Goal: Task Accomplishment & Management: Manage account settings

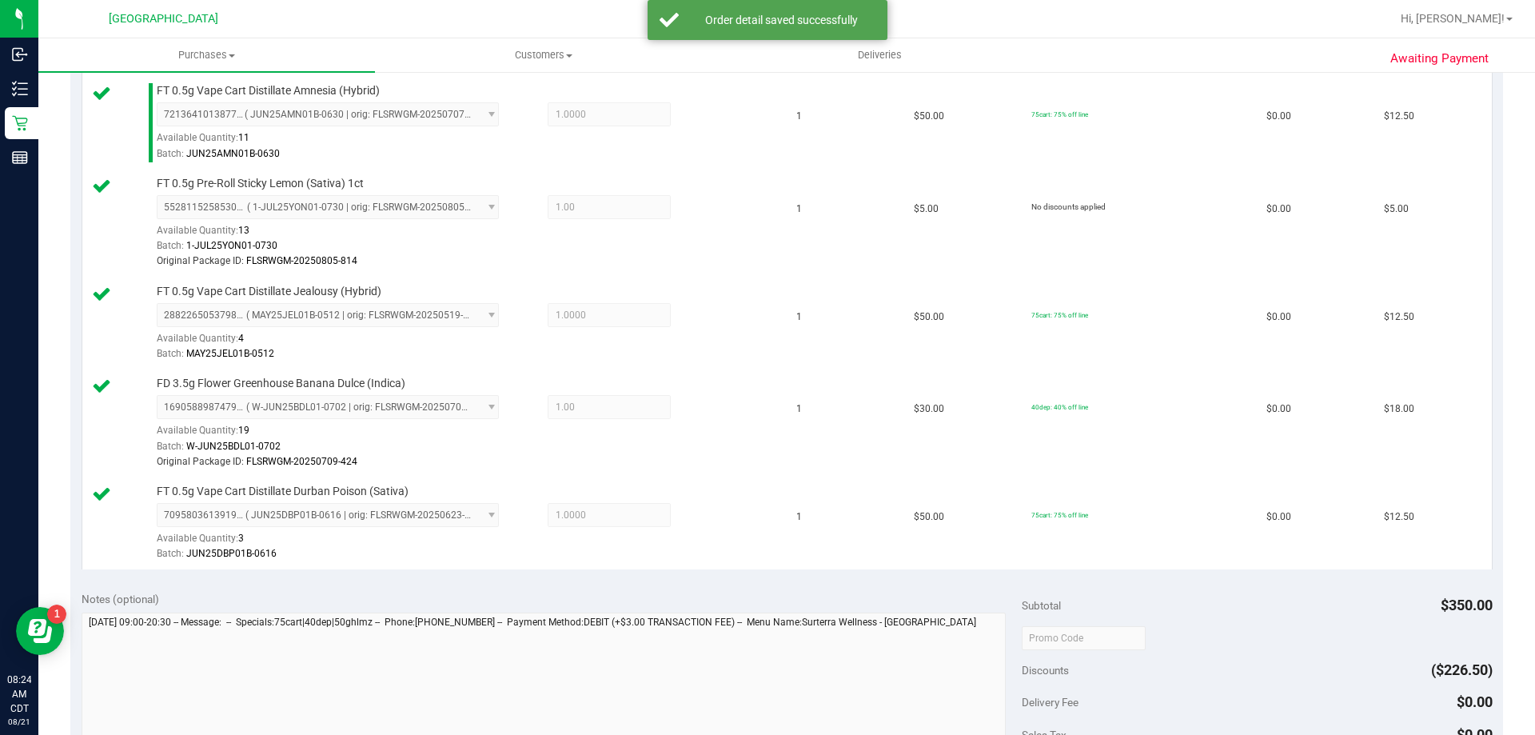
scroll to position [1200, 0]
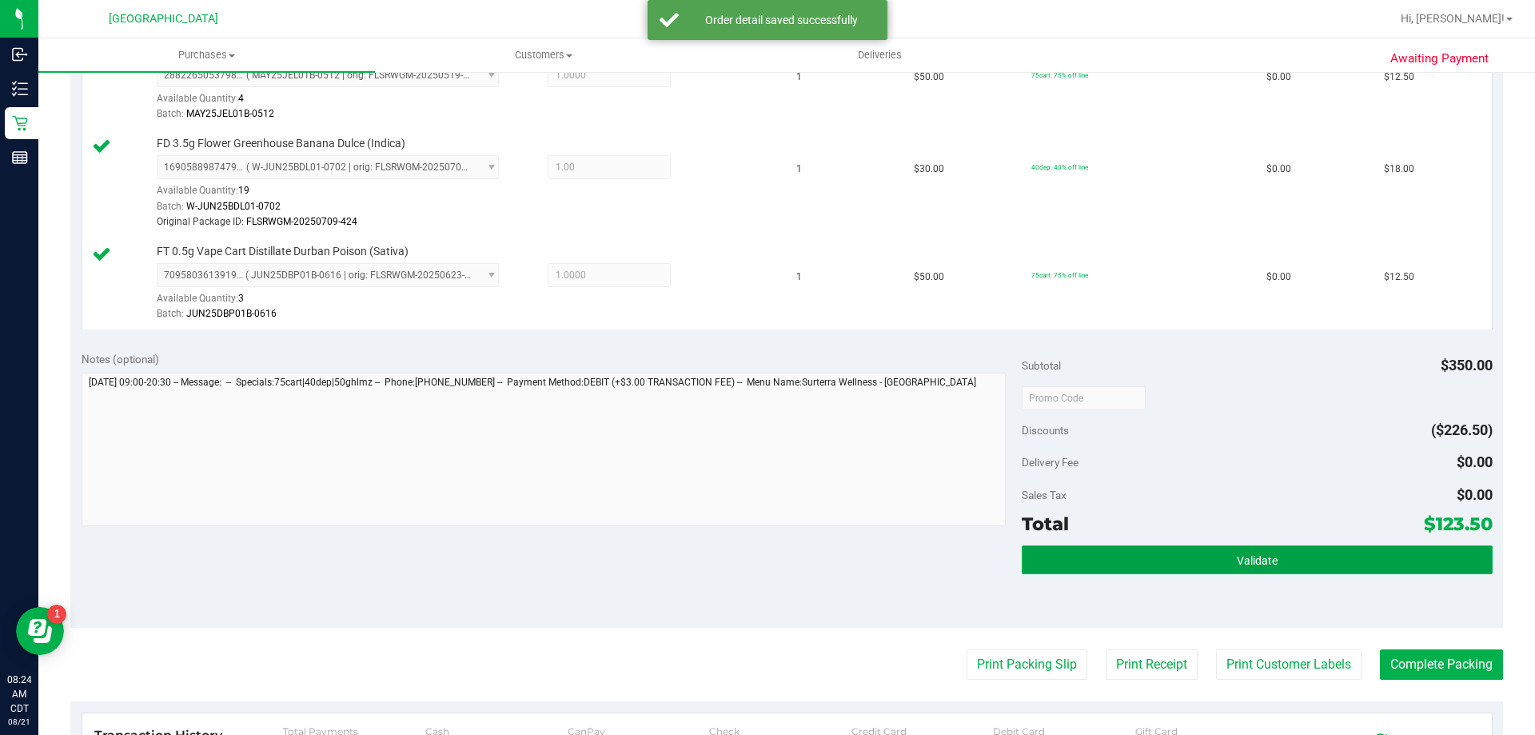
click at [1194, 560] on button "Validate" at bounding box center [1257, 559] width 470 height 29
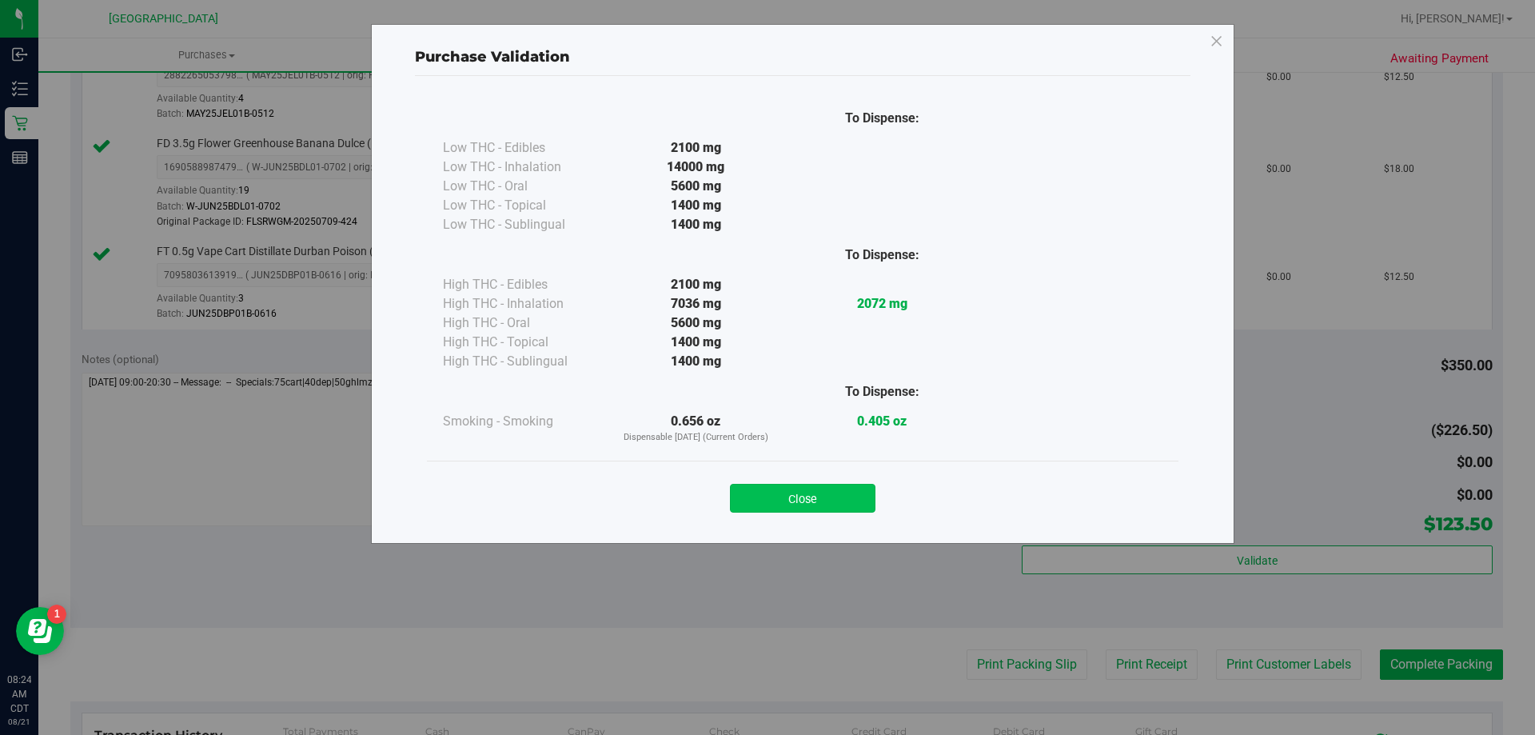
click at [843, 497] on button "Close" at bounding box center [803, 498] width 146 height 29
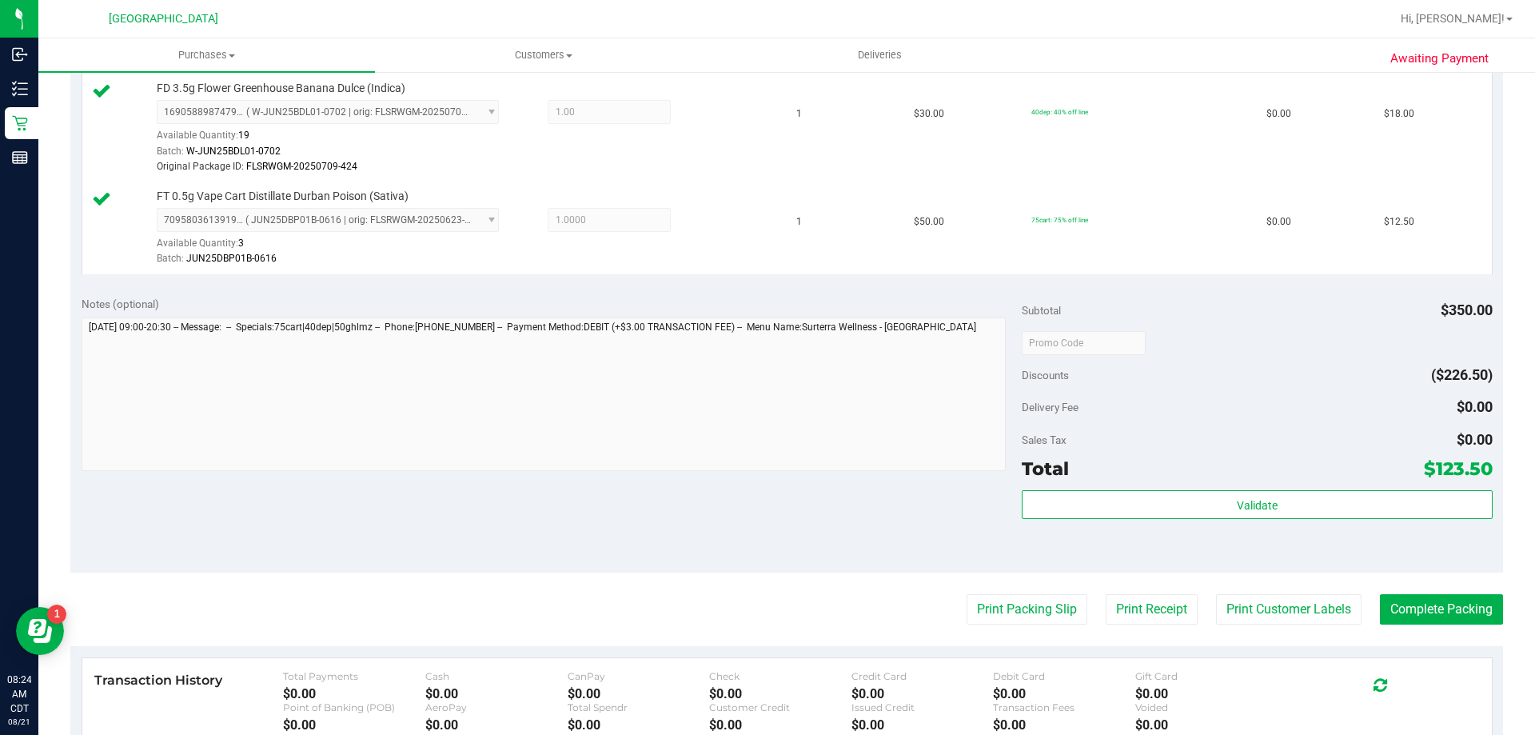
scroll to position [1280, 0]
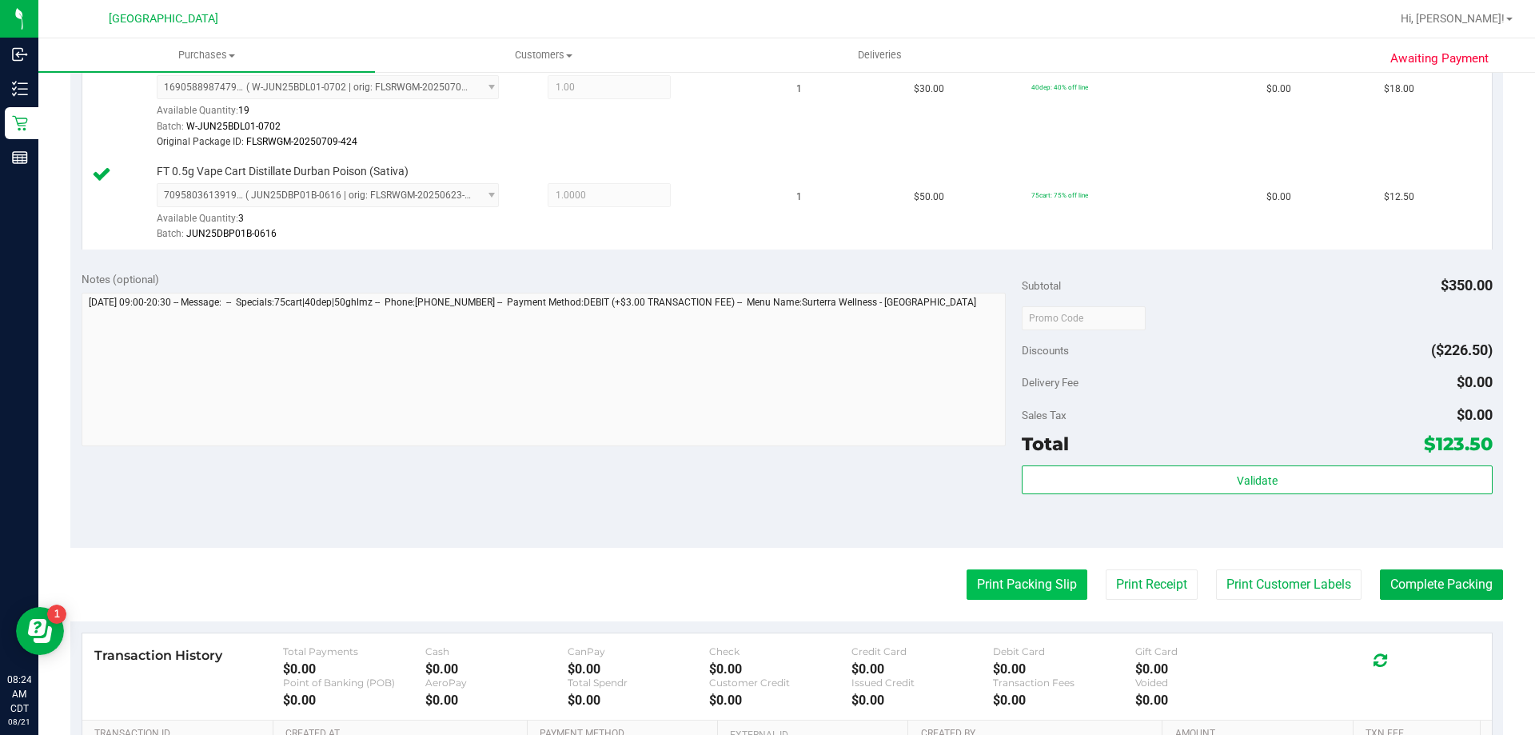
click at [997, 590] on button "Print Packing Slip" at bounding box center [1027, 584] width 121 height 30
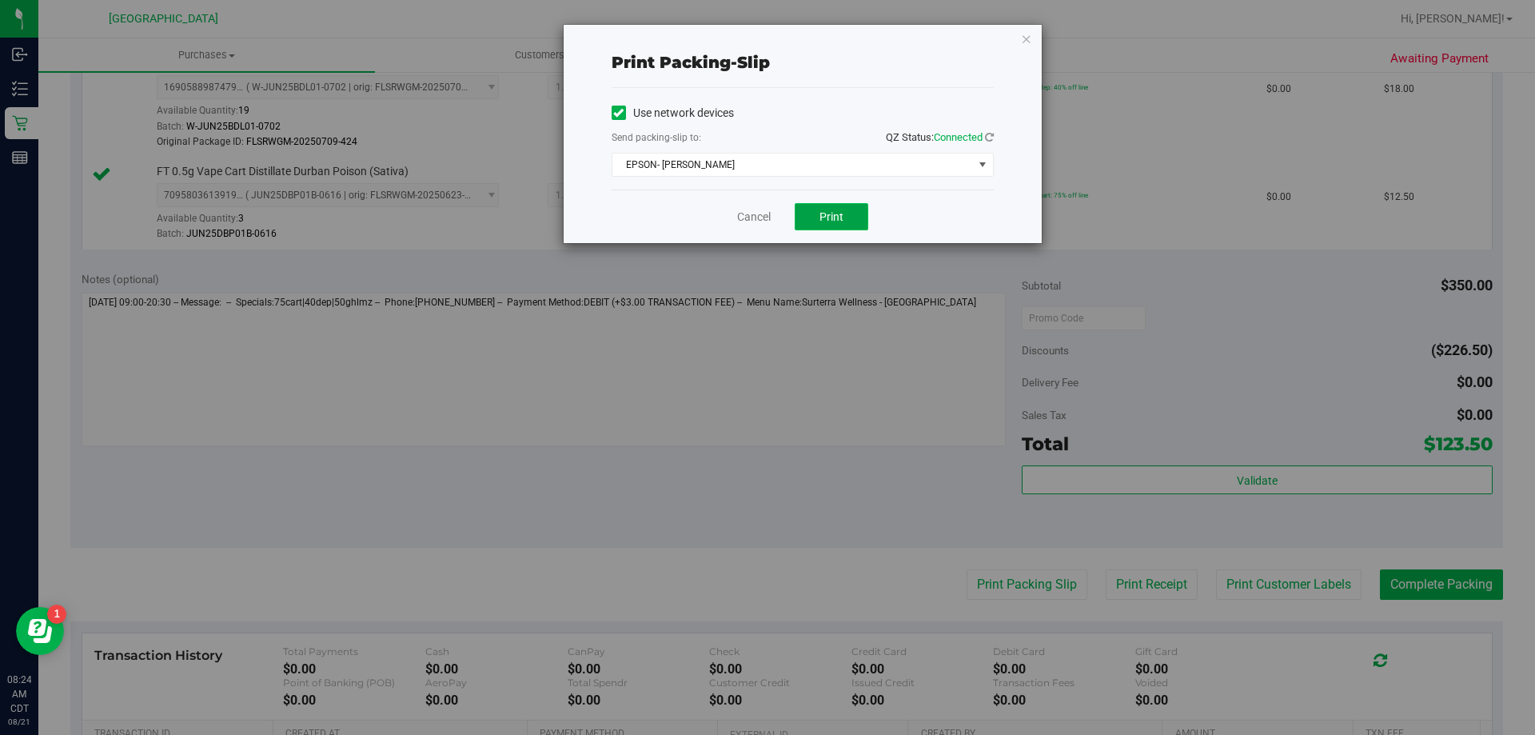
click at [851, 218] on button "Print" at bounding box center [832, 216] width 74 height 27
click at [763, 219] on link "Cancel" at bounding box center [754, 217] width 34 height 17
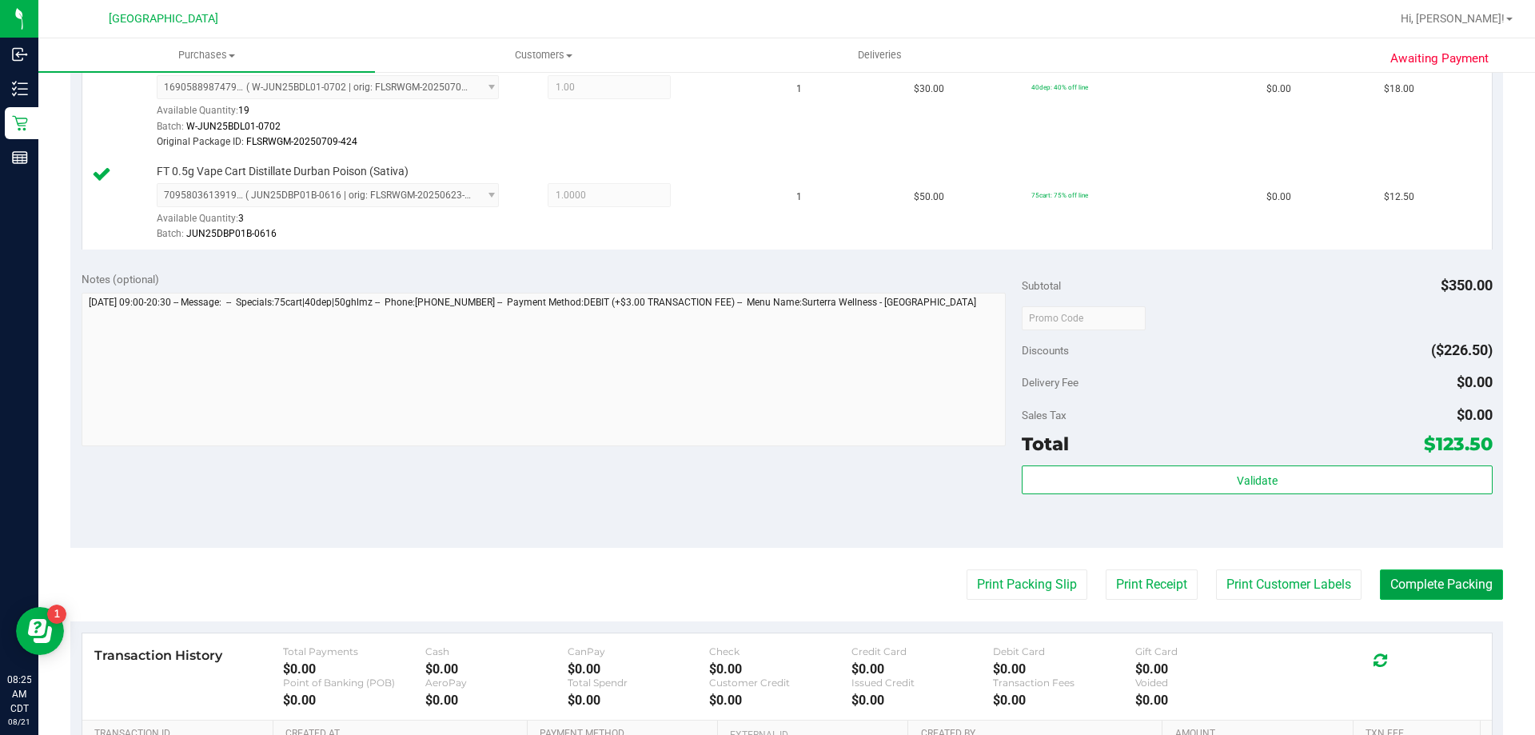
click at [1458, 585] on button "Complete Packing" at bounding box center [1441, 584] width 123 height 30
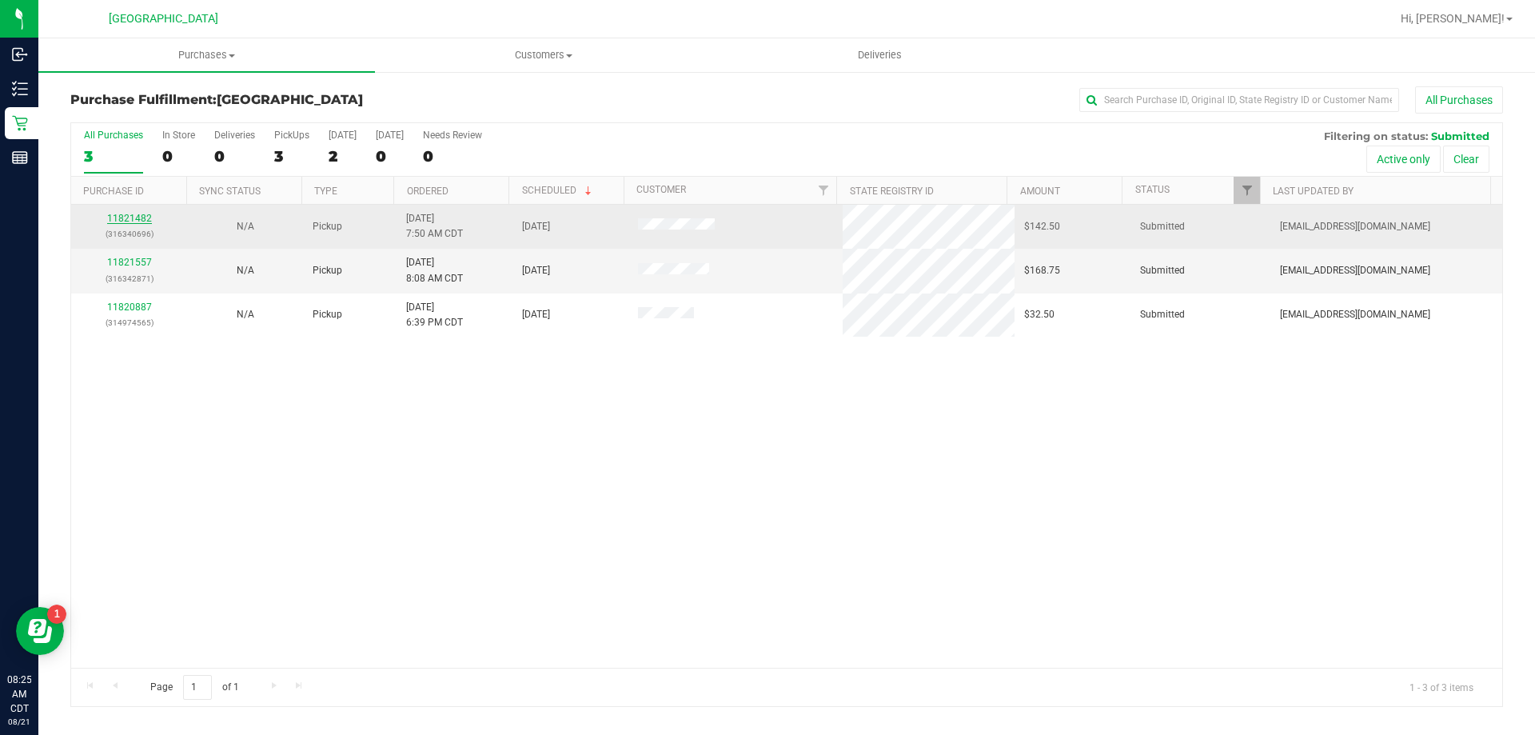
click at [130, 215] on link "11821482" at bounding box center [129, 218] width 45 height 11
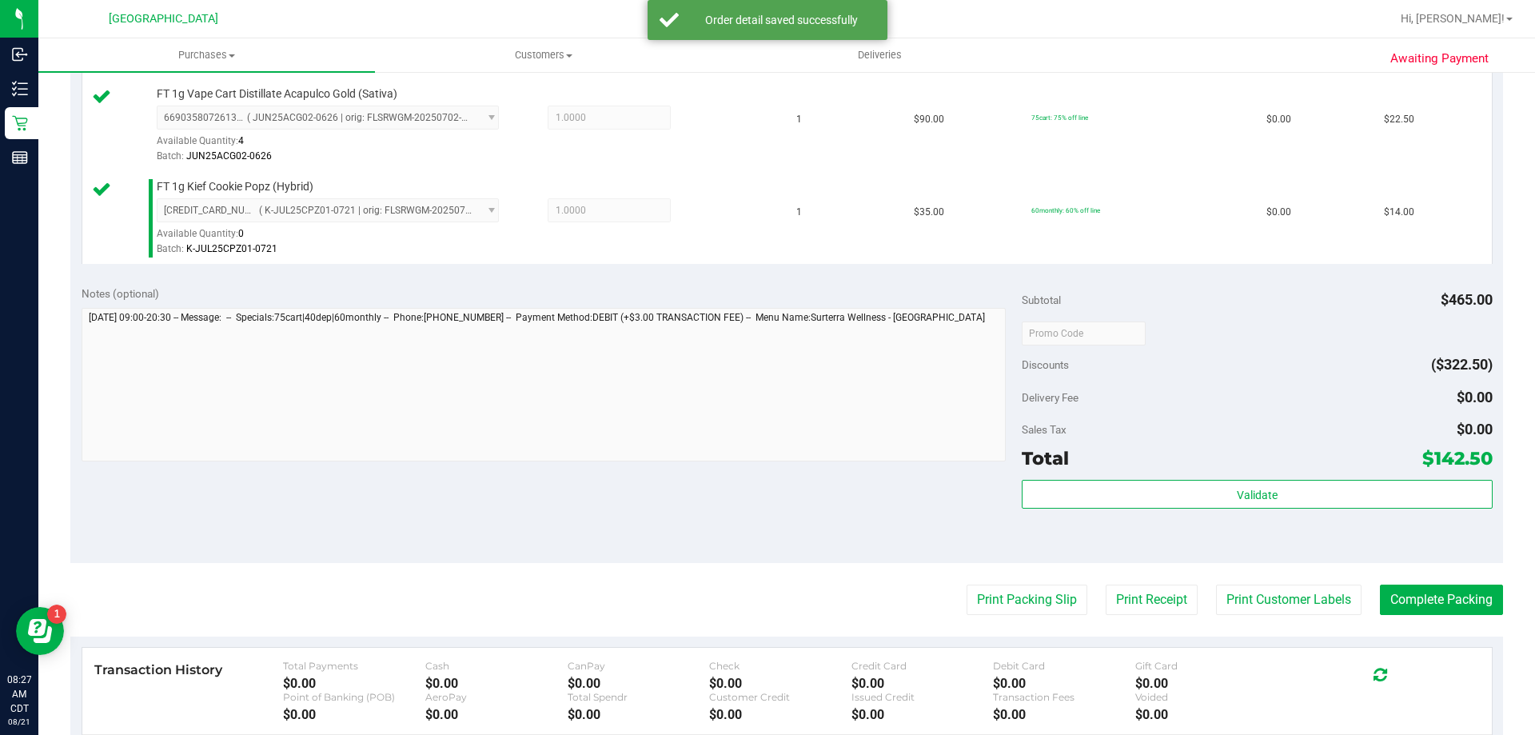
scroll to position [1040, 0]
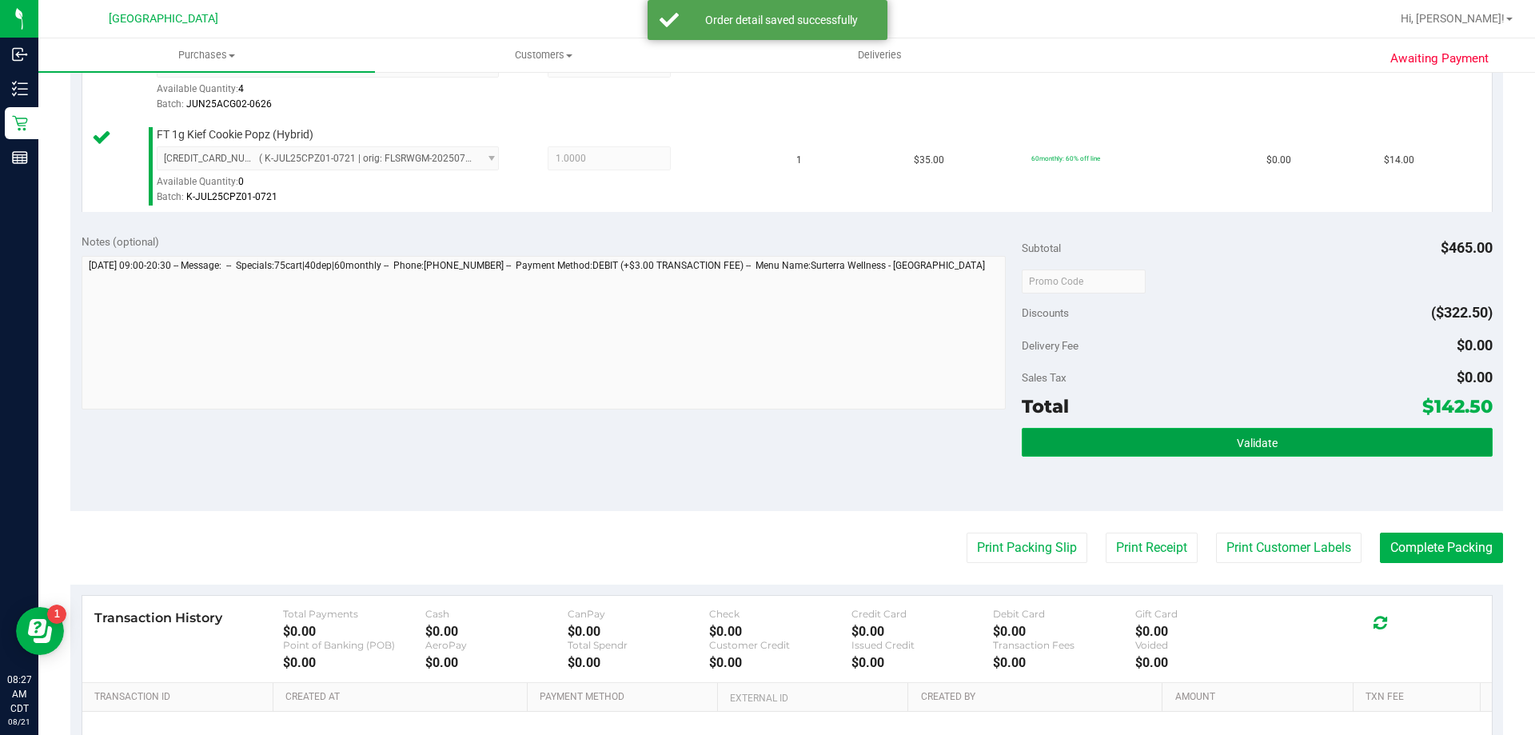
click at [1202, 439] on button "Validate" at bounding box center [1257, 442] width 470 height 29
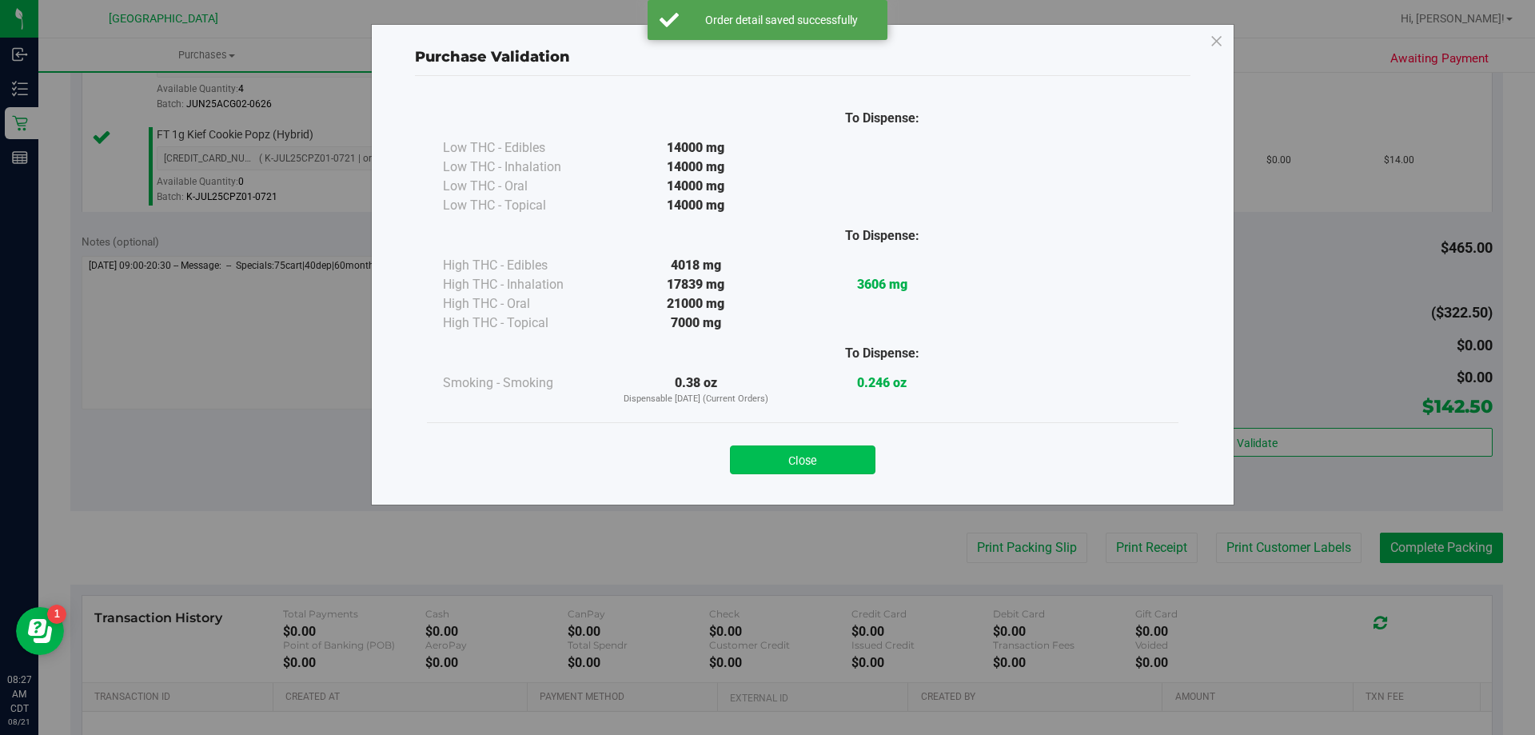
click at [849, 457] on button "Close" at bounding box center [803, 459] width 146 height 29
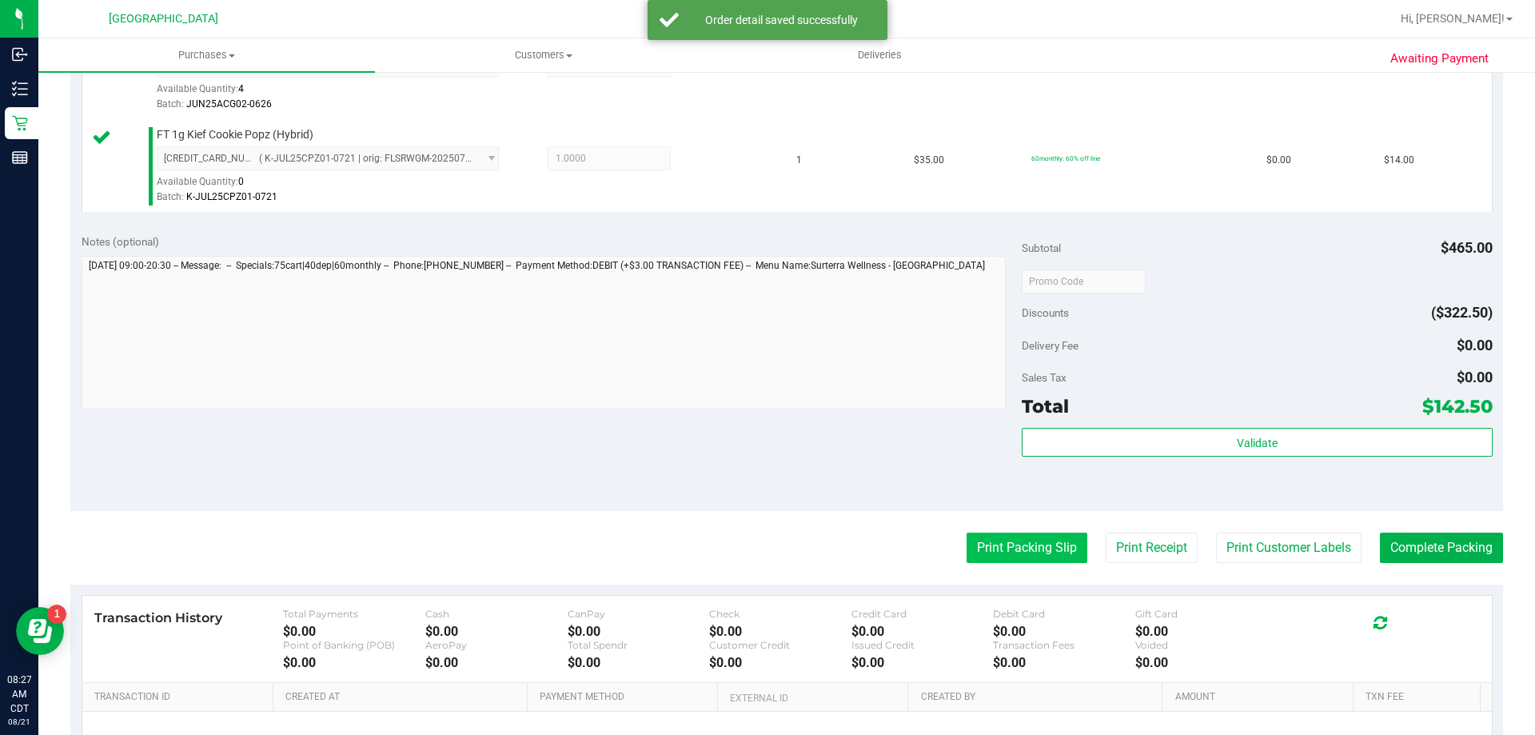
click at [1028, 539] on button "Print Packing Slip" at bounding box center [1027, 548] width 121 height 30
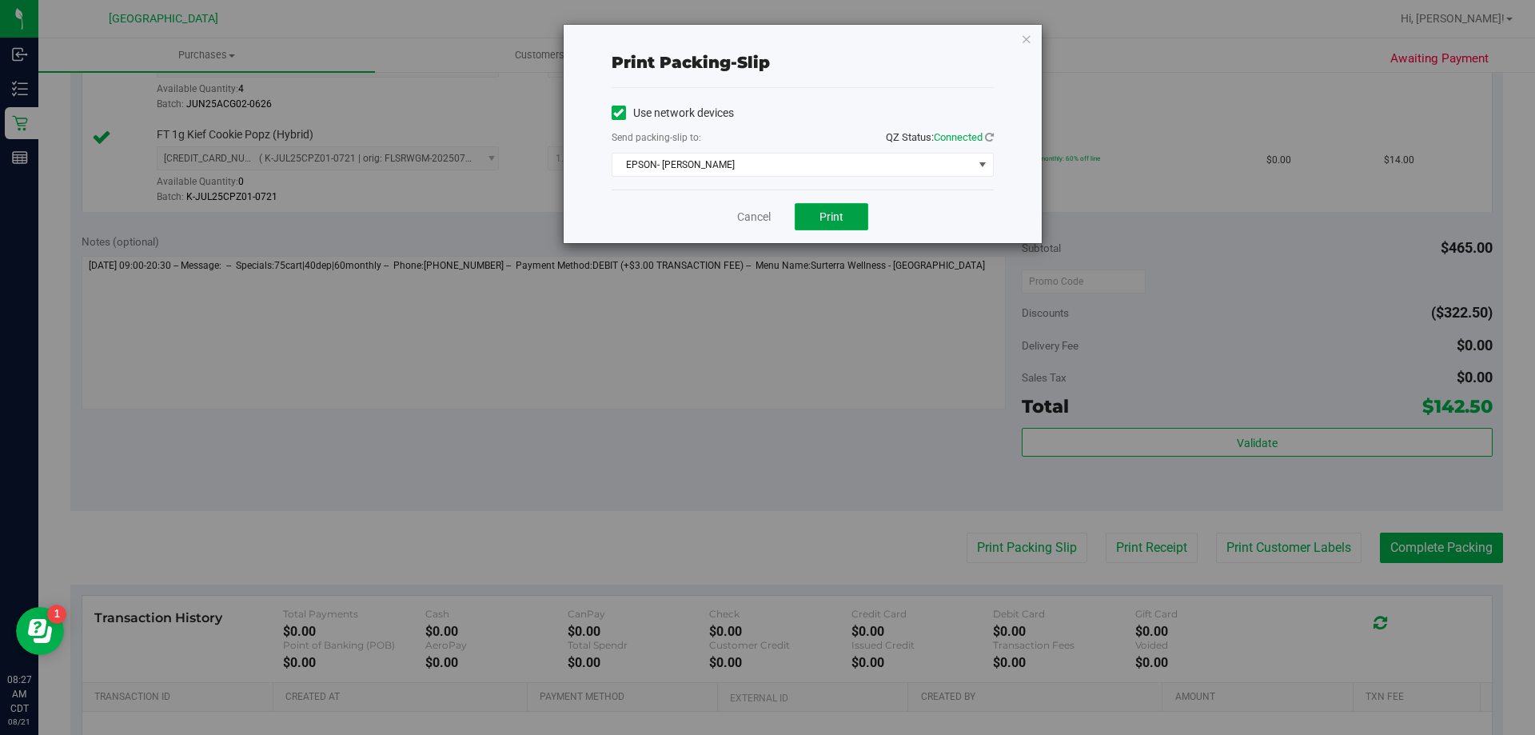
click at [831, 224] on button "Print" at bounding box center [832, 216] width 74 height 27
click at [758, 212] on link "Cancel" at bounding box center [754, 217] width 34 height 17
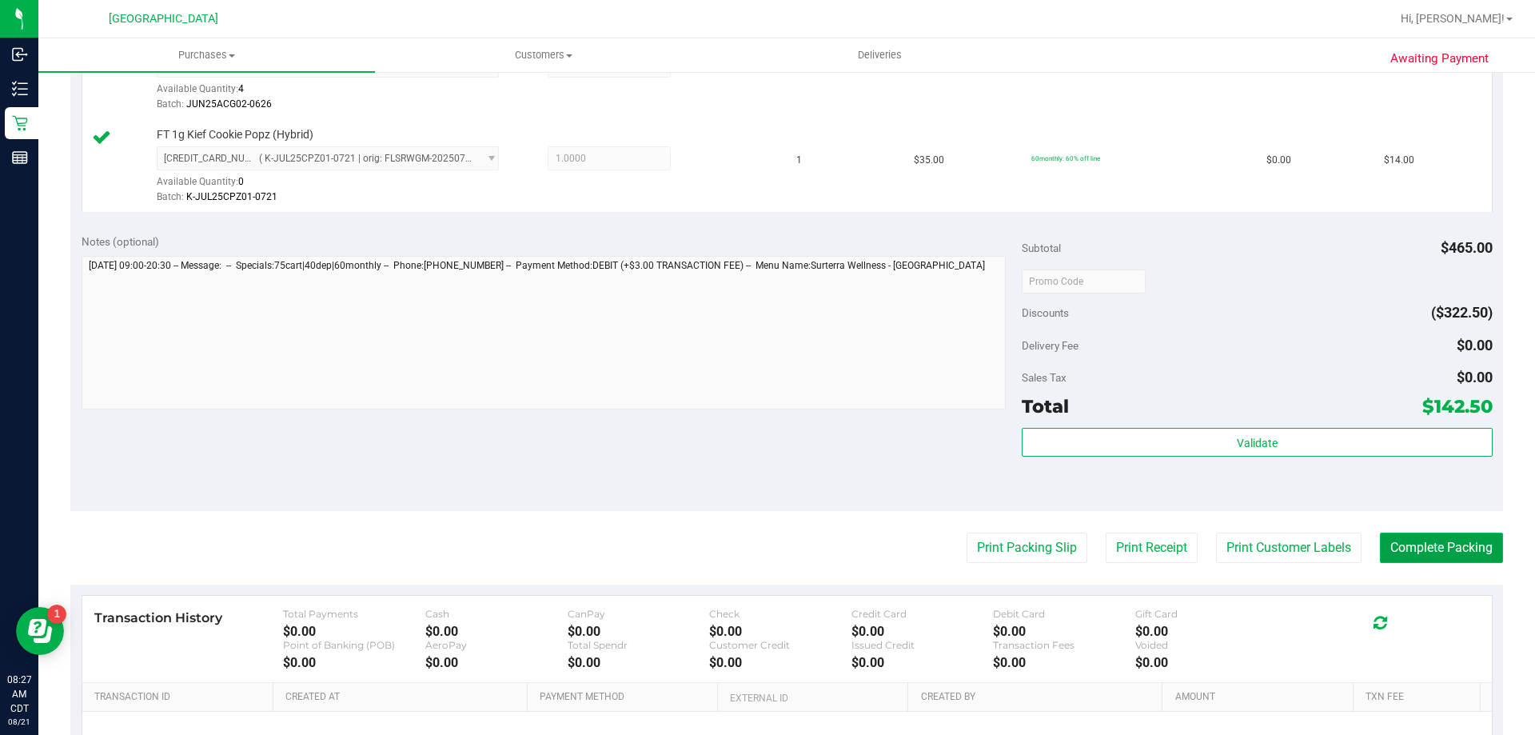
click at [1436, 541] on button "Complete Packing" at bounding box center [1441, 548] width 123 height 30
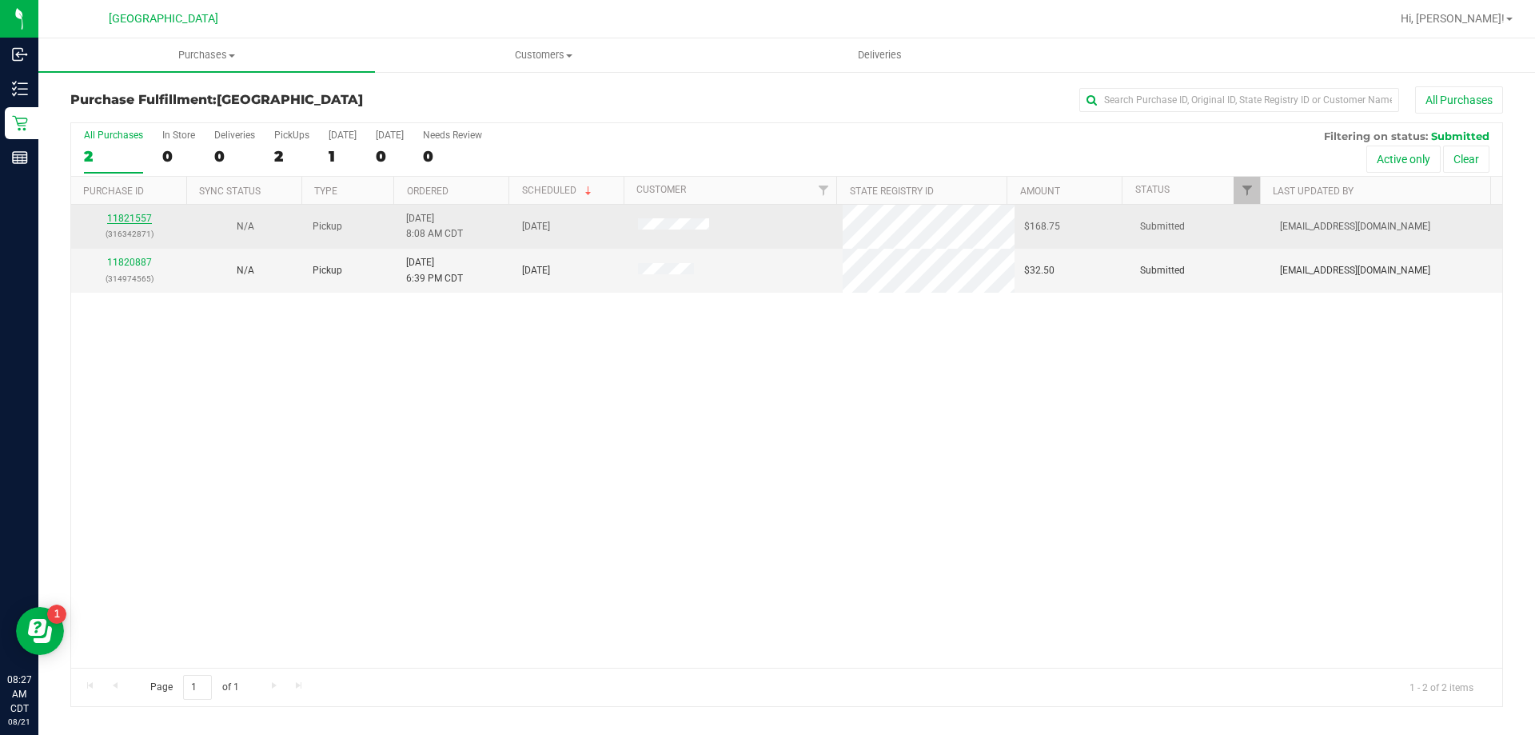
click at [138, 217] on link "11821557" at bounding box center [129, 218] width 45 height 11
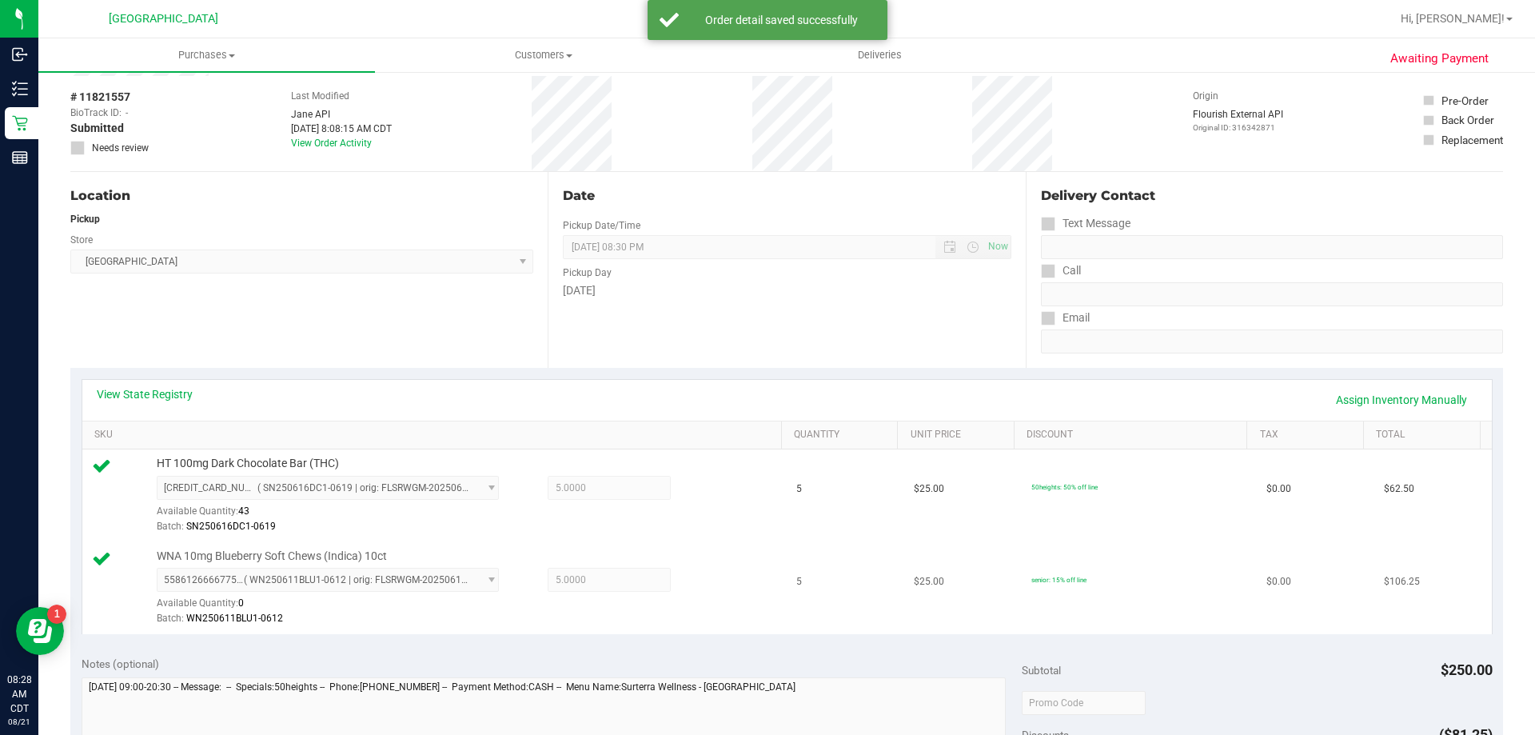
scroll to position [320, 0]
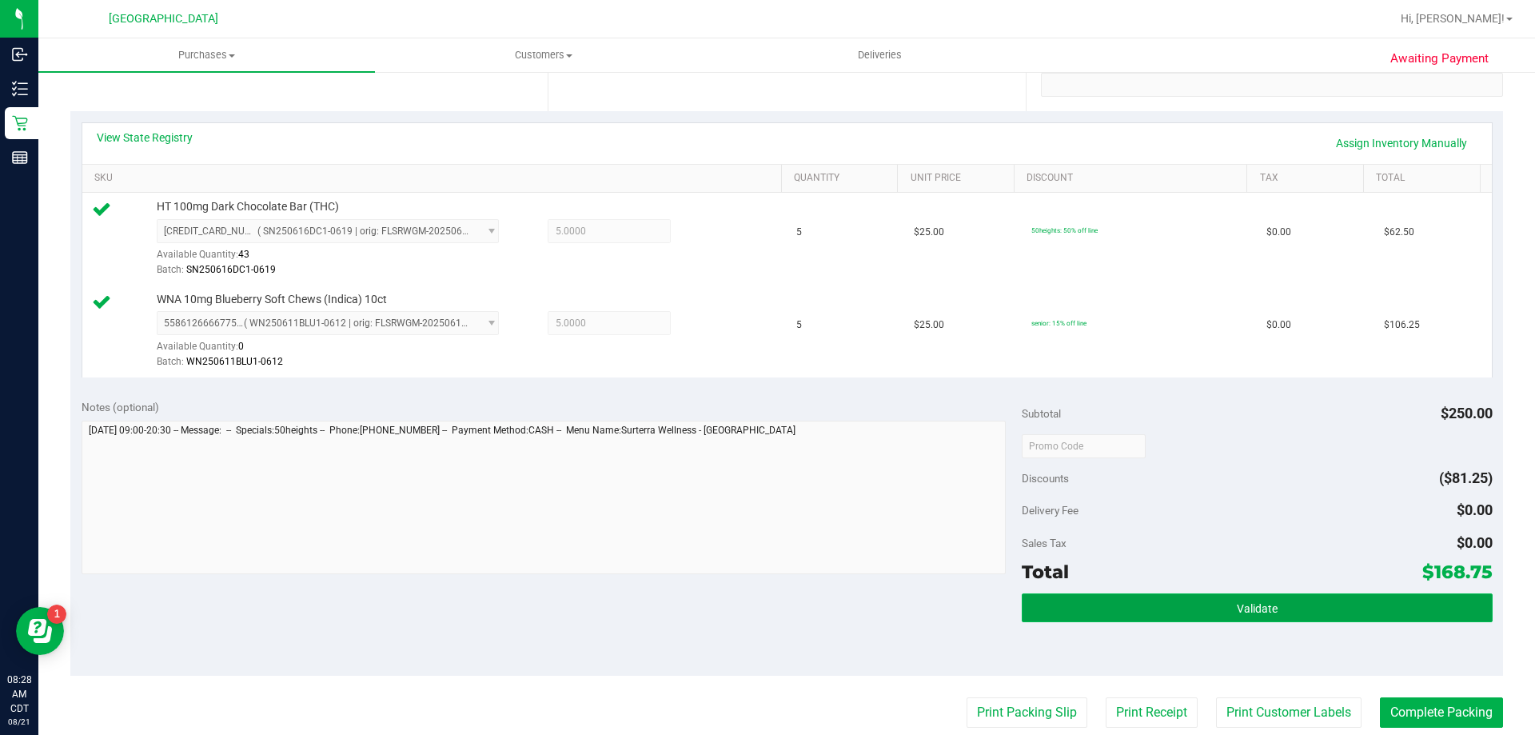
click at [1249, 605] on span "Validate" at bounding box center [1257, 608] width 41 height 13
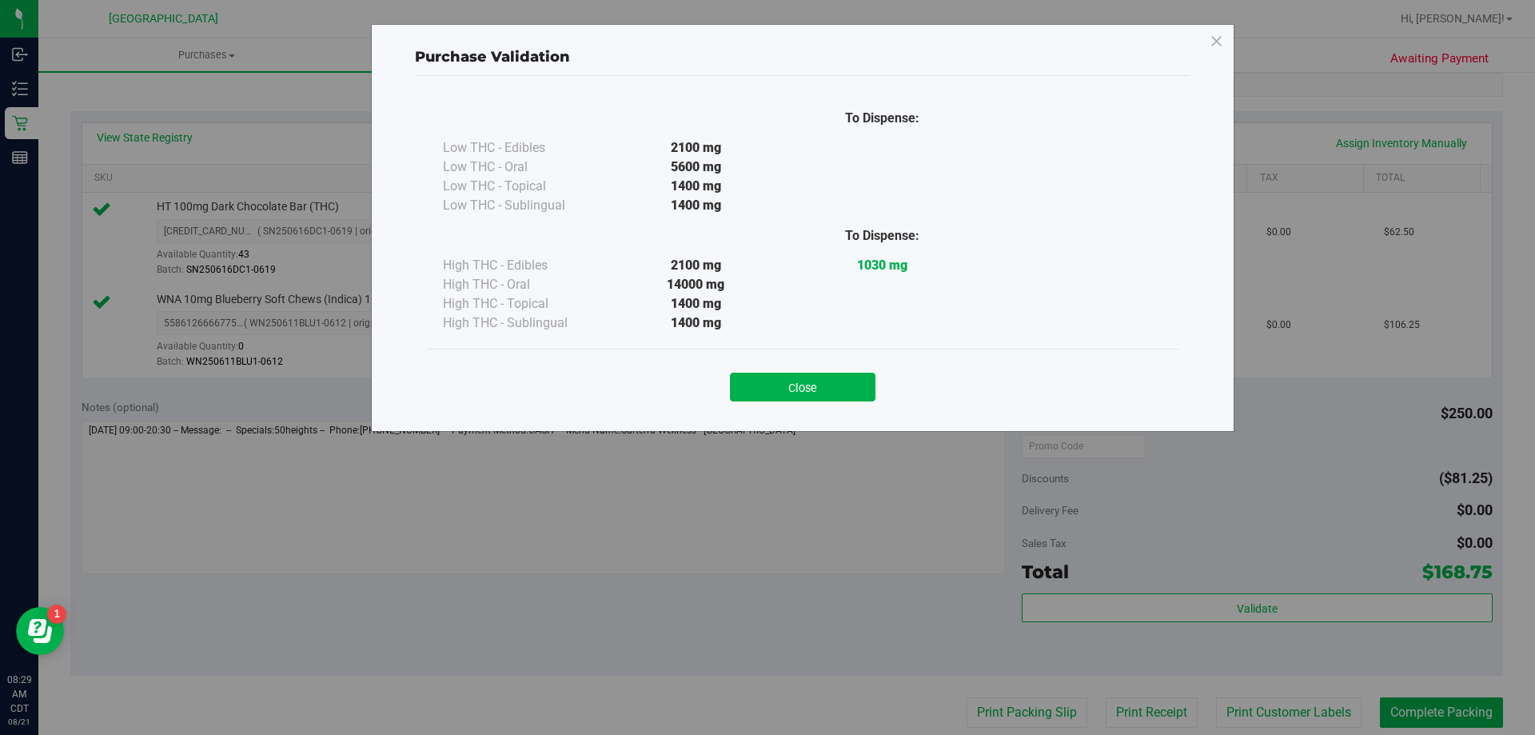
click at [876, 400] on div "Close" at bounding box center [803, 381] width 728 height 40
click at [862, 381] on button "Close" at bounding box center [803, 387] width 146 height 29
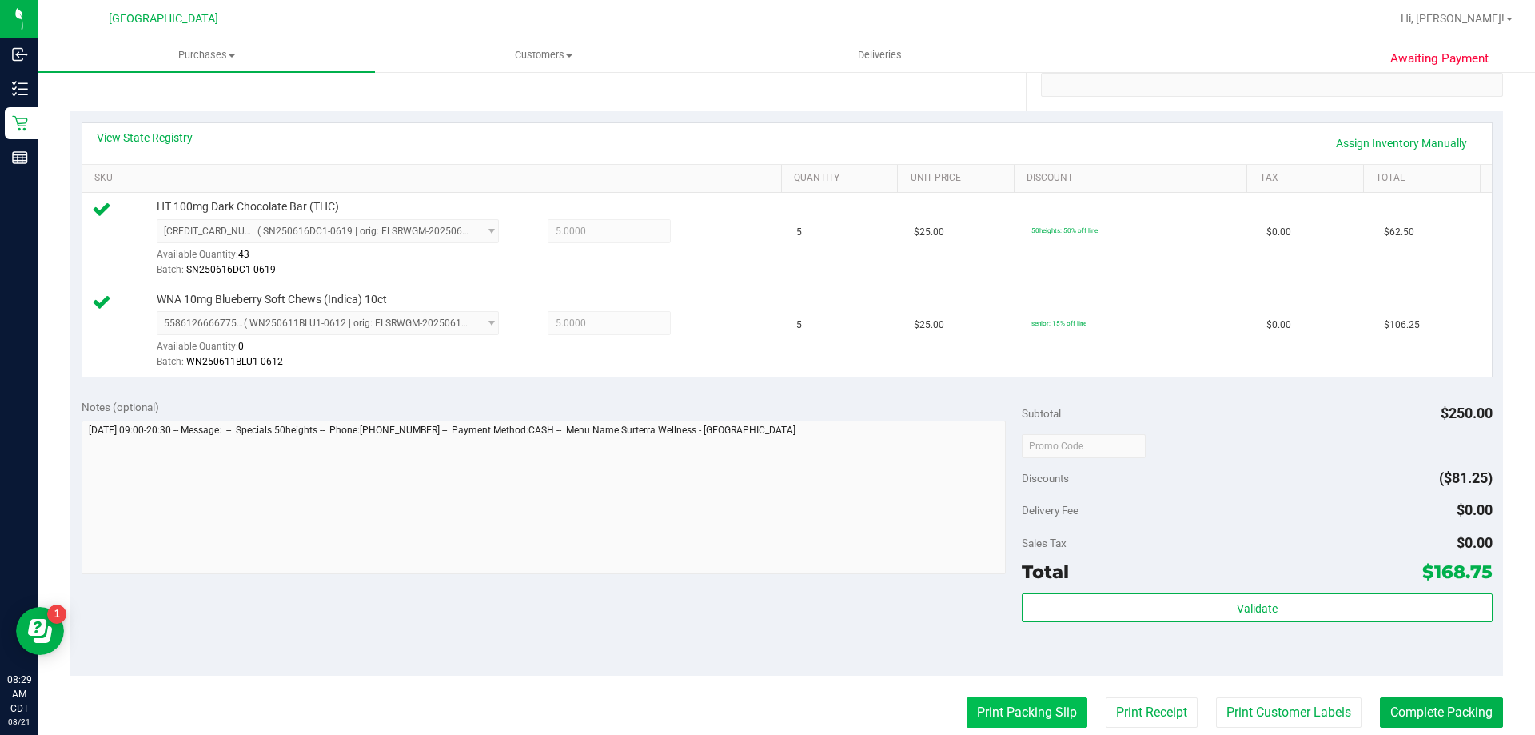
click at [1004, 719] on button "Print Packing Slip" at bounding box center [1027, 712] width 121 height 30
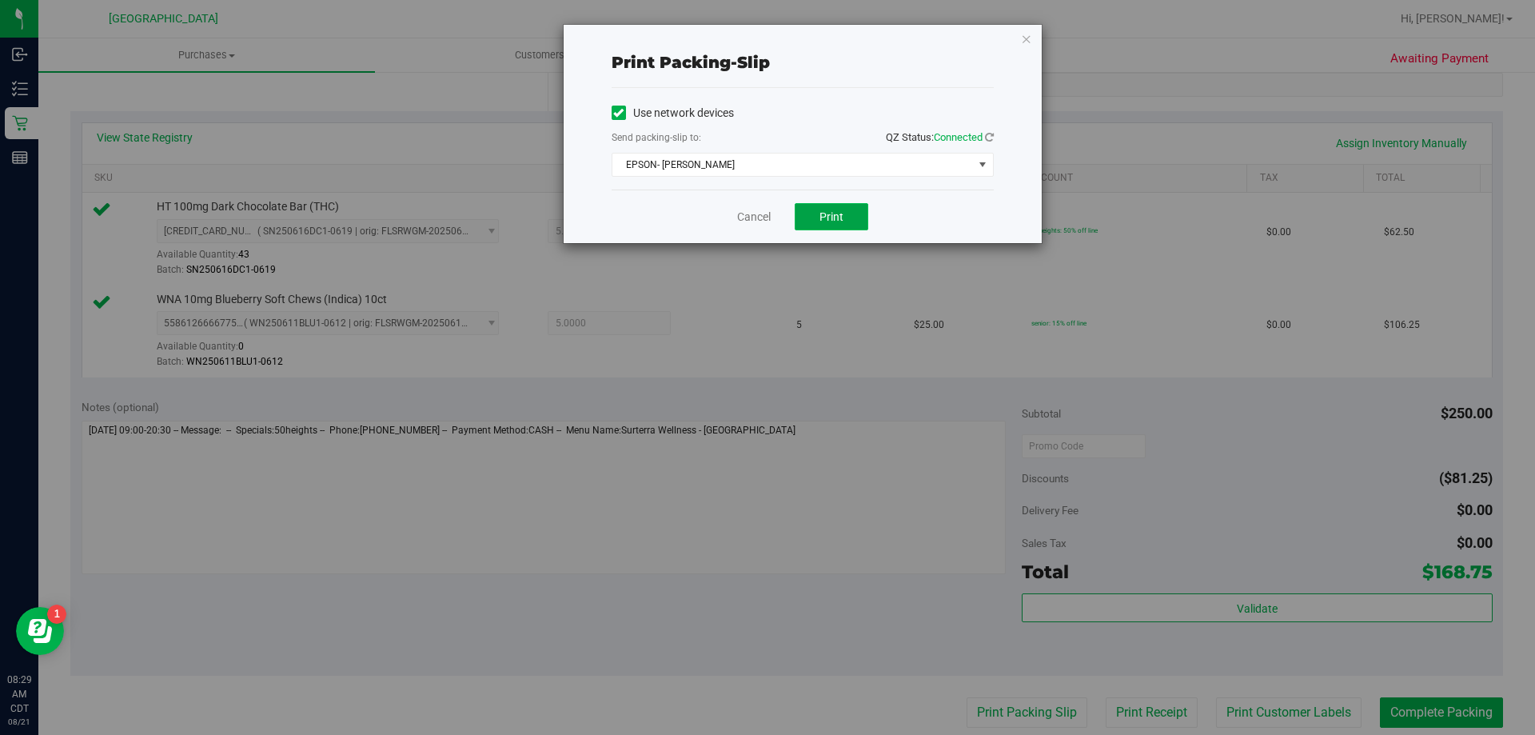
click at [806, 214] on button "Print" at bounding box center [832, 216] width 74 height 27
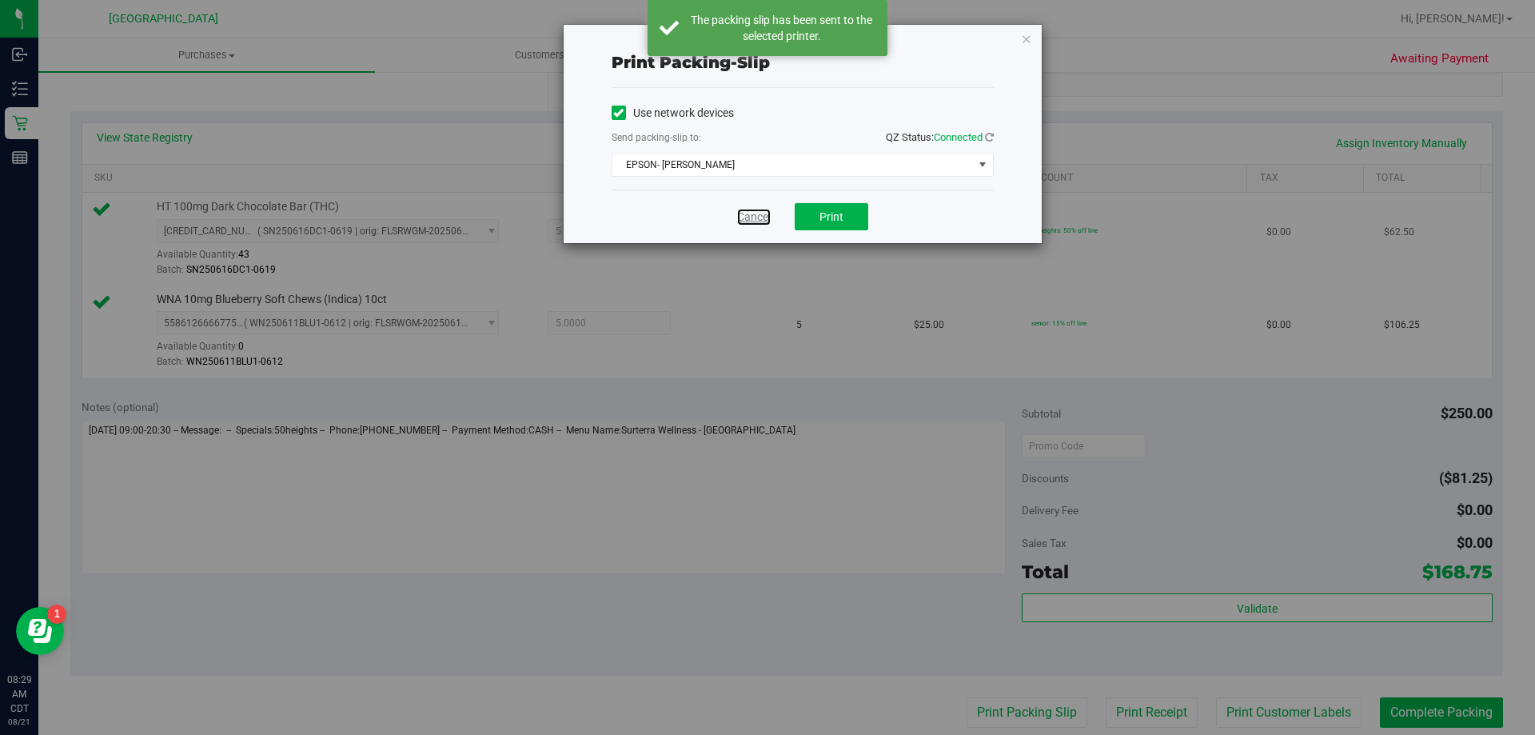
click at [764, 209] on link "Cancel" at bounding box center [754, 217] width 34 height 17
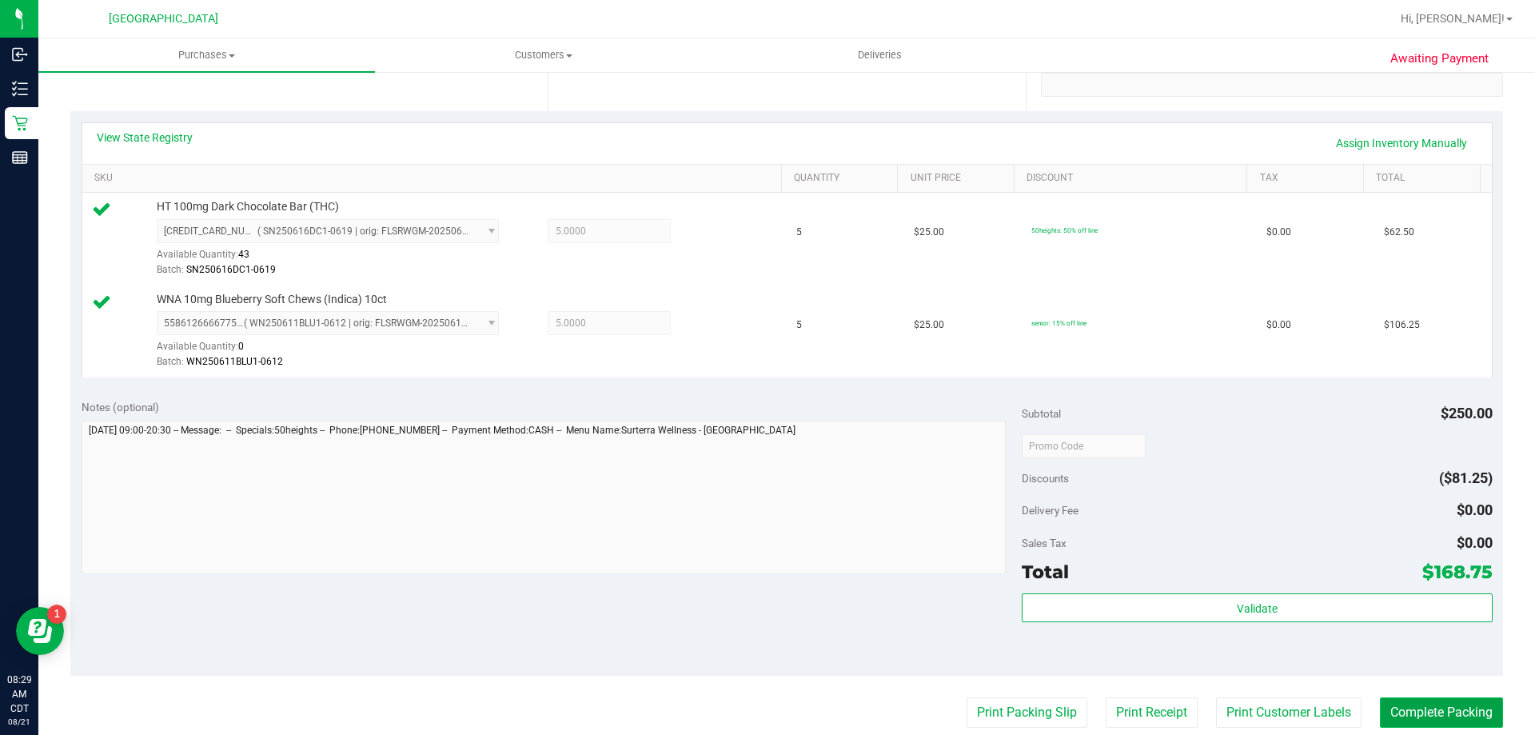
click at [1445, 712] on button "Complete Packing" at bounding box center [1441, 712] width 123 height 30
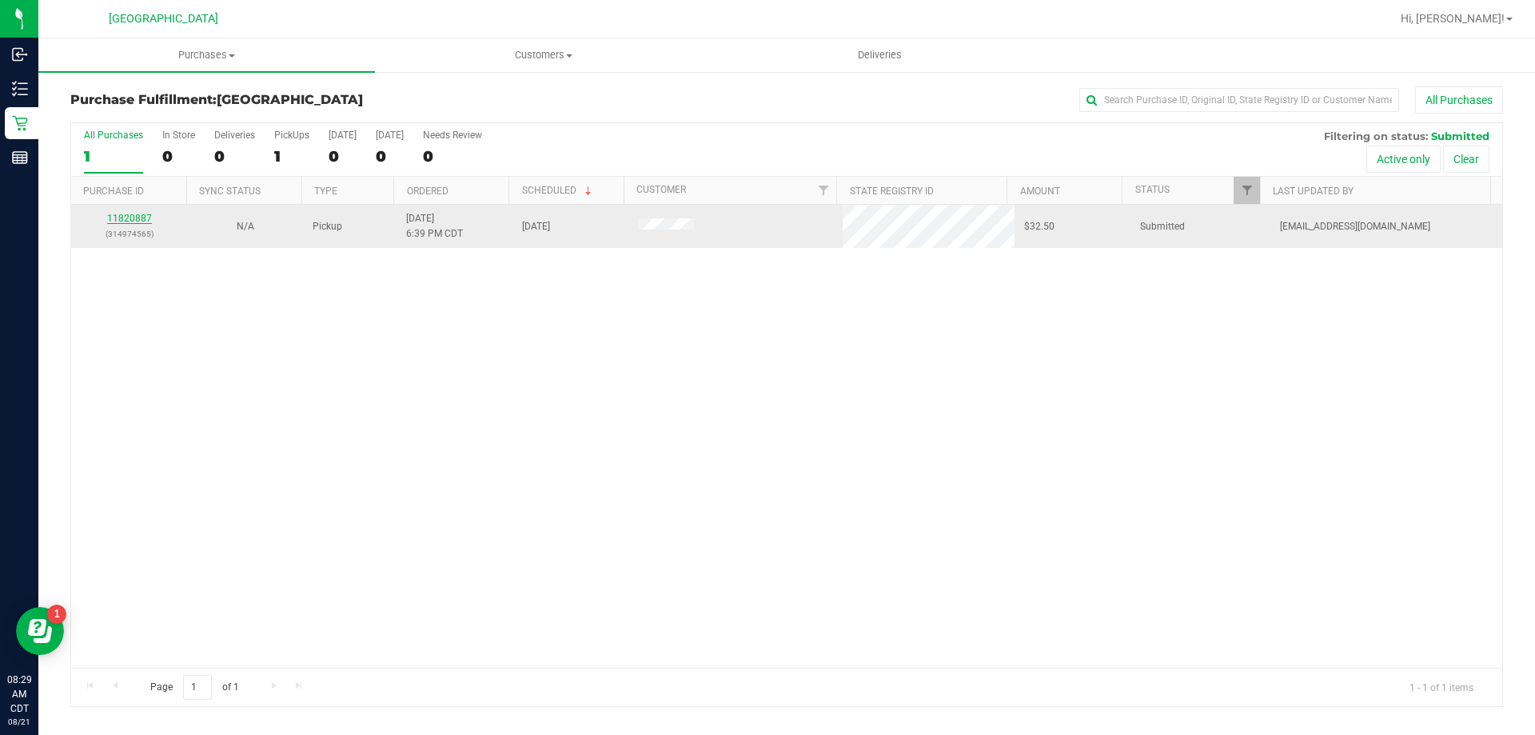
click at [139, 220] on link "11820887" at bounding box center [129, 218] width 45 height 11
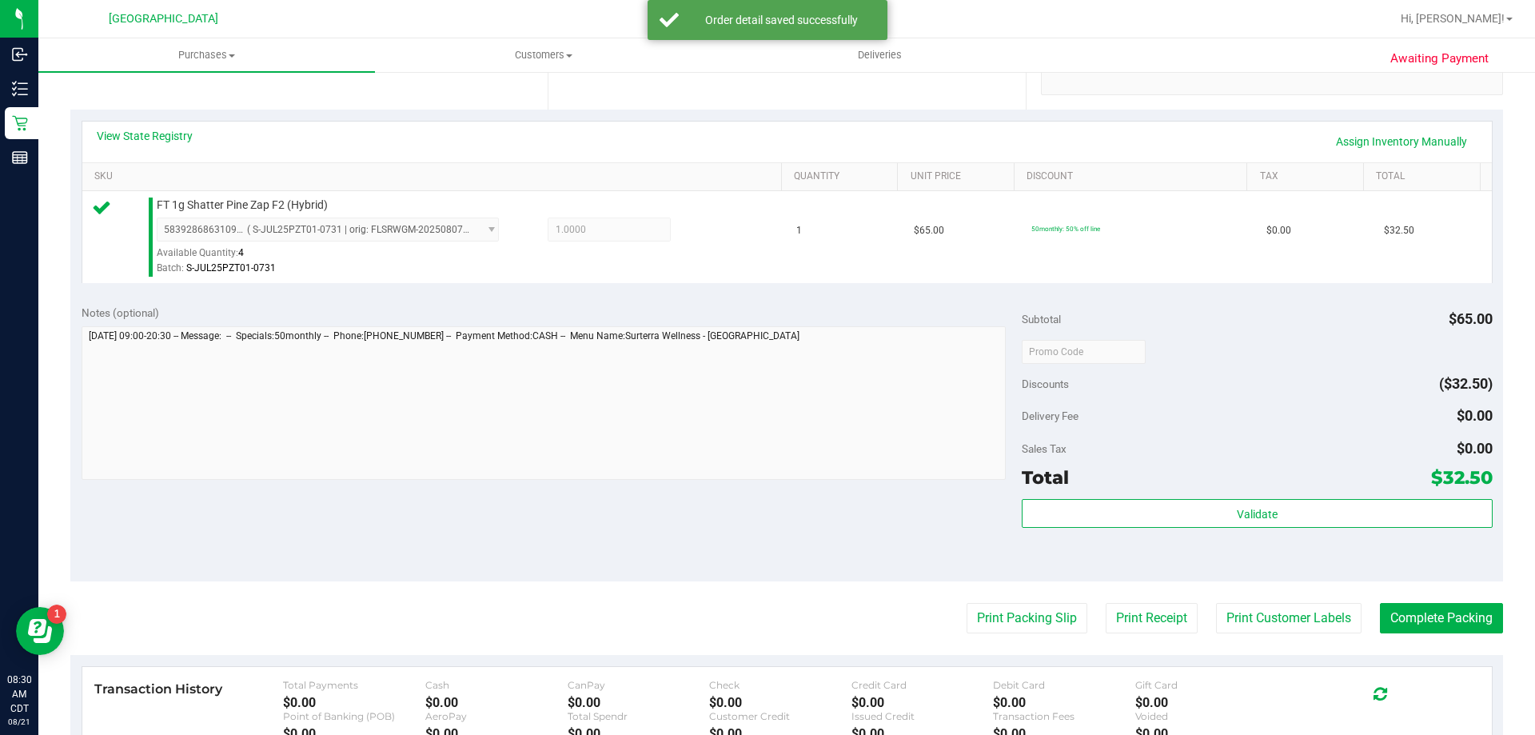
scroll to position [400, 0]
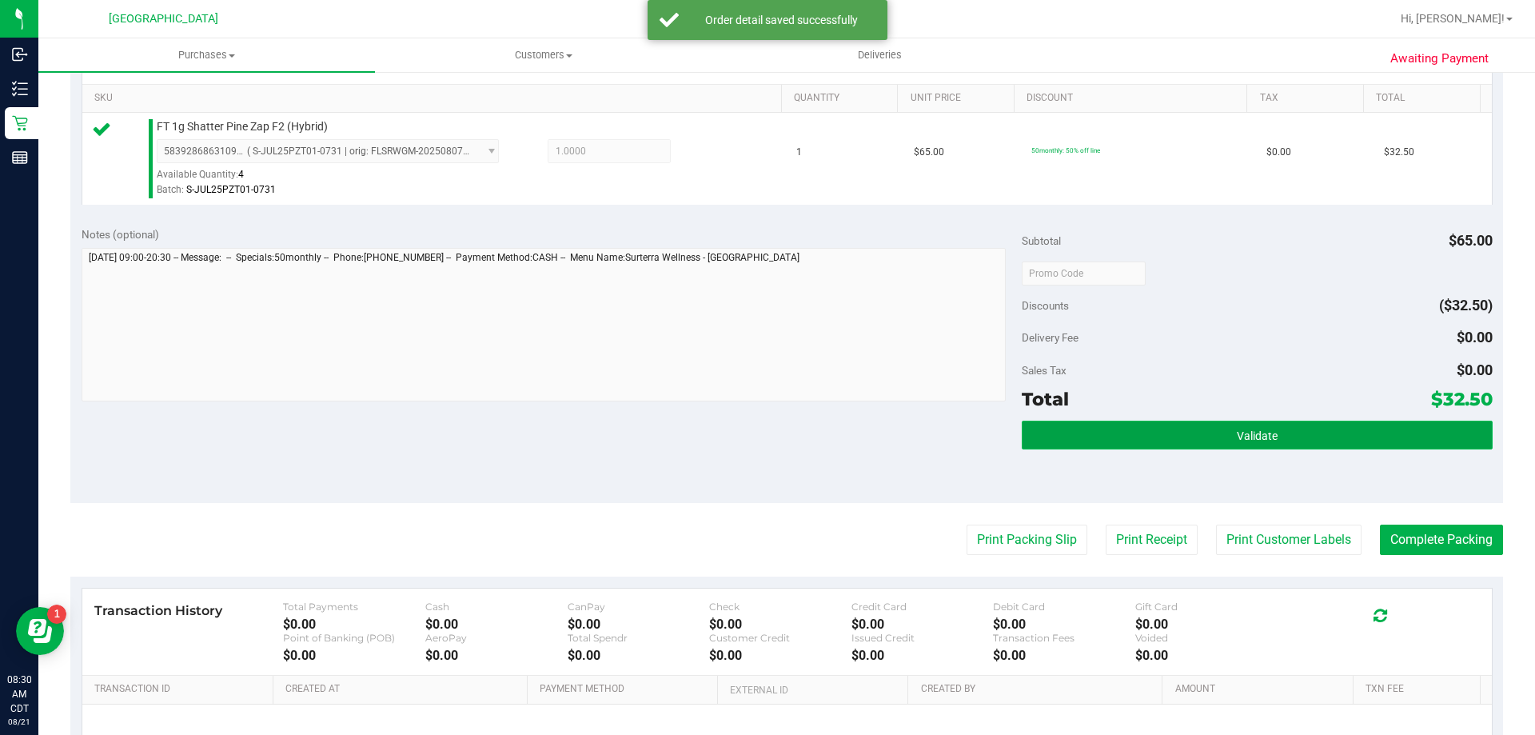
click at [1156, 444] on button "Validate" at bounding box center [1257, 435] width 470 height 29
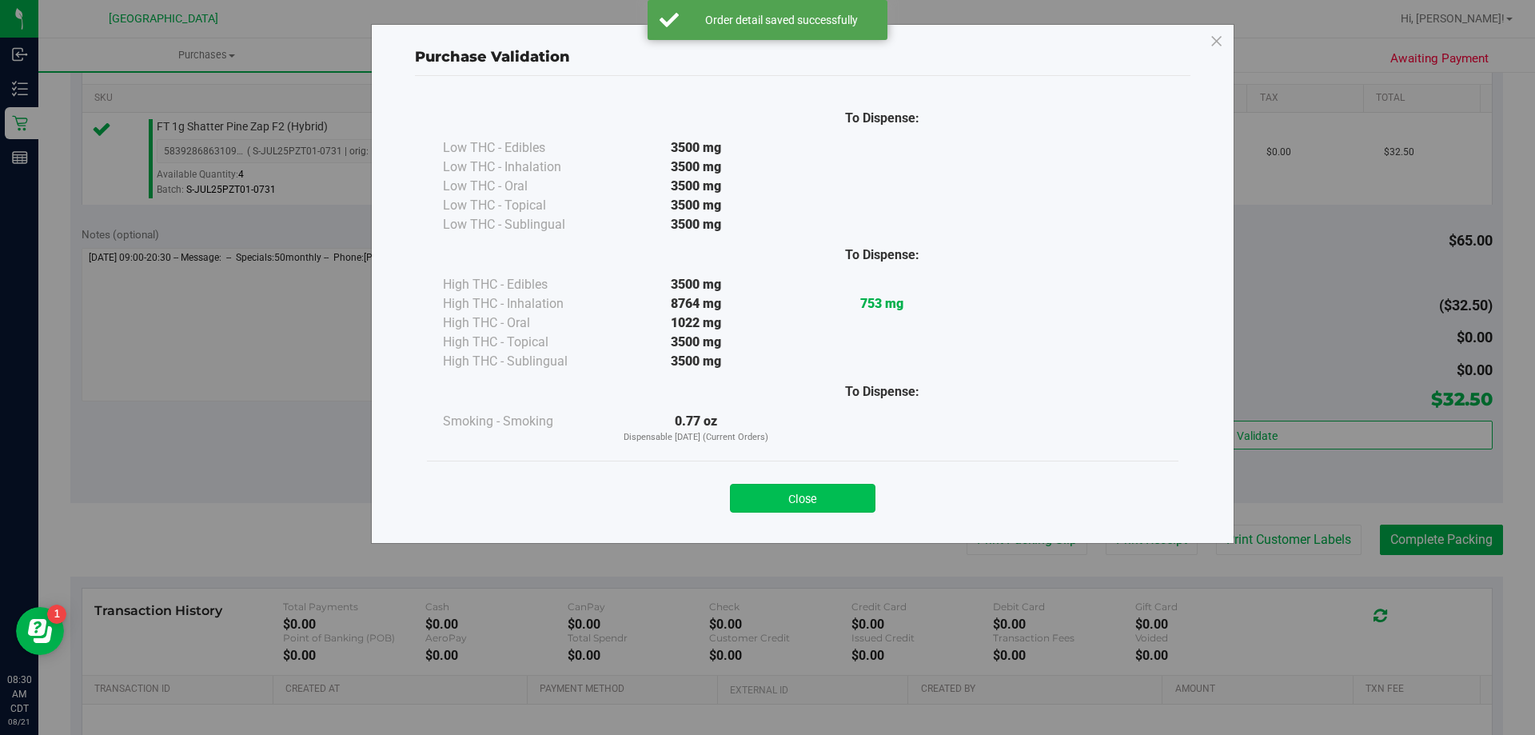
click at [826, 507] on button "Close" at bounding box center [803, 498] width 146 height 29
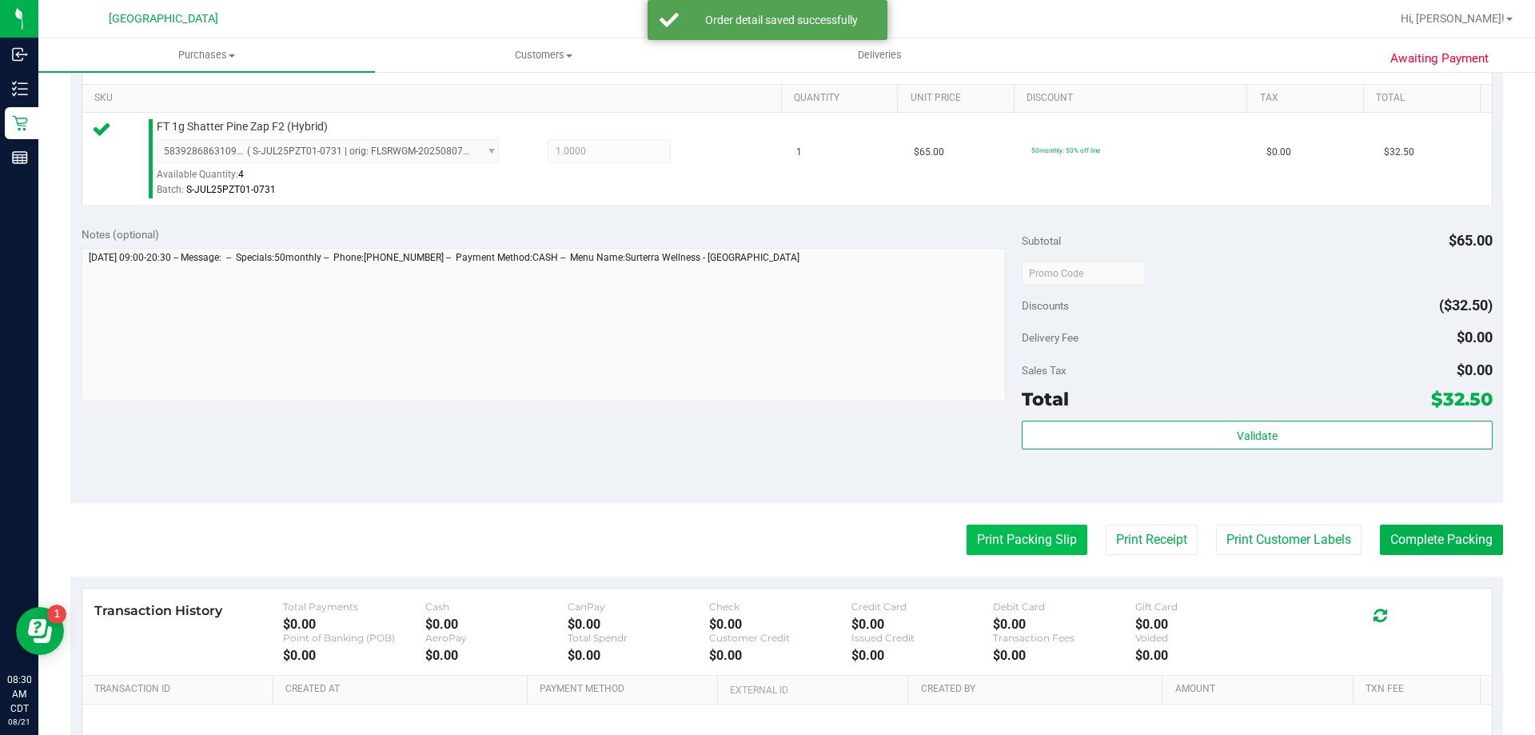
click at [1023, 535] on button "Print Packing Slip" at bounding box center [1027, 540] width 121 height 30
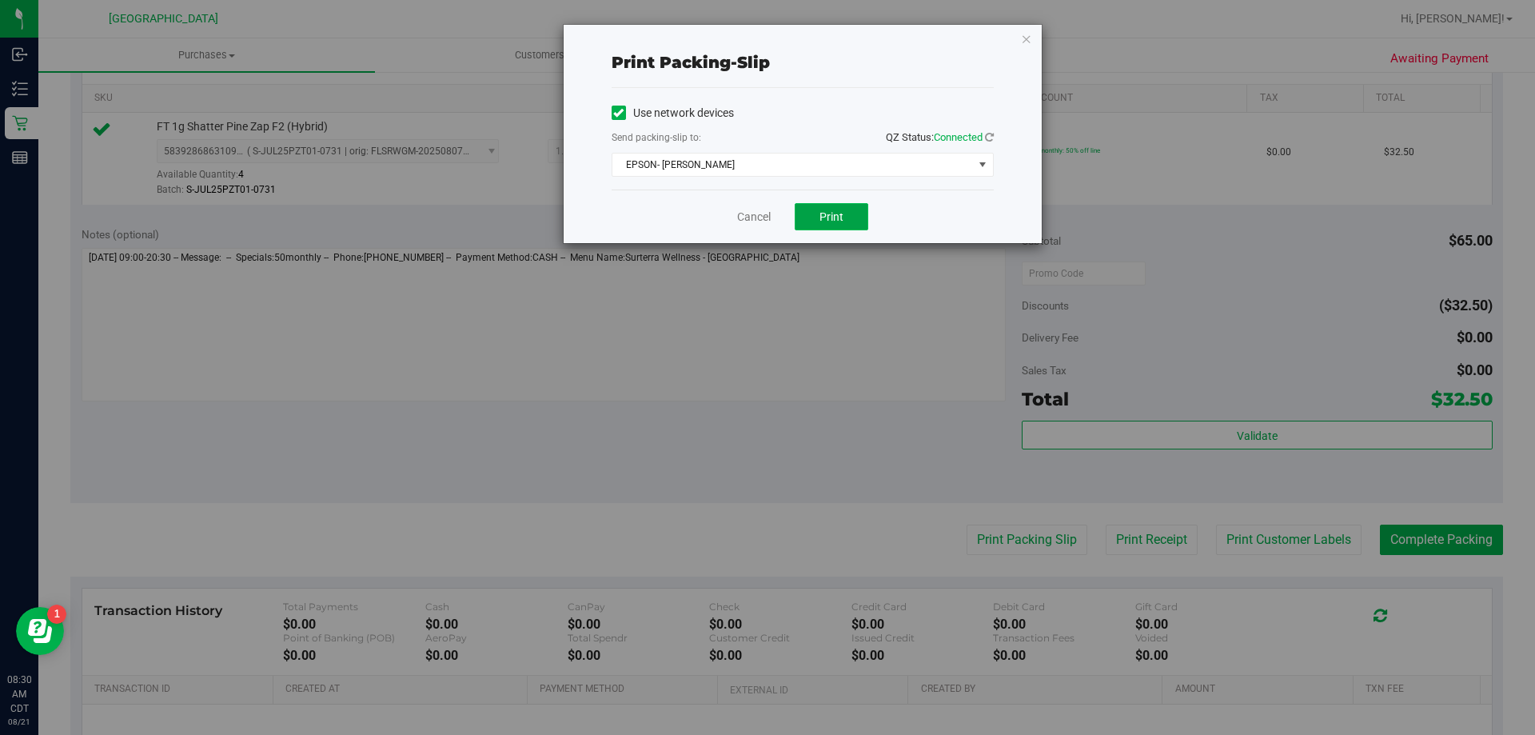
click at [836, 226] on button "Print" at bounding box center [832, 216] width 74 height 27
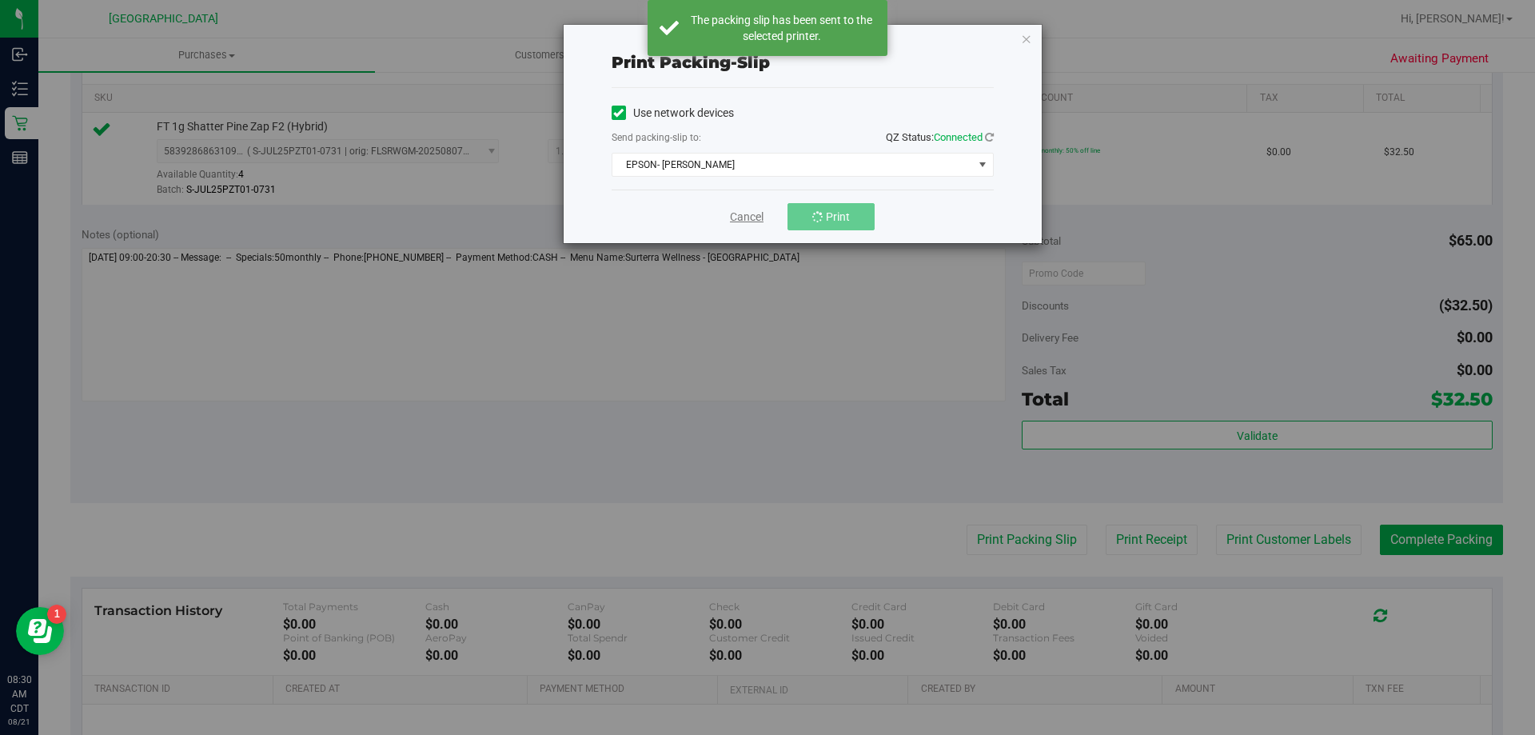
click at [741, 216] on link "Cancel" at bounding box center [747, 217] width 34 height 17
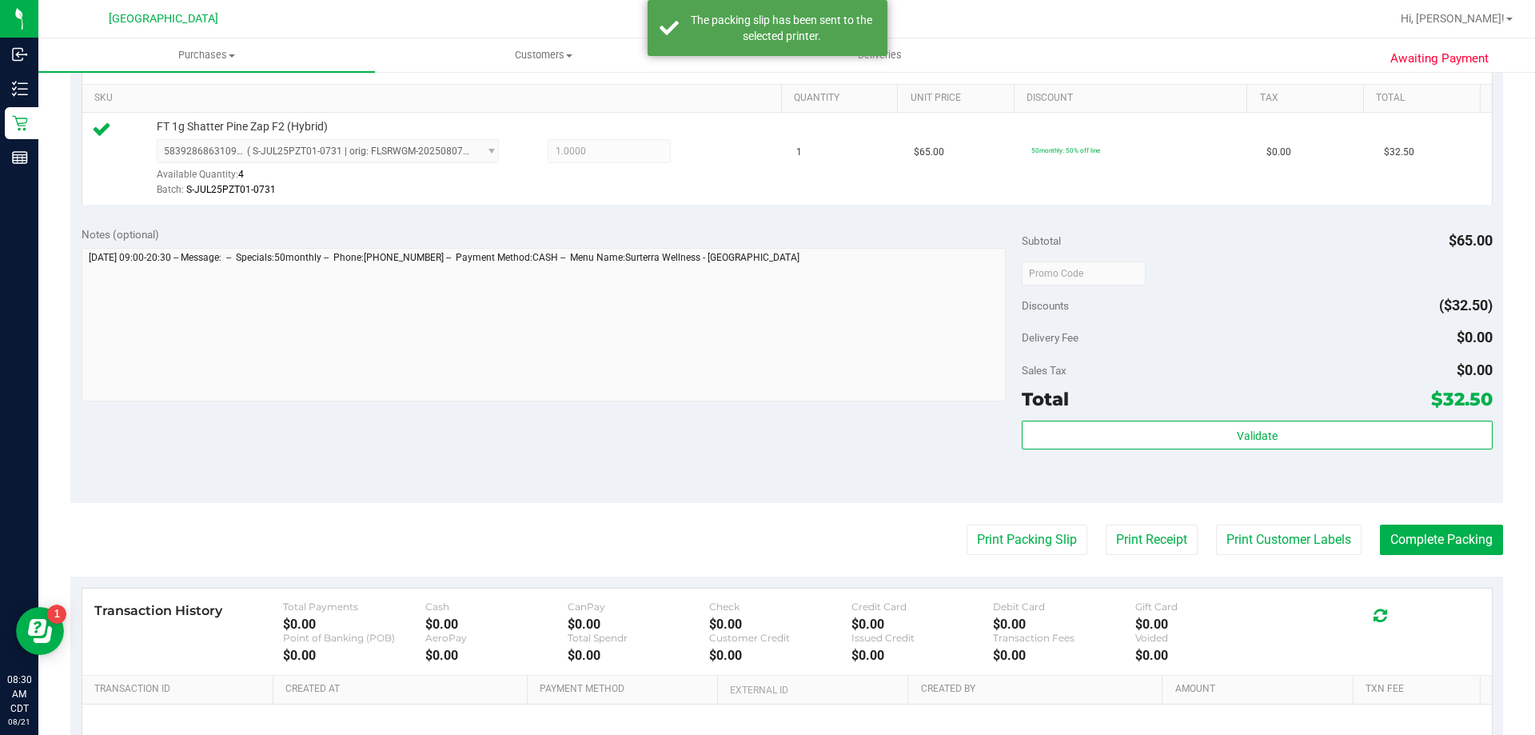
click at [1024, 521] on purchase-details "Back Edit Purchase Cancel Purchase View Profile # 11820887 BioTrack ID: - Submi…" at bounding box center [786, 281] width 1433 height 1189
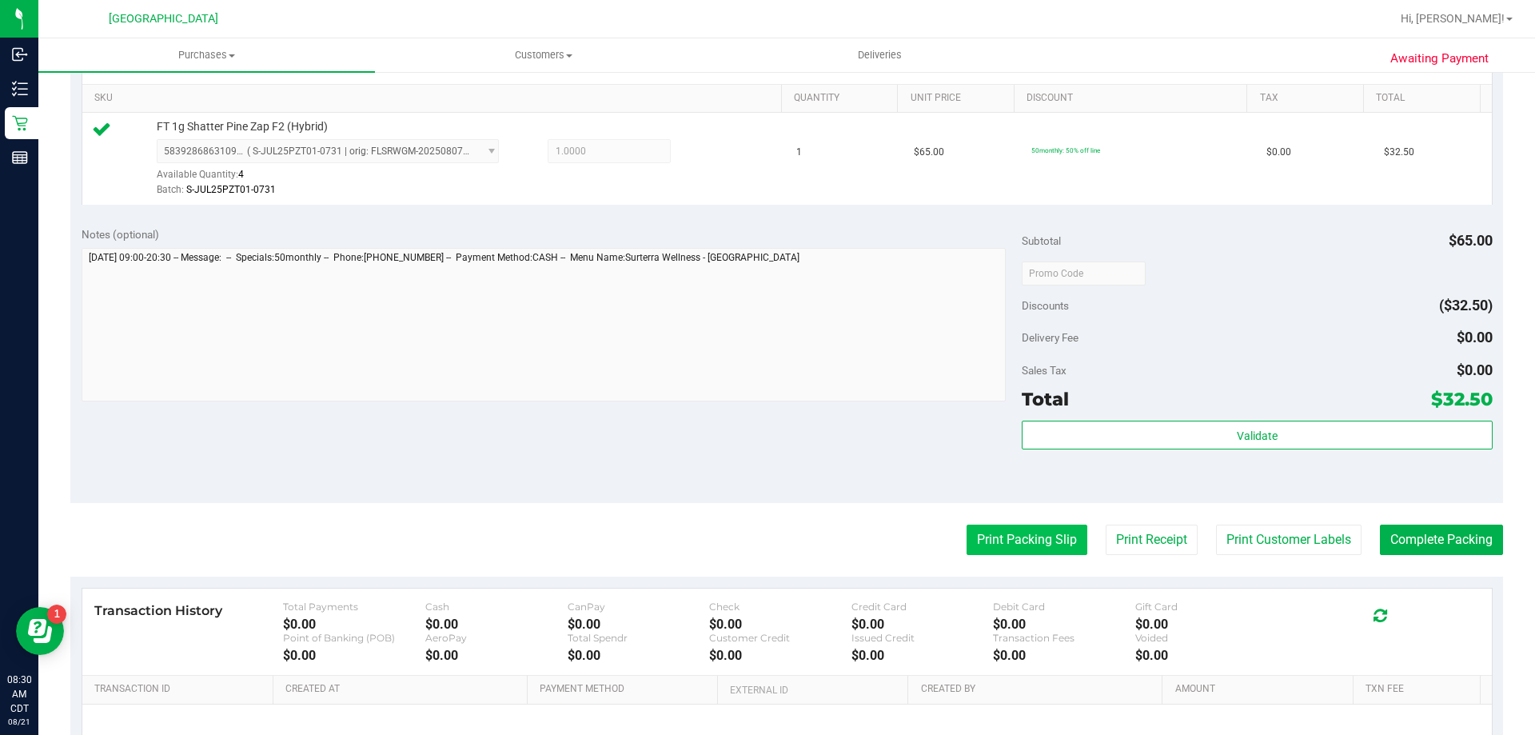
click at [1020, 539] on button "Print Packing Slip" at bounding box center [1027, 540] width 121 height 30
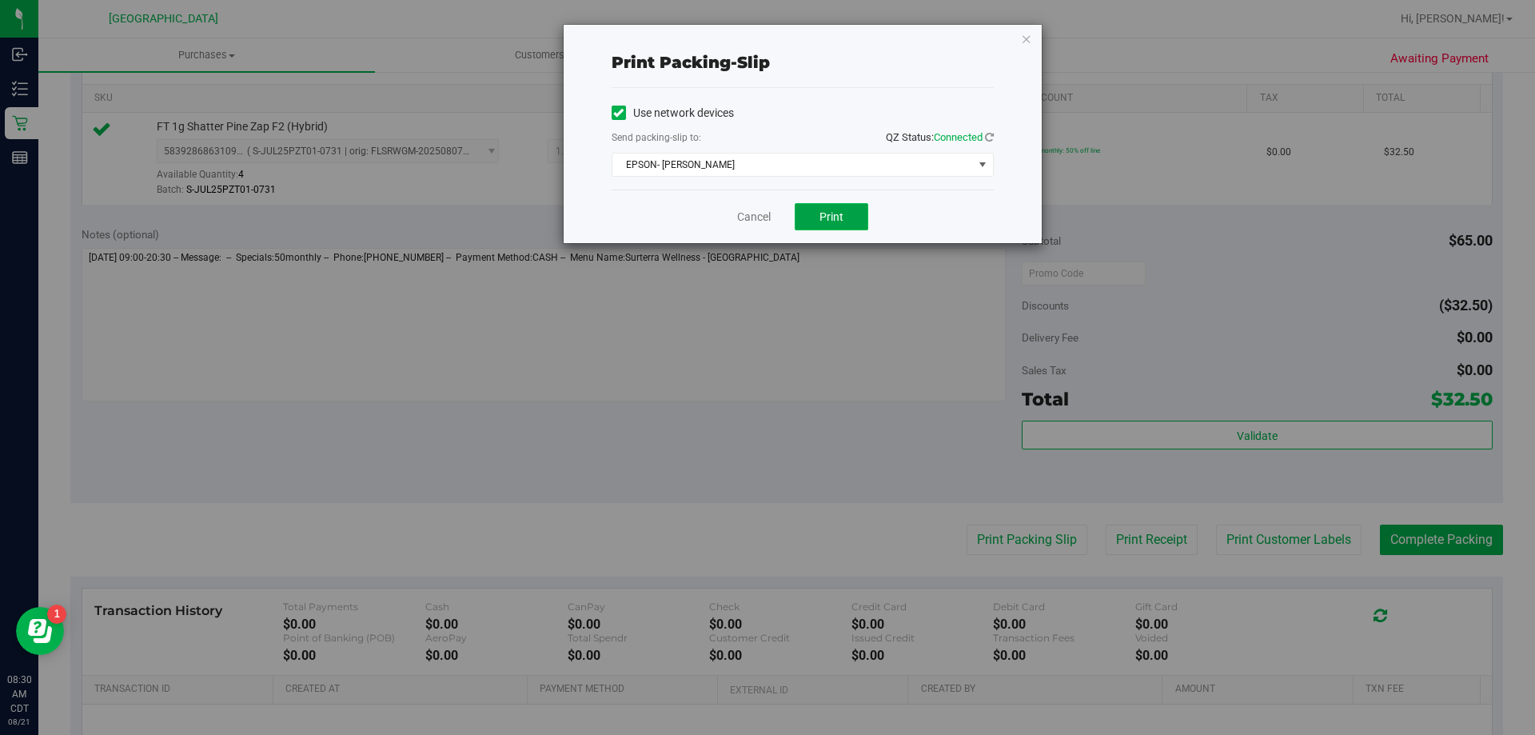
click at [845, 209] on button "Print" at bounding box center [832, 216] width 74 height 27
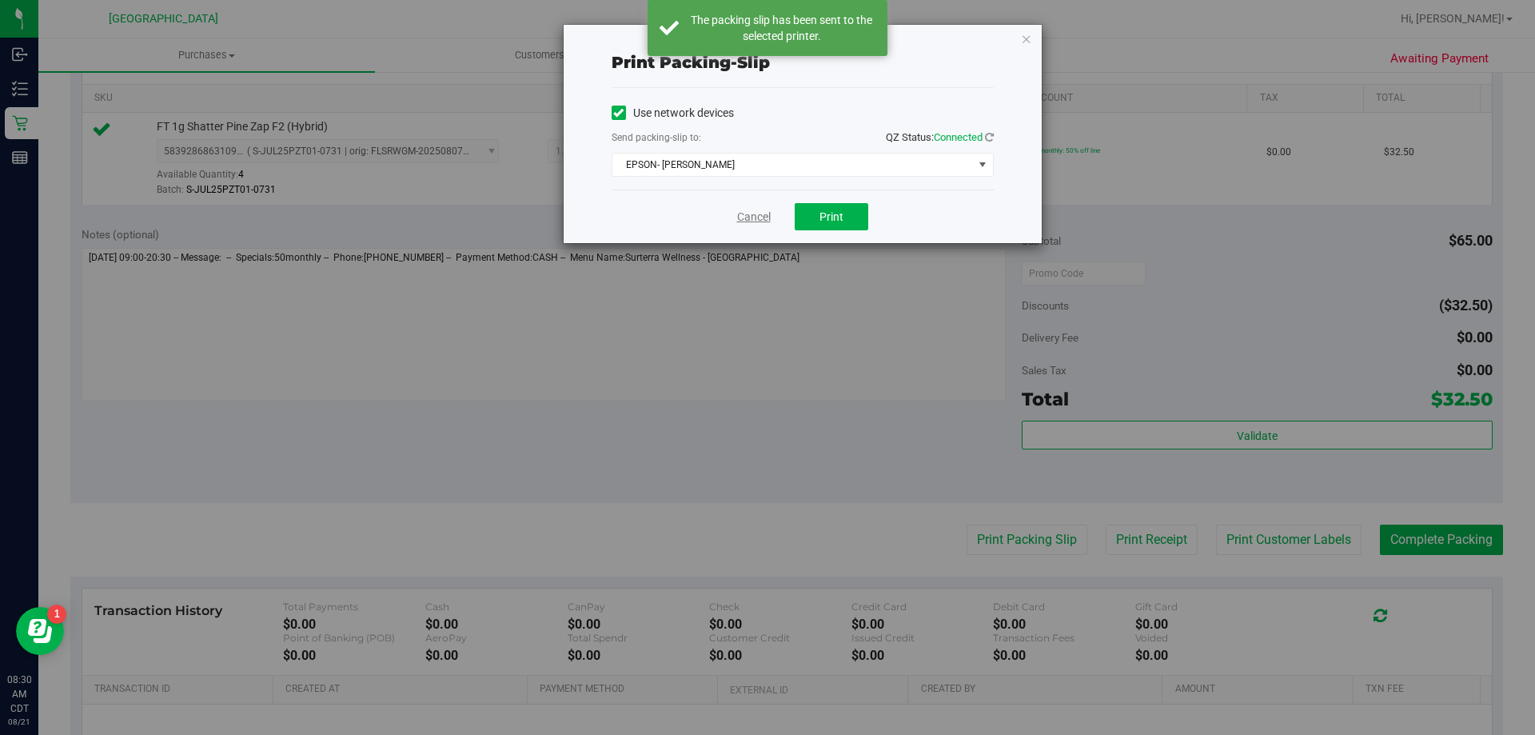
click at [741, 214] on link "Cancel" at bounding box center [754, 217] width 34 height 17
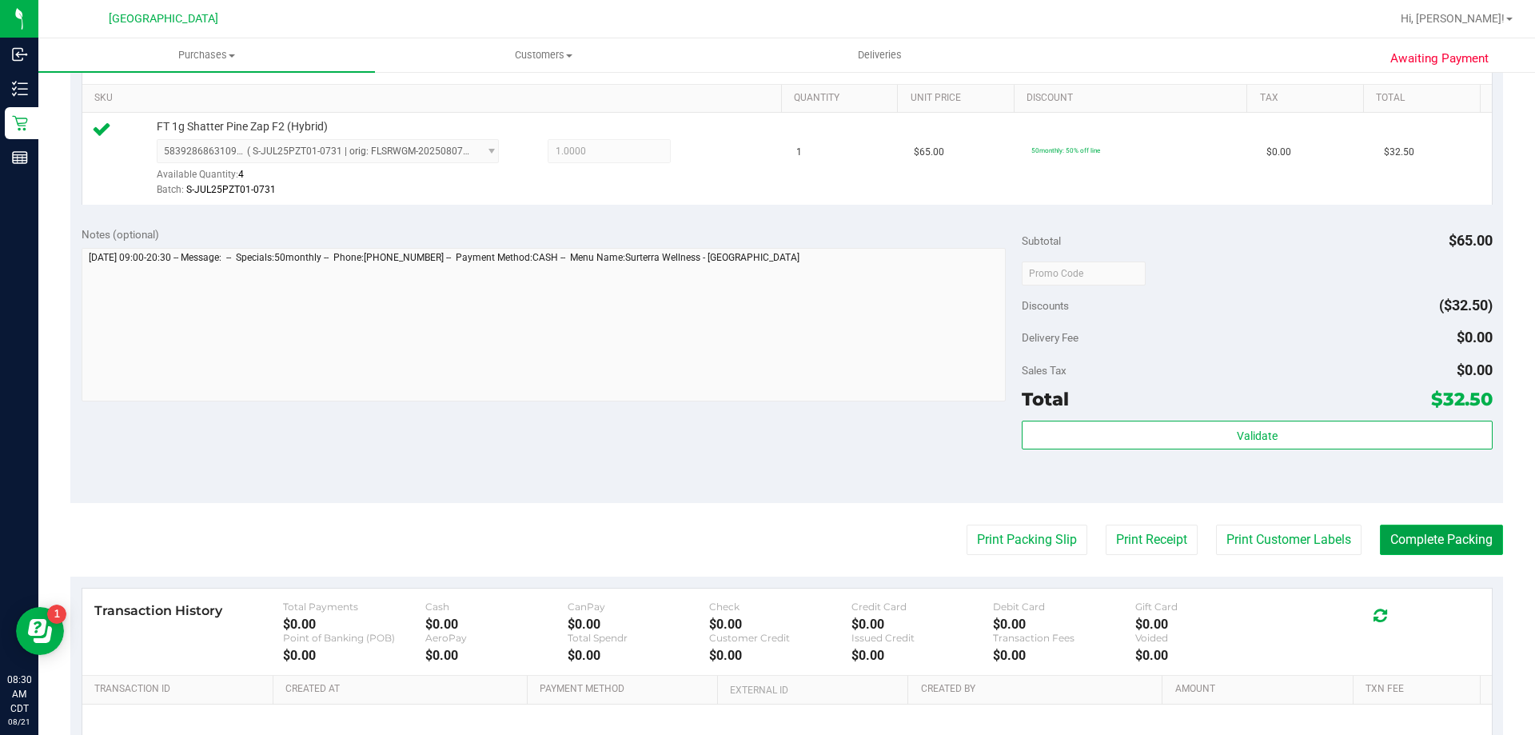
click at [1433, 529] on button "Complete Packing" at bounding box center [1441, 540] width 123 height 30
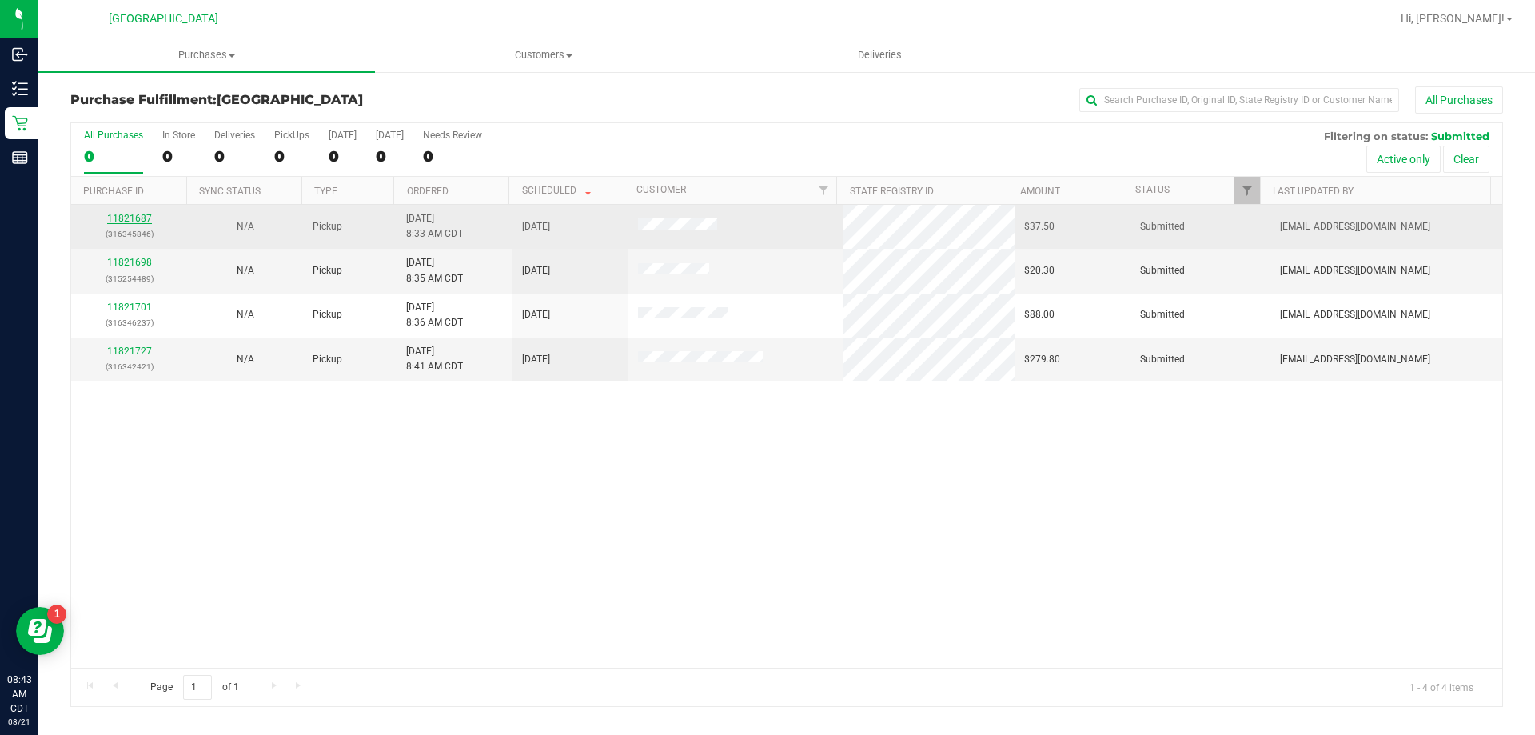
click at [130, 223] on link "11821687" at bounding box center [129, 218] width 45 height 11
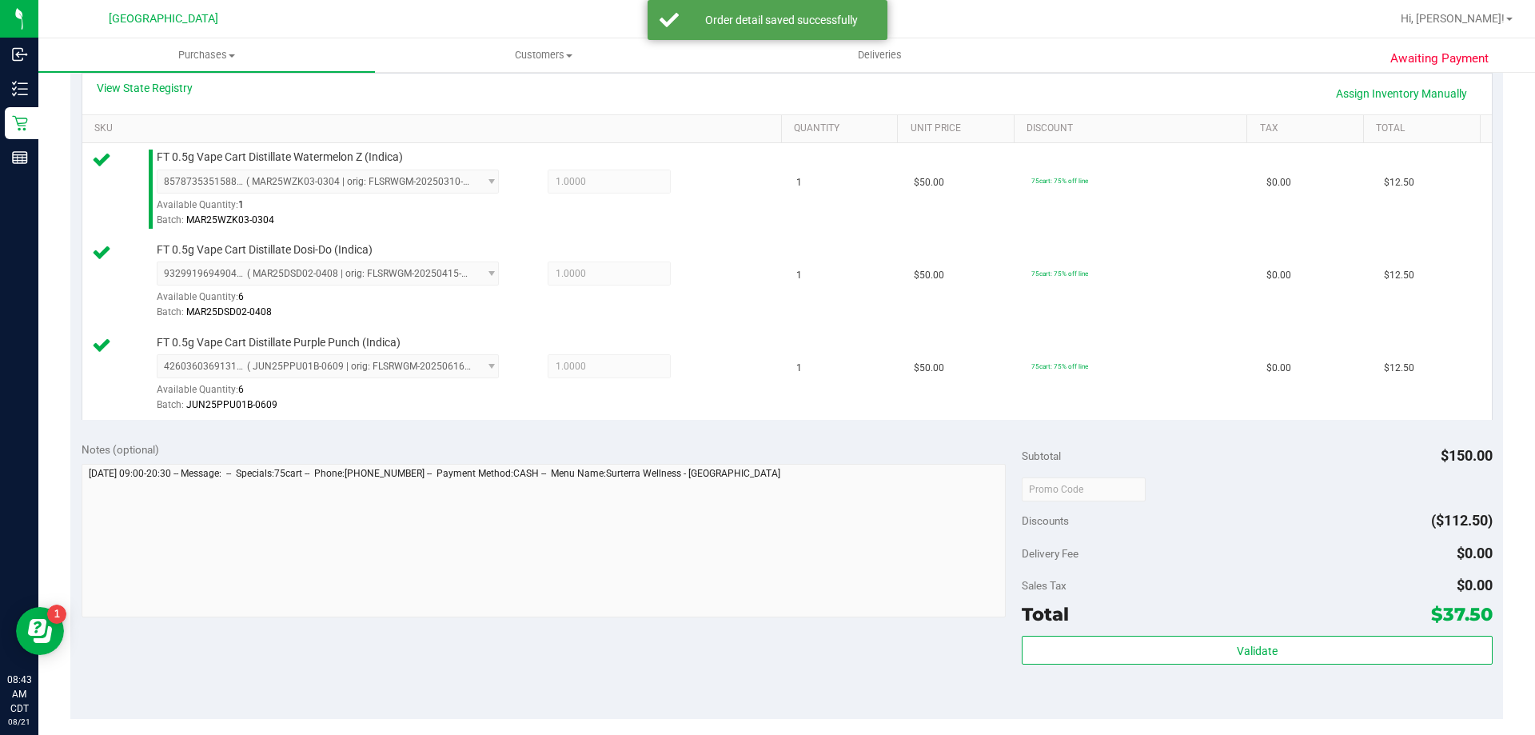
scroll to position [640, 0]
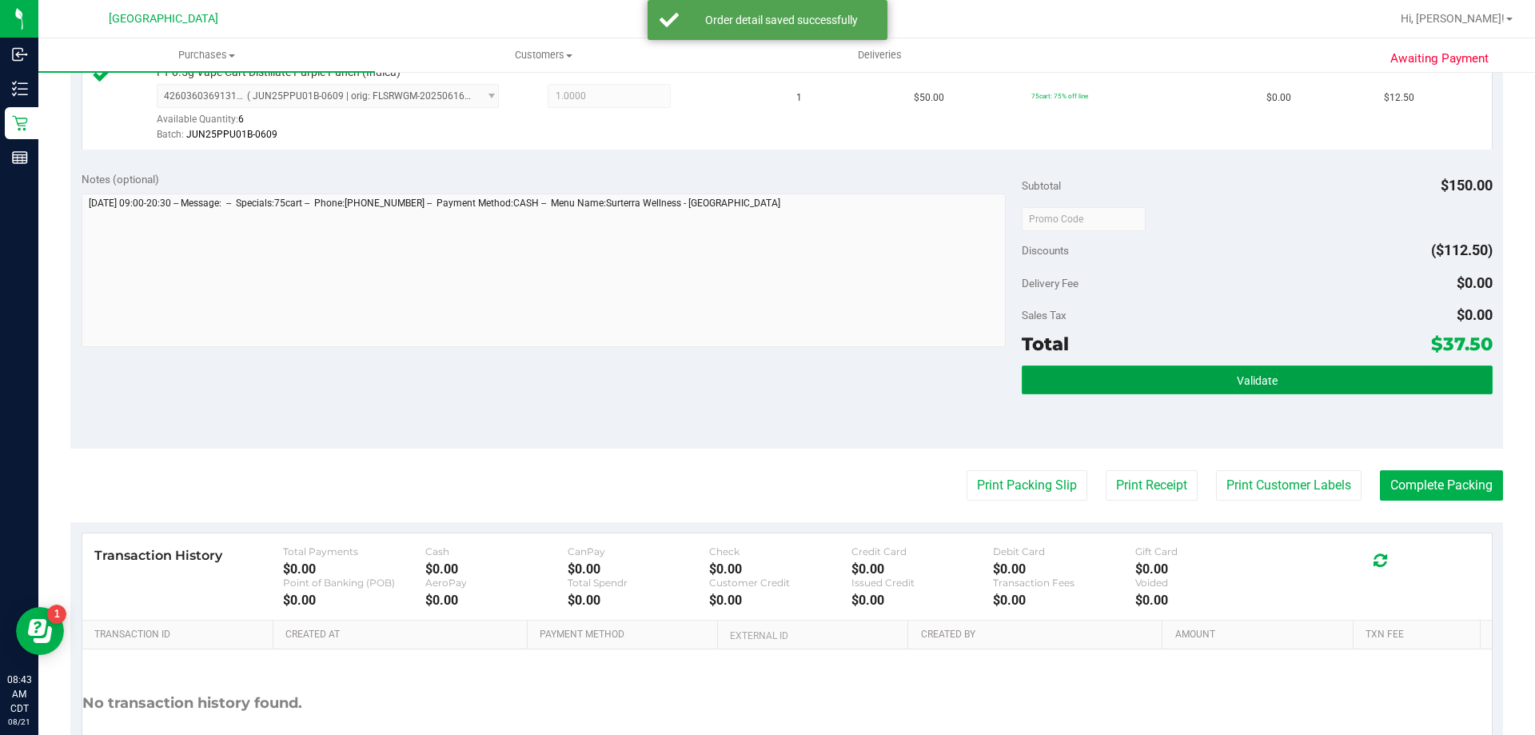
click at [1189, 383] on button "Validate" at bounding box center [1257, 379] width 470 height 29
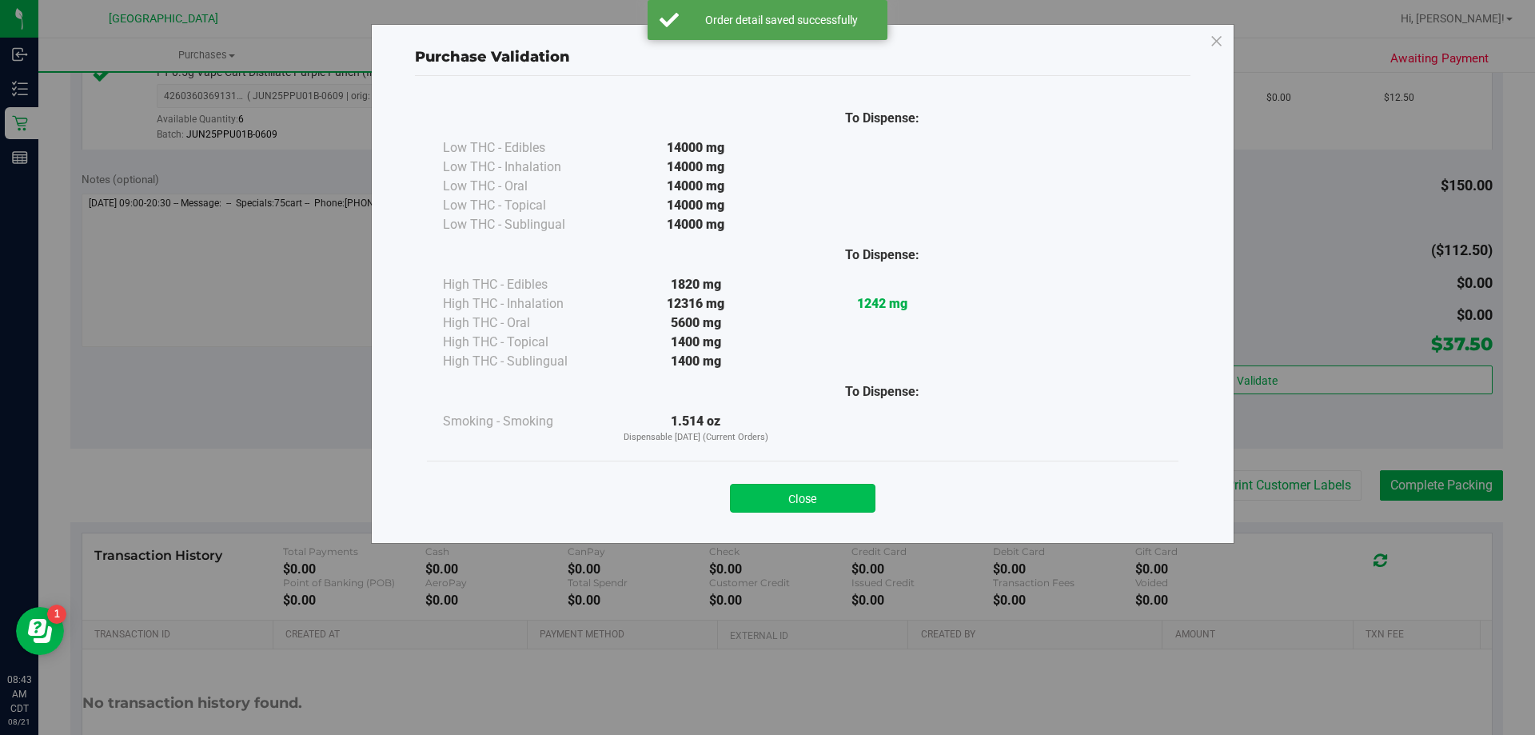
click at [833, 505] on button "Close" at bounding box center [803, 498] width 146 height 29
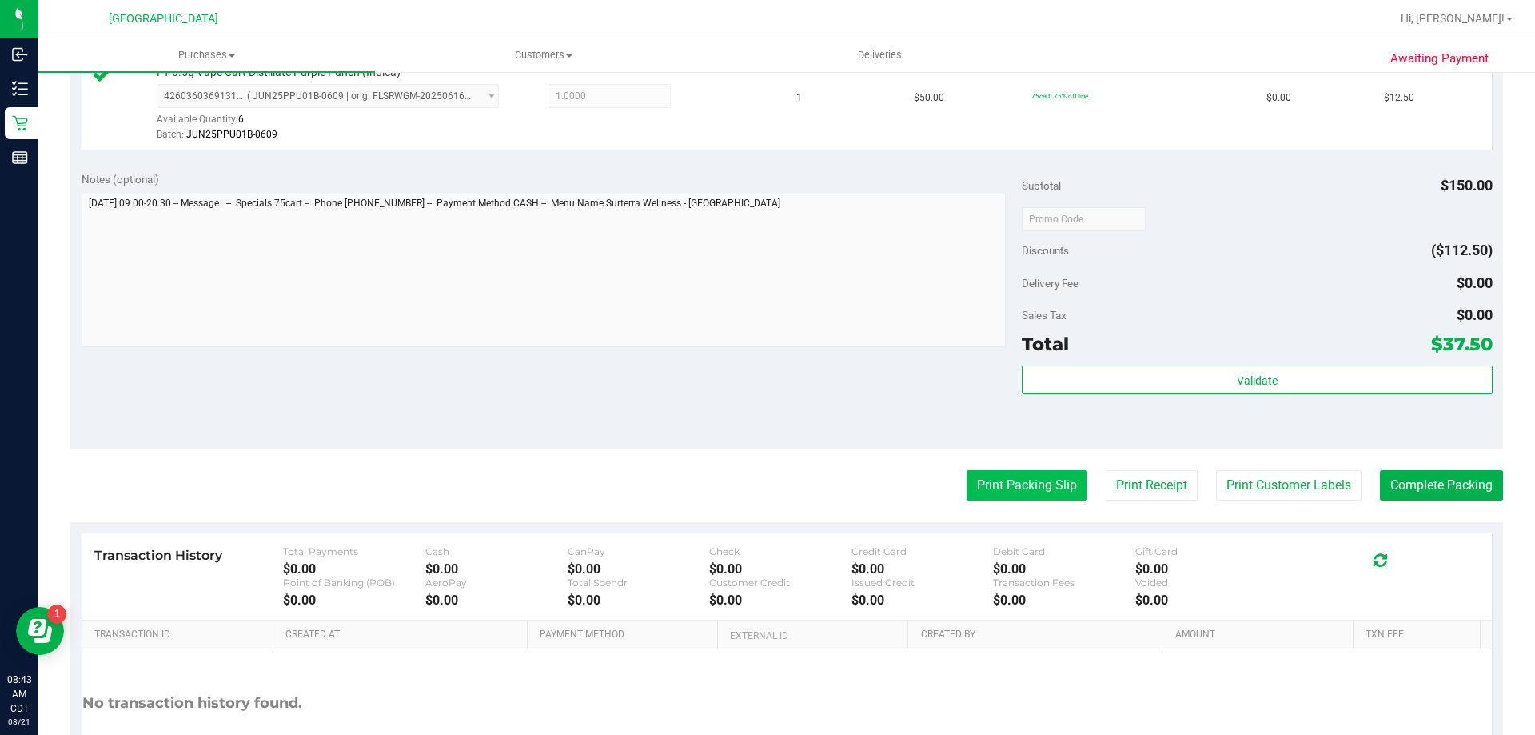
click at [1055, 481] on button "Print Packing Slip" at bounding box center [1027, 485] width 121 height 30
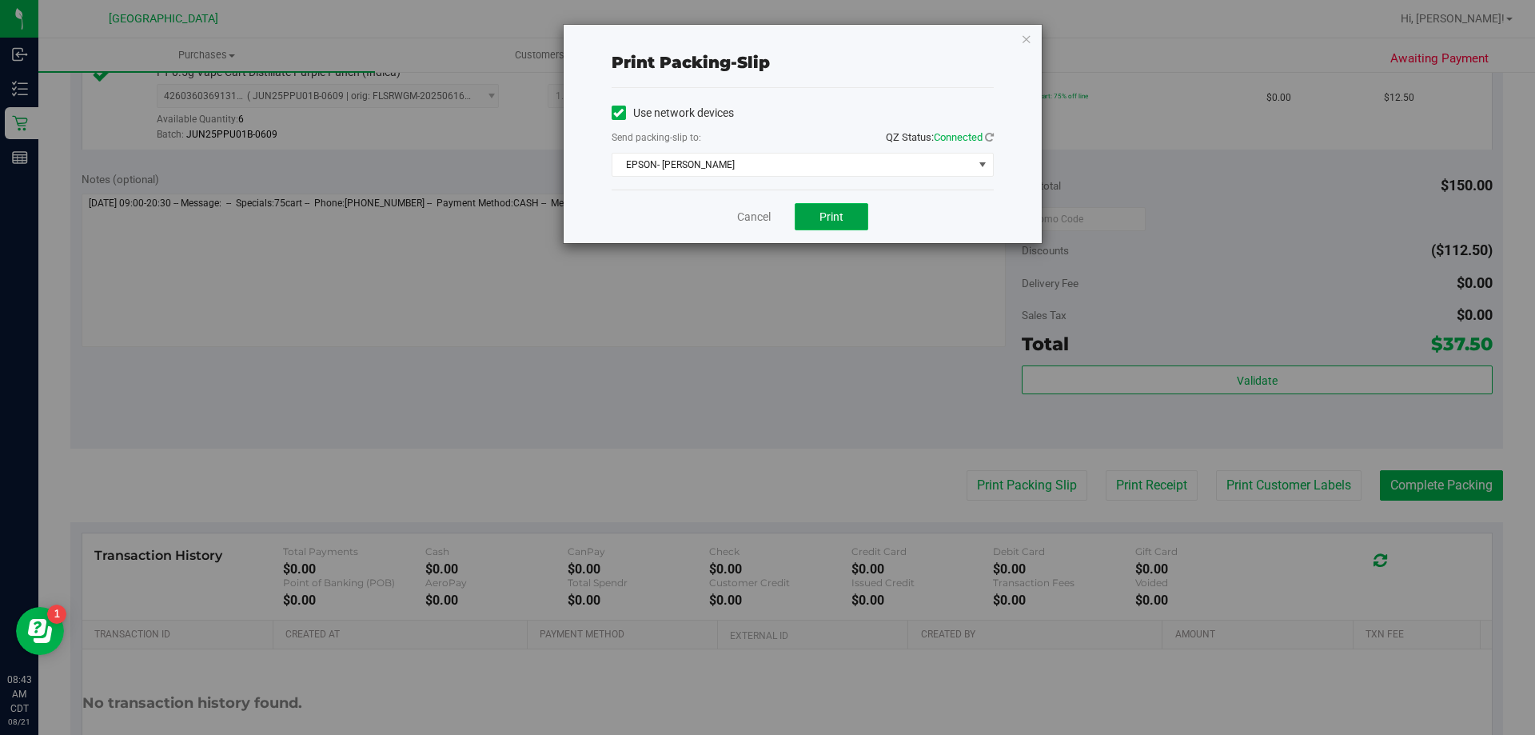
click at [851, 223] on button "Print" at bounding box center [832, 216] width 74 height 27
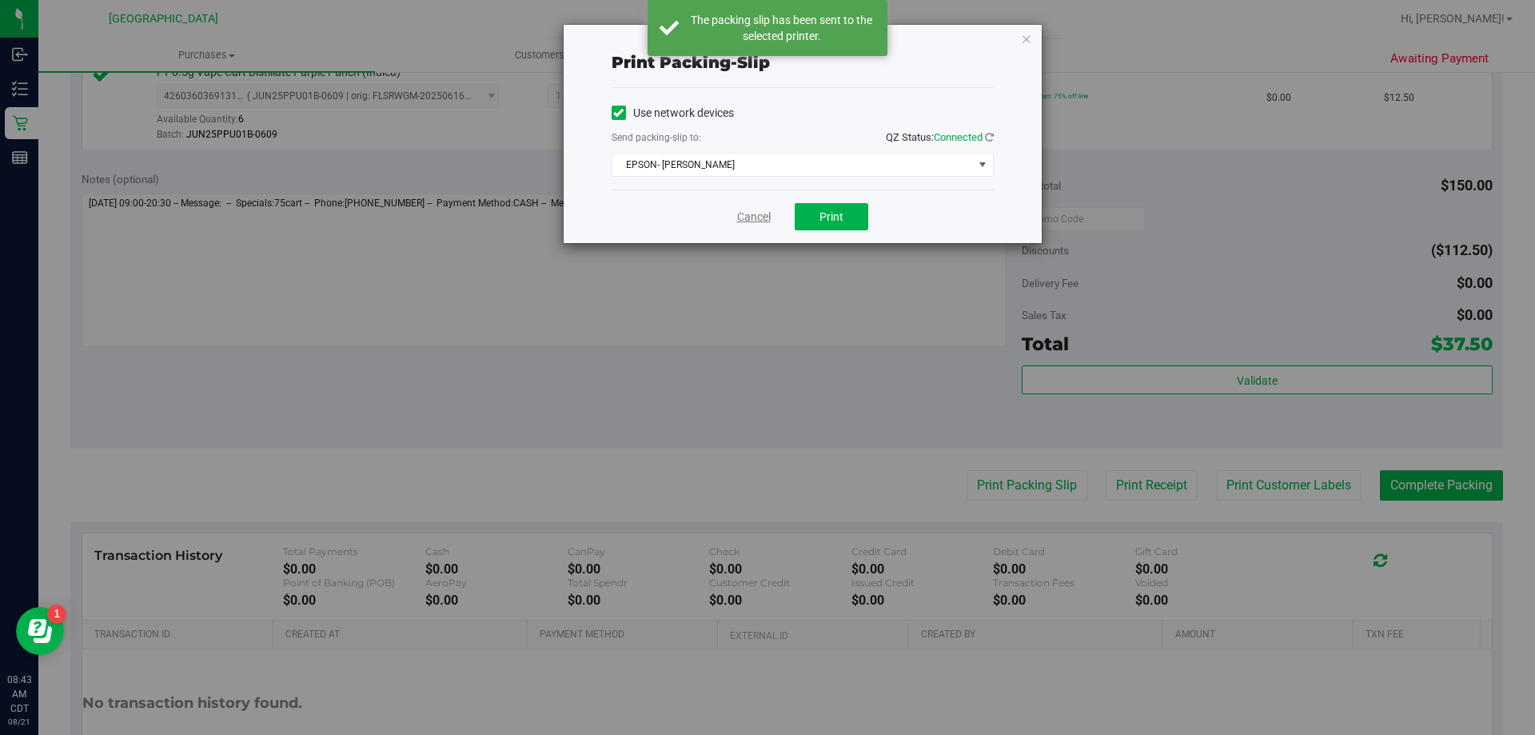
click at [753, 218] on link "Cancel" at bounding box center [754, 217] width 34 height 17
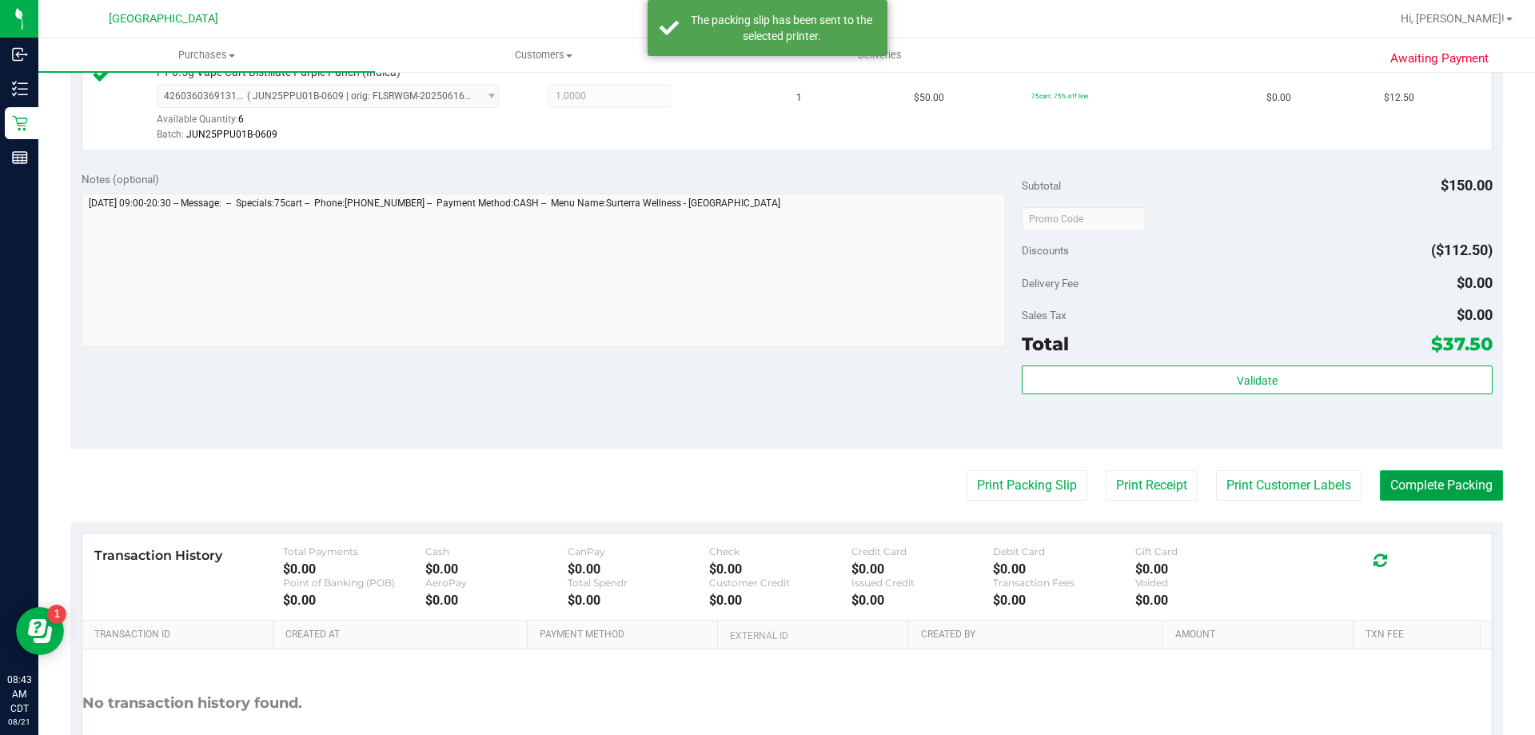
click at [1425, 485] on button "Complete Packing" at bounding box center [1441, 485] width 123 height 30
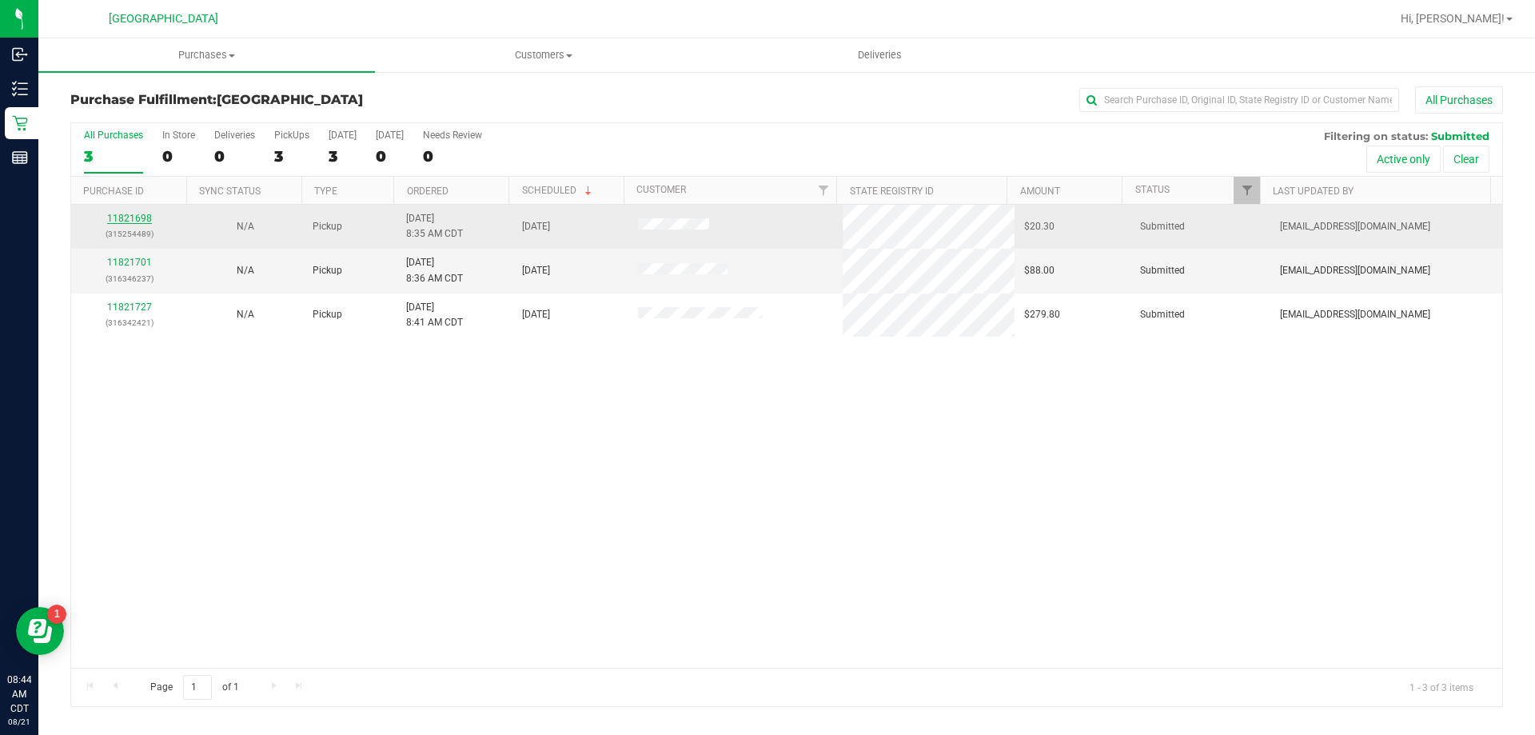
click at [127, 216] on link "11821698" at bounding box center [129, 218] width 45 height 11
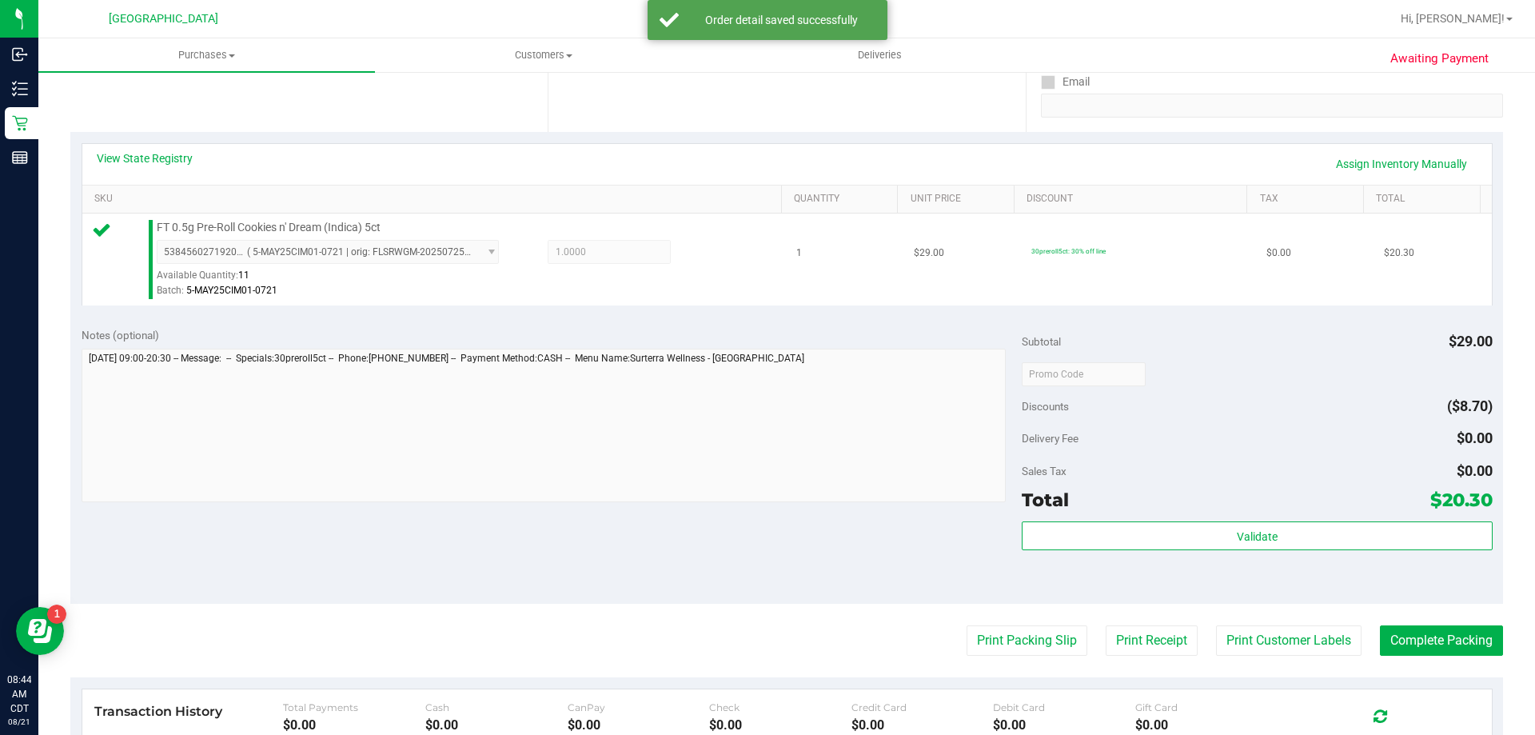
scroll to position [320, 0]
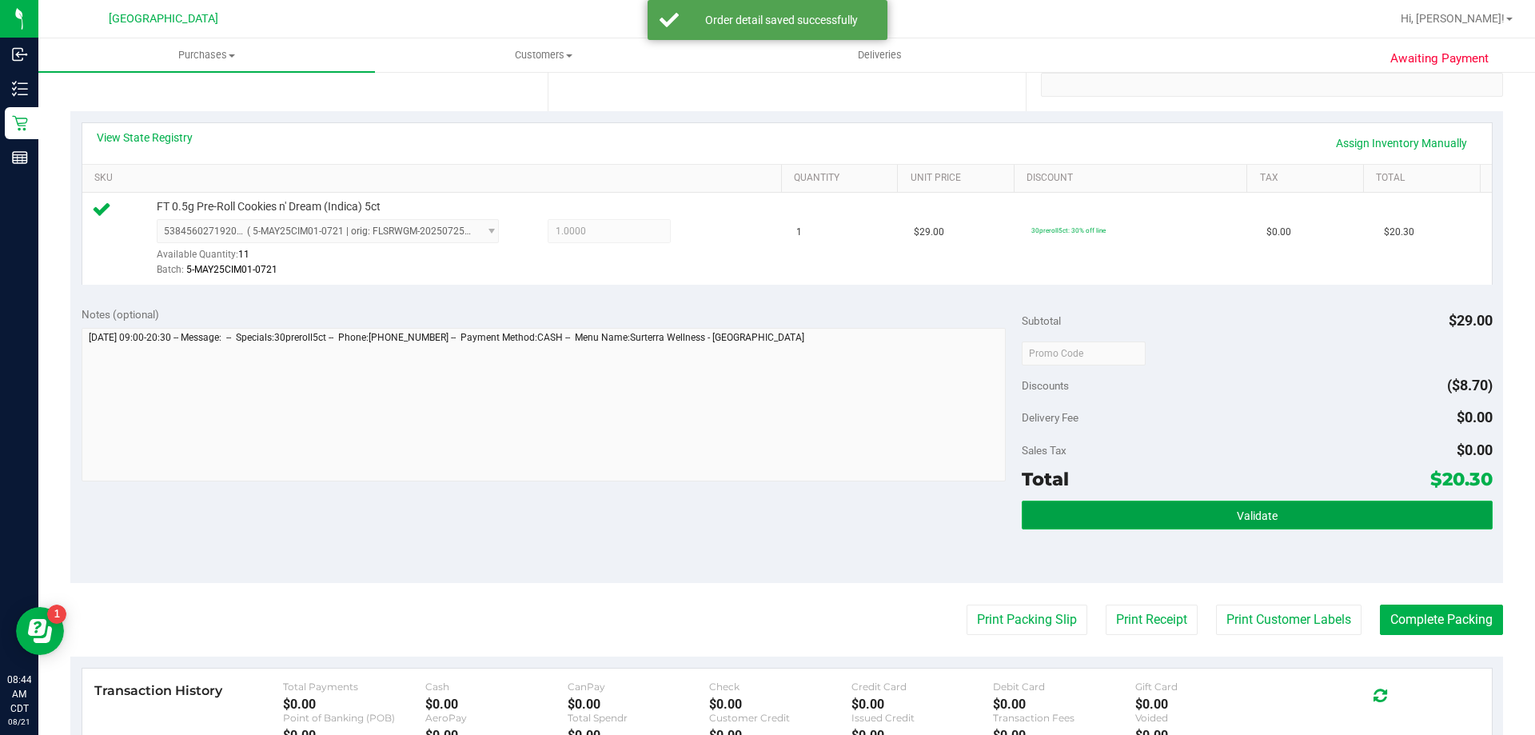
click at [1105, 521] on button "Validate" at bounding box center [1257, 515] width 470 height 29
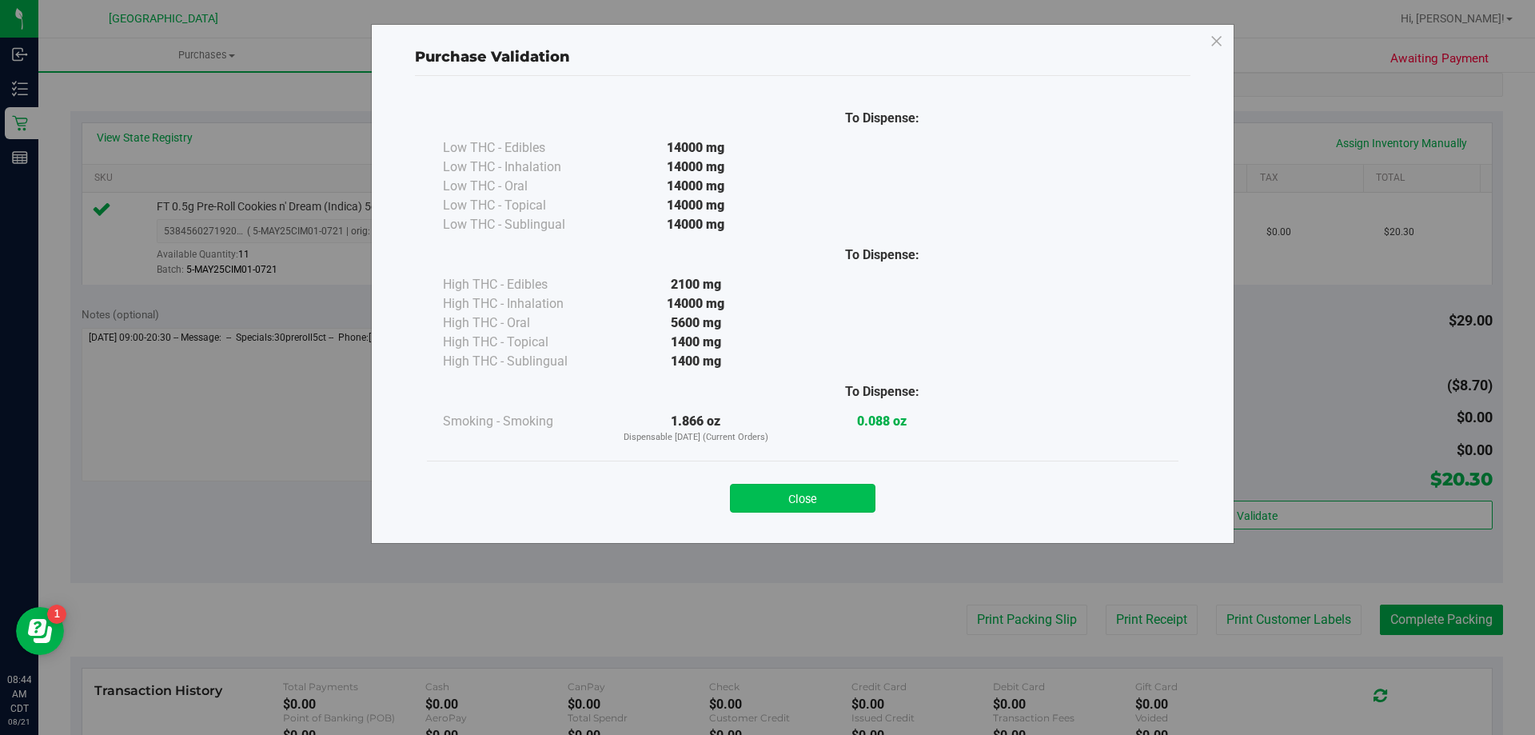
click at [825, 509] on button "Close" at bounding box center [803, 498] width 146 height 29
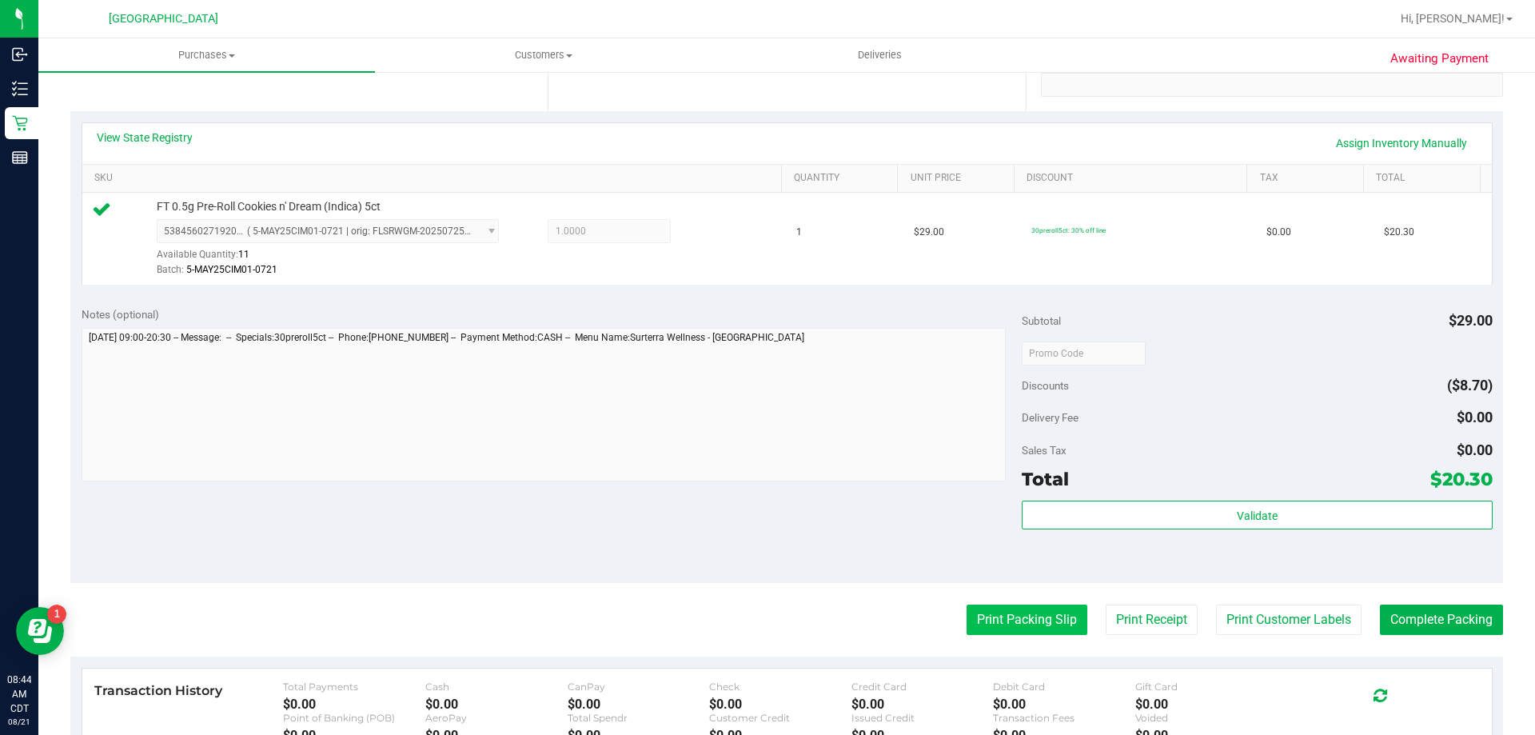
click at [1009, 613] on button "Print Packing Slip" at bounding box center [1027, 620] width 121 height 30
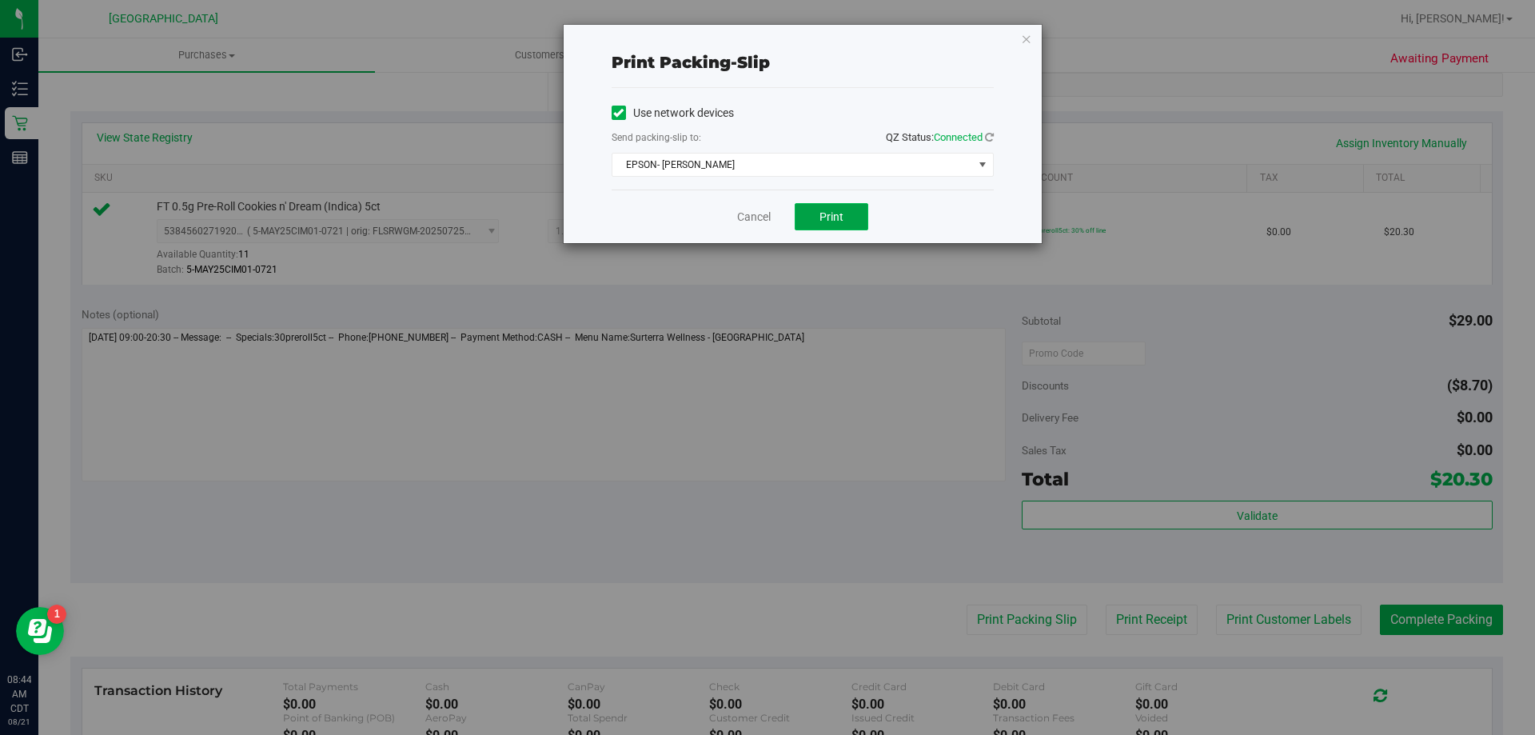
click at [852, 217] on button "Print" at bounding box center [832, 216] width 74 height 27
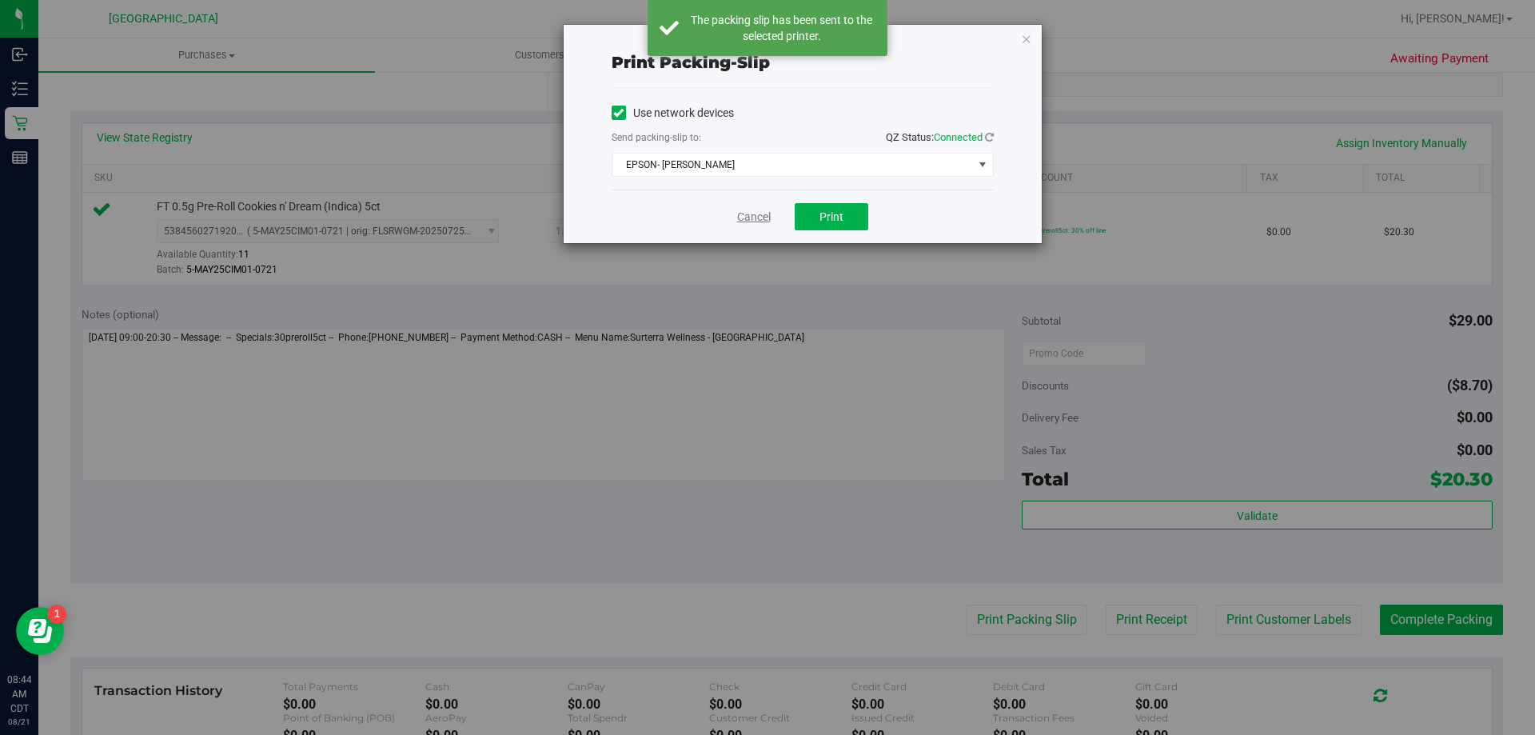
click at [748, 216] on link "Cancel" at bounding box center [754, 217] width 34 height 17
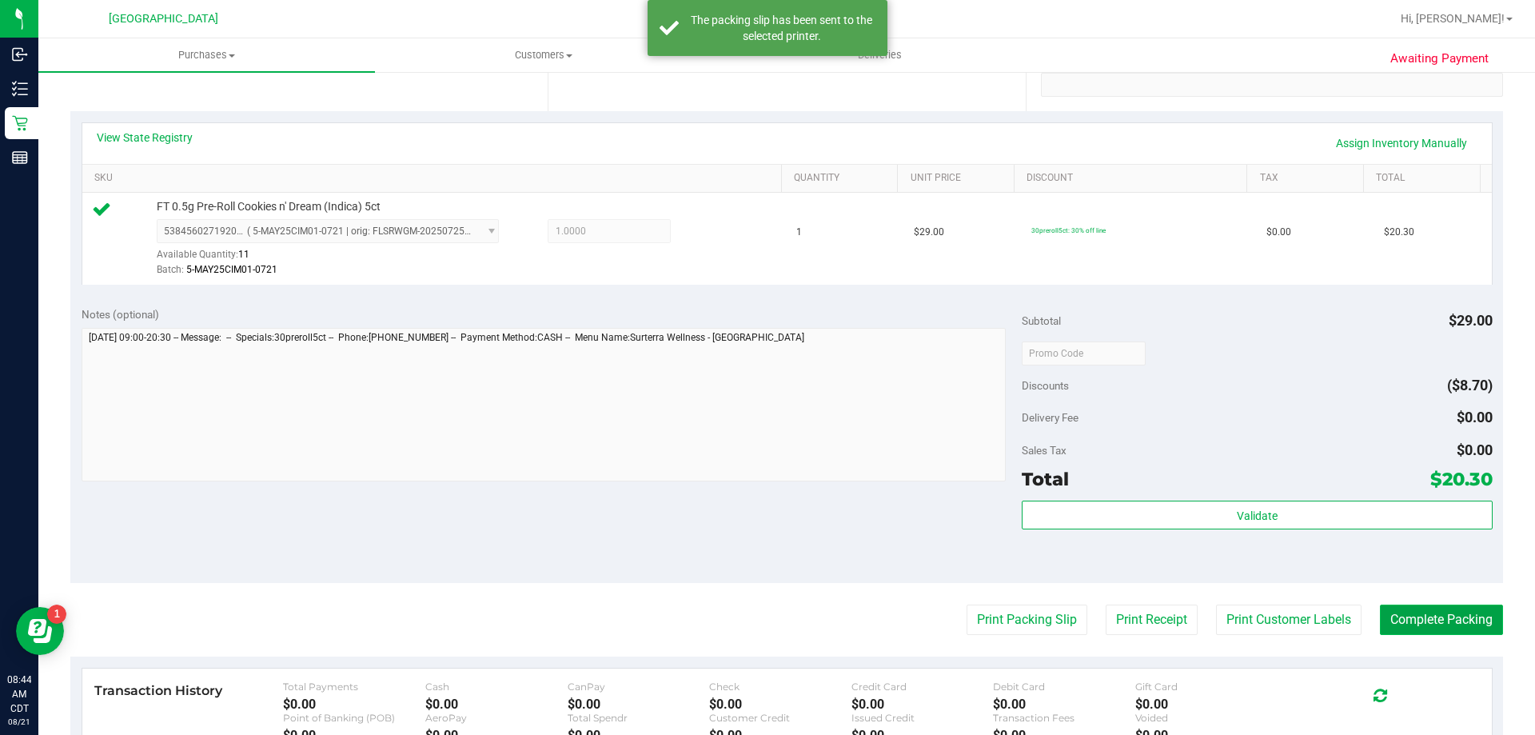
drag, startPoint x: 1448, startPoint y: 617, endPoint x: 1411, endPoint y: 611, distance: 38.0
click at [1447, 617] on button "Complete Packing" at bounding box center [1441, 620] width 123 height 30
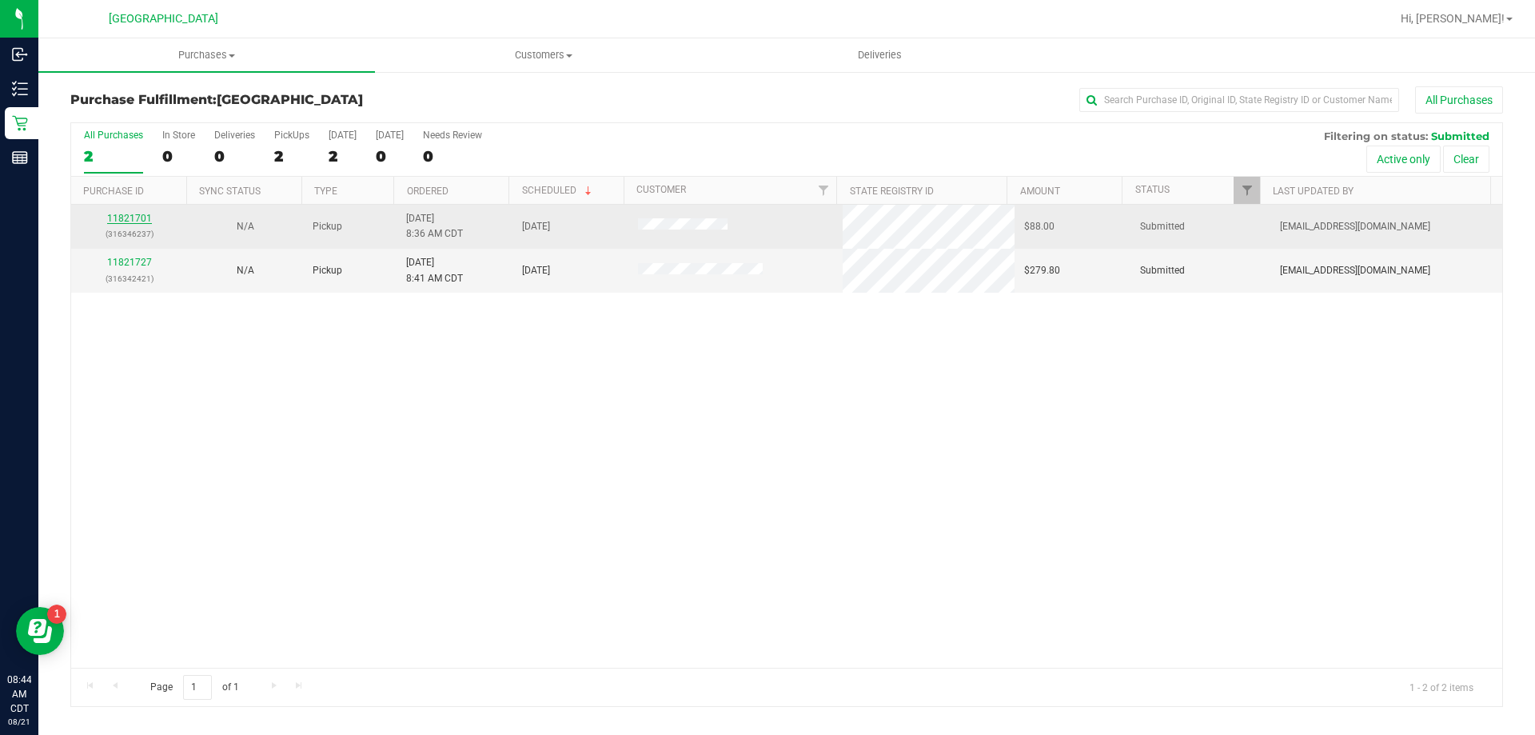
click at [142, 222] on link "11821701" at bounding box center [129, 218] width 45 height 11
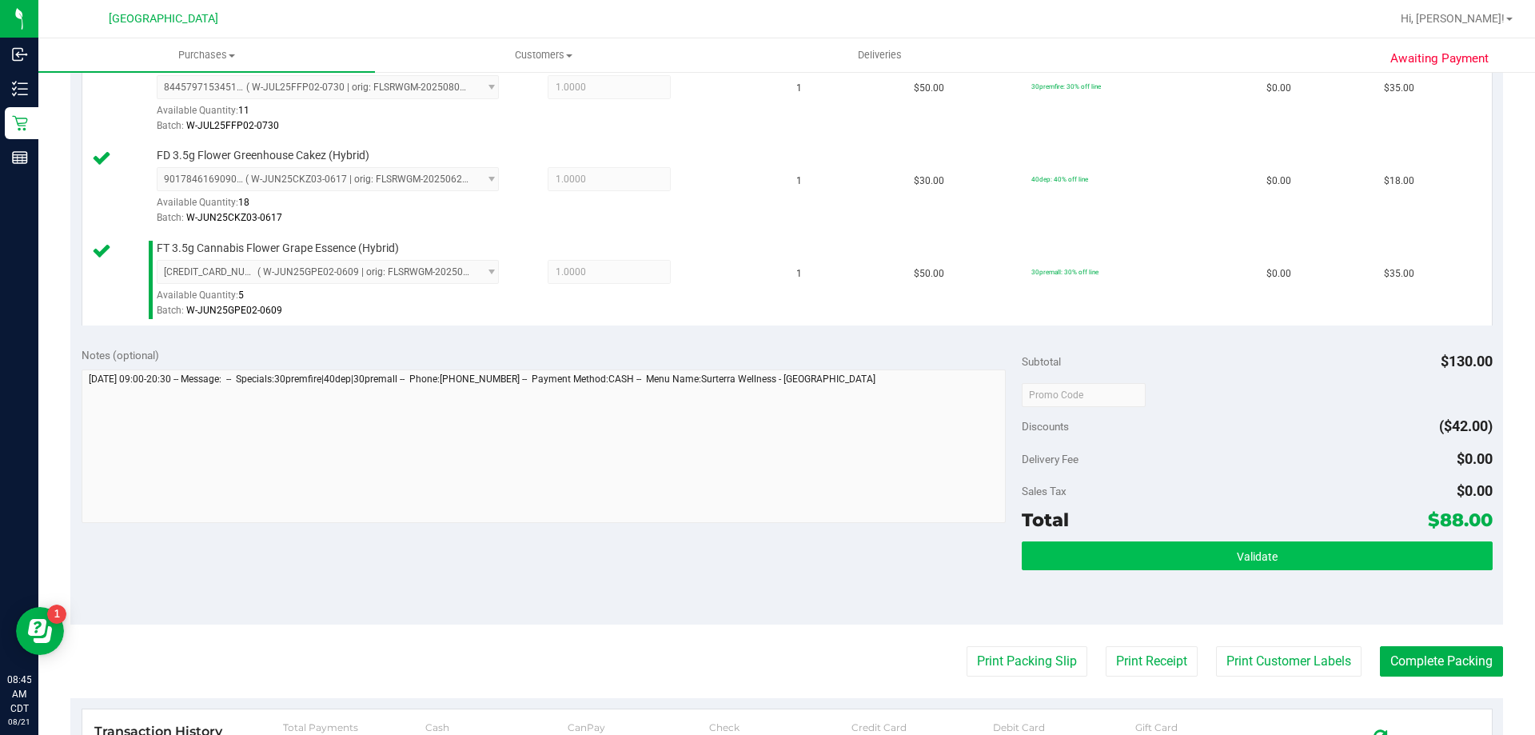
scroll to position [480, 0]
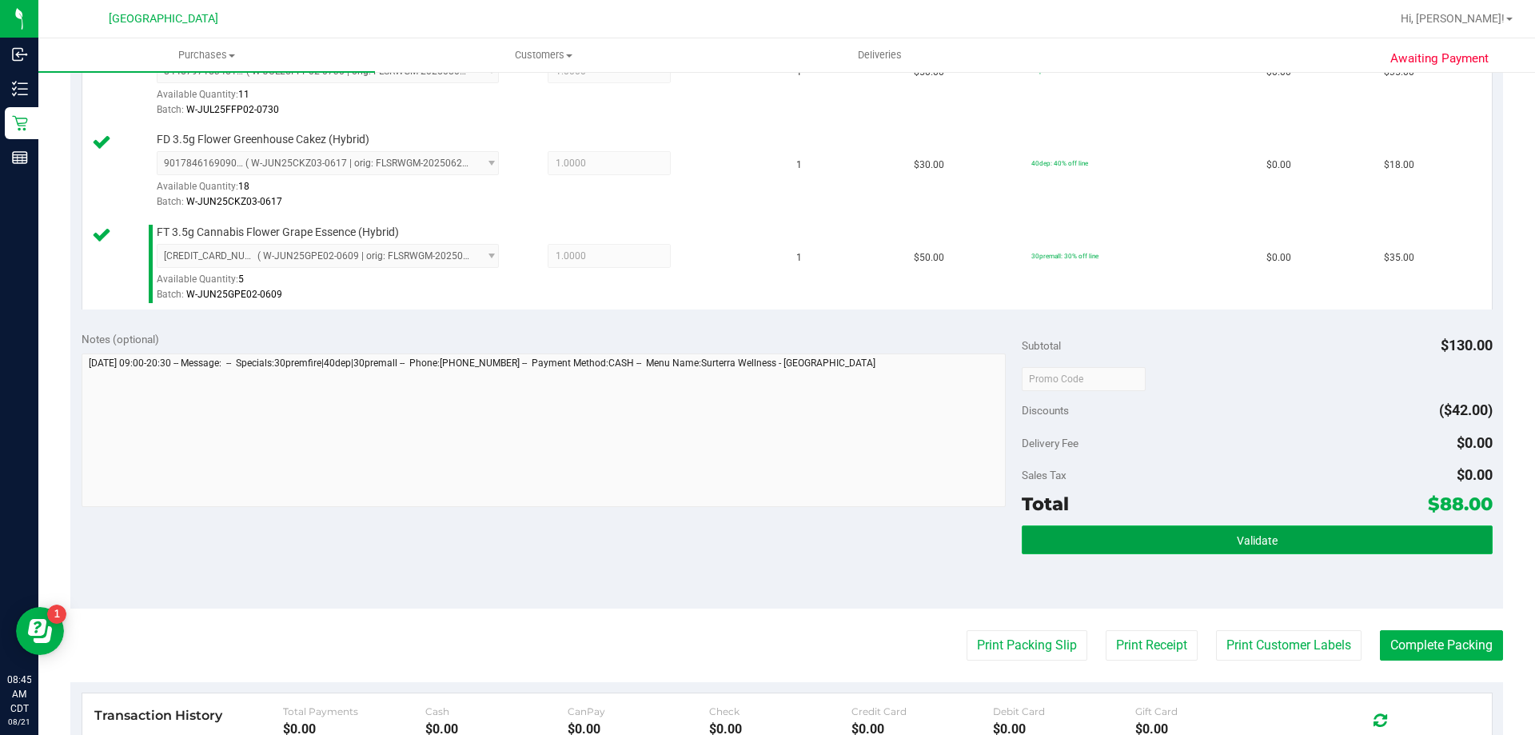
click at [1184, 541] on button "Validate" at bounding box center [1257, 539] width 470 height 29
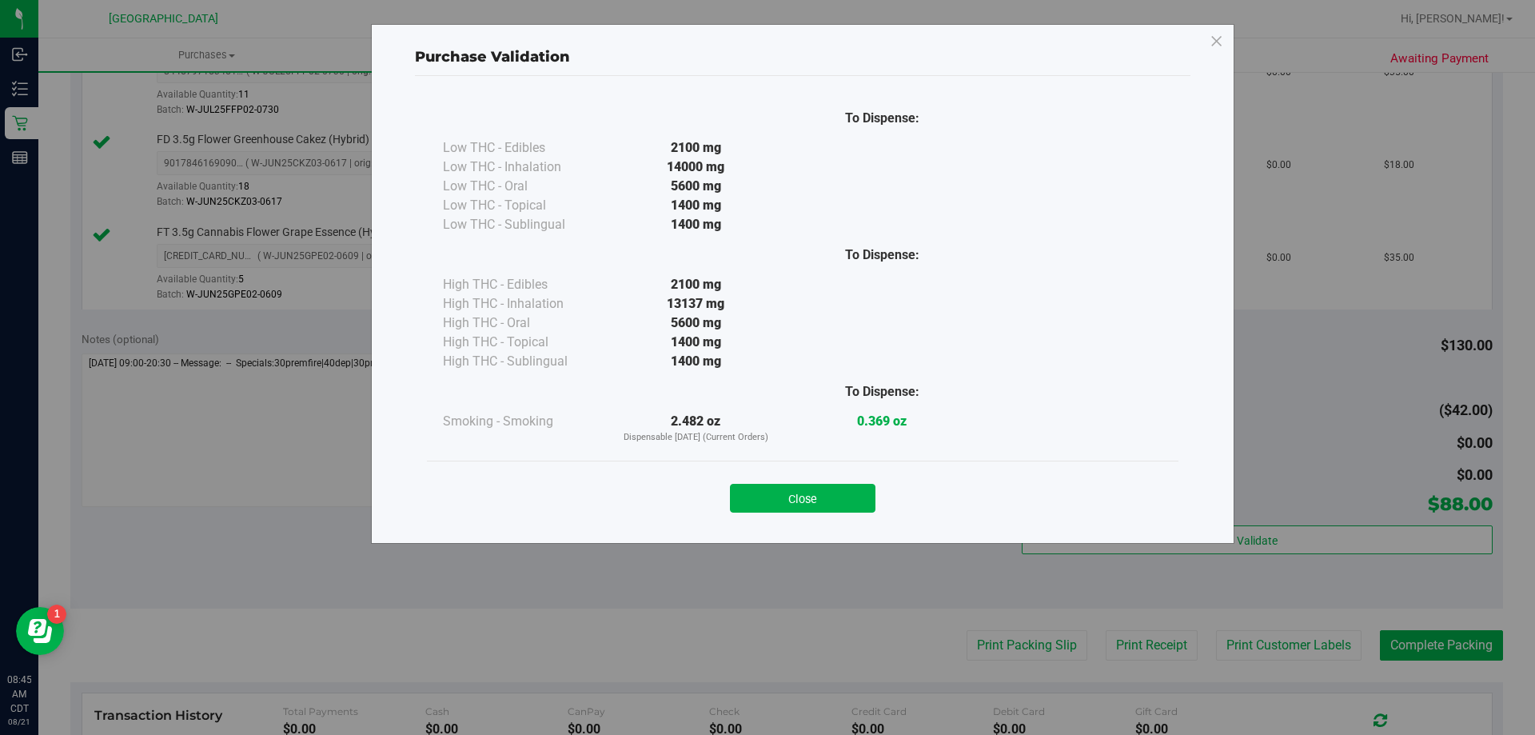
drag, startPoint x: 782, startPoint y: 505, endPoint x: 1213, endPoint y: 683, distance: 466.2
click at [783, 505] on button "Close" at bounding box center [803, 498] width 146 height 29
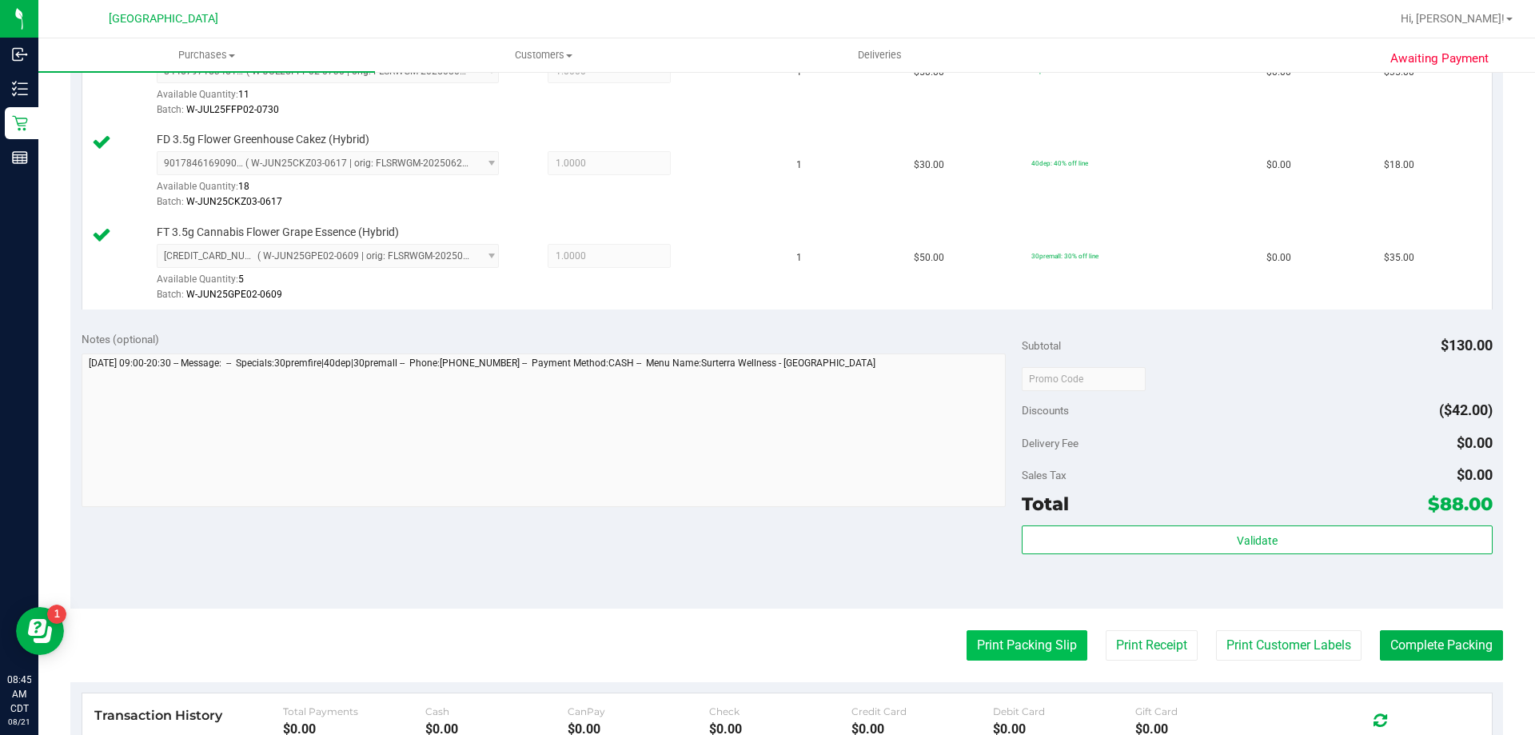
click at [1022, 645] on button "Print Packing Slip" at bounding box center [1027, 645] width 121 height 30
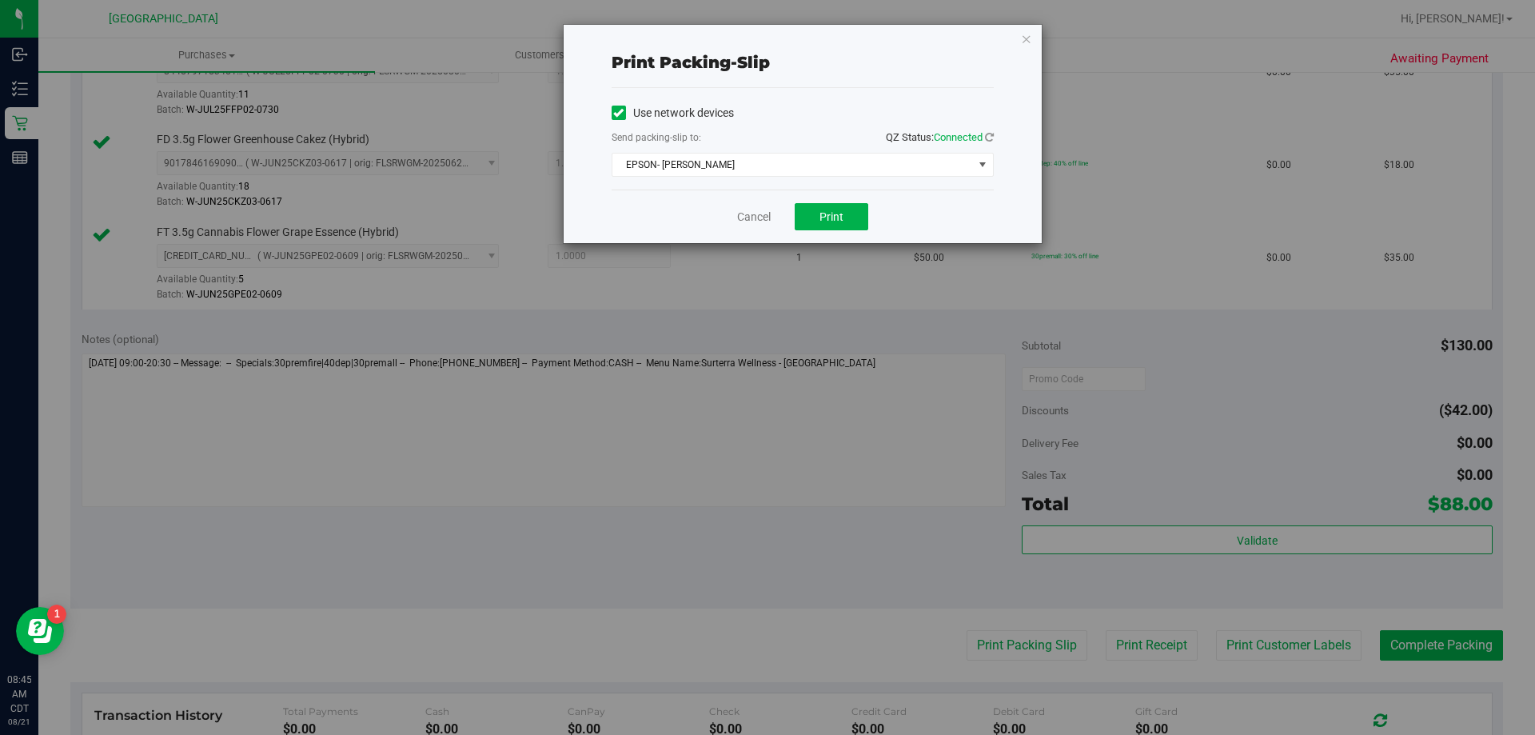
click at [831, 198] on div "Cancel Print" at bounding box center [803, 217] width 382 height 54
click at [819, 208] on button "Print" at bounding box center [832, 216] width 74 height 27
click at [753, 214] on link "Cancel" at bounding box center [754, 217] width 34 height 17
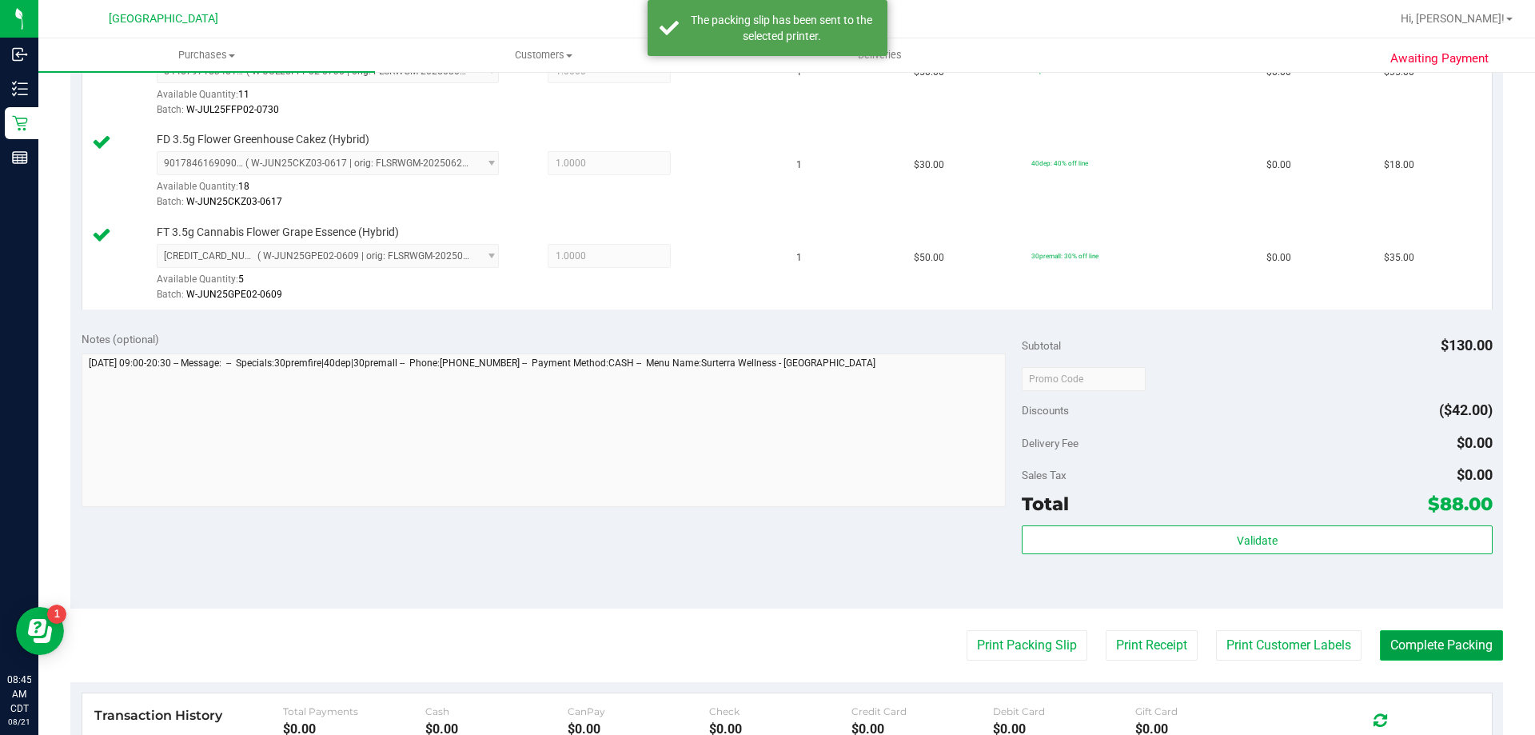
click at [1393, 637] on button "Complete Packing" at bounding box center [1441, 645] width 123 height 30
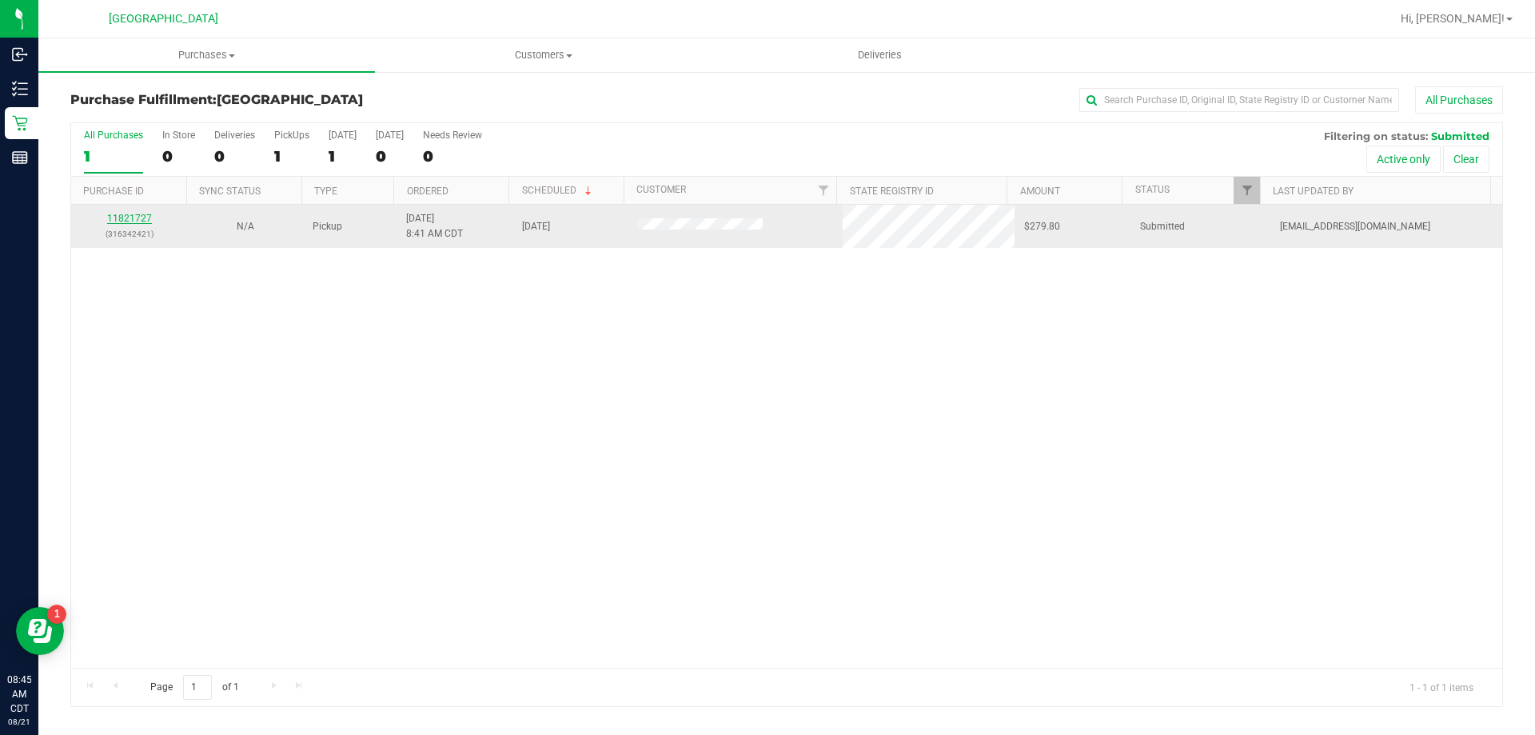
click at [123, 217] on link "11821727" at bounding box center [129, 218] width 45 height 11
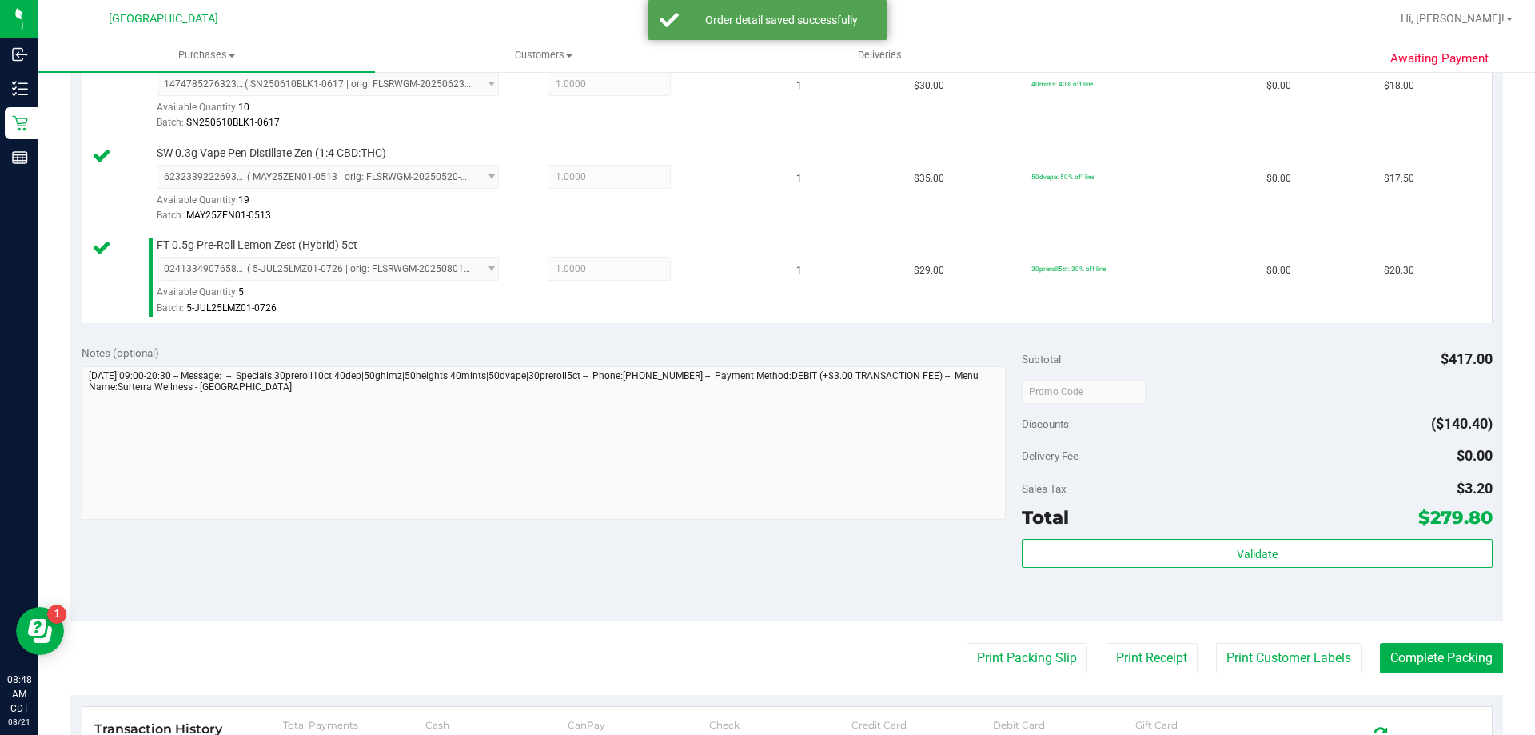
scroll to position [1360, 0]
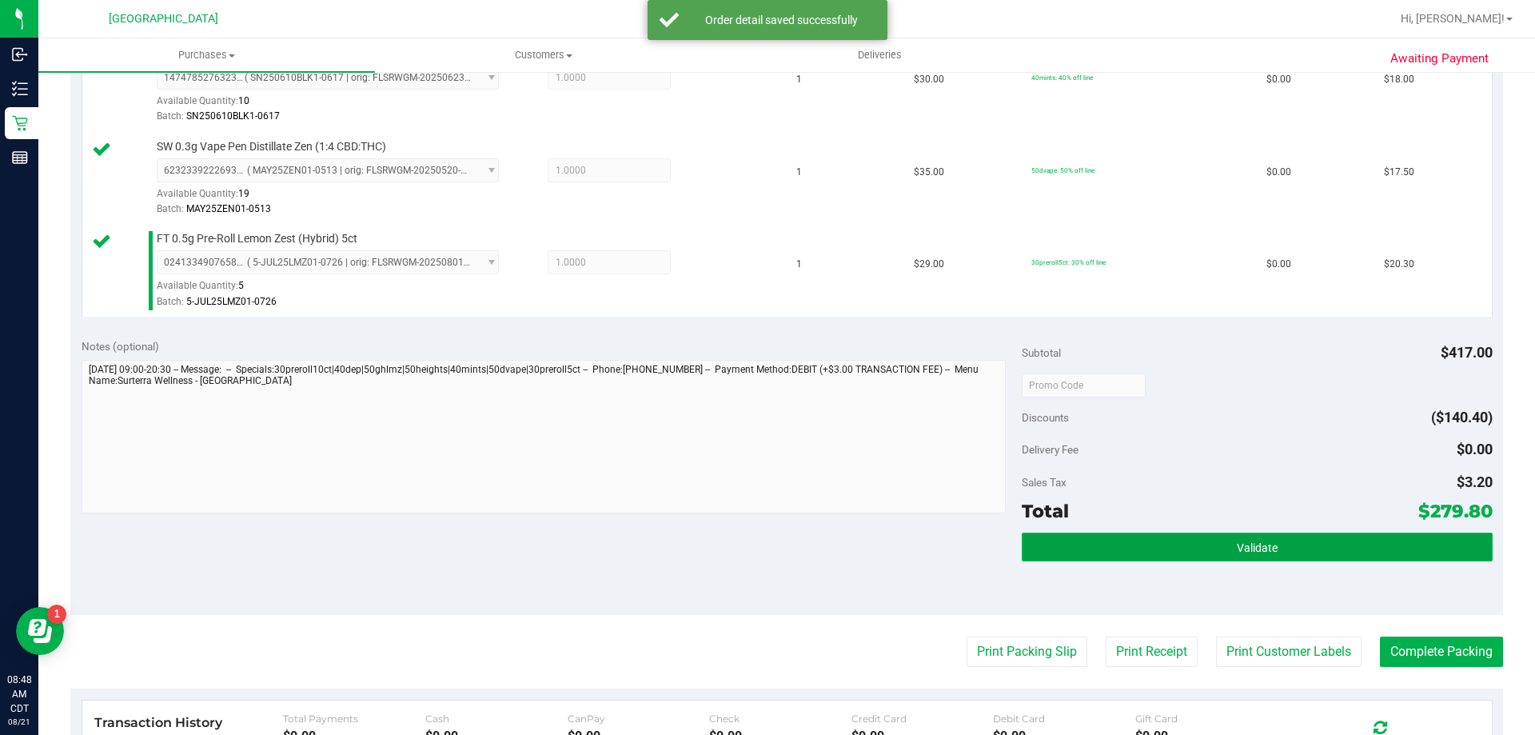
click at [1056, 556] on button "Validate" at bounding box center [1257, 547] width 470 height 29
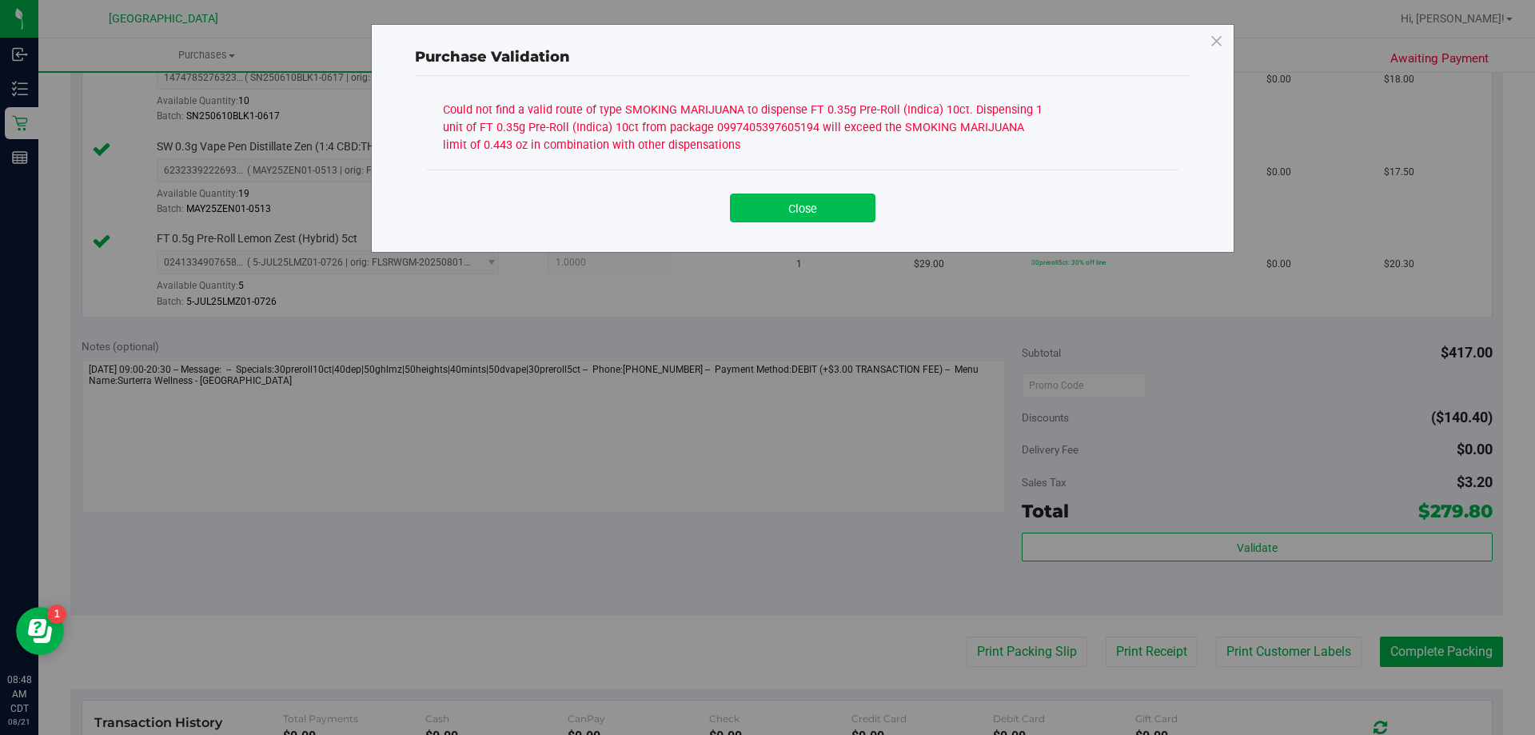
click at [847, 217] on button "Close" at bounding box center [803, 208] width 146 height 29
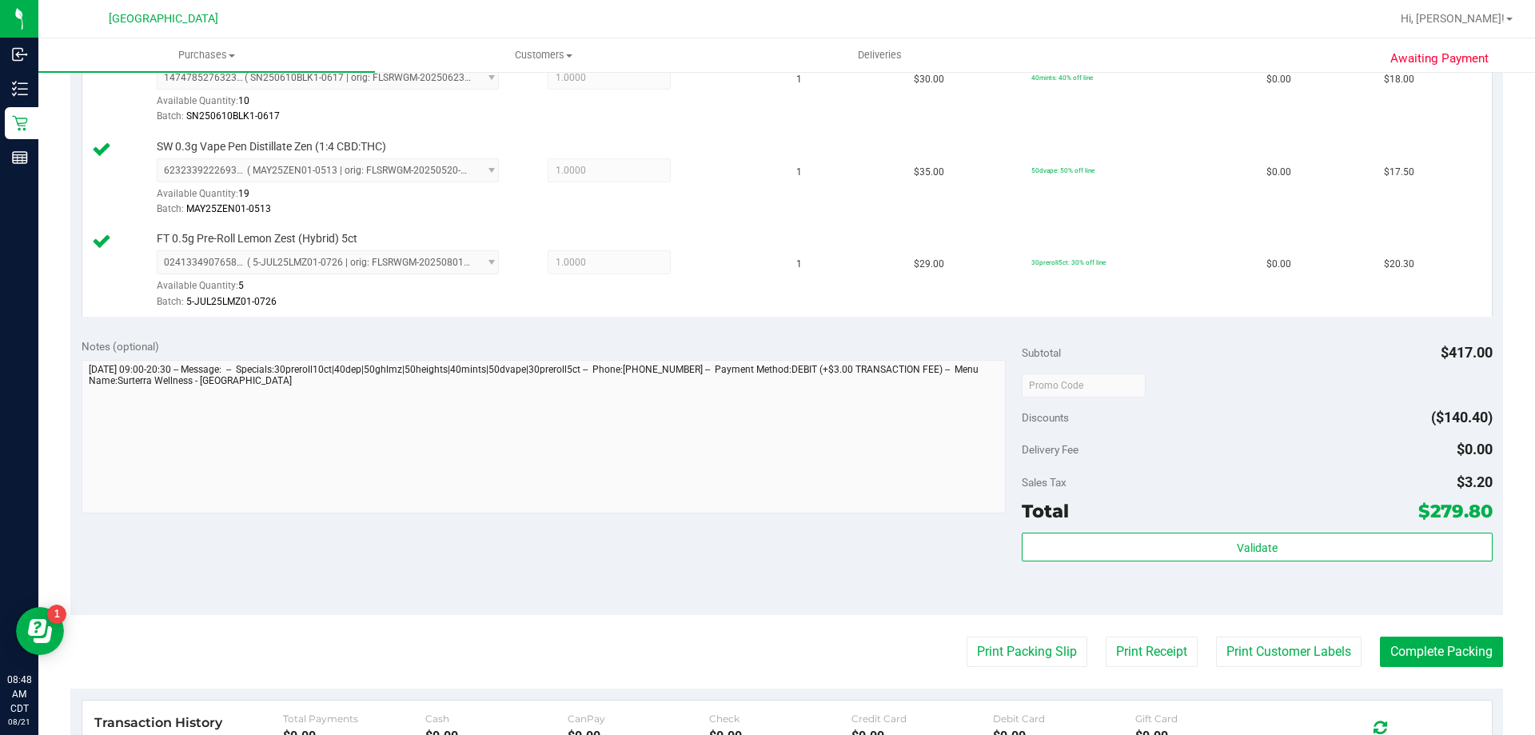
drag, startPoint x: 847, startPoint y: 217, endPoint x: 855, endPoint y: 582, distance: 365.6
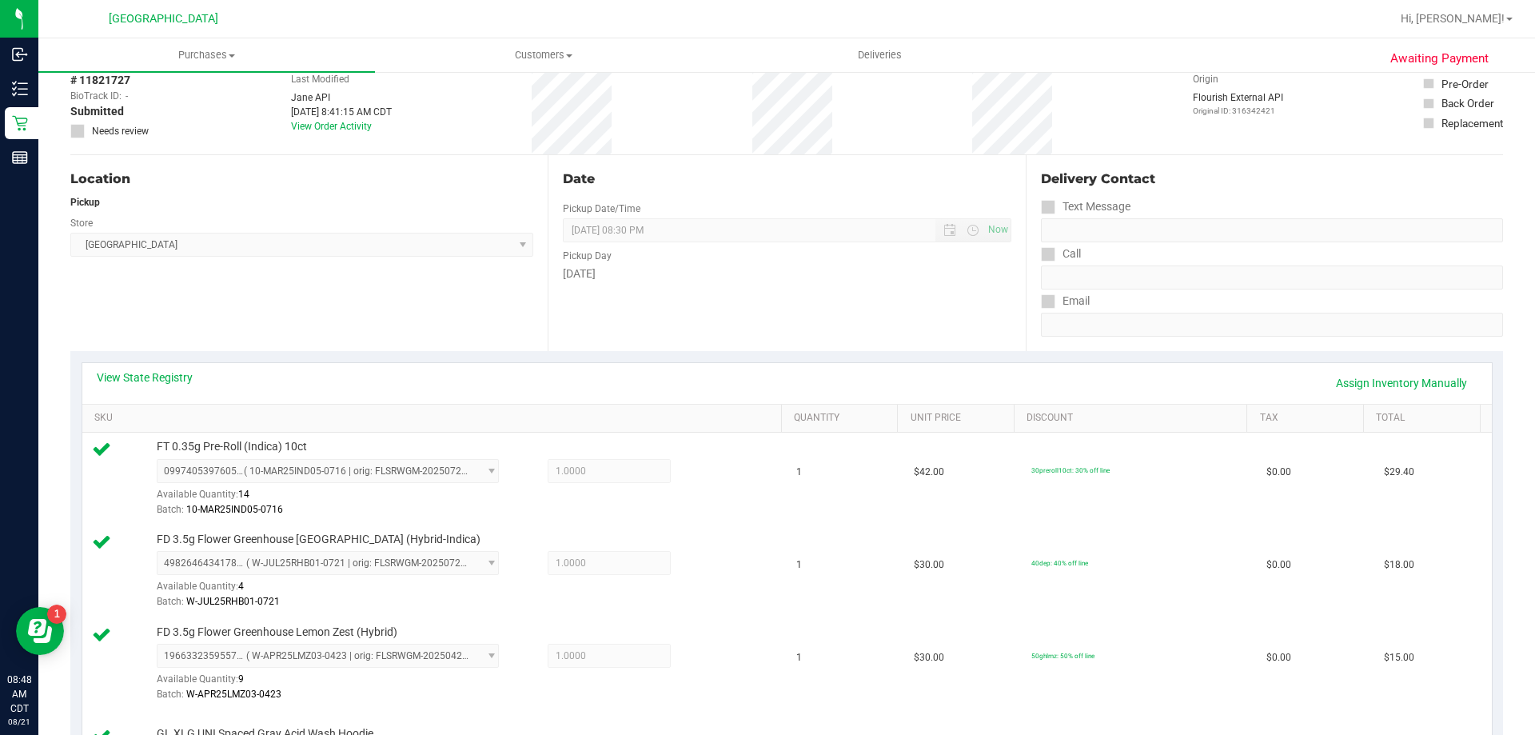
scroll to position [0, 0]
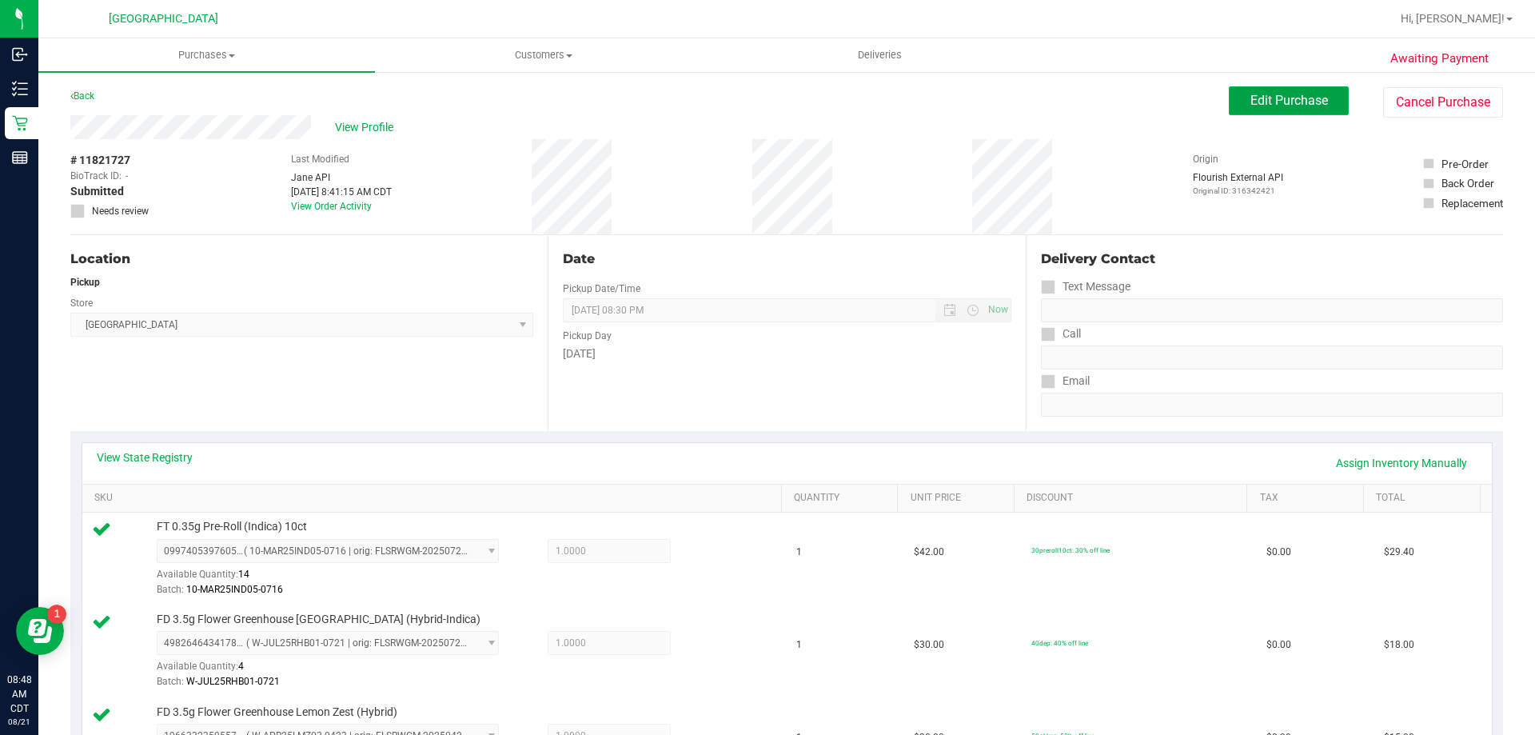
click at [1251, 94] on span "Edit Purchase" at bounding box center [1290, 100] width 78 height 15
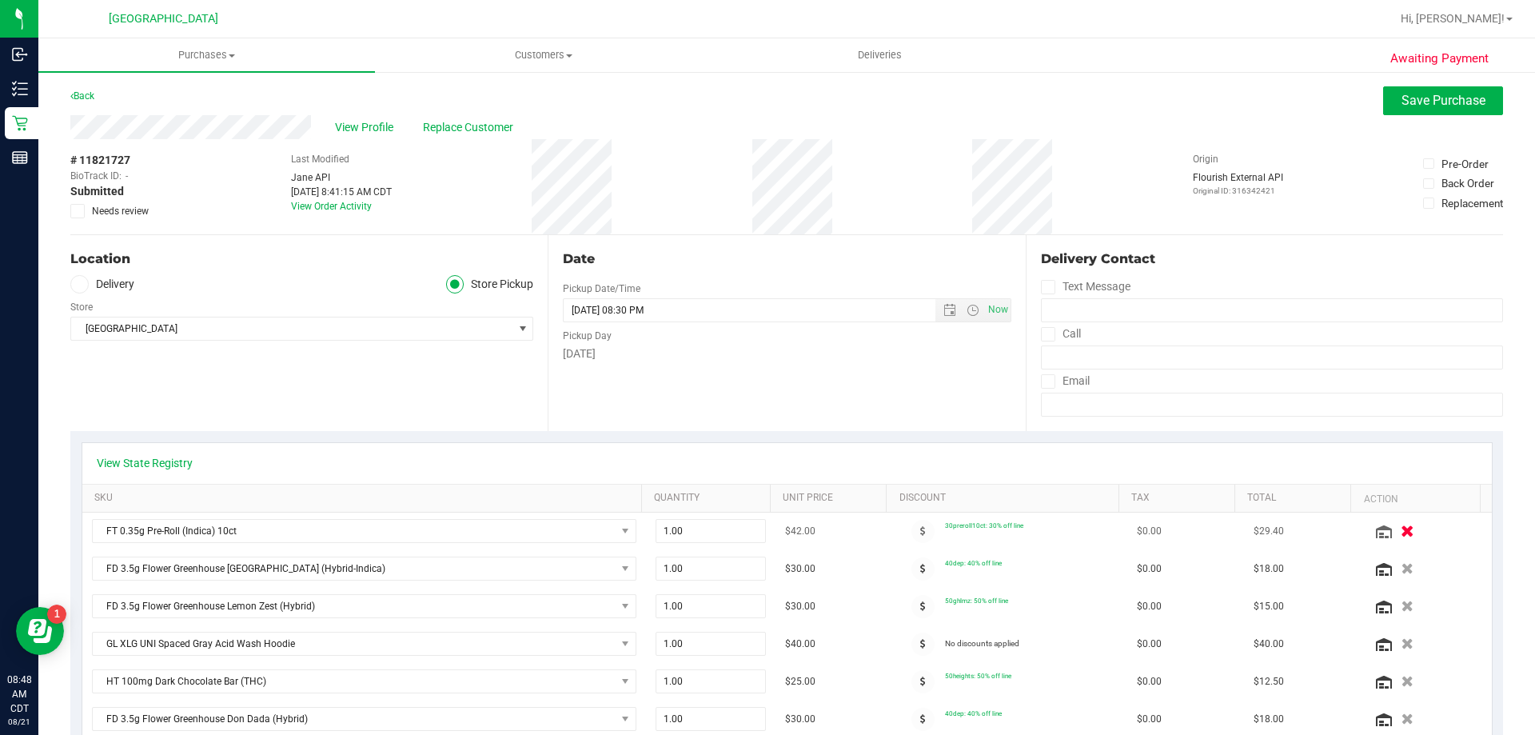
click at [1401, 529] on icon "button" at bounding box center [1408, 531] width 14 height 12
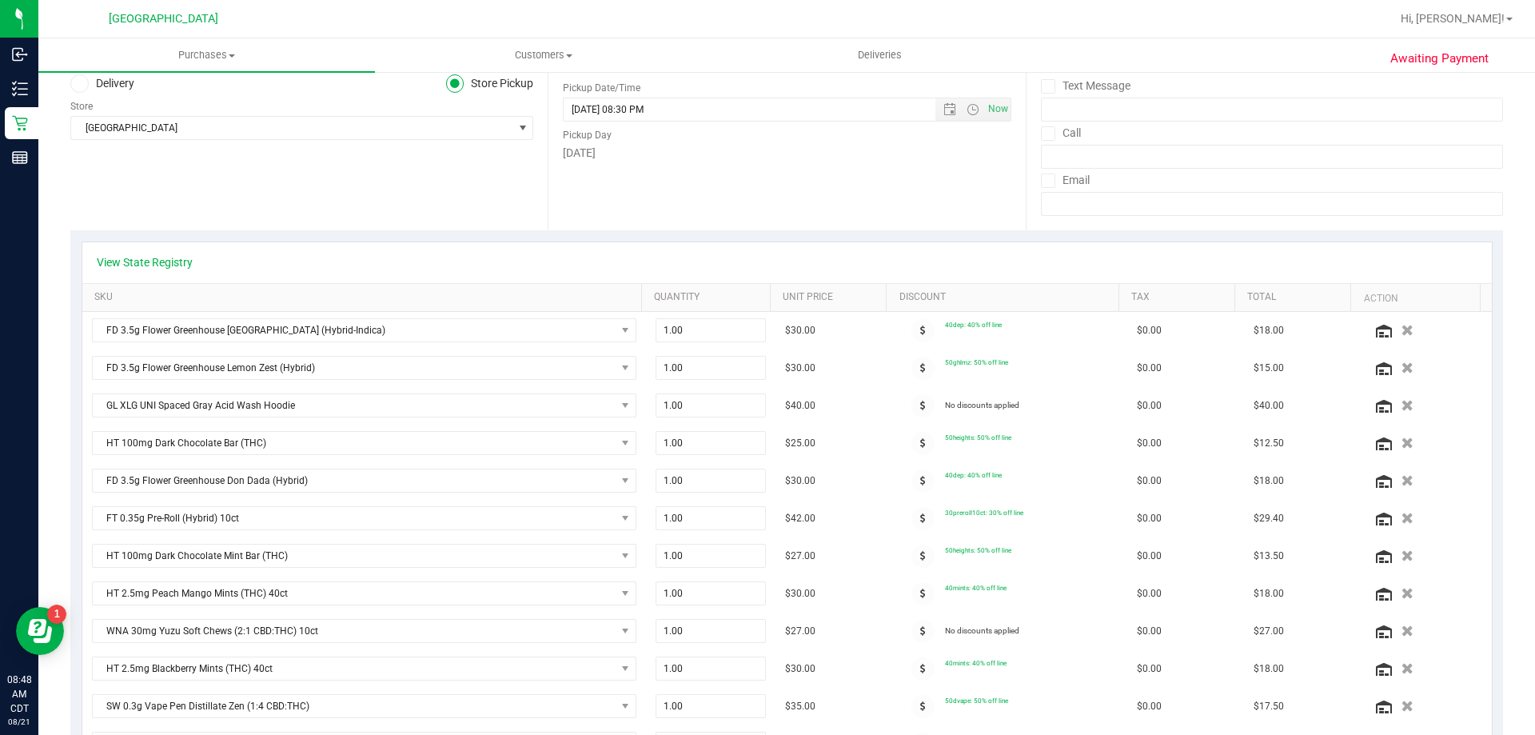
scroll to position [240, 0]
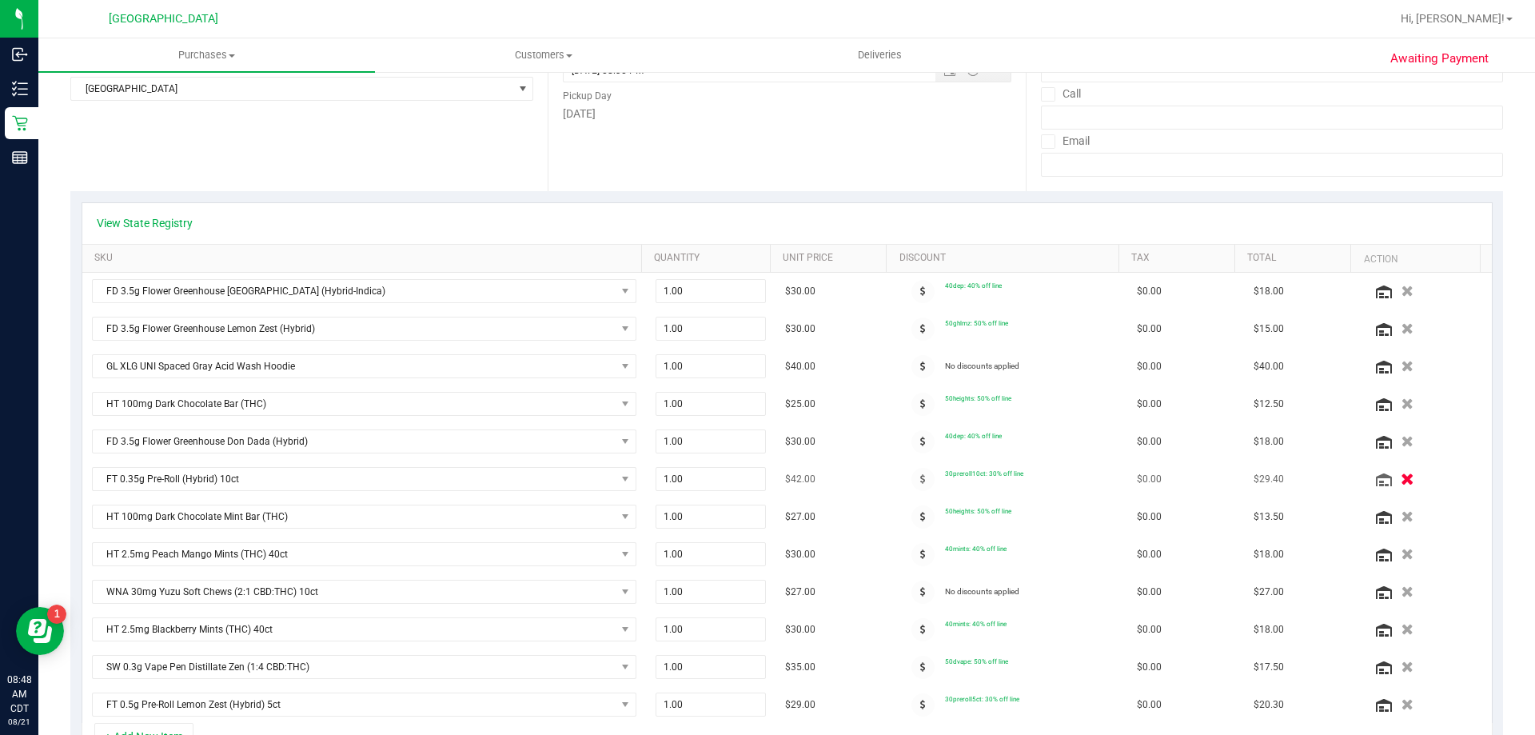
click at [1401, 479] on icon "button" at bounding box center [1408, 479] width 14 height 12
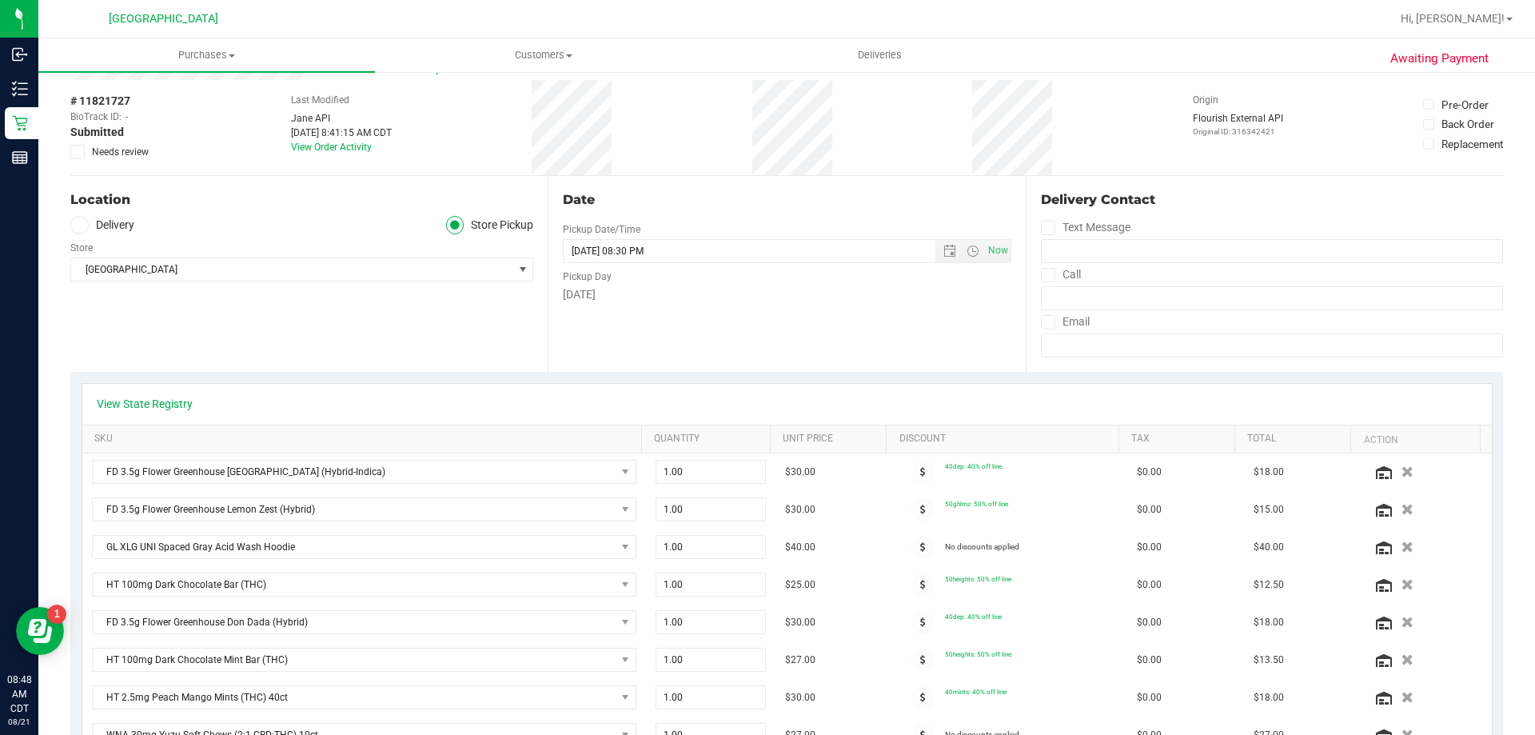
scroll to position [0, 0]
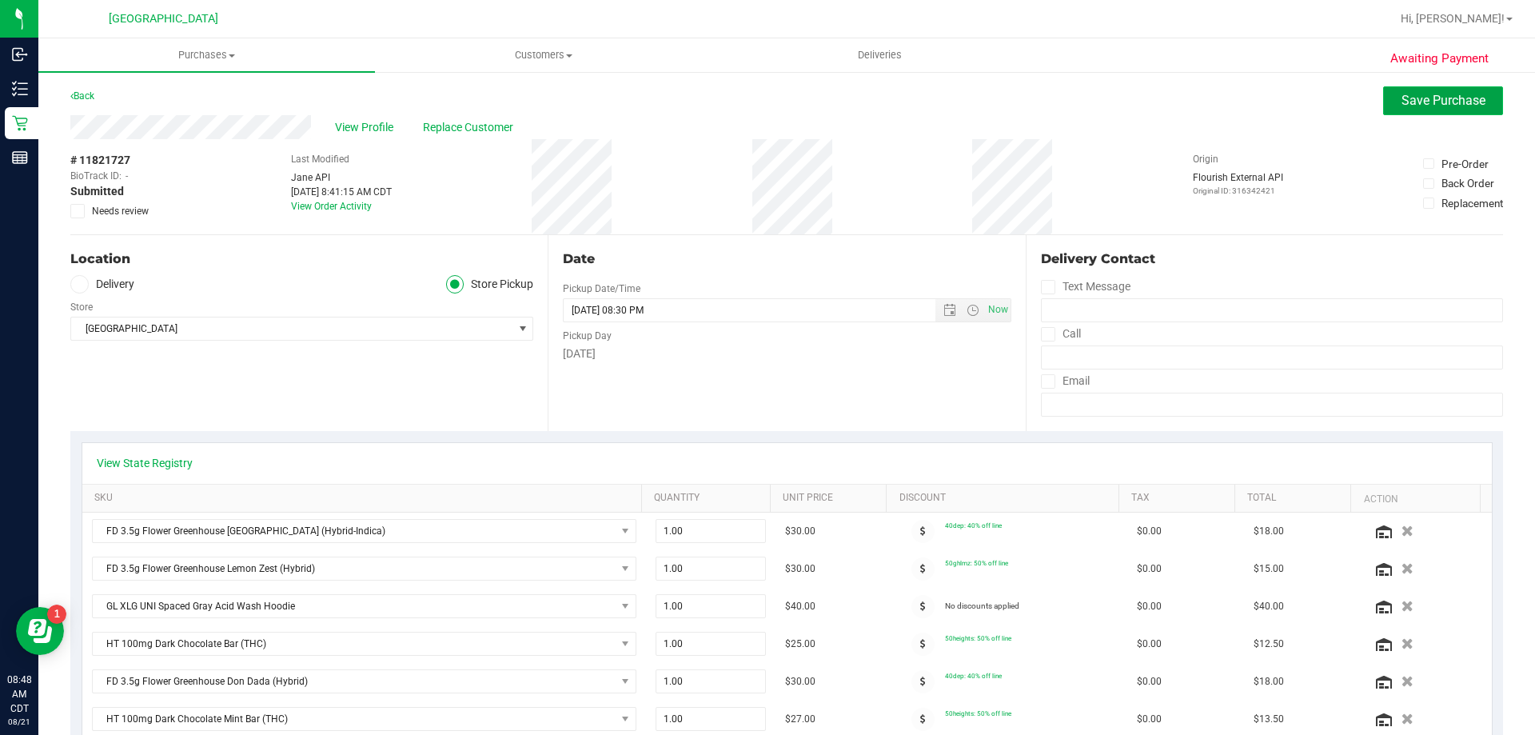
click at [1443, 99] on span "Save Purchase" at bounding box center [1444, 100] width 84 height 15
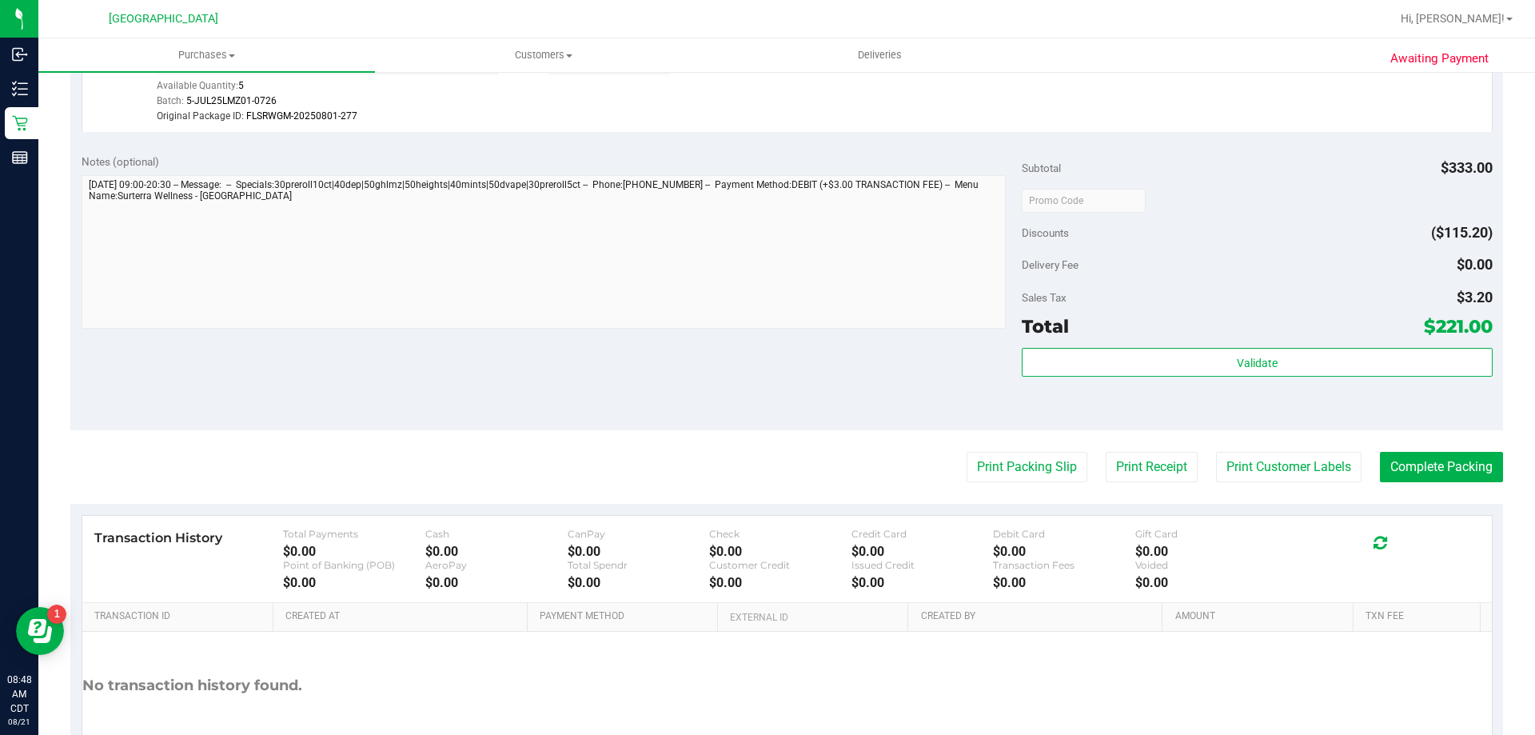
scroll to position [1599, 0]
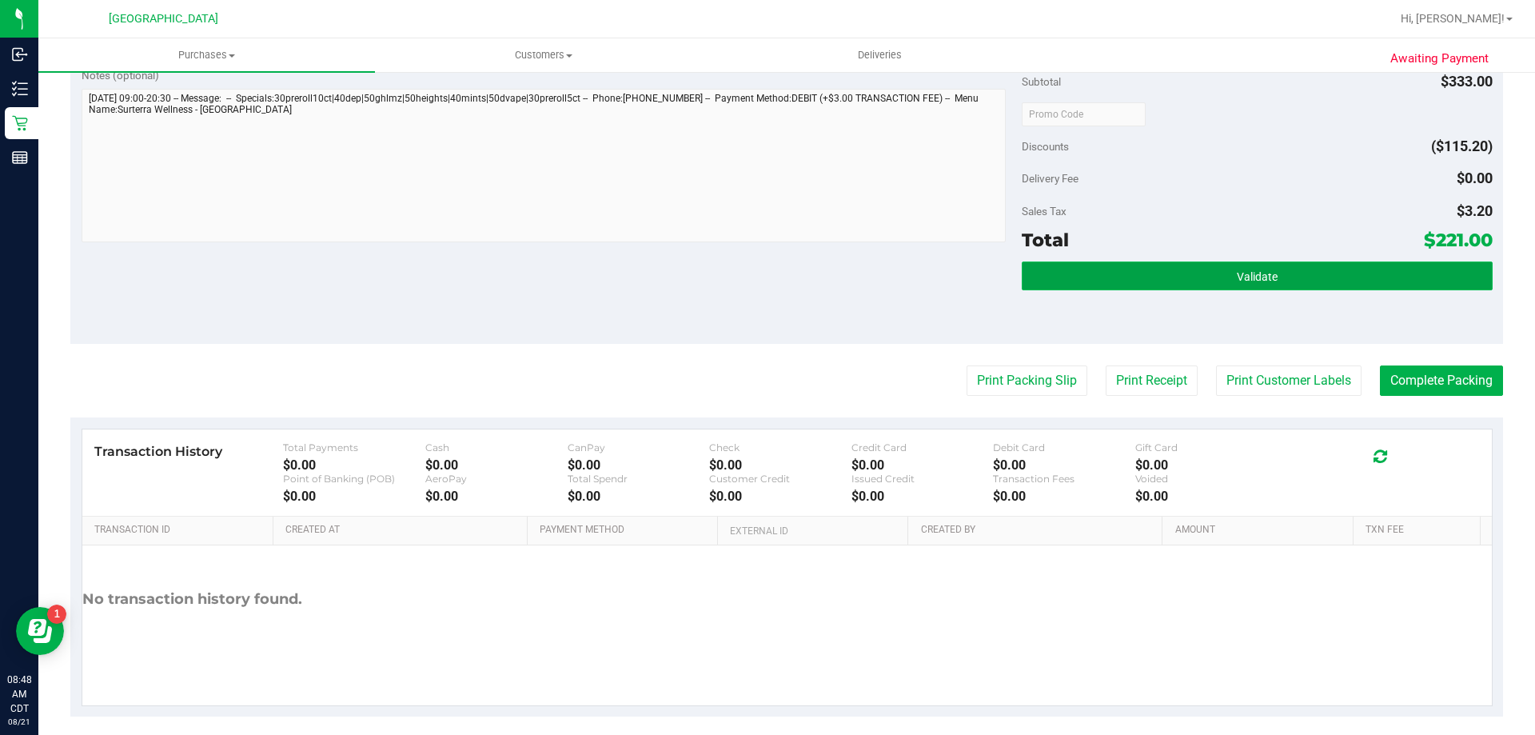
click at [1237, 279] on span "Validate" at bounding box center [1257, 276] width 41 height 13
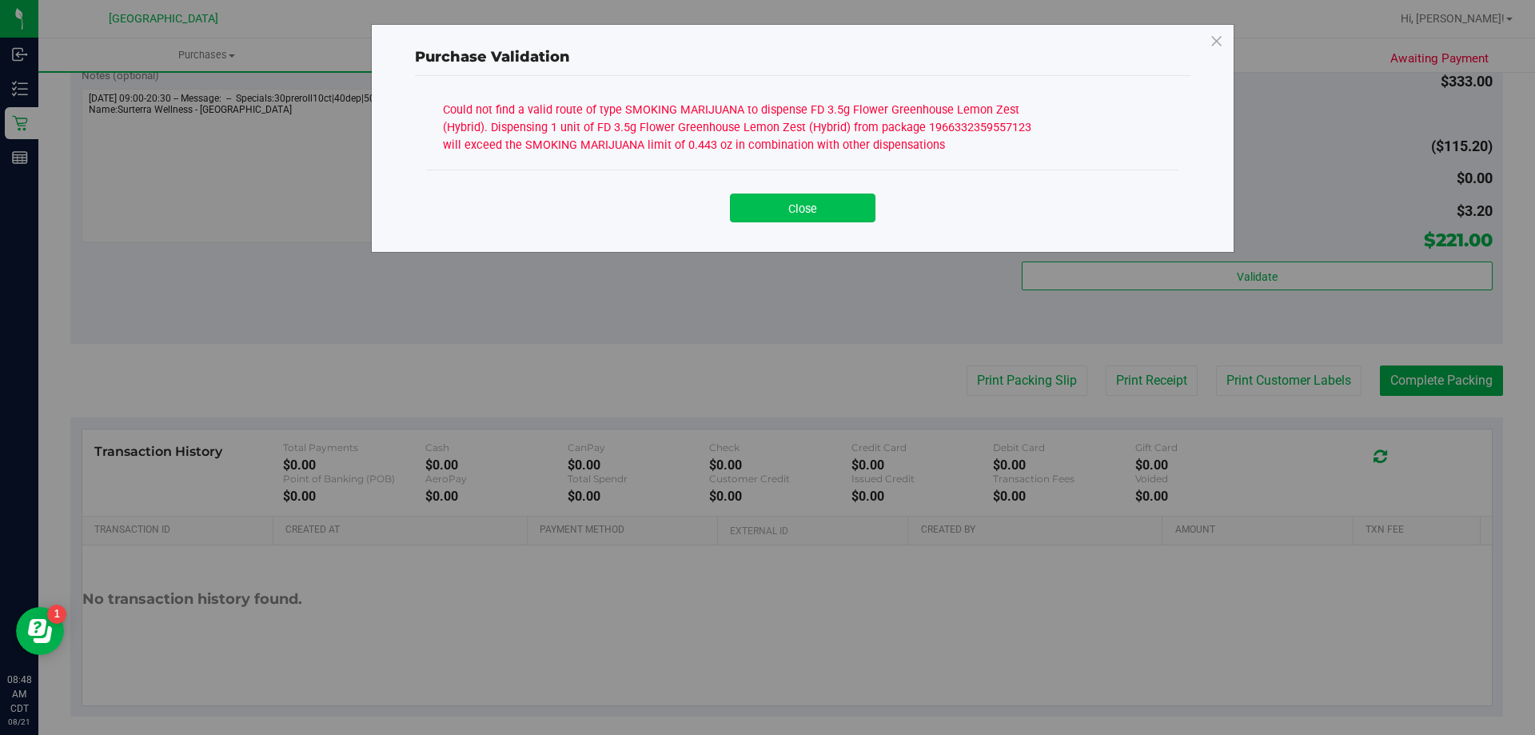
click at [819, 198] on button "Close" at bounding box center [803, 208] width 146 height 29
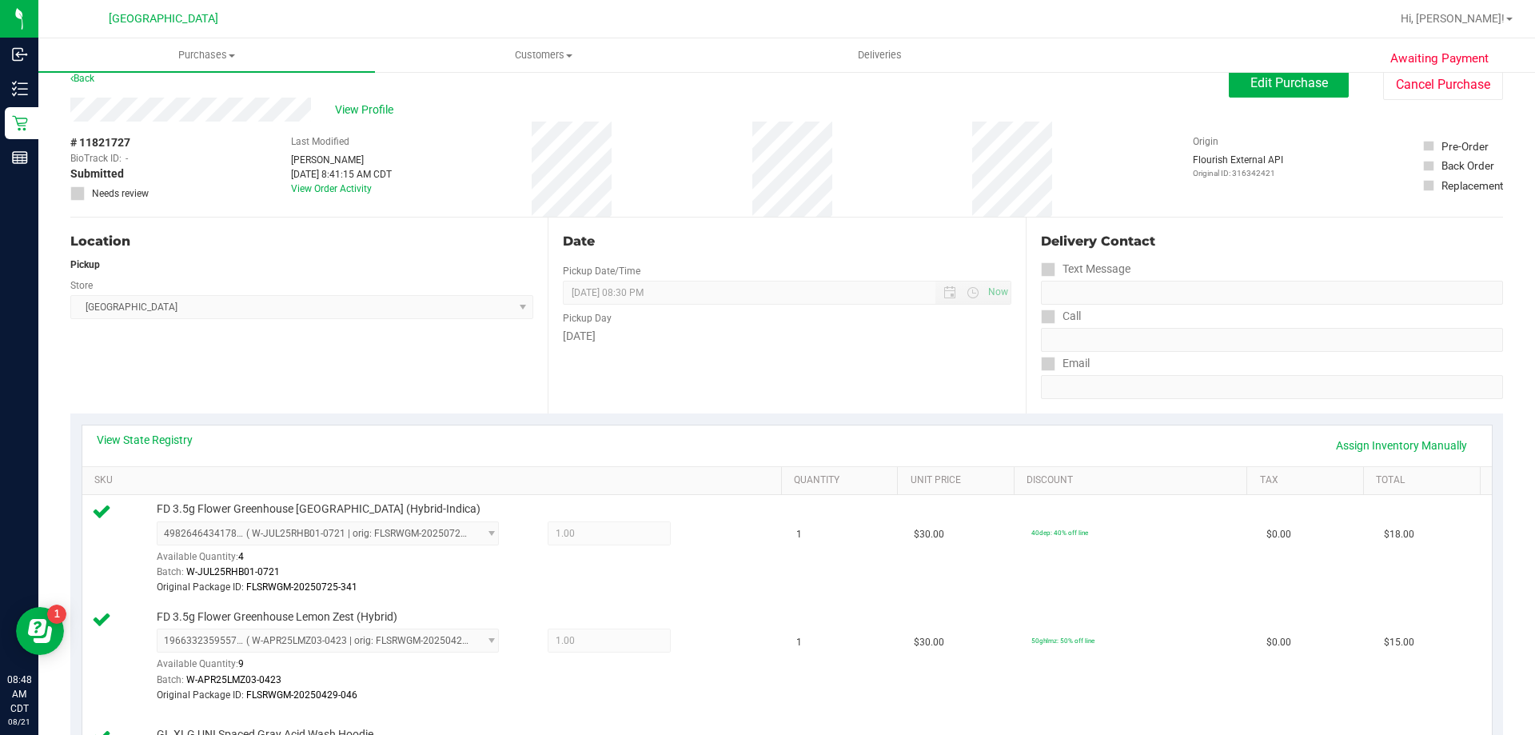
scroll to position [0, 0]
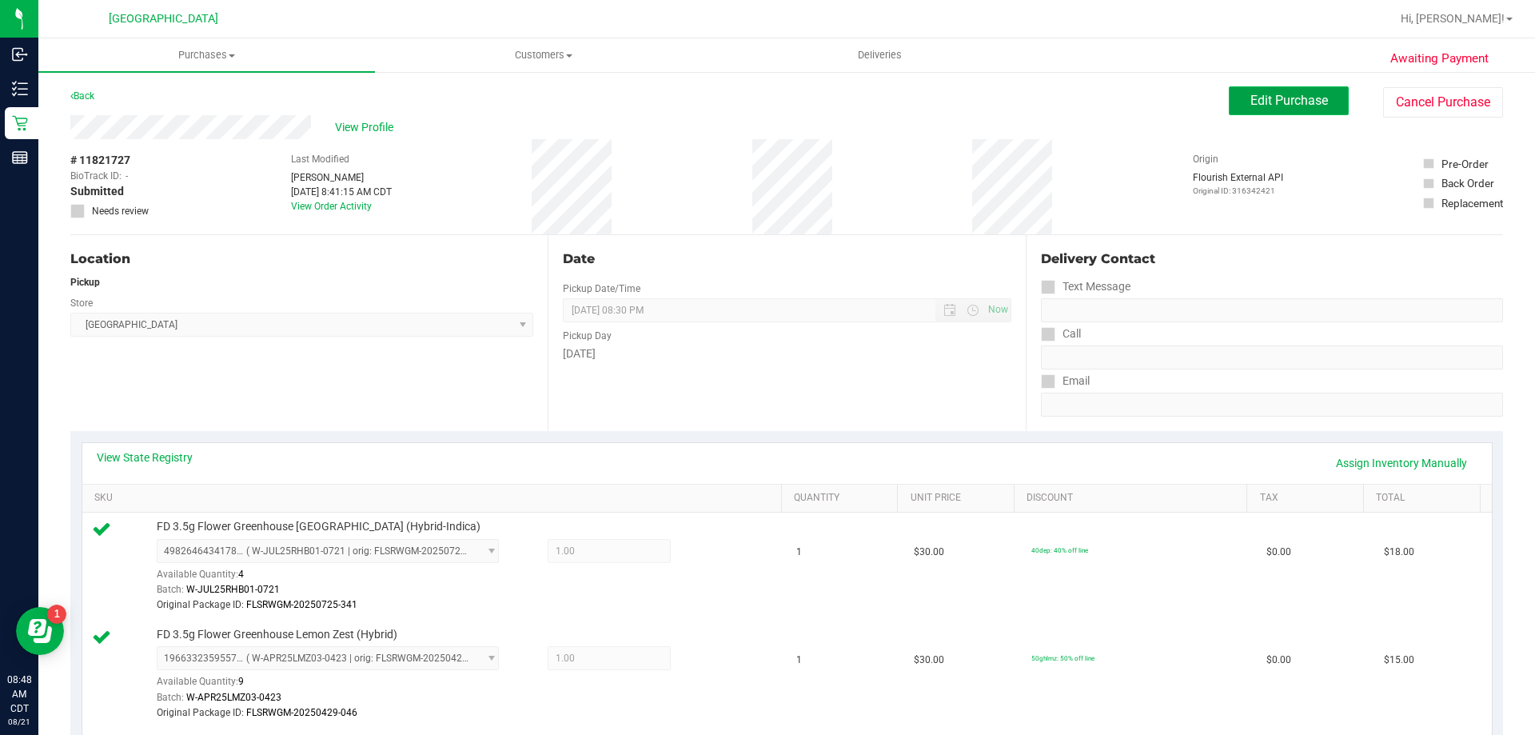
click at [1296, 94] on span "Edit Purchase" at bounding box center [1290, 100] width 78 height 15
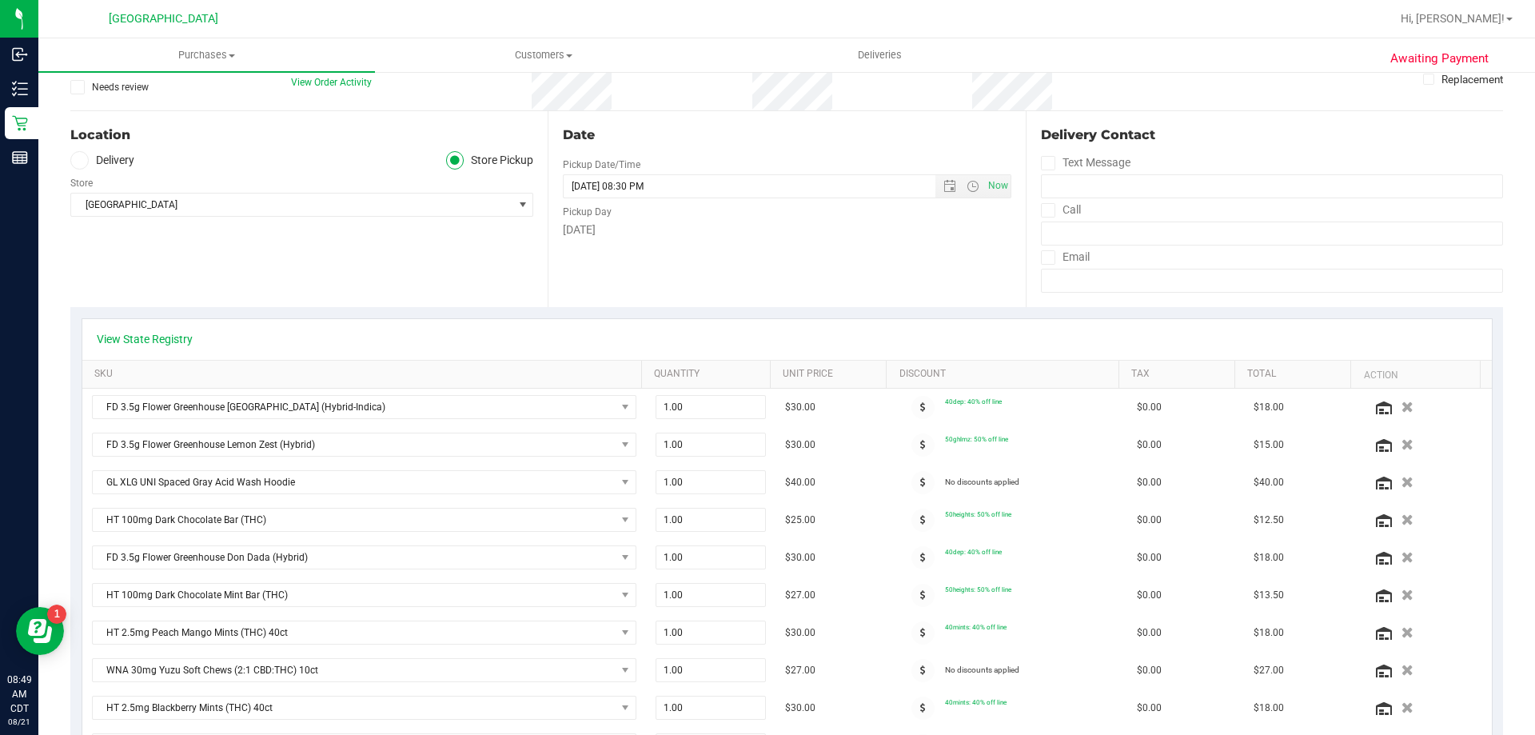
scroll to position [160, 0]
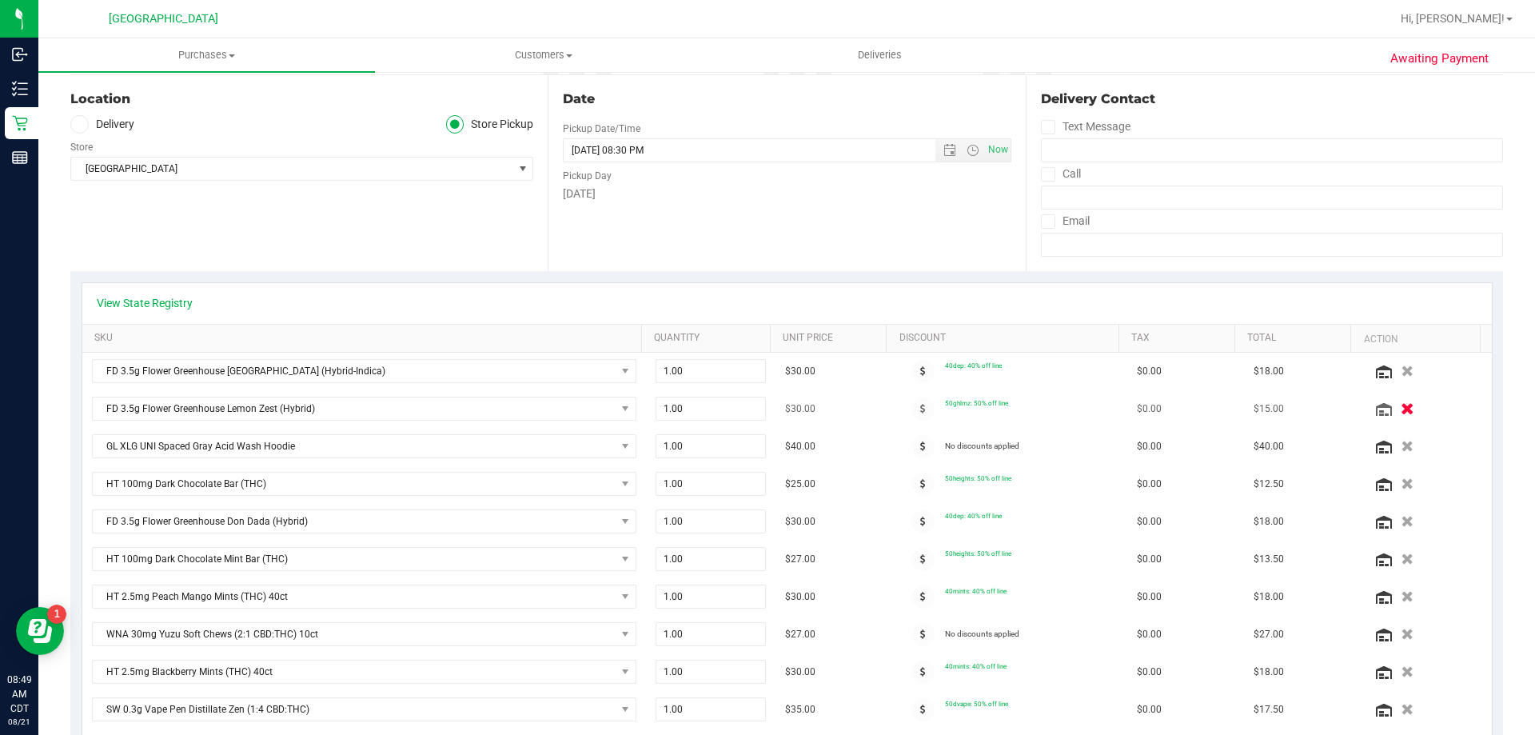
click at [1401, 410] on icon "button" at bounding box center [1408, 409] width 14 height 12
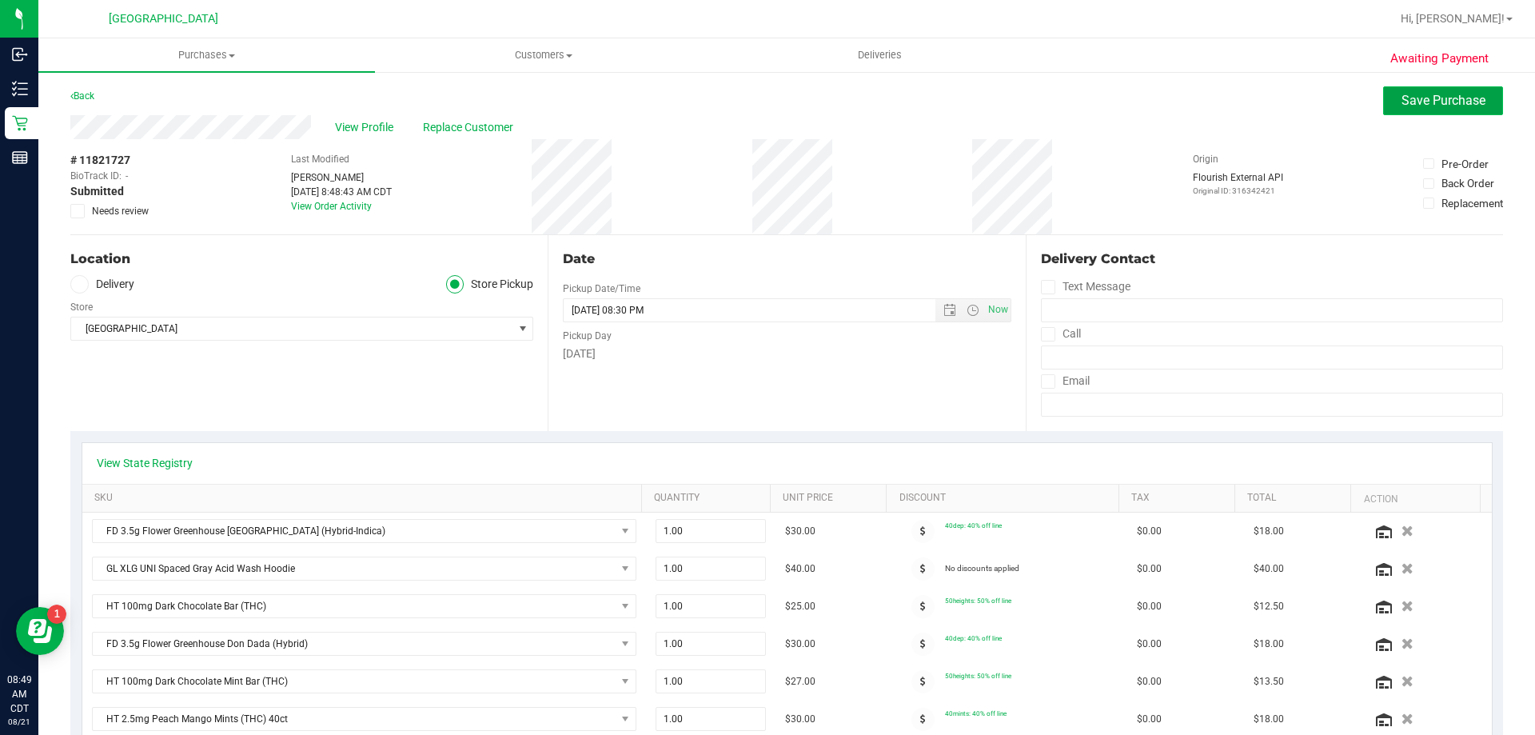
click at [1428, 98] on span "Save Purchase" at bounding box center [1444, 100] width 84 height 15
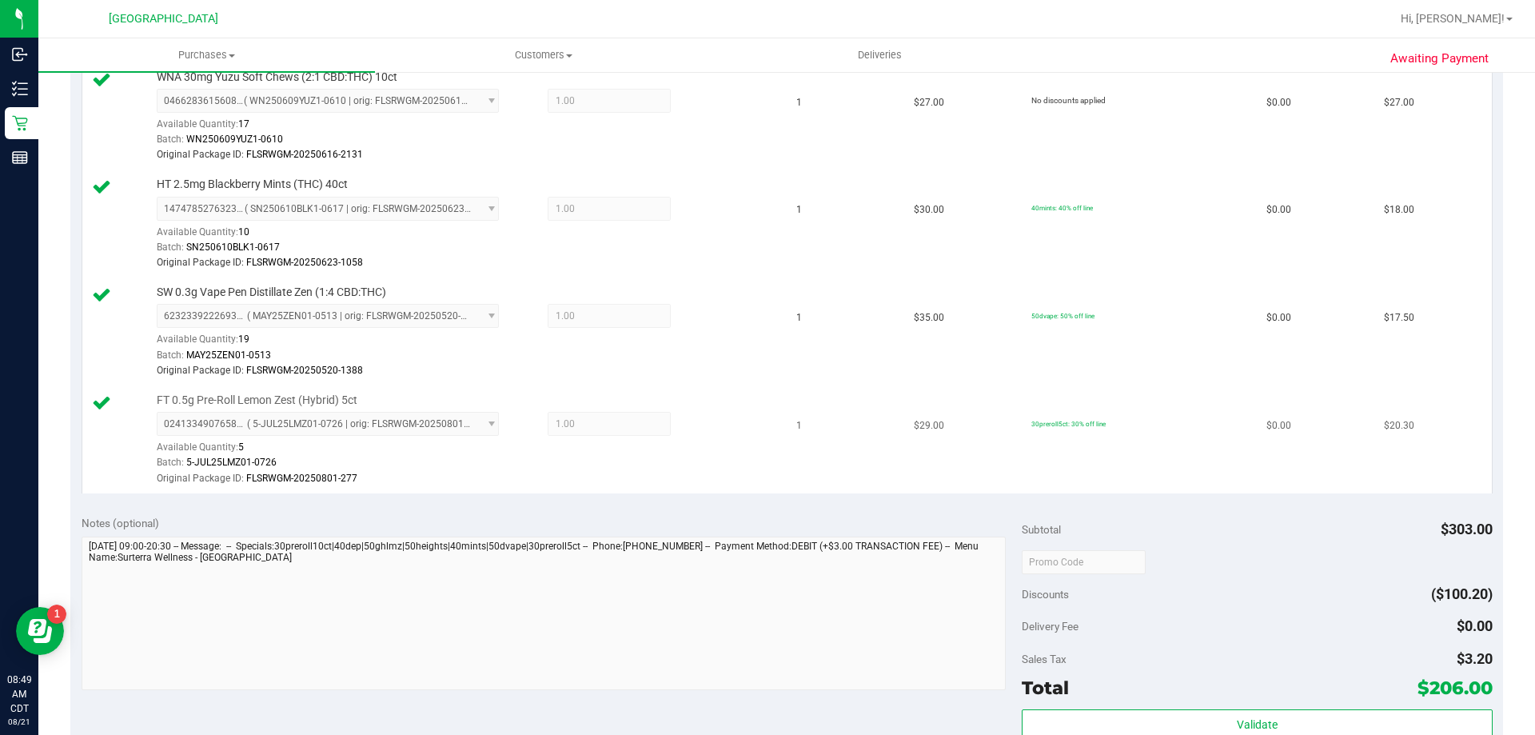
scroll to position [1200, 0]
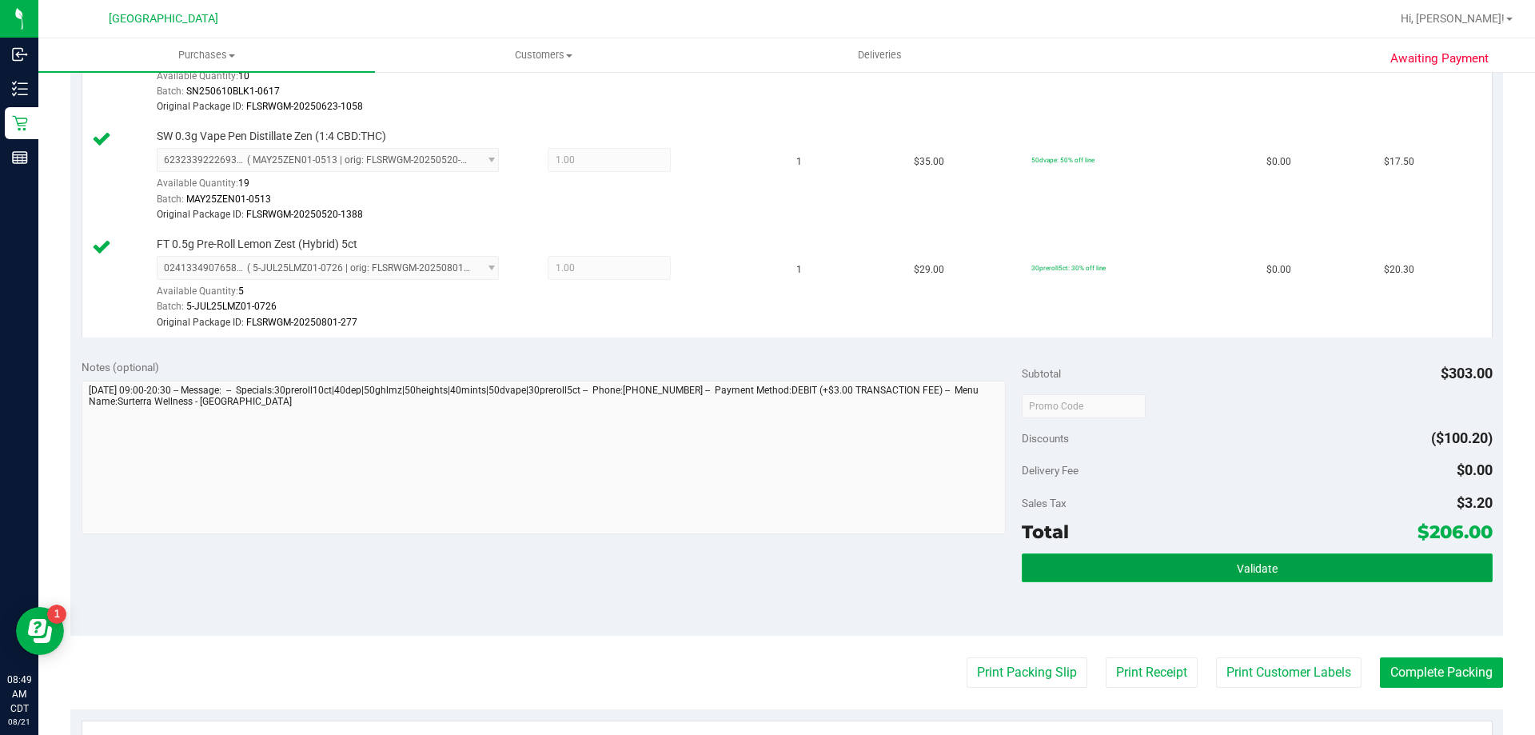
click at [1260, 562] on span "Validate" at bounding box center [1257, 568] width 41 height 13
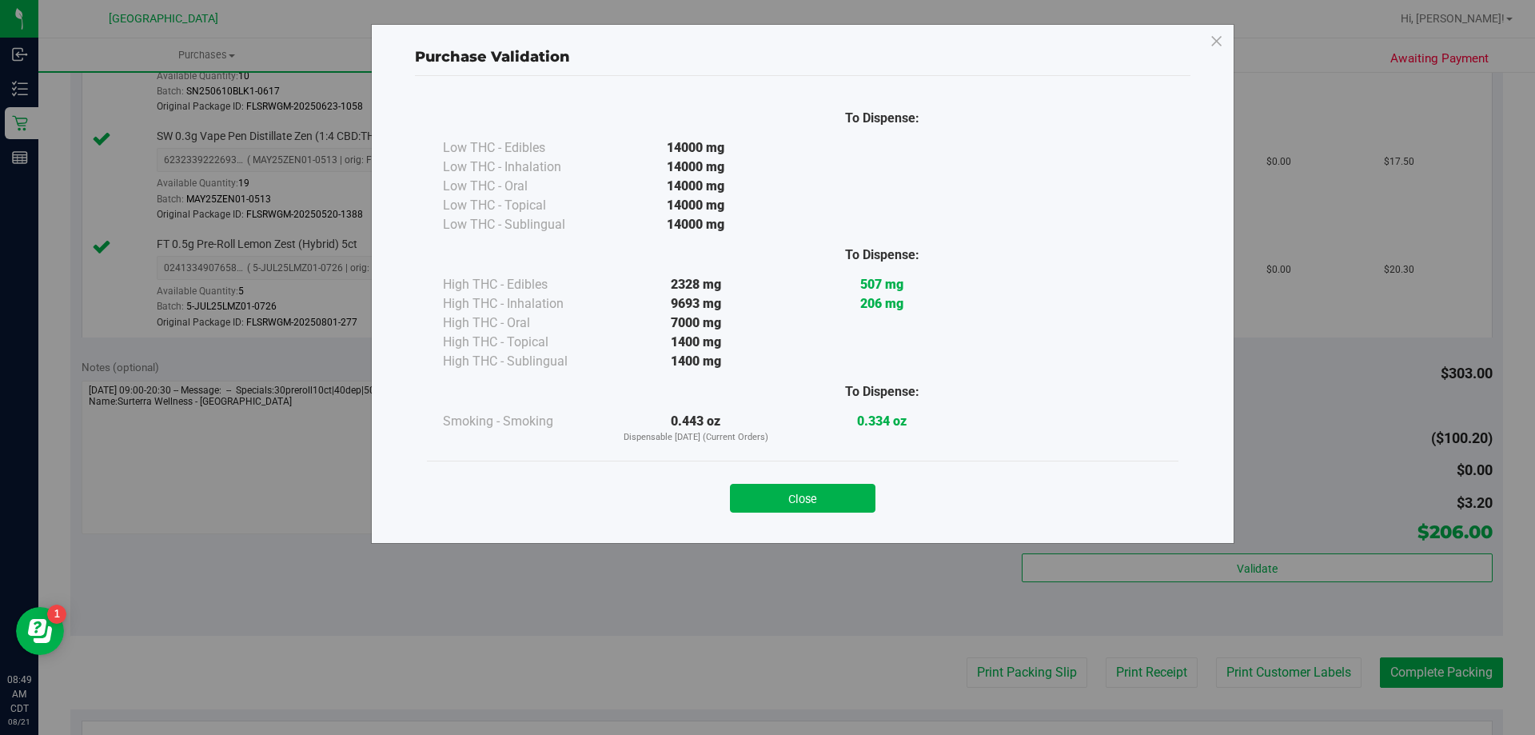
drag, startPoint x: 851, startPoint y: 504, endPoint x: 904, endPoint y: 504, distance: 53.6
click at [868, 504] on button "Close" at bounding box center [803, 498] width 146 height 29
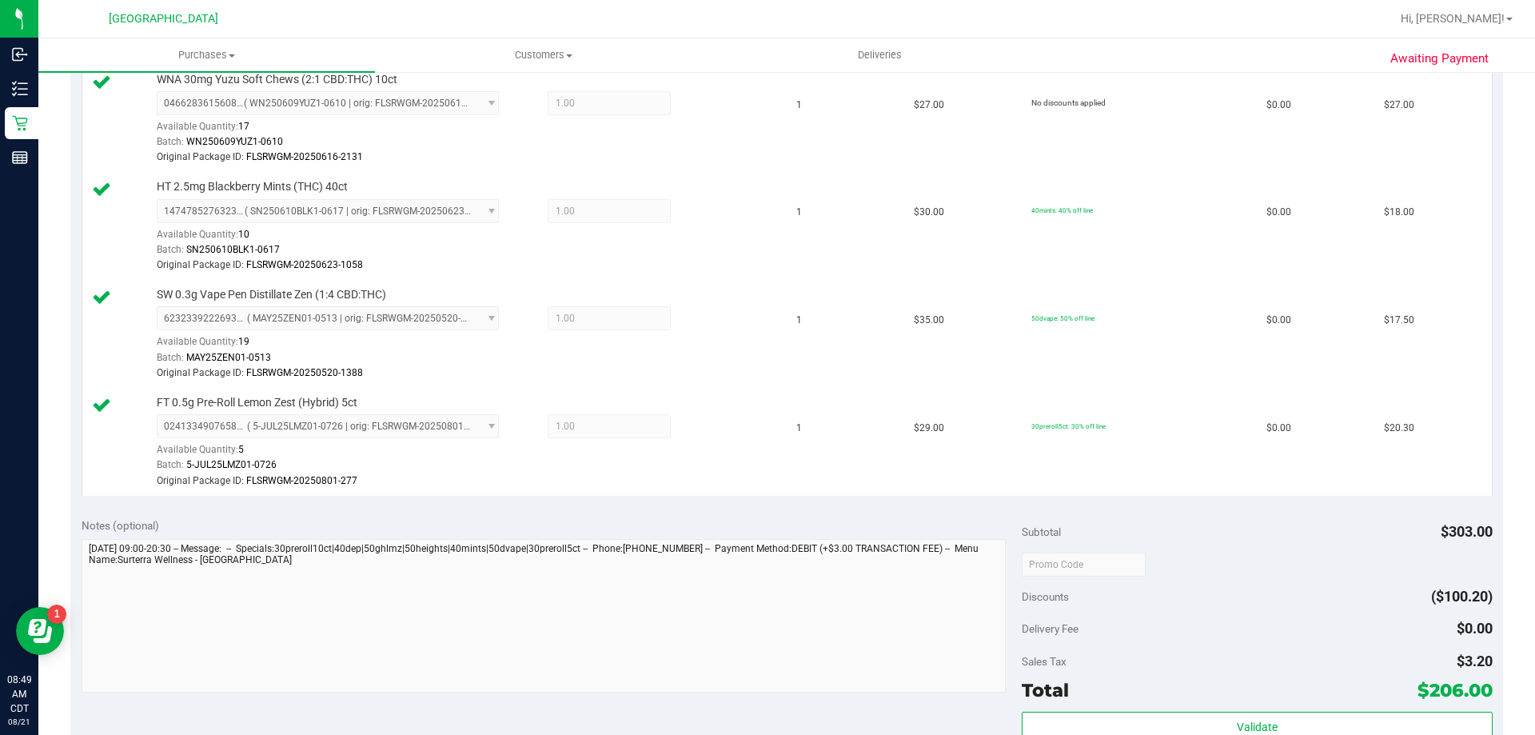
scroll to position [1040, 0]
click at [689, 442] on div "0241334907658159 ( 5-JUL25LMZ01-0726 | orig: FLSRWGM-20250801-277 ) 02413349076…" at bounding box center [465, 453] width 617 height 74
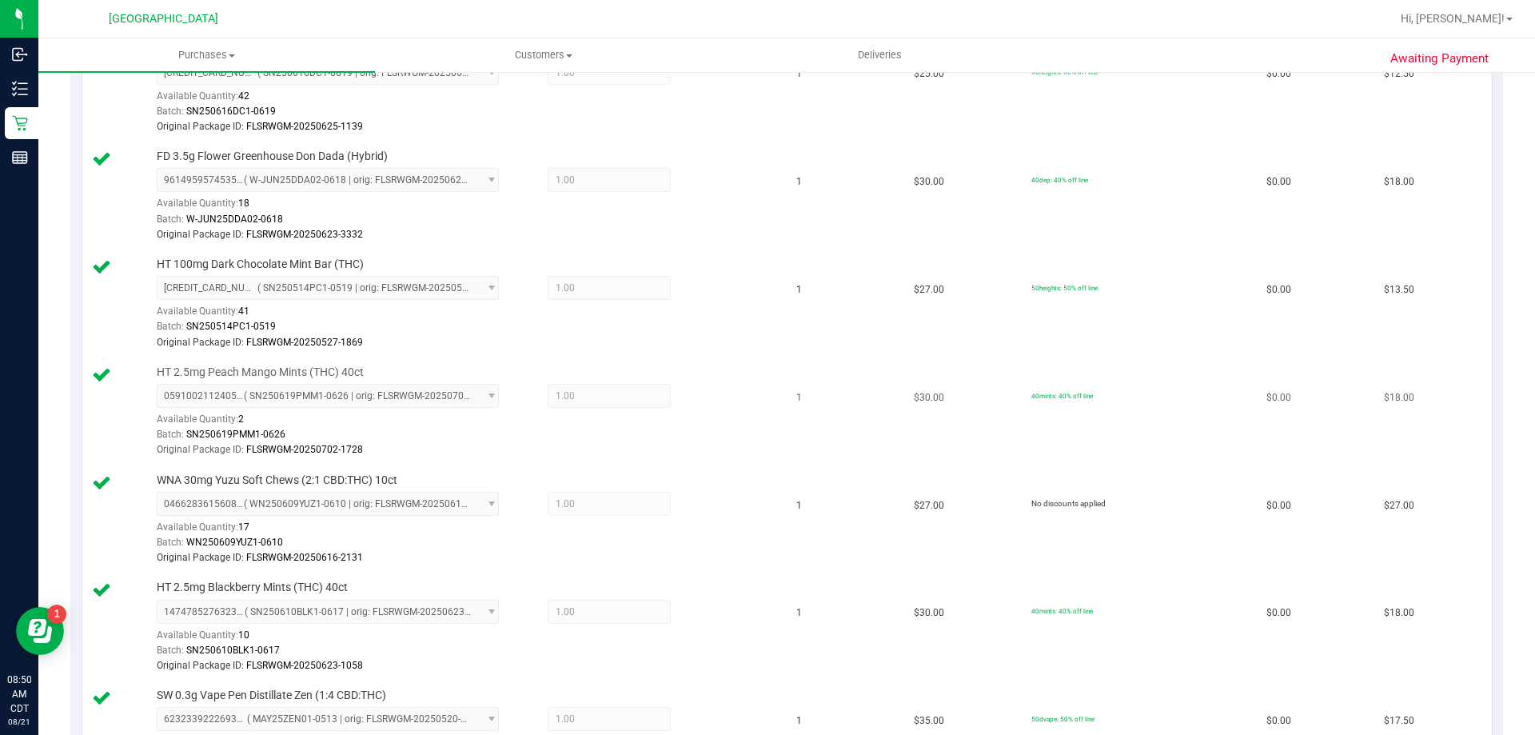
scroll to position [640, 0]
drag, startPoint x: 762, startPoint y: 590, endPoint x: 624, endPoint y: 594, distance: 138.4
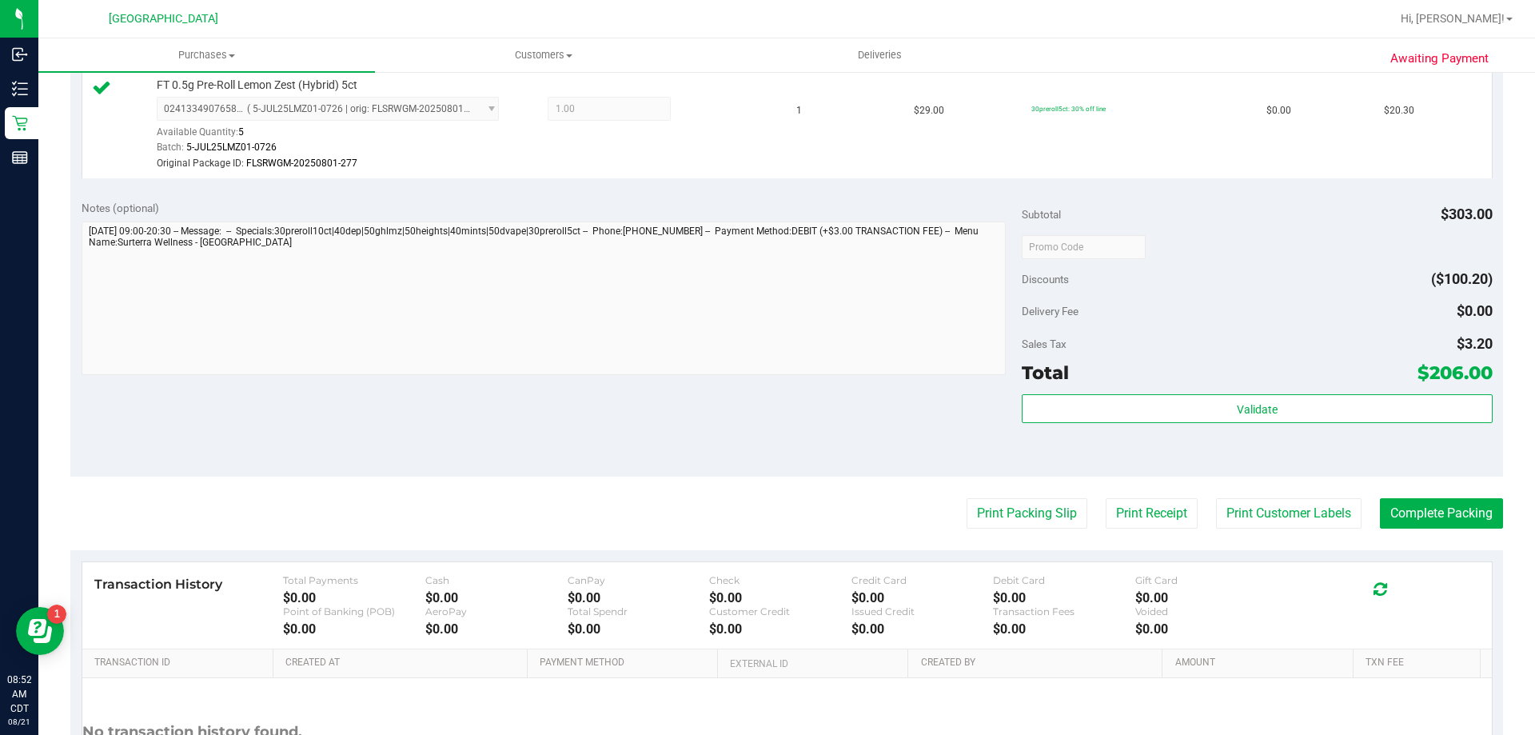
scroll to position [1360, 0]
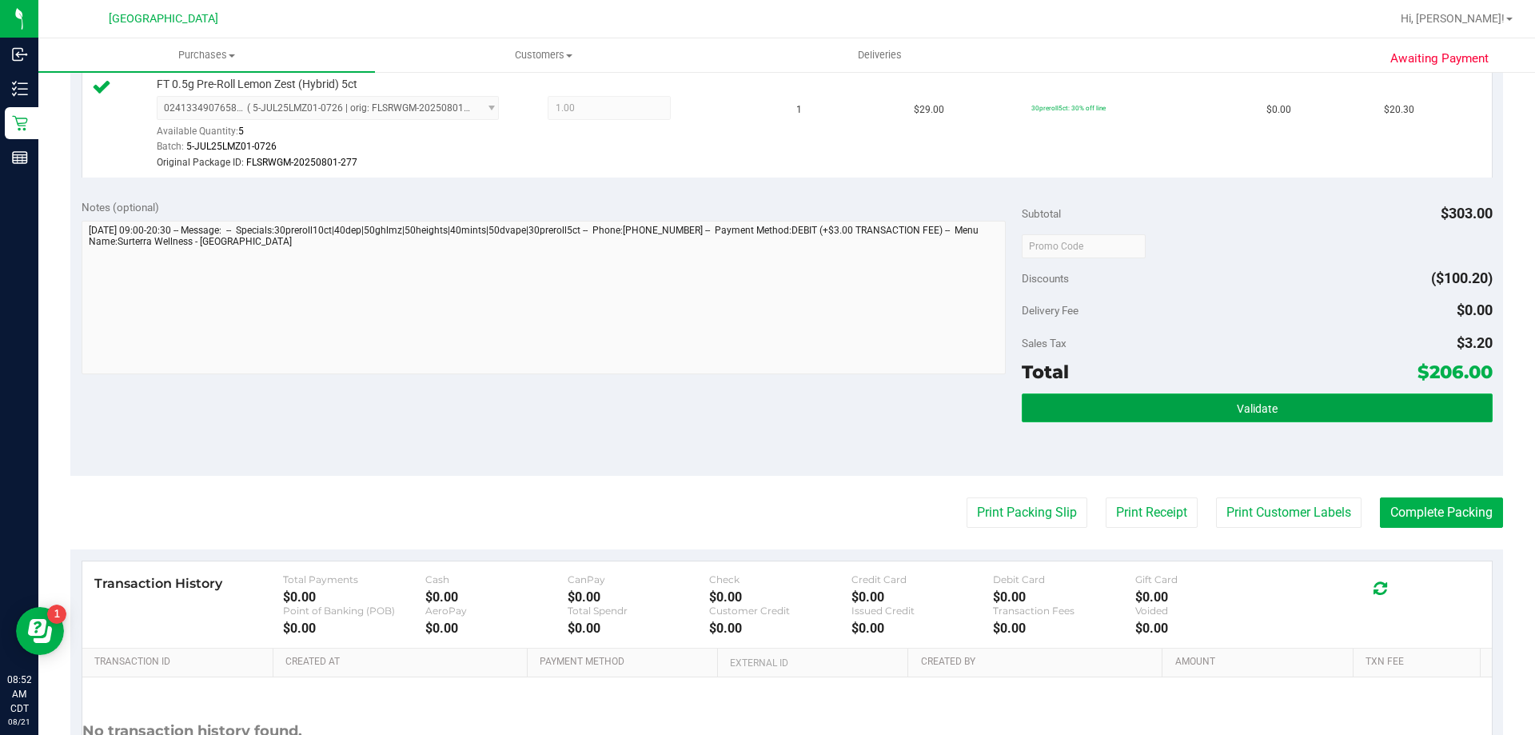
click at [1194, 403] on button "Validate" at bounding box center [1257, 407] width 470 height 29
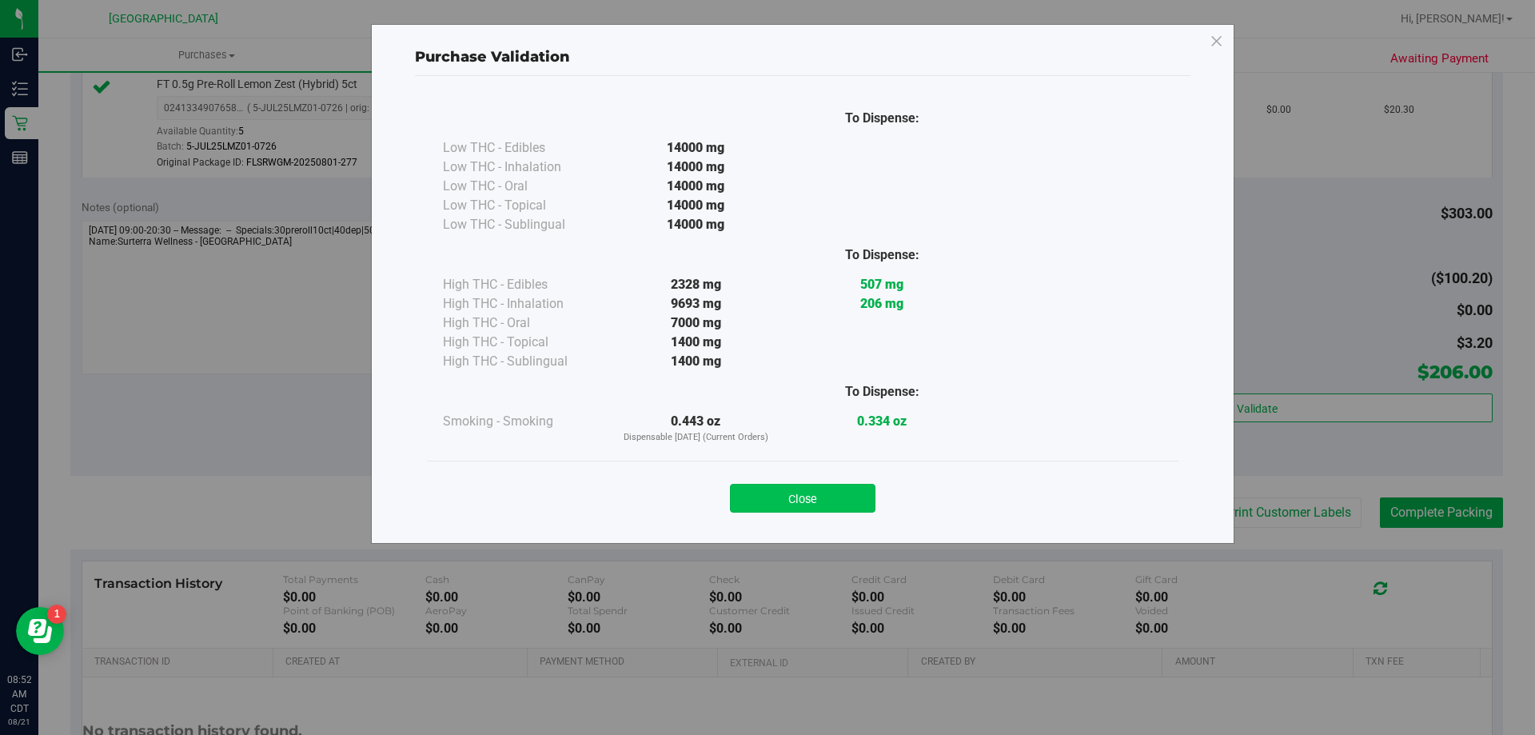
click at [806, 505] on button "Close" at bounding box center [803, 498] width 146 height 29
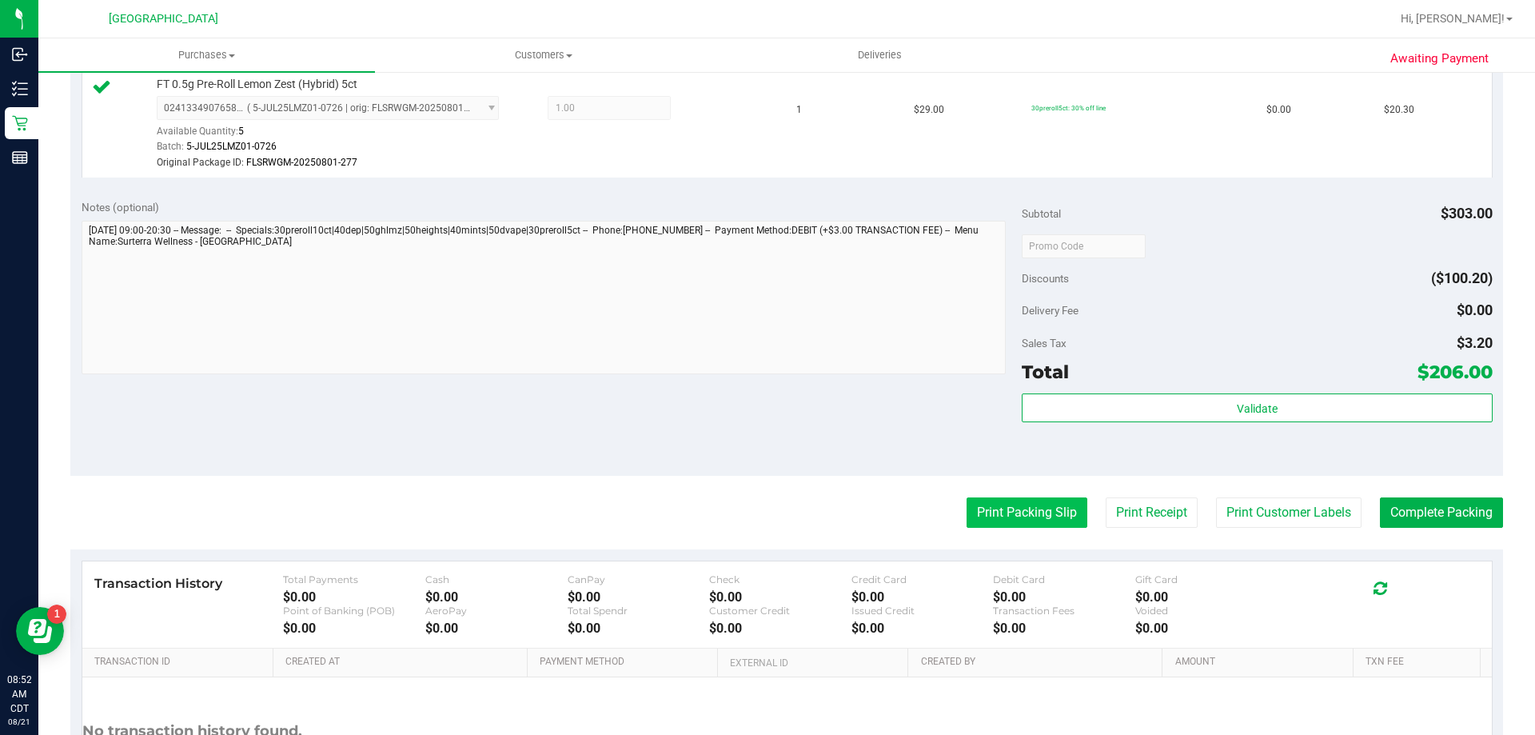
click at [1024, 512] on button "Print Packing Slip" at bounding box center [1027, 512] width 121 height 30
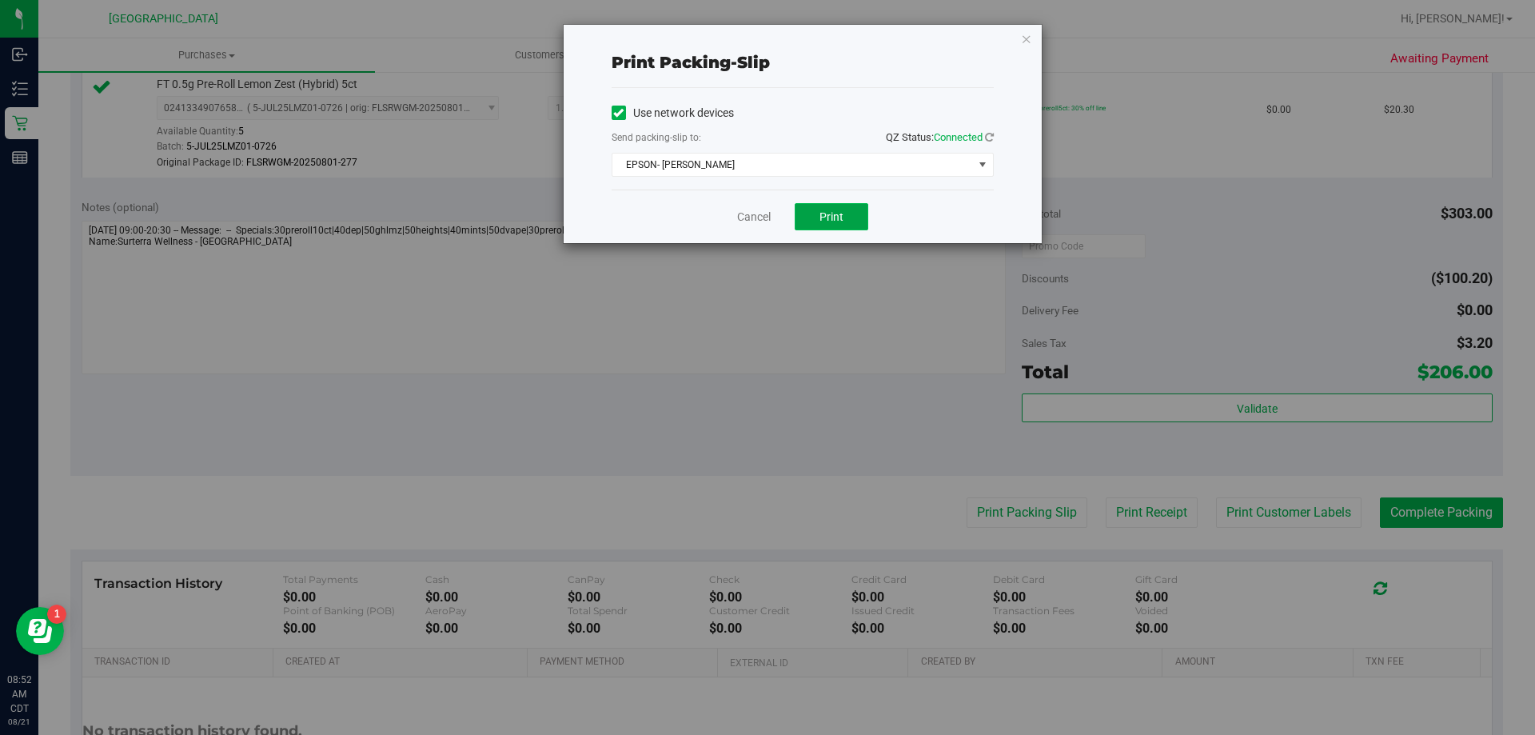
click at [805, 218] on button "Print" at bounding box center [832, 216] width 74 height 27
click at [745, 218] on link "Cancel" at bounding box center [754, 217] width 34 height 17
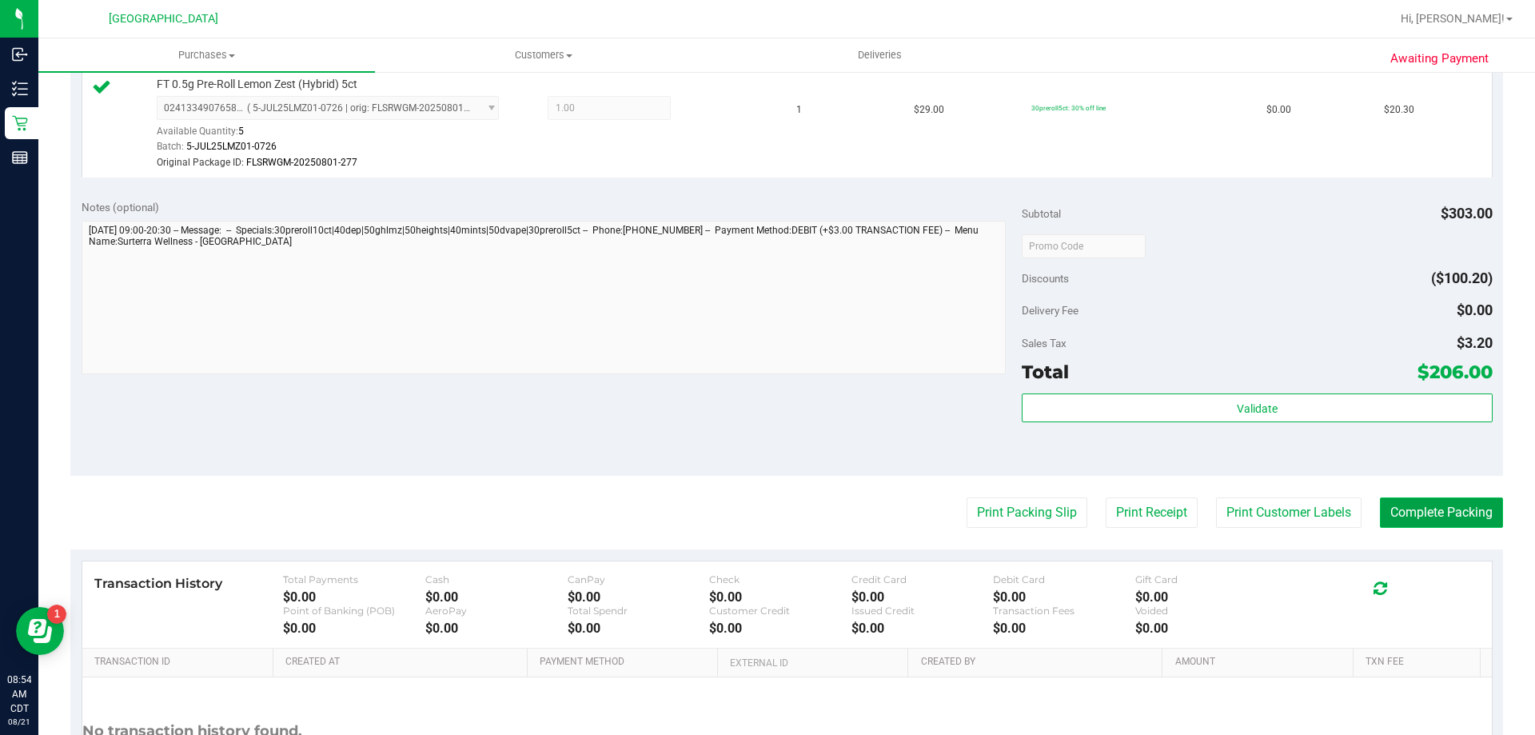
click at [1411, 512] on button "Complete Packing" at bounding box center [1441, 512] width 123 height 30
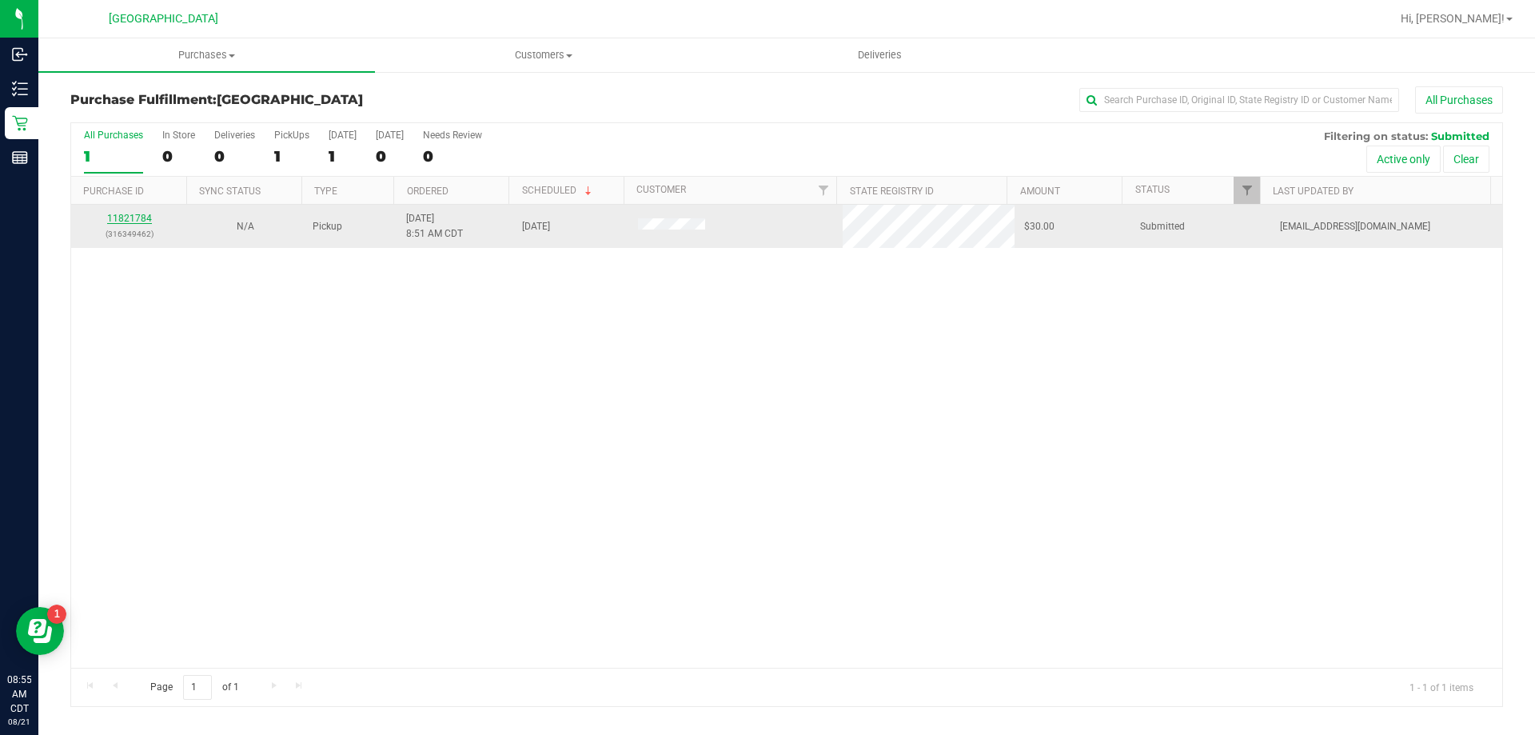
click at [131, 214] on link "11821784" at bounding box center [129, 218] width 45 height 11
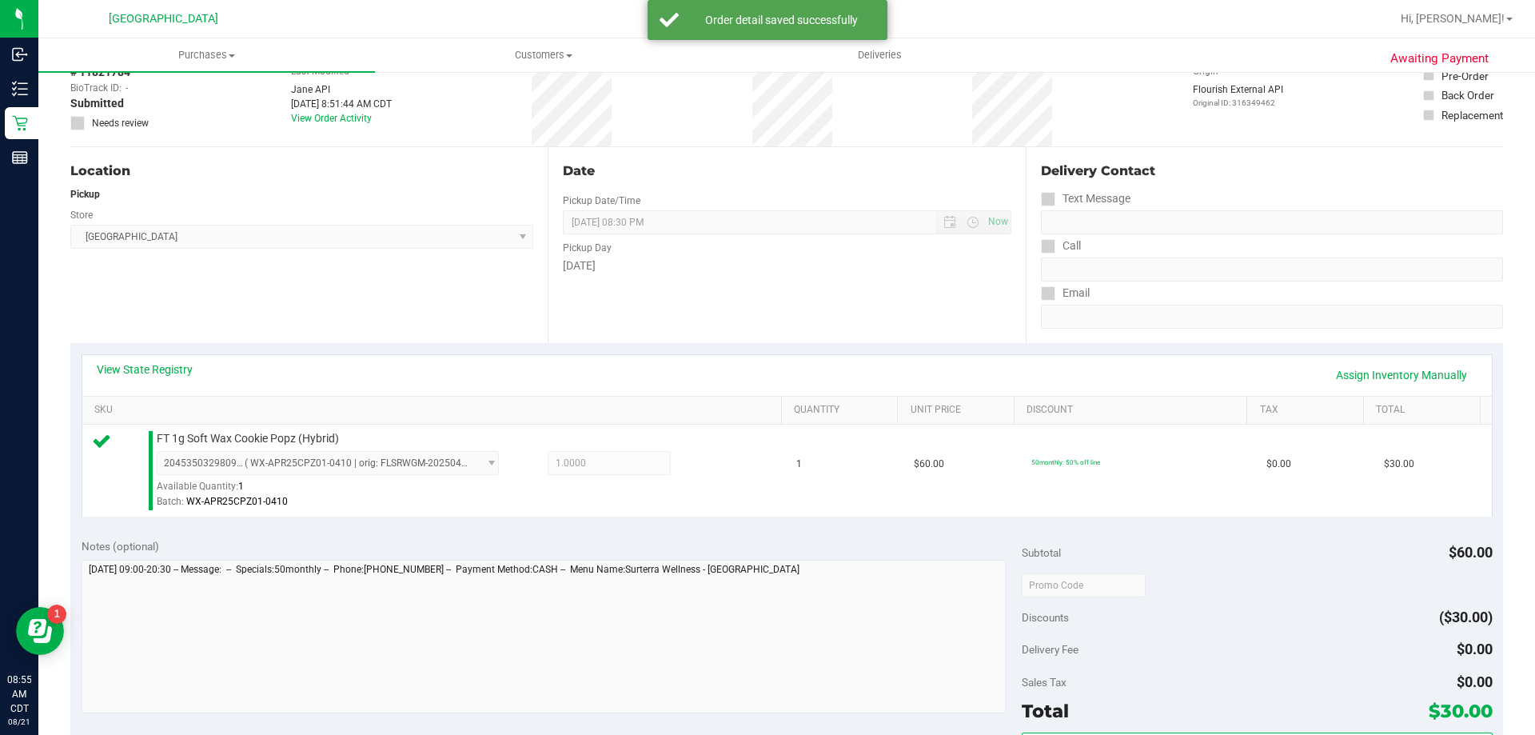
scroll to position [240, 0]
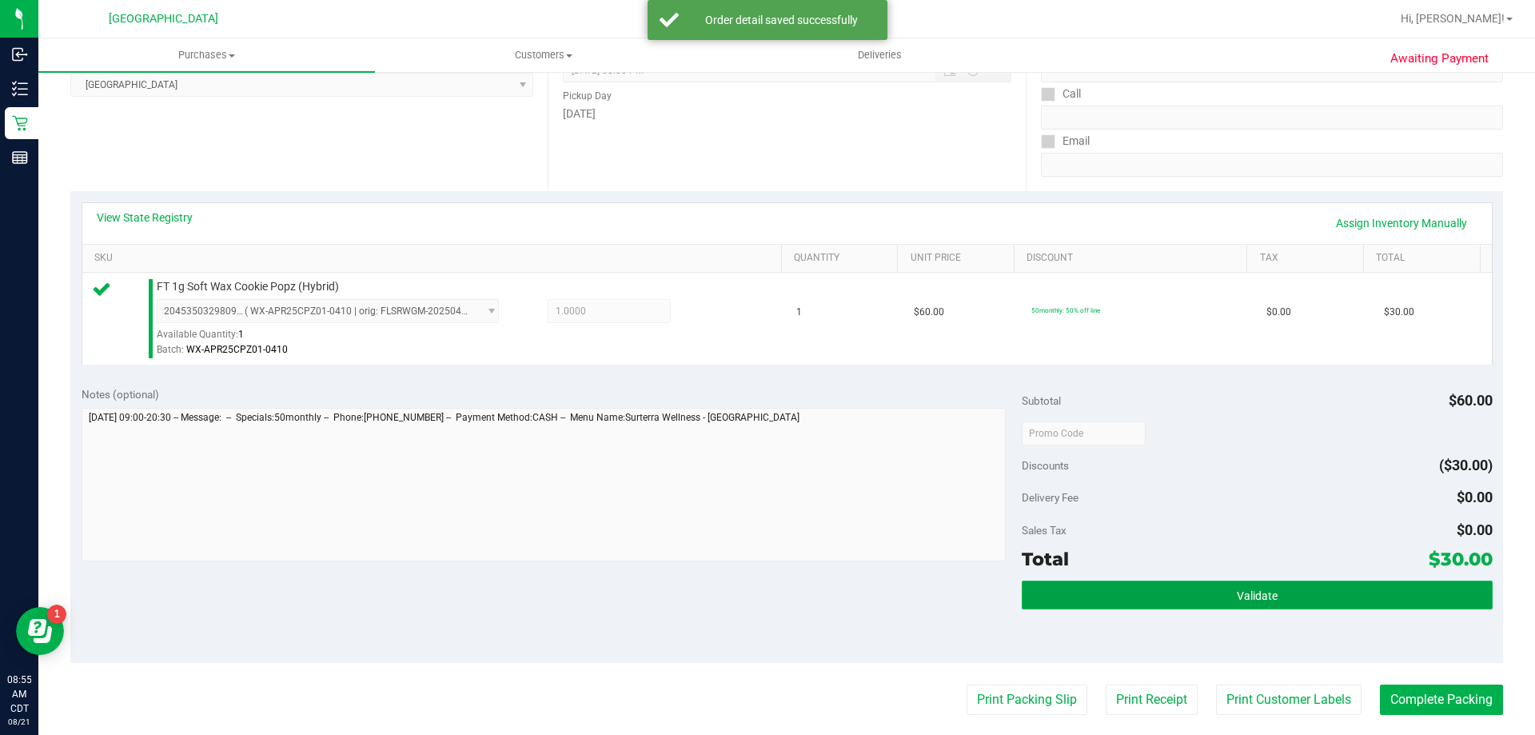
click at [1263, 584] on button "Validate" at bounding box center [1257, 595] width 470 height 29
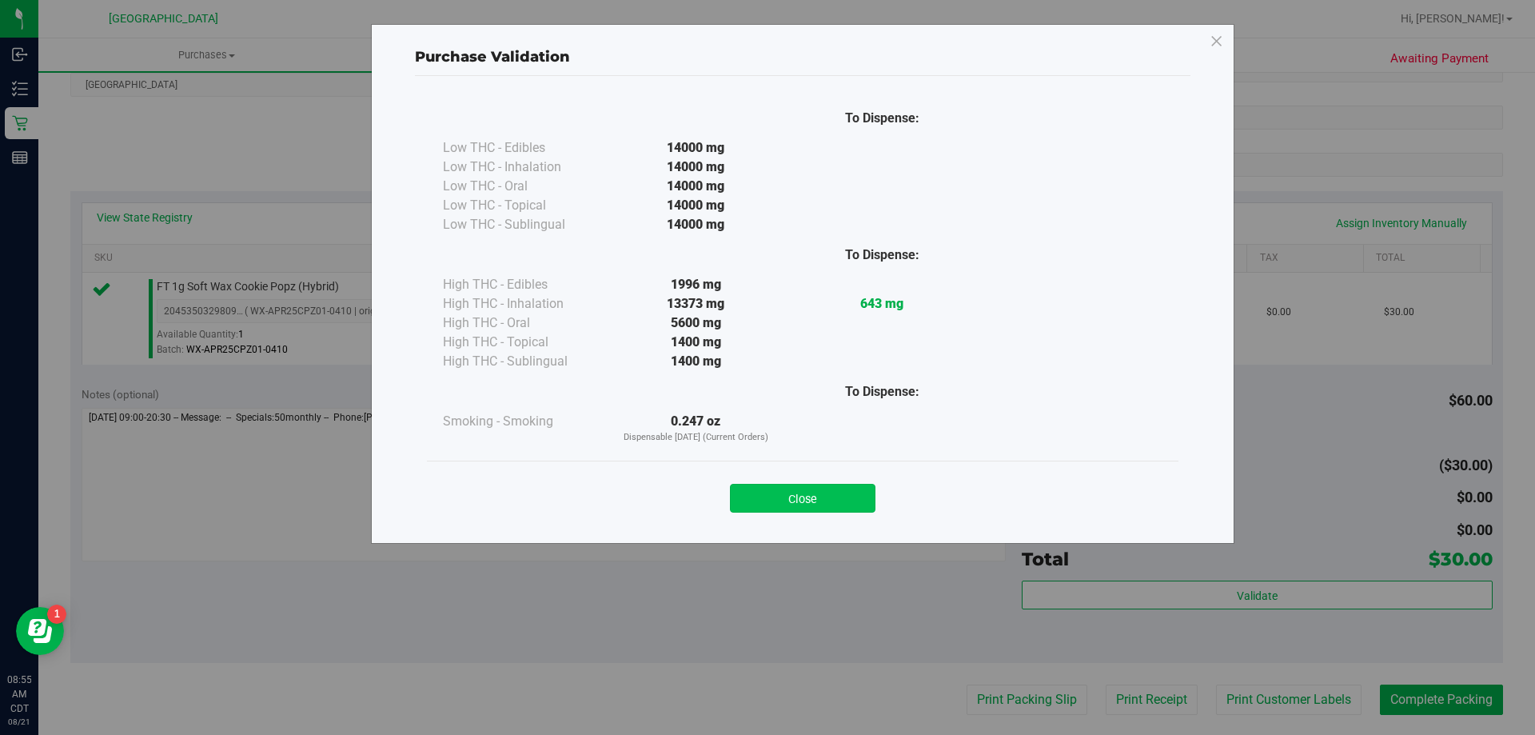
click at [826, 500] on button "Close" at bounding box center [803, 498] width 146 height 29
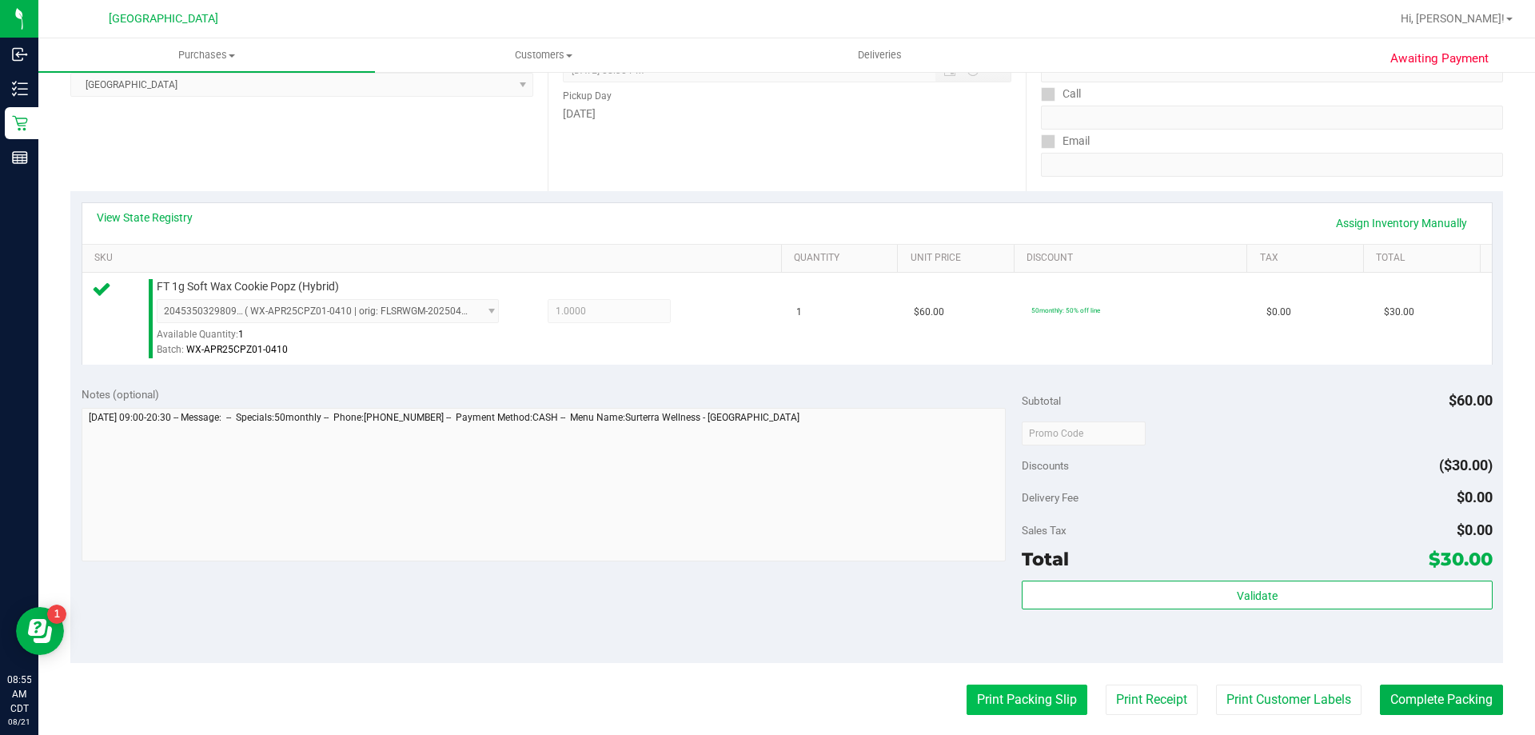
click at [1000, 697] on button "Print Packing Slip" at bounding box center [1027, 700] width 121 height 30
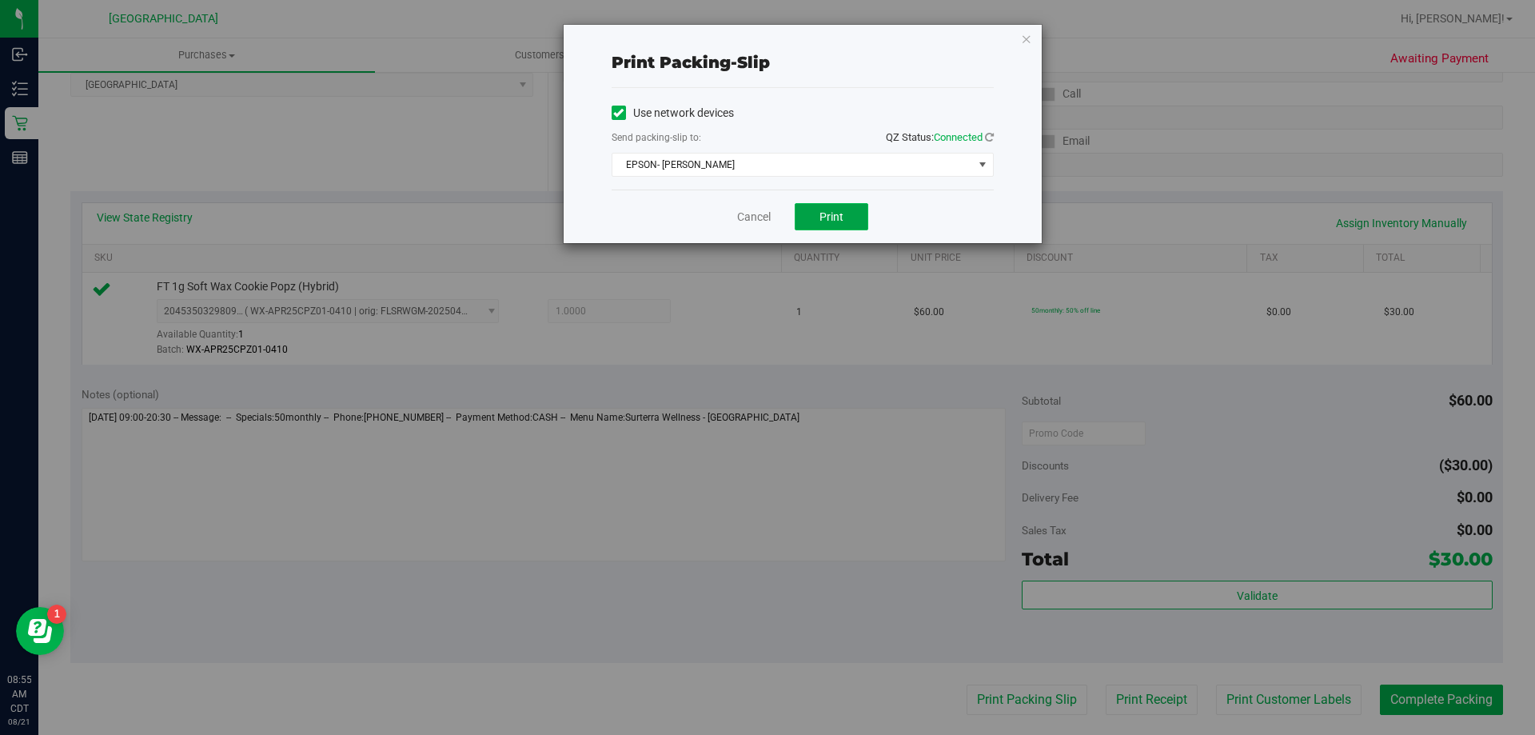
click at [853, 212] on button "Print" at bounding box center [832, 216] width 74 height 27
click at [748, 225] on link "Cancel" at bounding box center [754, 217] width 34 height 17
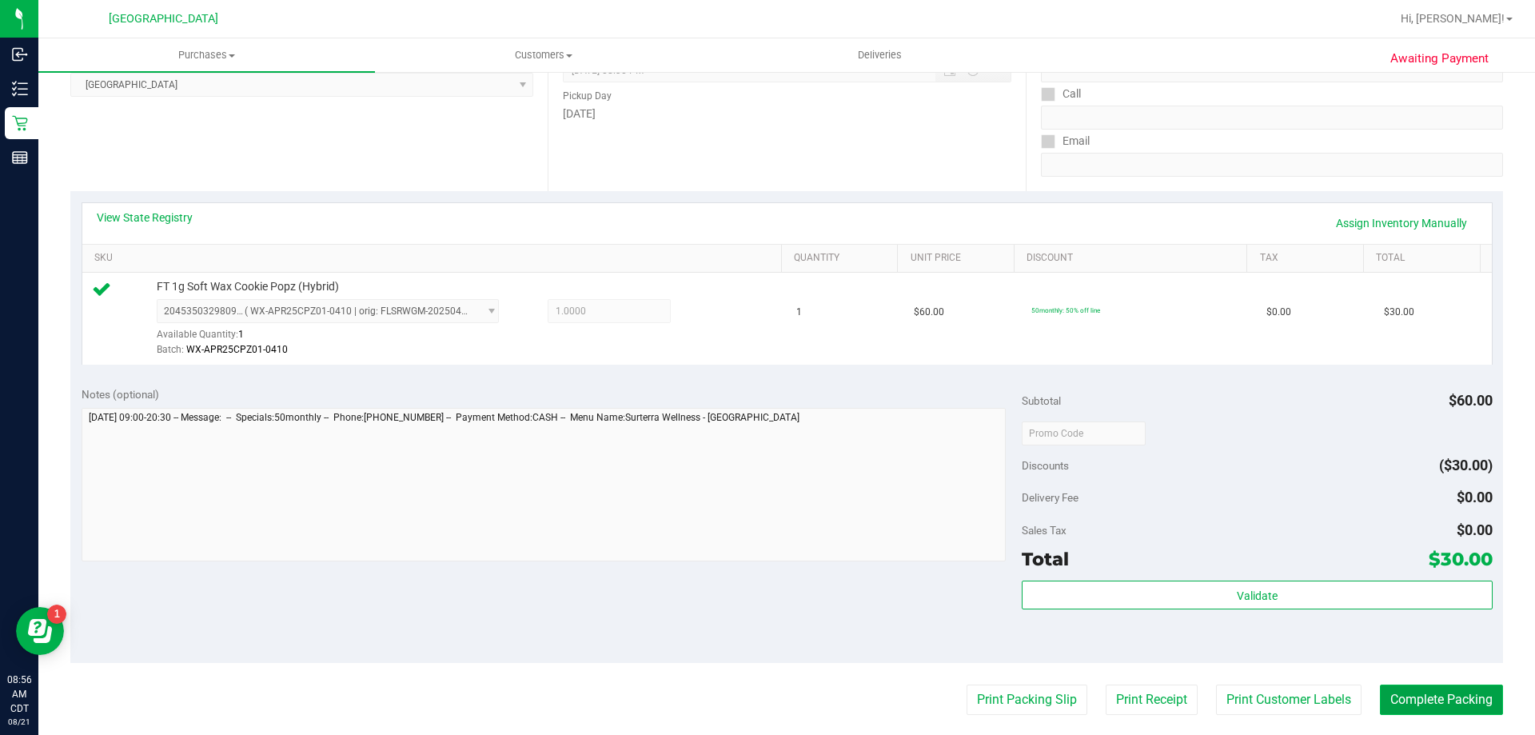
click at [1415, 697] on button "Complete Packing" at bounding box center [1441, 700] width 123 height 30
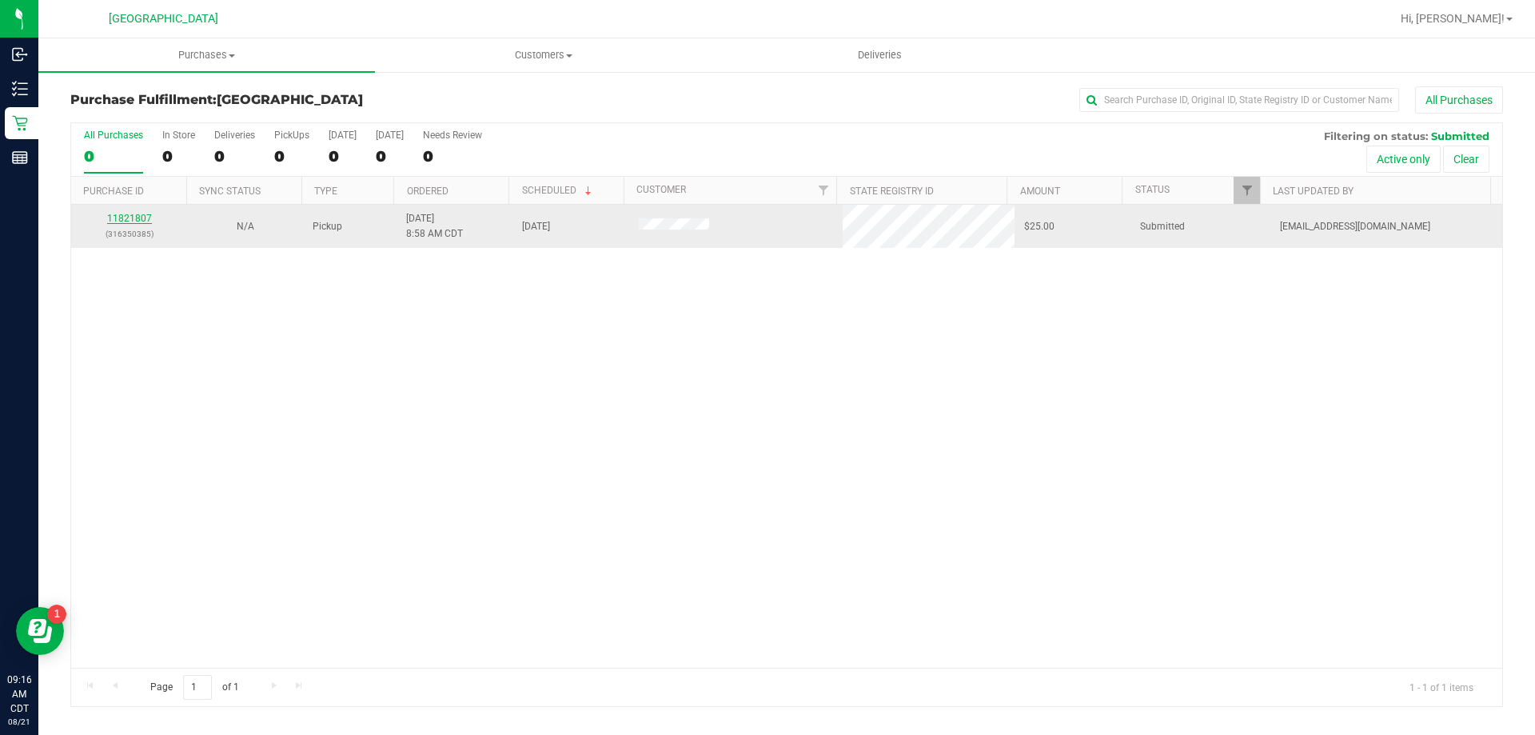
click at [130, 218] on link "11821807" at bounding box center [129, 218] width 45 height 11
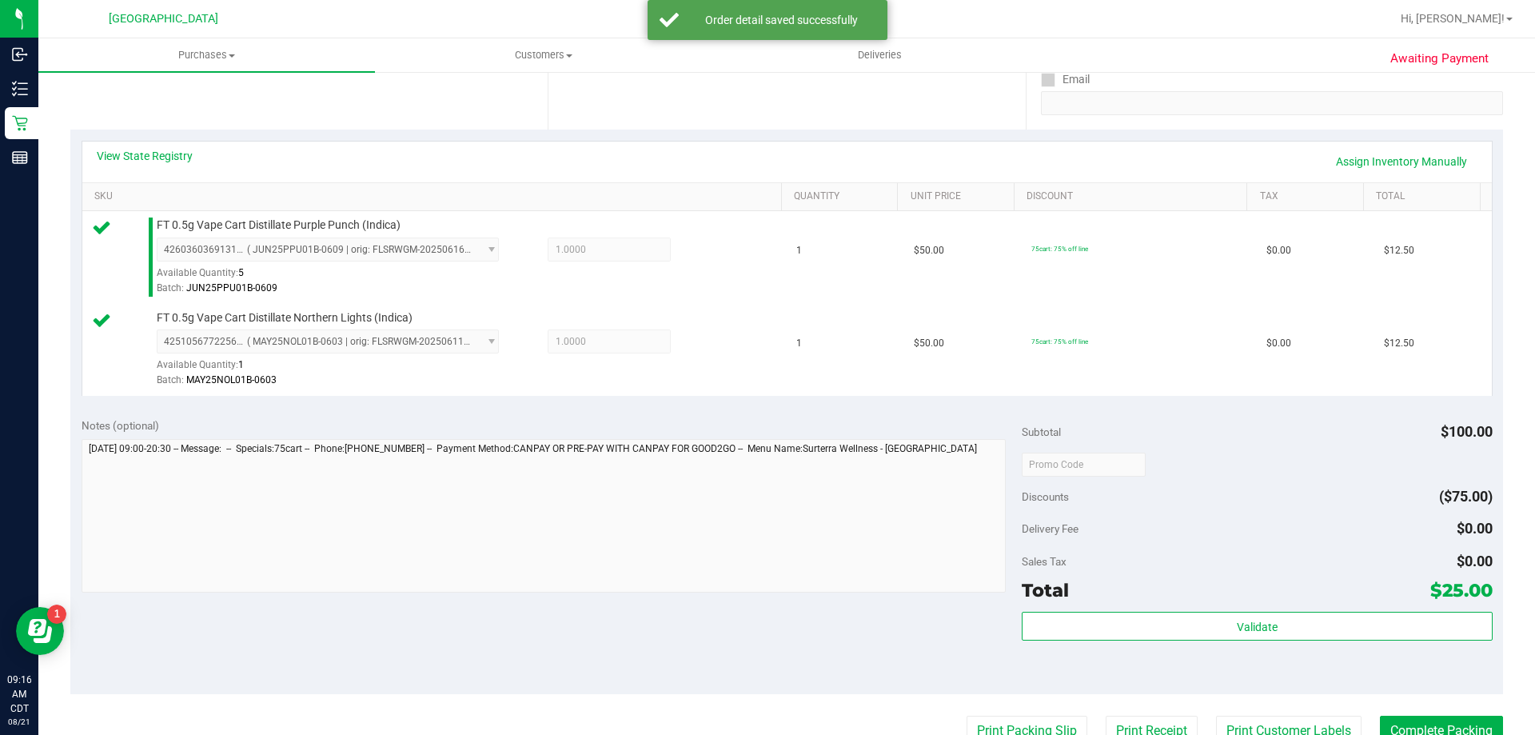
scroll to position [400, 0]
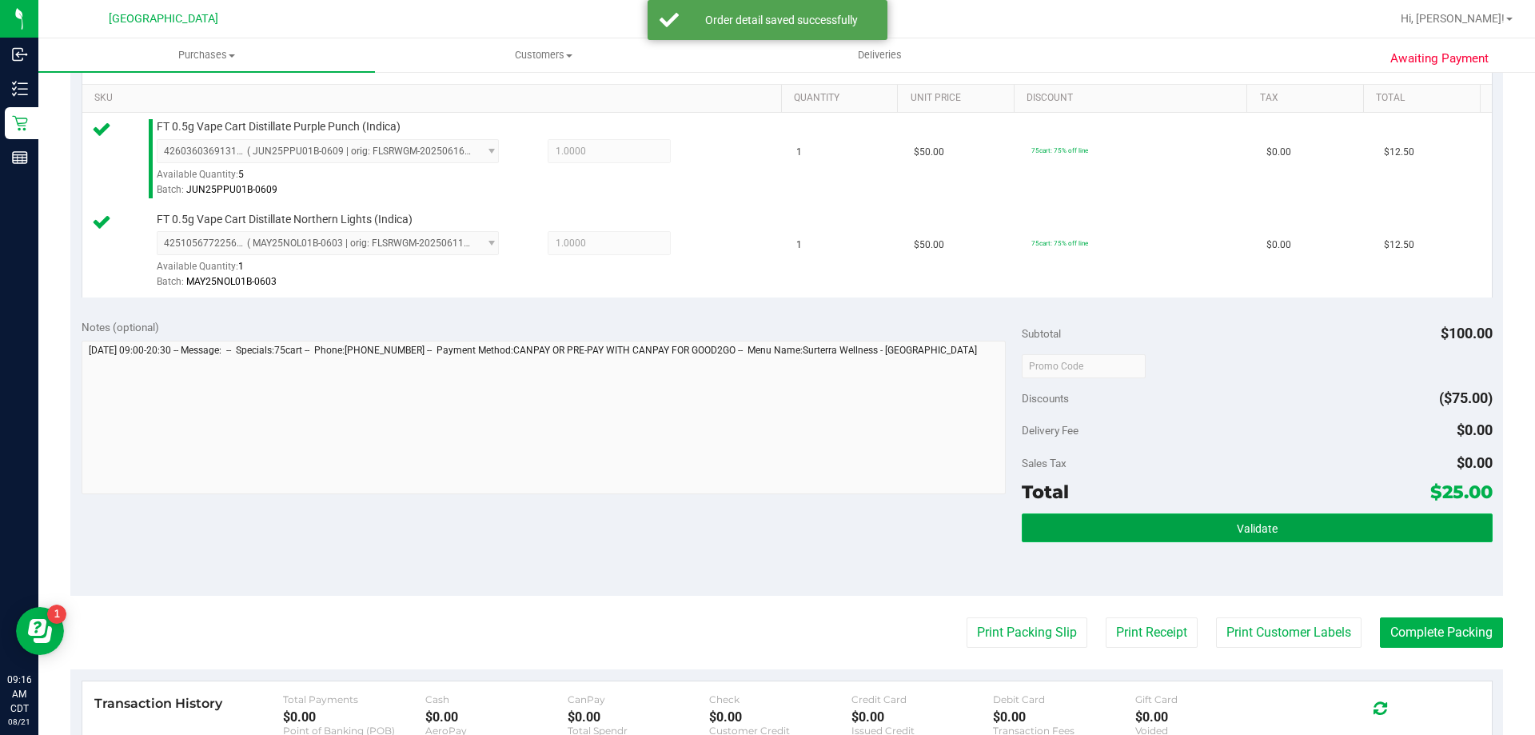
click at [1098, 517] on button "Validate" at bounding box center [1257, 527] width 470 height 29
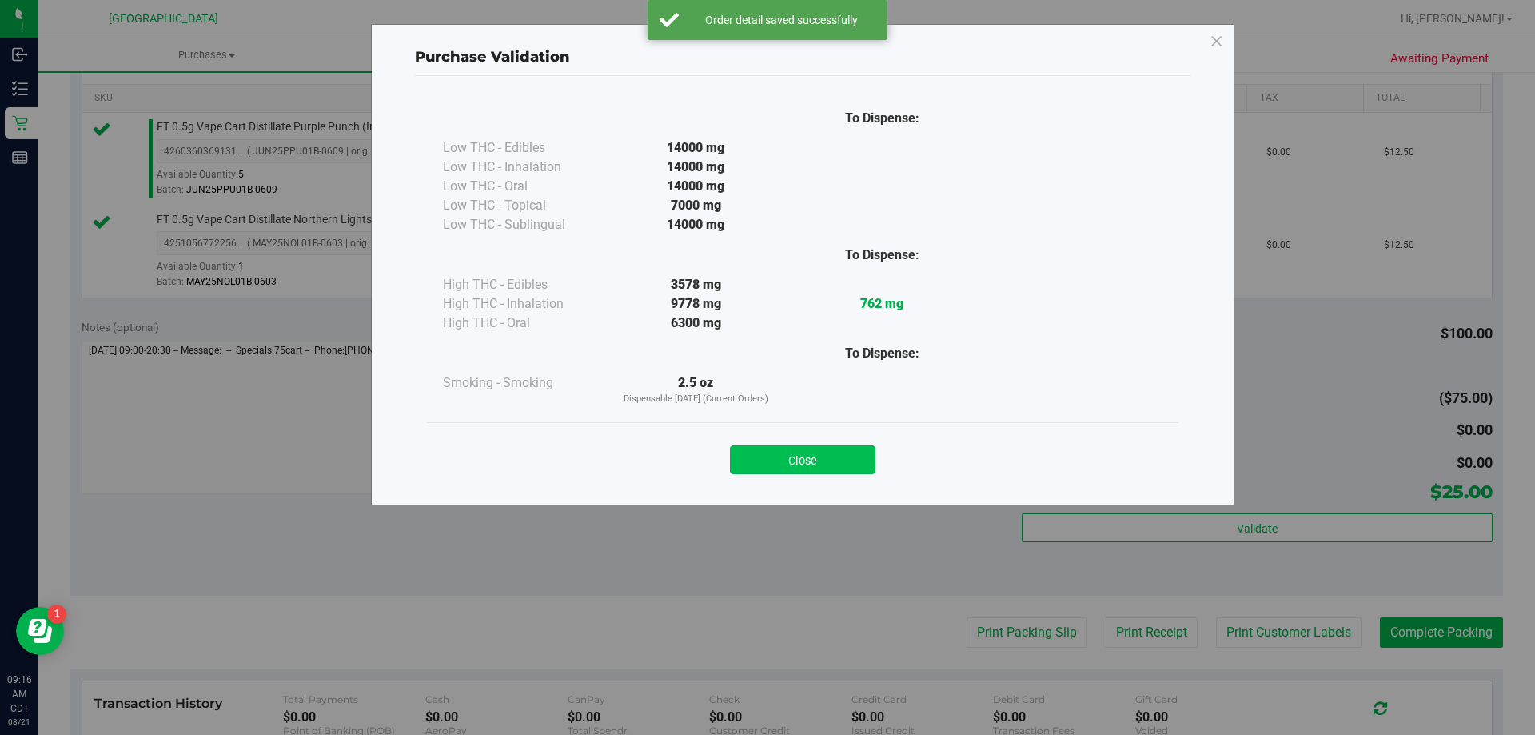
click at [814, 460] on button "Close" at bounding box center [803, 459] width 146 height 29
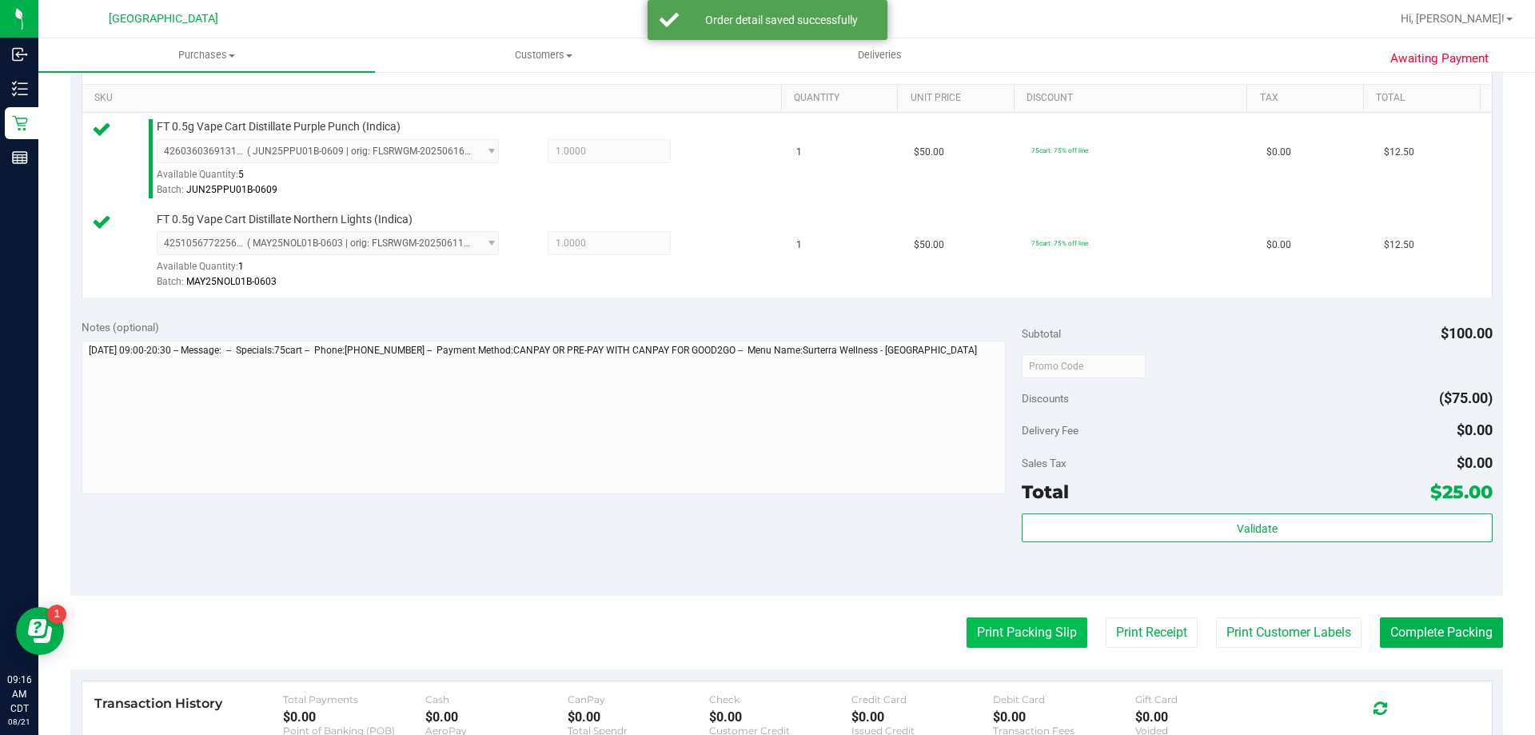
click at [1015, 644] on button "Print Packing Slip" at bounding box center [1027, 632] width 121 height 30
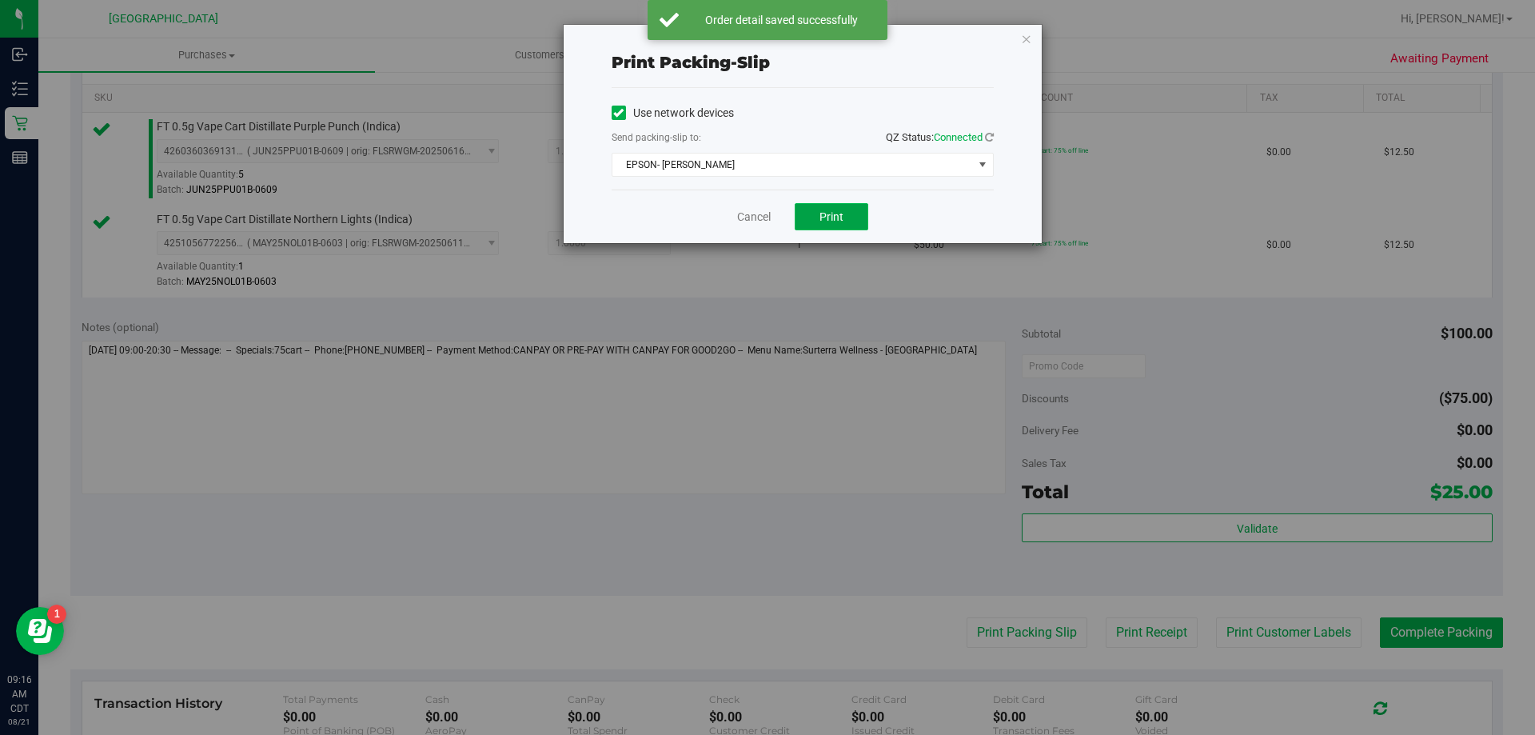
click at [850, 205] on button "Print" at bounding box center [832, 216] width 74 height 27
click at [750, 218] on link "Cancel" at bounding box center [754, 217] width 34 height 17
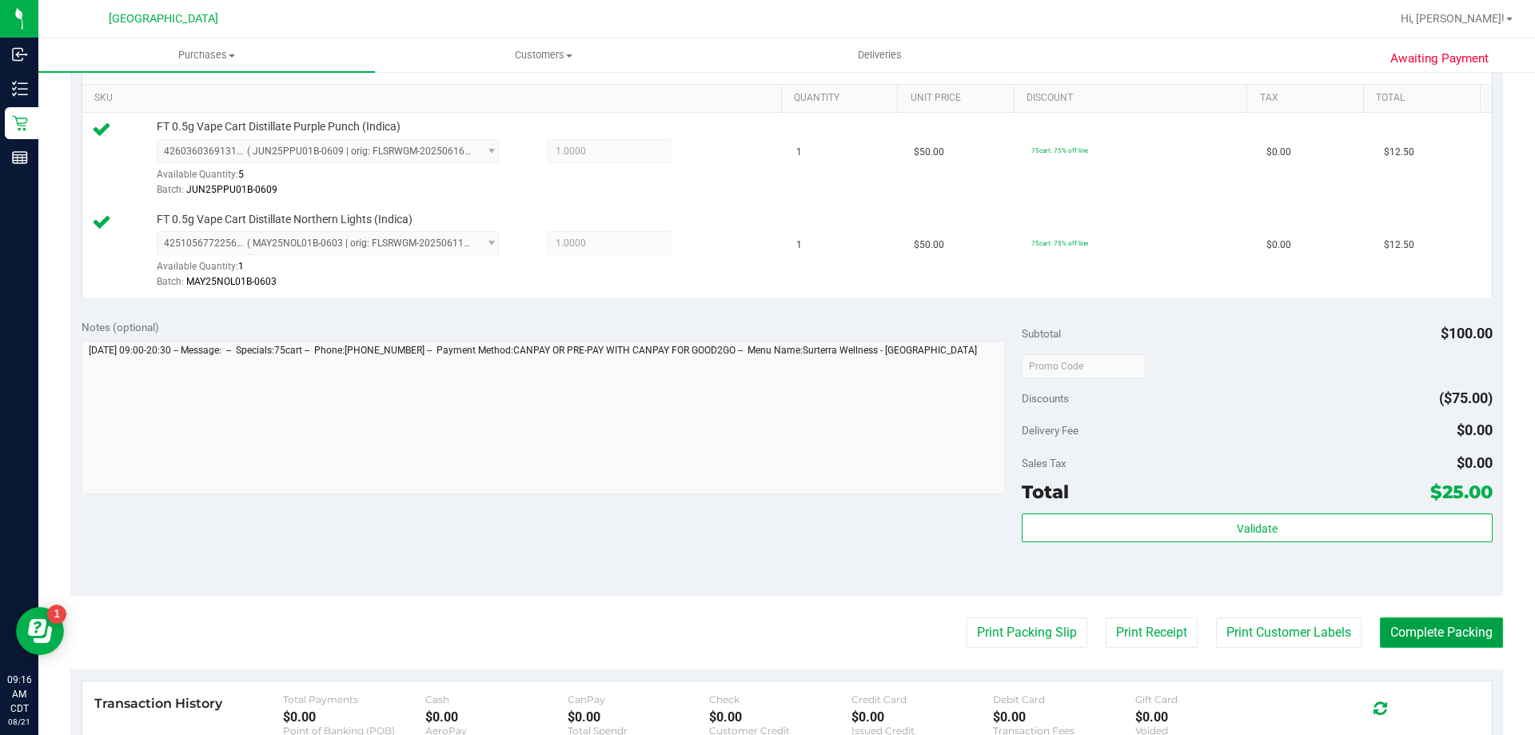
click at [1394, 633] on button "Complete Packing" at bounding box center [1441, 632] width 123 height 30
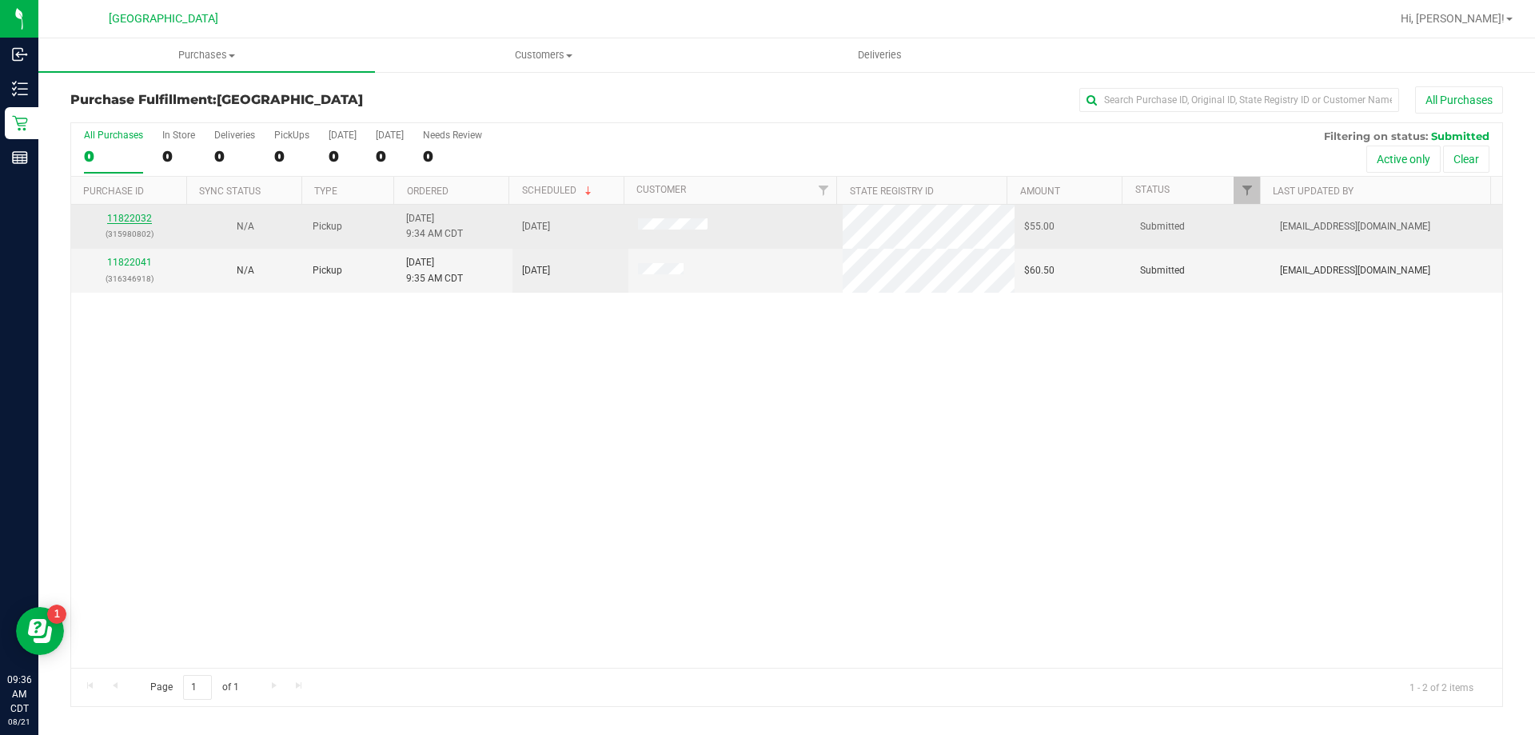
click at [142, 223] on link "11822032" at bounding box center [129, 218] width 45 height 11
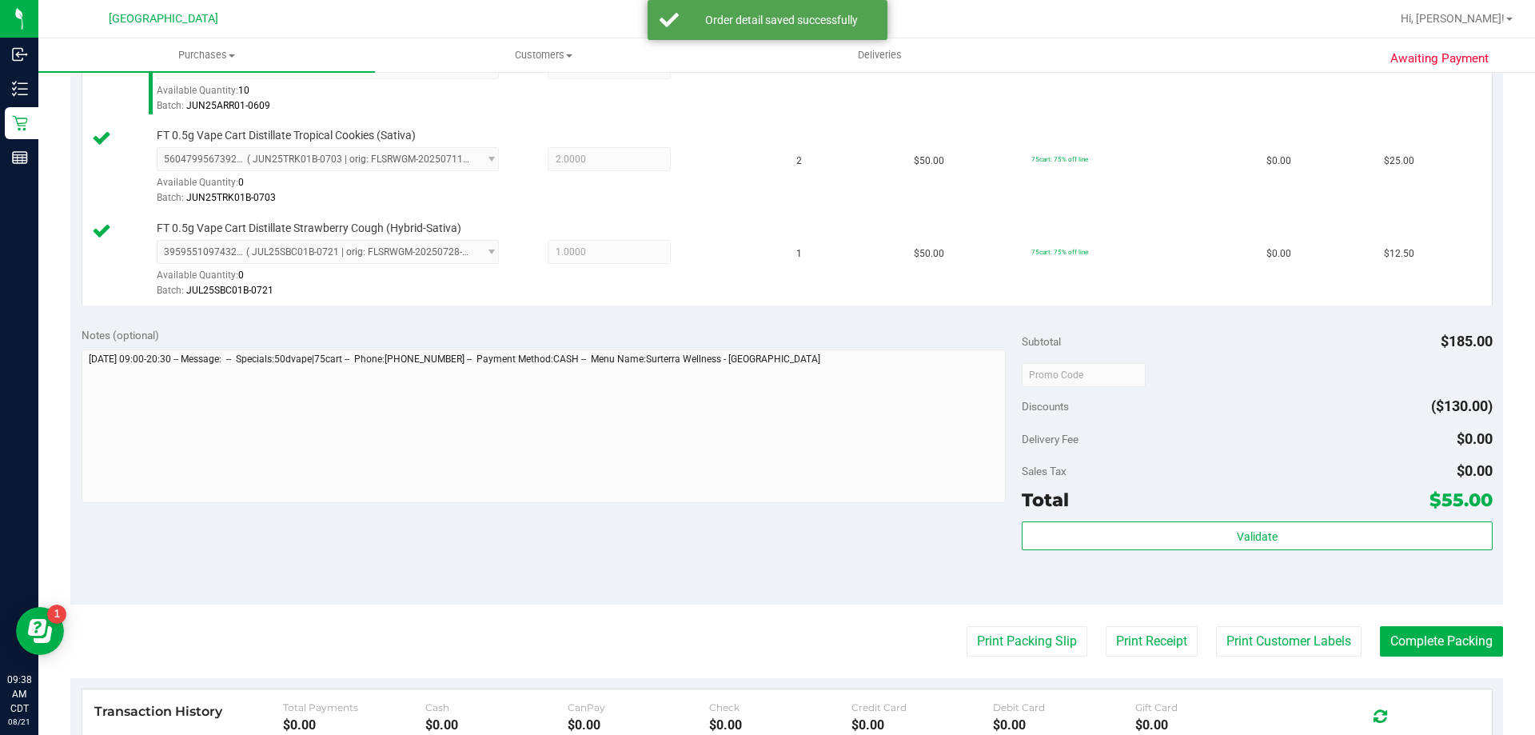
scroll to position [560, 0]
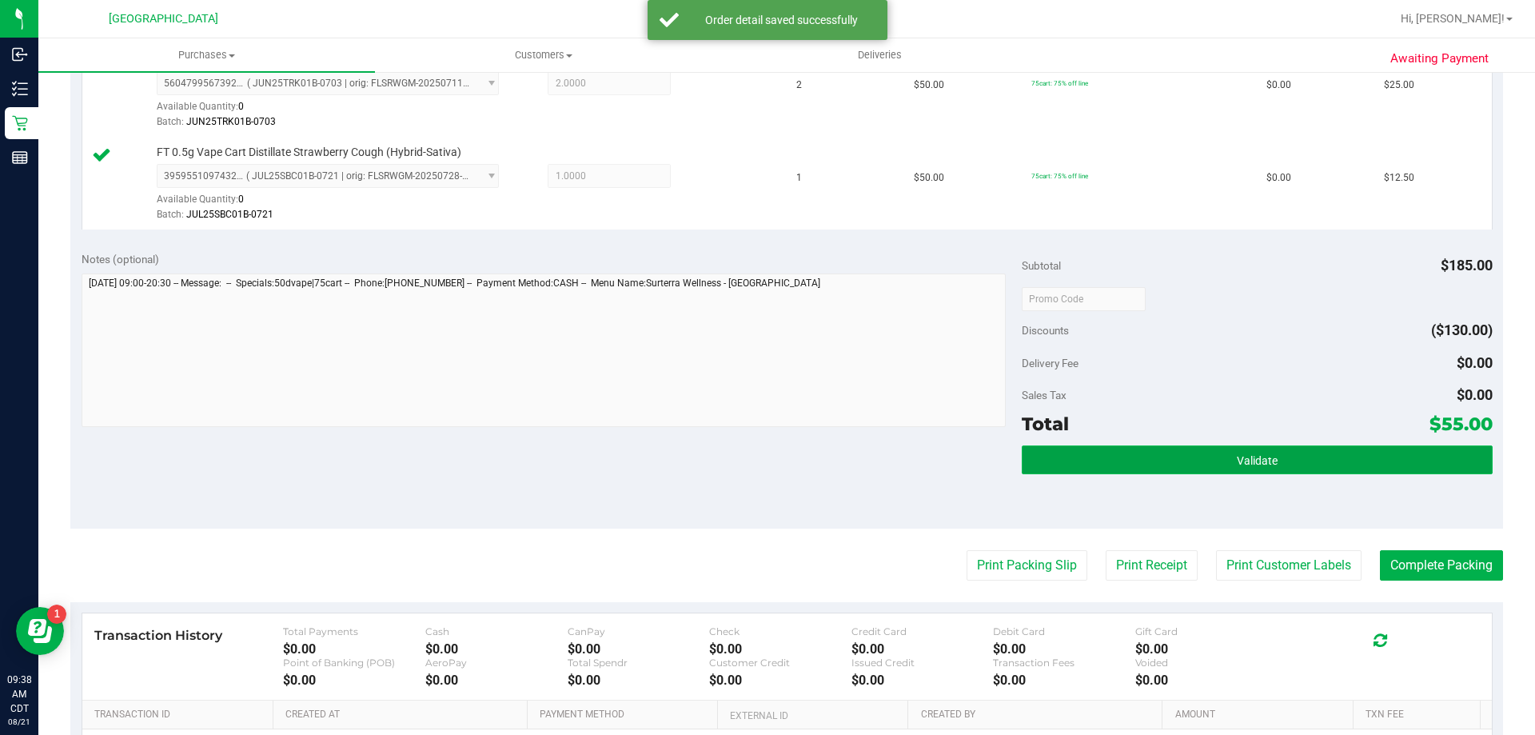
click at [1076, 459] on button "Validate" at bounding box center [1257, 459] width 470 height 29
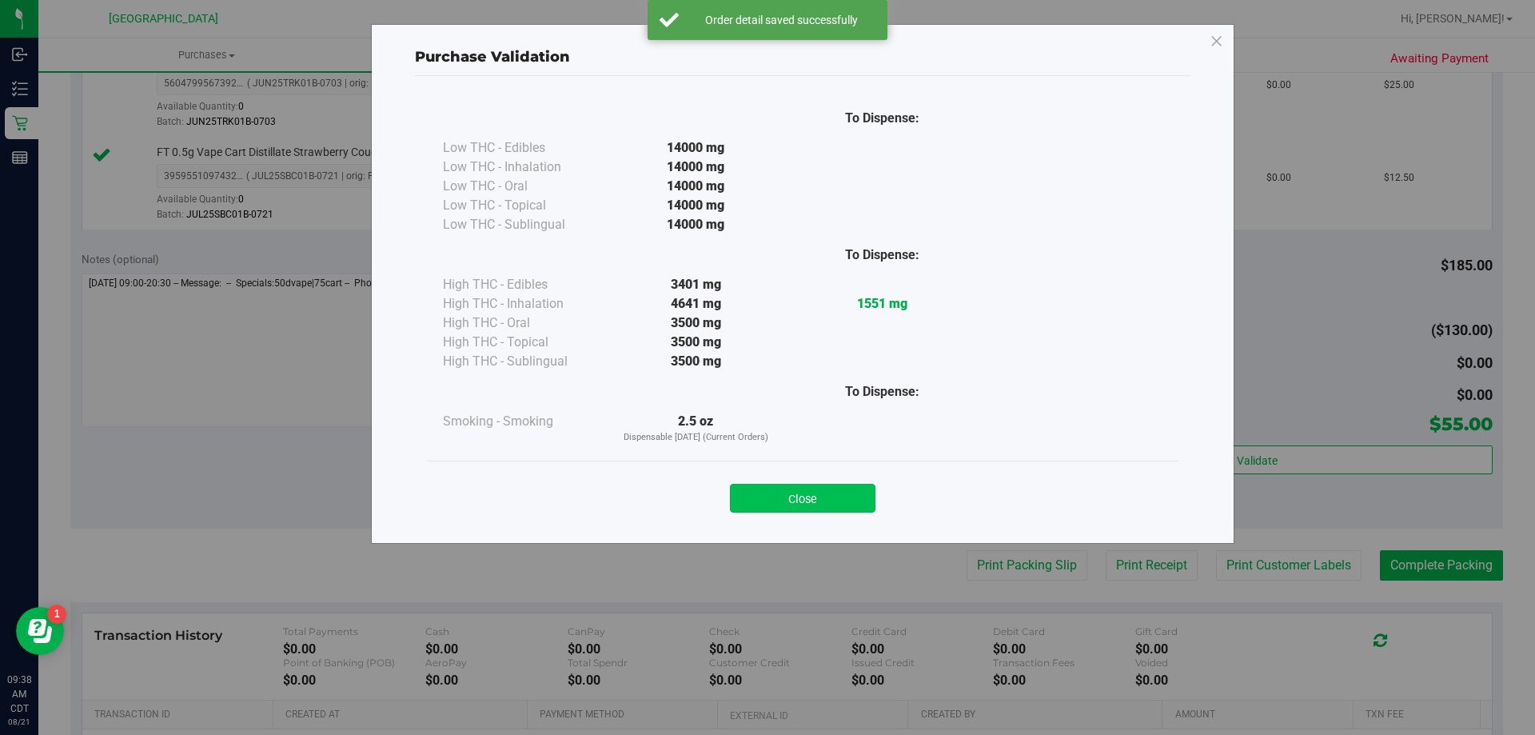
click at [843, 499] on button "Close" at bounding box center [803, 498] width 146 height 29
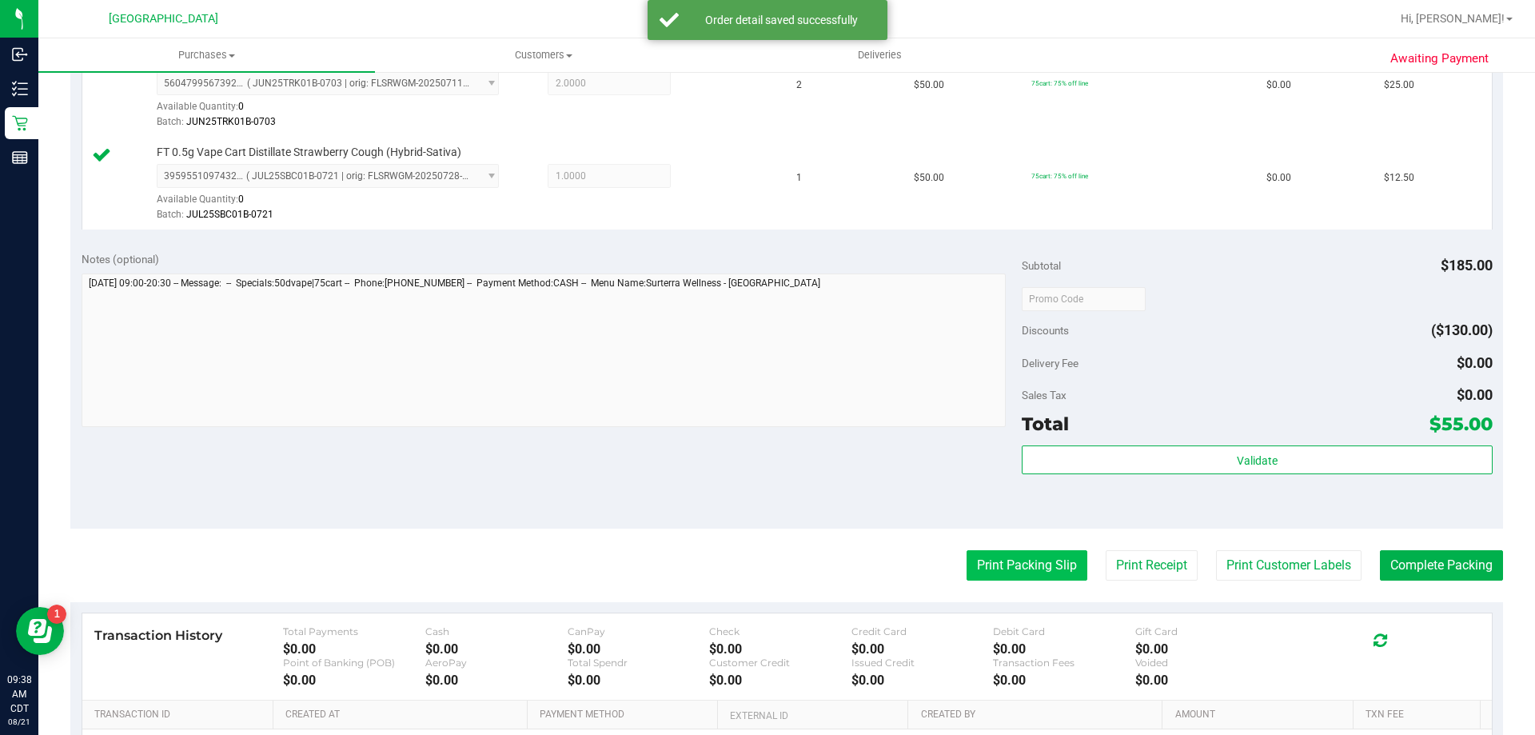
click at [1009, 576] on button "Print Packing Slip" at bounding box center [1027, 565] width 121 height 30
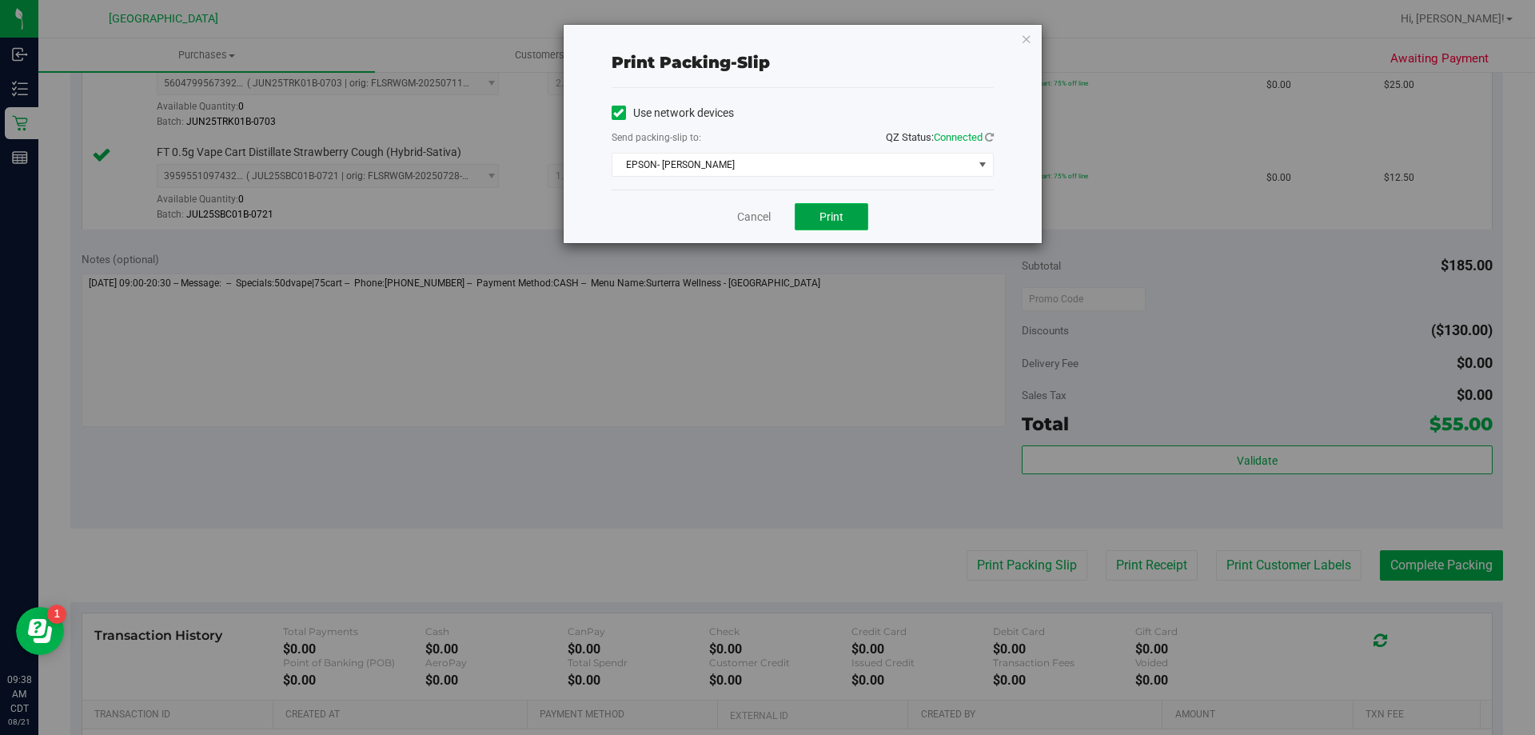
click at [844, 214] on button "Print" at bounding box center [832, 216] width 74 height 27
click at [749, 210] on link "Cancel" at bounding box center [754, 217] width 34 height 17
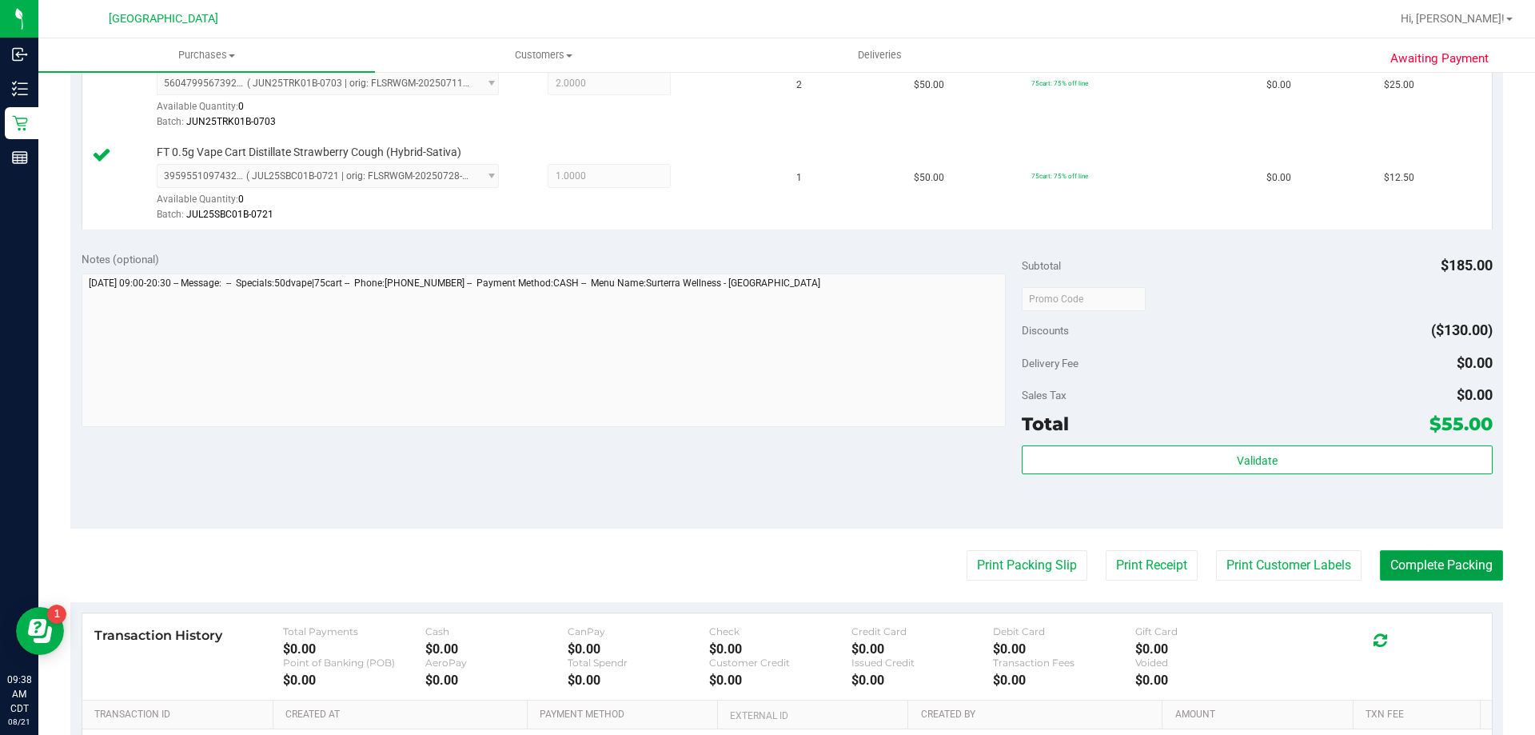
click at [1422, 572] on button "Complete Packing" at bounding box center [1441, 565] width 123 height 30
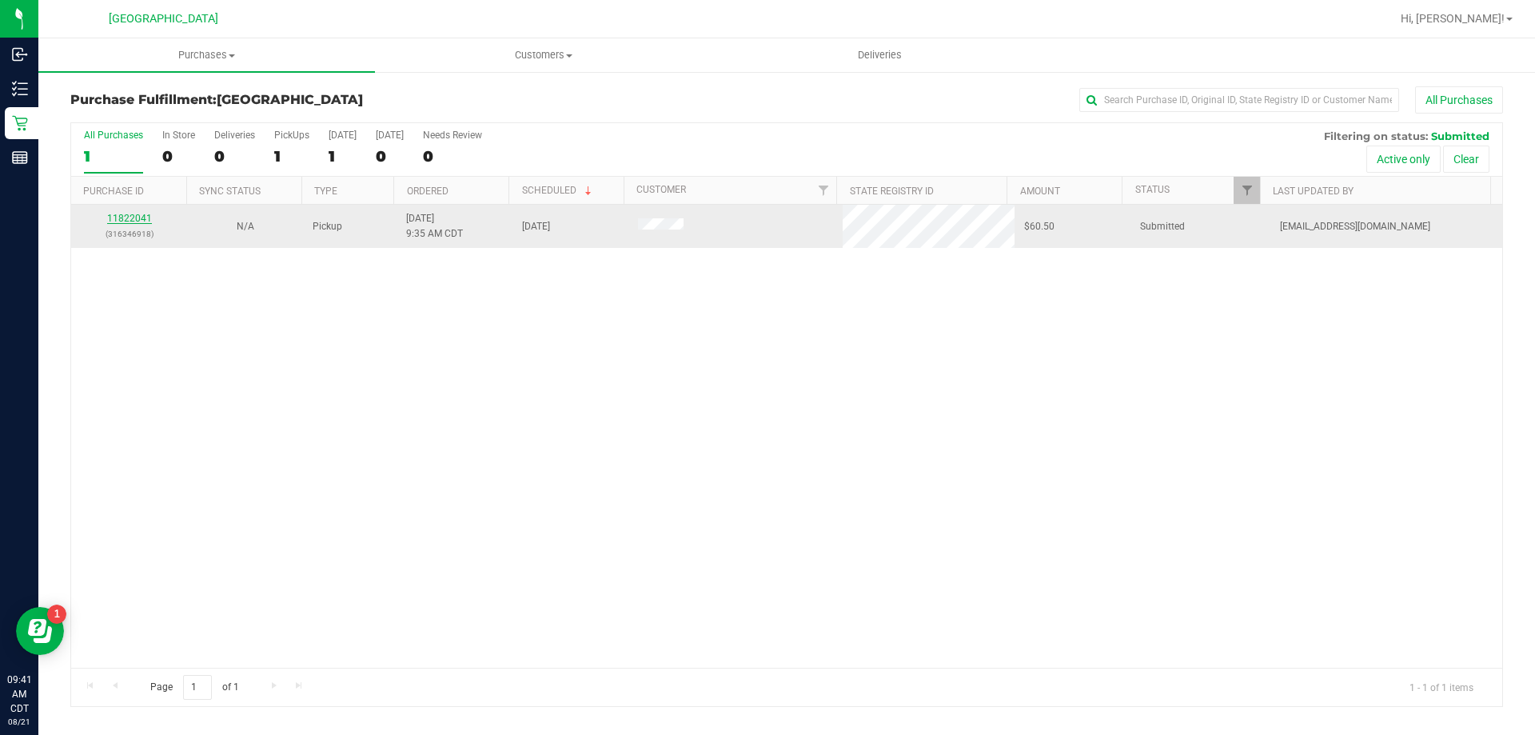
click at [138, 219] on link "11822041" at bounding box center [129, 218] width 45 height 11
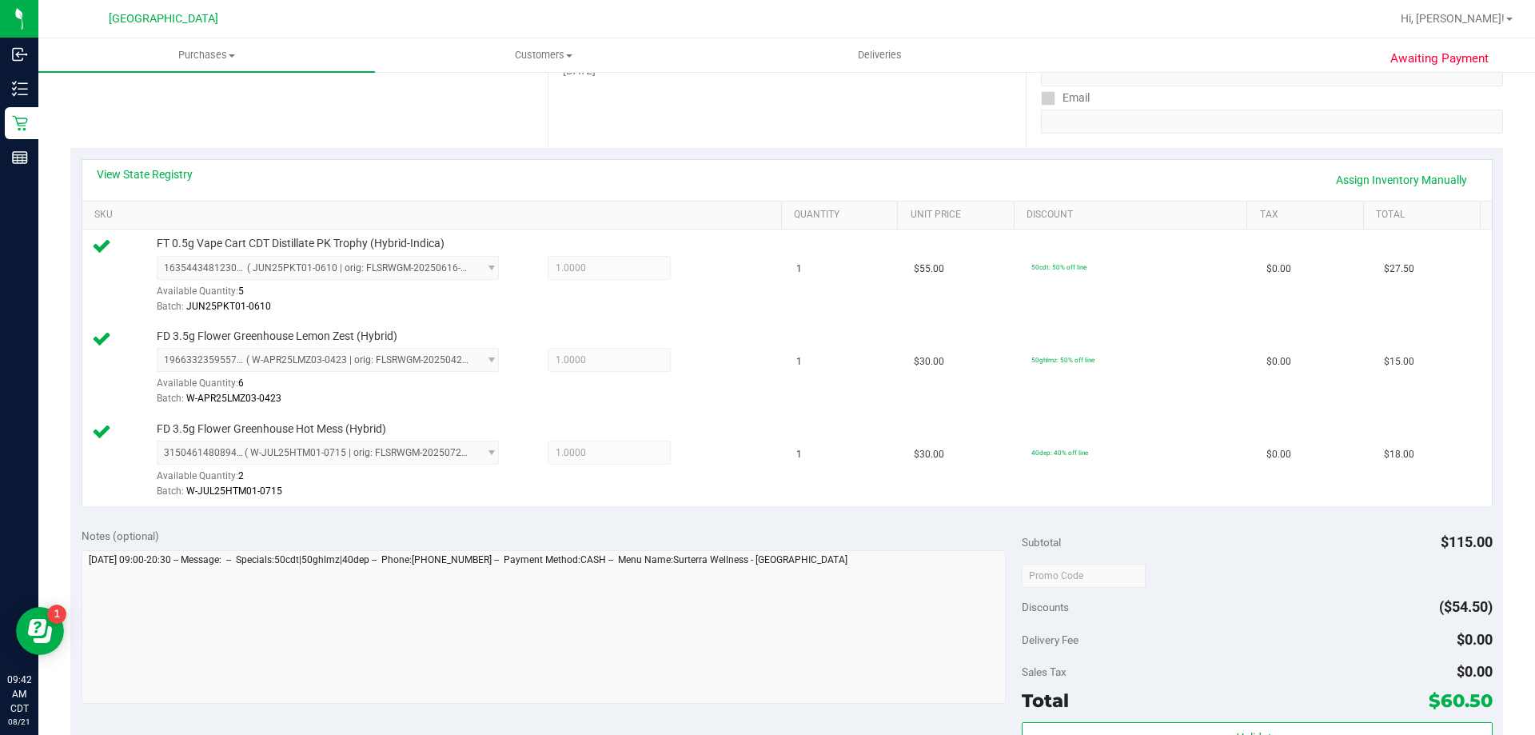
scroll to position [400, 0]
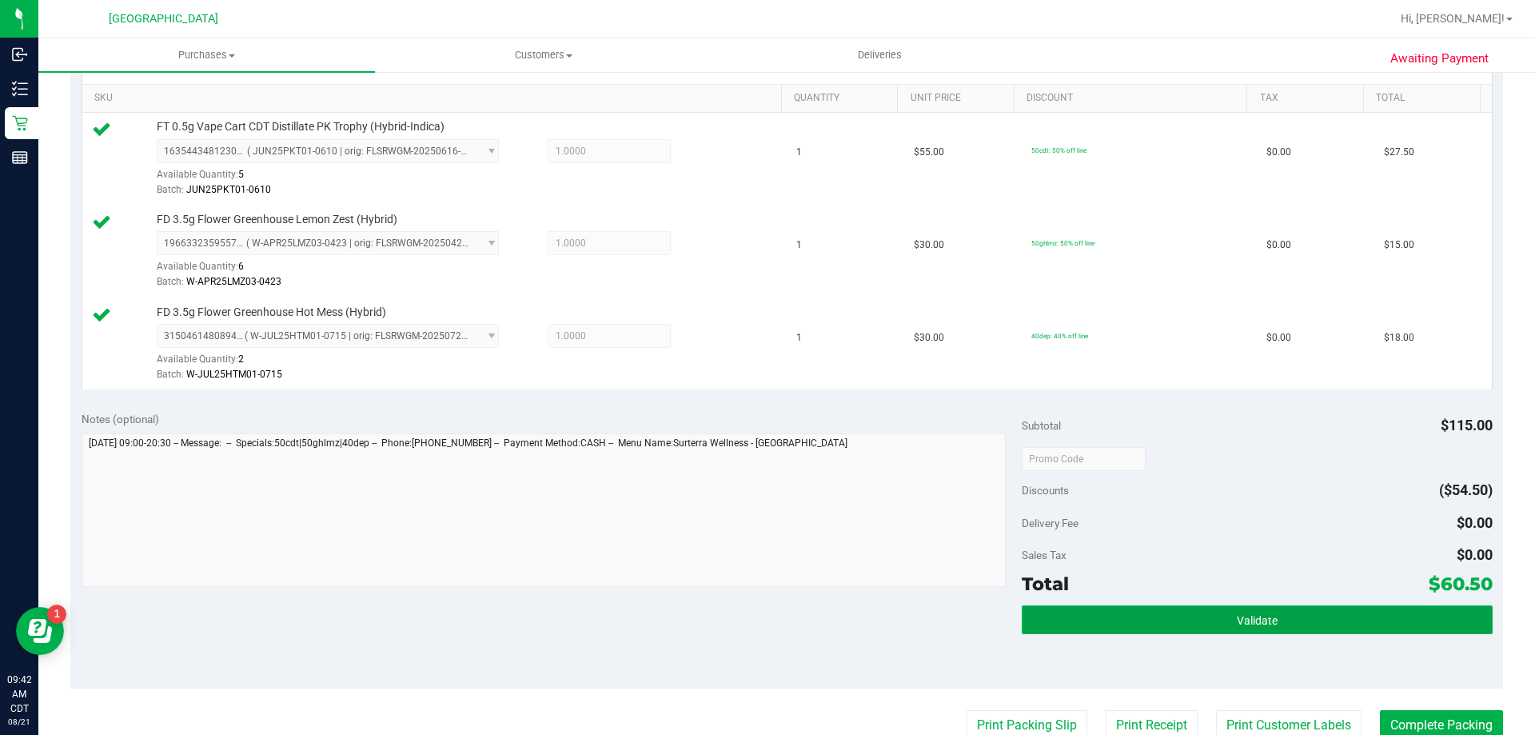
click at [1226, 629] on button "Validate" at bounding box center [1257, 619] width 470 height 29
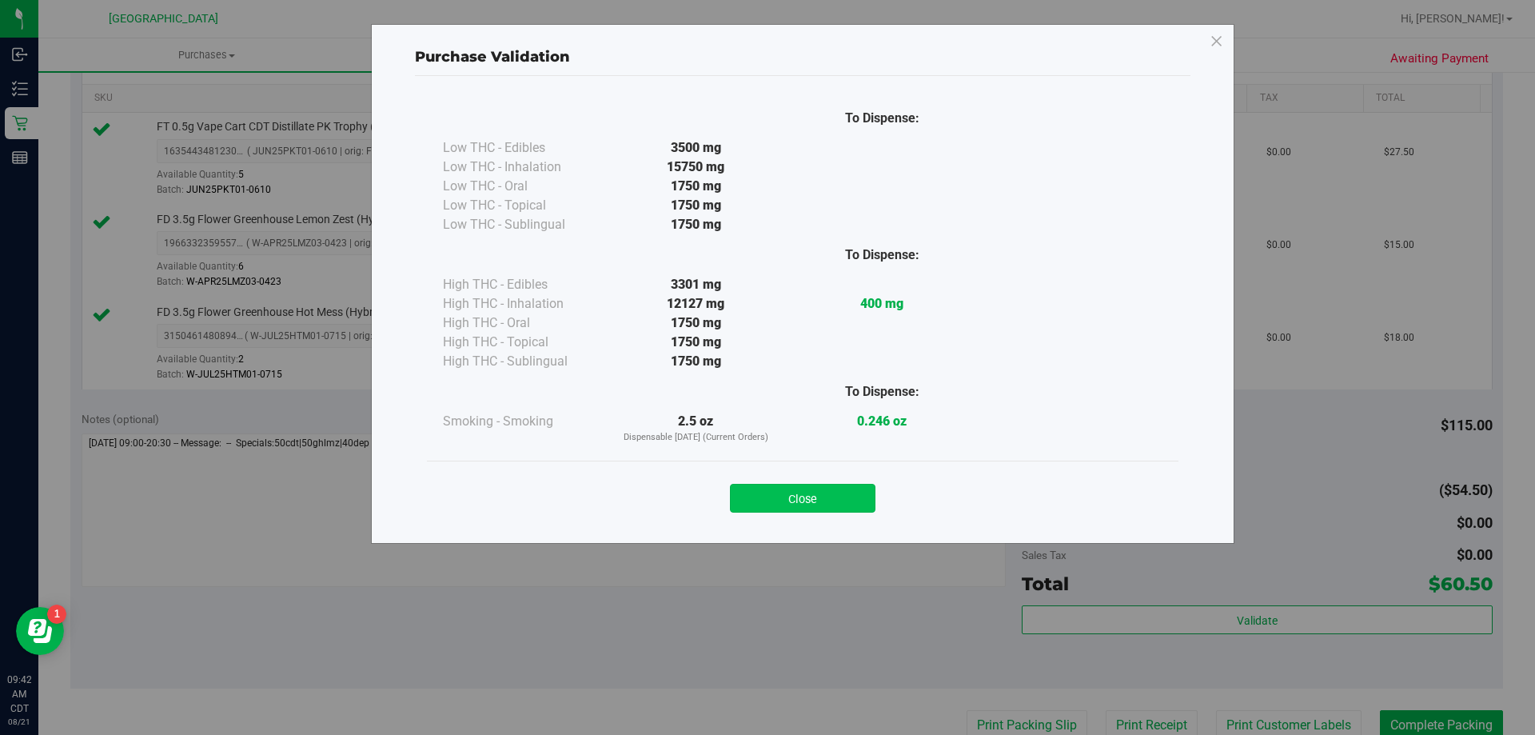
click at [856, 502] on button "Close" at bounding box center [803, 498] width 146 height 29
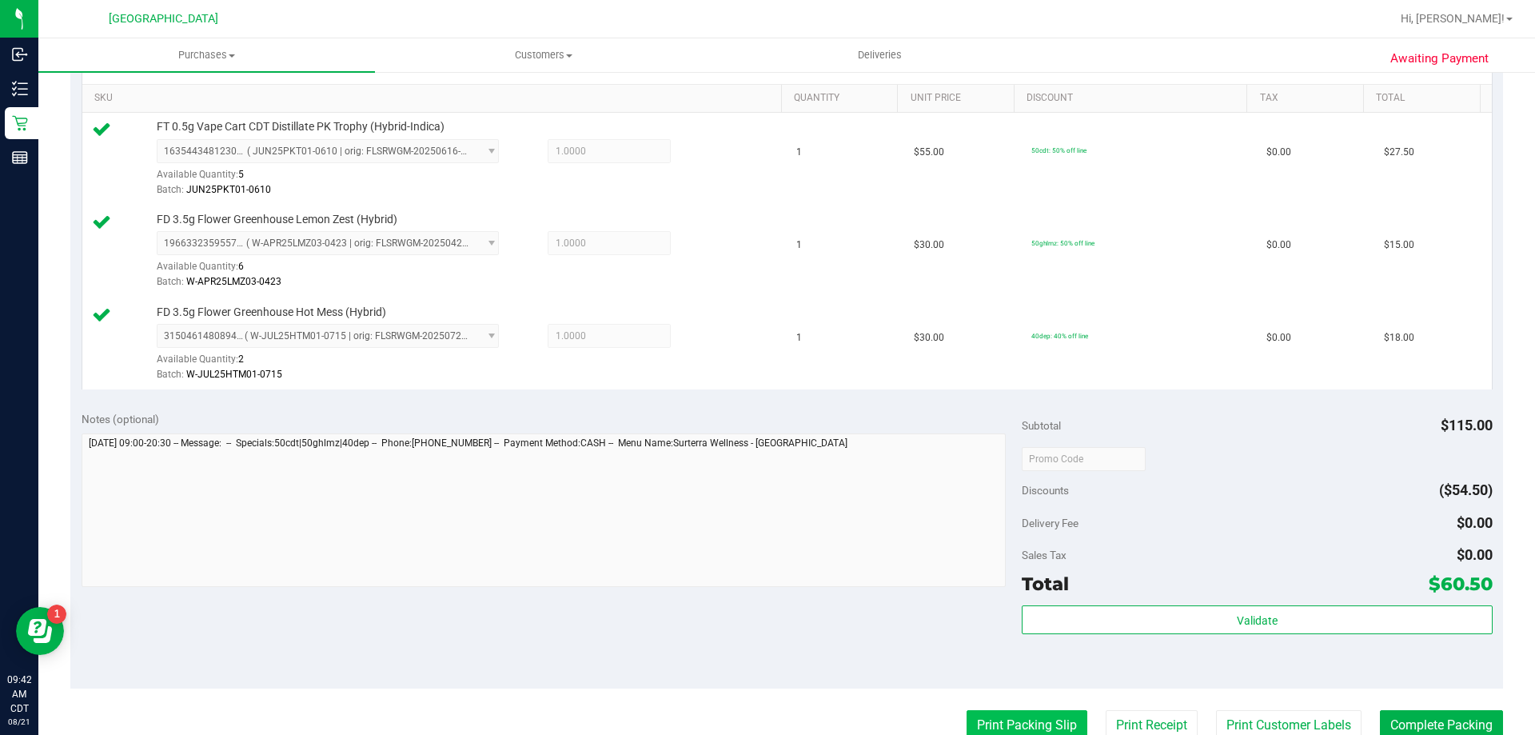
click at [1032, 726] on button "Print Packing Slip" at bounding box center [1027, 725] width 121 height 30
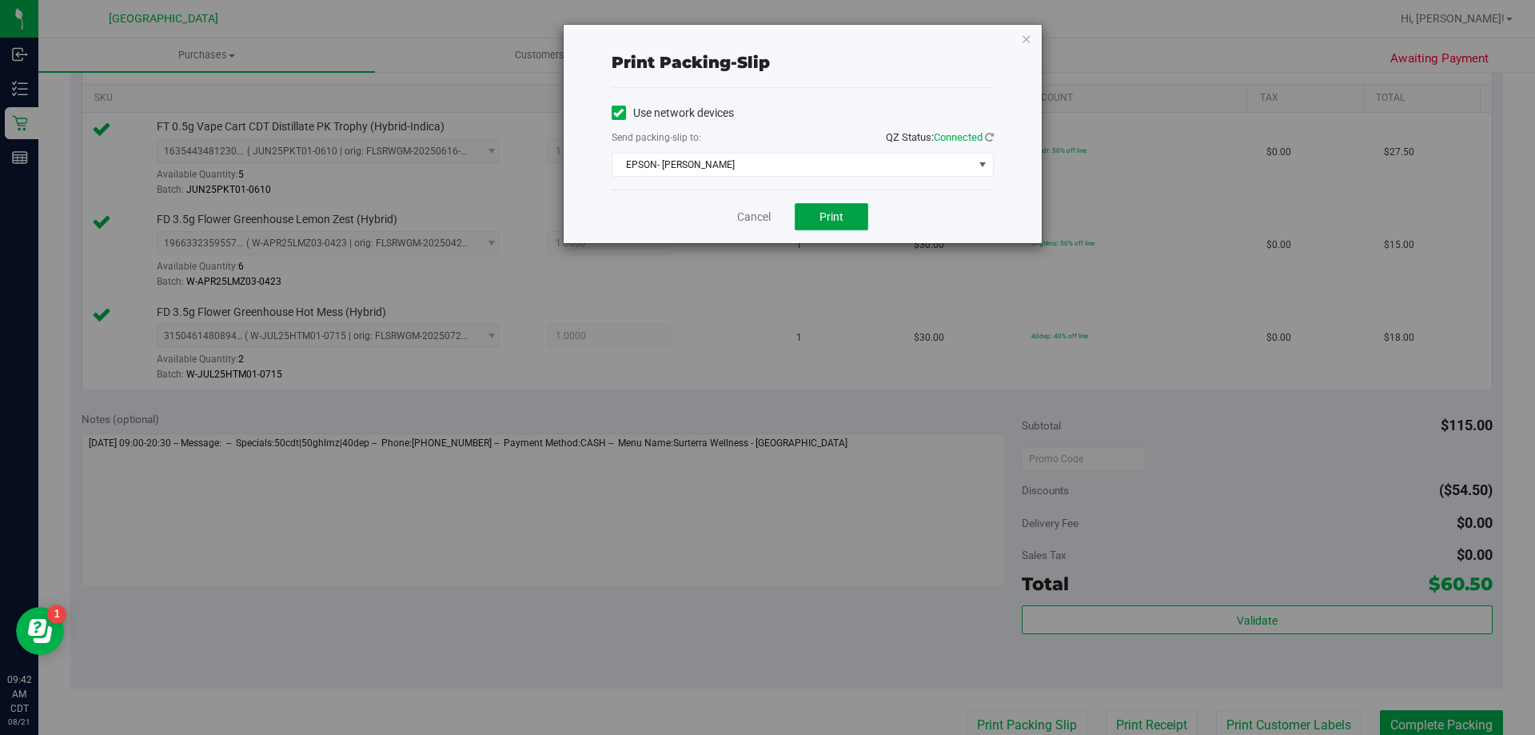
click at [810, 225] on button "Print" at bounding box center [832, 216] width 74 height 27
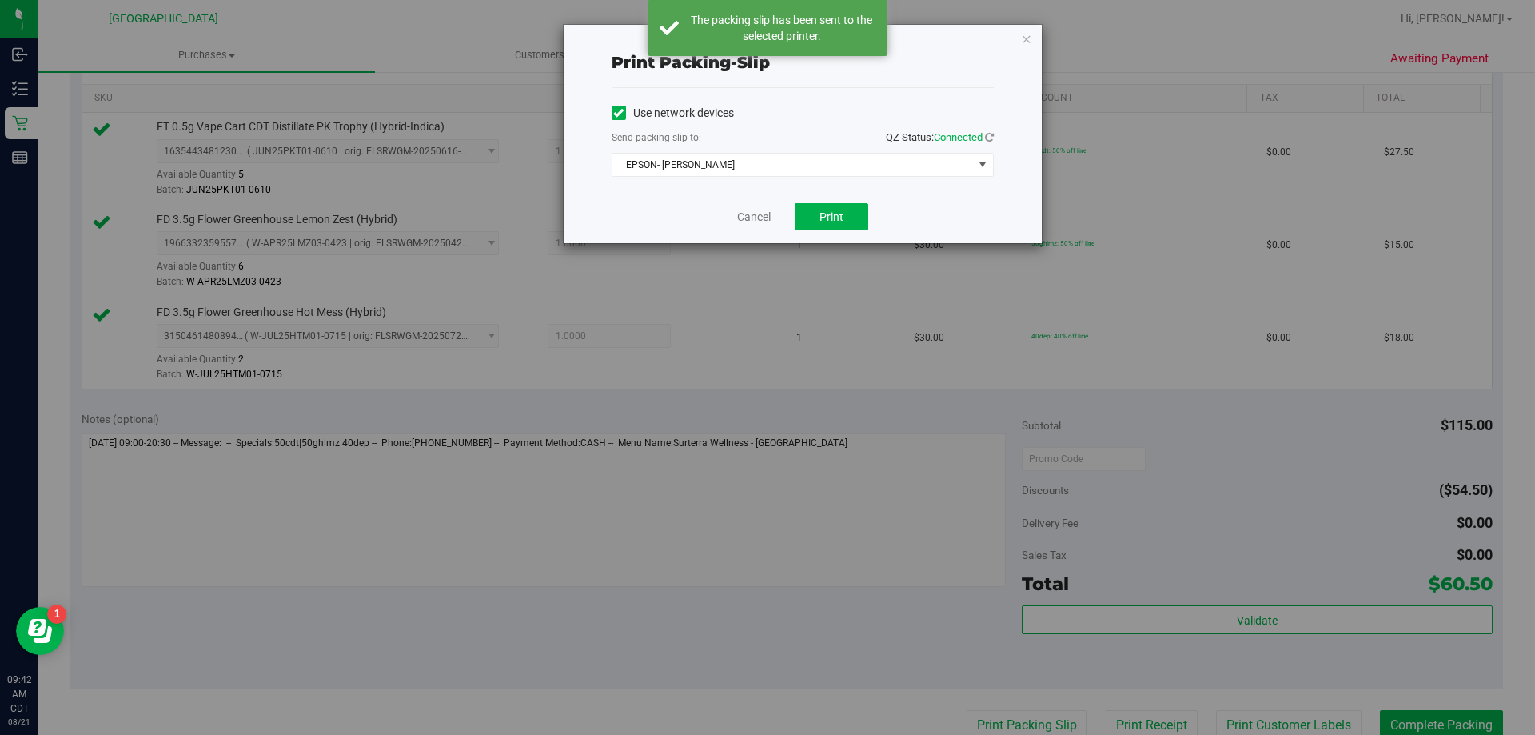
click at [760, 216] on link "Cancel" at bounding box center [754, 217] width 34 height 17
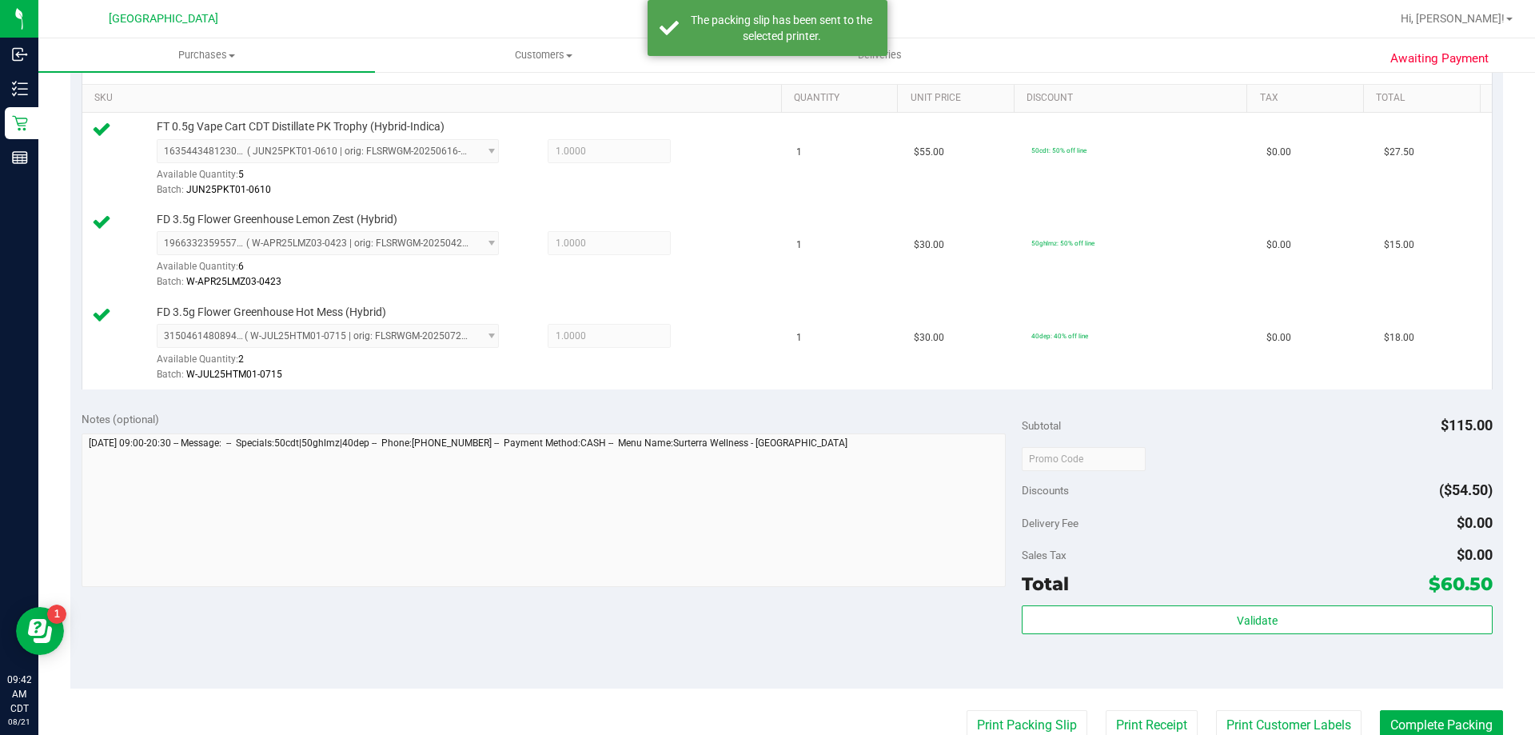
scroll to position [405, 0]
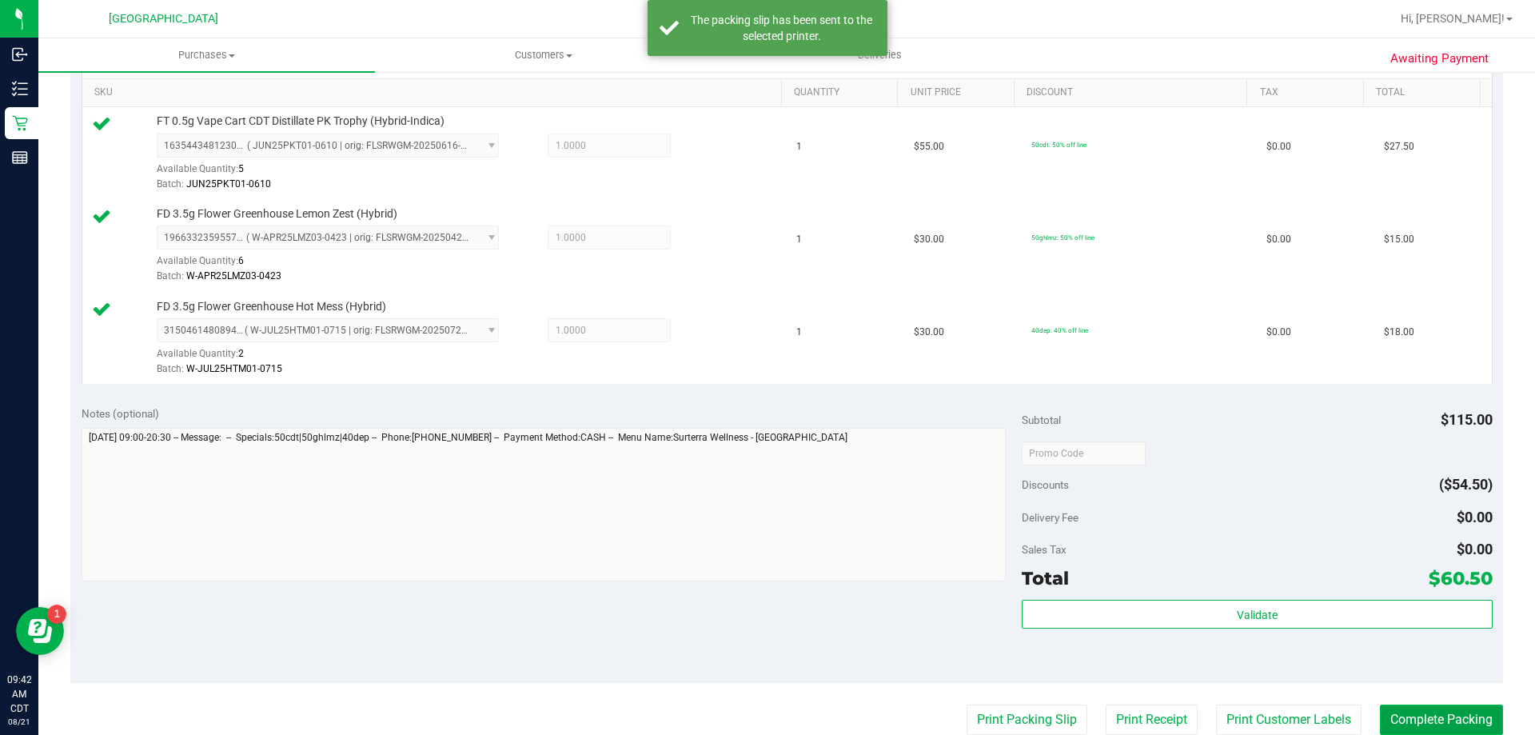
click at [1451, 709] on button "Complete Packing" at bounding box center [1441, 720] width 123 height 30
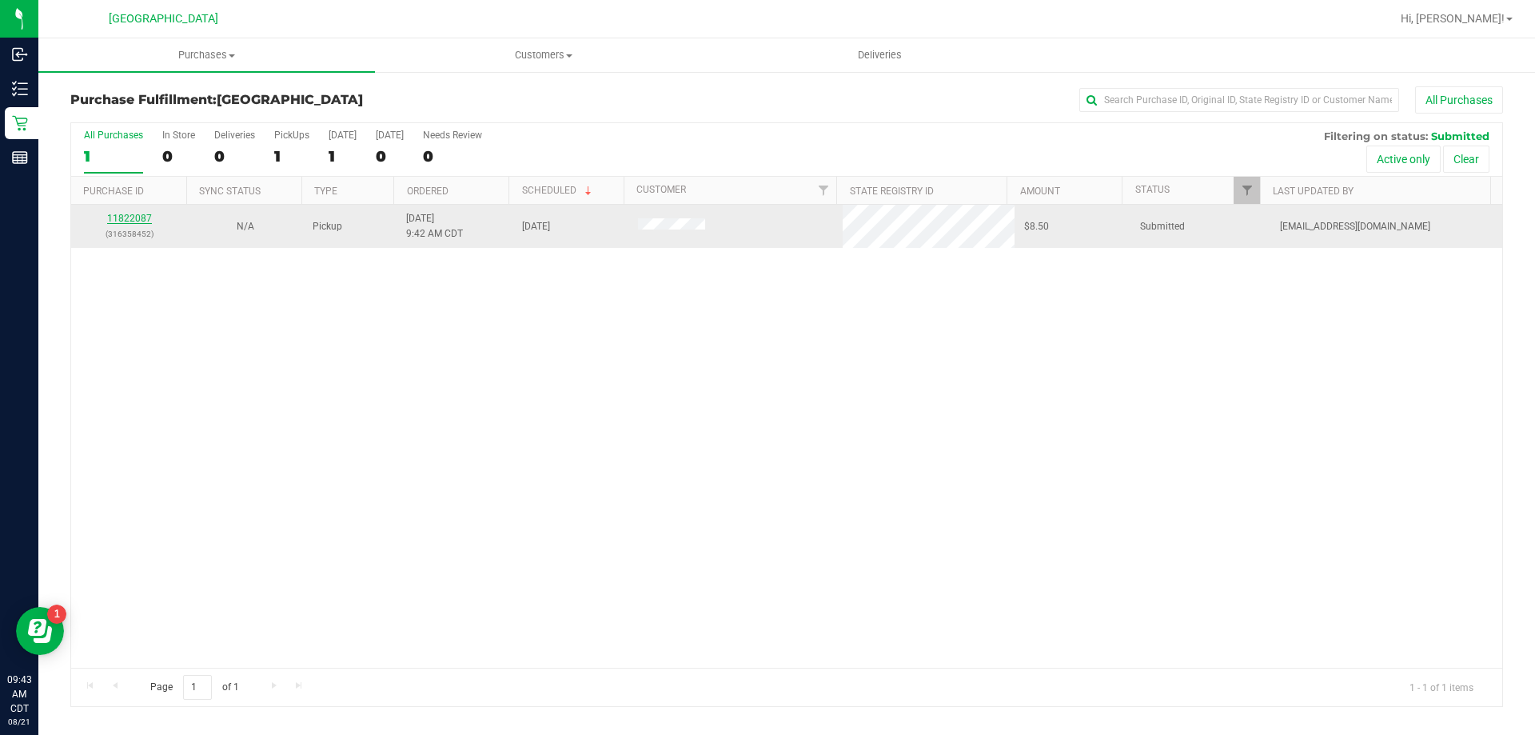
click at [142, 217] on link "11822087" at bounding box center [129, 218] width 45 height 11
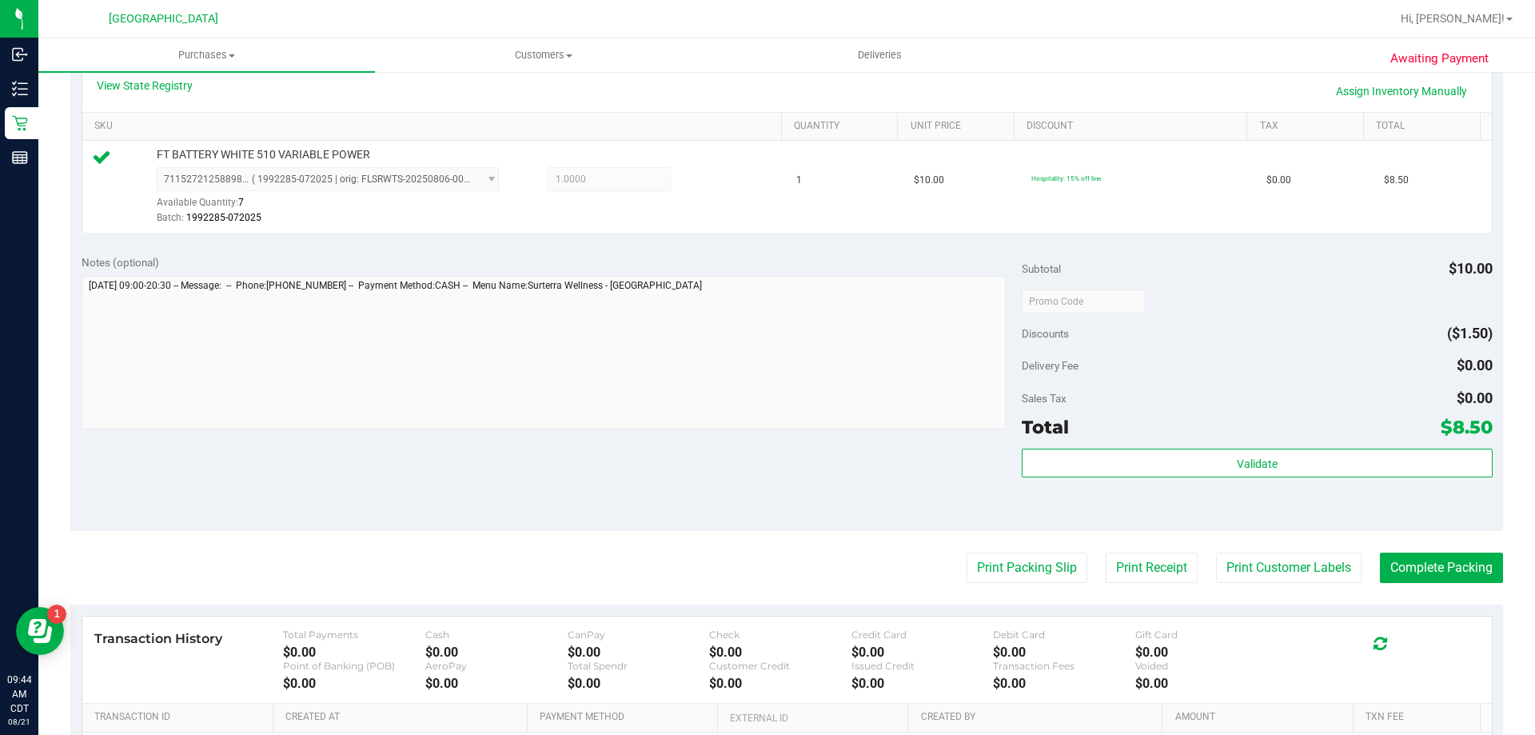
scroll to position [400, 0]
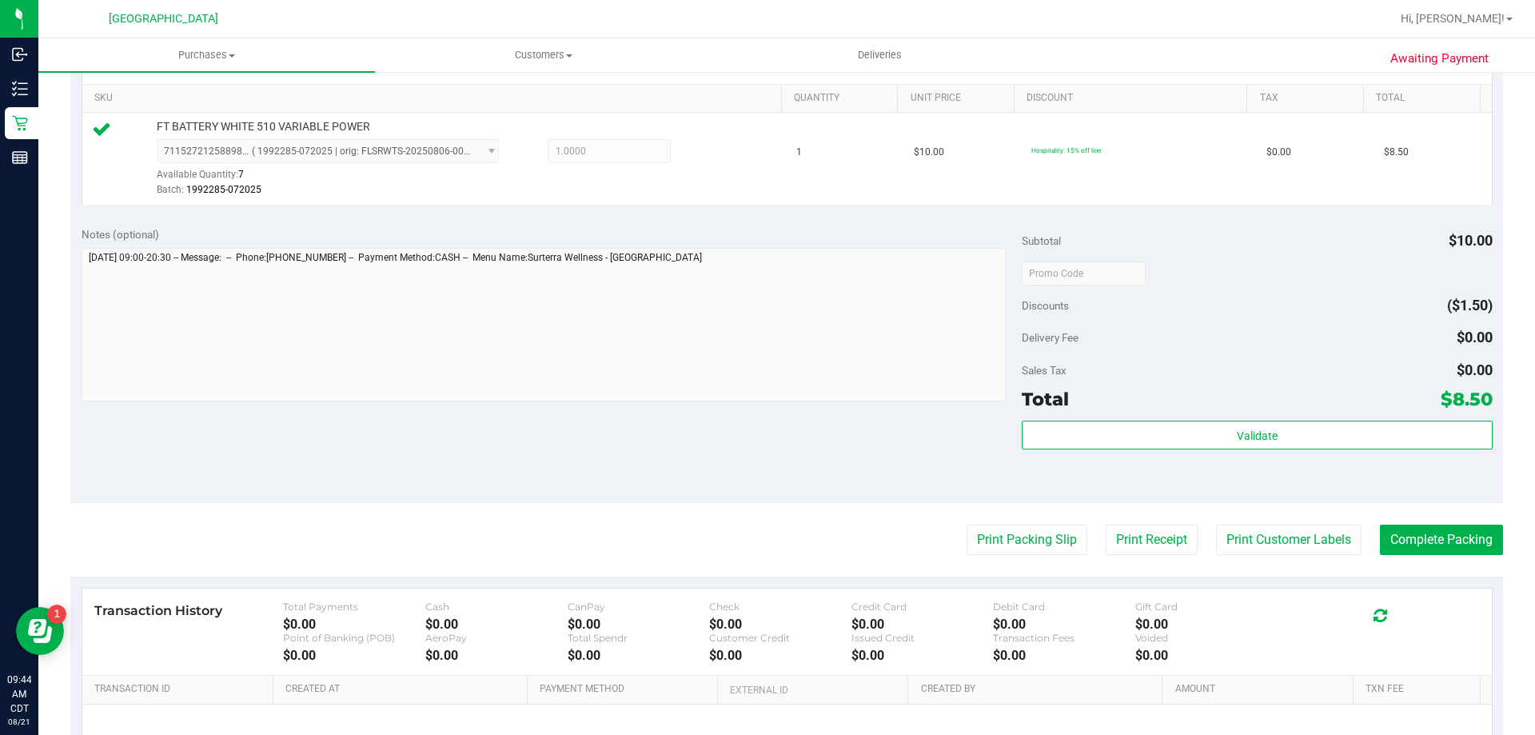
click at [1220, 452] on div "Validate" at bounding box center [1257, 457] width 470 height 72
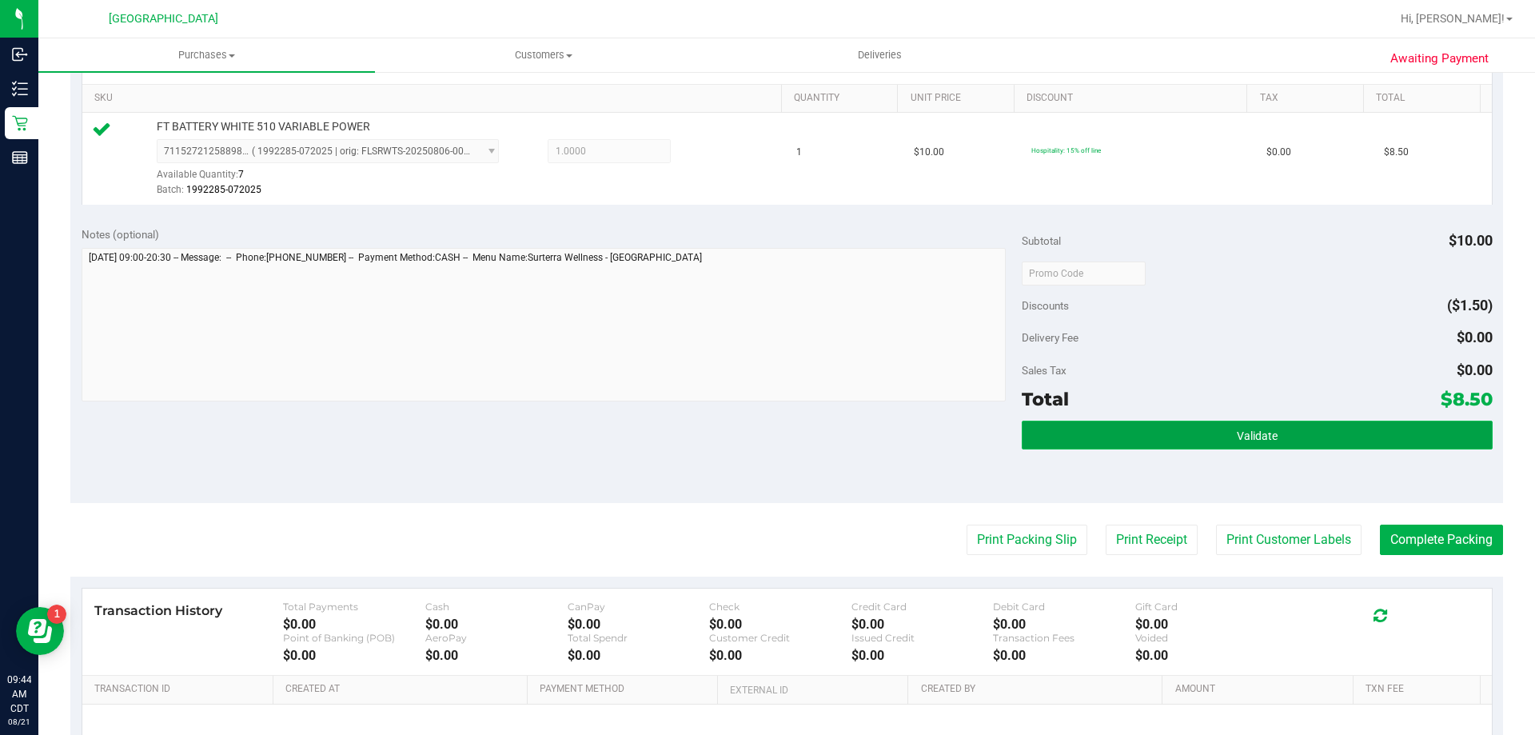
click at [1222, 438] on button "Validate" at bounding box center [1257, 435] width 470 height 29
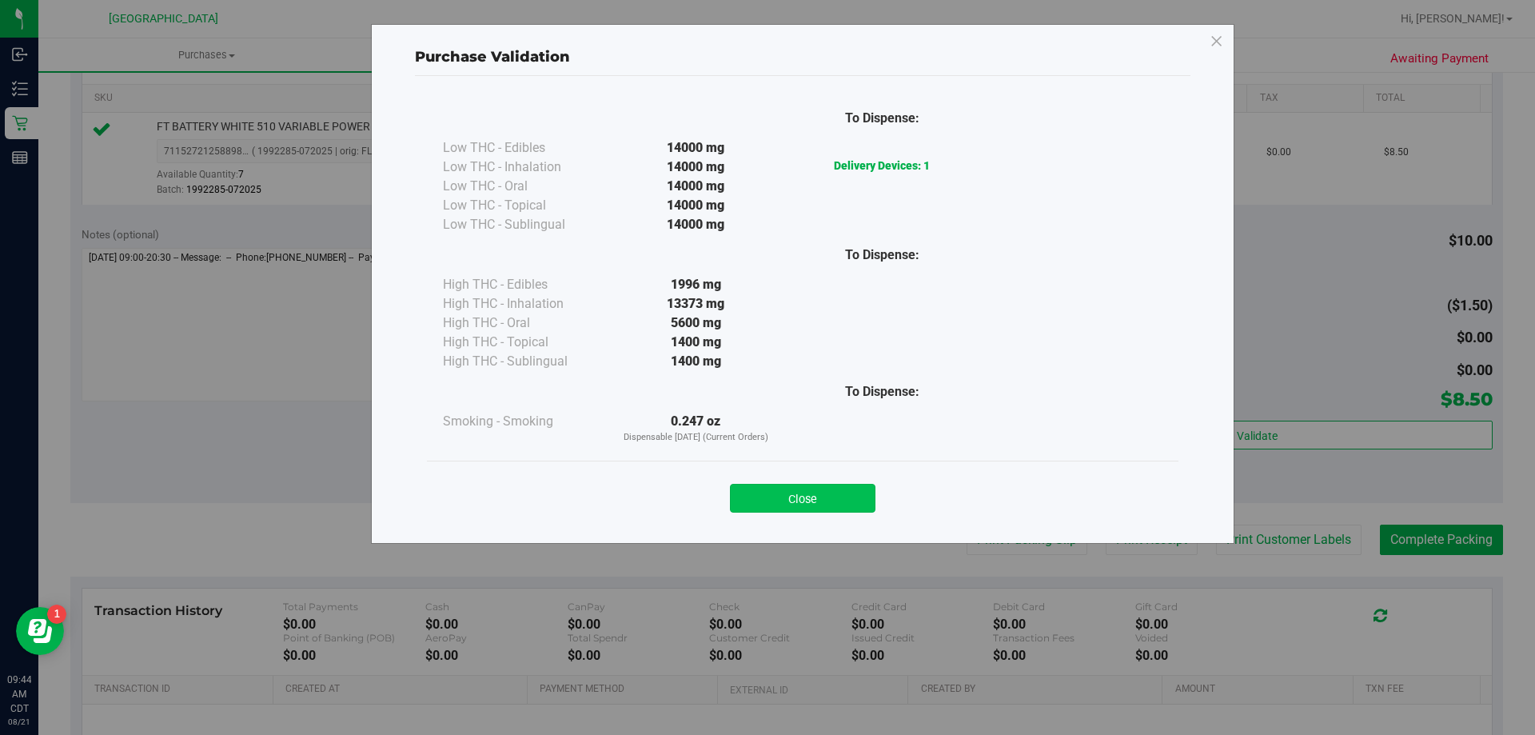
click at [807, 487] on button "Close" at bounding box center [803, 498] width 146 height 29
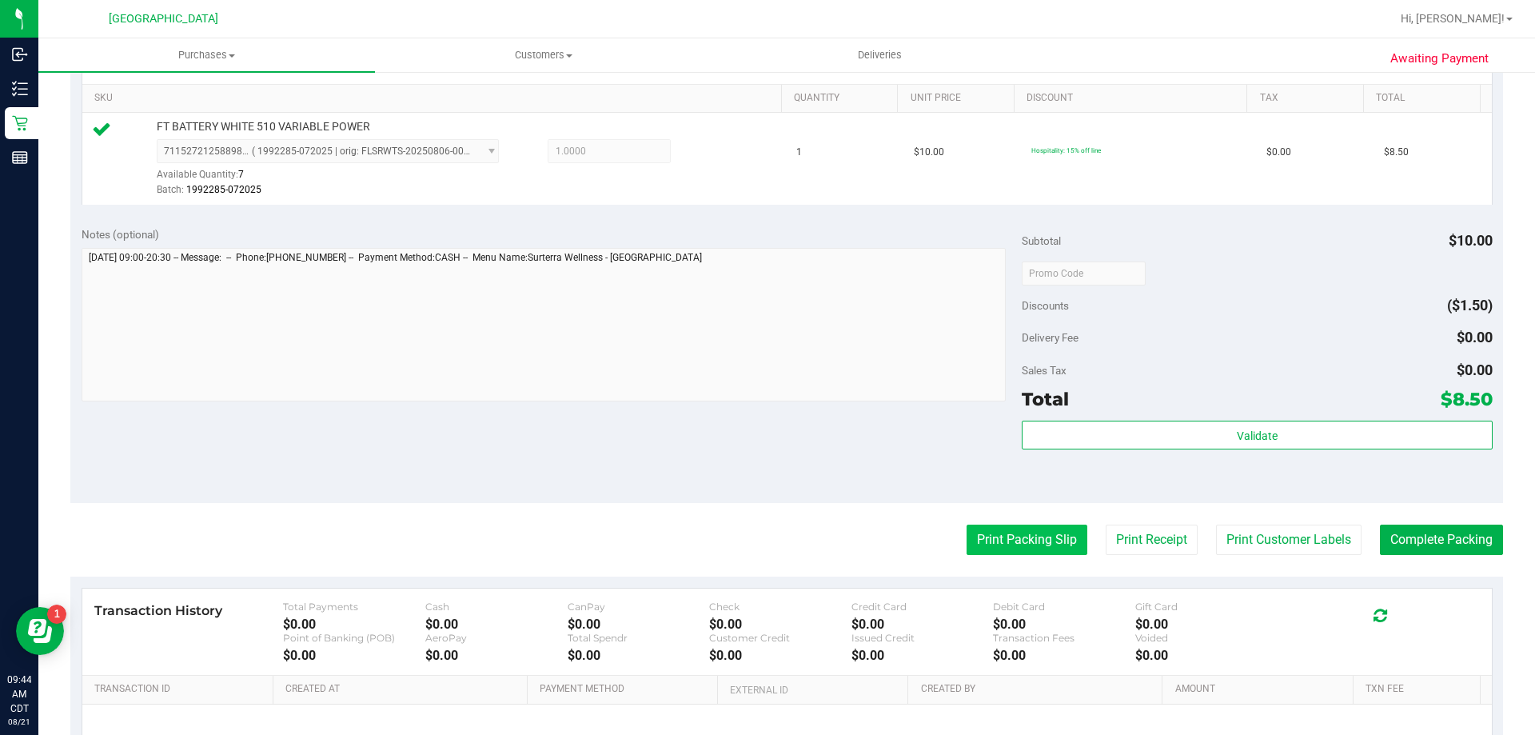
click at [967, 537] on button "Print Packing Slip" at bounding box center [1027, 540] width 121 height 30
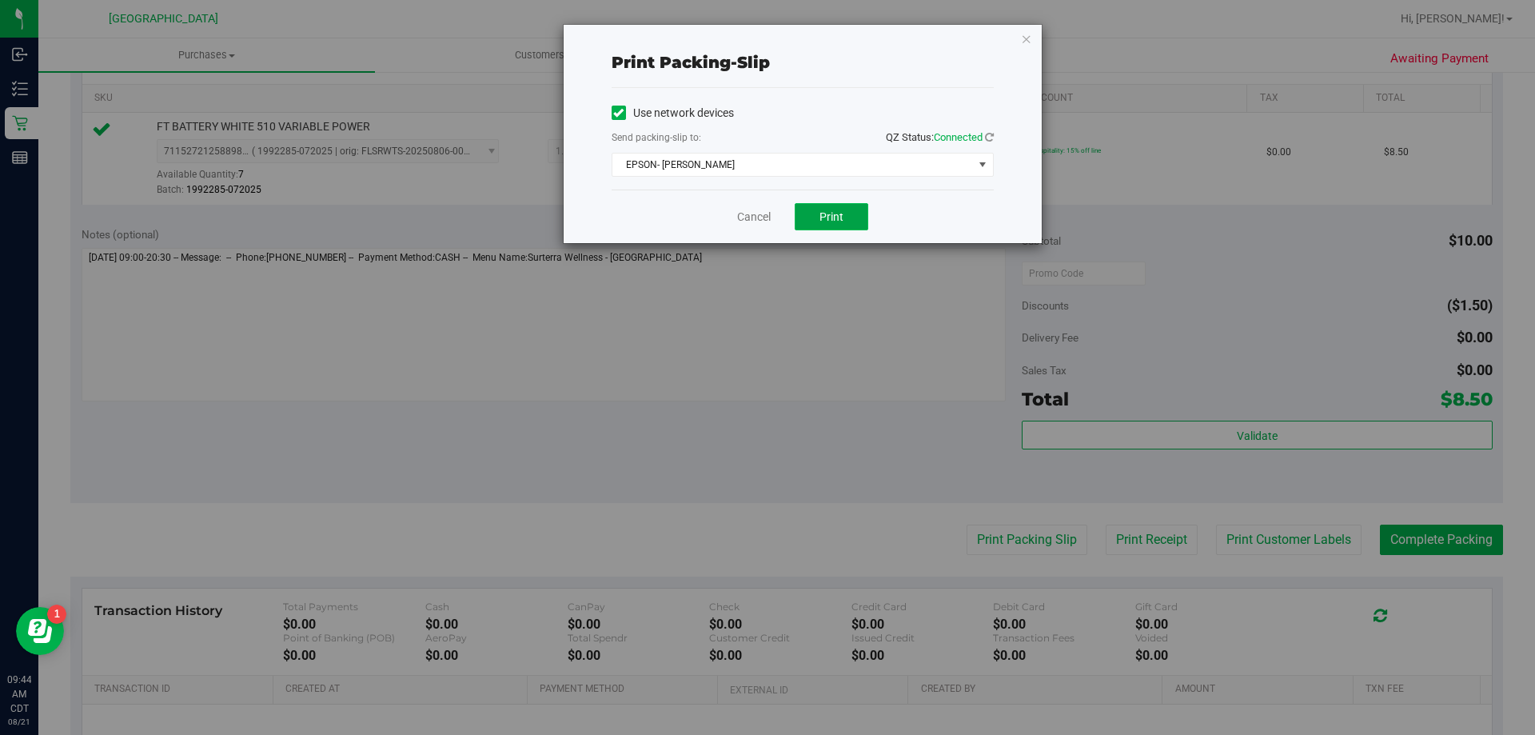
click at [807, 213] on button "Print" at bounding box center [832, 216] width 74 height 27
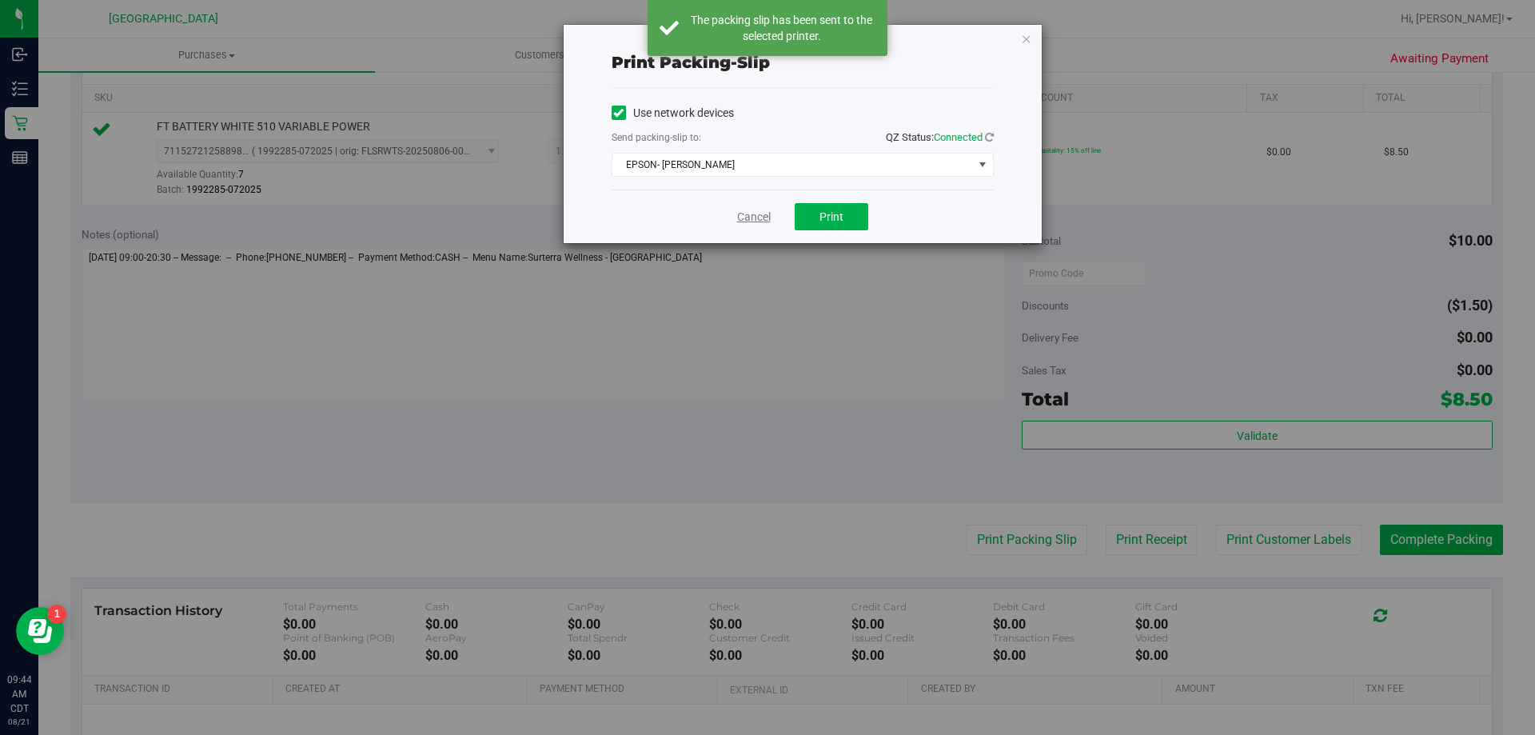
click at [761, 215] on link "Cancel" at bounding box center [754, 217] width 34 height 17
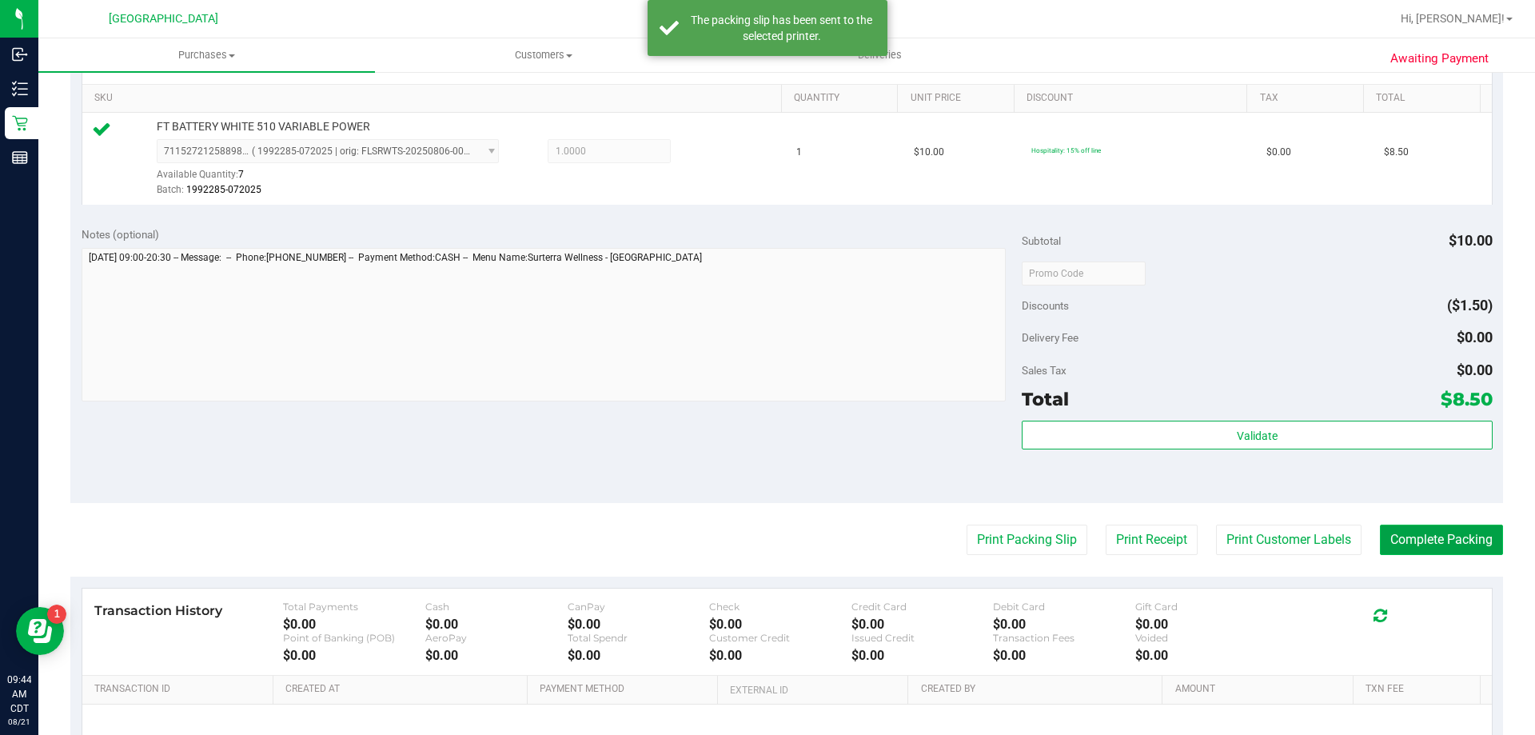
click at [1401, 530] on button "Complete Packing" at bounding box center [1441, 540] width 123 height 30
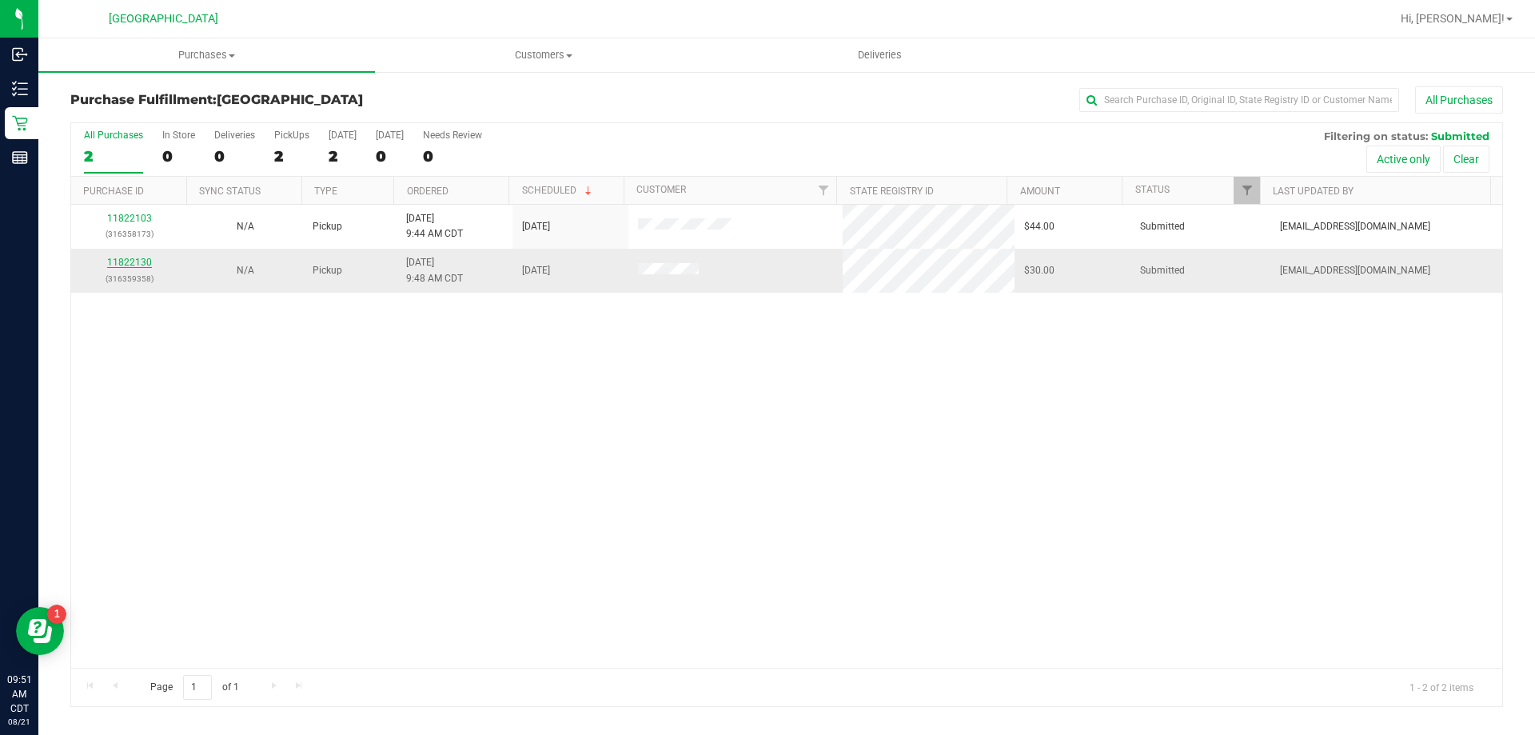
click at [143, 261] on link "11822130" at bounding box center [129, 262] width 45 height 11
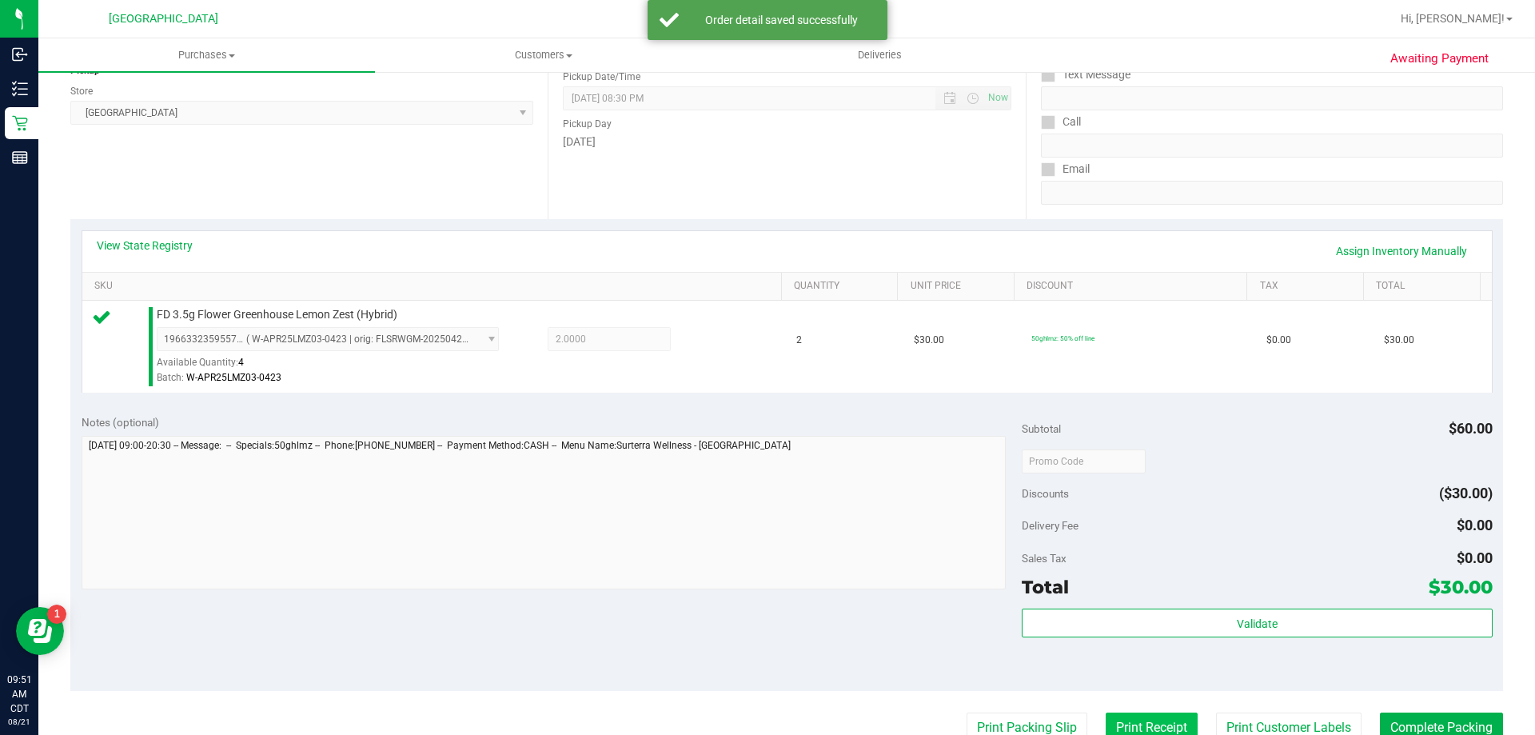
scroll to position [240, 0]
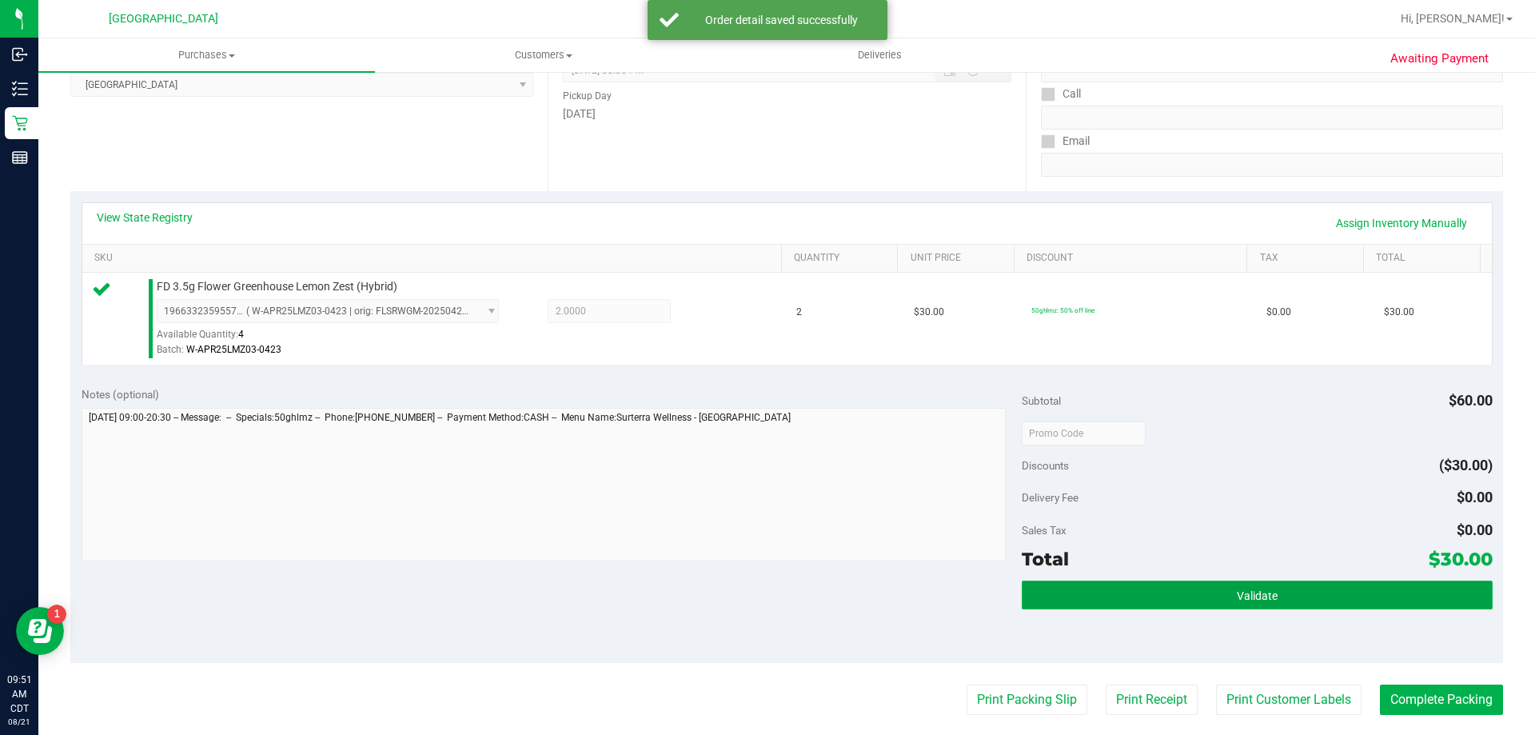
click at [1164, 593] on button "Validate" at bounding box center [1257, 595] width 470 height 29
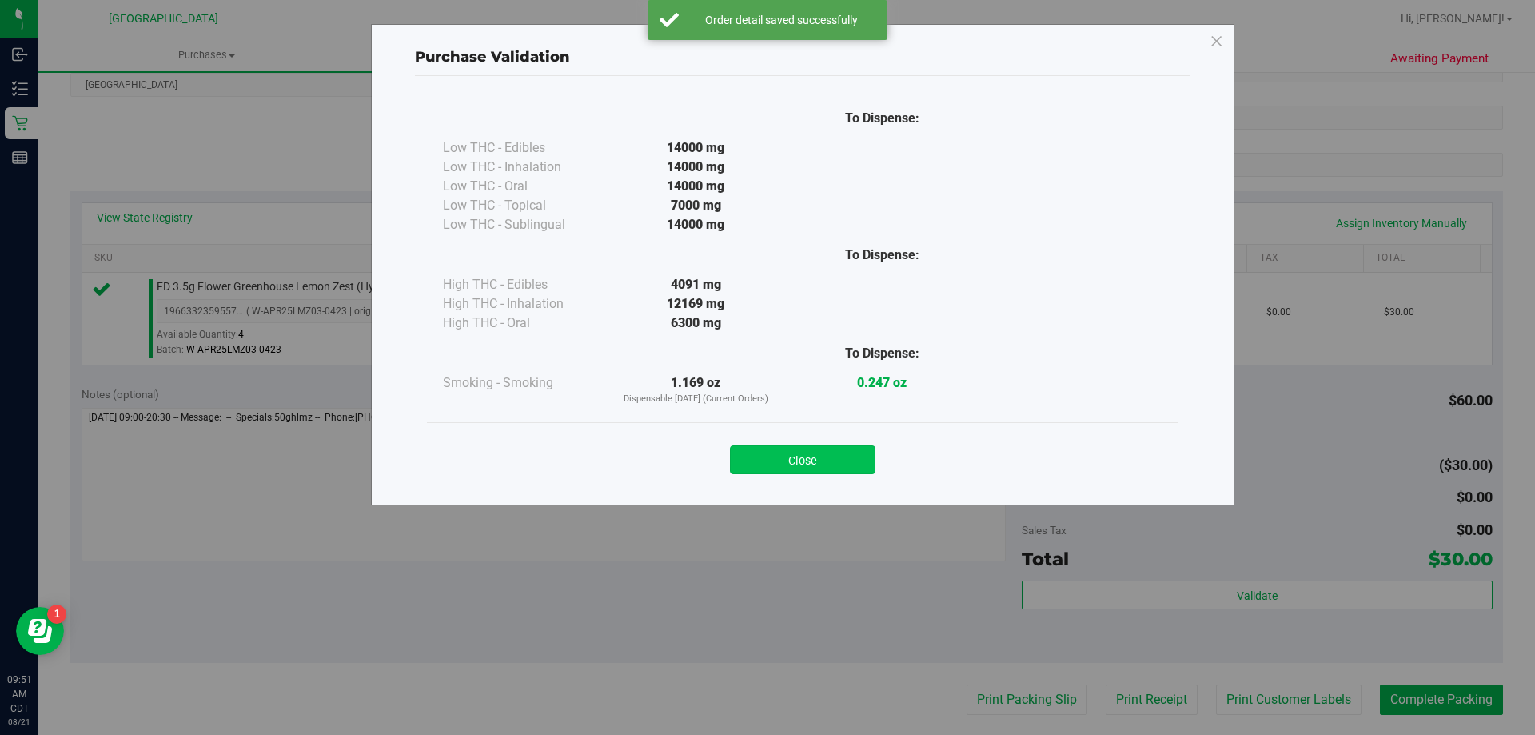
click at [834, 460] on button "Close" at bounding box center [803, 459] width 146 height 29
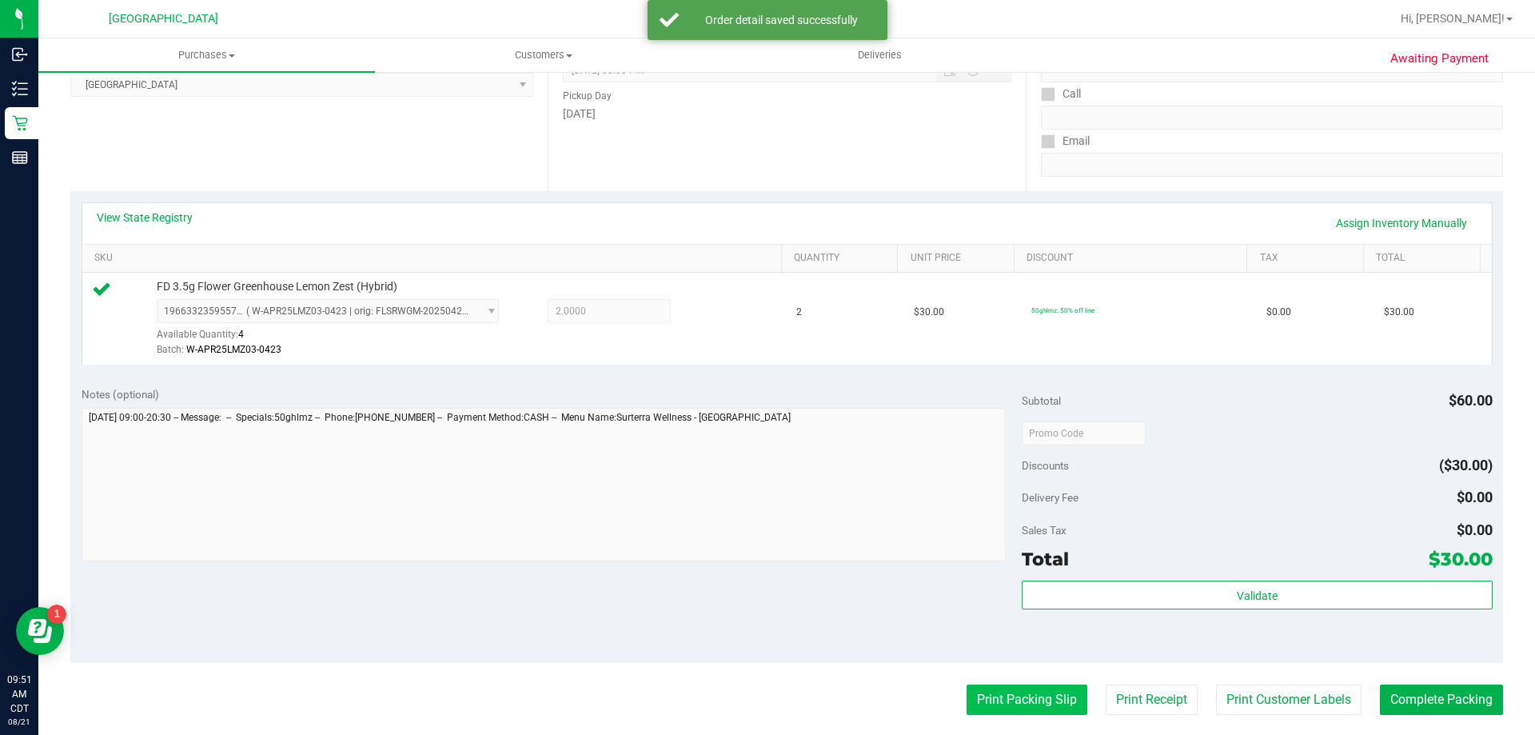
click at [1022, 707] on button "Print Packing Slip" at bounding box center [1027, 700] width 121 height 30
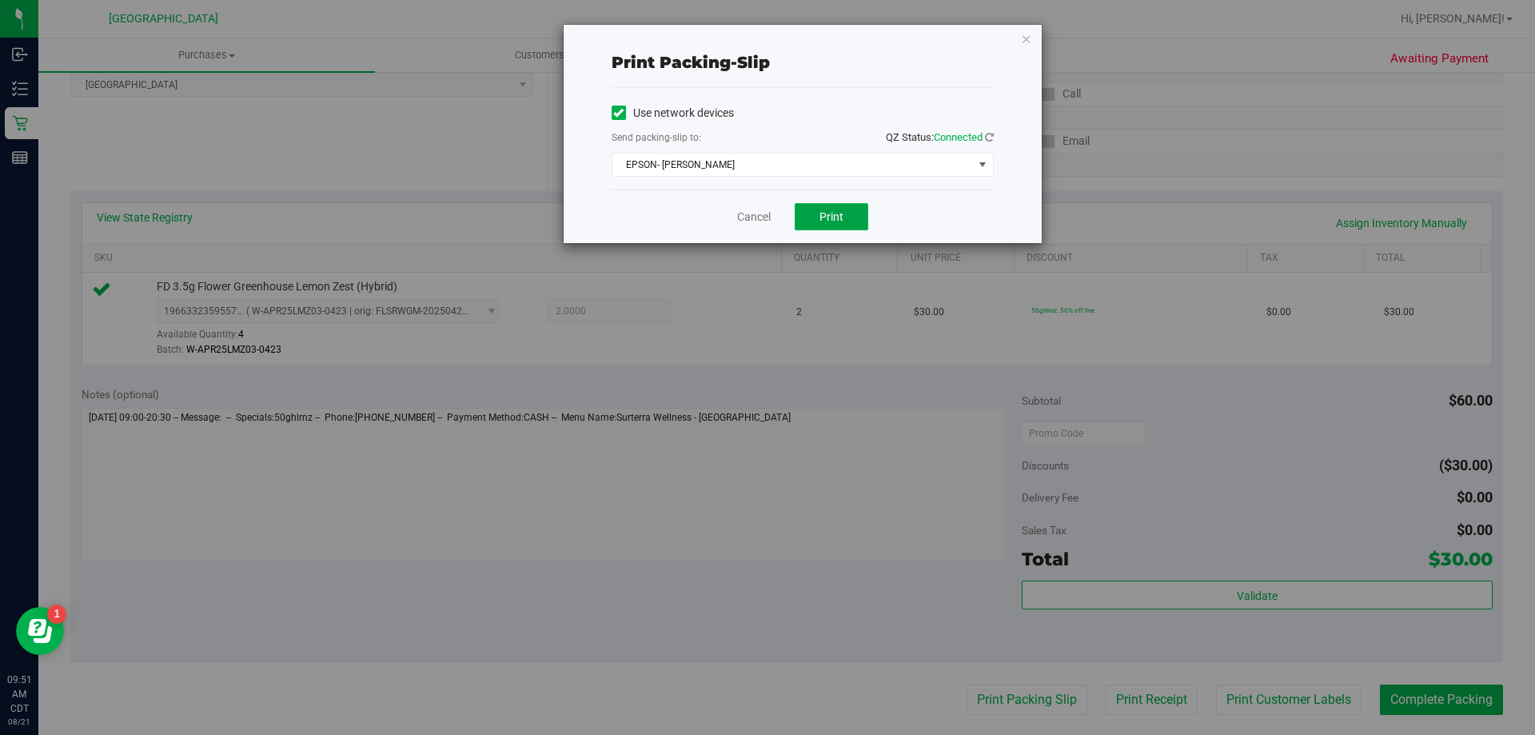
click at [813, 213] on button "Print" at bounding box center [832, 216] width 74 height 27
click at [764, 211] on link "Cancel" at bounding box center [754, 217] width 34 height 17
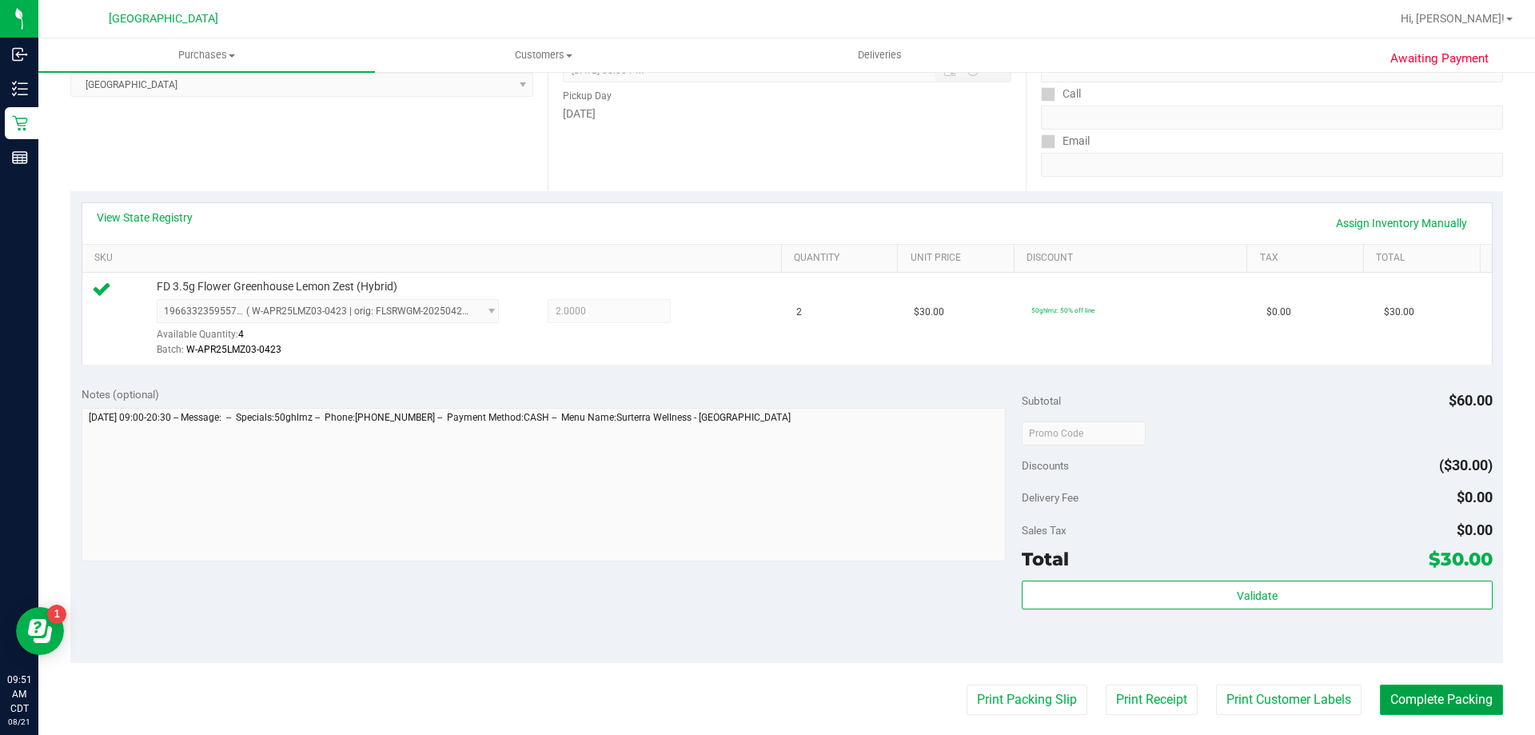
click at [1419, 685] on button "Complete Packing" at bounding box center [1441, 700] width 123 height 30
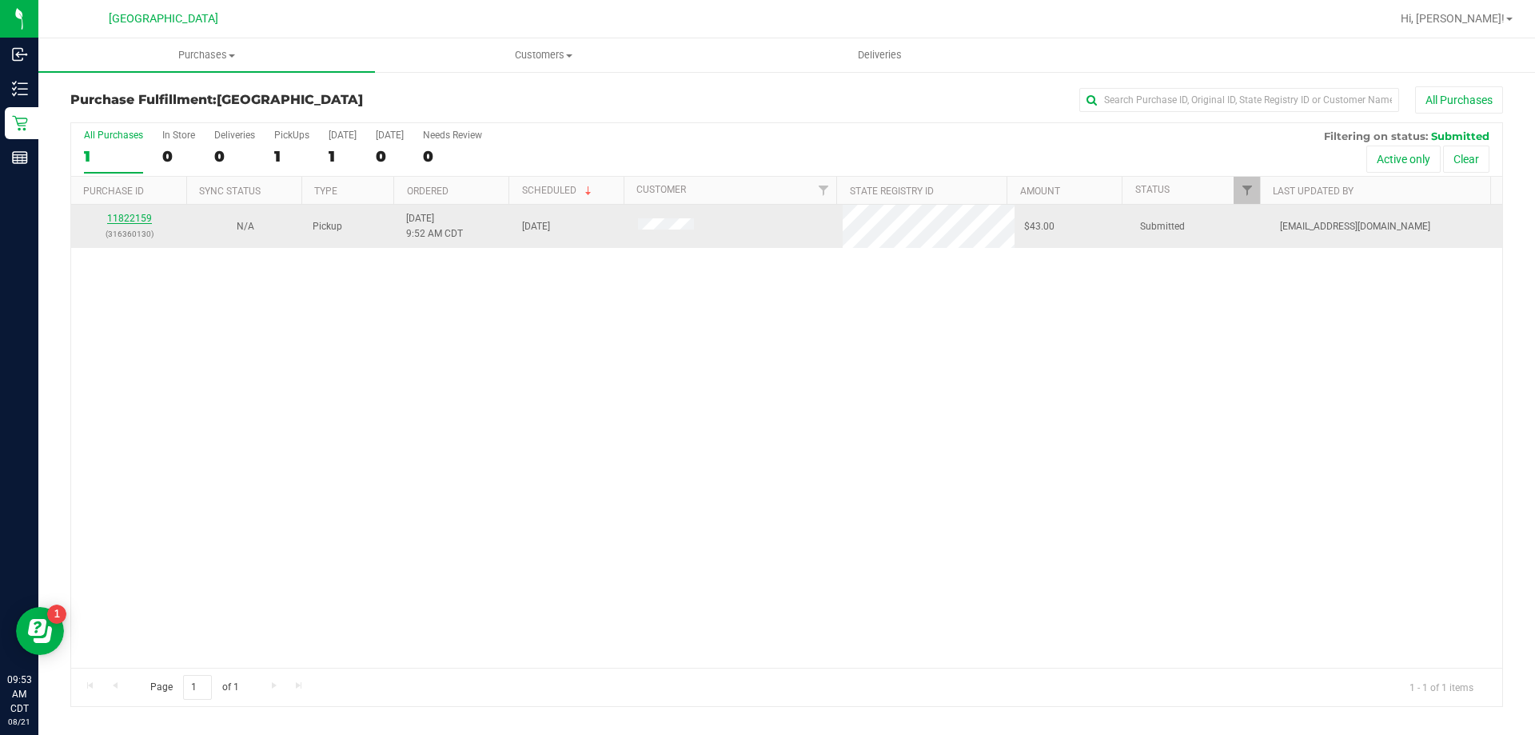
click at [146, 219] on link "11822159" at bounding box center [129, 218] width 45 height 11
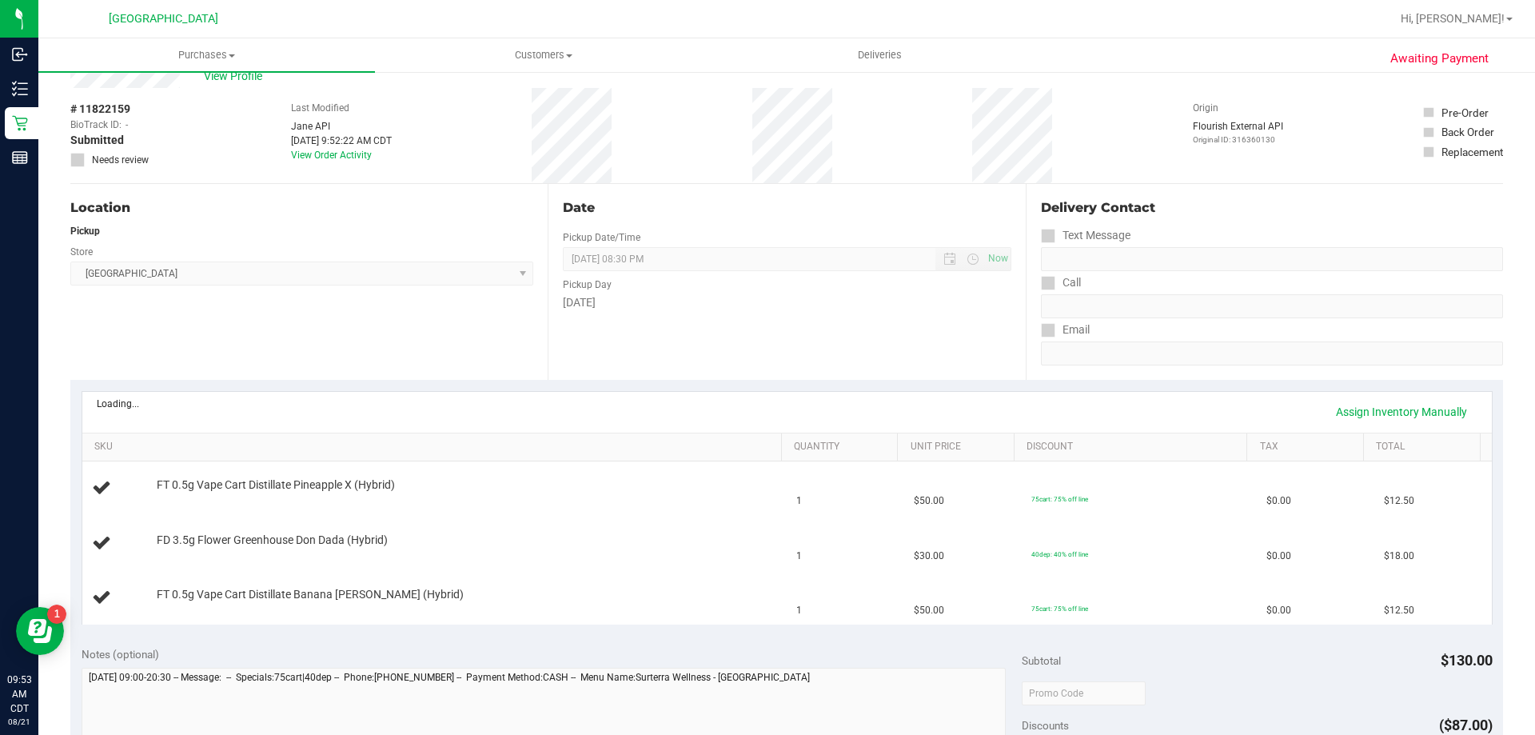
scroll to position [80, 0]
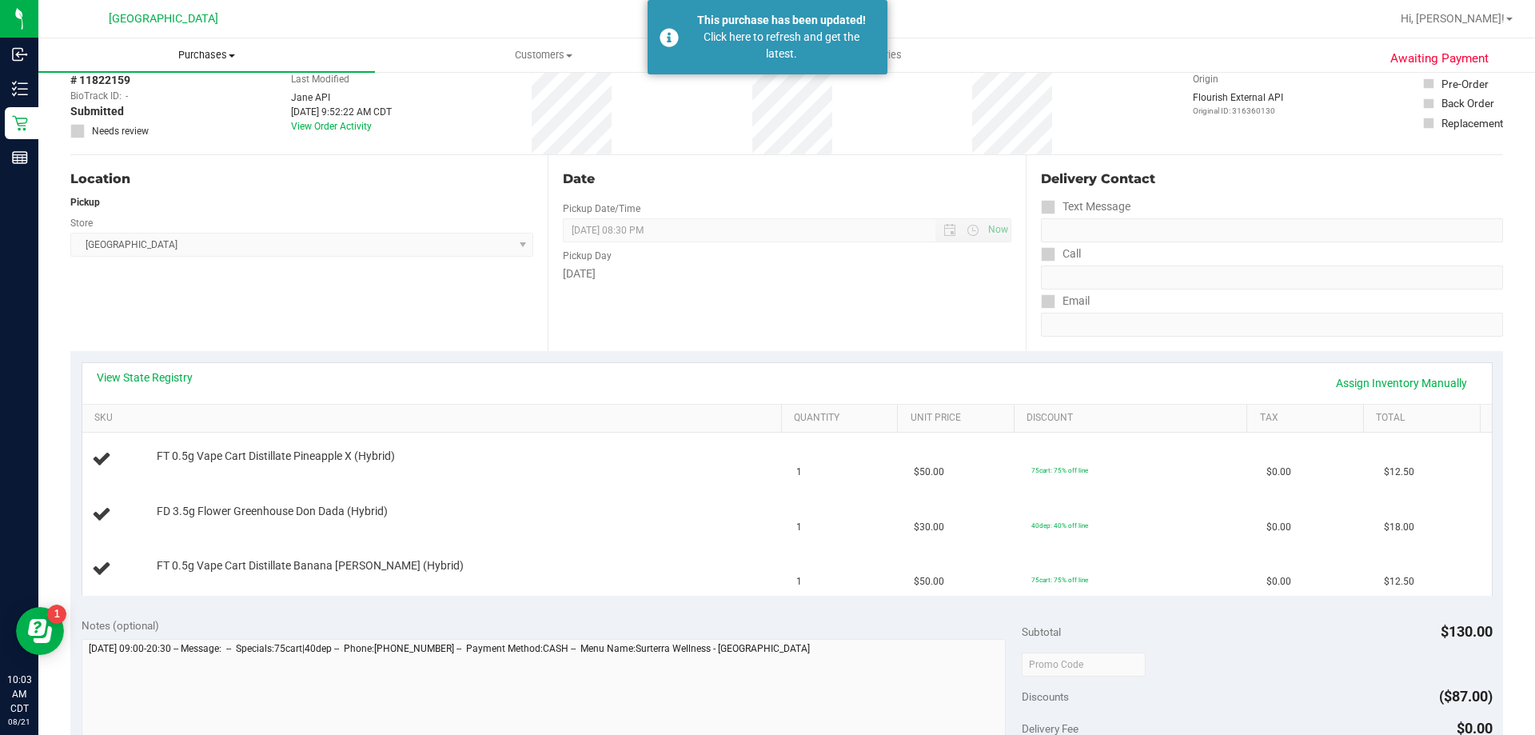
click at [174, 54] on span "Purchases" at bounding box center [206, 55] width 337 height 14
click at [167, 115] on li "Fulfillment" at bounding box center [206, 115] width 337 height 19
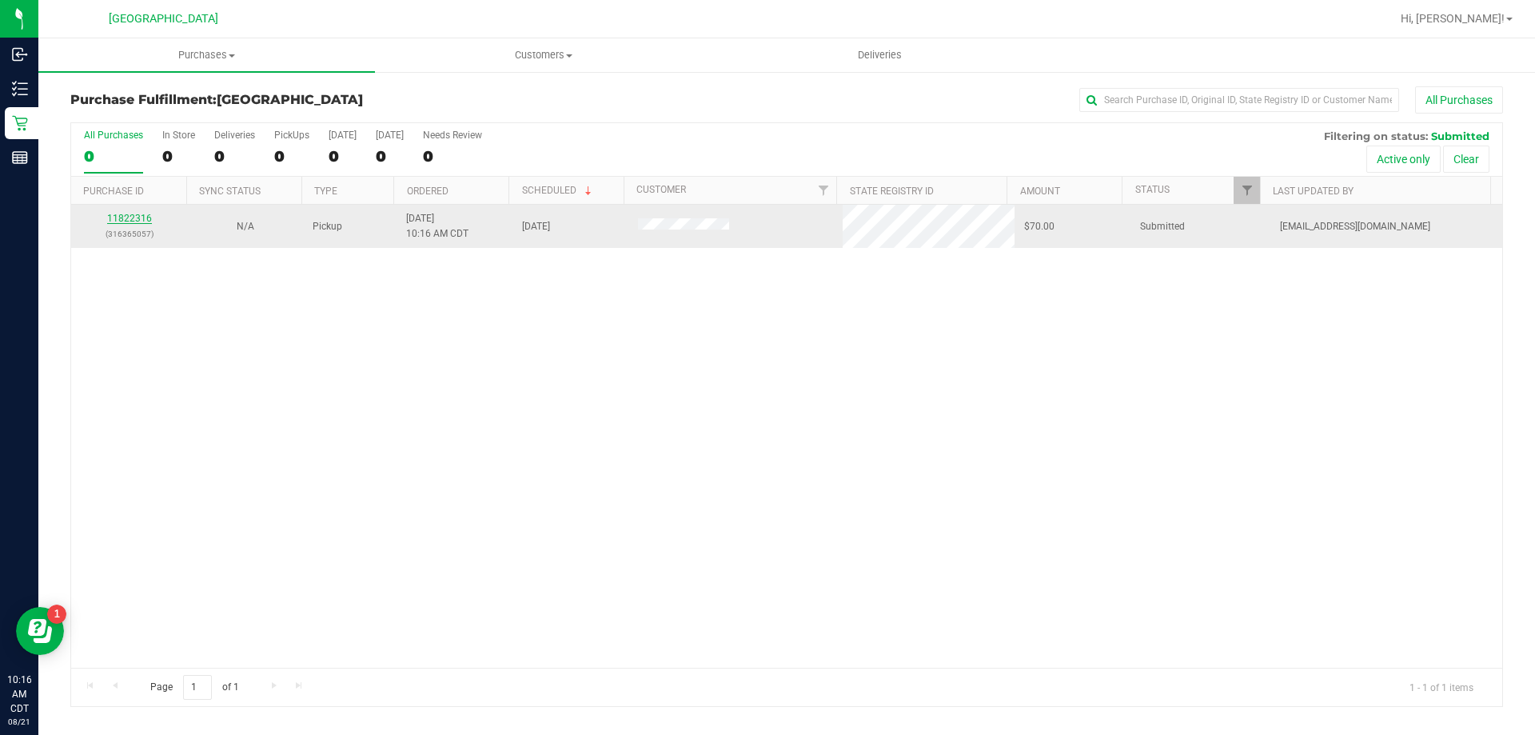
click at [139, 215] on link "11822316" at bounding box center [129, 218] width 45 height 11
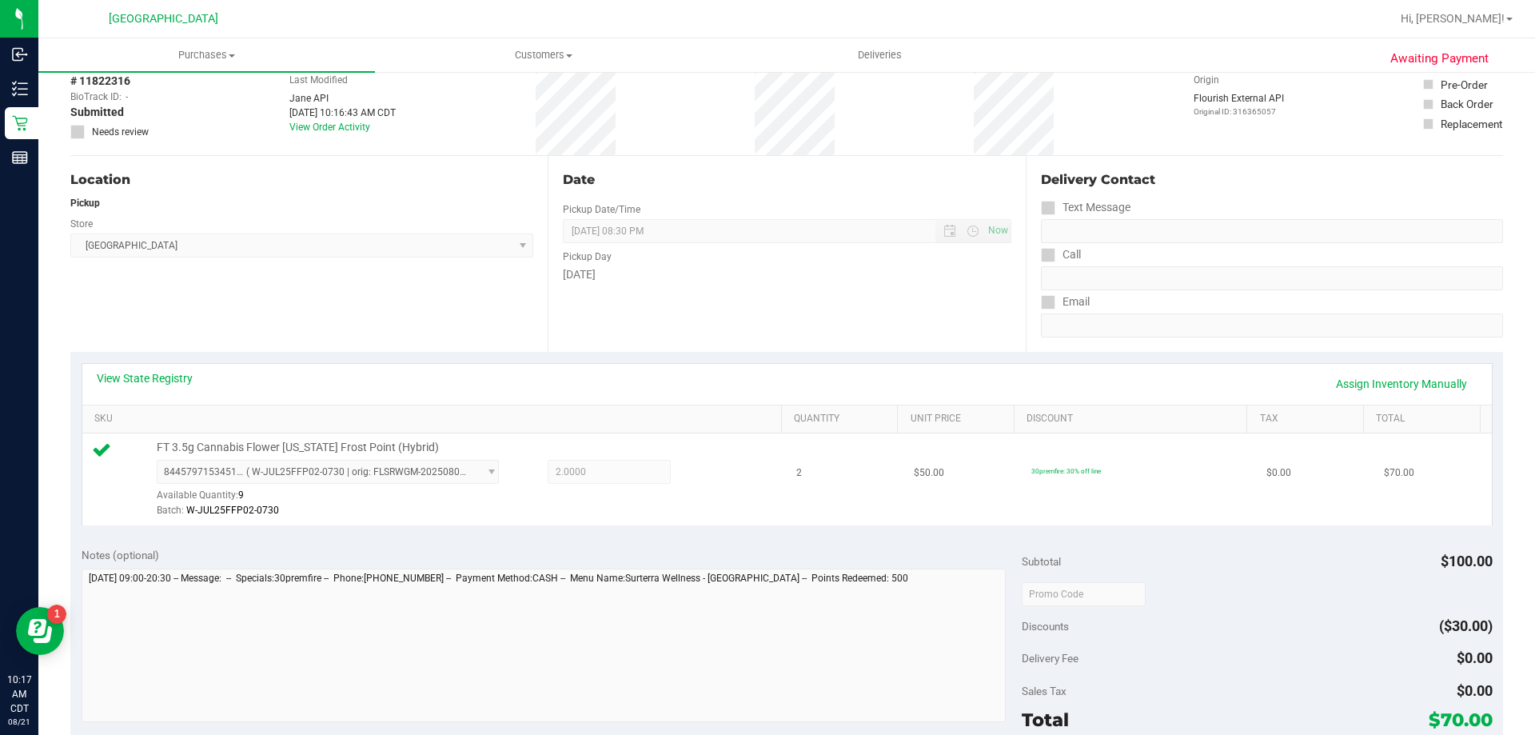
scroll to position [240, 0]
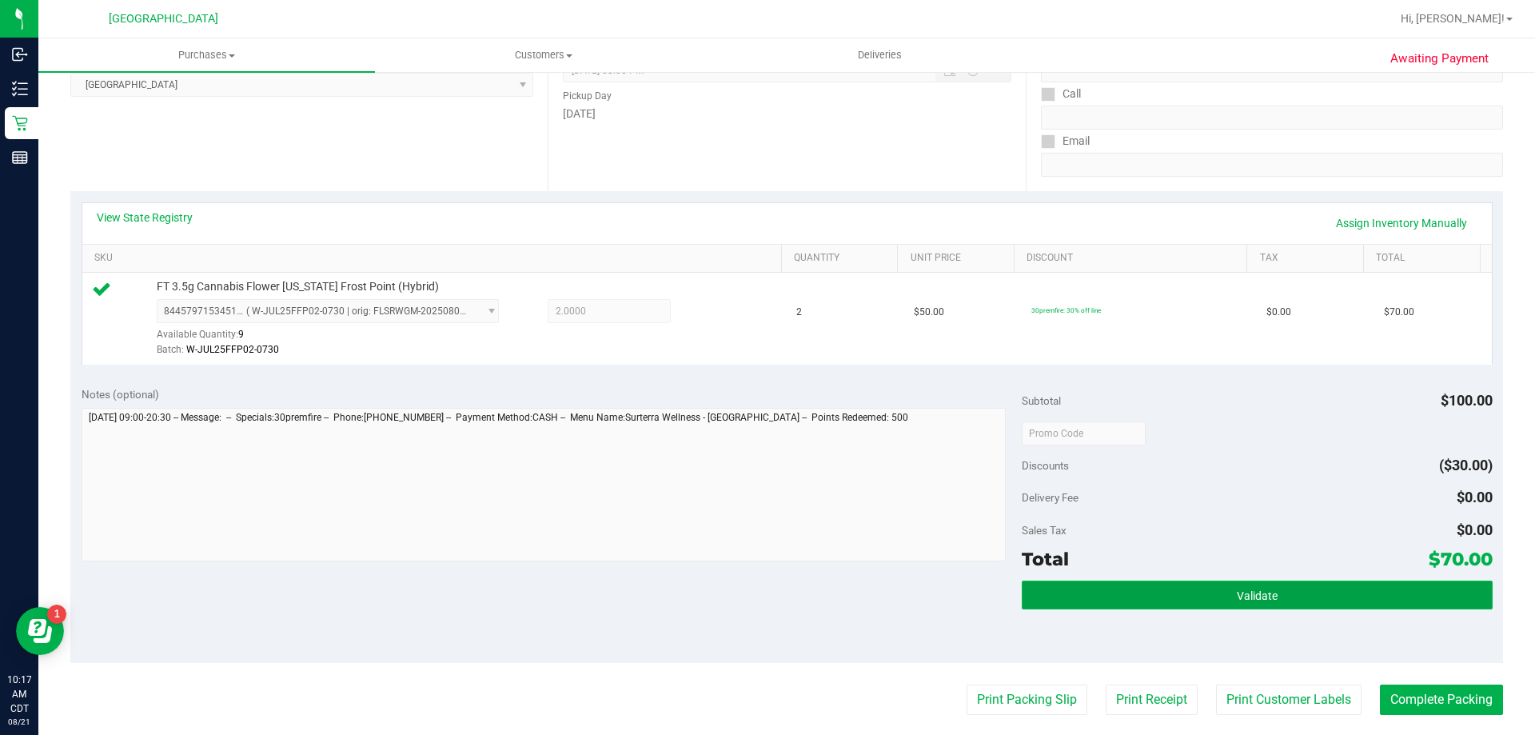
click at [1376, 600] on button "Validate" at bounding box center [1257, 595] width 470 height 29
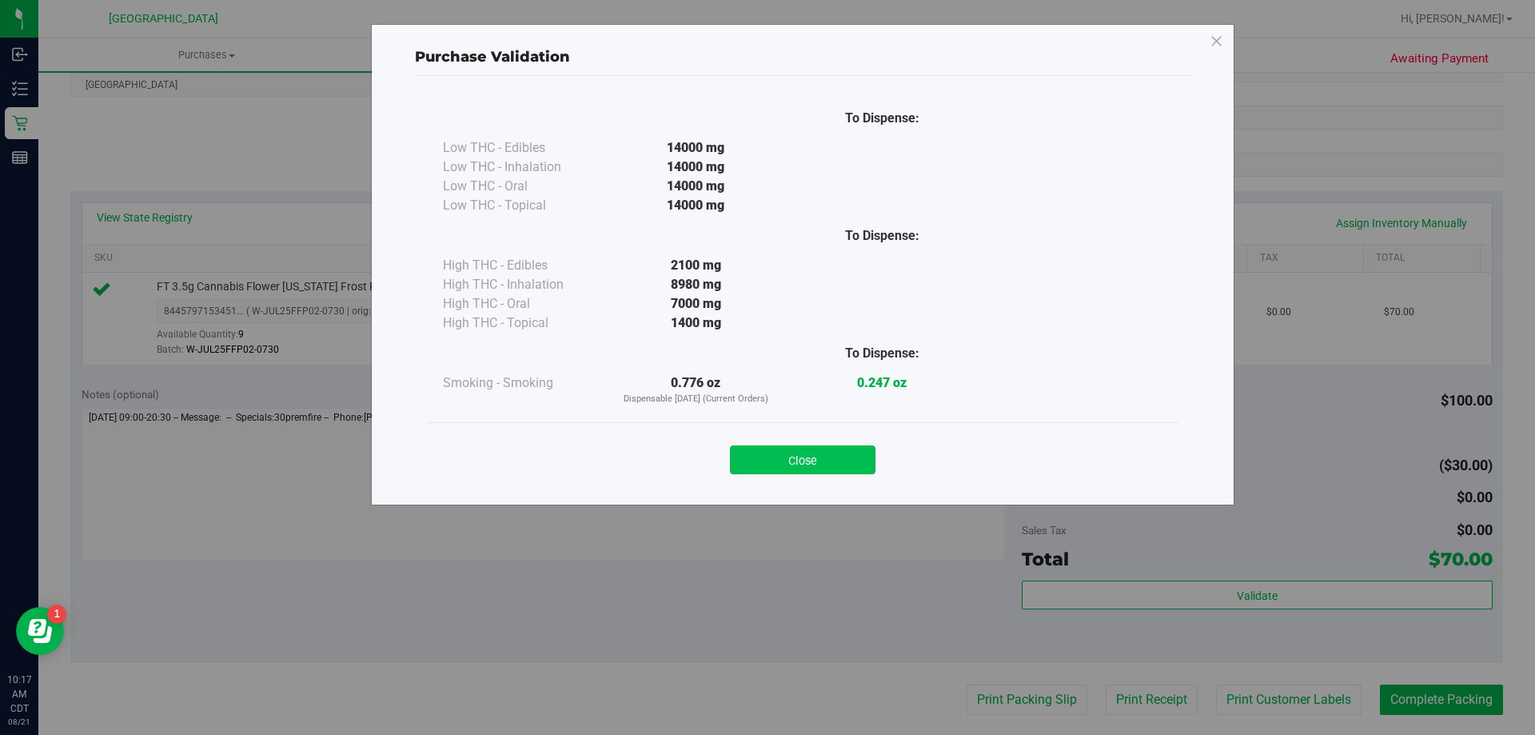
click at [856, 463] on button "Close" at bounding box center [803, 459] width 146 height 29
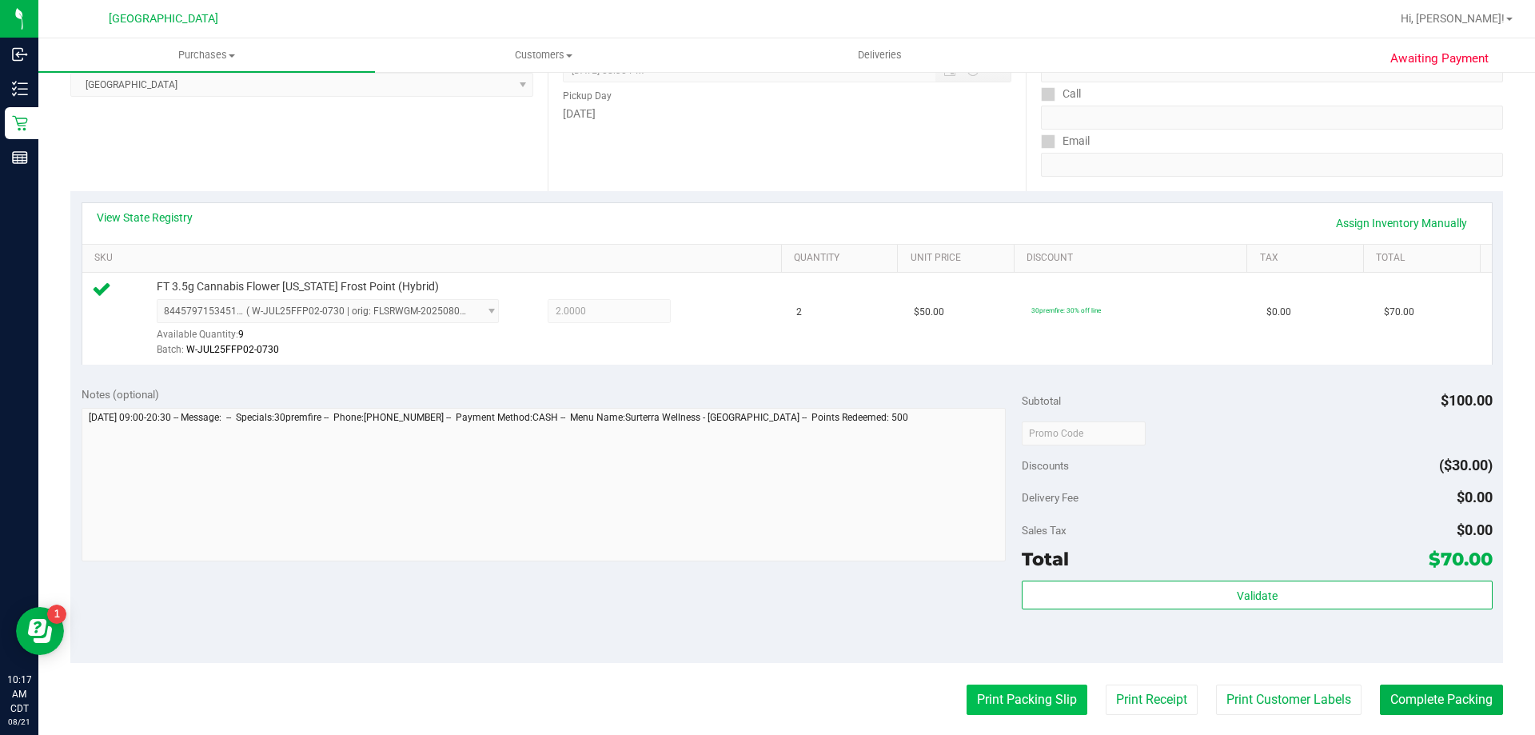
click at [1010, 700] on button "Print Packing Slip" at bounding box center [1027, 700] width 121 height 30
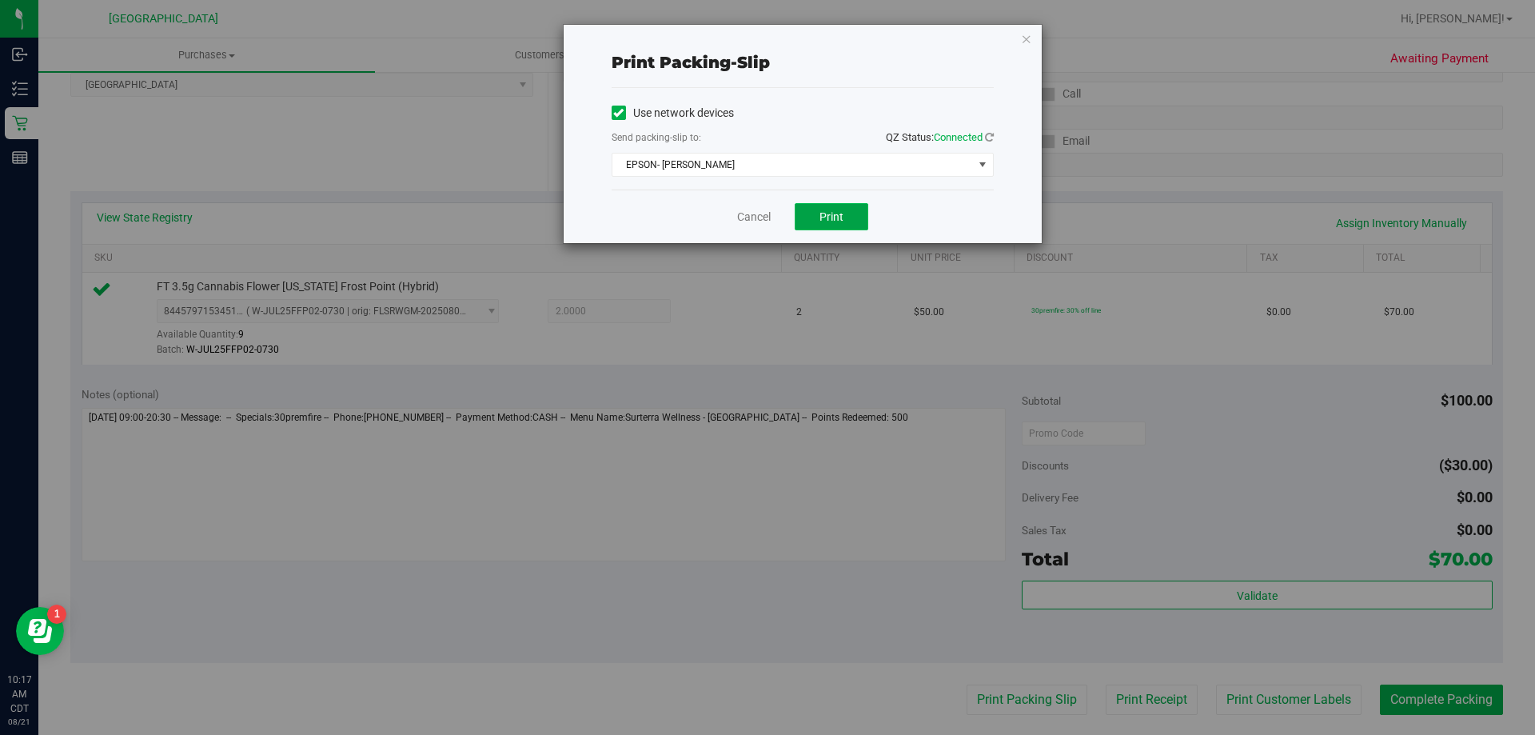
click at [828, 206] on button "Print" at bounding box center [832, 216] width 74 height 27
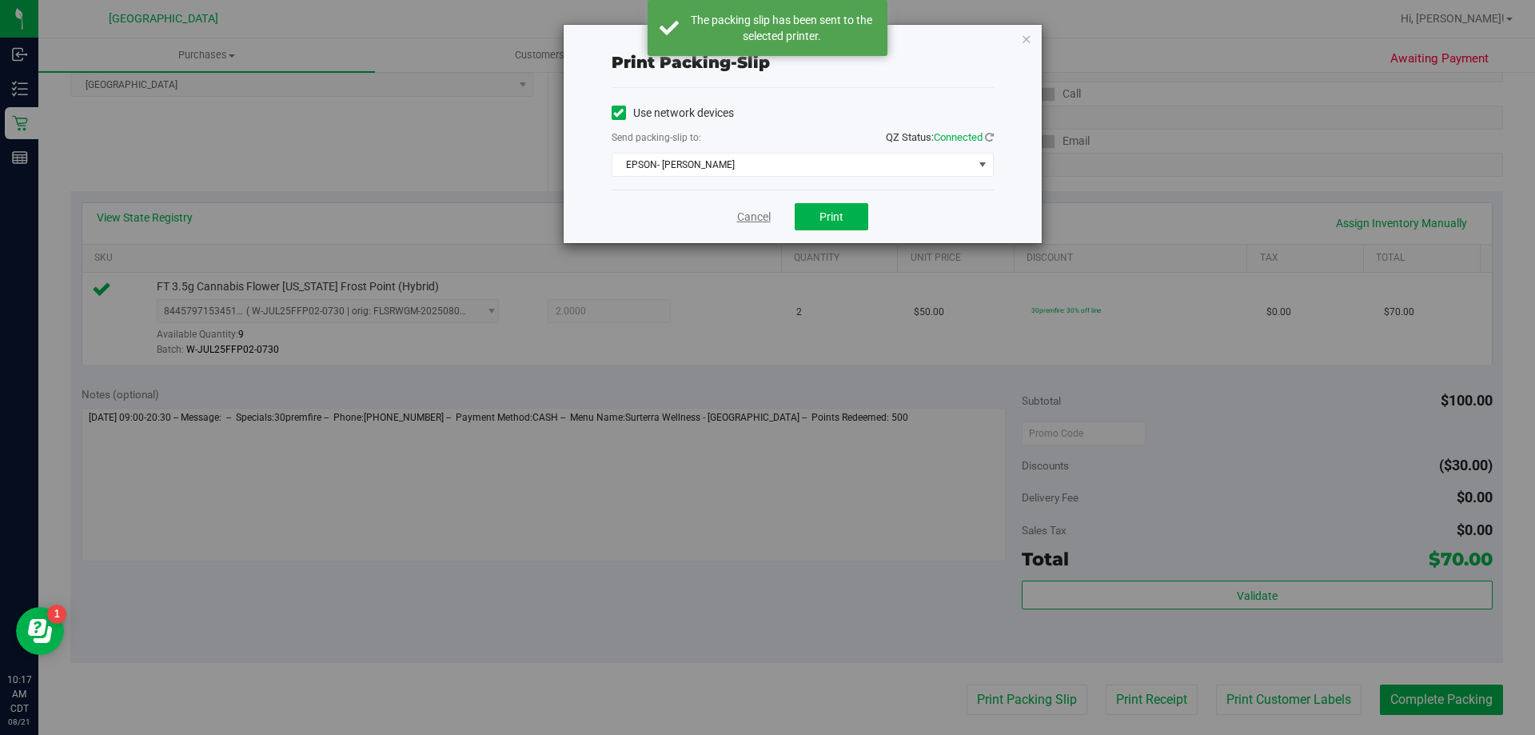
click at [741, 216] on link "Cancel" at bounding box center [754, 217] width 34 height 17
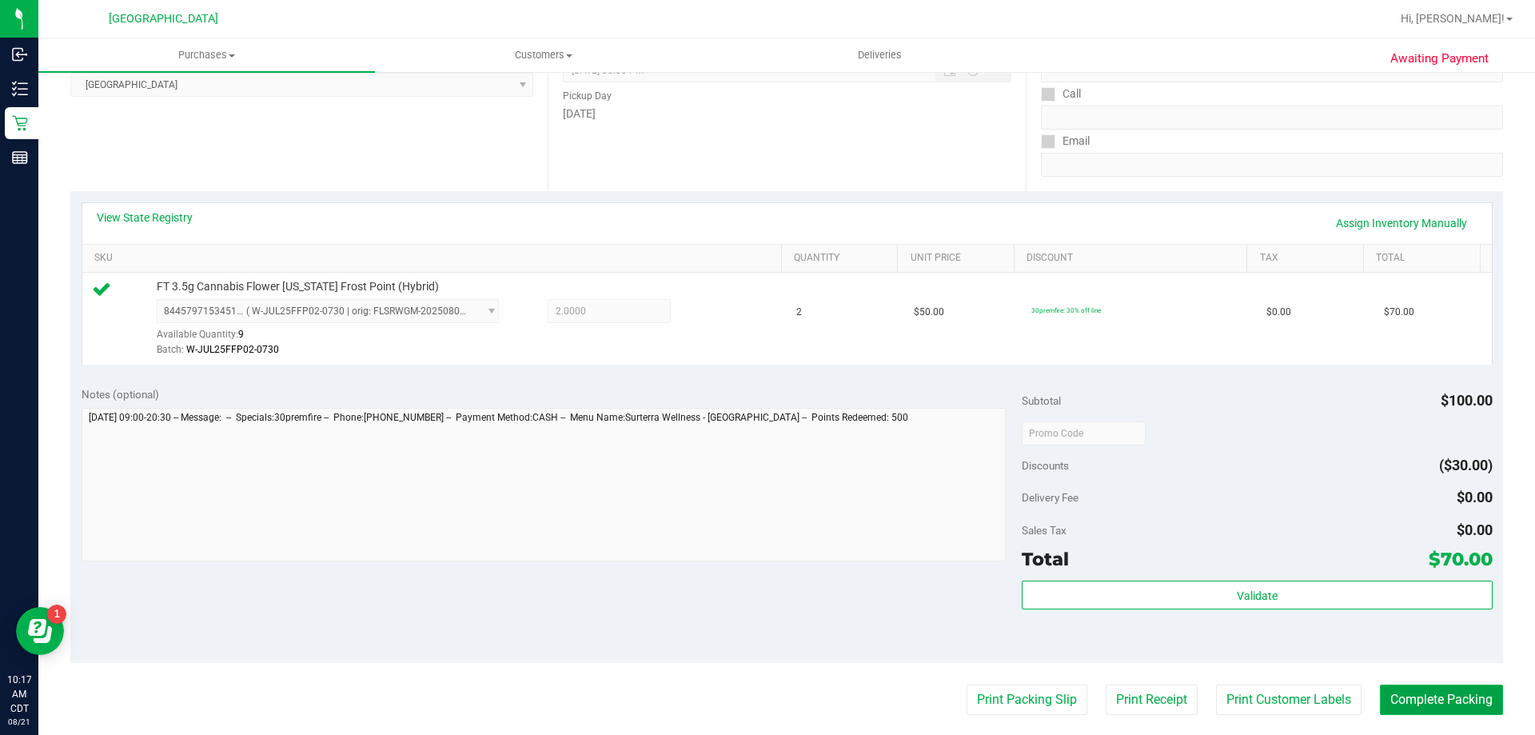
click at [1424, 692] on button "Complete Packing" at bounding box center [1441, 700] width 123 height 30
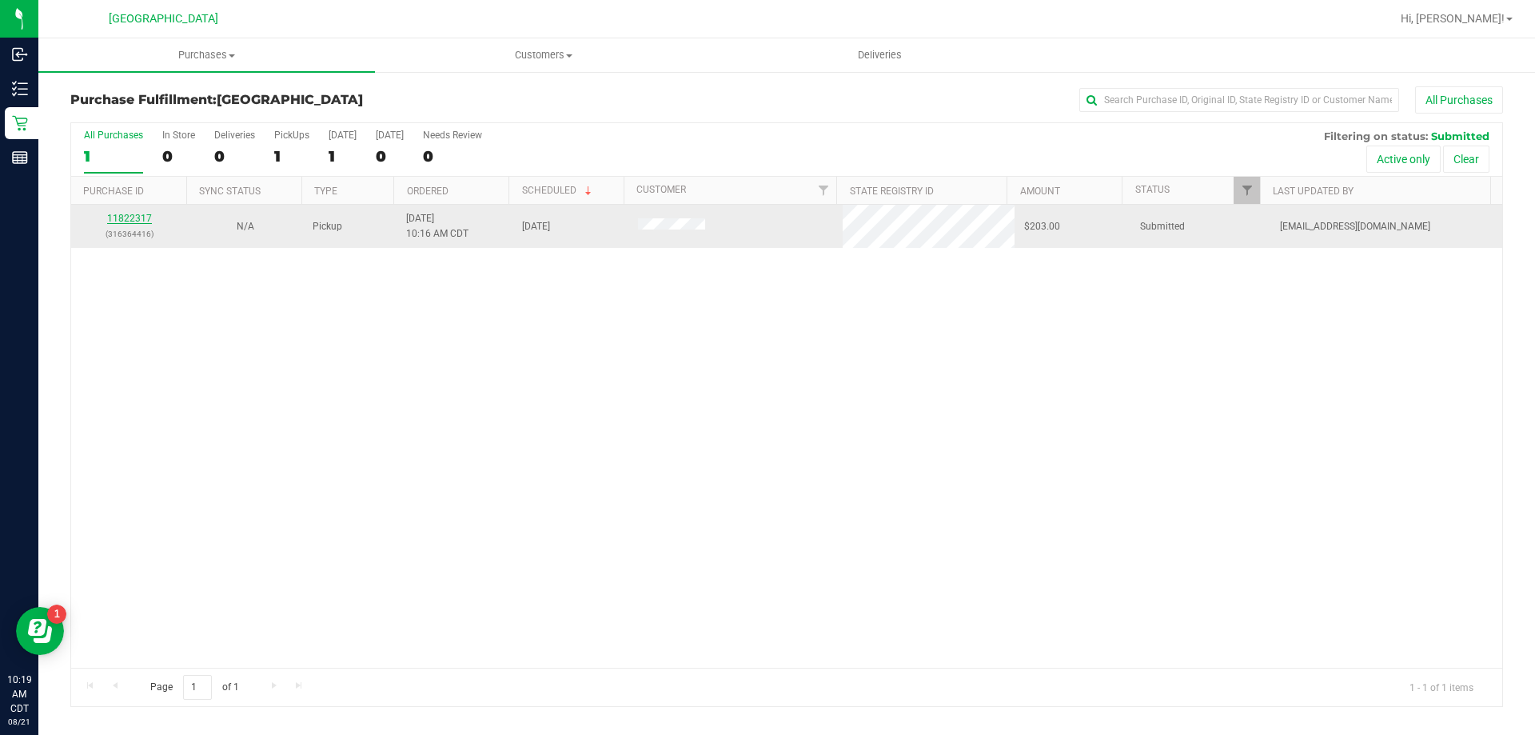
click at [121, 216] on link "11822317" at bounding box center [129, 218] width 45 height 11
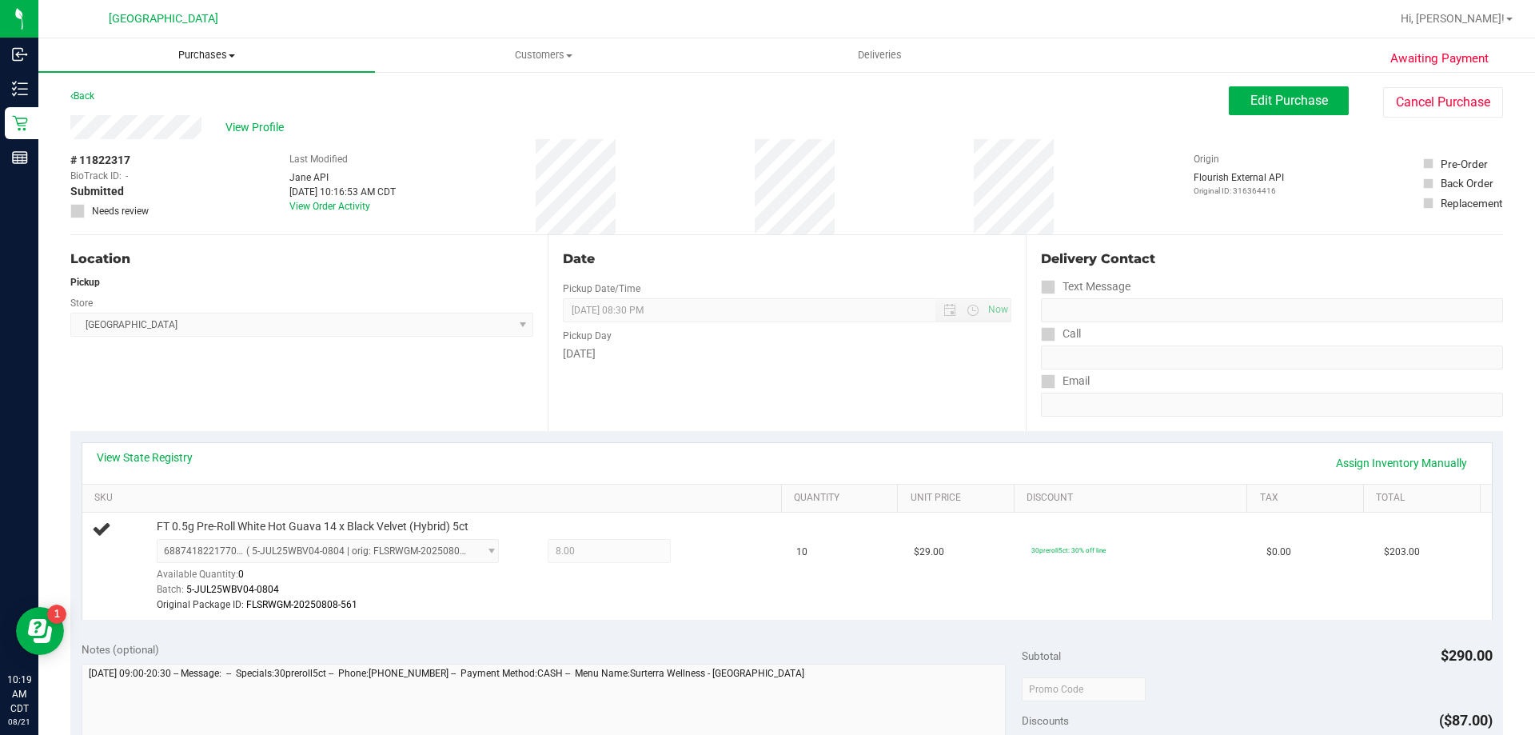
click at [230, 50] on span "Purchases" at bounding box center [206, 55] width 337 height 14
click at [146, 126] on li "All purchases" at bounding box center [206, 135] width 337 height 19
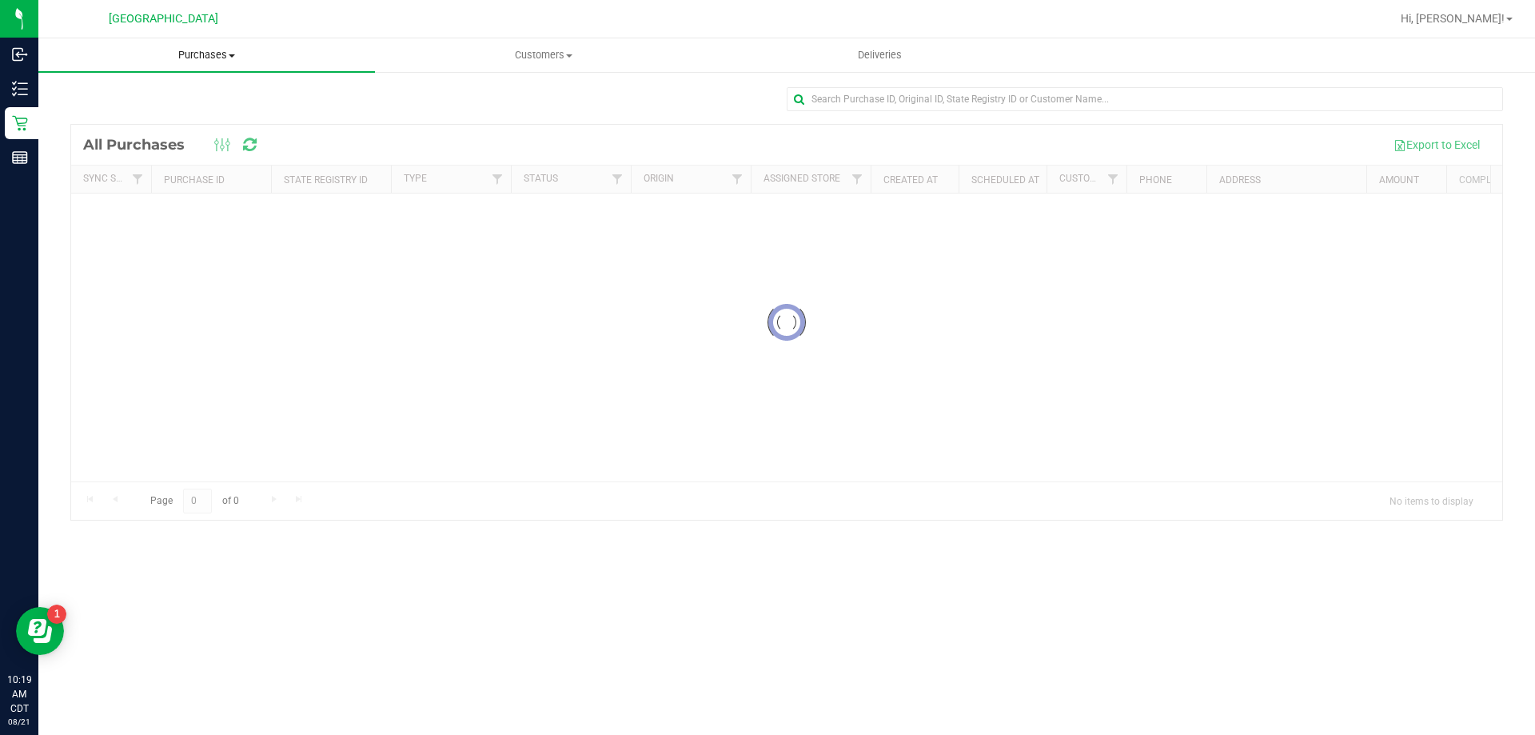
click at [185, 48] on span "Purchases" at bounding box center [206, 55] width 337 height 14
click at [88, 111] on span "Fulfillment" at bounding box center [87, 116] width 99 height 14
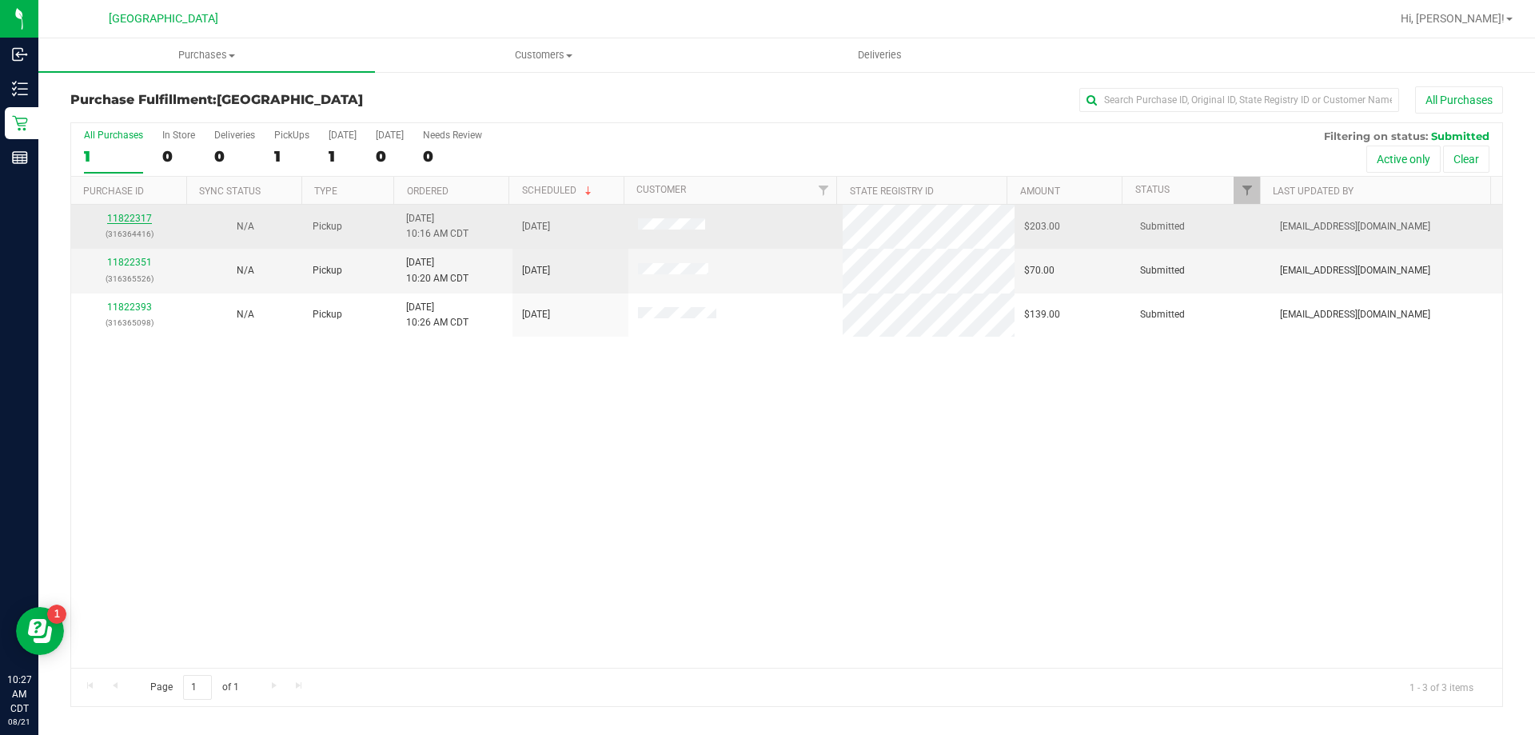
click at [123, 218] on link "11822317" at bounding box center [129, 218] width 45 height 11
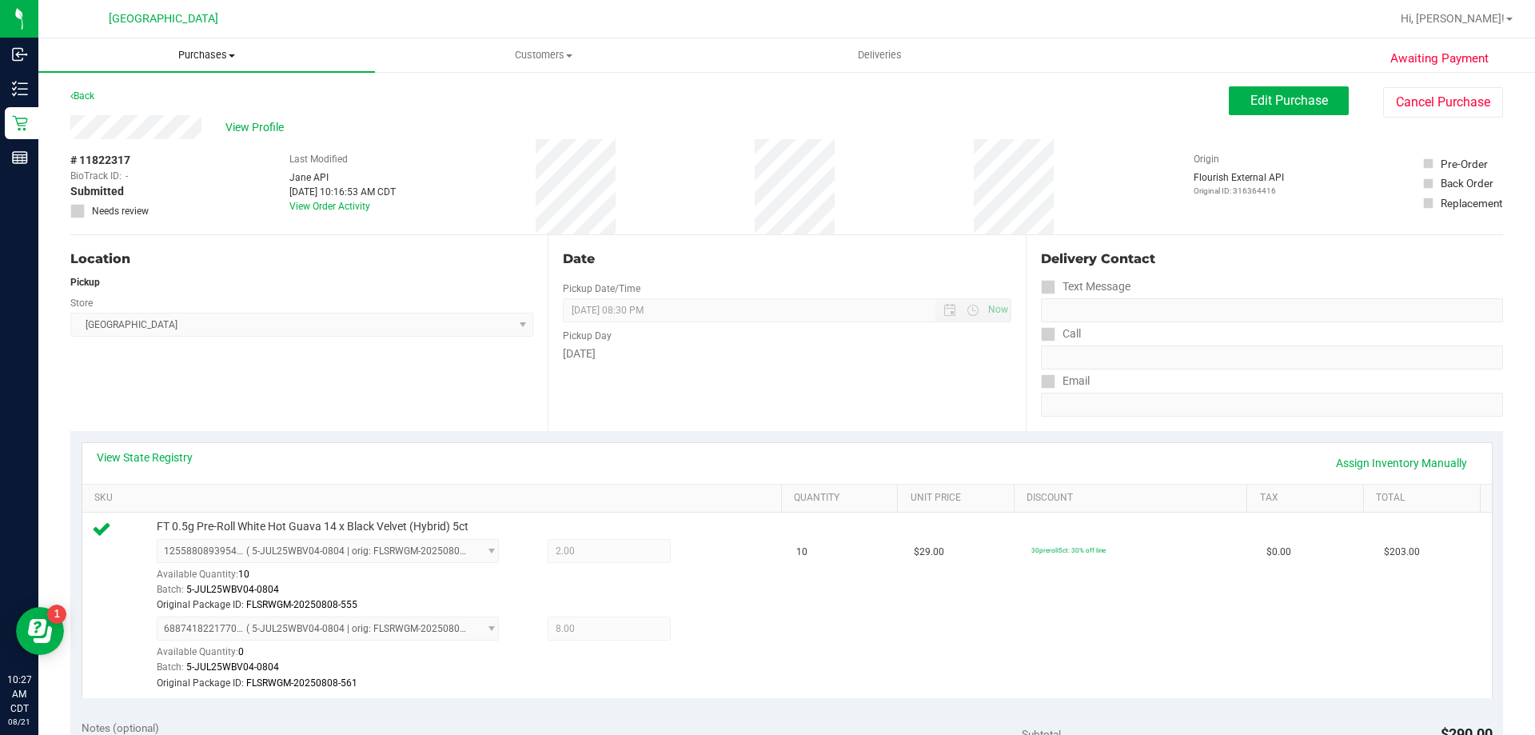
click at [206, 51] on span "Purchases" at bounding box center [206, 55] width 337 height 14
click at [113, 115] on span "Fulfillment" at bounding box center [87, 116] width 99 height 14
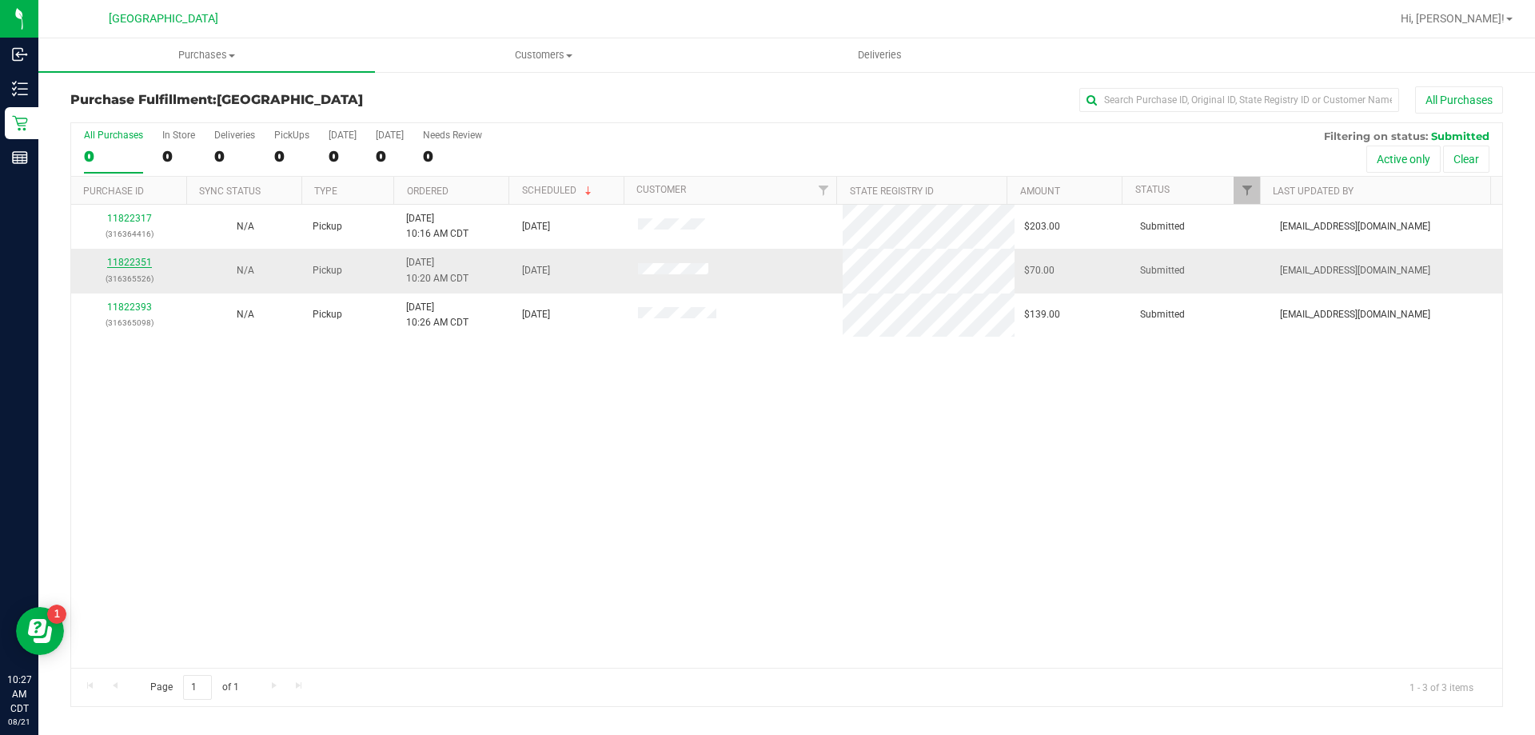
click at [145, 260] on link "11822351" at bounding box center [129, 262] width 45 height 11
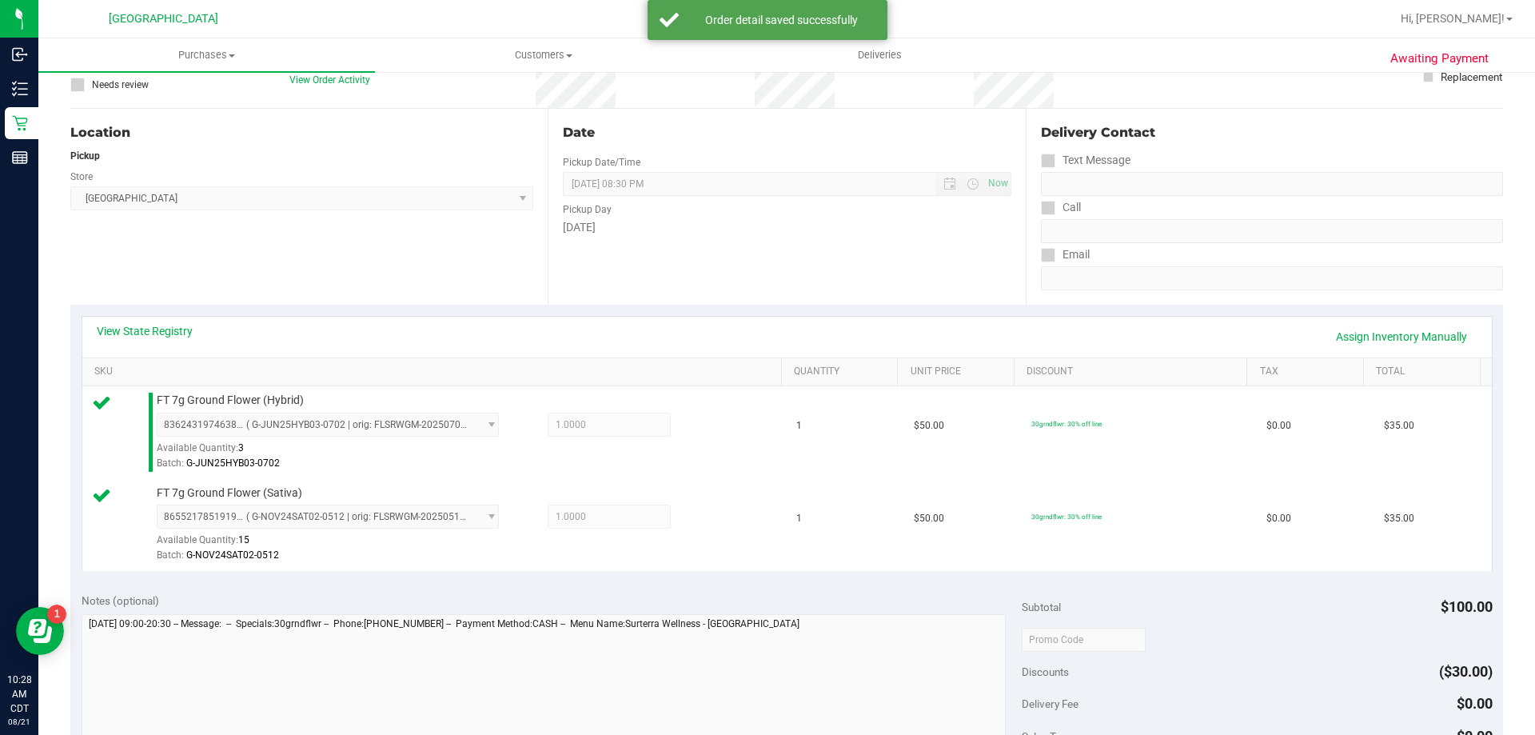
scroll to position [320, 0]
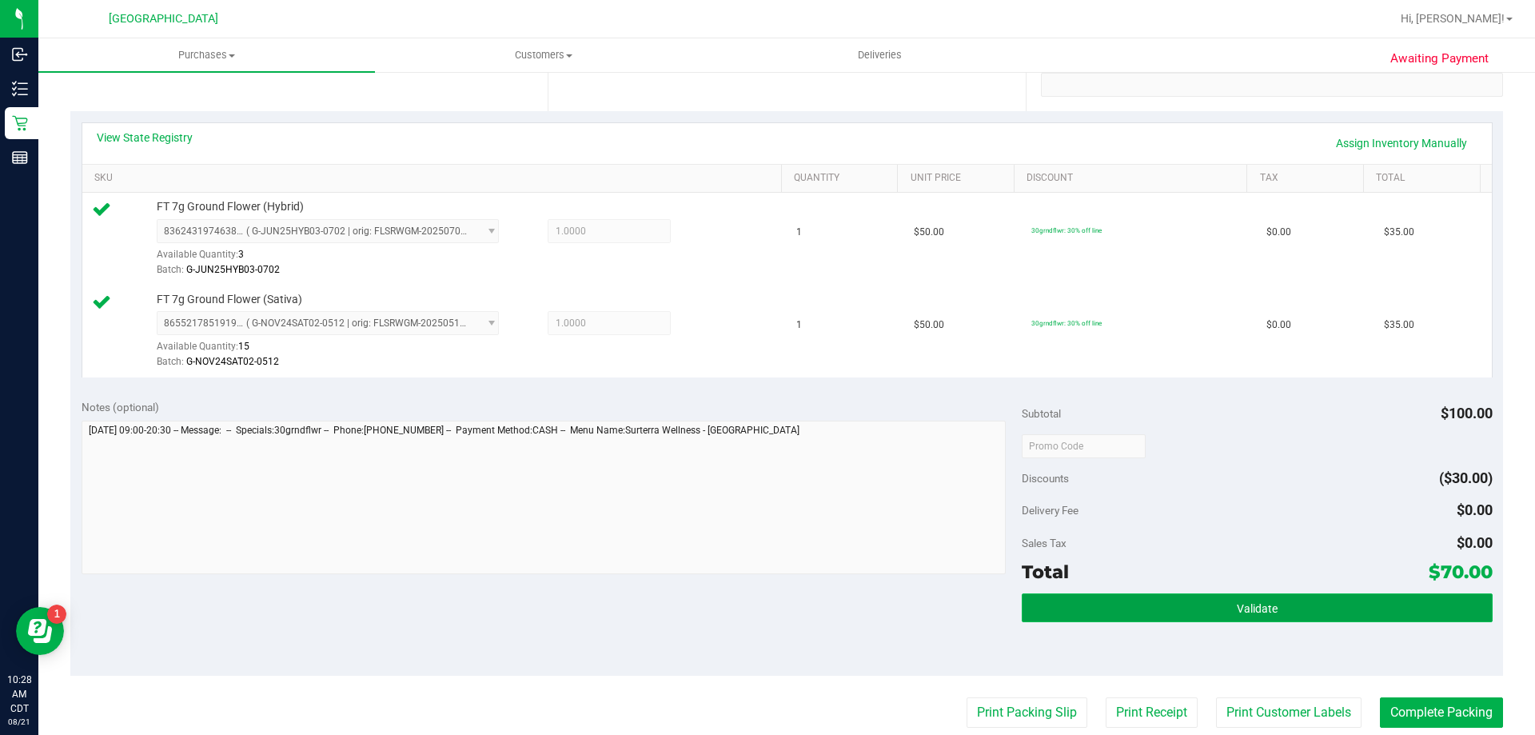
click at [1356, 612] on button "Validate" at bounding box center [1257, 607] width 470 height 29
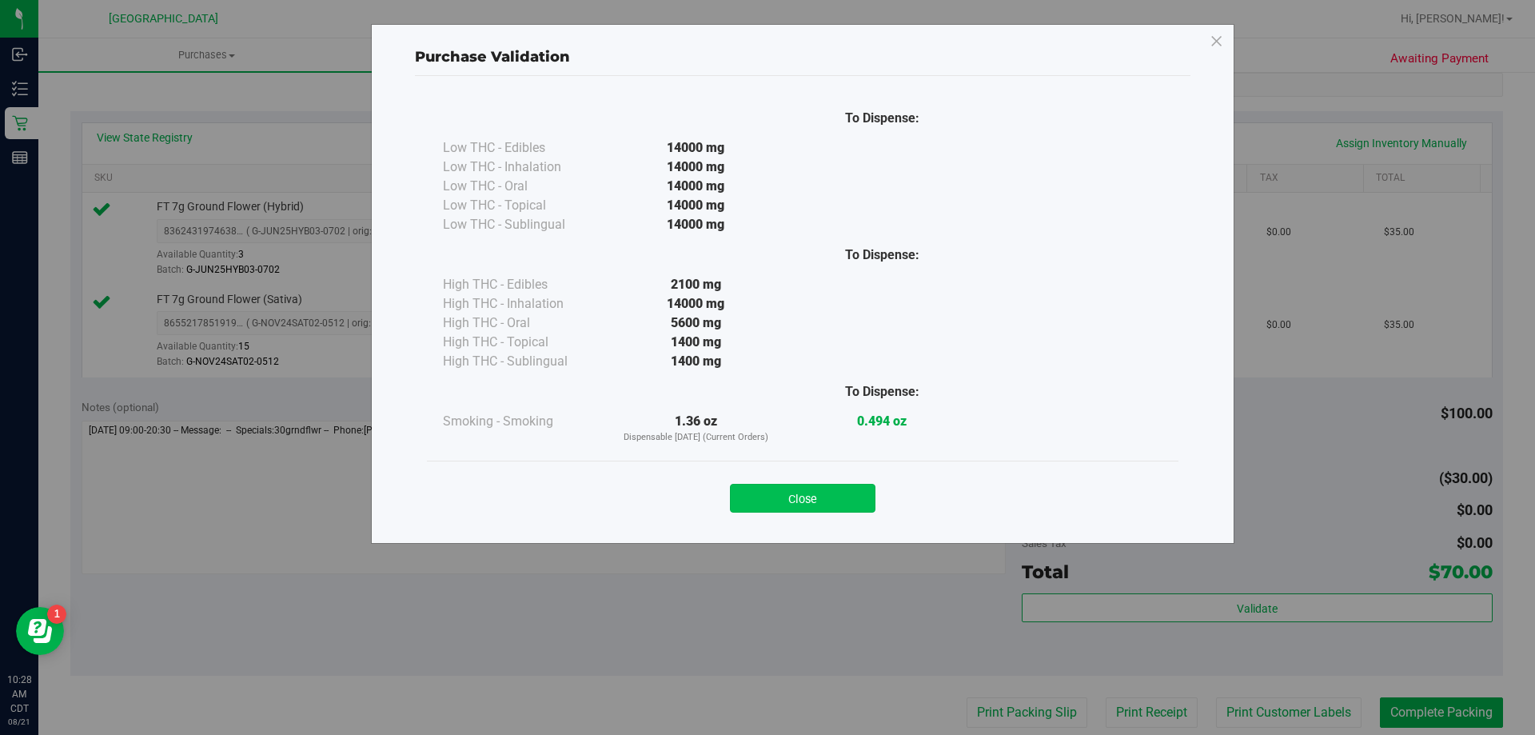
click at [771, 489] on button "Close" at bounding box center [803, 498] width 146 height 29
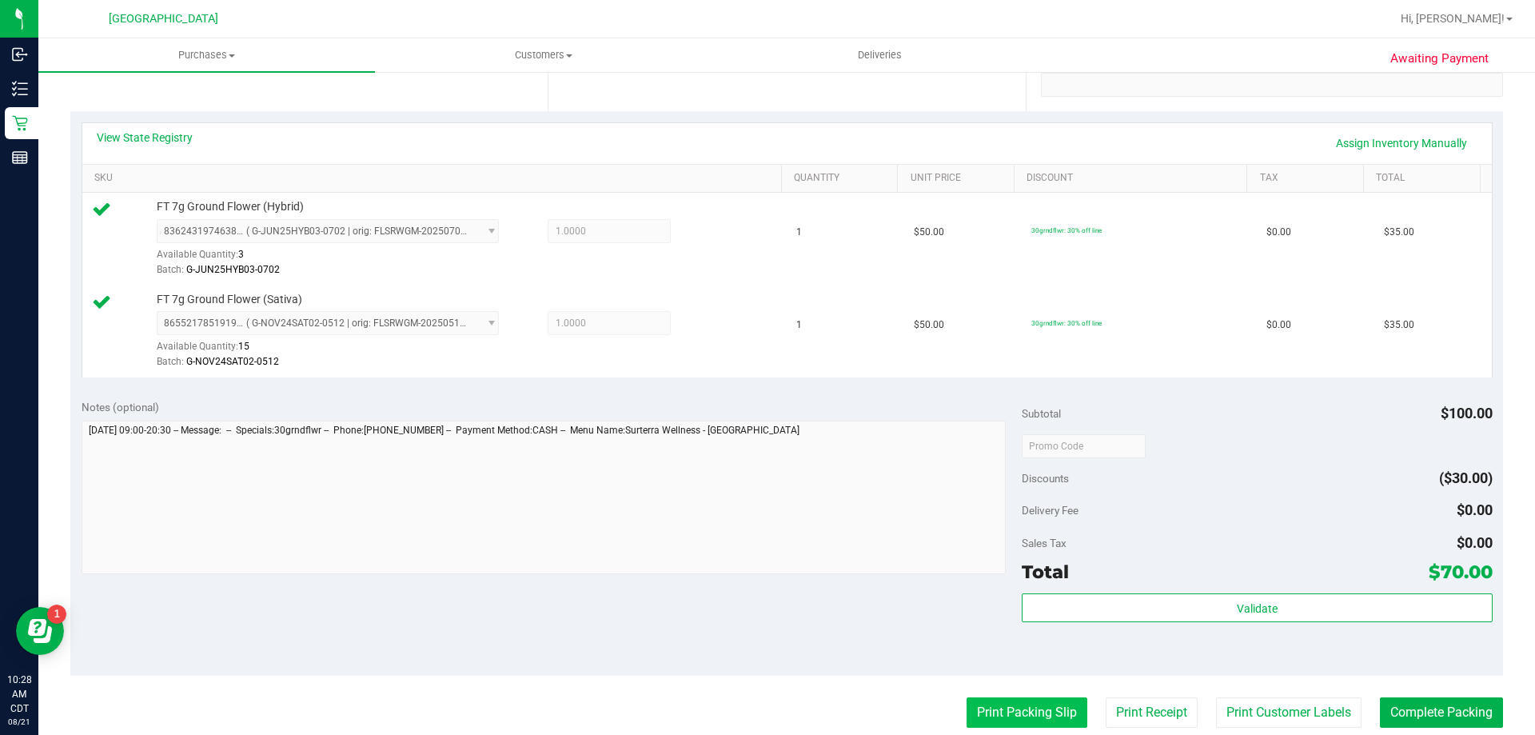
click at [1011, 697] on button "Print Packing Slip" at bounding box center [1027, 712] width 121 height 30
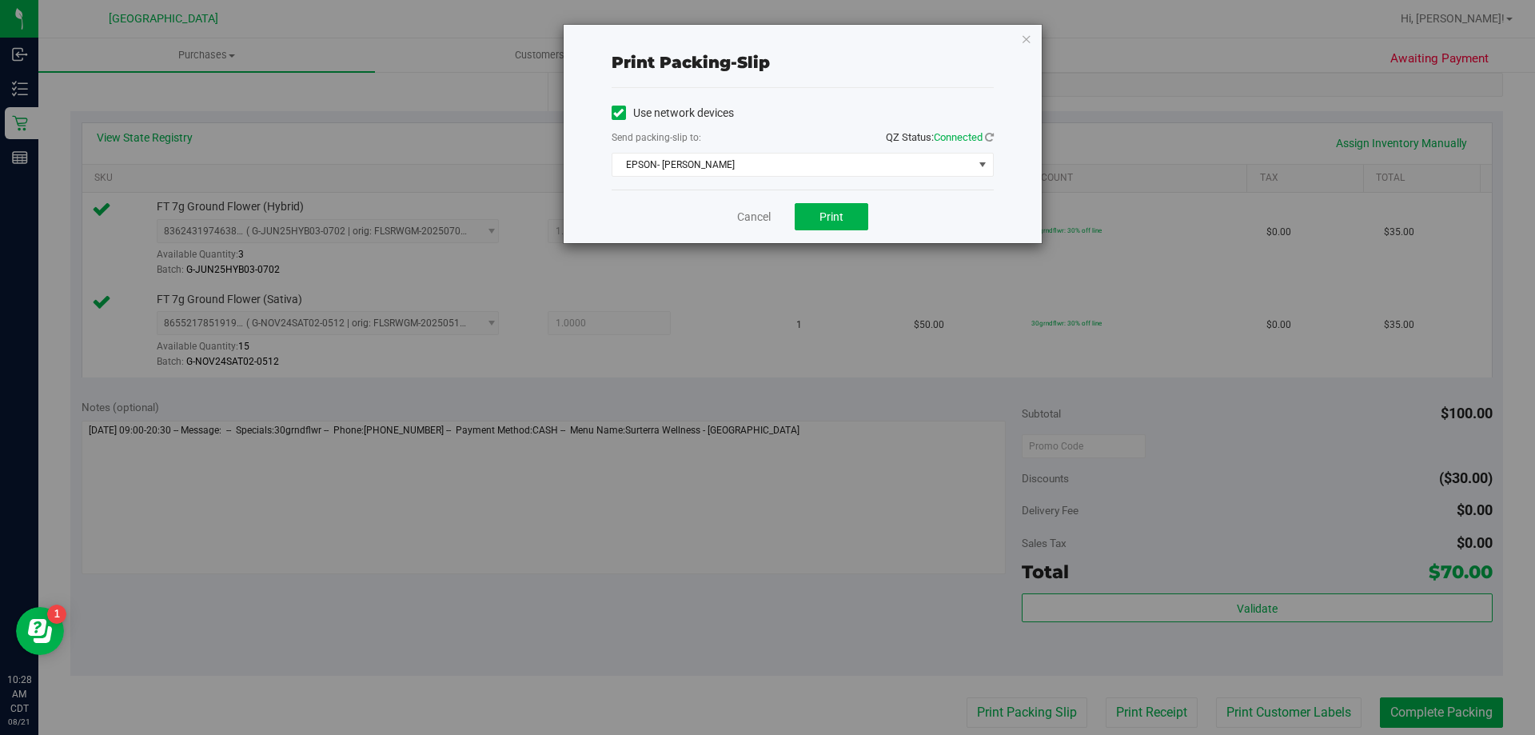
click at [785, 206] on div "Cancel Print" at bounding box center [803, 217] width 382 height 54
click at [805, 206] on button "Print" at bounding box center [832, 216] width 74 height 27
click at [754, 221] on link "Cancel" at bounding box center [754, 217] width 34 height 17
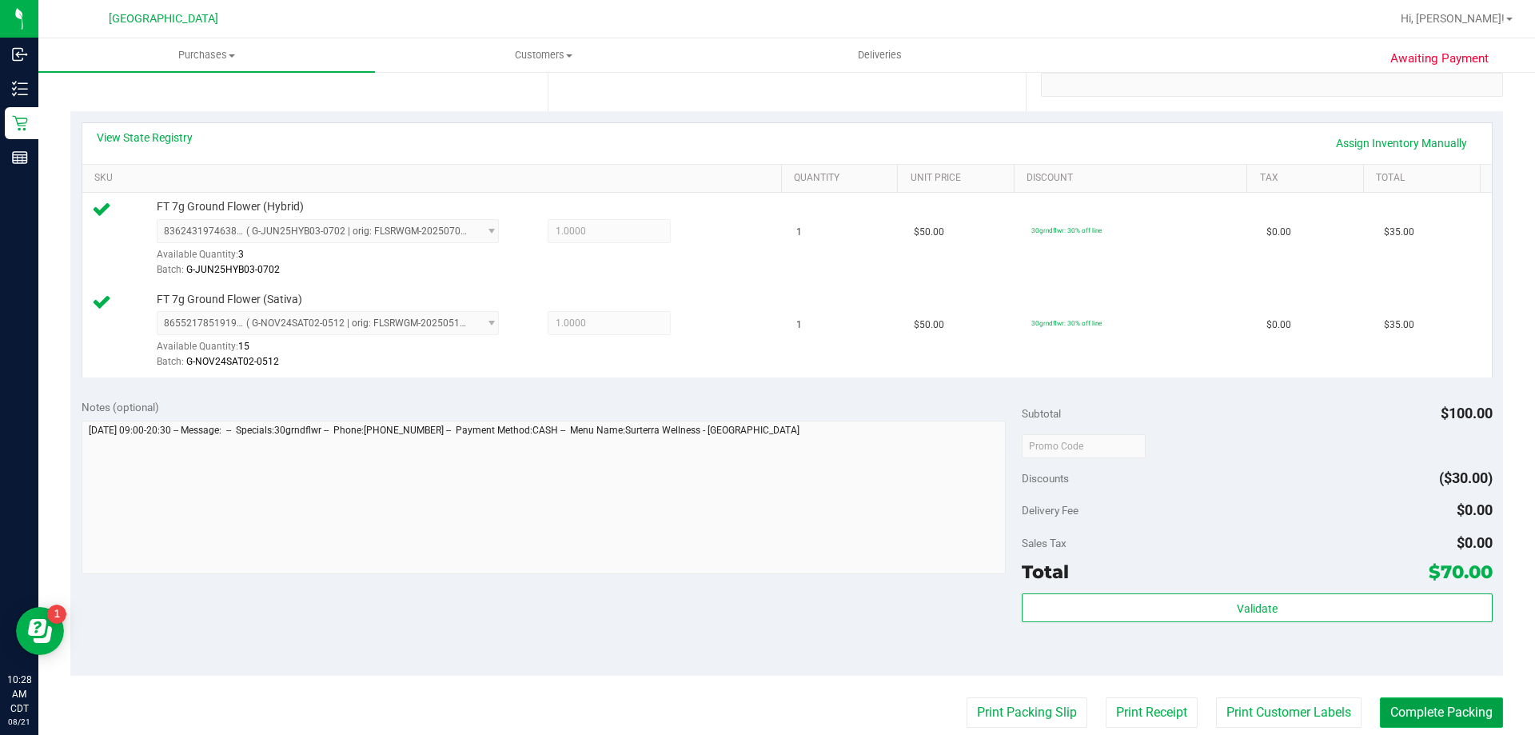
click at [1423, 705] on button "Complete Packing" at bounding box center [1441, 712] width 123 height 30
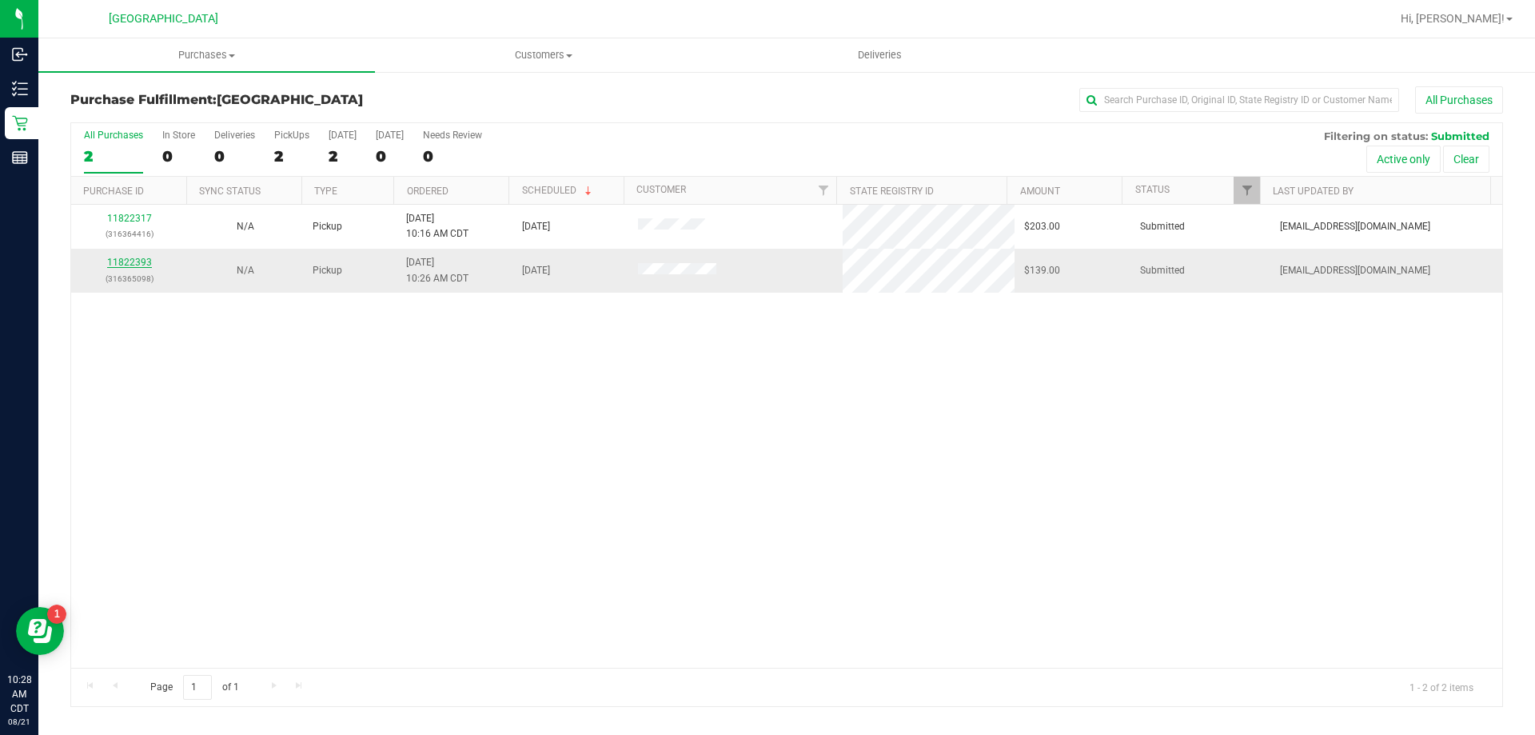
click at [147, 262] on link "11822393" at bounding box center [129, 262] width 45 height 11
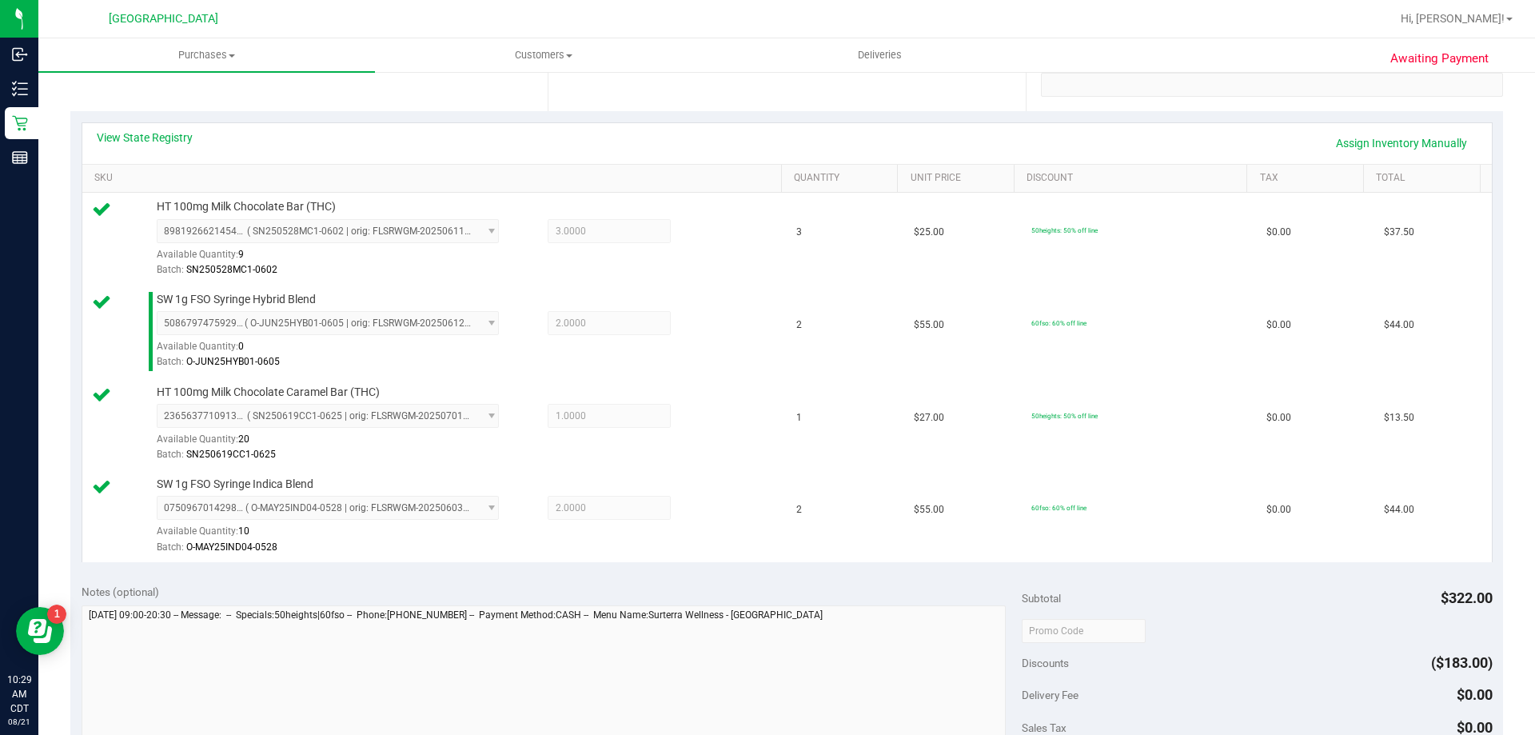
scroll to position [640, 0]
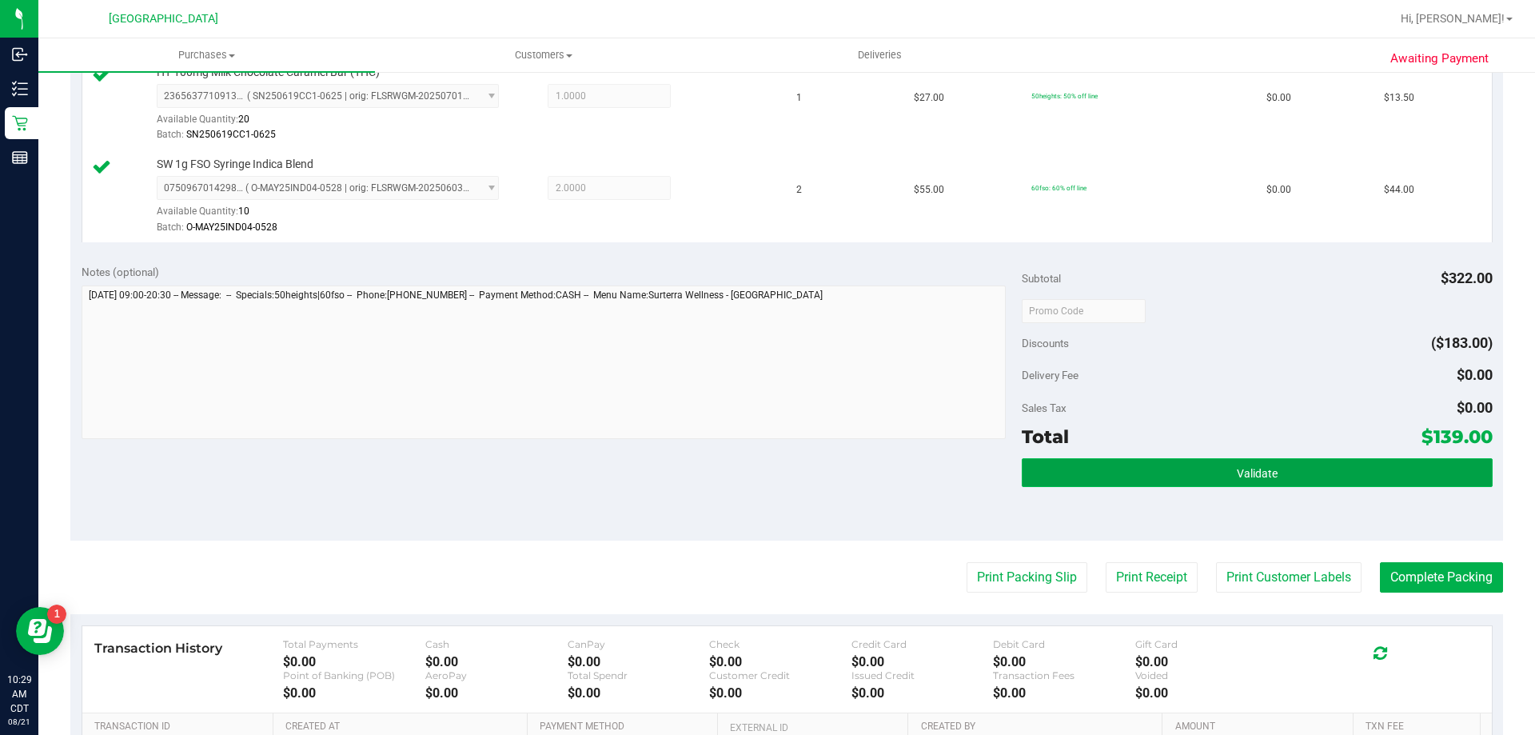
click at [1259, 467] on span "Validate" at bounding box center [1257, 473] width 41 height 13
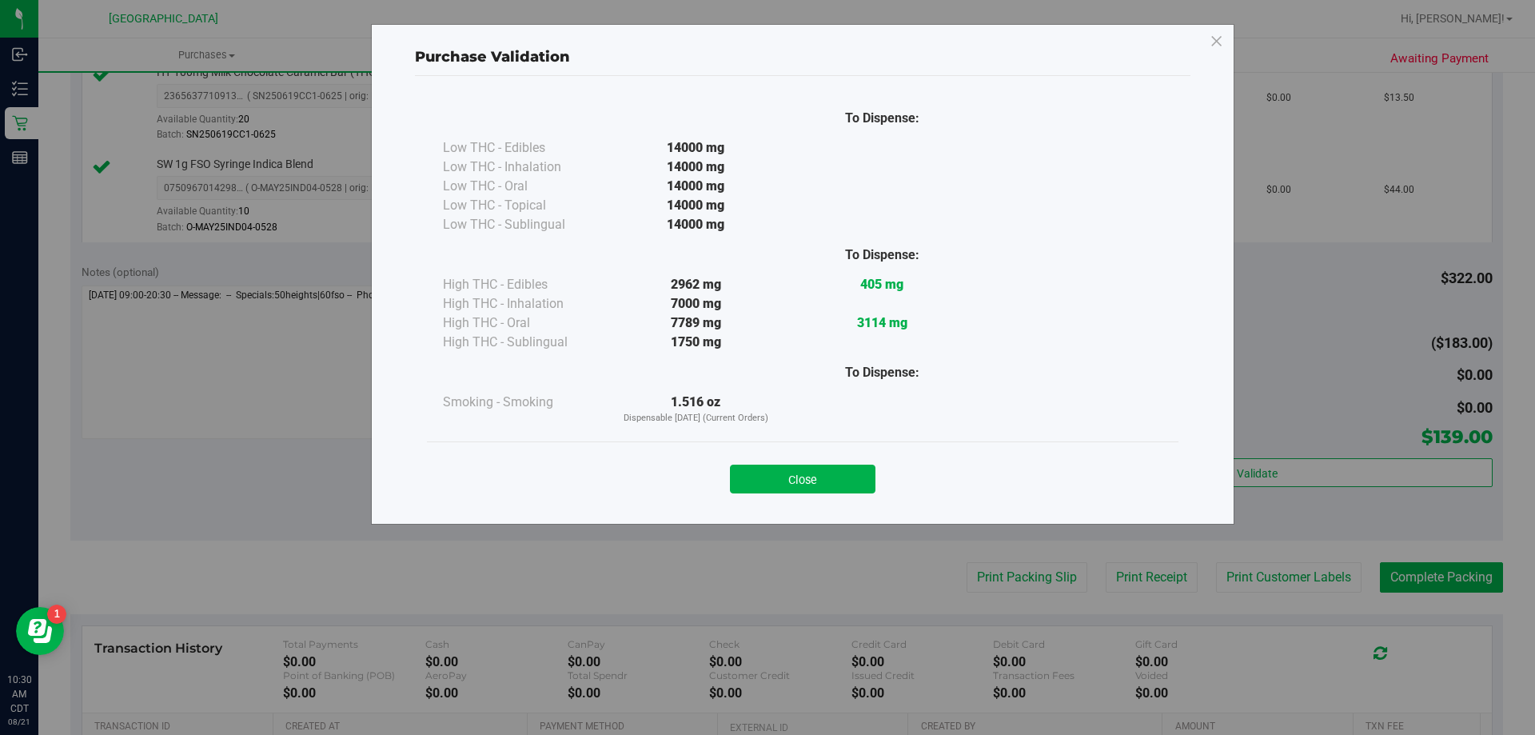
click at [797, 463] on div "Close" at bounding box center [803, 474] width 728 height 40
click at [832, 473] on button "Close" at bounding box center [803, 479] width 146 height 29
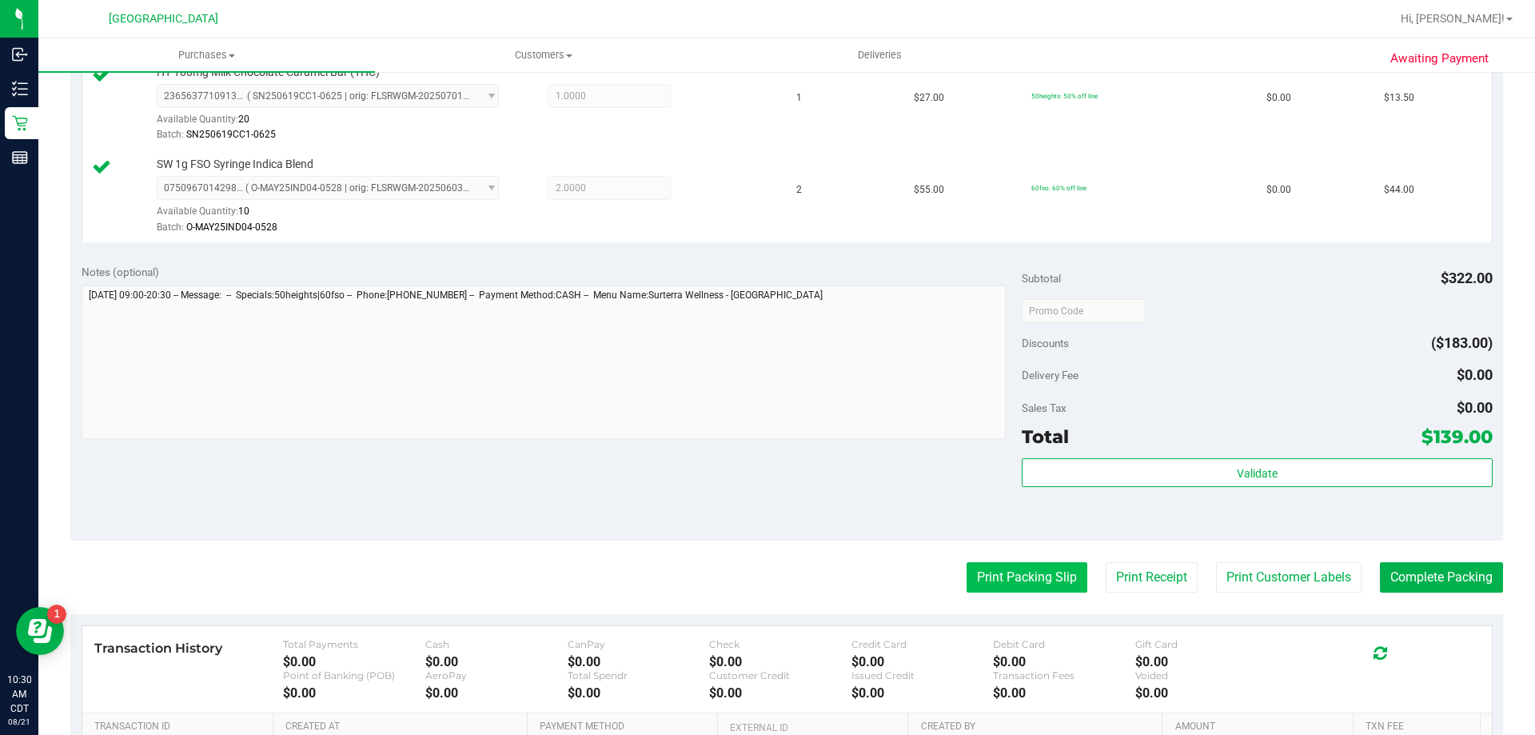
click at [996, 590] on button "Print Packing Slip" at bounding box center [1027, 577] width 121 height 30
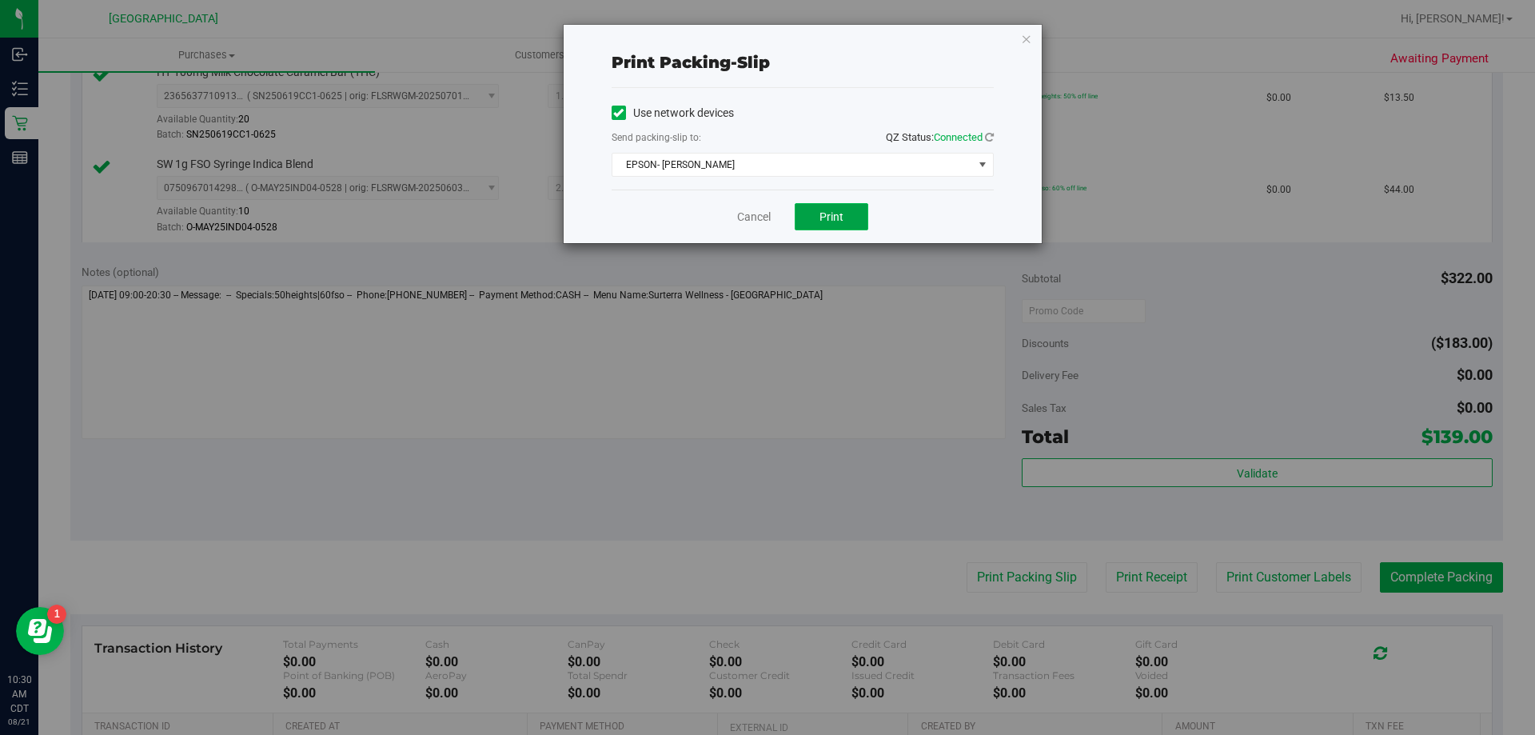
click at [842, 222] on span "Print" at bounding box center [832, 216] width 24 height 13
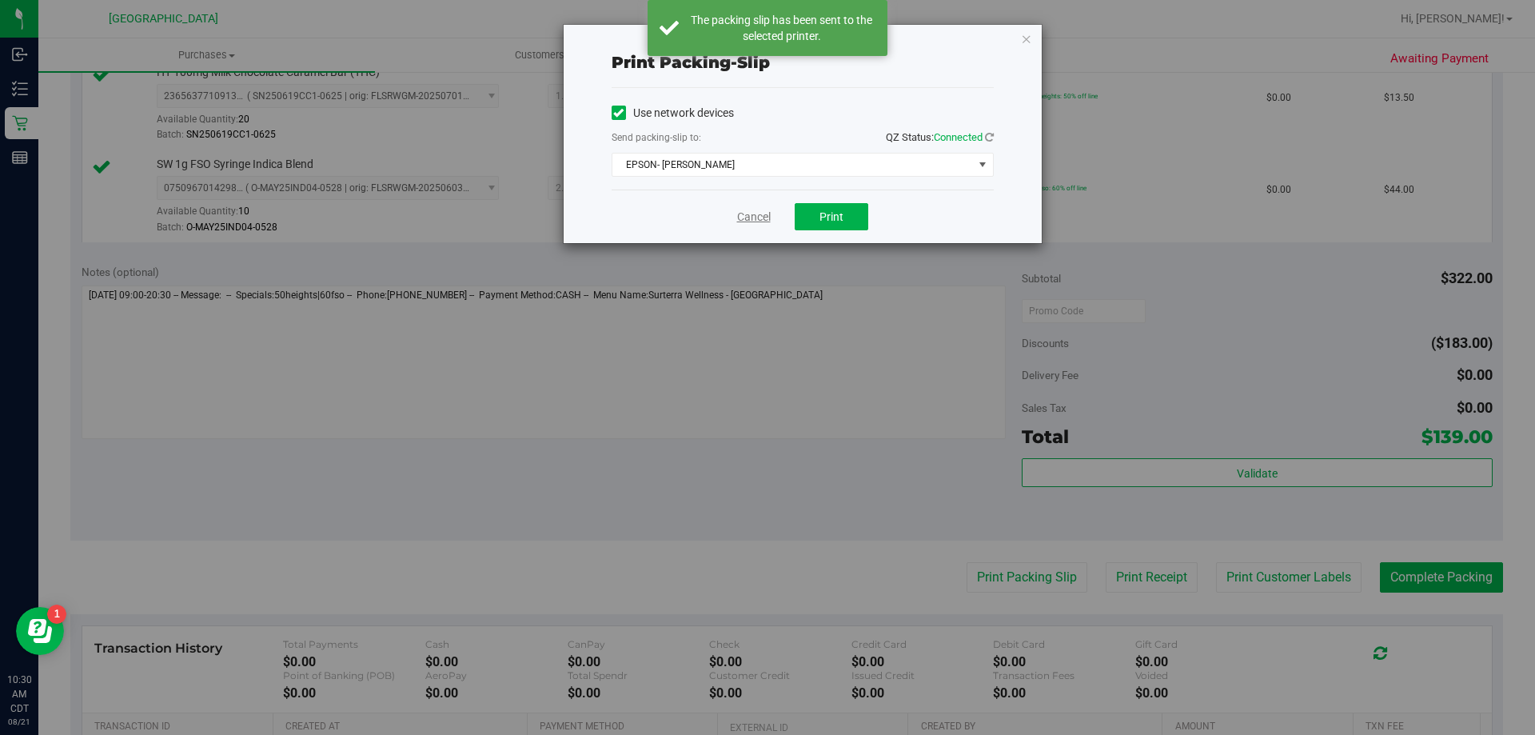
click at [744, 216] on link "Cancel" at bounding box center [754, 217] width 34 height 17
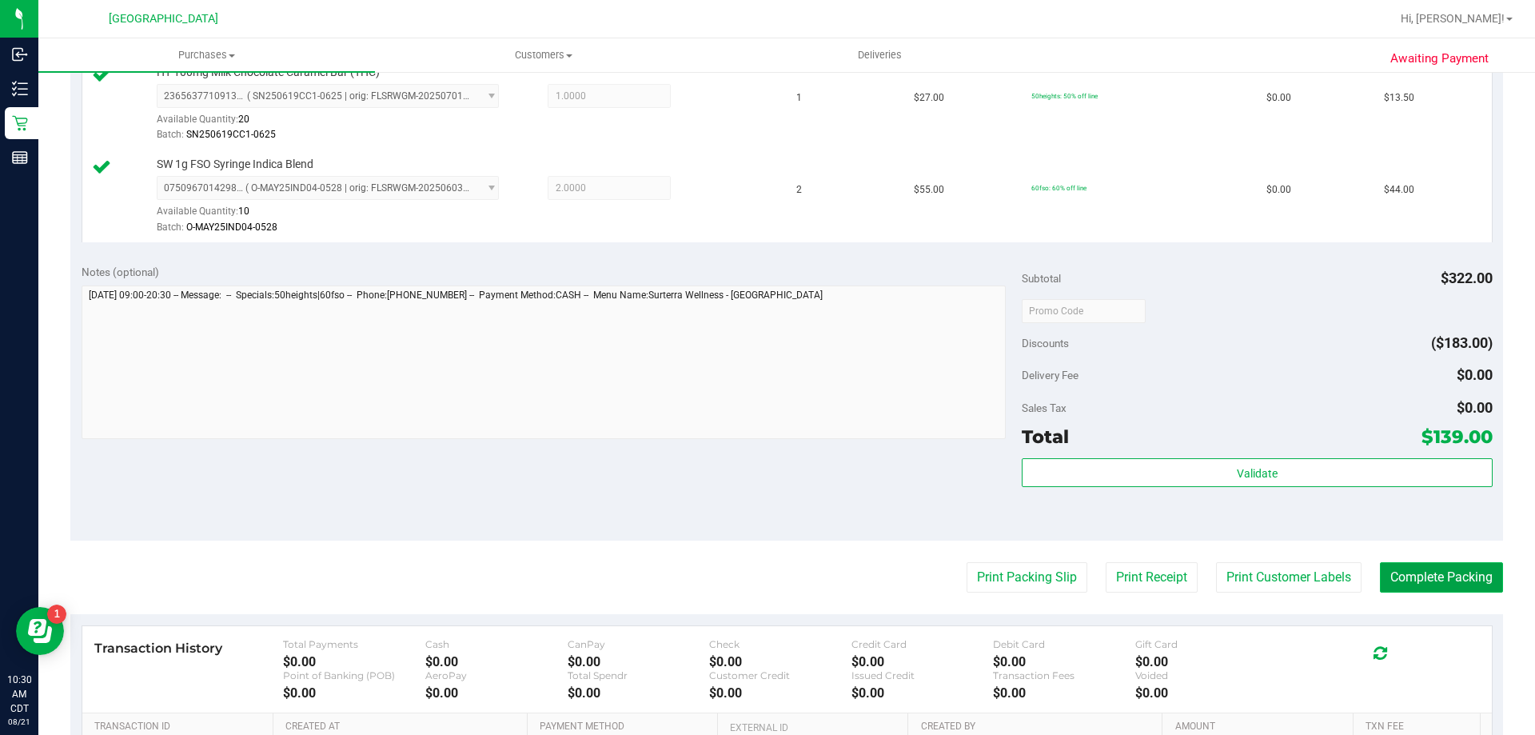
click at [1439, 569] on button "Complete Packing" at bounding box center [1441, 577] width 123 height 30
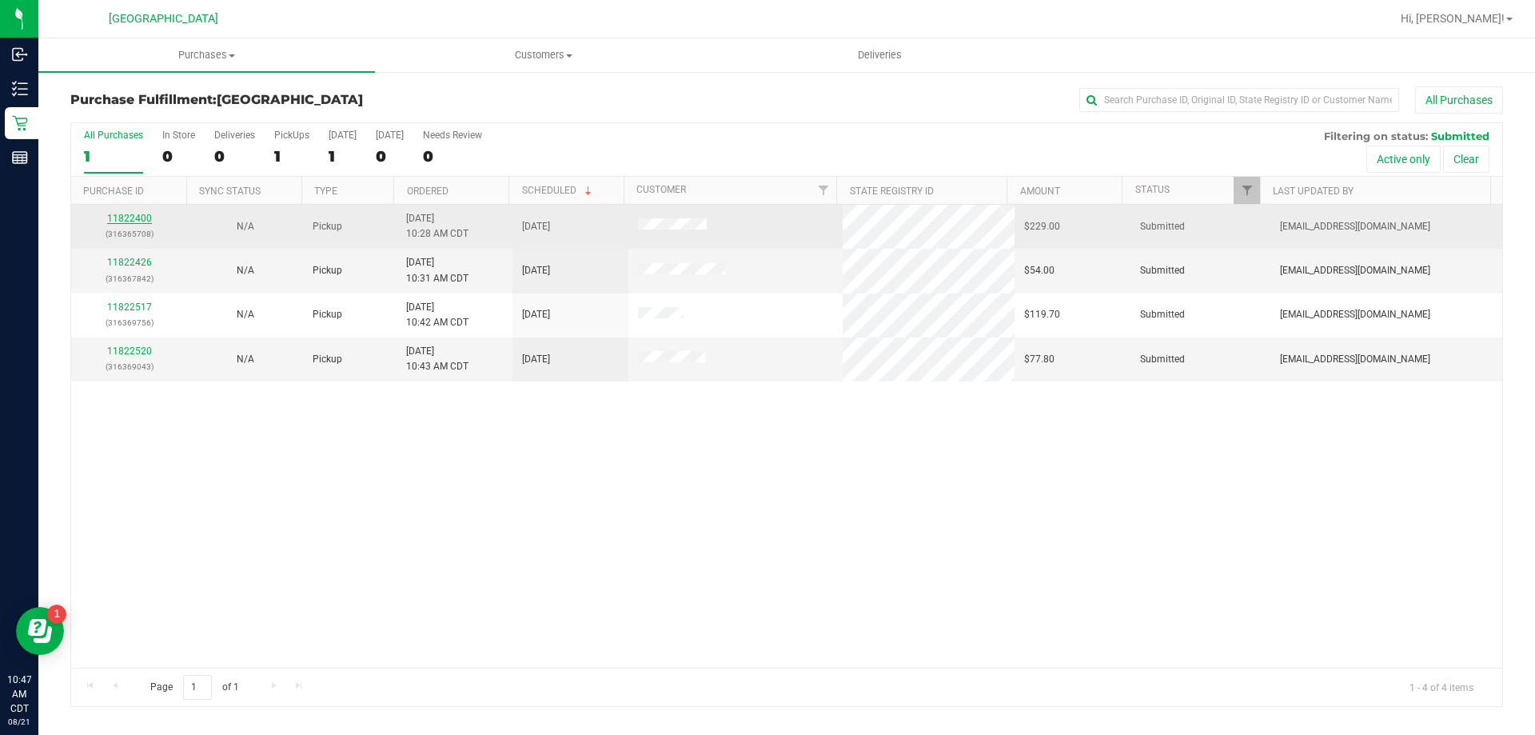
click at [137, 214] on link "11822400" at bounding box center [129, 218] width 45 height 11
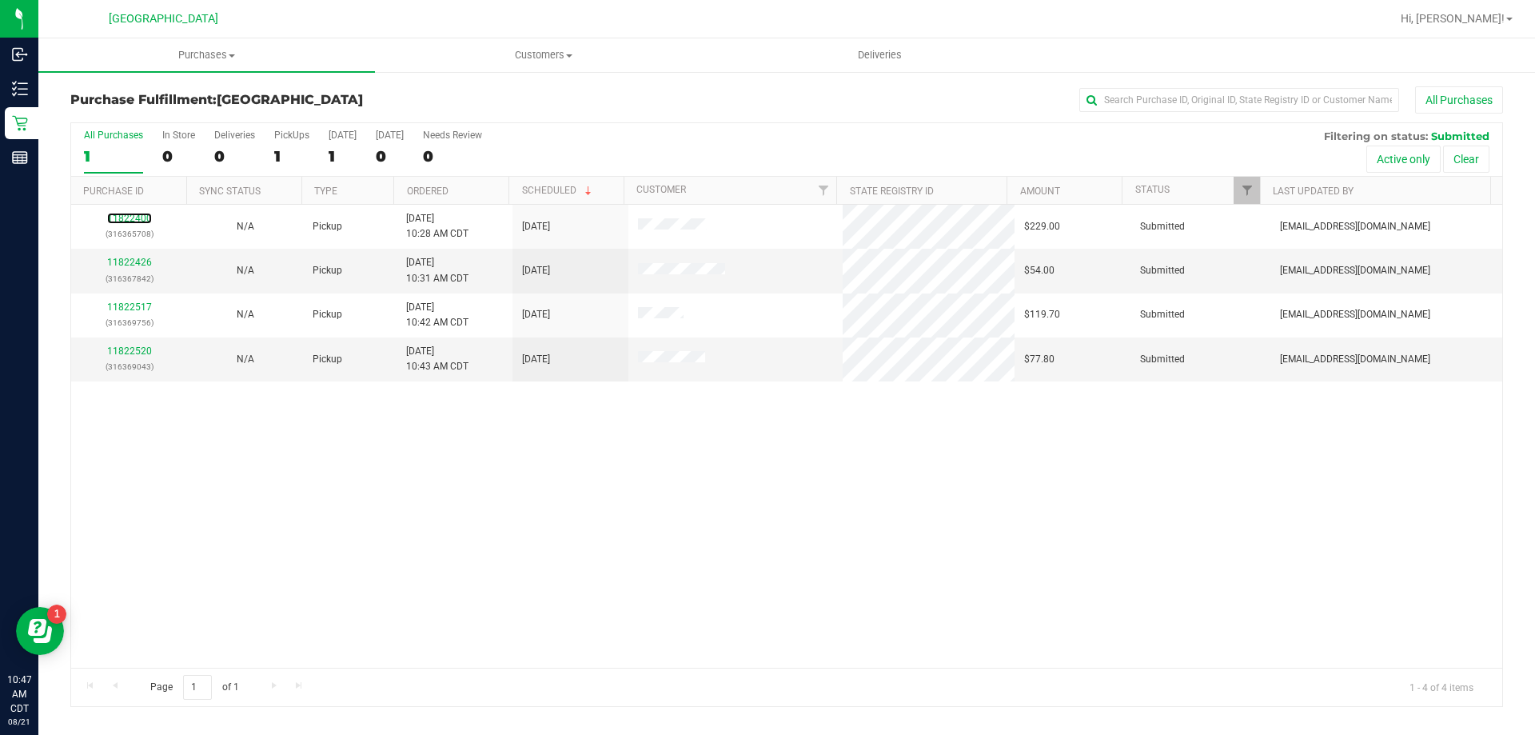
click at [137, 214] on link "11822400" at bounding box center [129, 218] width 45 height 11
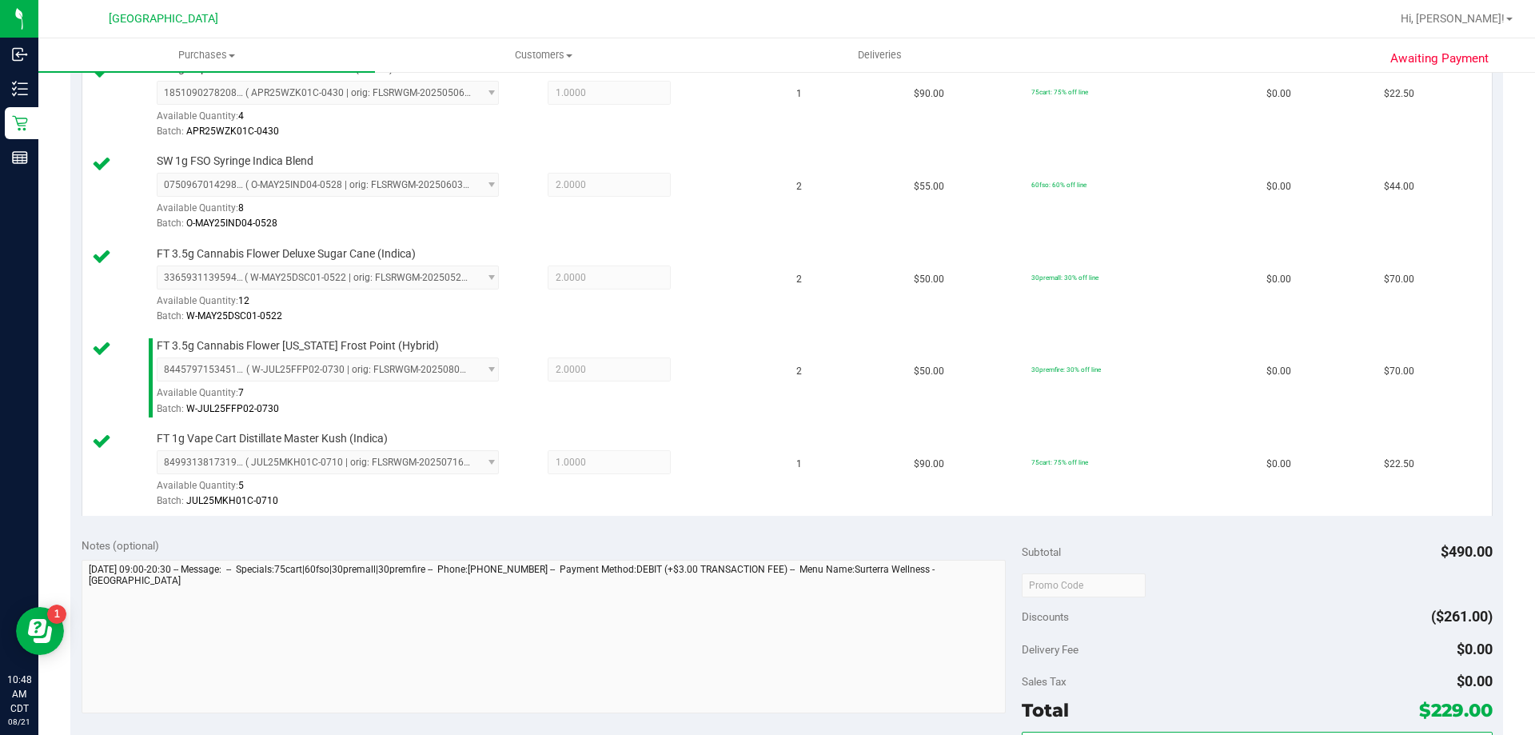
scroll to position [480, 0]
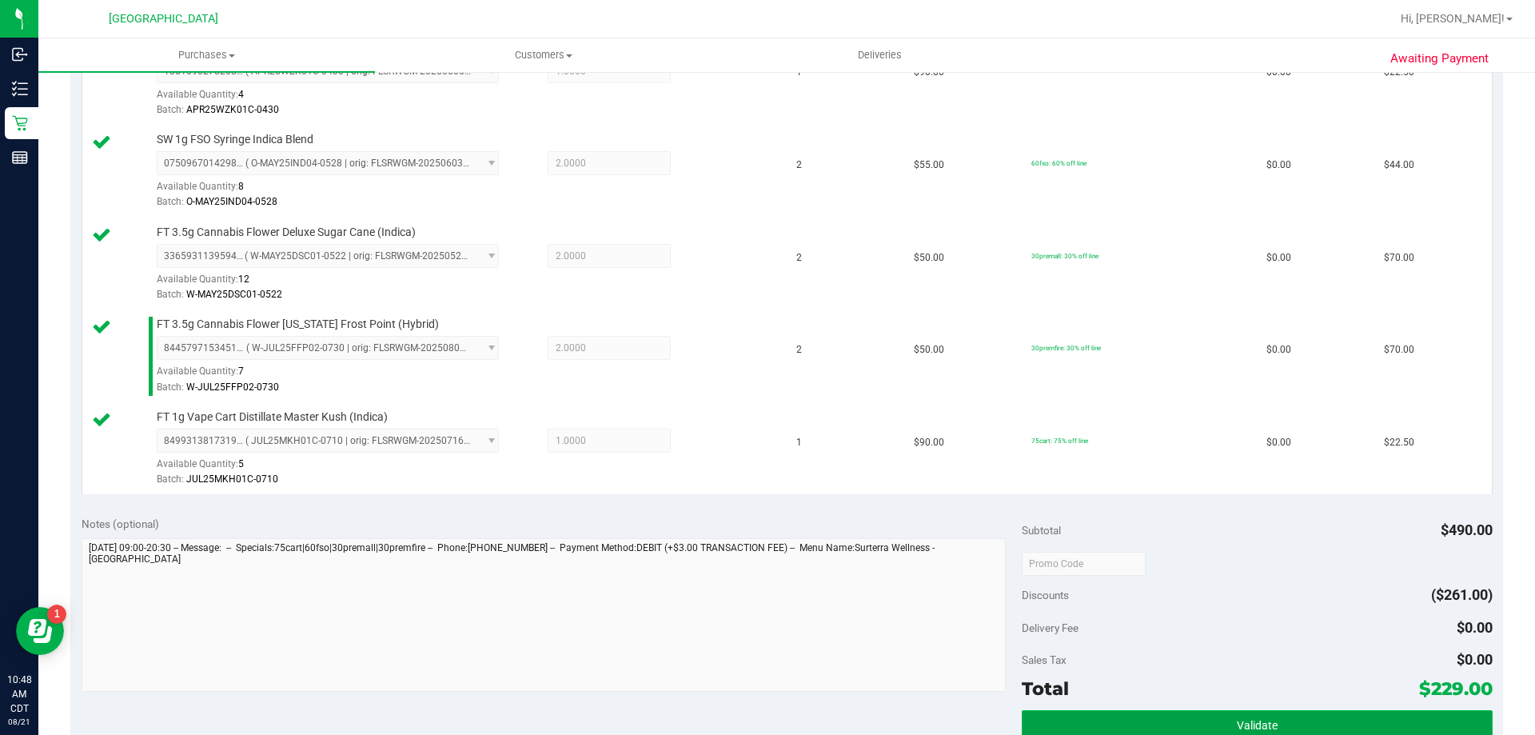
click at [1344, 717] on button "Validate" at bounding box center [1257, 724] width 470 height 29
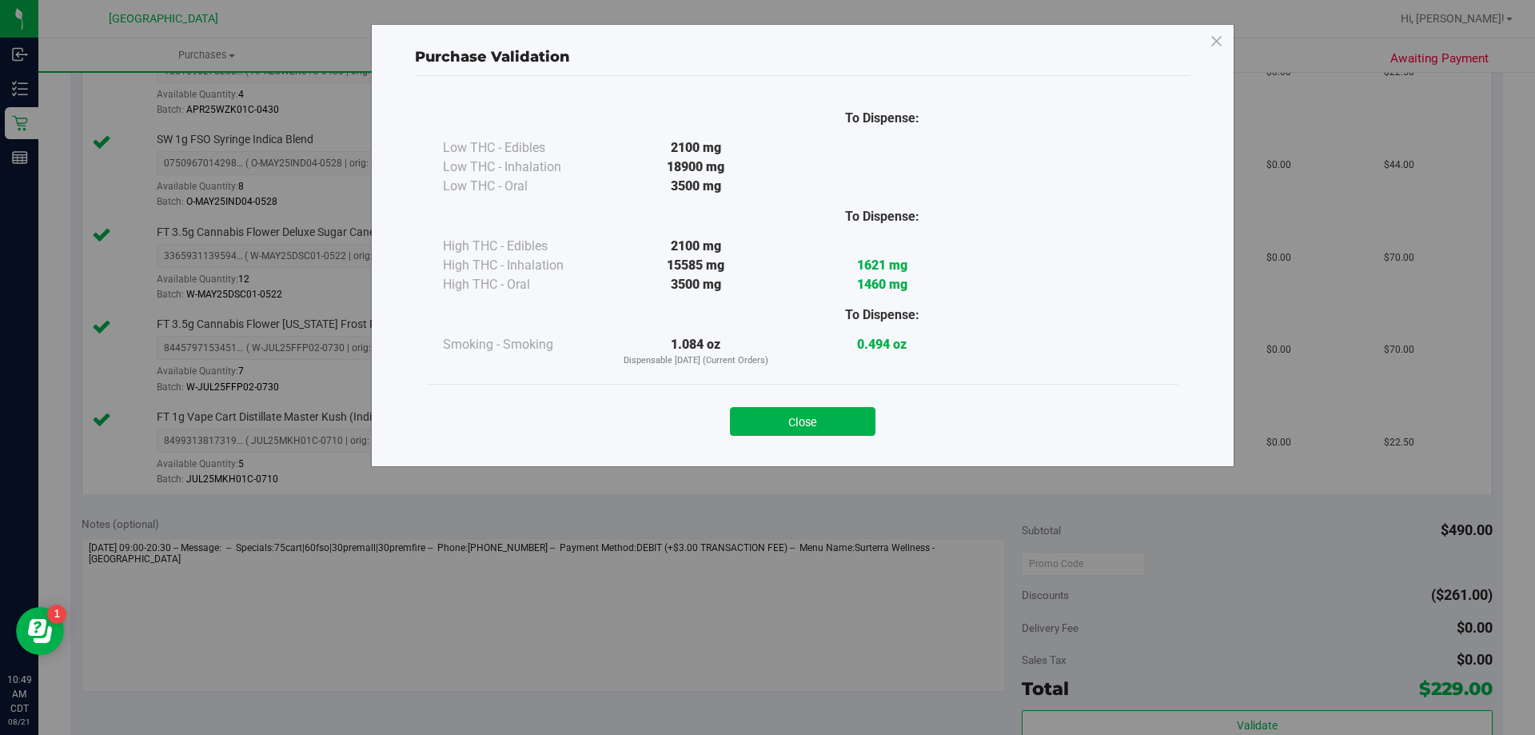
click at [831, 390] on div "Close" at bounding box center [803, 416] width 752 height 65
click at [828, 409] on button "Close" at bounding box center [803, 421] width 146 height 29
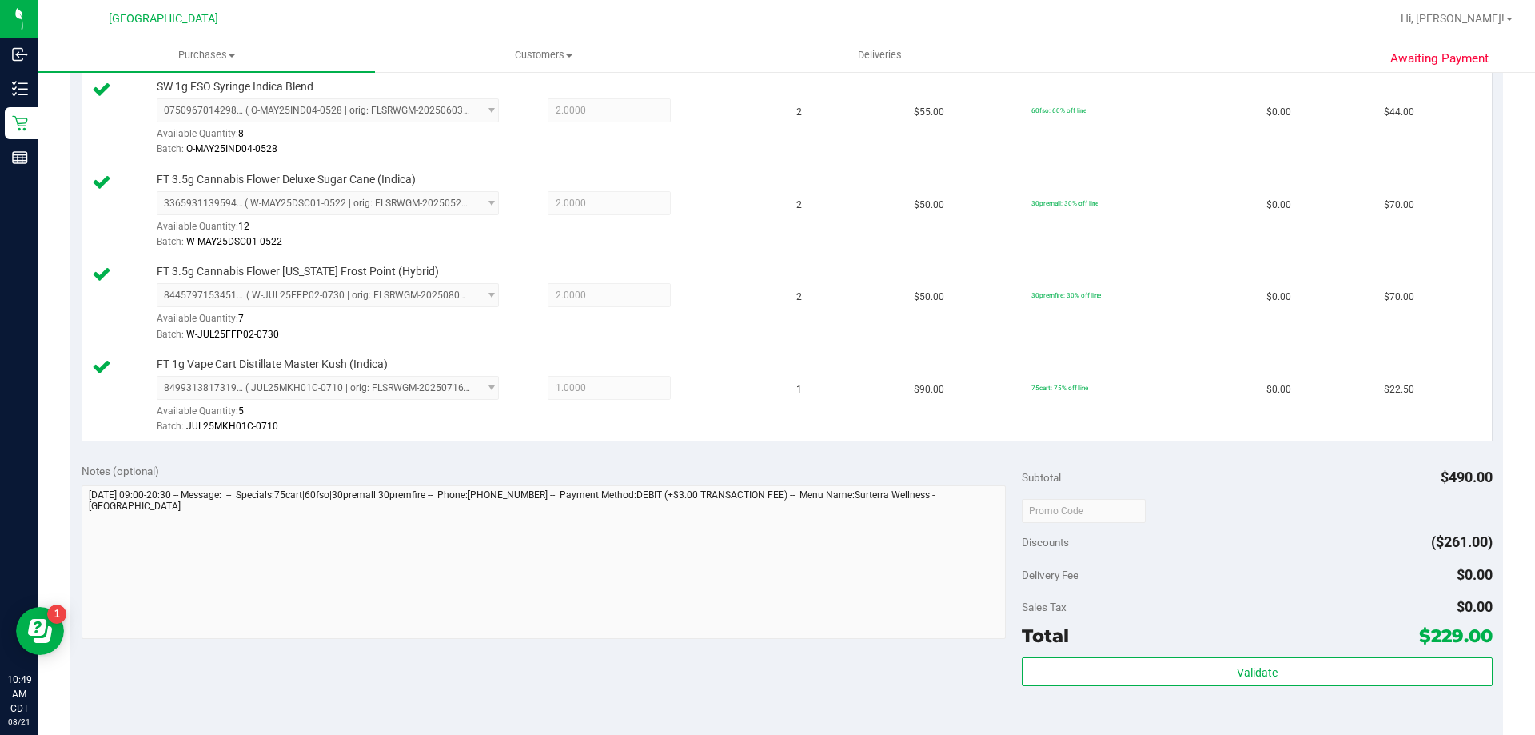
scroll to position [800, 0]
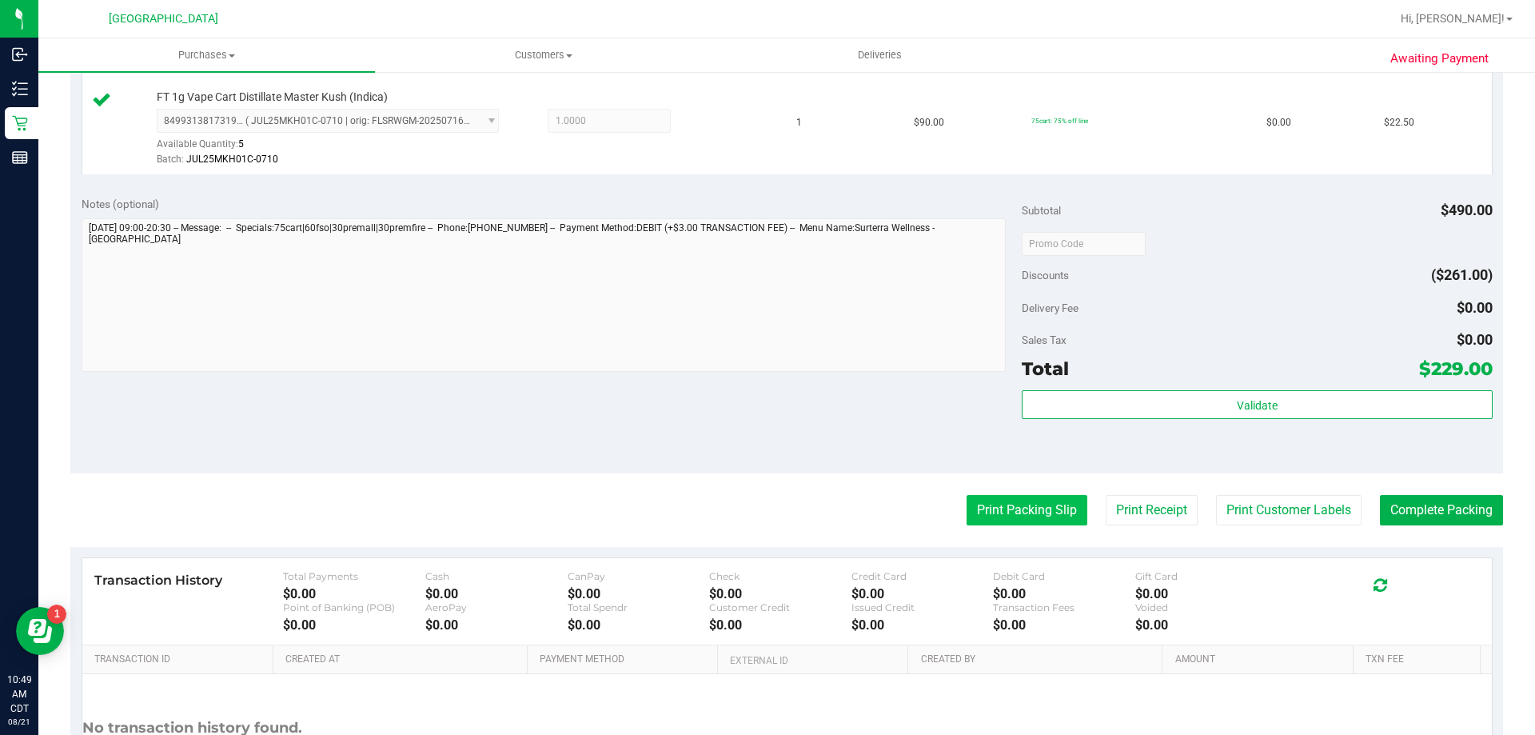
click at [1051, 507] on button "Print Packing Slip" at bounding box center [1027, 510] width 121 height 30
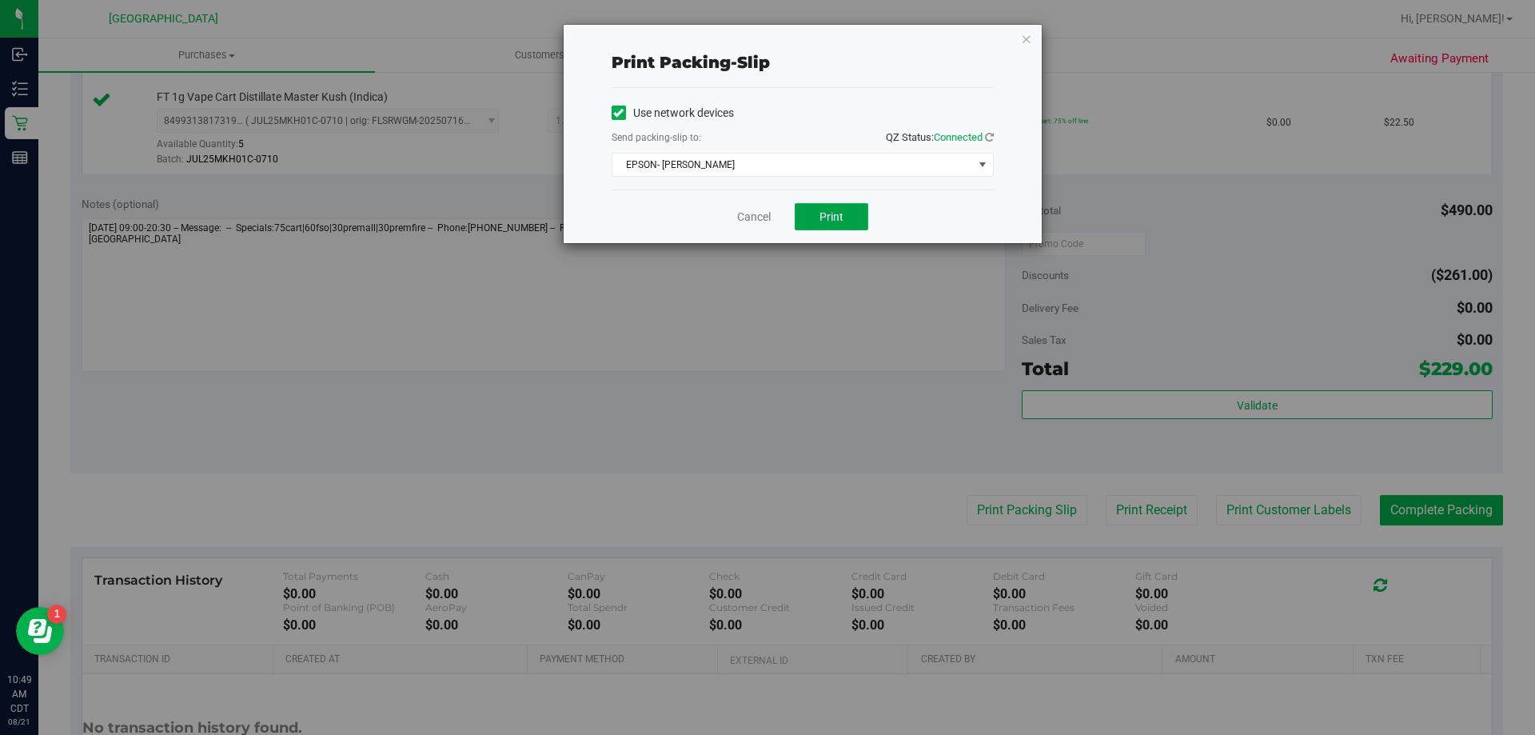
click at [830, 216] on span "Print" at bounding box center [832, 216] width 24 height 13
click at [759, 224] on link "Cancel" at bounding box center [754, 217] width 34 height 17
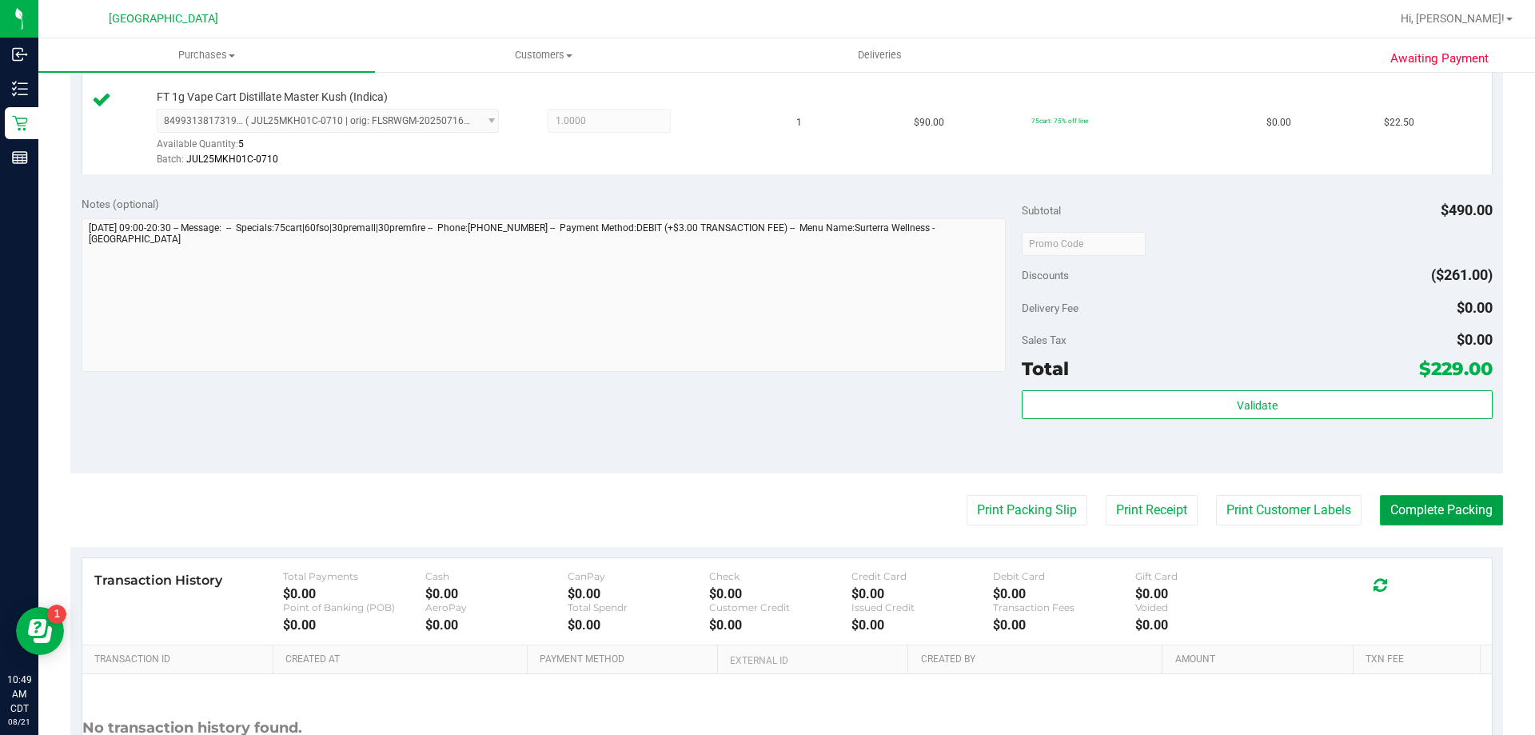
click at [1452, 505] on button "Complete Packing" at bounding box center [1441, 510] width 123 height 30
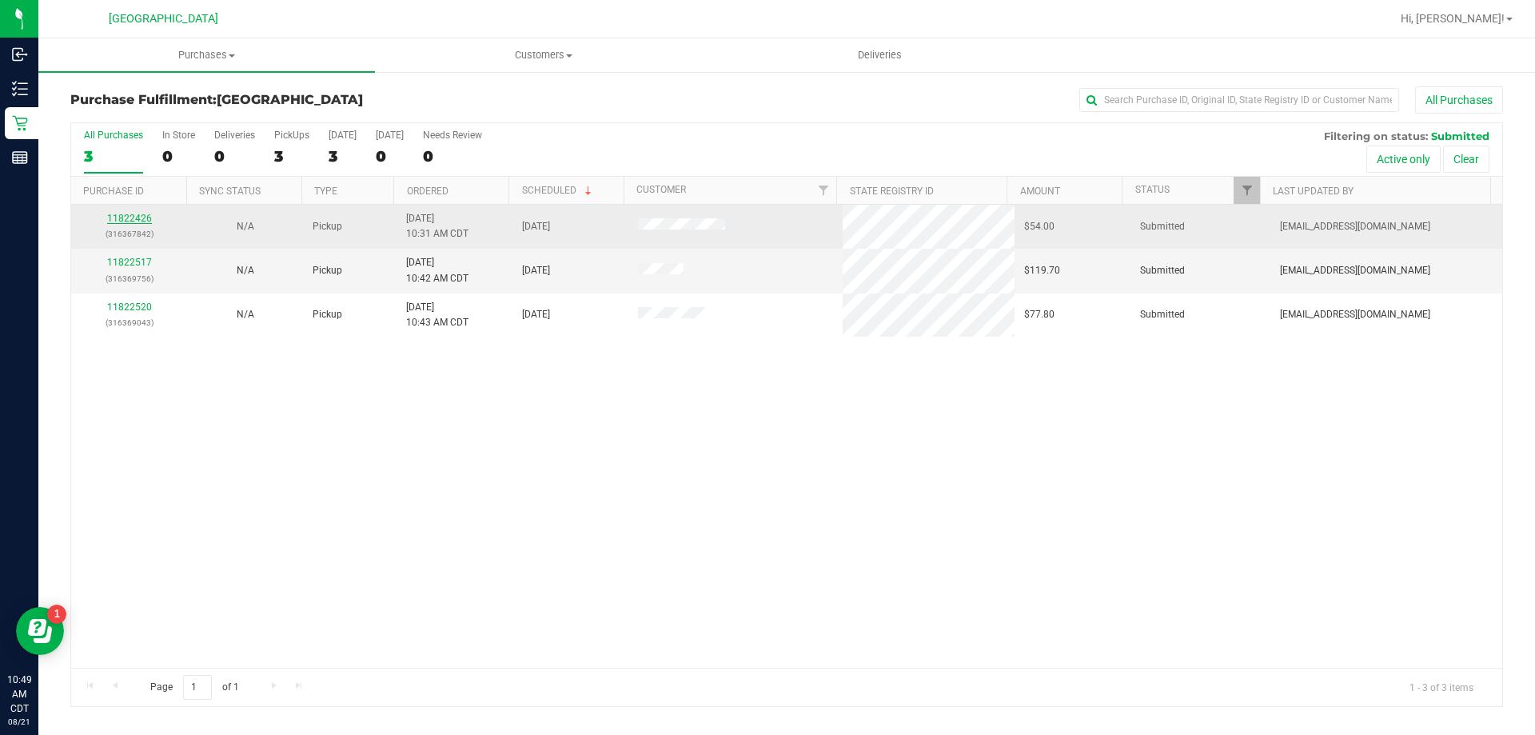
click at [142, 216] on link "11822426" at bounding box center [129, 218] width 45 height 11
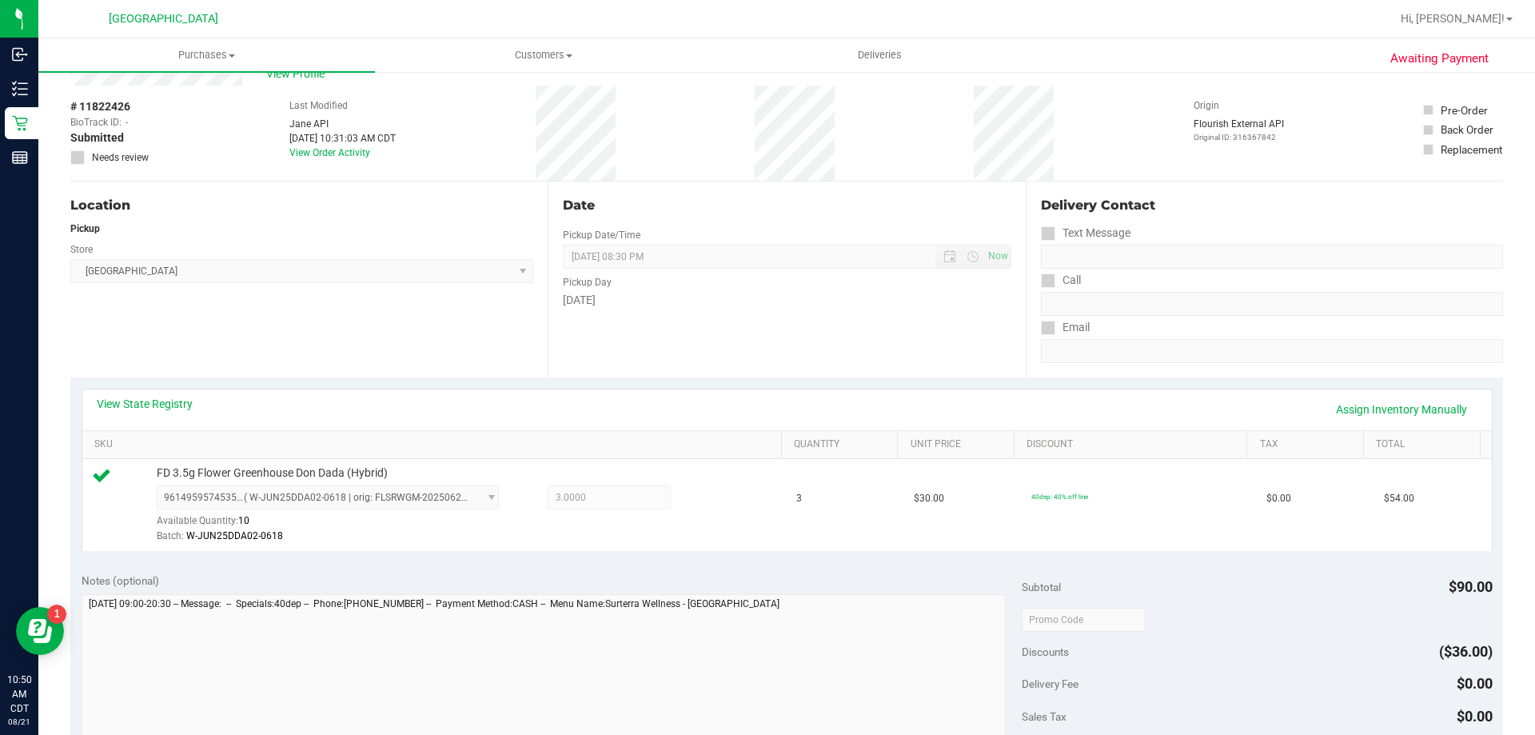
scroll to position [320, 0]
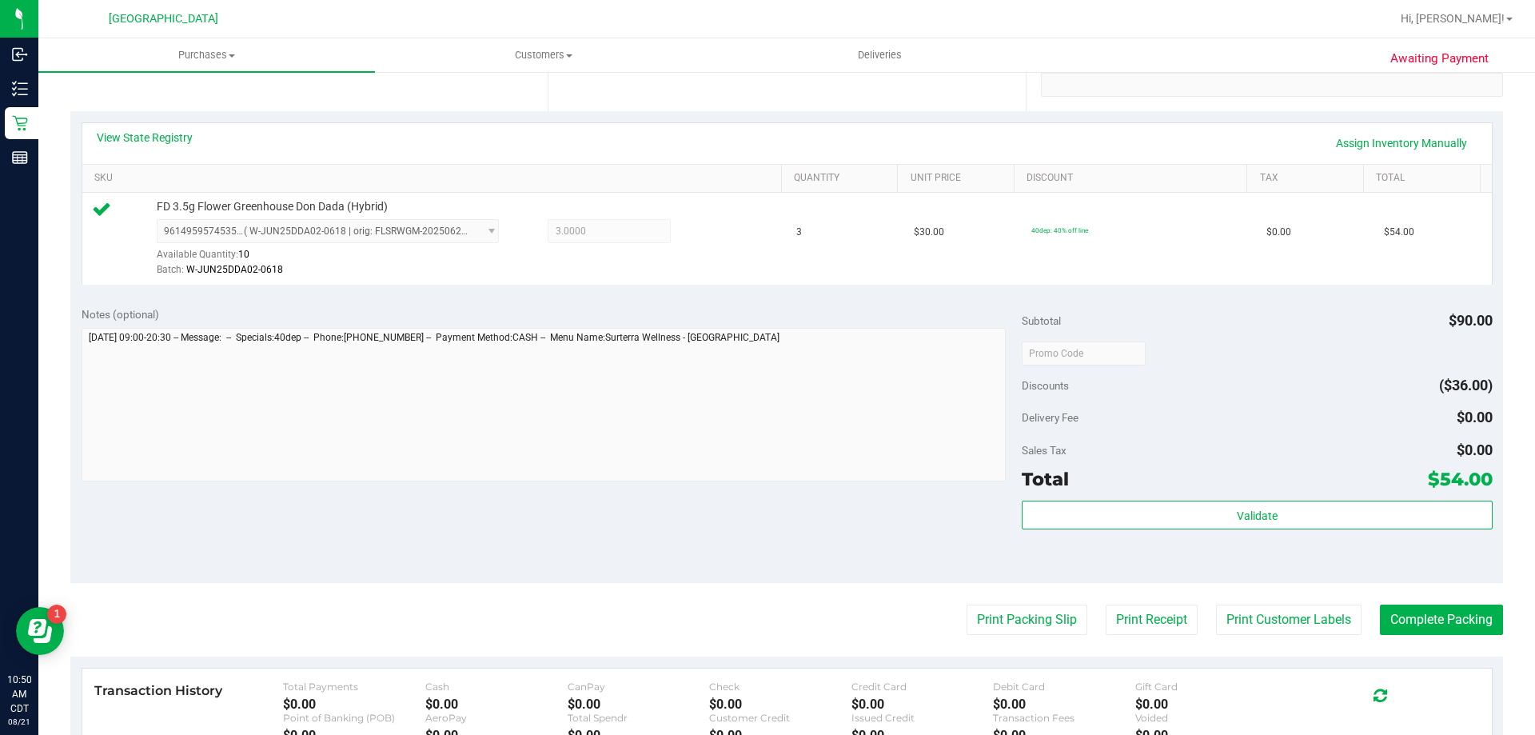
click at [1199, 531] on div "Validate" at bounding box center [1257, 537] width 470 height 72
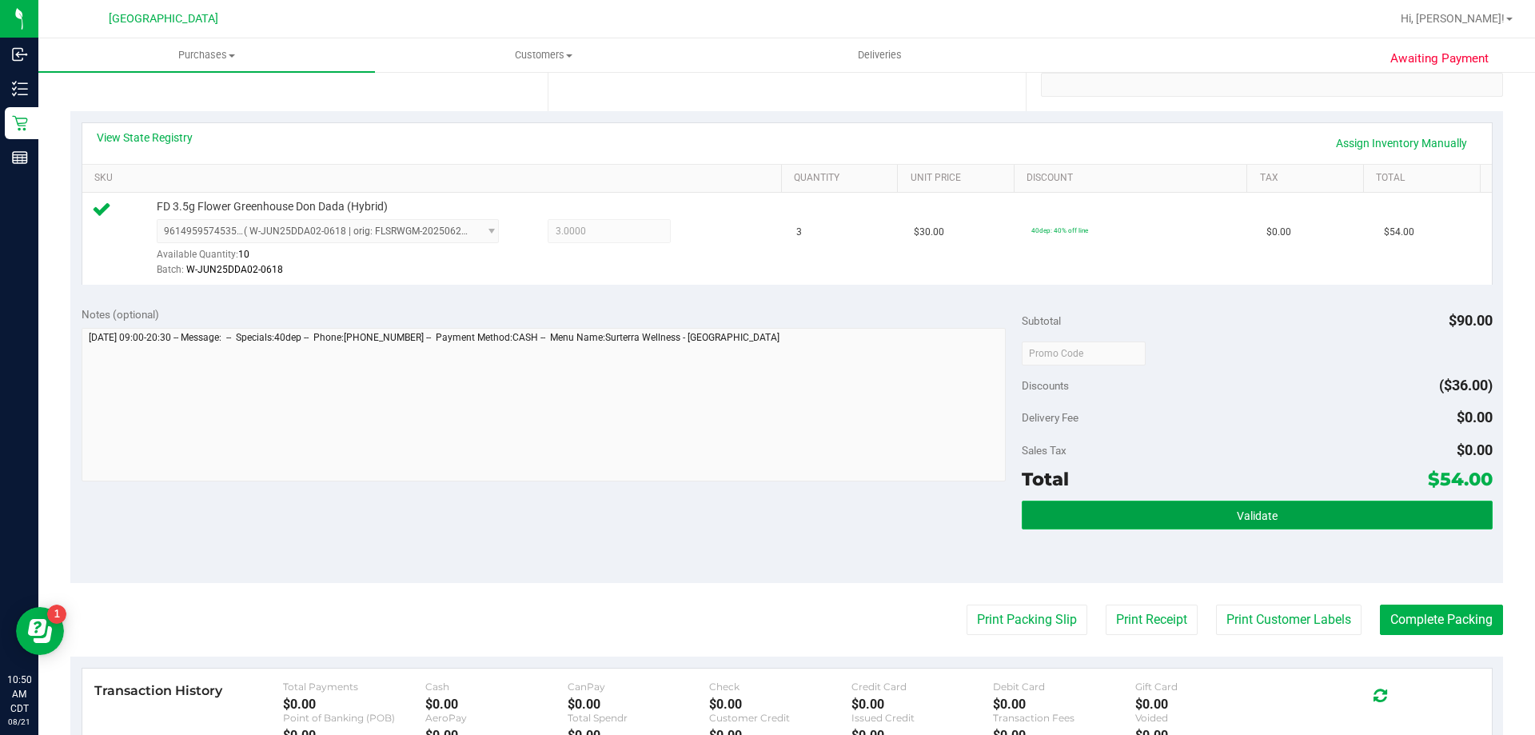
click at [1199, 511] on button "Validate" at bounding box center [1257, 515] width 470 height 29
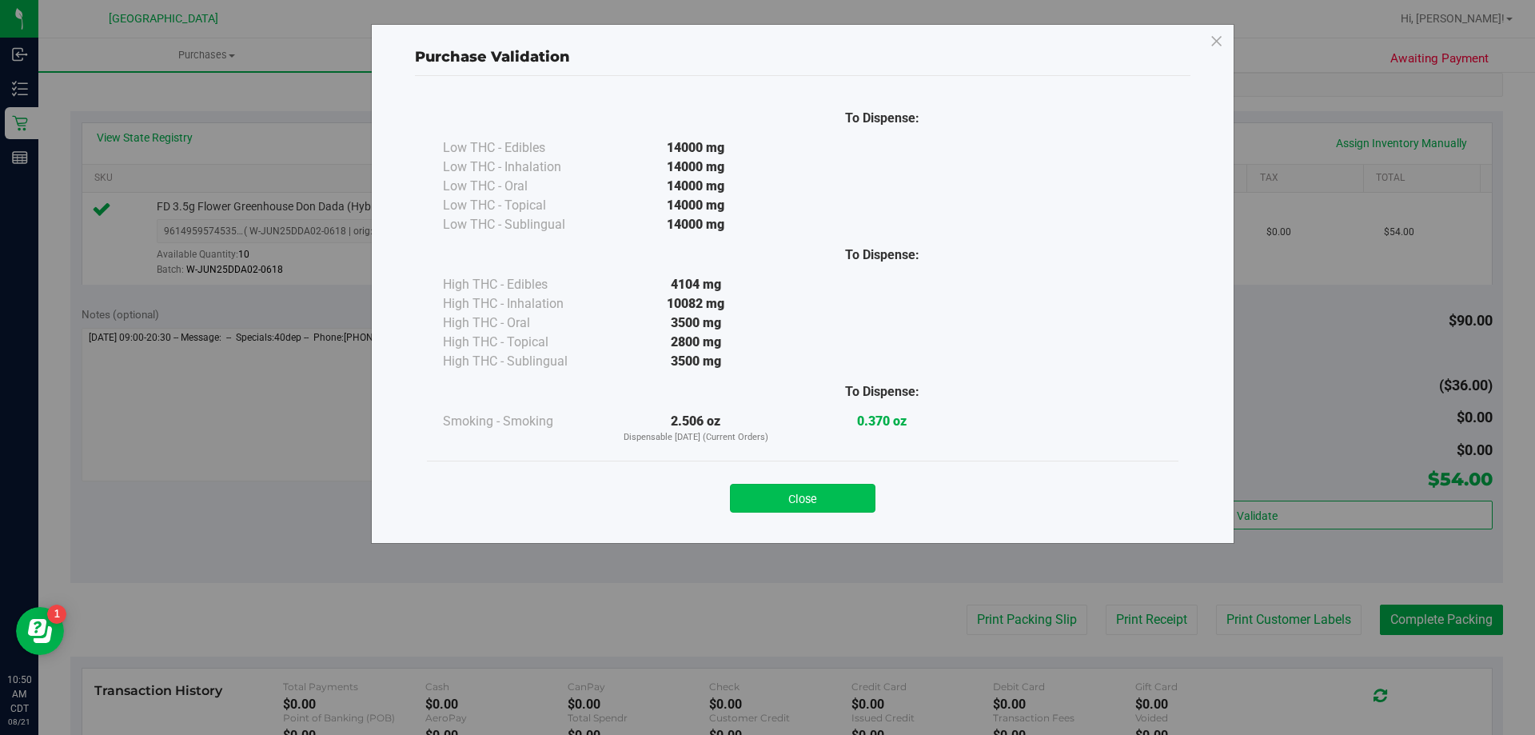
click at [842, 490] on button "Close" at bounding box center [803, 498] width 146 height 29
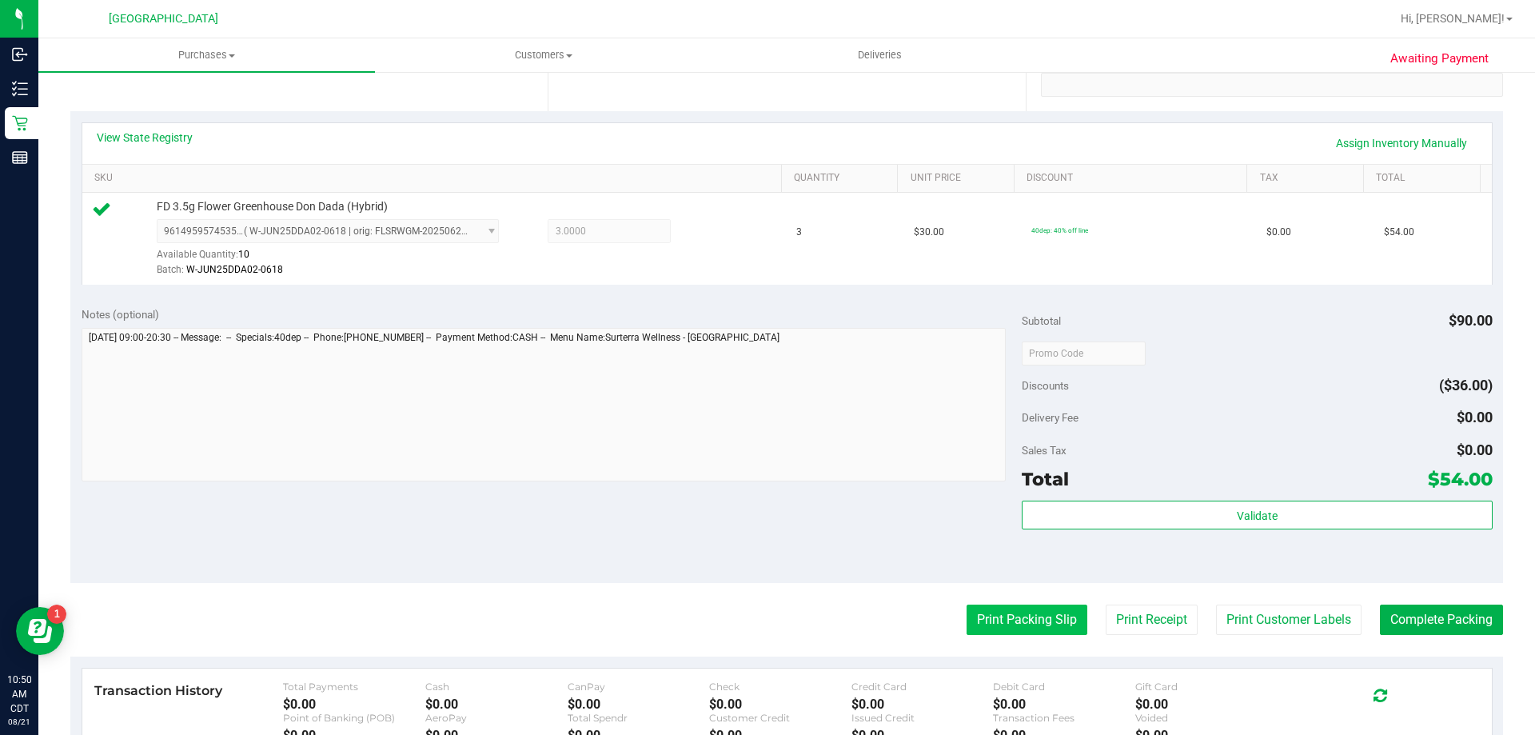
click at [1012, 611] on button "Print Packing Slip" at bounding box center [1027, 620] width 121 height 30
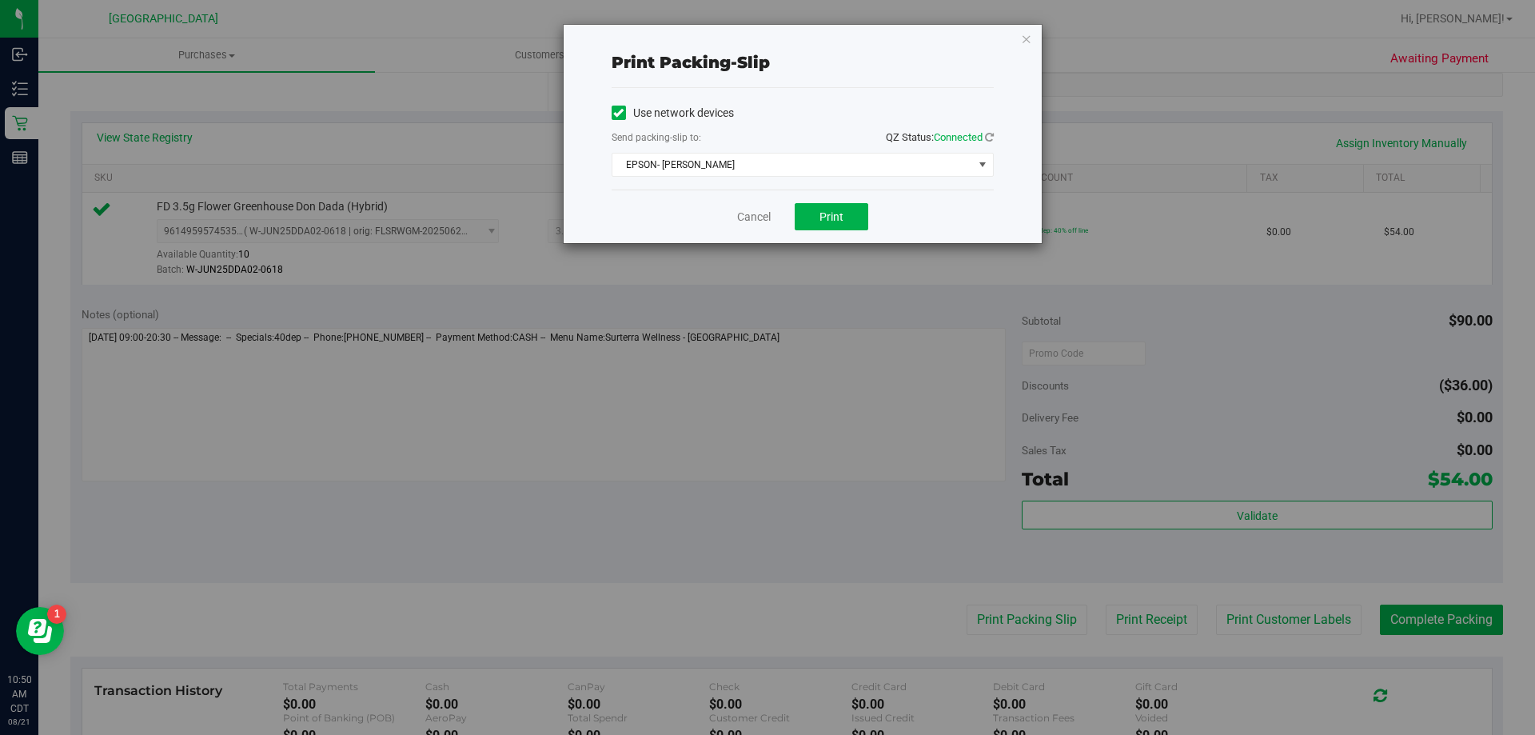
click at [853, 232] on div "Cancel Print" at bounding box center [803, 217] width 382 height 54
click at [852, 221] on button "Print" at bounding box center [832, 216] width 74 height 27
click at [753, 222] on link "Cancel" at bounding box center [754, 217] width 34 height 17
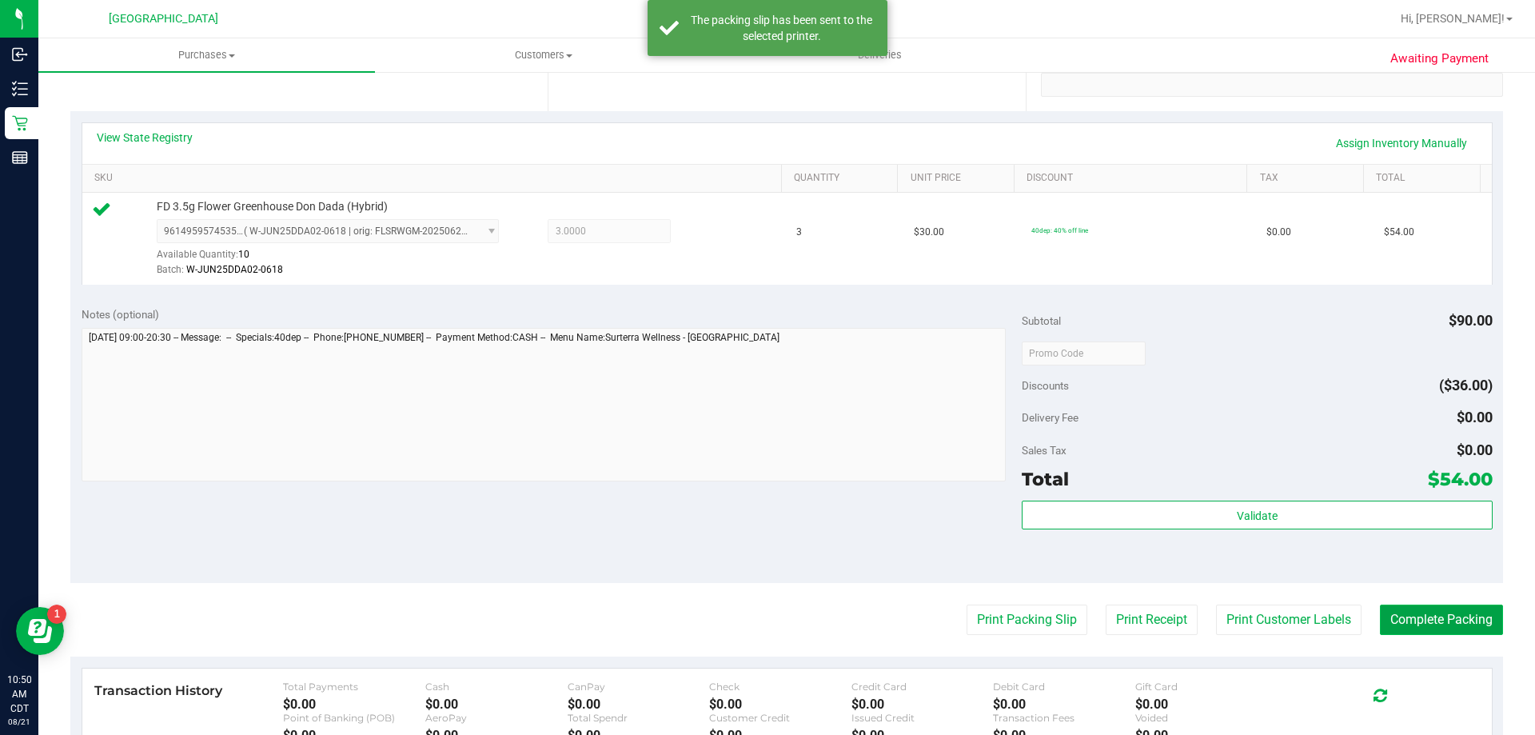
click at [1489, 621] on button "Complete Packing" at bounding box center [1441, 620] width 123 height 30
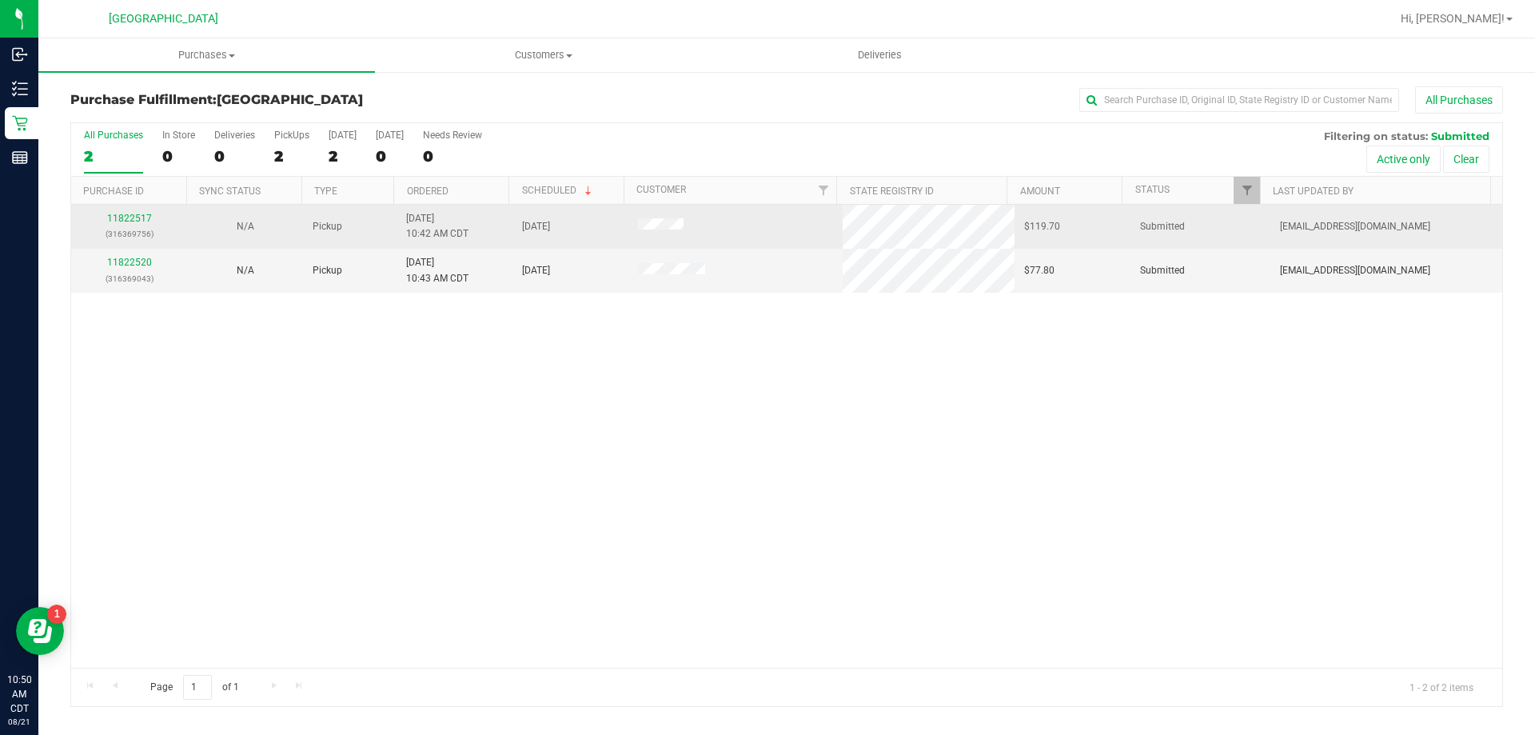
click at [121, 212] on div "11822517 (316369756)" at bounding box center [129, 226] width 97 height 30
click at [126, 214] on link "11822517" at bounding box center [129, 218] width 45 height 11
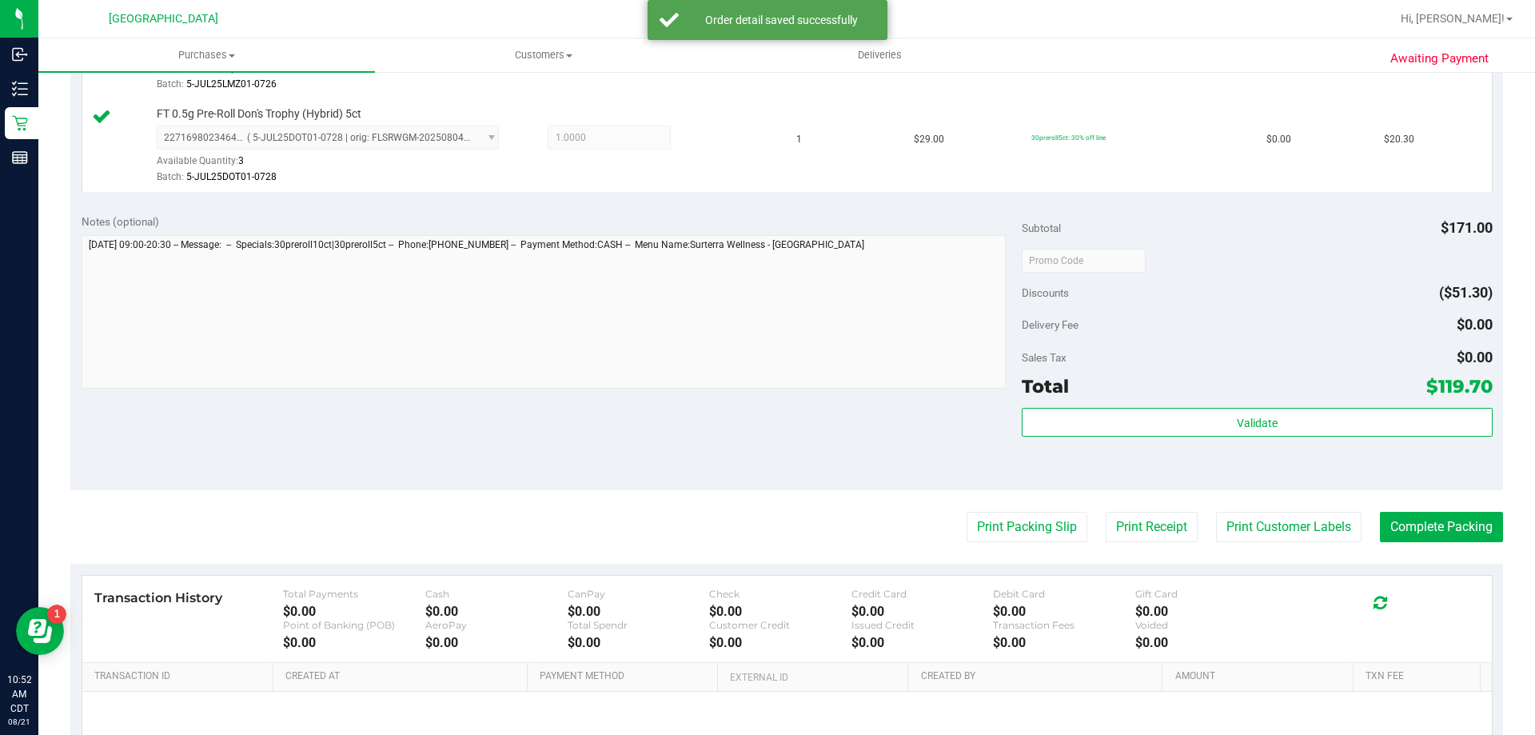
scroll to position [720, 0]
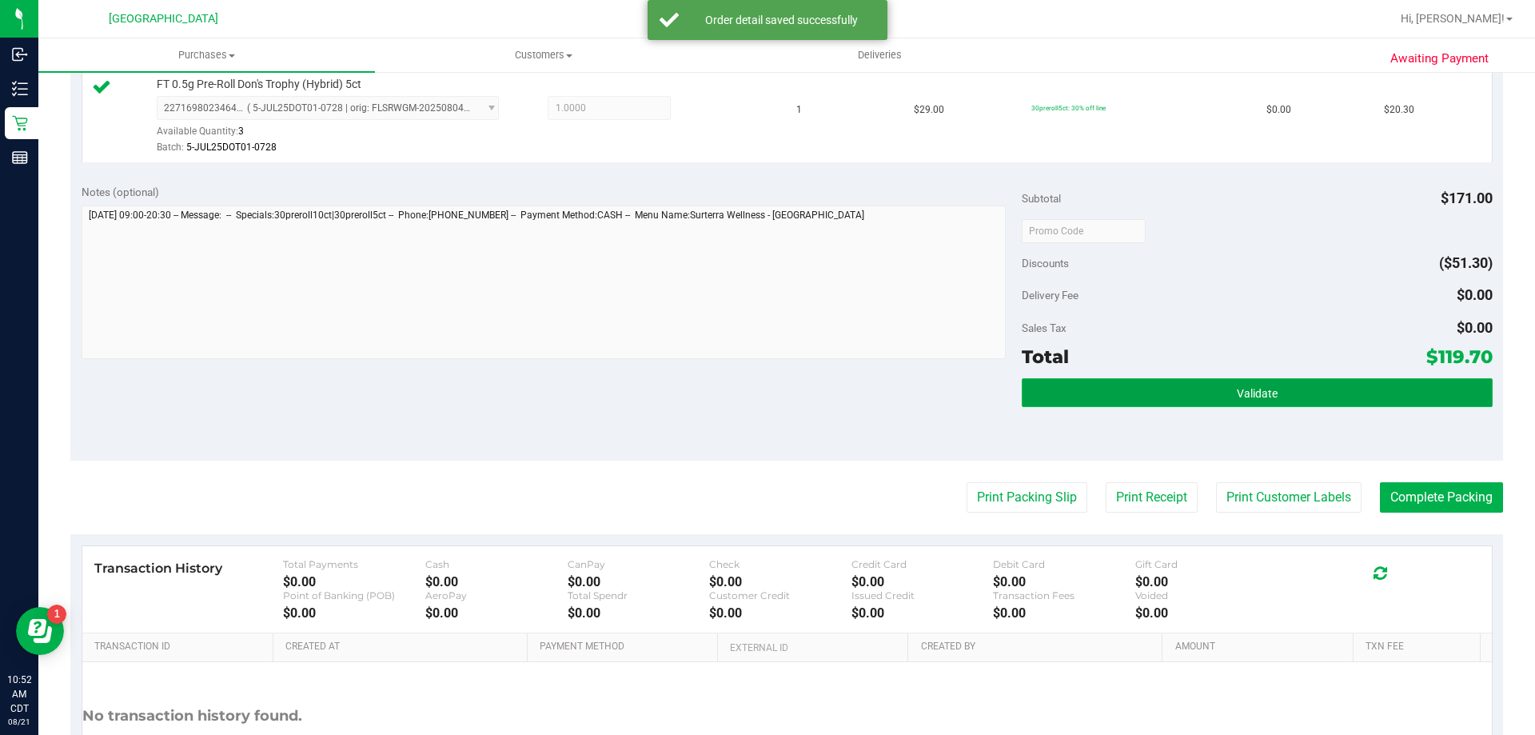
click at [1348, 394] on button "Validate" at bounding box center [1257, 392] width 470 height 29
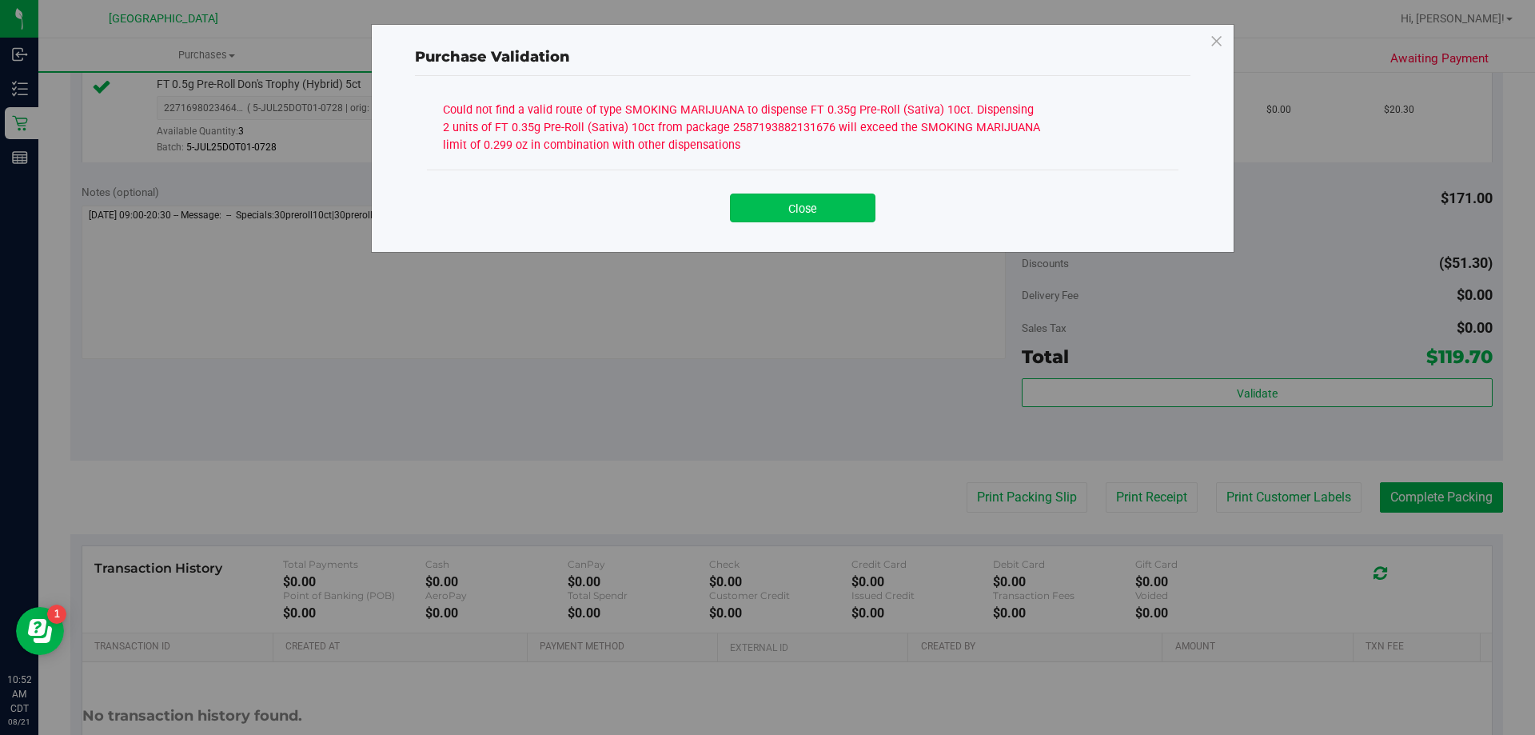
click at [817, 200] on button "Close" at bounding box center [803, 208] width 146 height 29
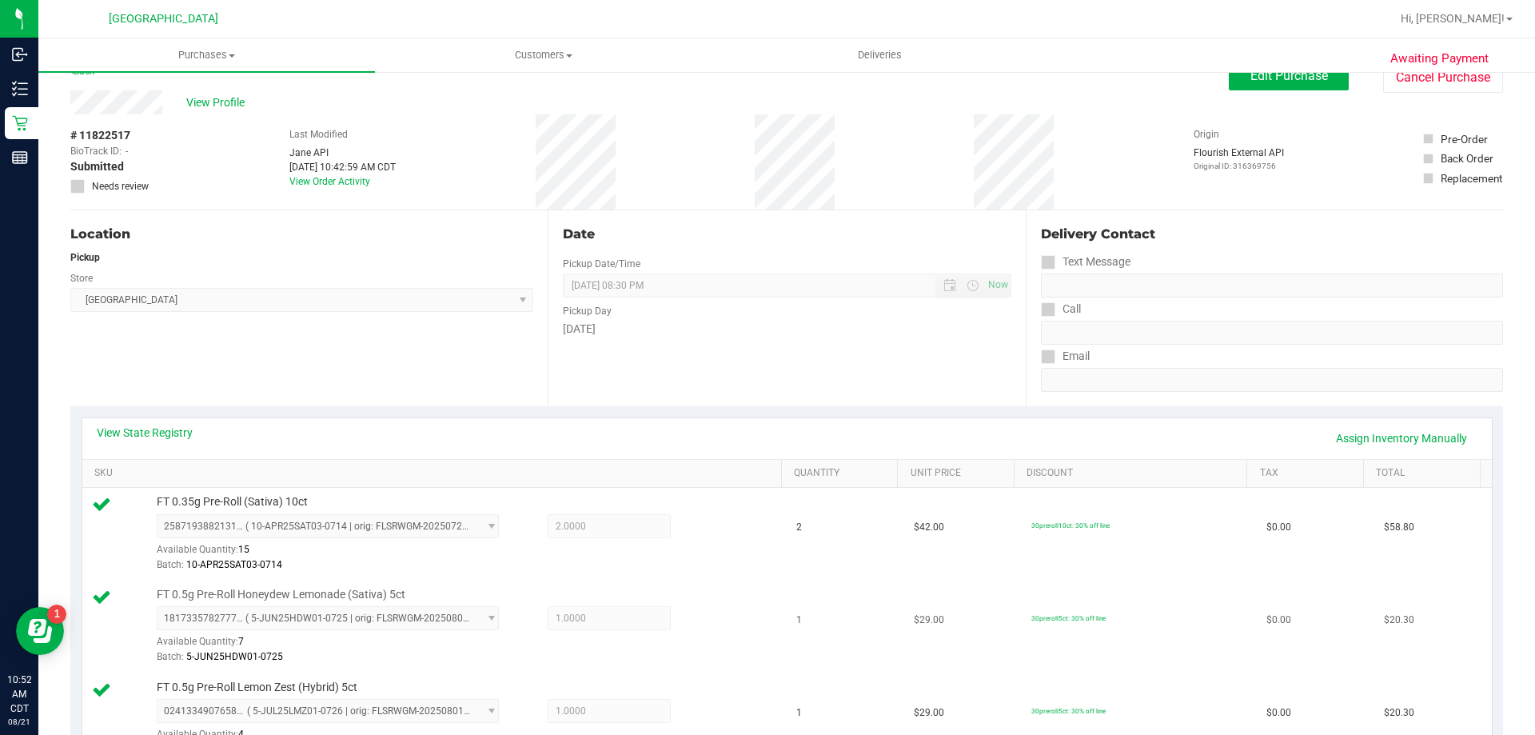
scroll to position [0, 0]
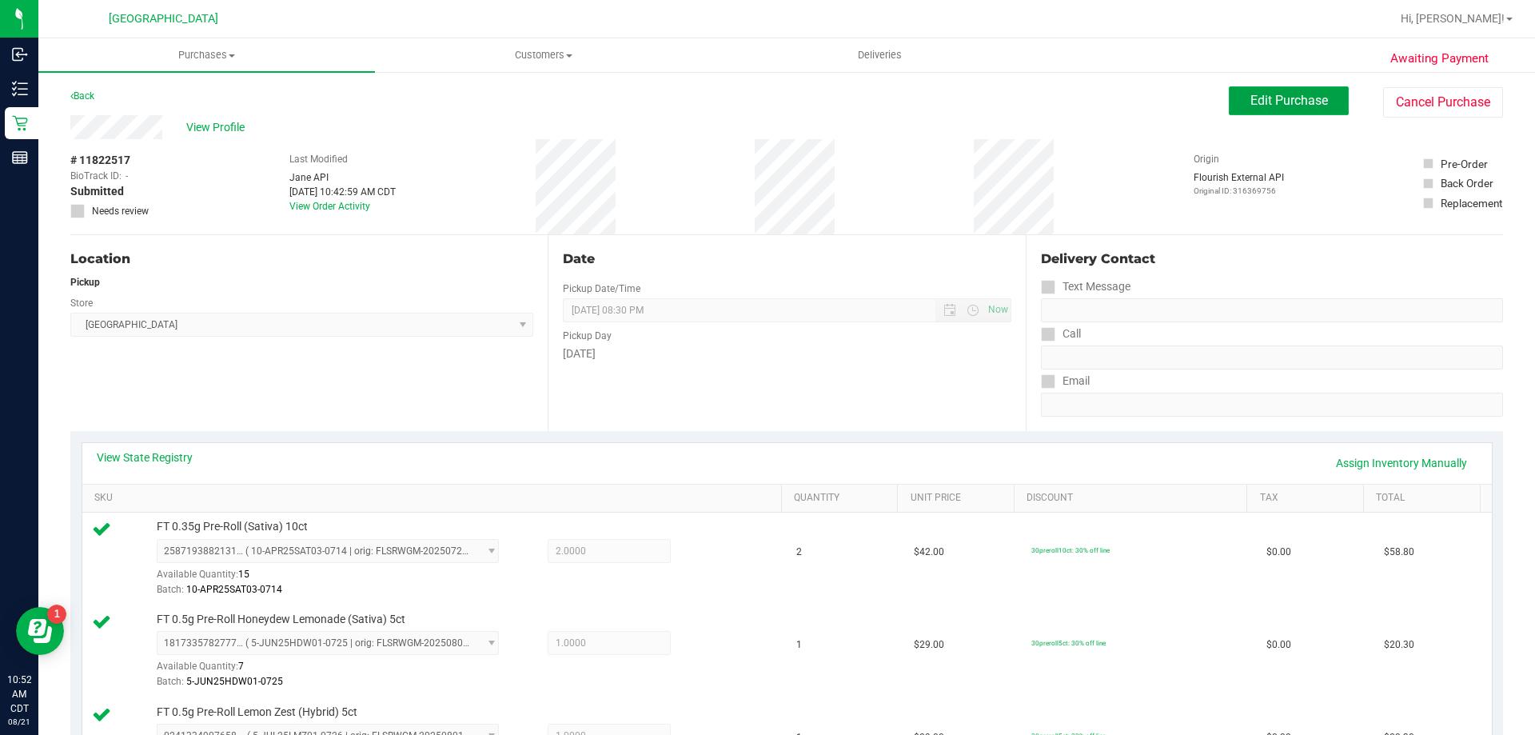
click at [1304, 91] on button "Edit Purchase" at bounding box center [1289, 100] width 120 height 29
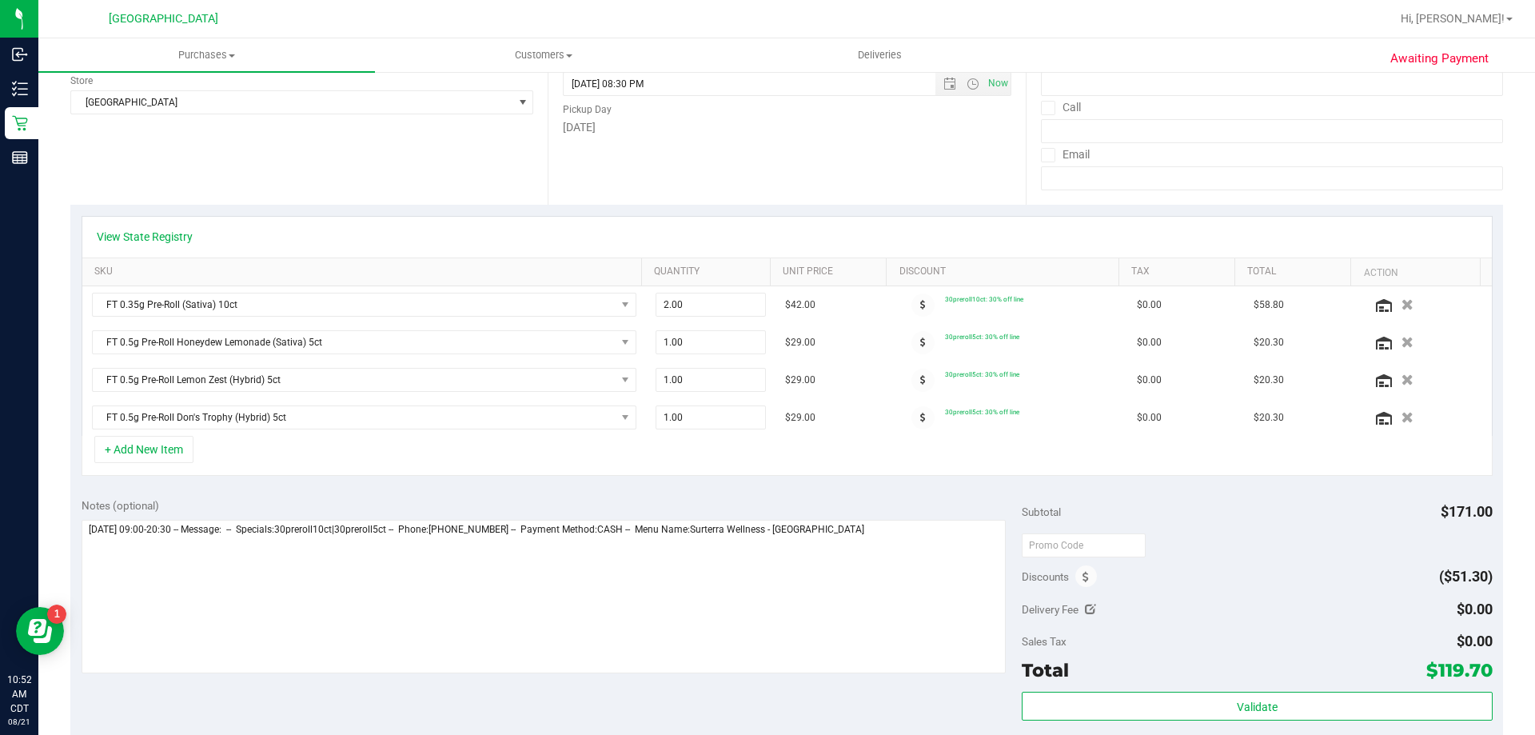
scroll to position [240, 0]
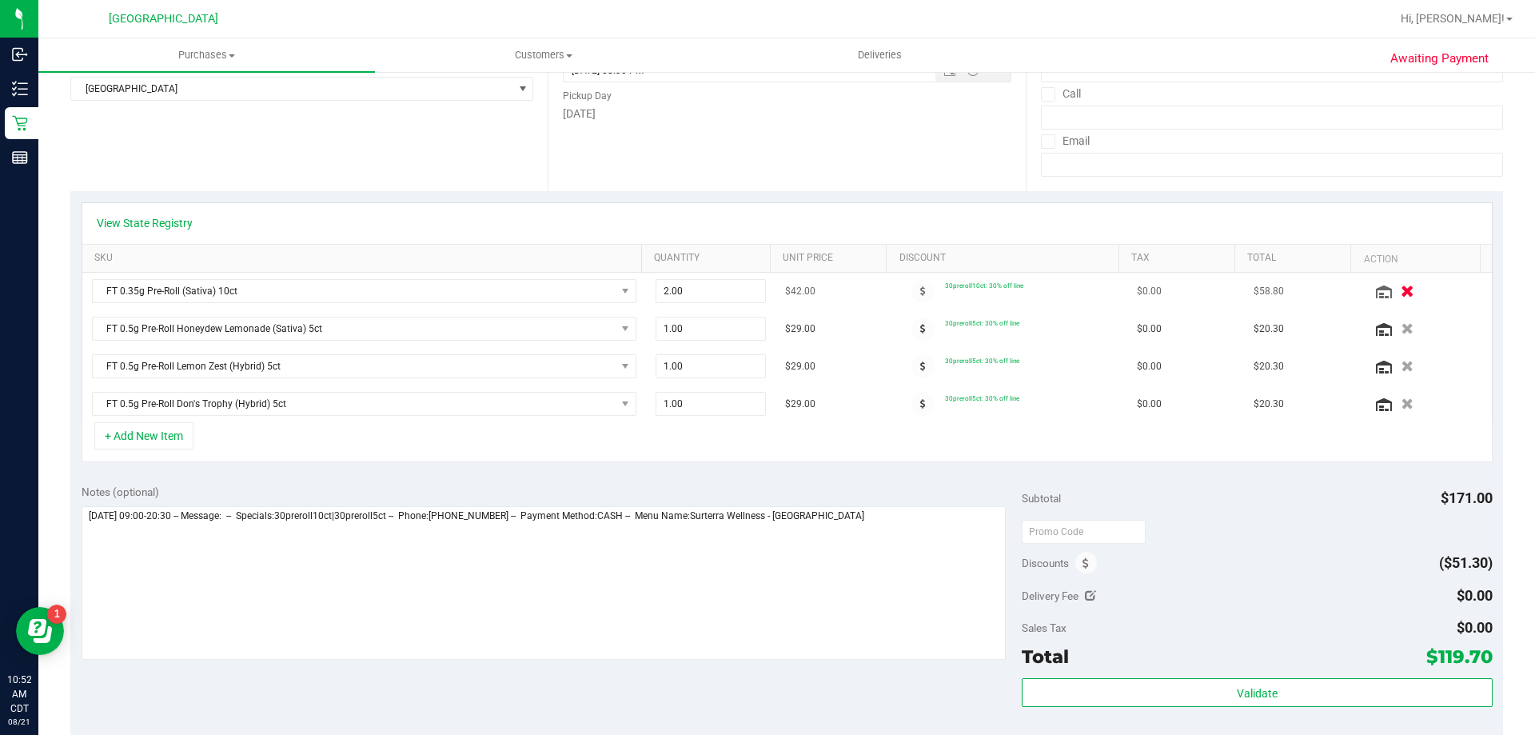
click at [1401, 294] on icon "button" at bounding box center [1408, 291] width 14 height 12
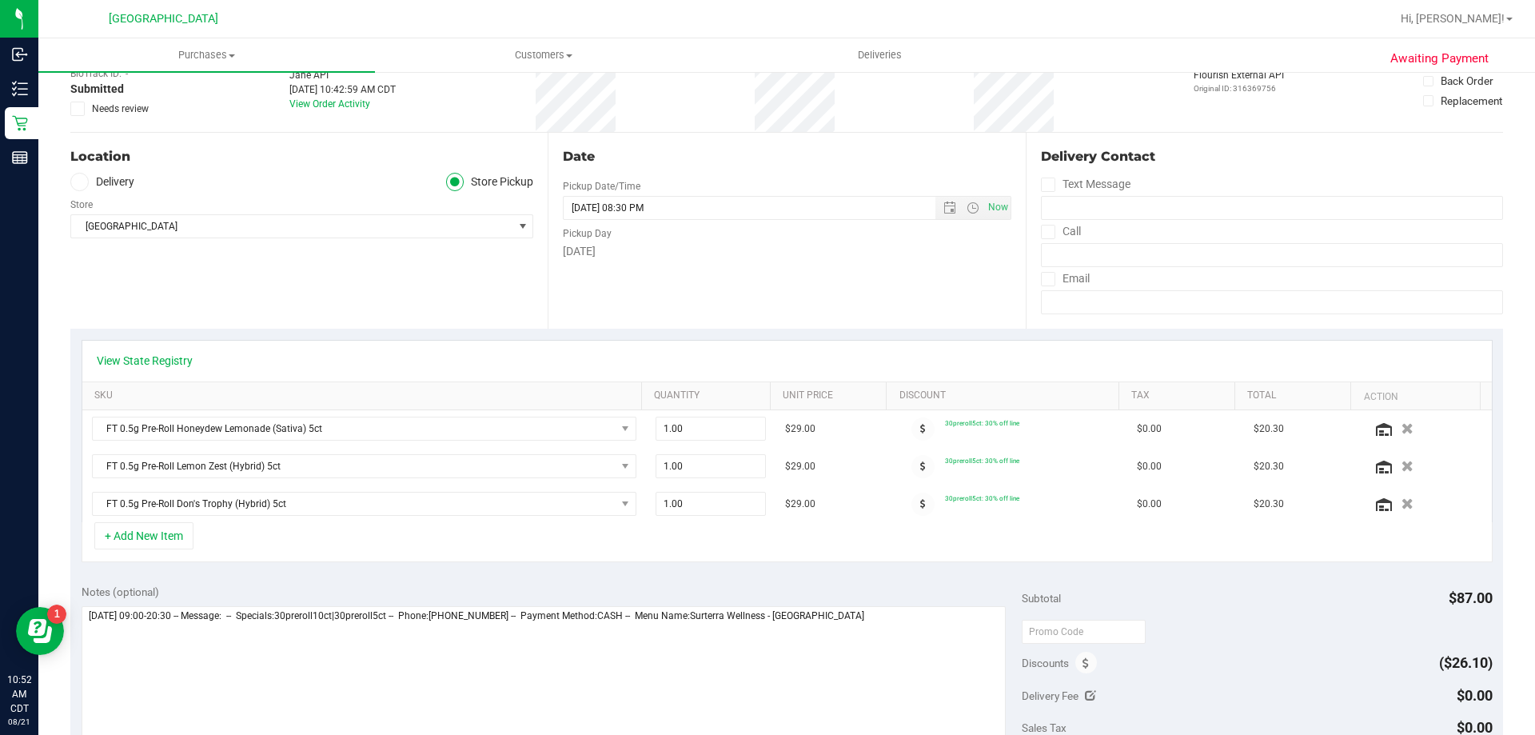
scroll to position [0, 0]
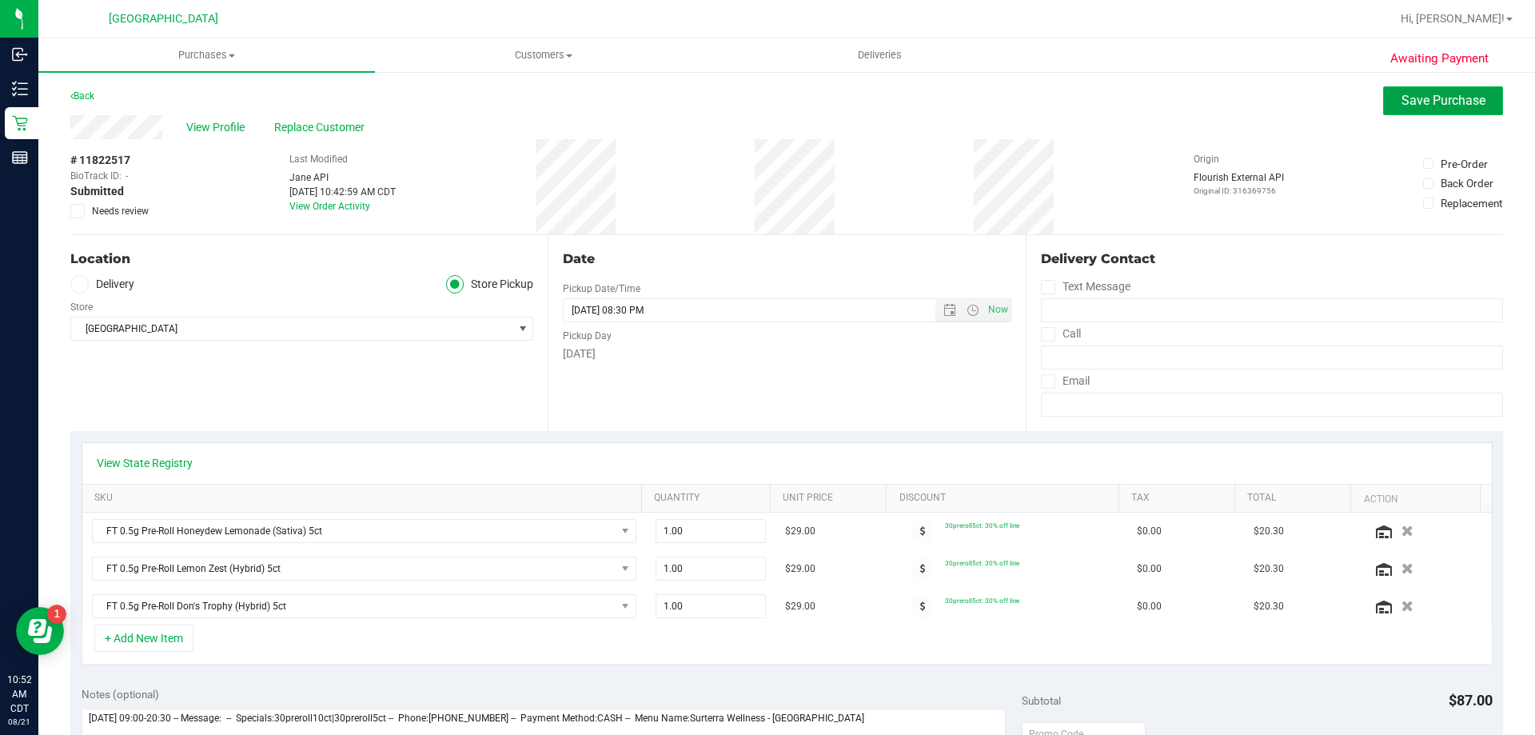
click at [1402, 95] on span "Save Purchase" at bounding box center [1444, 100] width 84 height 15
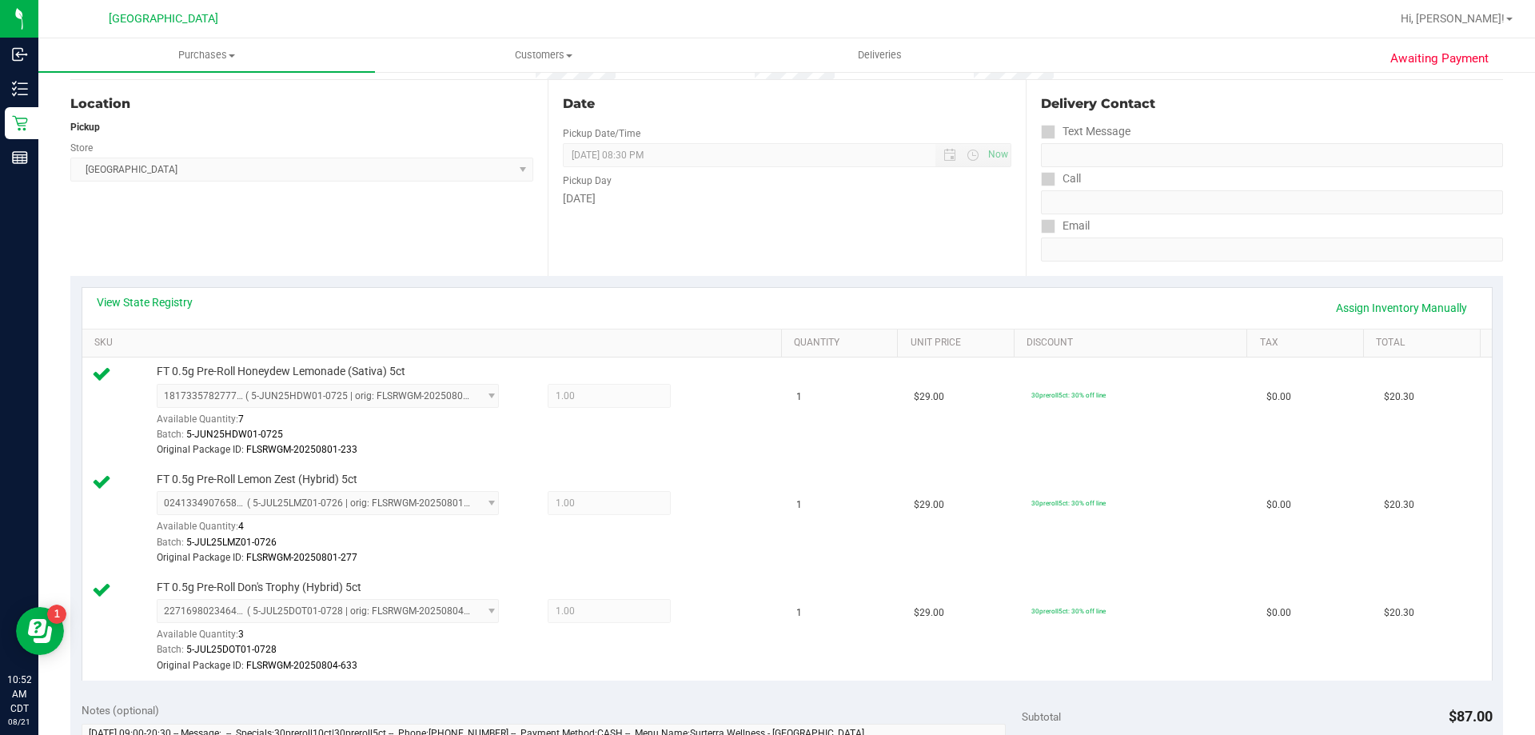
scroll to position [480, 0]
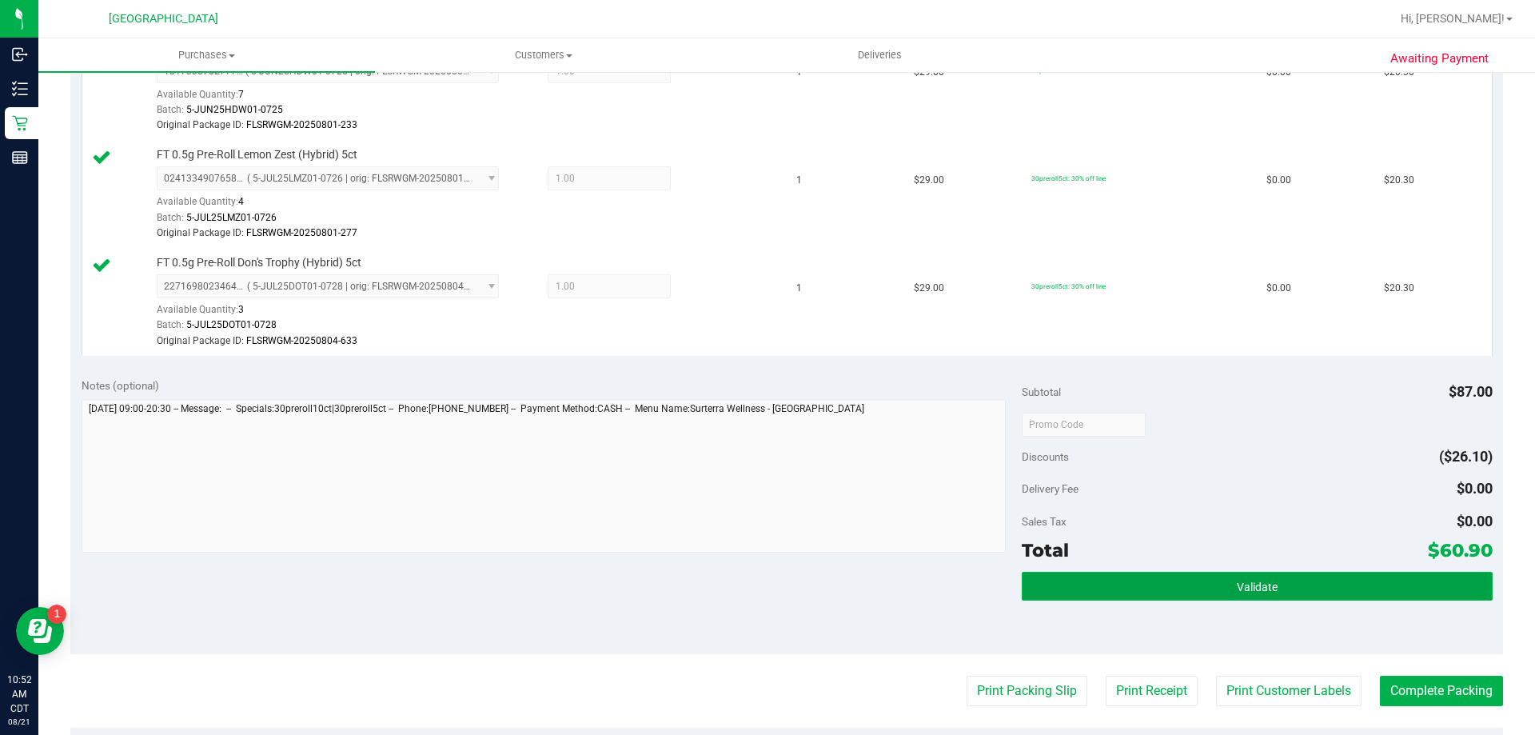
click at [1152, 581] on button "Validate" at bounding box center [1257, 586] width 470 height 29
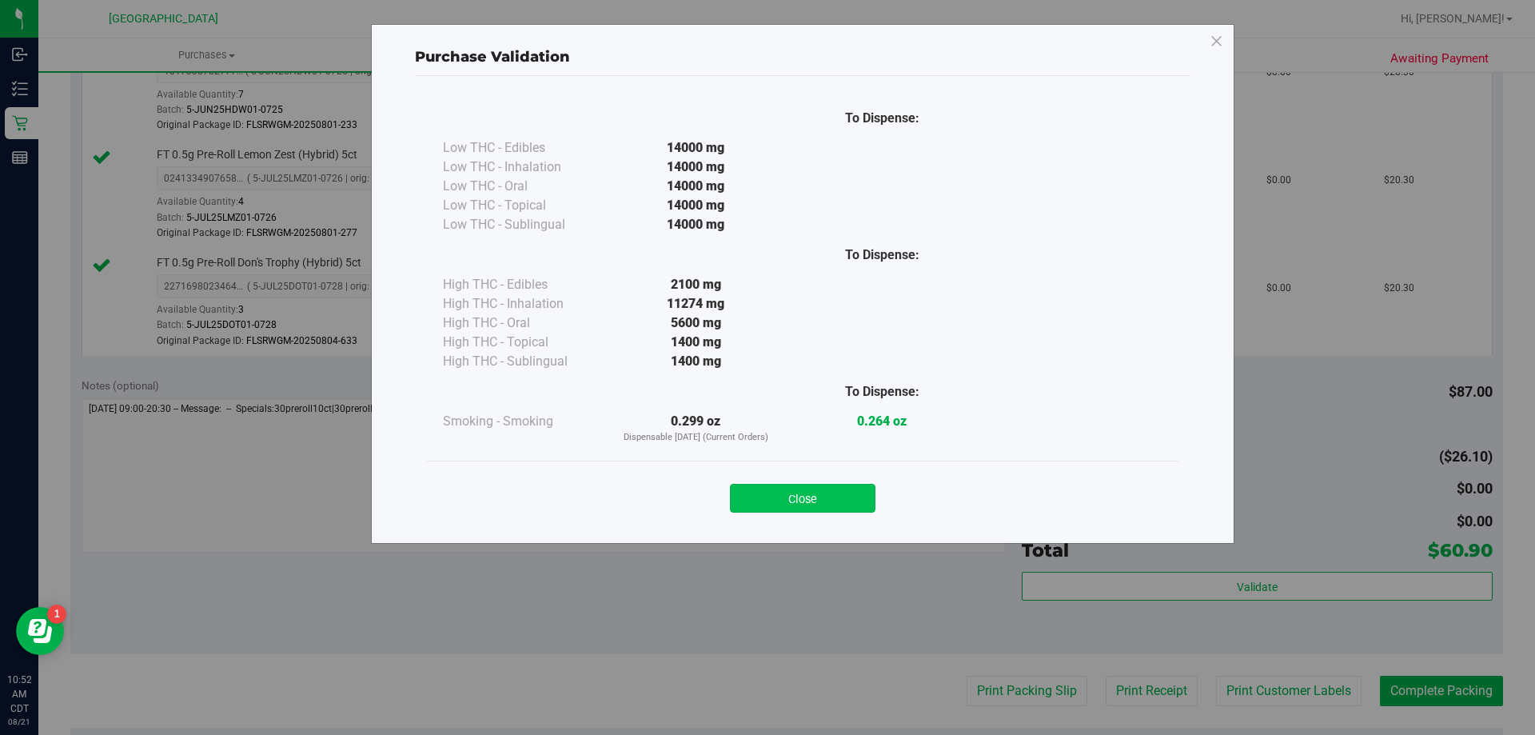
click at [836, 496] on button "Close" at bounding box center [803, 498] width 146 height 29
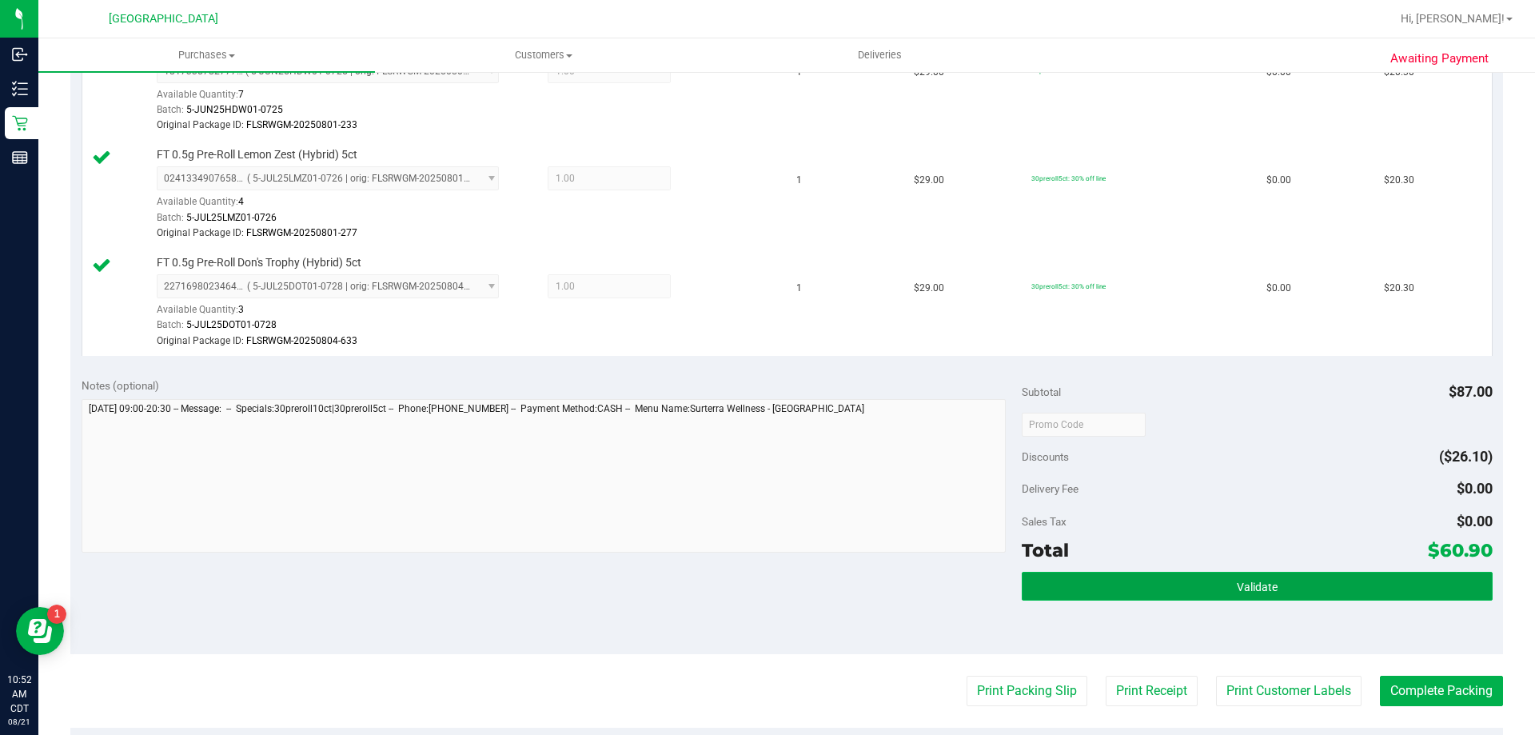
click at [1220, 579] on button "Validate" at bounding box center [1257, 586] width 470 height 29
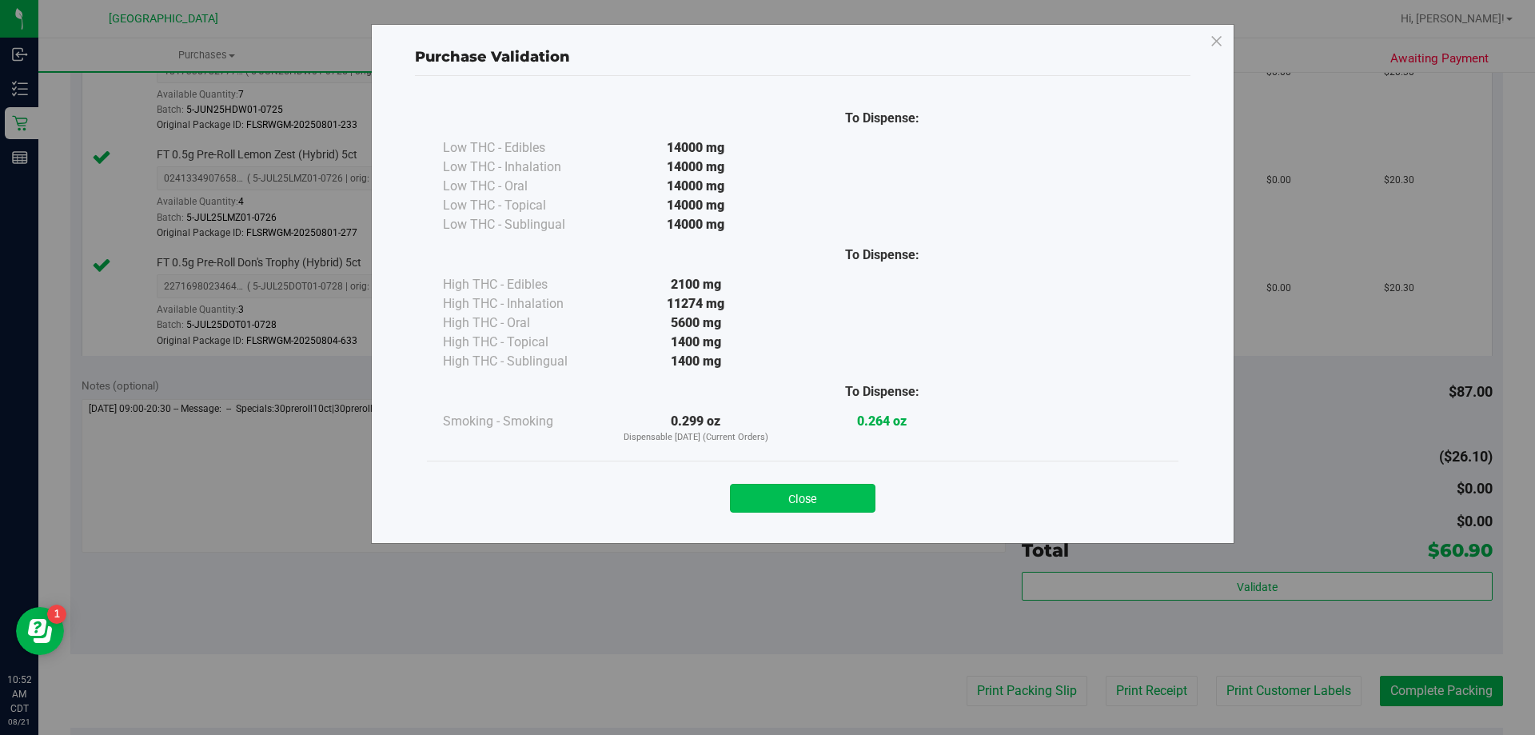
click at [829, 493] on button "Close" at bounding box center [803, 498] width 146 height 29
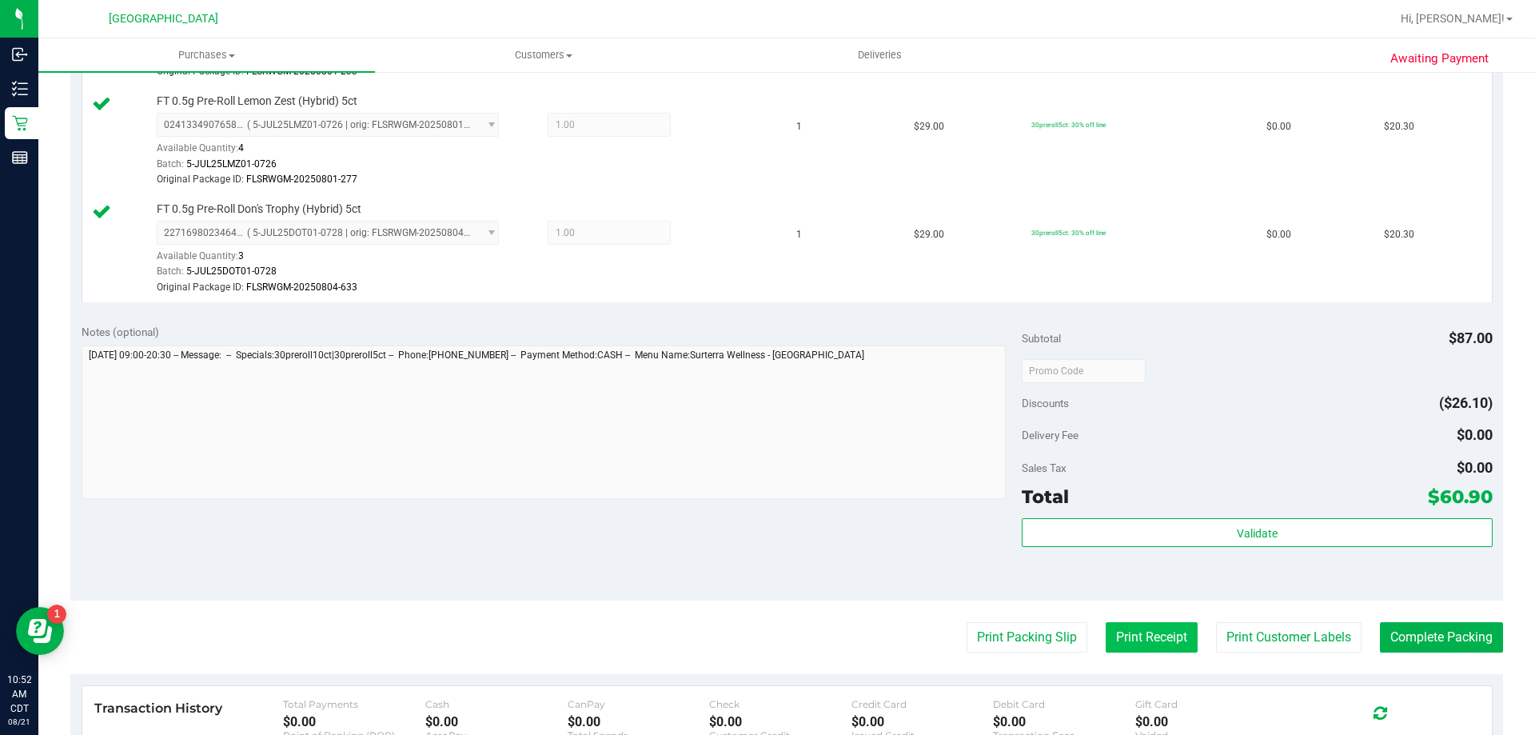
scroll to position [640, 0]
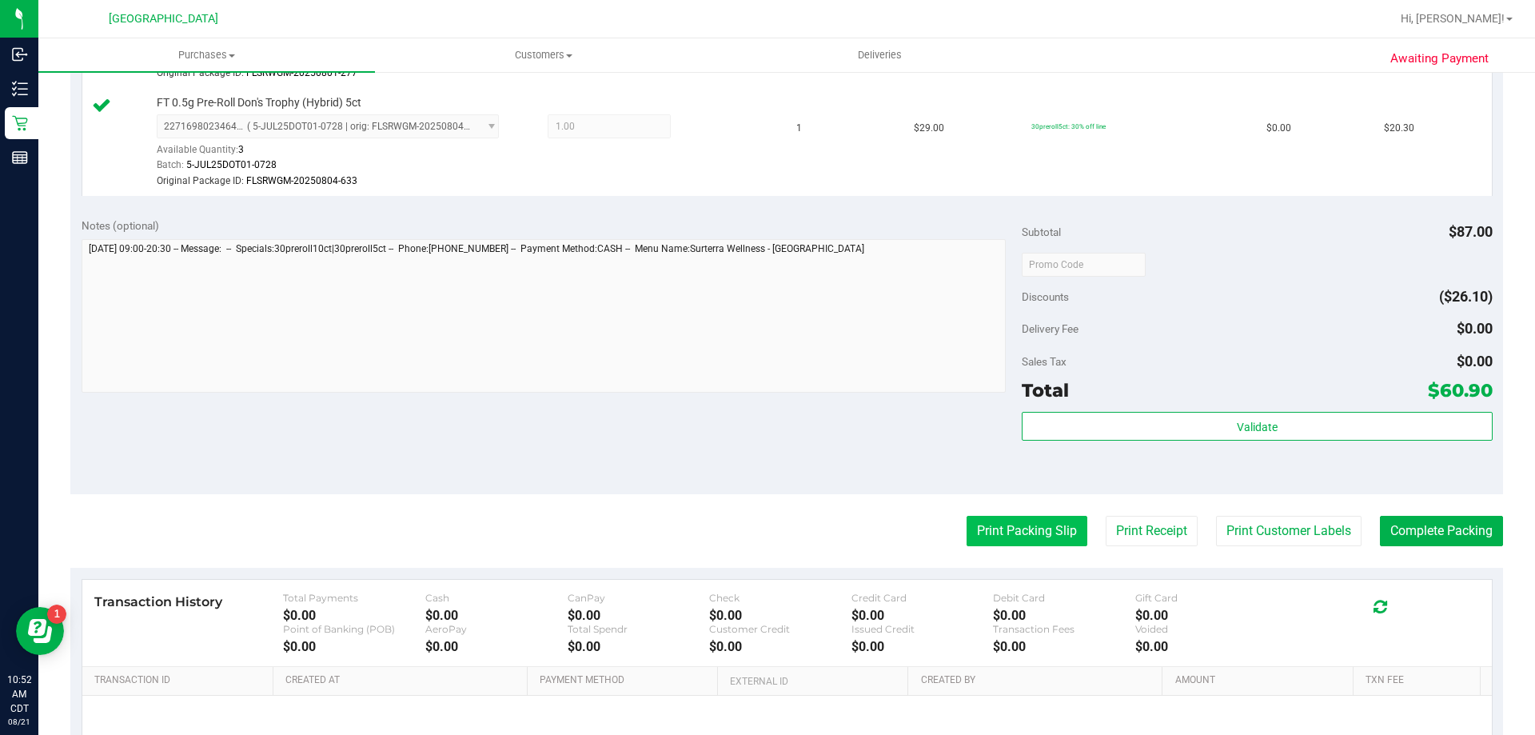
click at [1038, 527] on button "Print Packing Slip" at bounding box center [1027, 531] width 121 height 30
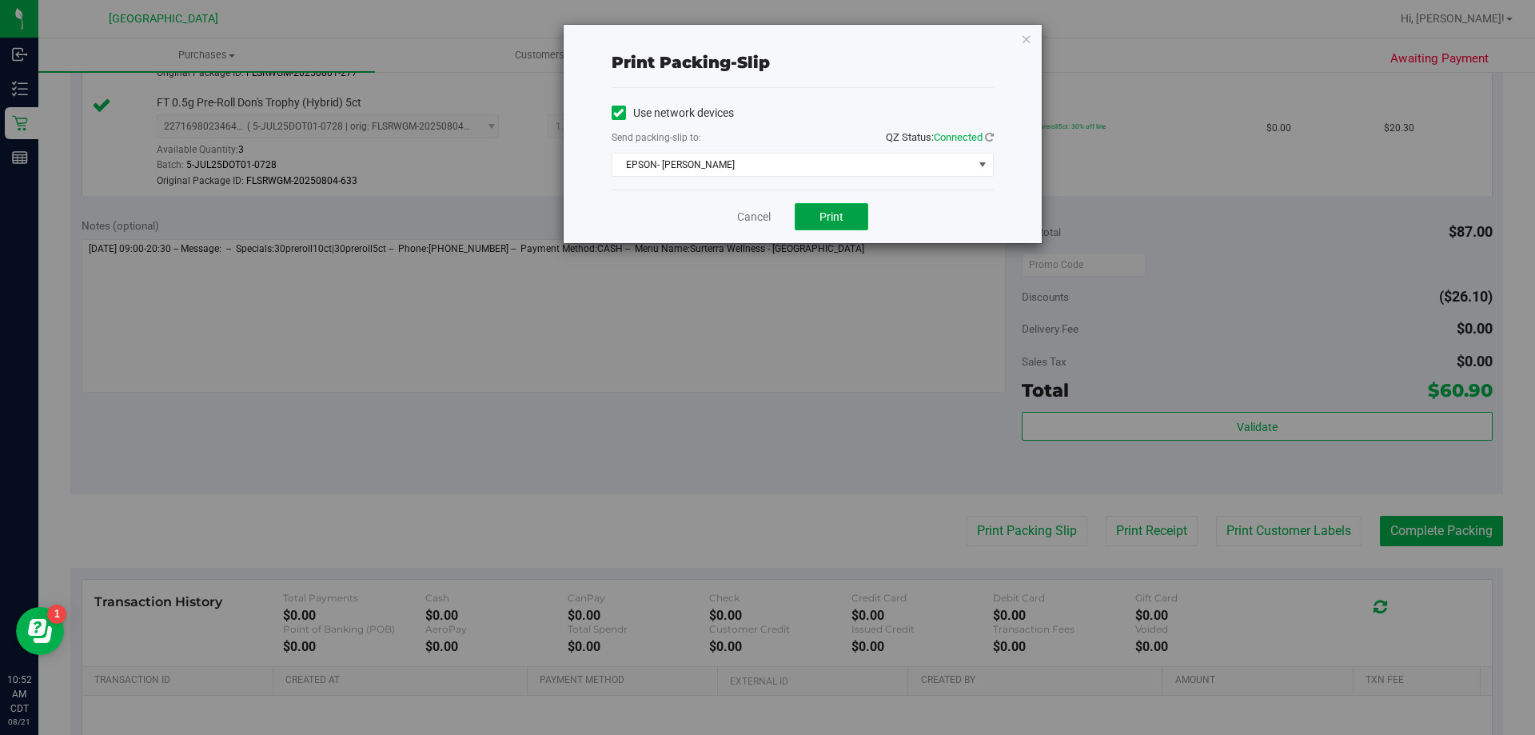
click at [820, 229] on button "Print" at bounding box center [832, 216] width 74 height 27
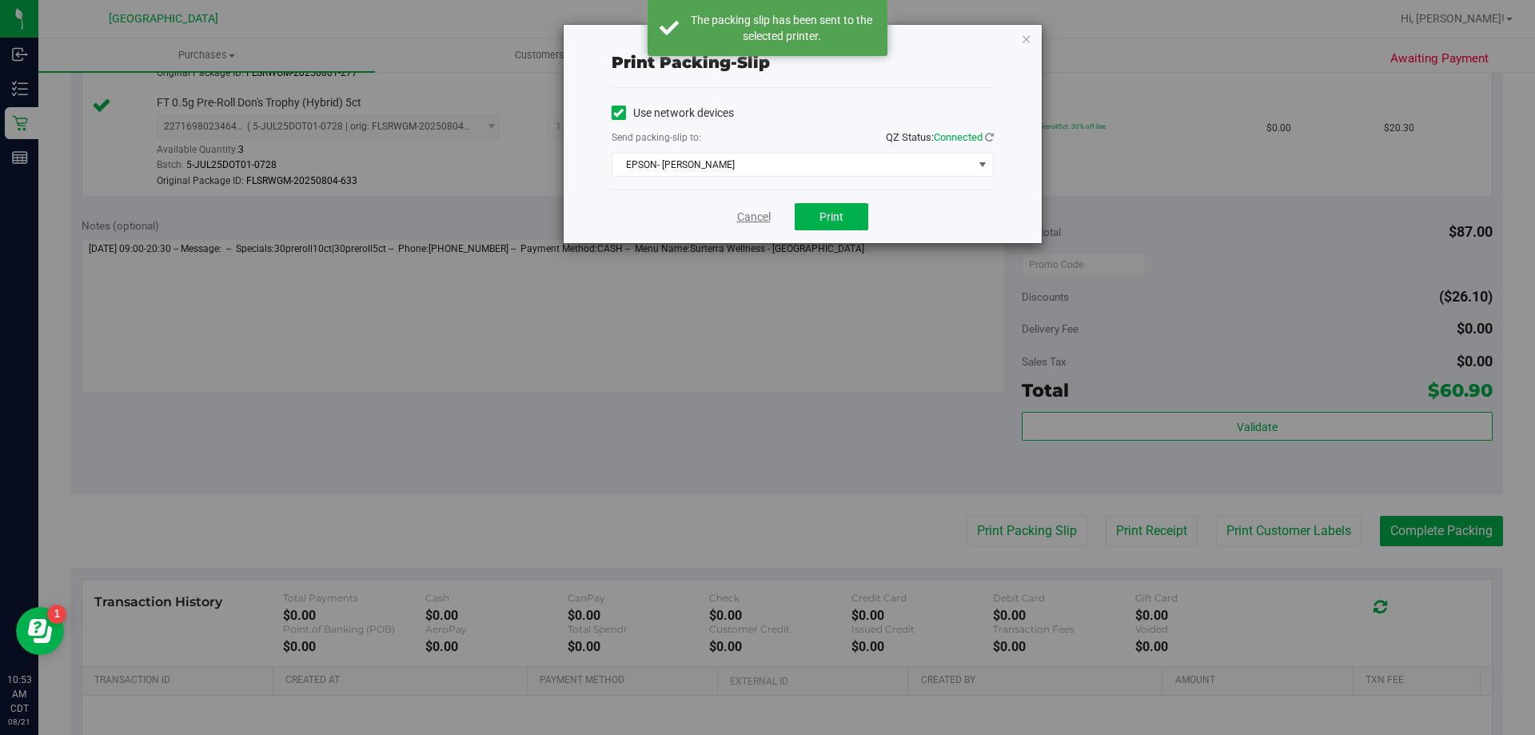
click at [750, 215] on link "Cancel" at bounding box center [754, 217] width 34 height 17
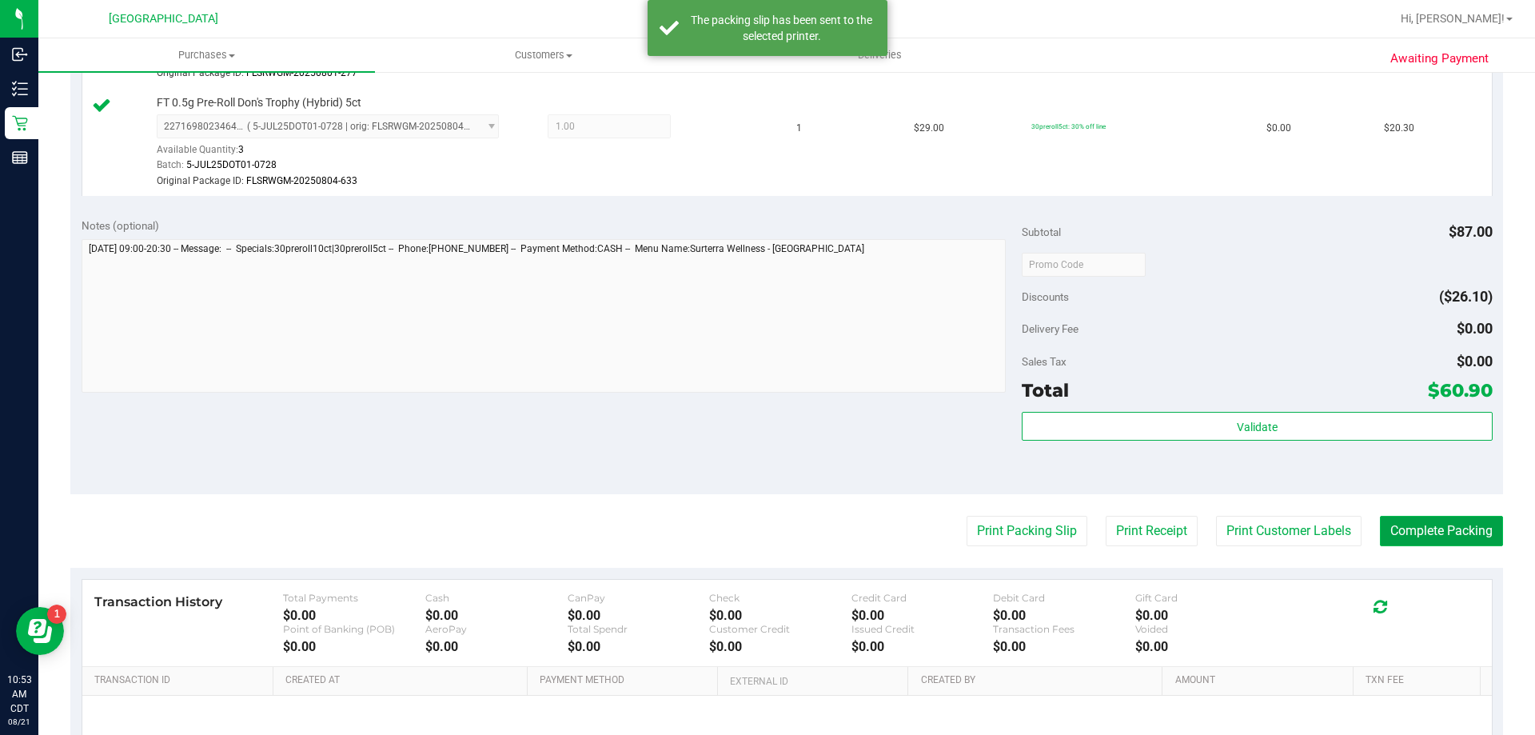
click at [1409, 524] on button "Complete Packing" at bounding box center [1441, 531] width 123 height 30
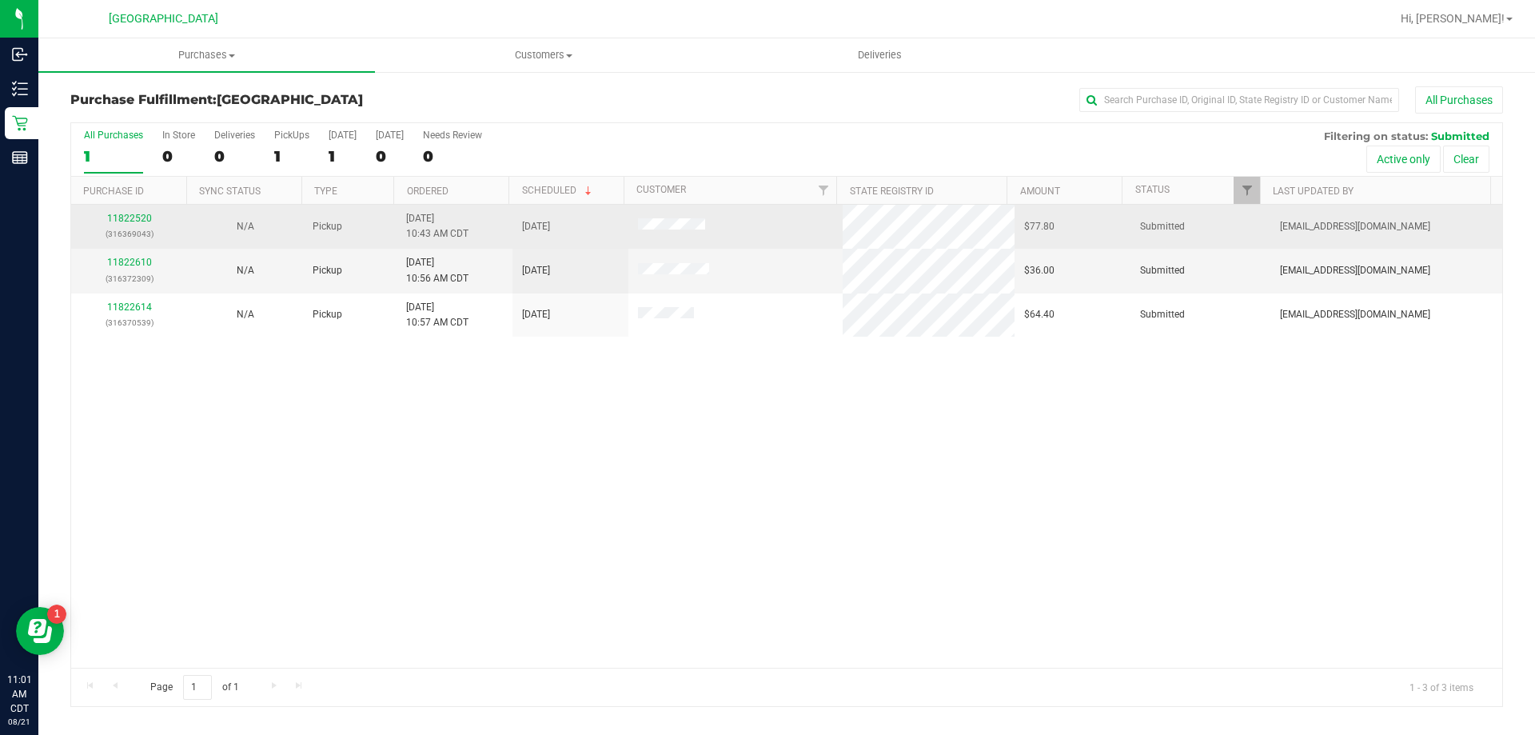
click at [138, 212] on div "11822520 (316369043)" at bounding box center [129, 226] width 97 height 30
click at [141, 222] on link "11822520" at bounding box center [129, 218] width 45 height 11
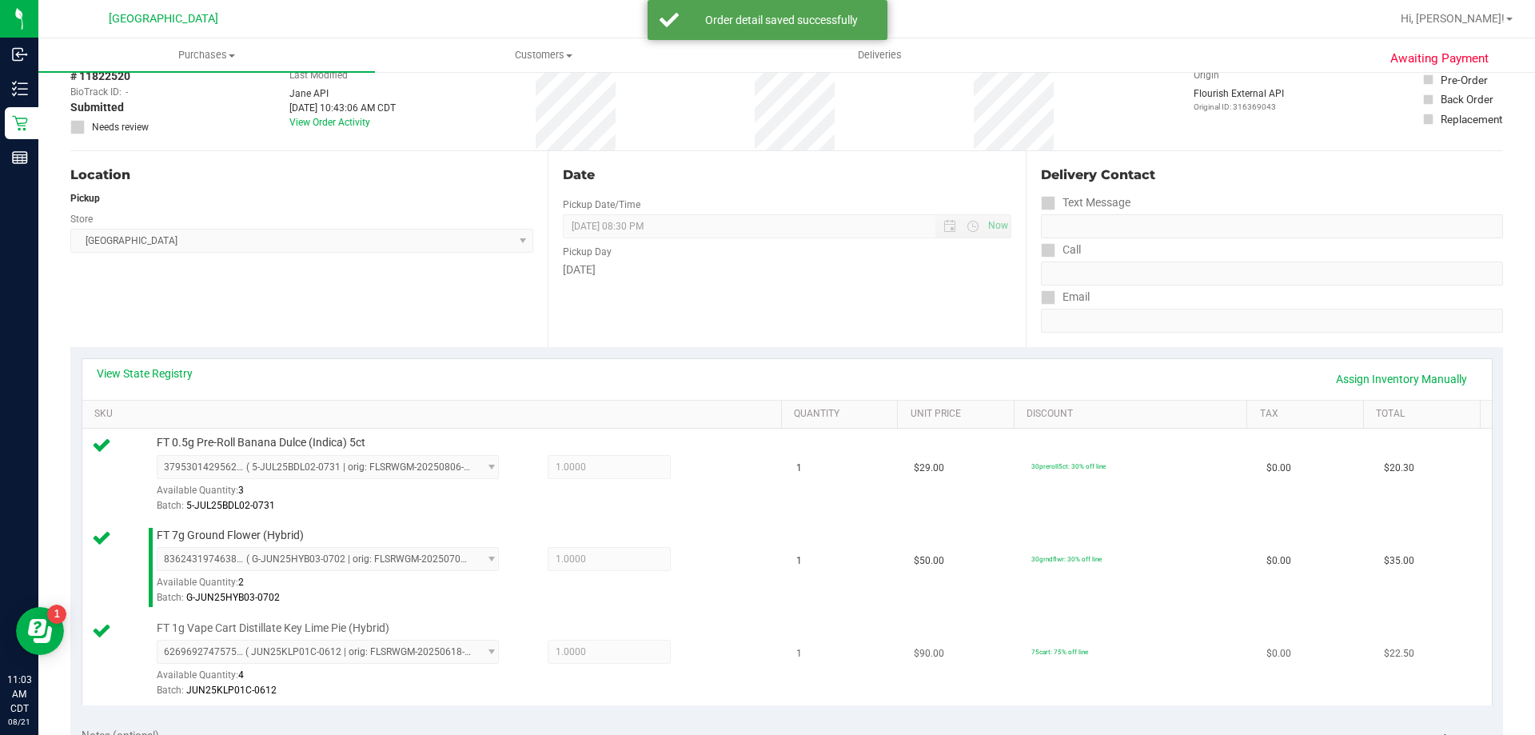
scroll to position [320, 0]
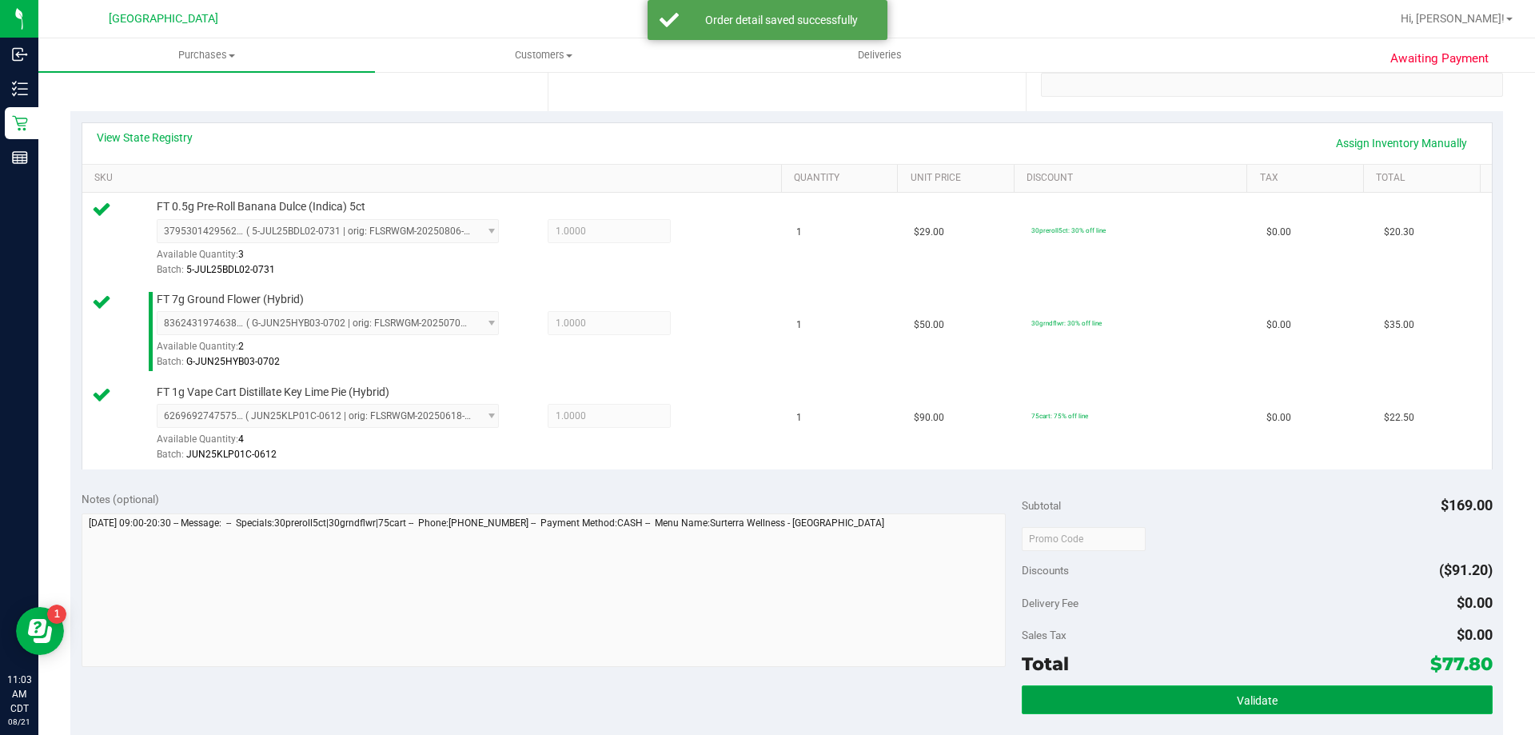
click at [1184, 697] on button "Validate" at bounding box center [1257, 699] width 470 height 29
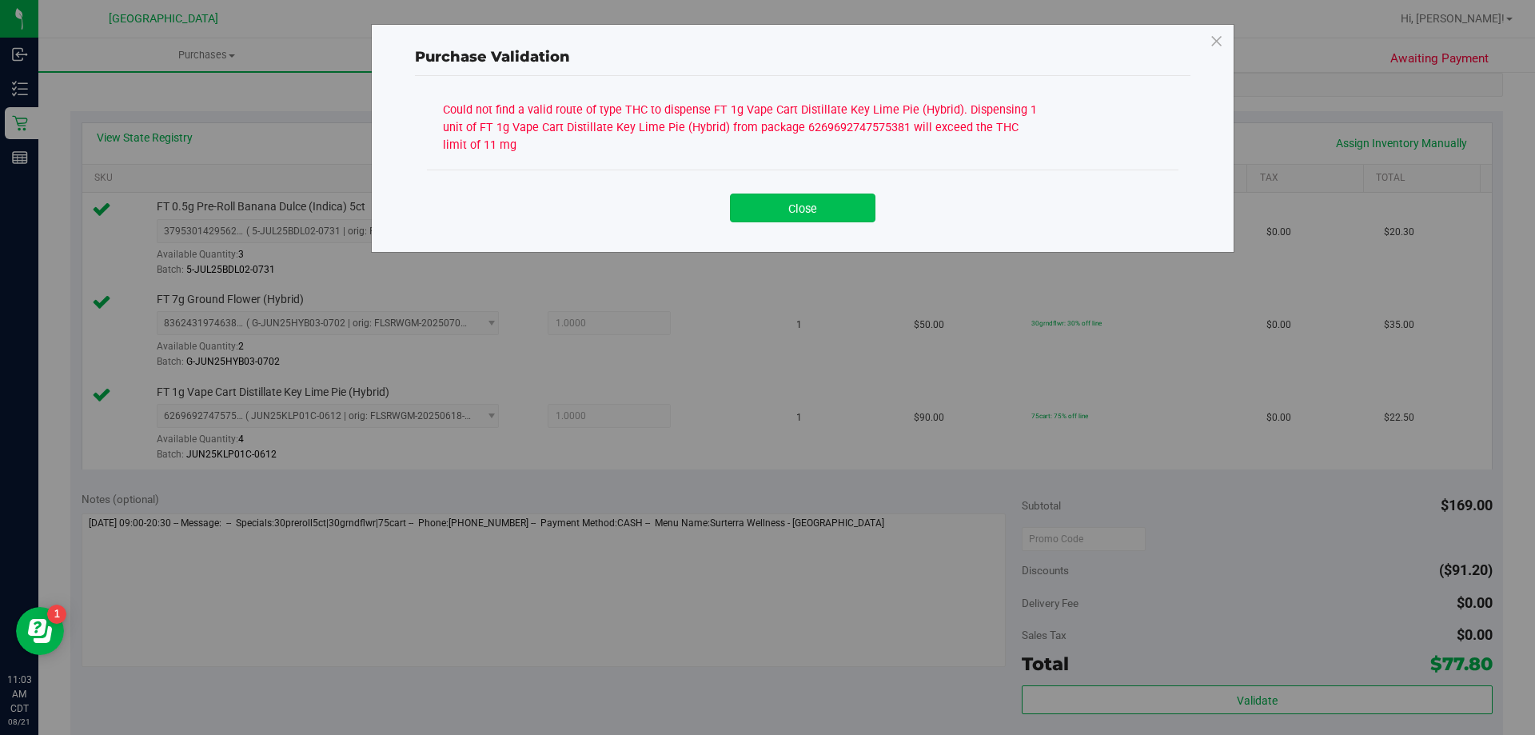
click at [842, 212] on button "Close" at bounding box center [803, 208] width 146 height 29
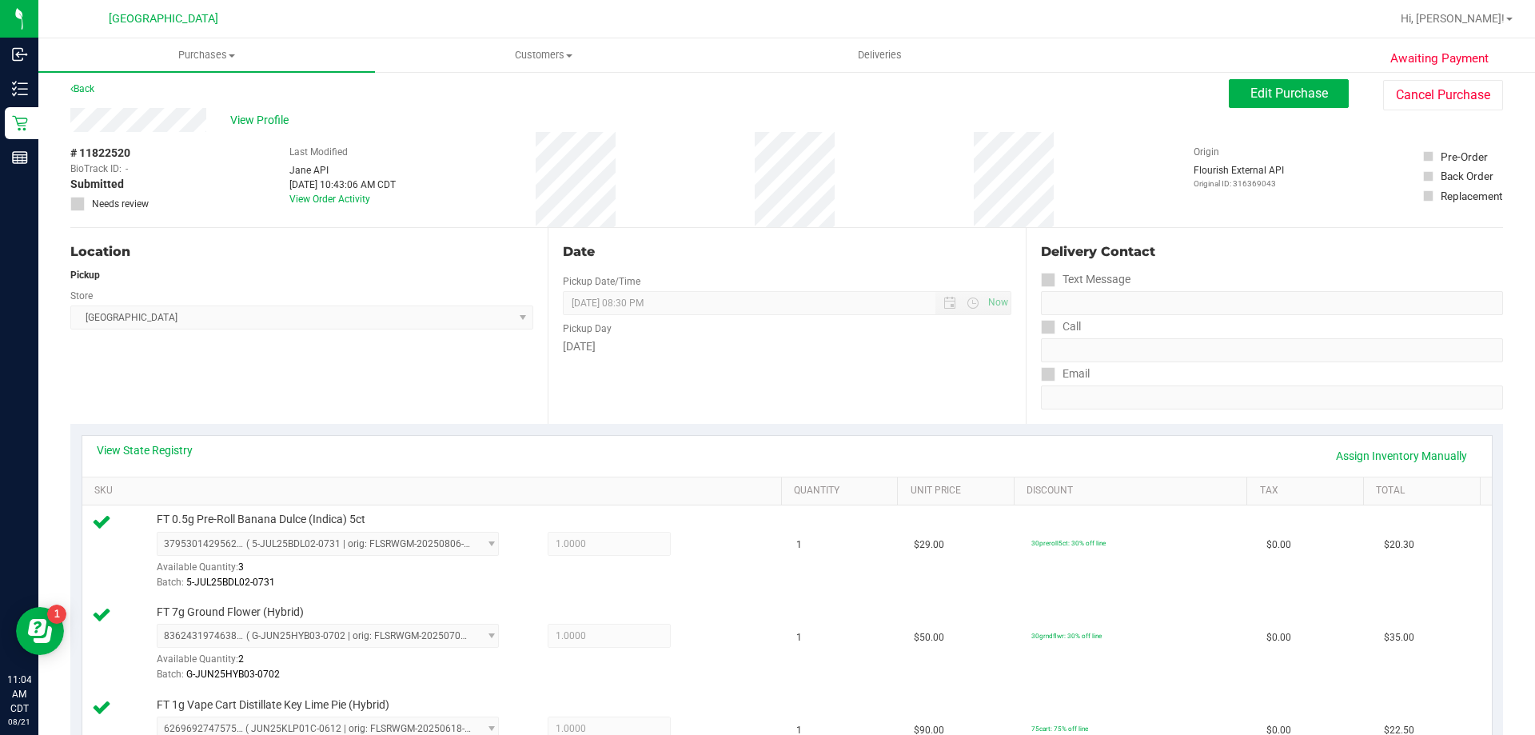
scroll to position [0, 0]
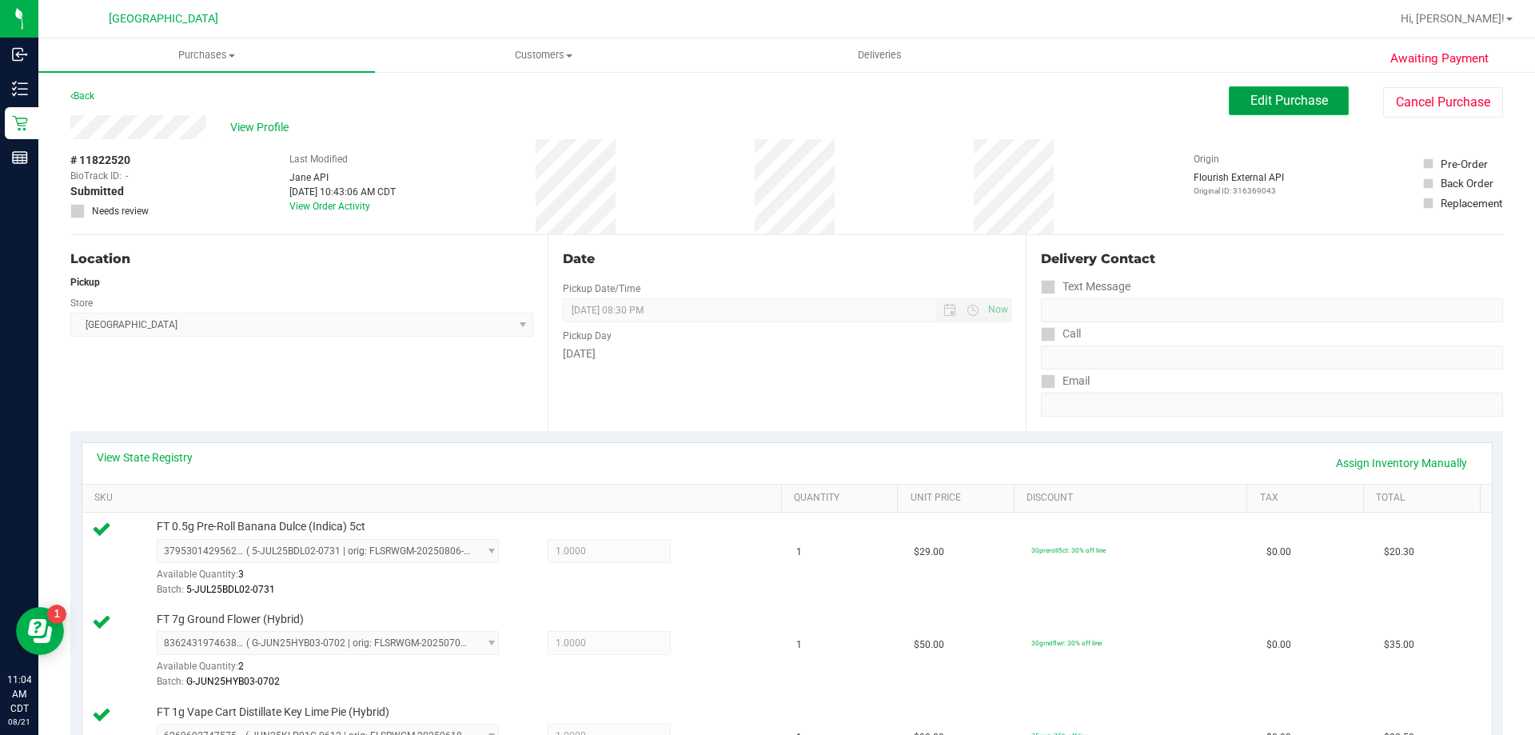
click at [1298, 106] on span "Edit Purchase" at bounding box center [1290, 100] width 78 height 15
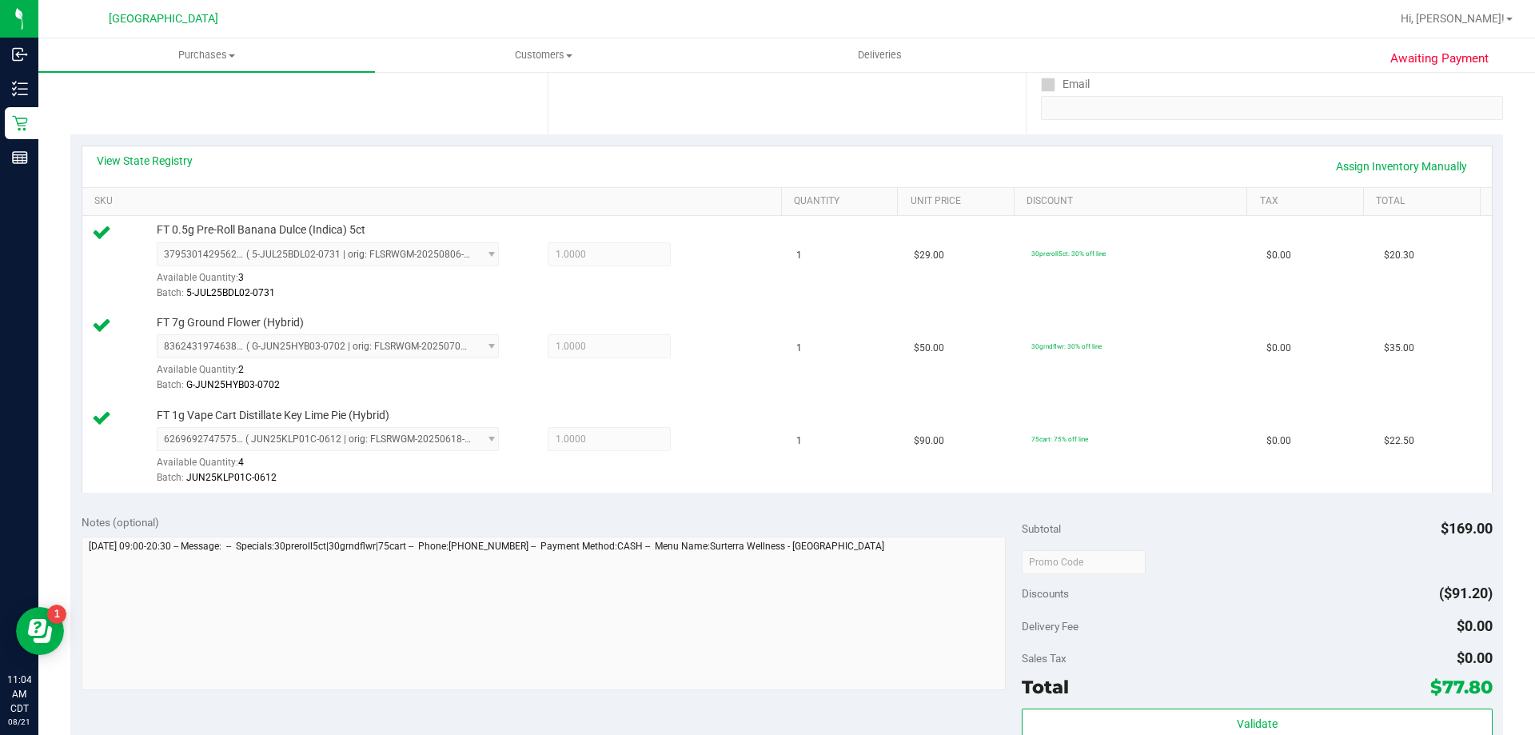
scroll to position [320, 0]
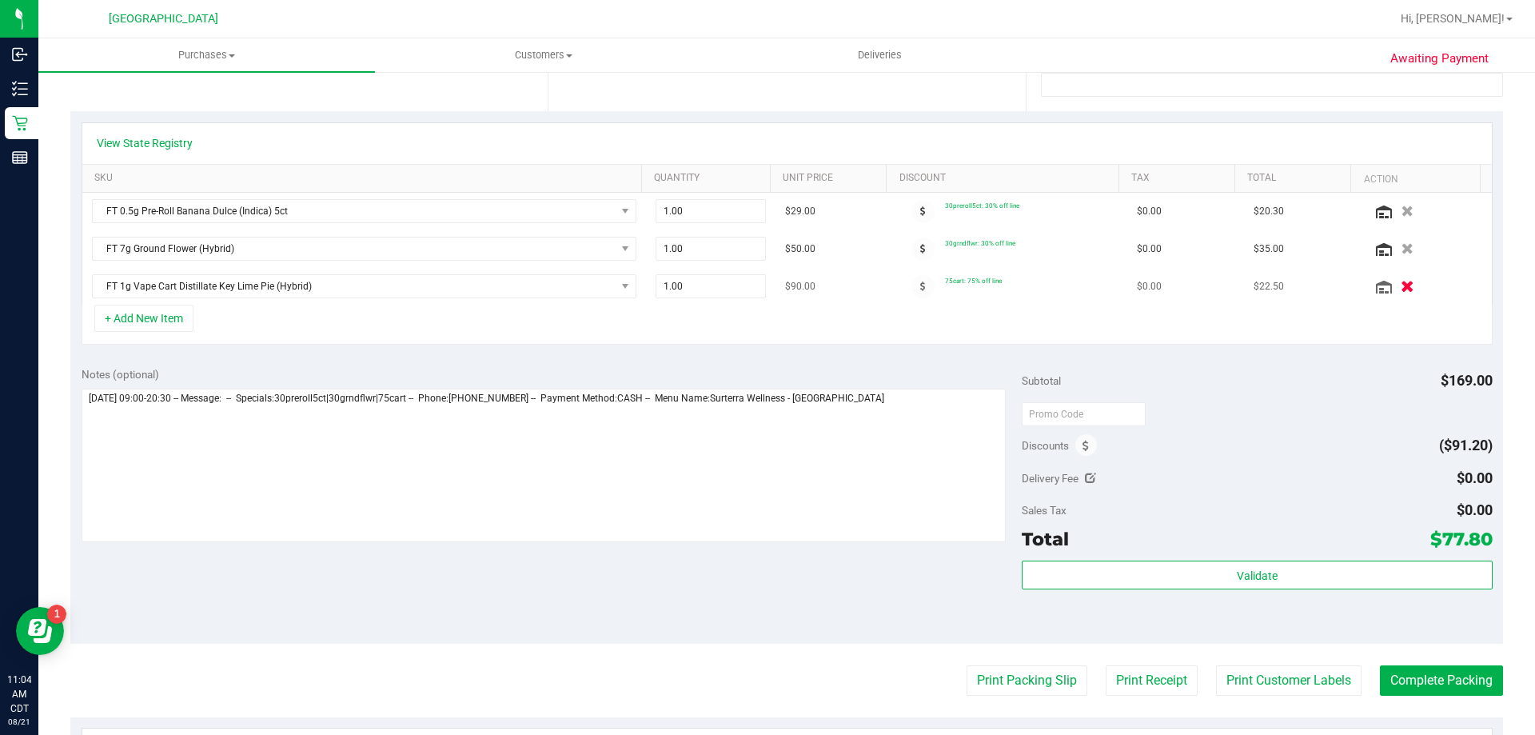
click at [1401, 288] on icon "button" at bounding box center [1408, 287] width 14 height 12
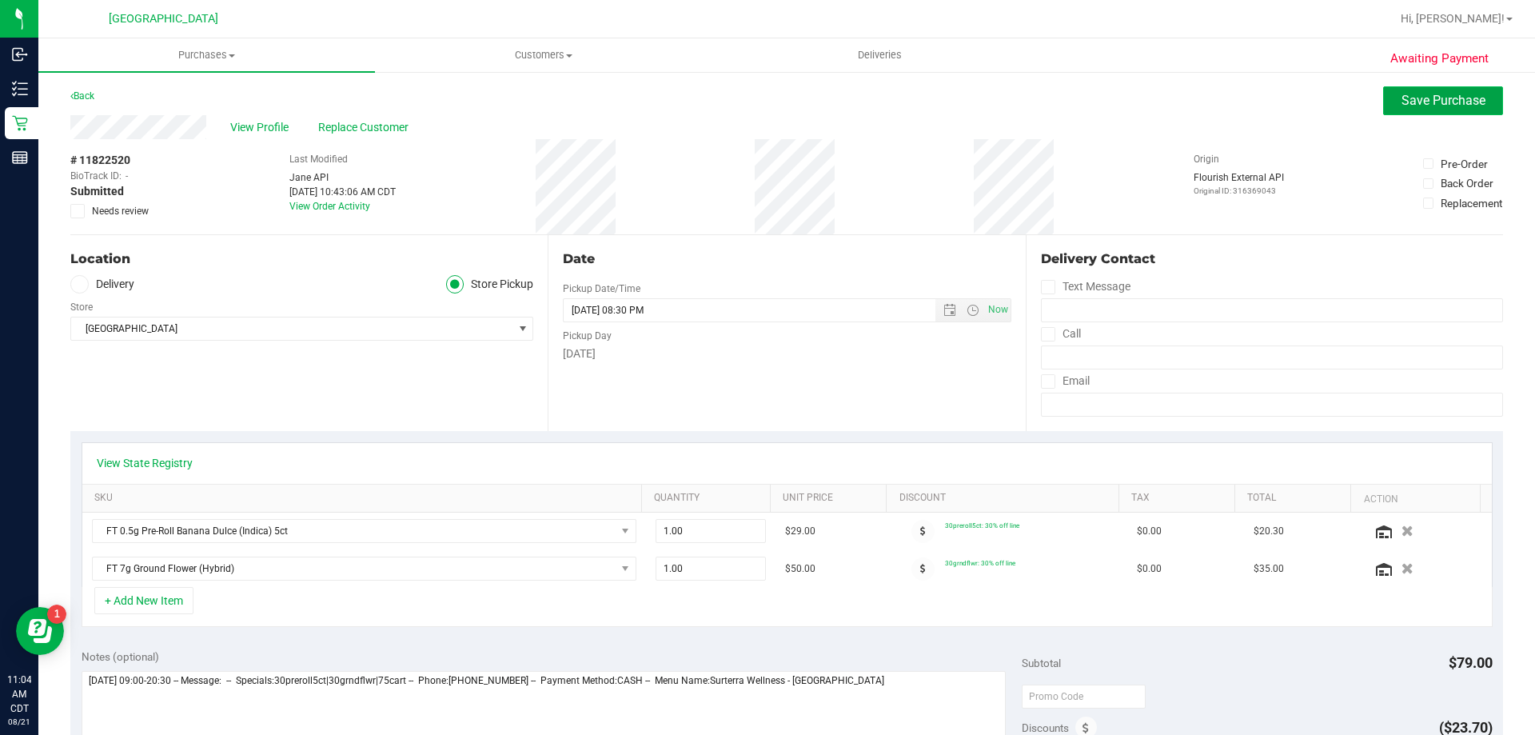
click at [1384, 102] on button "Save Purchase" at bounding box center [1444, 100] width 120 height 29
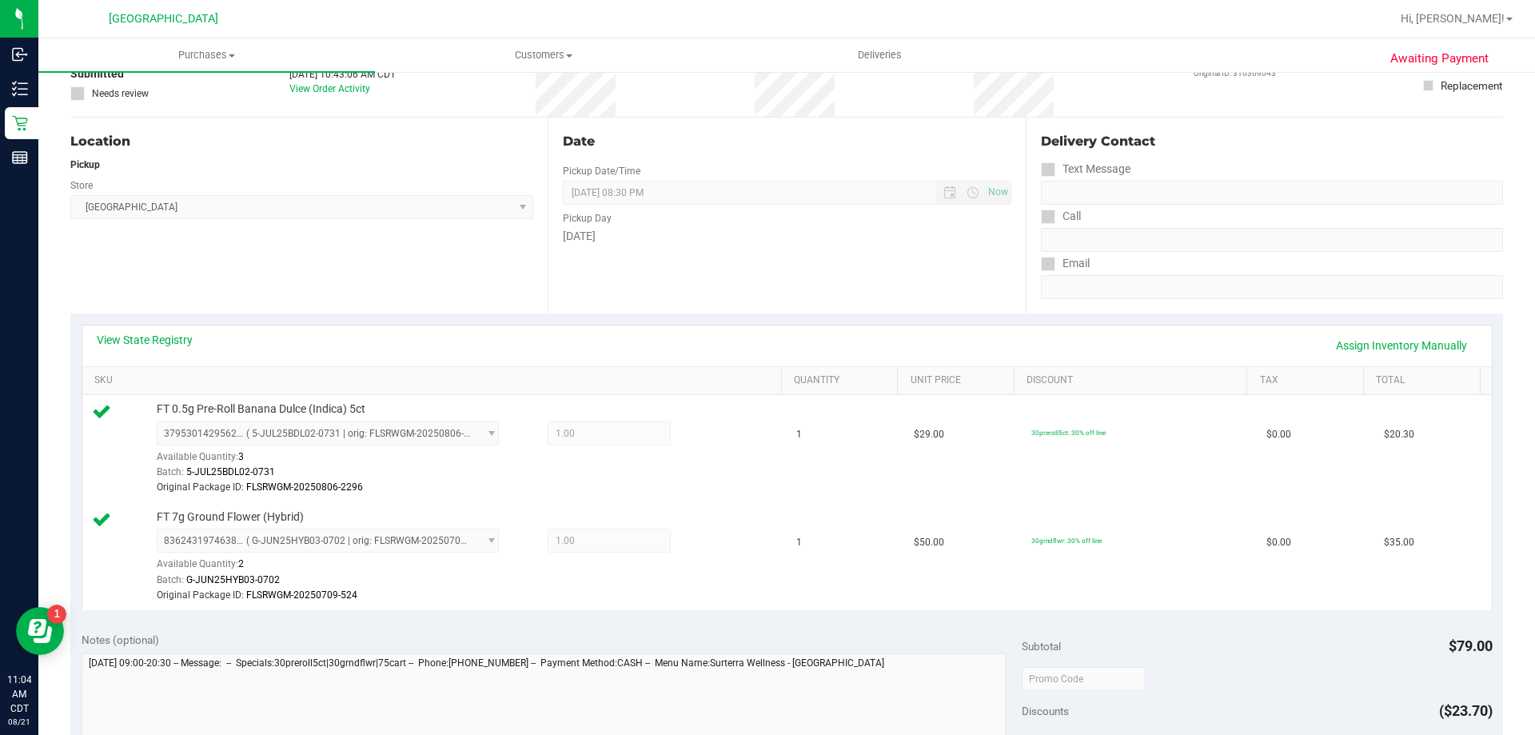
scroll to position [320, 0]
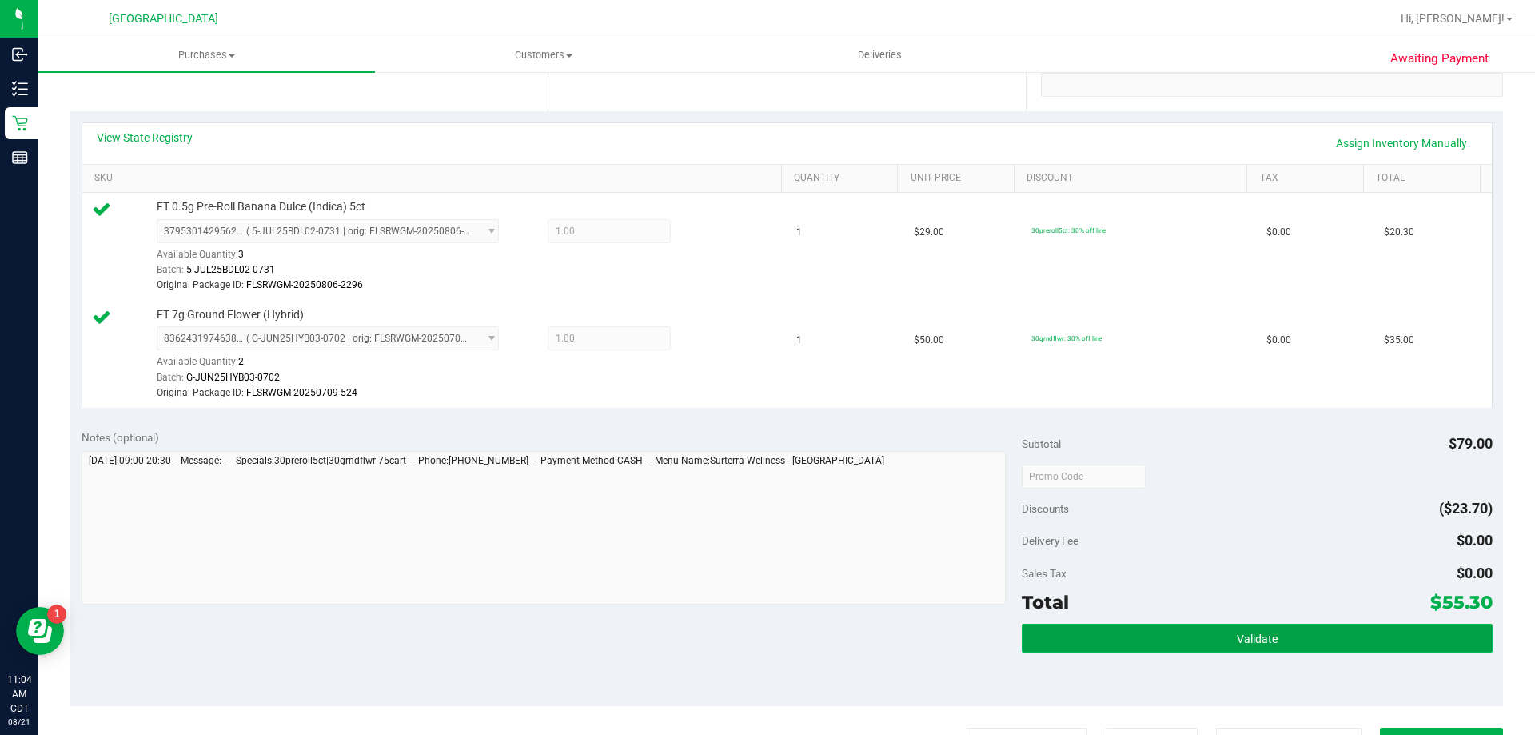
click at [1211, 632] on button "Validate" at bounding box center [1257, 638] width 470 height 29
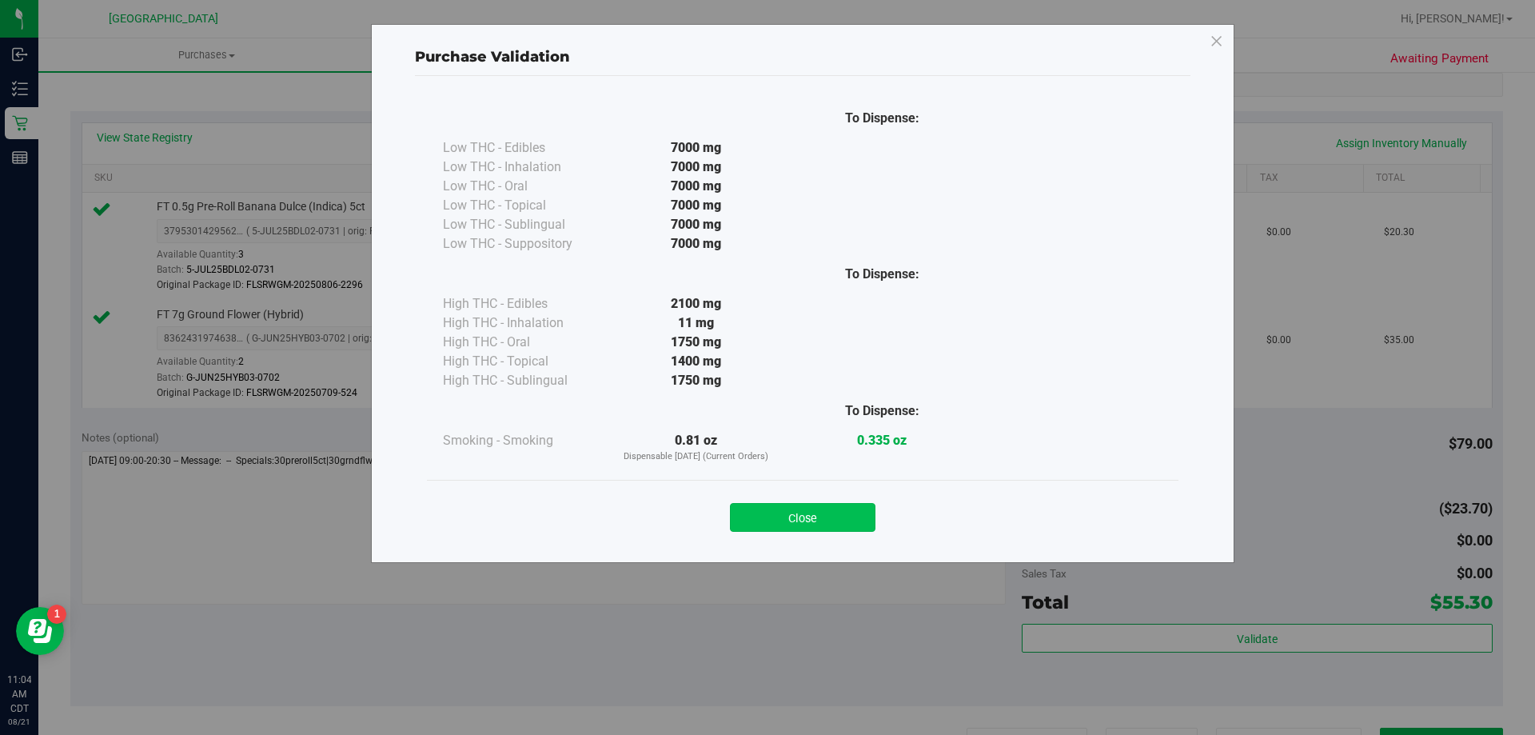
click at [836, 513] on button "Close" at bounding box center [803, 517] width 146 height 29
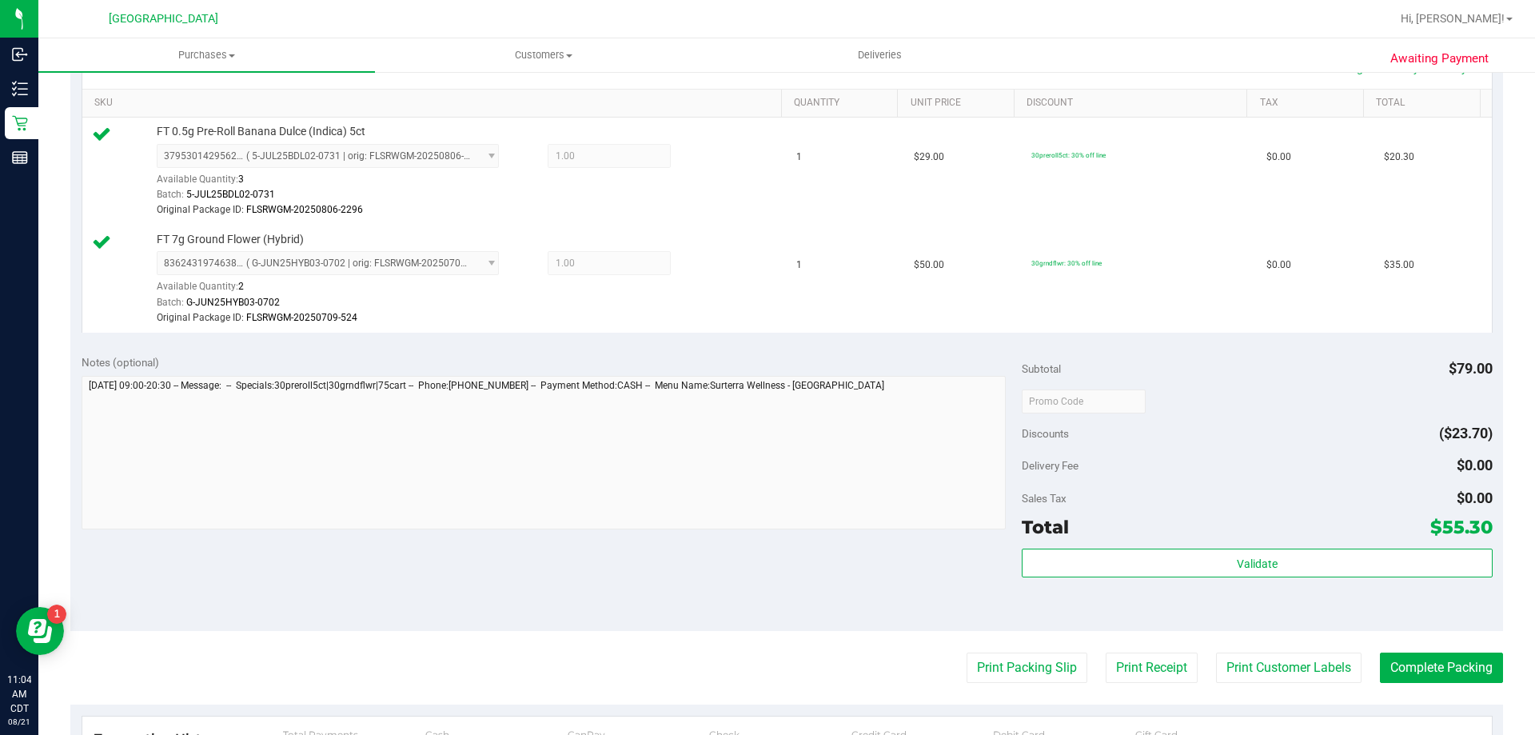
scroll to position [560, 0]
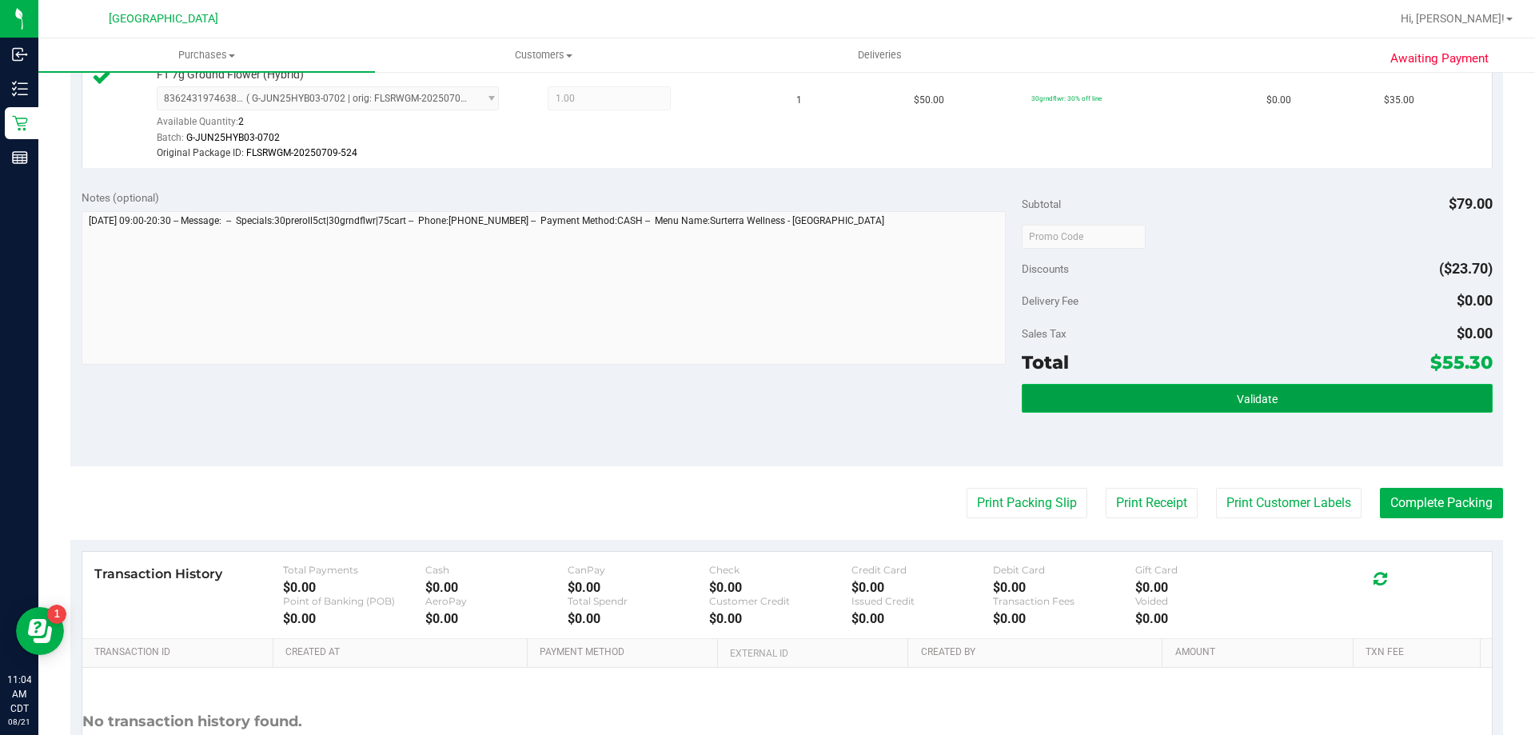
click at [1206, 397] on button "Validate" at bounding box center [1257, 398] width 470 height 29
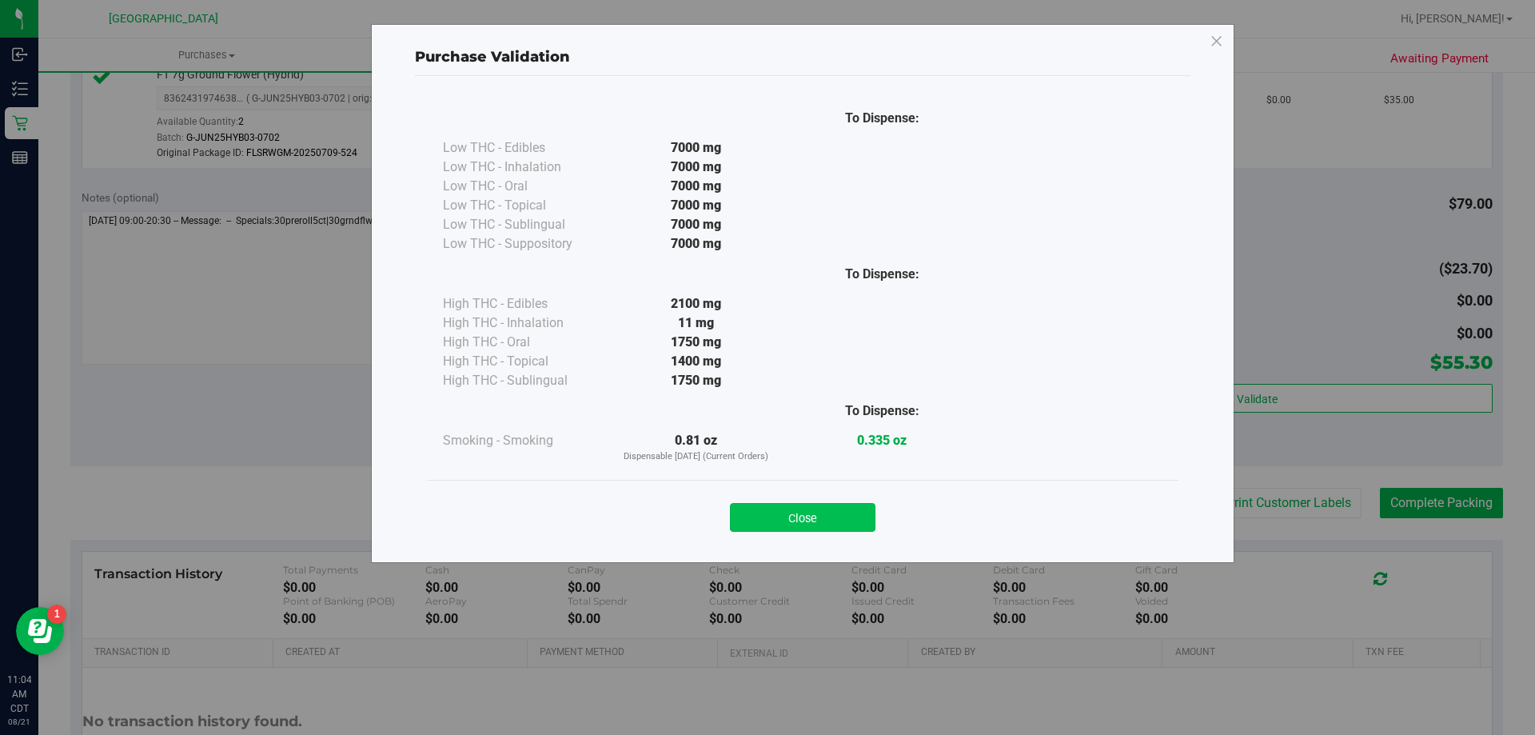
click at [816, 511] on button "Close" at bounding box center [803, 517] width 146 height 29
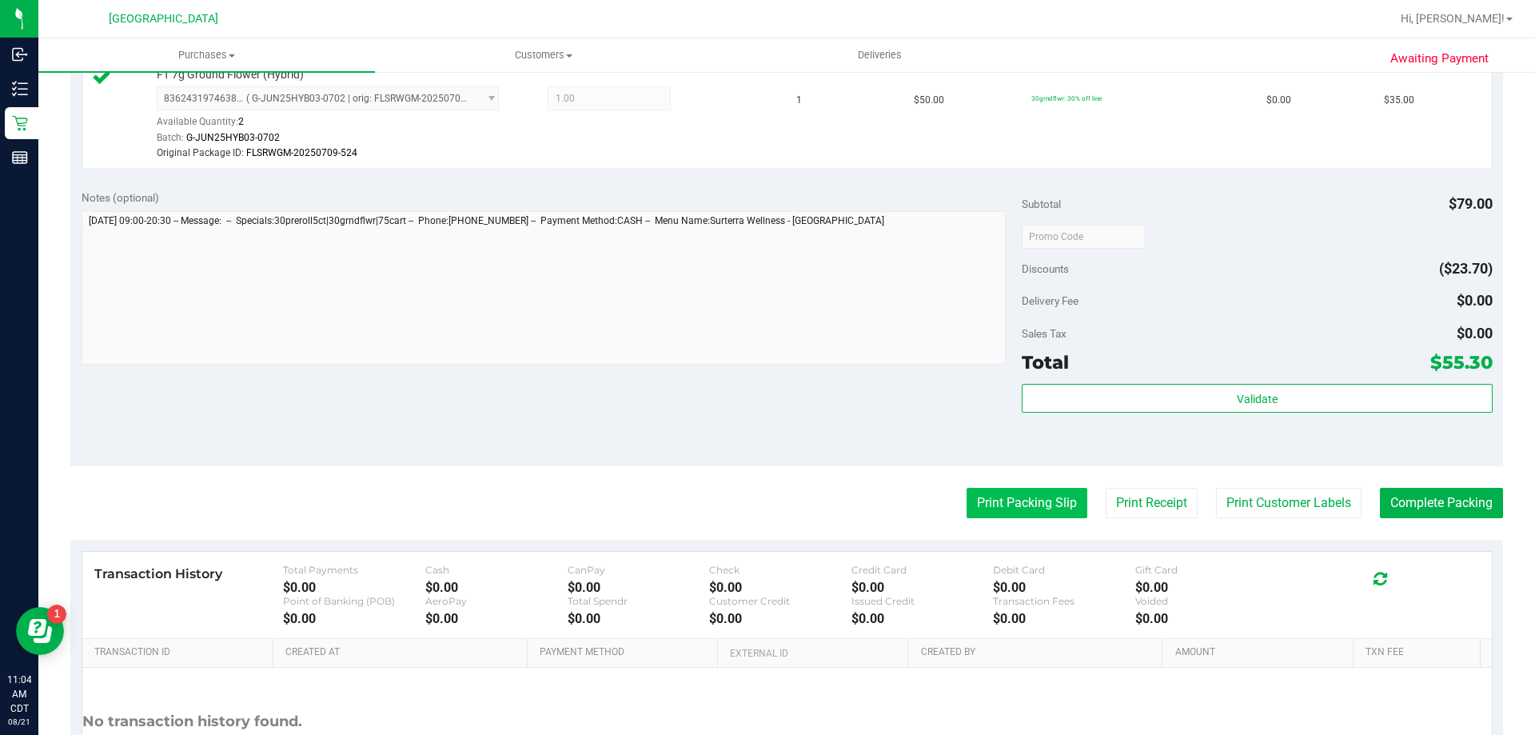
click at [976, 504] on button "Print Packing Slip" at bounding box center [1027, 503] width 121 height 30
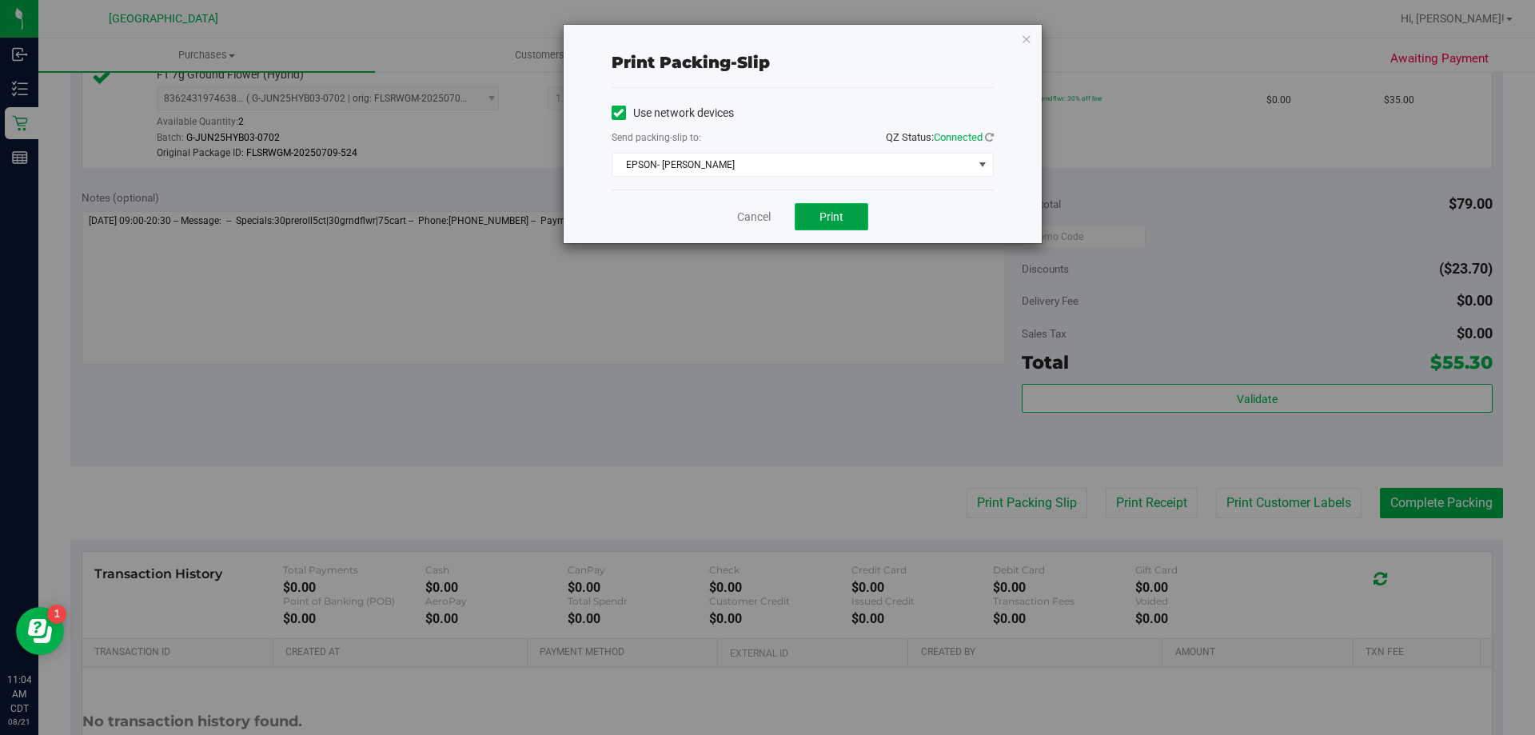
click at [840, 211] on span "Print" at bounding box center [832, 216] width 24 height 13
click at [751, 215] on link "Cancel" at bounding box center [754, 217] width 34 height 17
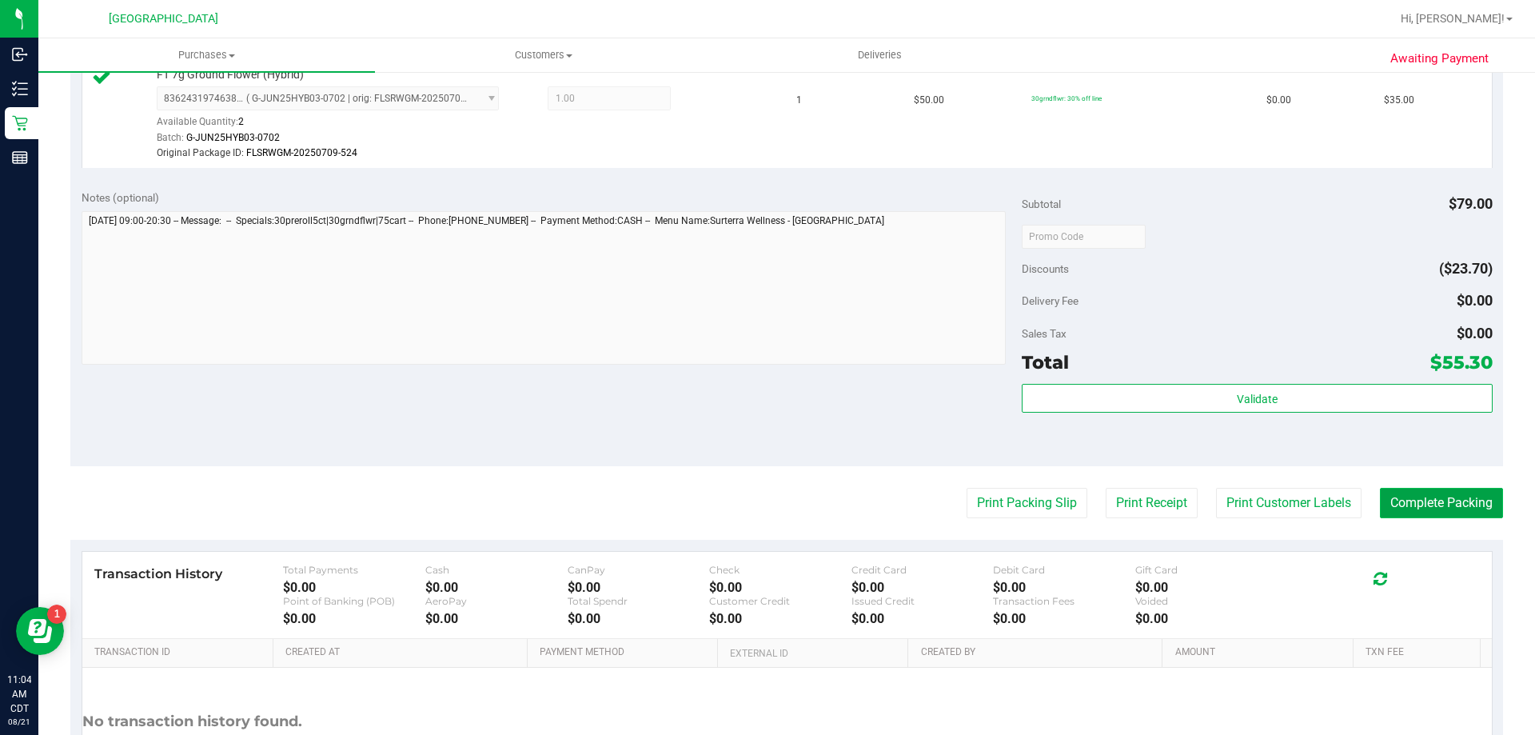
click at [1380, 499] on button "Complete Packing" at bounding box center [1441, 503] width 123 height 30
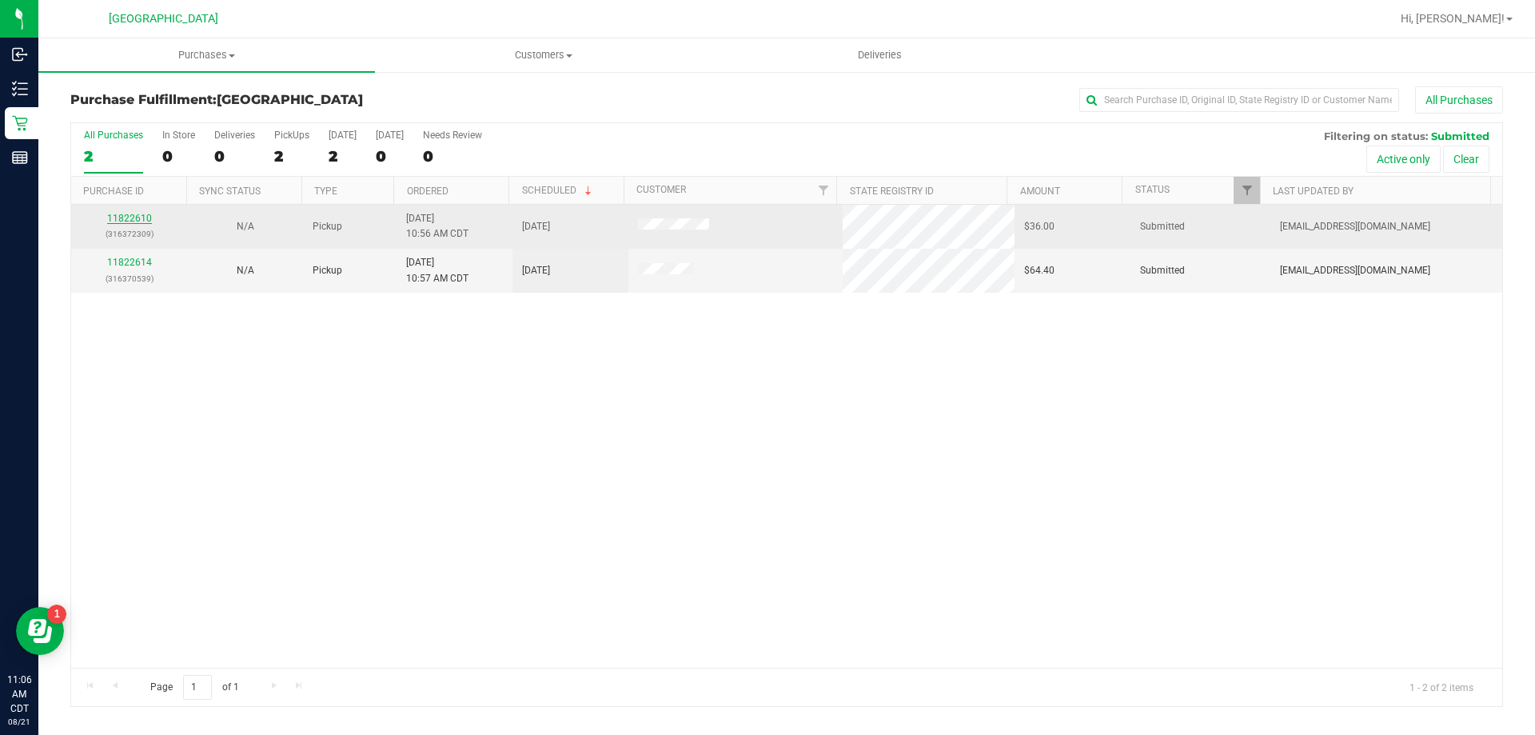
click at [137, 219] on link "11822610" at bounding box center [129, 218] width 45 height 11
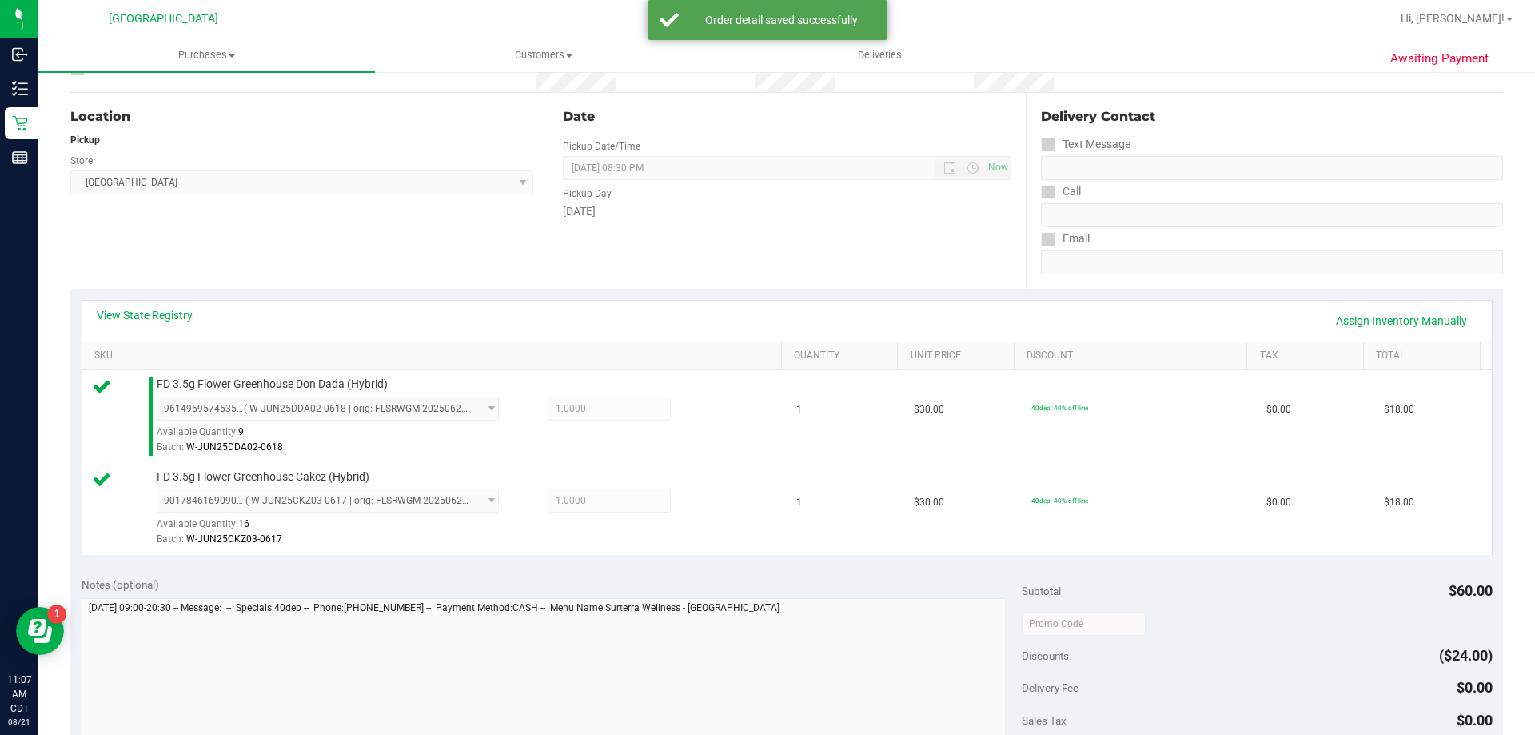
scroll to position [320, 0]
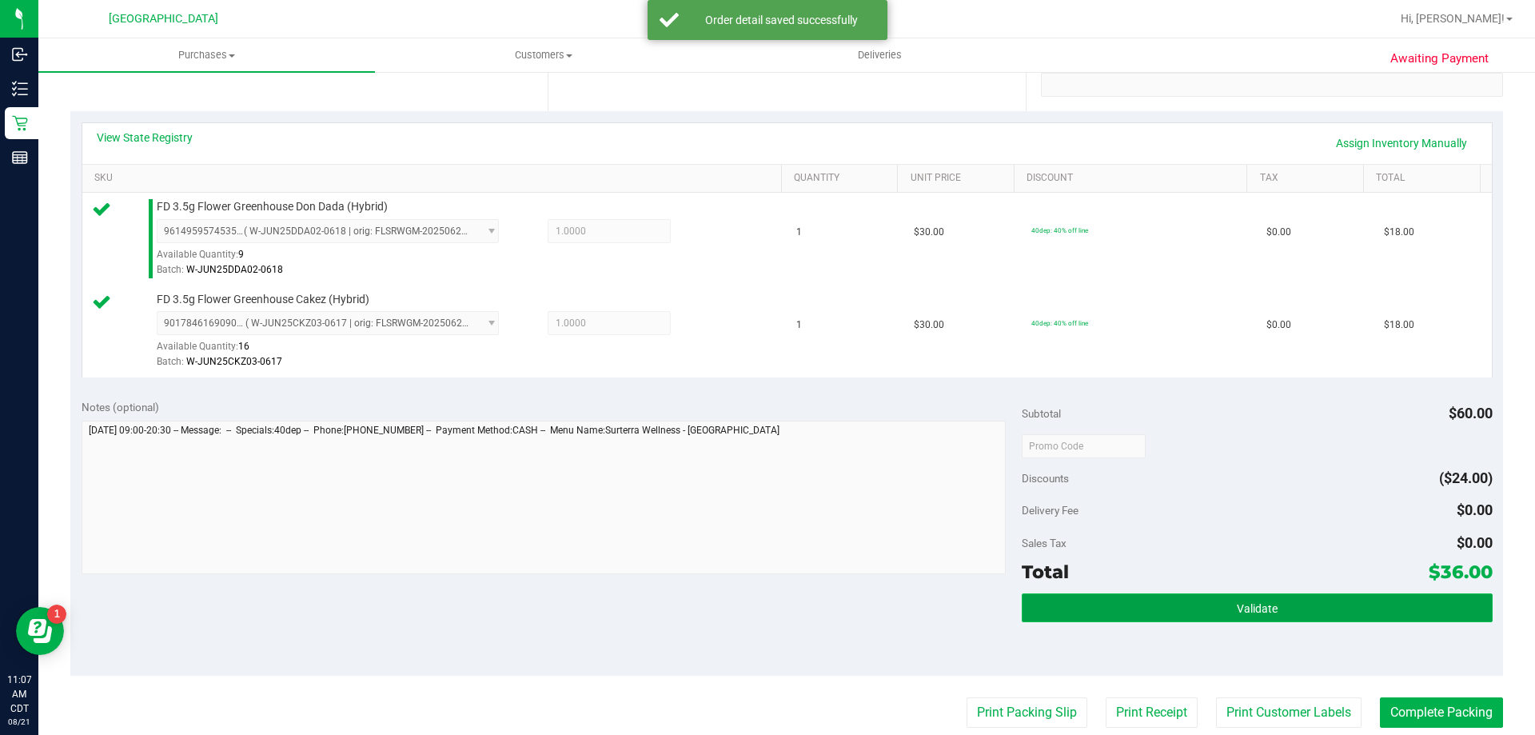
click at [1208, 597] on button "Validate" at bounding box center [1257, 607] width 470 height 29
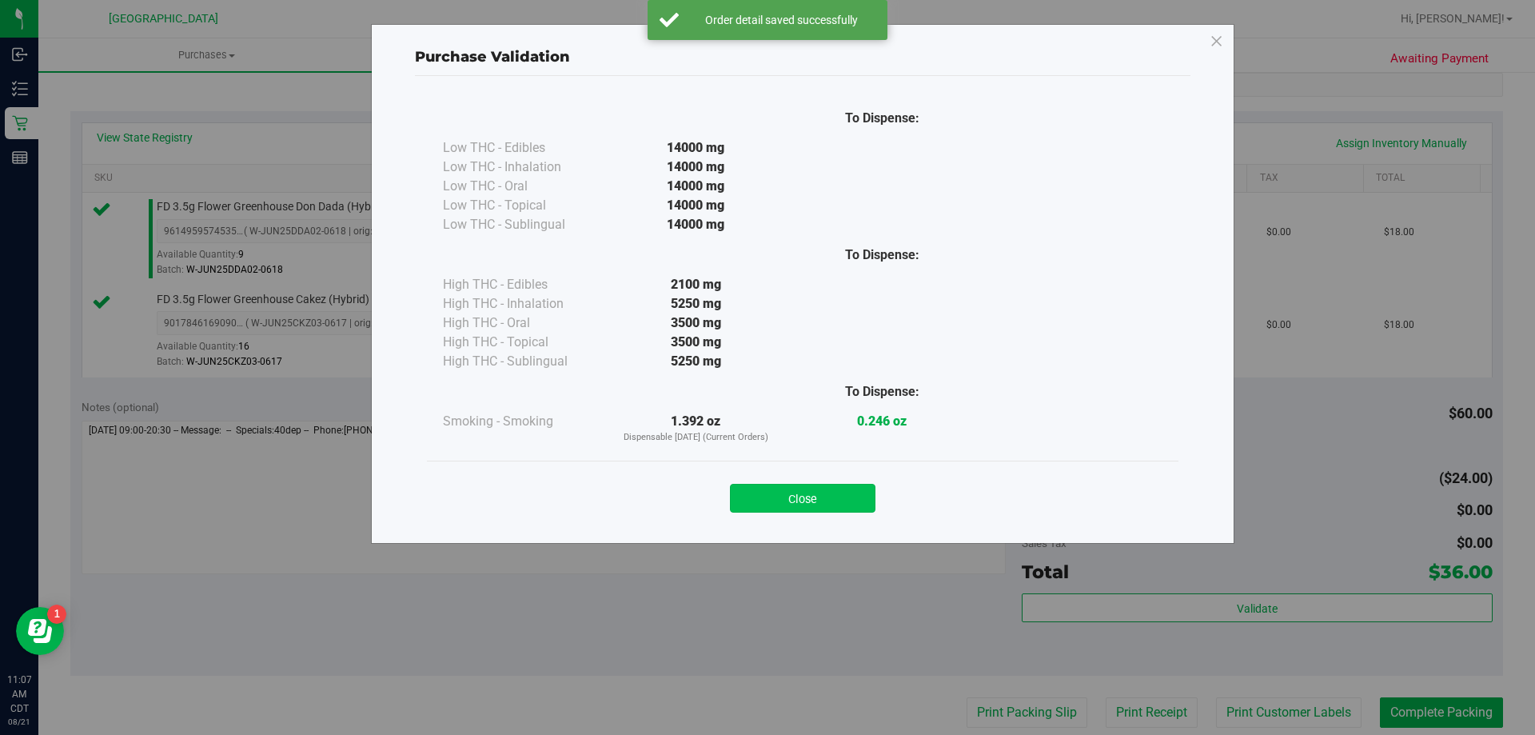
click at [797, 492] on button "Close" at bounding box center [803, 498] width 146 height 29
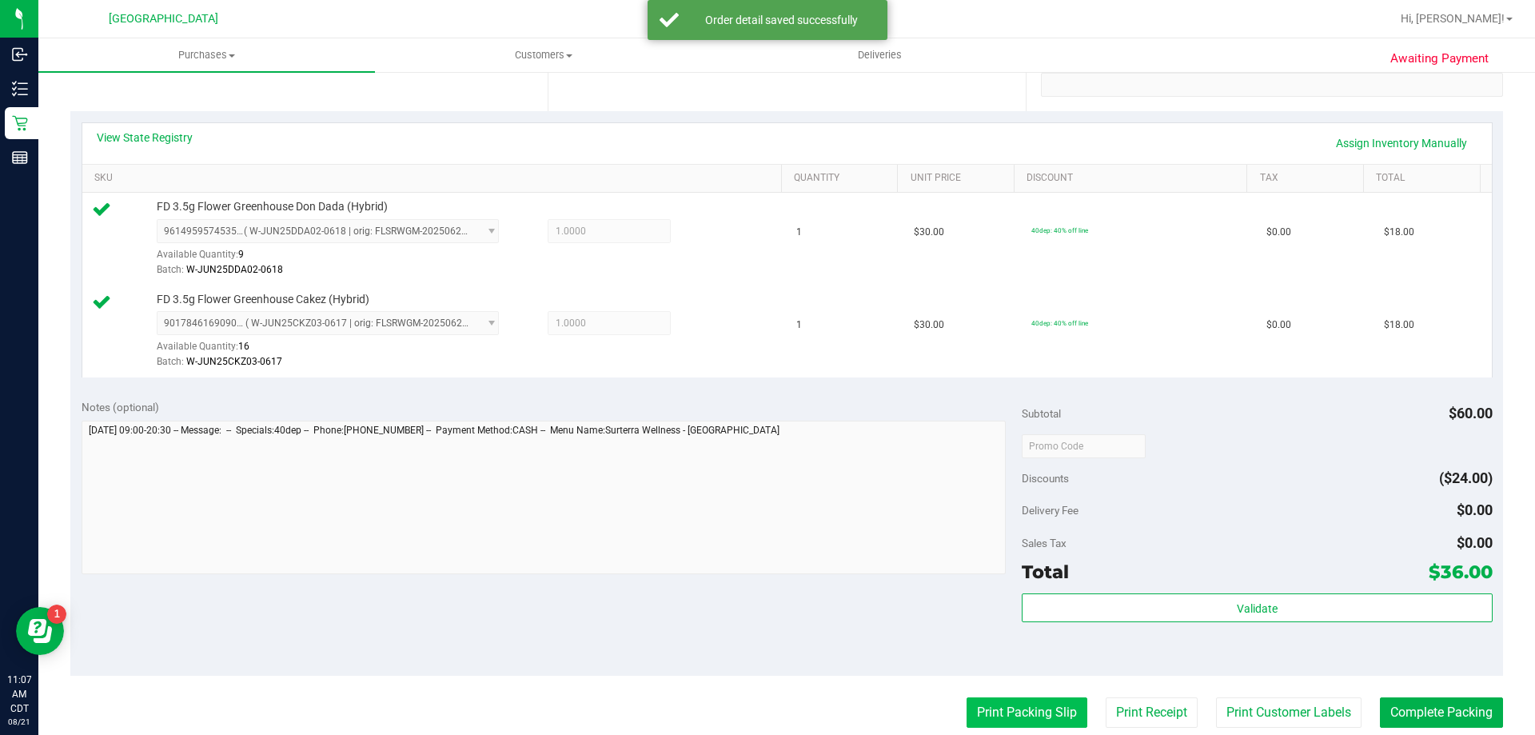
click at [1000, 705] on button "Print Packing Slip" at bounding box center [1027, 712] width 121 height 30
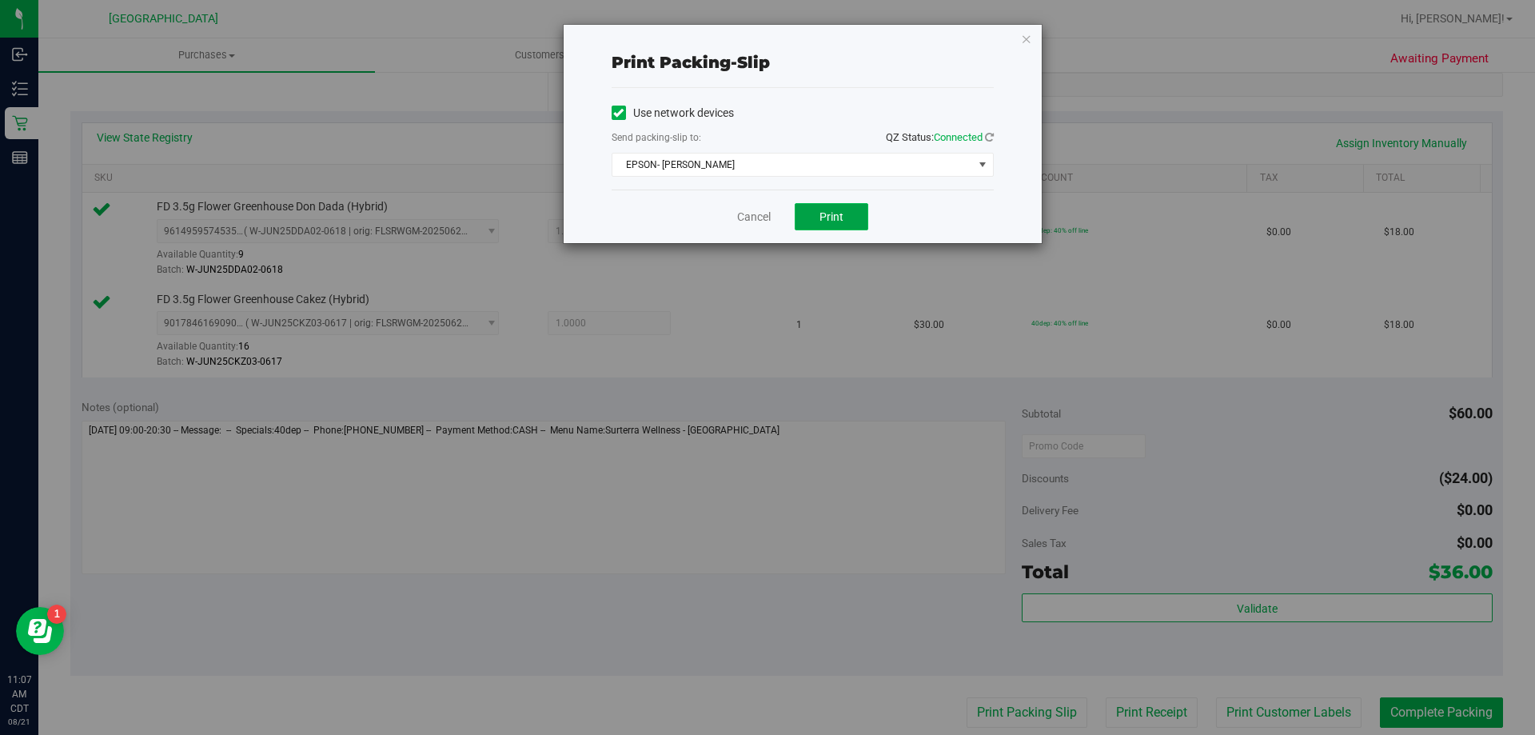
click at [805, 222] on button "Print" at bounding box center [832, 216] width 74 height 27
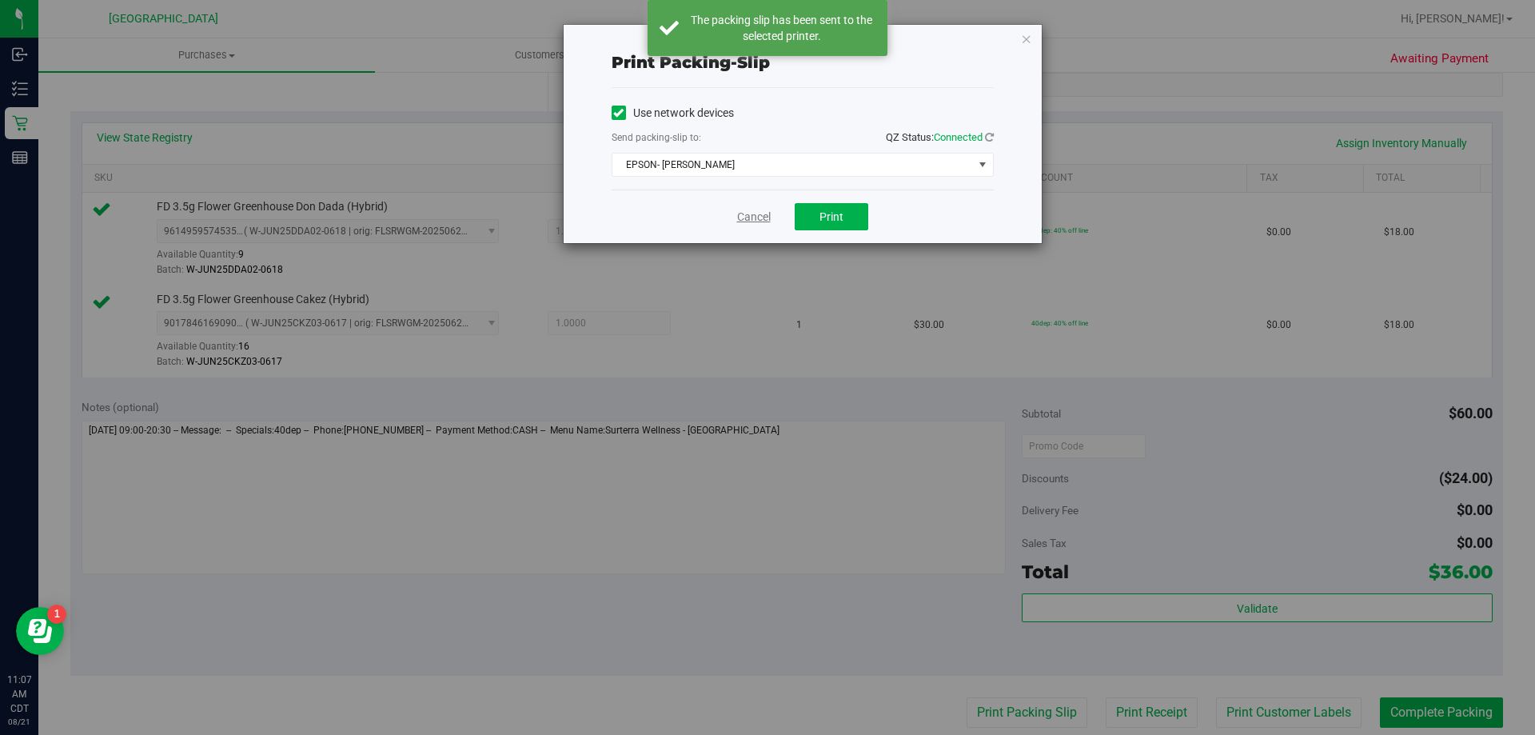
click at [758, 221] on link "Cancel" at bounding box center [754, 217] width 34 height 17
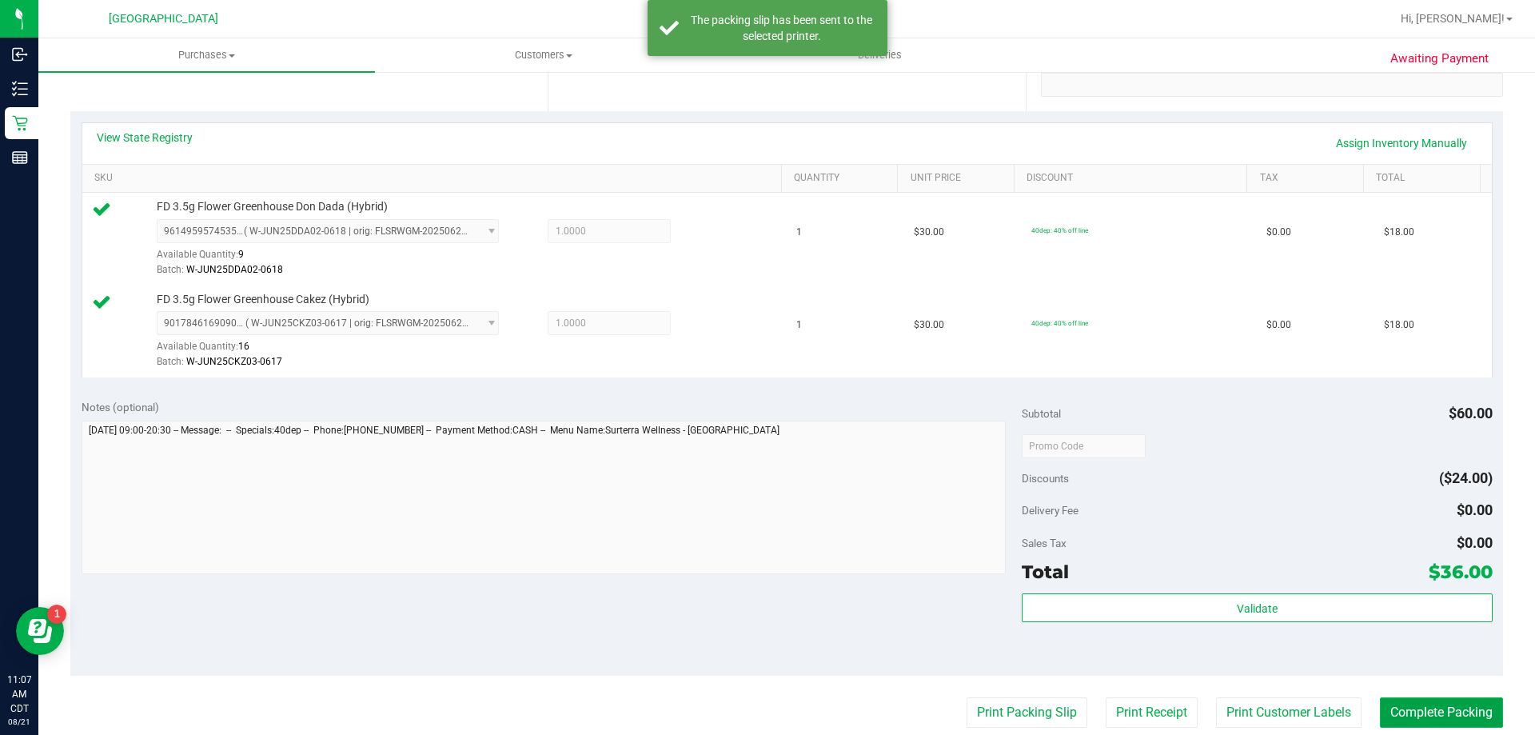
click at [1479, 709] on button "Complete Packing" at bounding box center [1441, 712] width 123 height 30
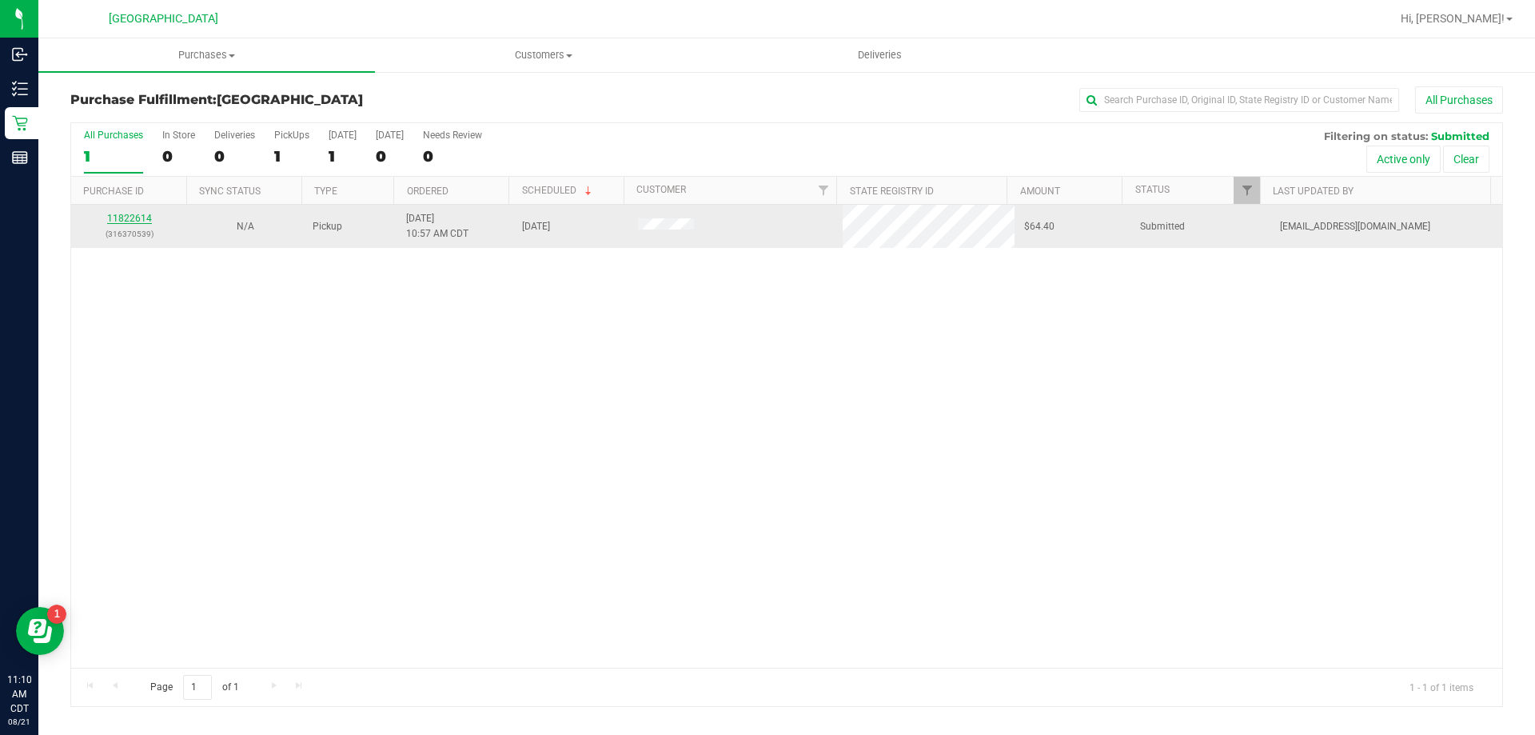
click at [130, 221] on link "11822614" at bounding box center [129, 218] width 45 height 11
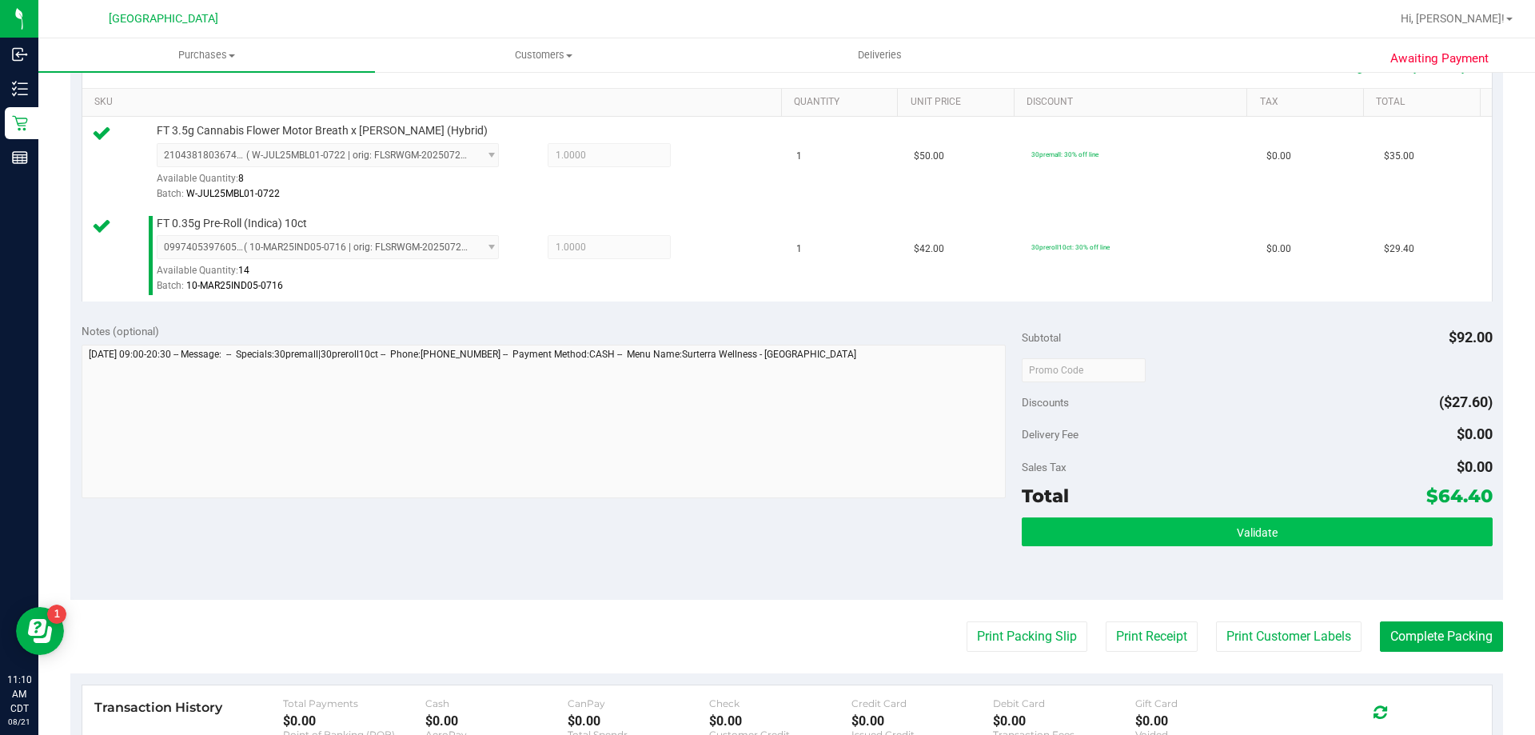
scroll to position [400, 0]
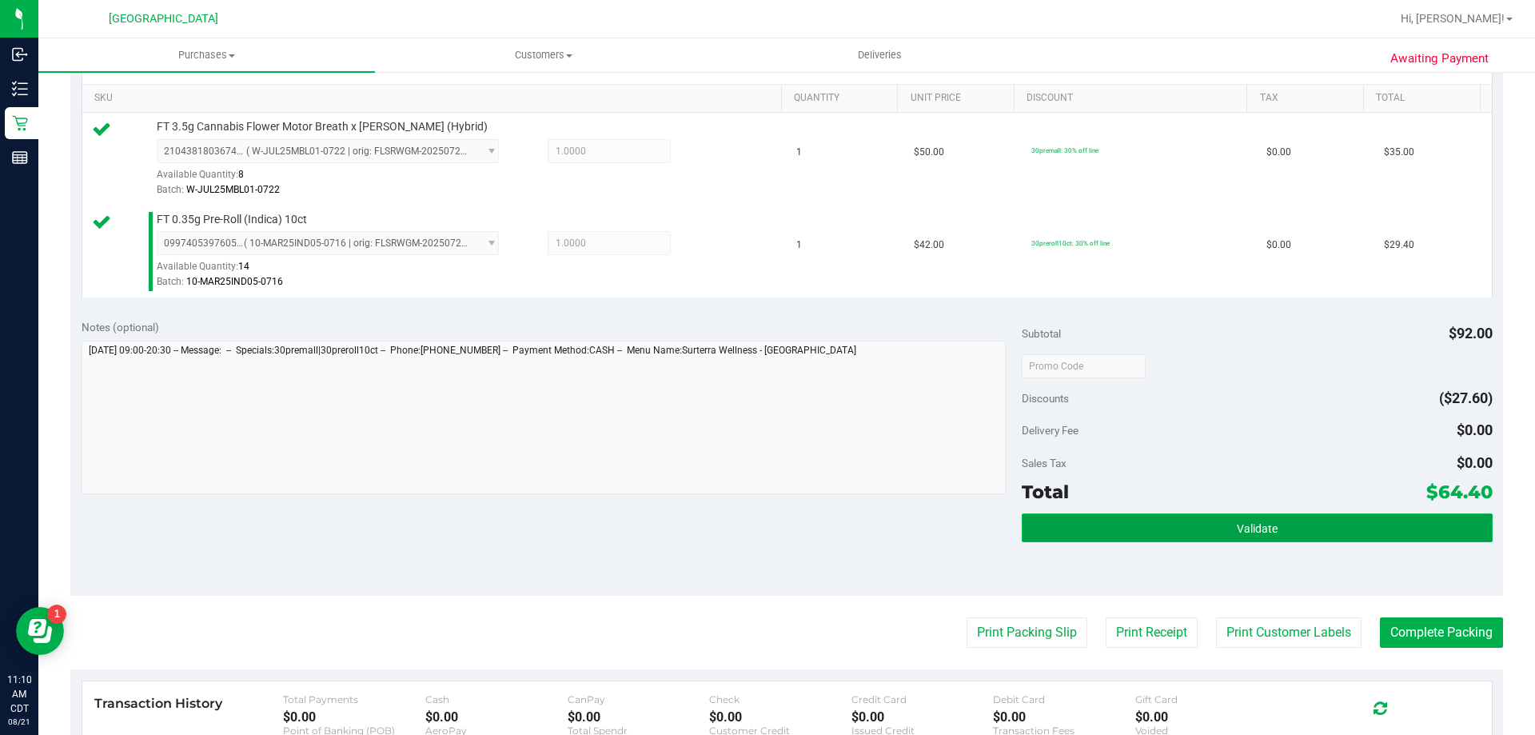
click at [1204, 530] on button "Validate" at bounding box center [1257, 527] width 470 height 29
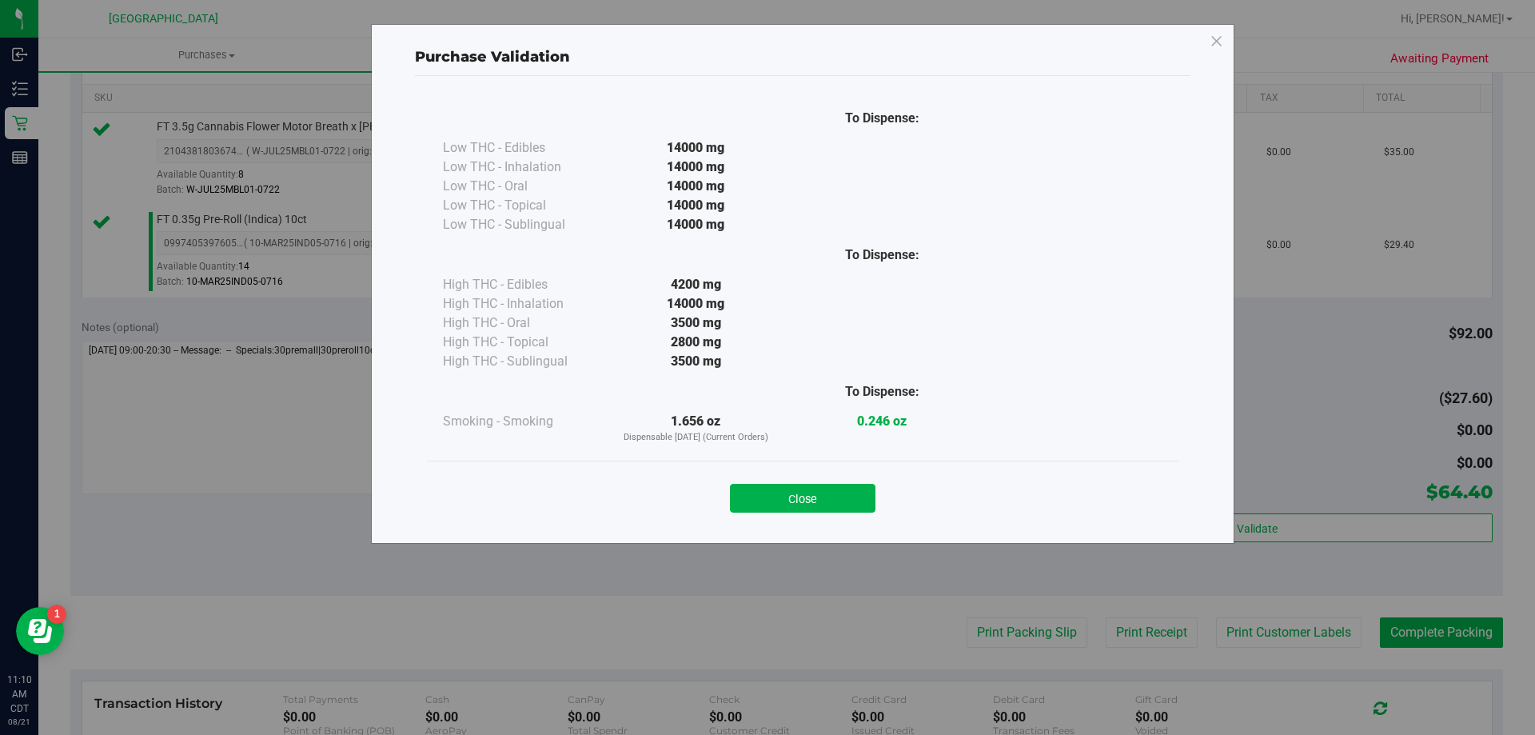
click at [832, 514] on div "Close" at bounding box center [803, 493] width 752 height 65
click at [832, 501] on button "Close" at bounding box center [803, 498] width 146 height 29
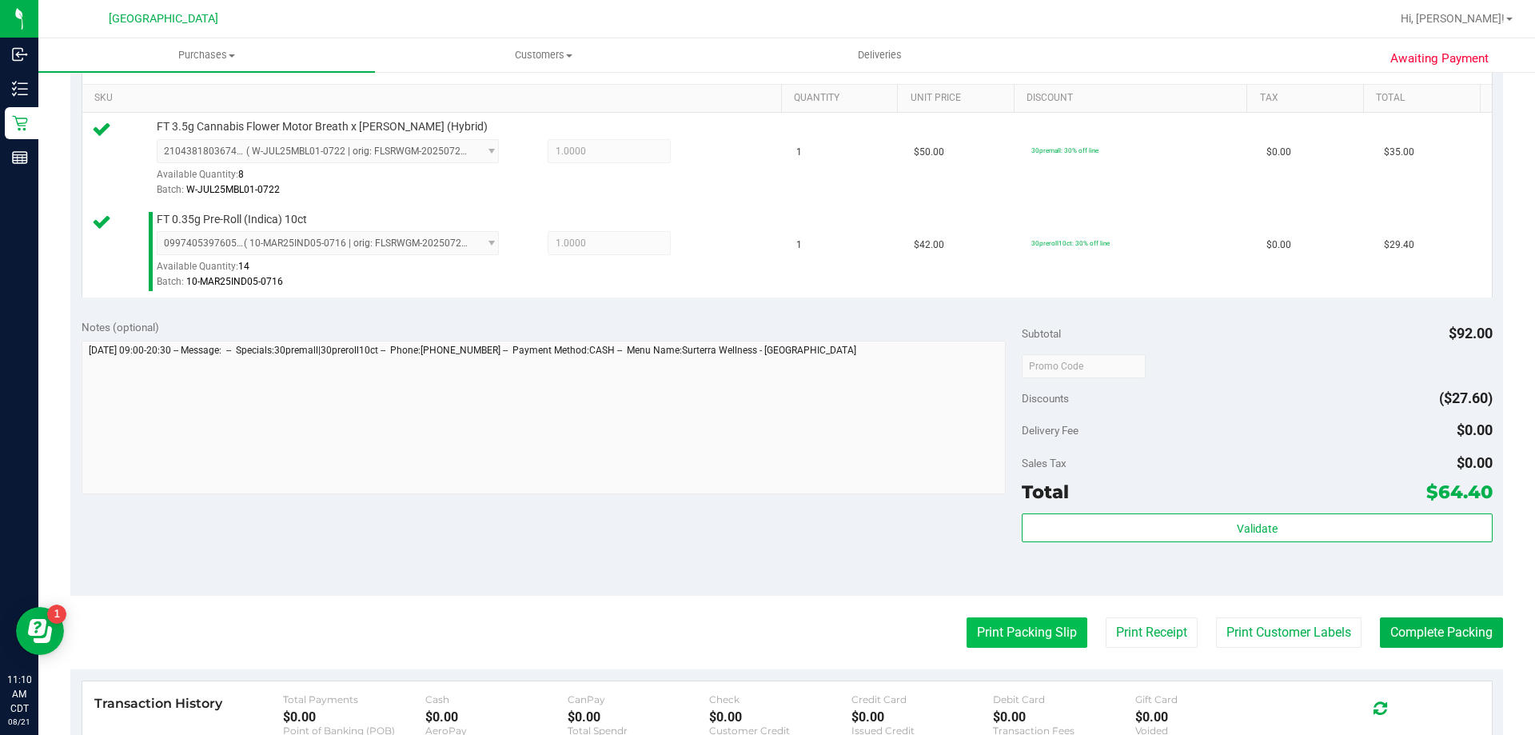
click at [979, 619] on button "Print Packing Slip" at bounding box center [1027, 632] width 121 height 30
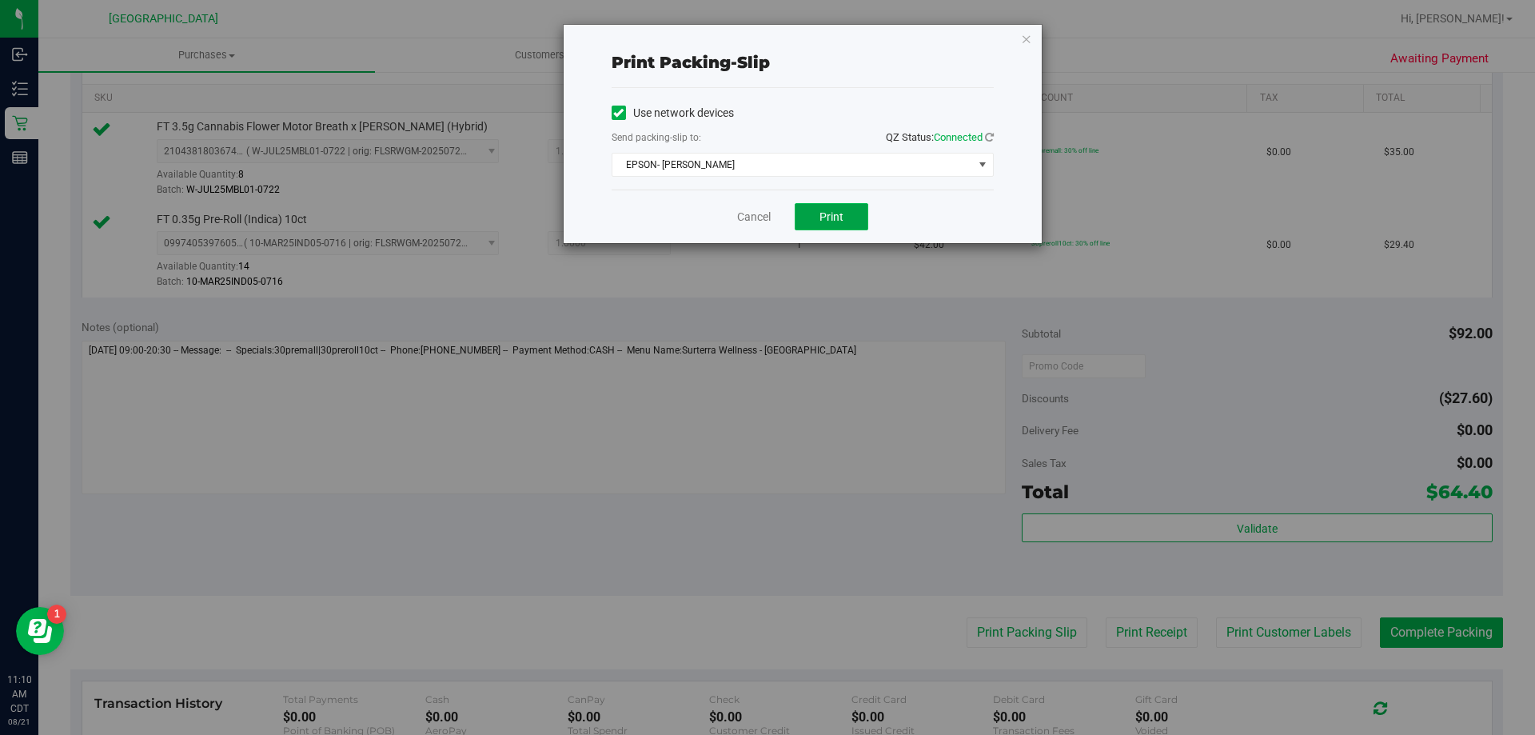
click at [832, 212] on span "Print" at bounding box center [832, 216] width 24 height 13
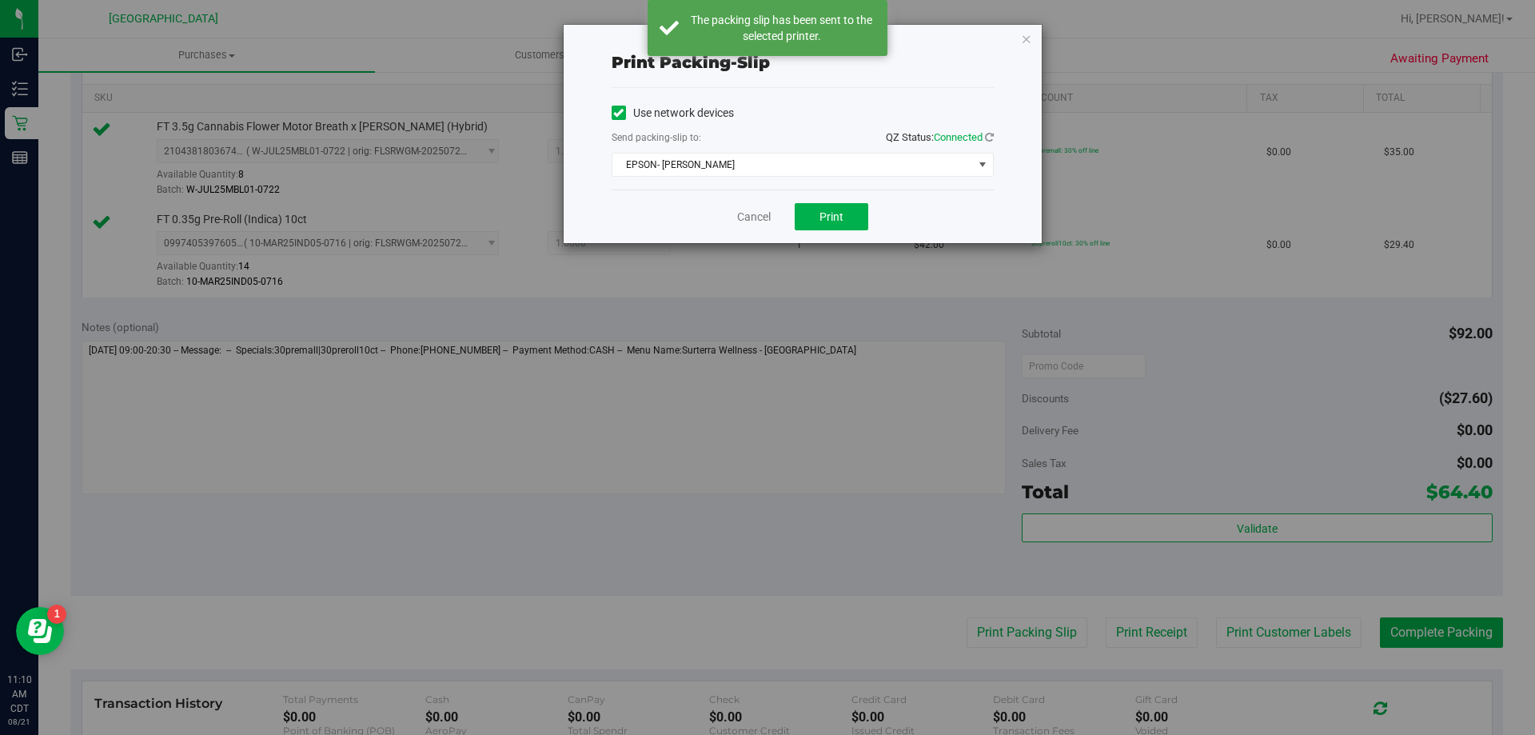
click at [751, 226] on div "Cancel Print" at bounding box center [803, 217] width 382 height 54
click at [753, 220] on link "Cancel" at bounding box center [754, 217] width 34 height 17
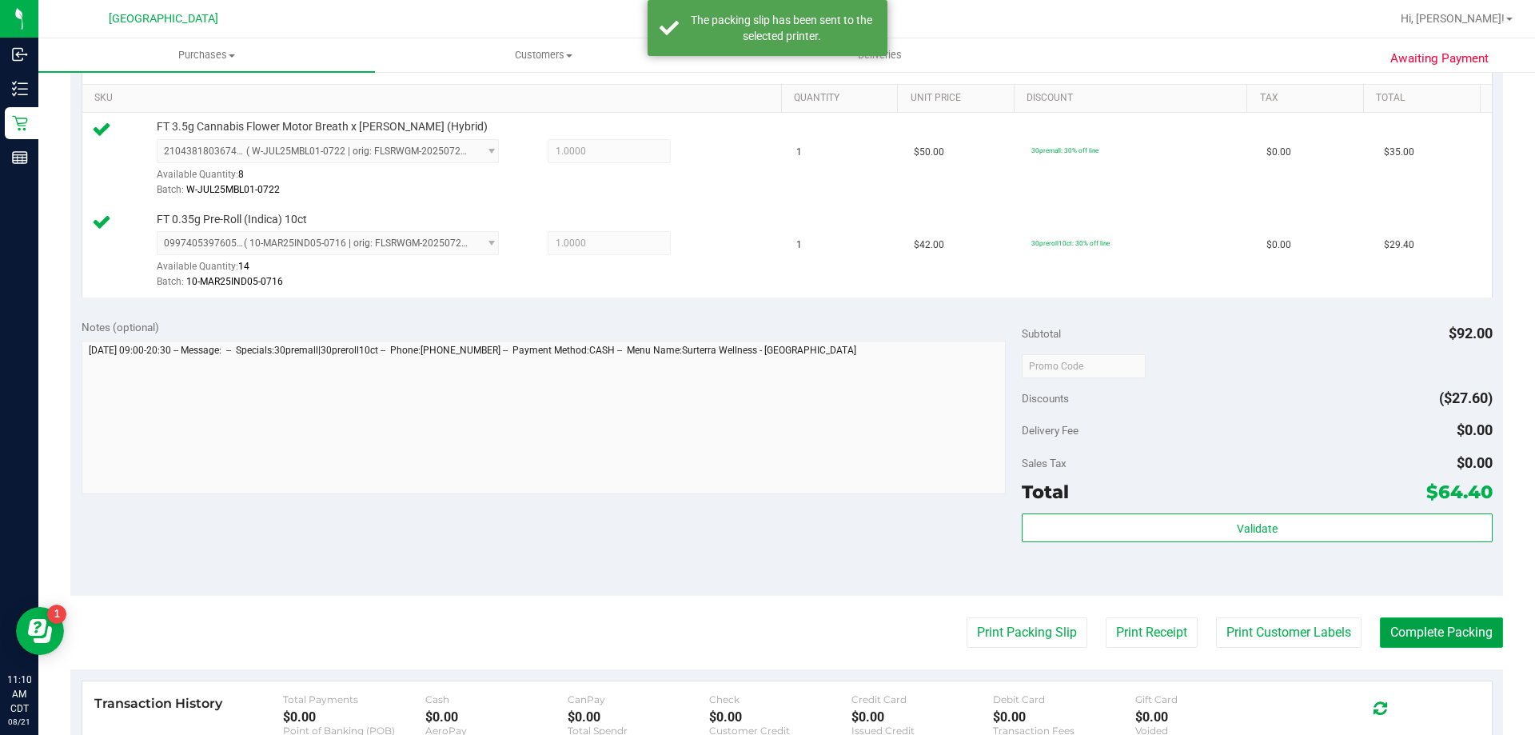
click at [1405, 634] on button "Complete Packing" at bounding box center [1441, 632] width 123 height 30
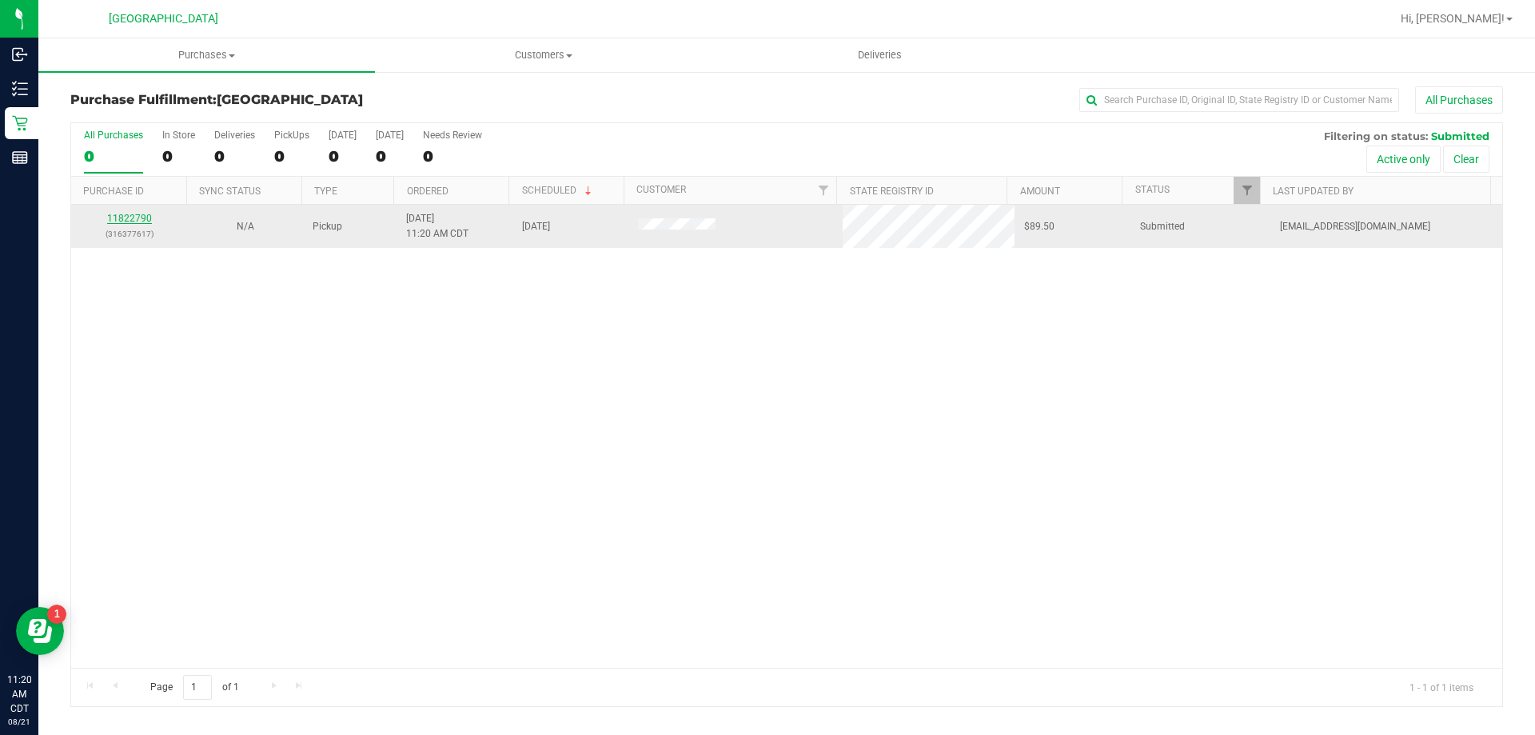
click at [125, 222] on link "11822790" at bounding box center [129, 218] width 45 height 11
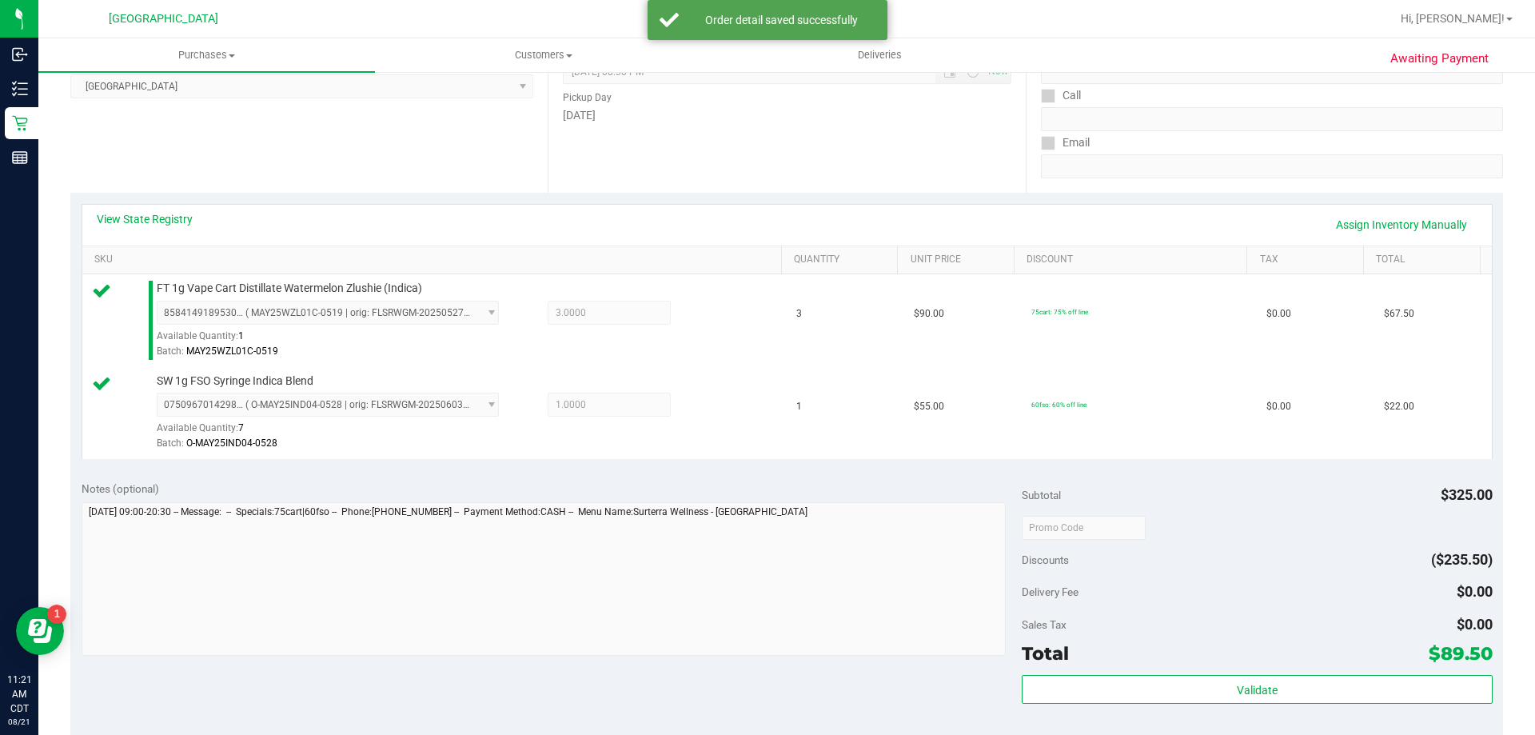
scroll to position [240, 0]
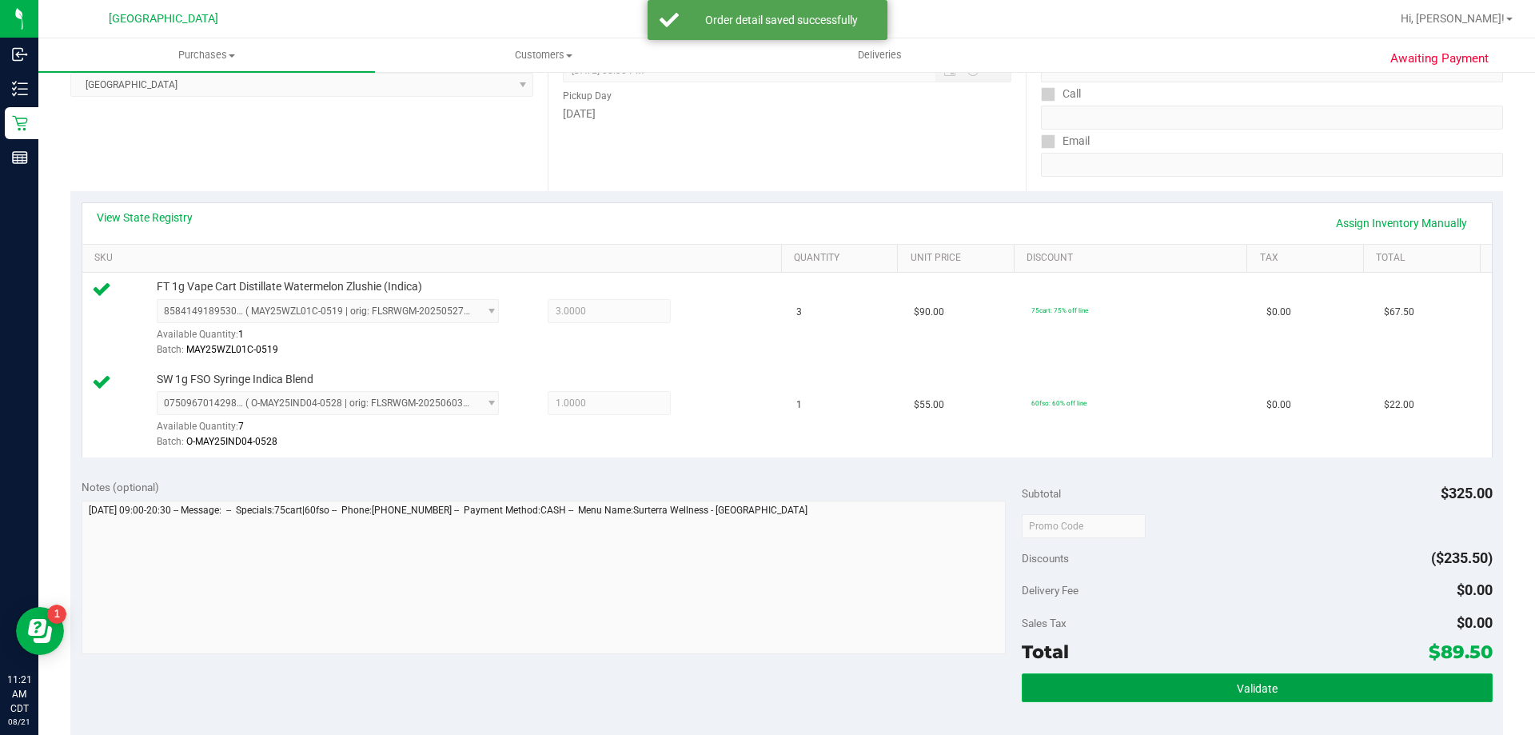
click at [1365, 691] on button "Validate" at bounding box center [1257, 687] width 470 height 29
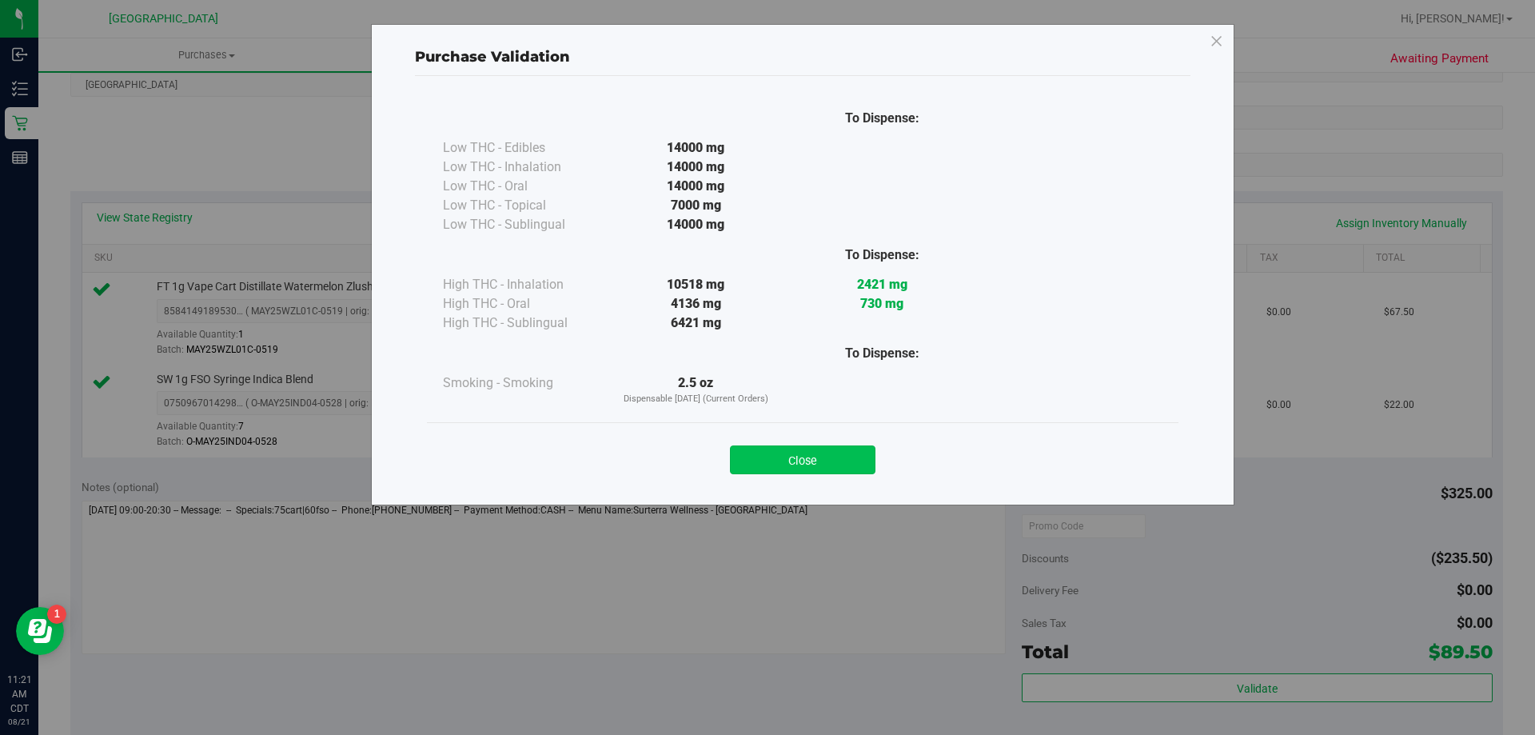
click at [789, 451] on button "Close" at bounding box center [803, 459] width 146 height 29
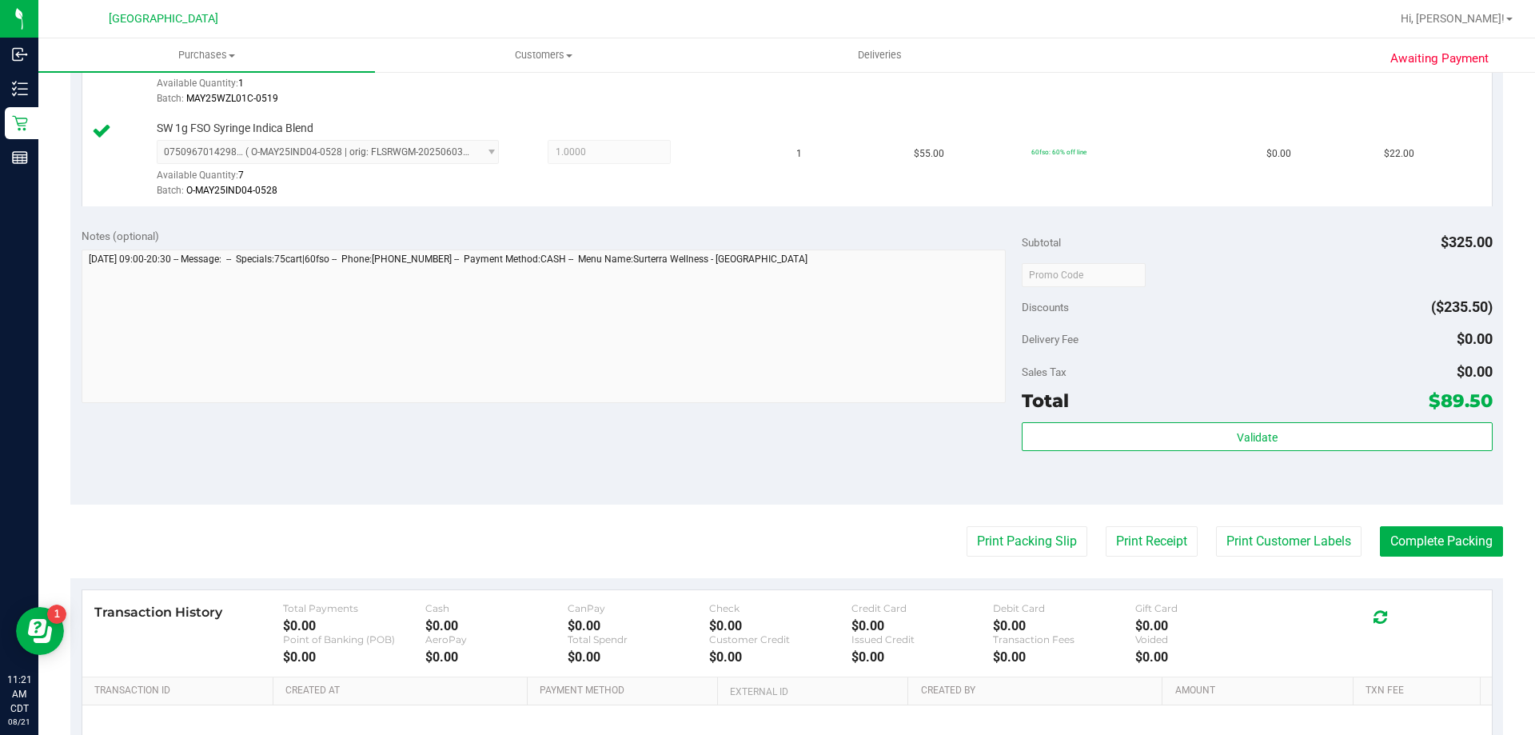
scroll to position [560, 0]
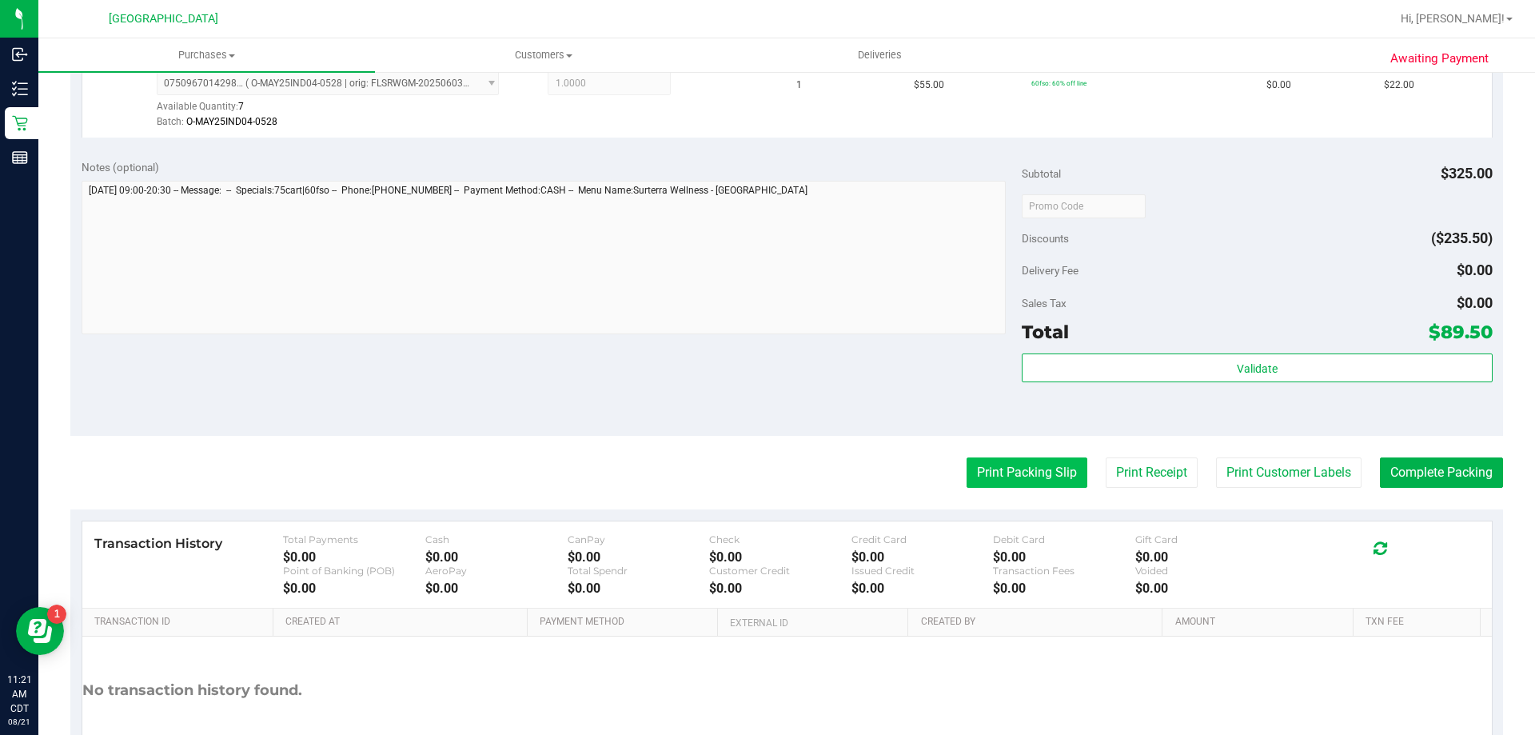
click at [980, 462] on button "Print Packing Slip" at bounding box center [1027, 472] width 121 height 30
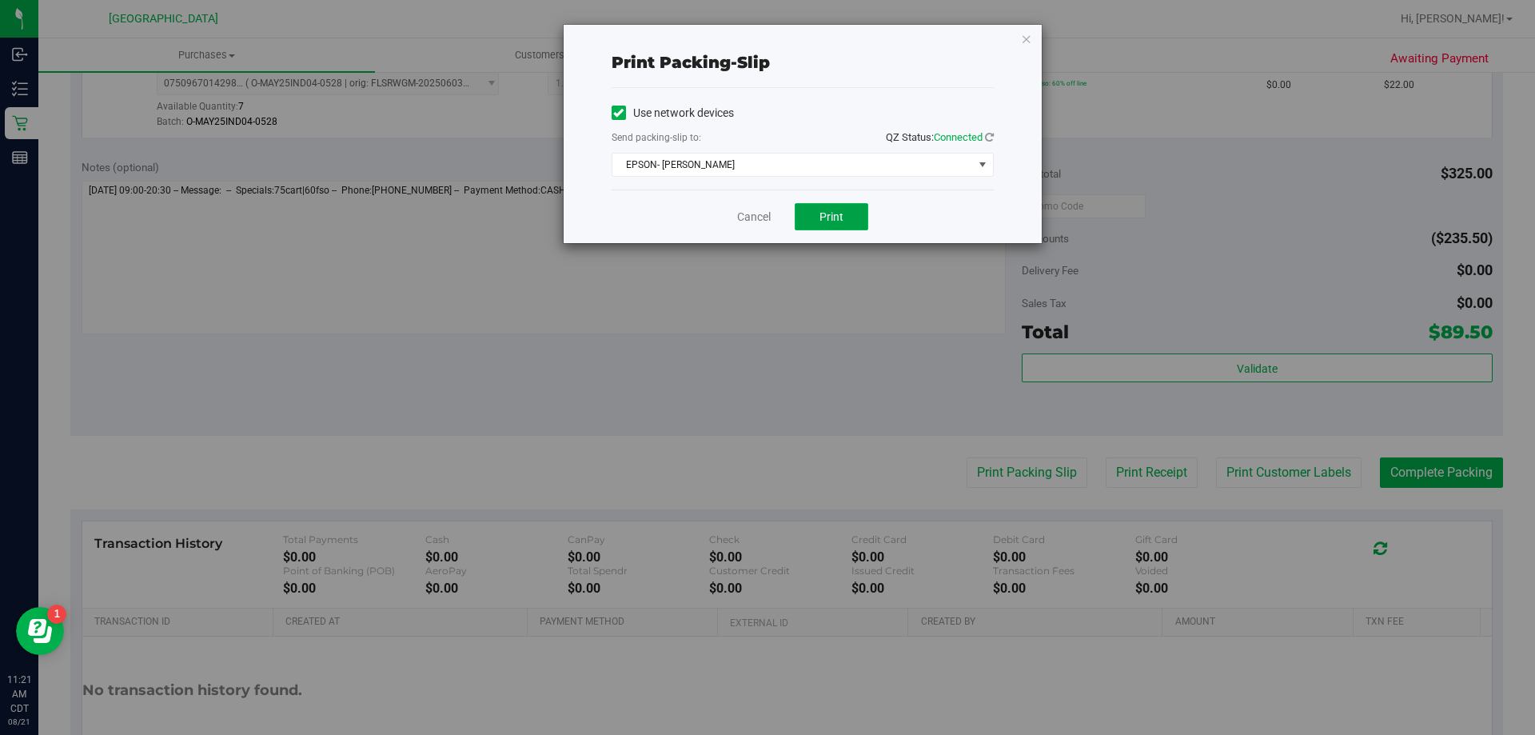
click at [831, 214] on span "Print" at bounding box center [832, 216] width 24 height 13
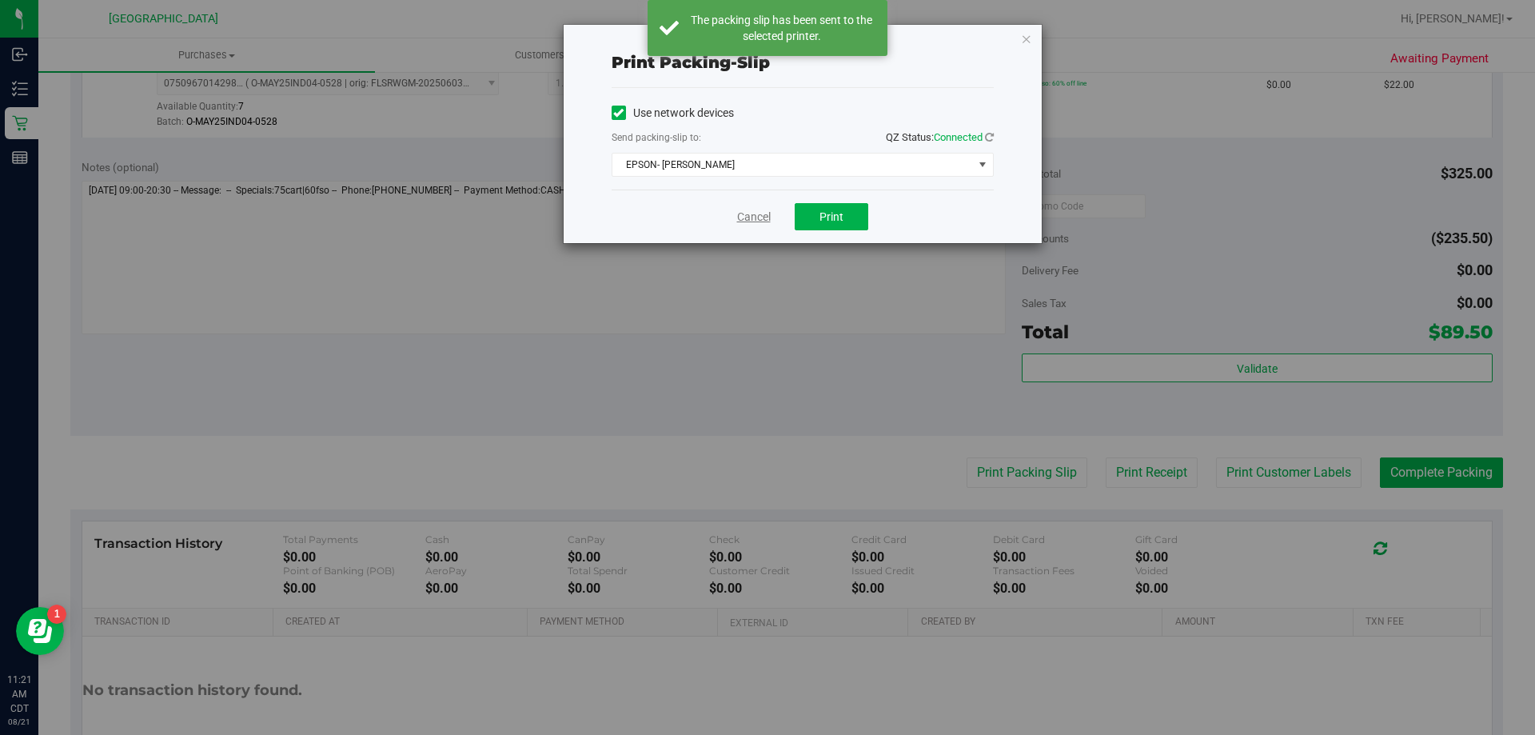
click at [744, 223] on link "Cancel" at bounding box center [754, 217] width 34 height 17
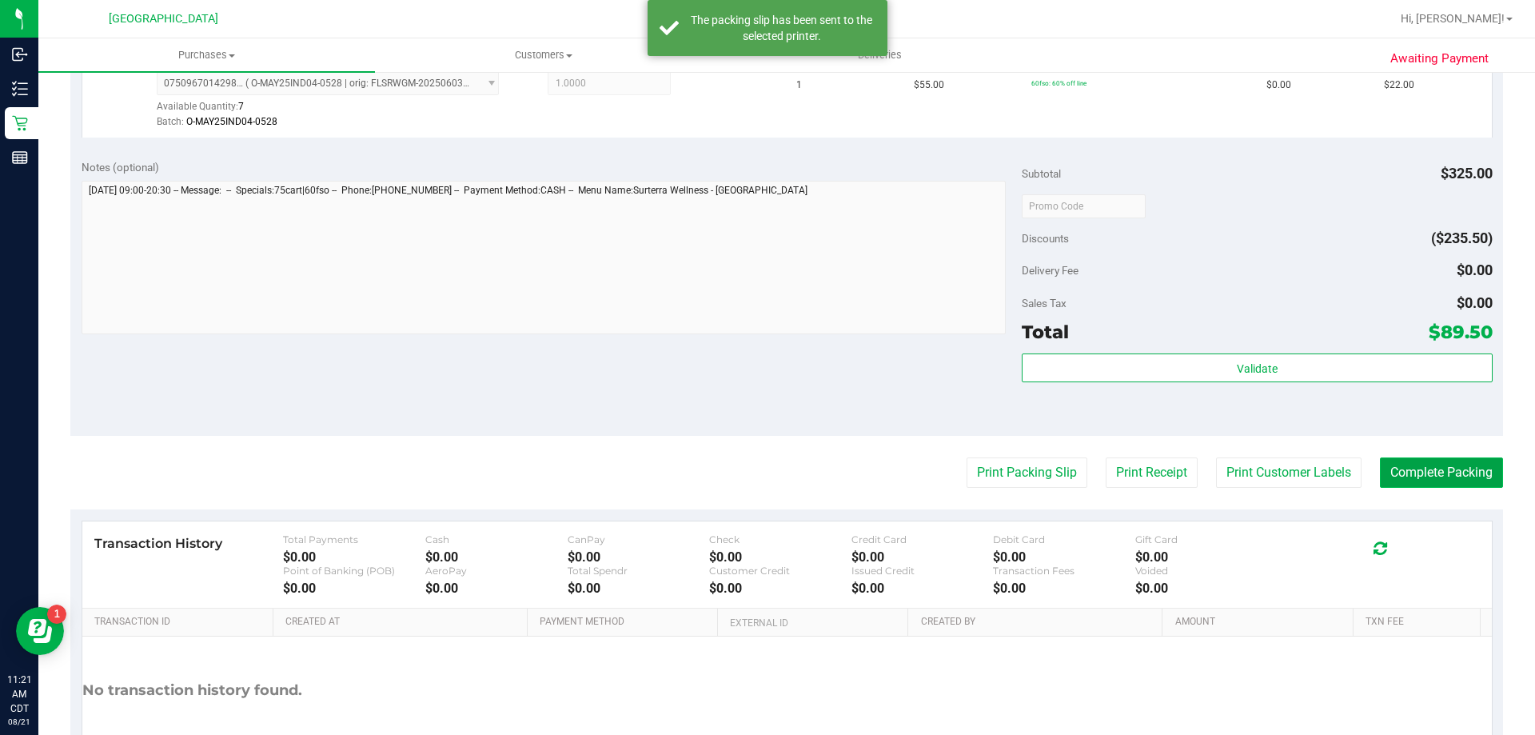
click at [1450, 464] on button "Complete Packing" at bounding box center [1441, 472] width 123 height 30
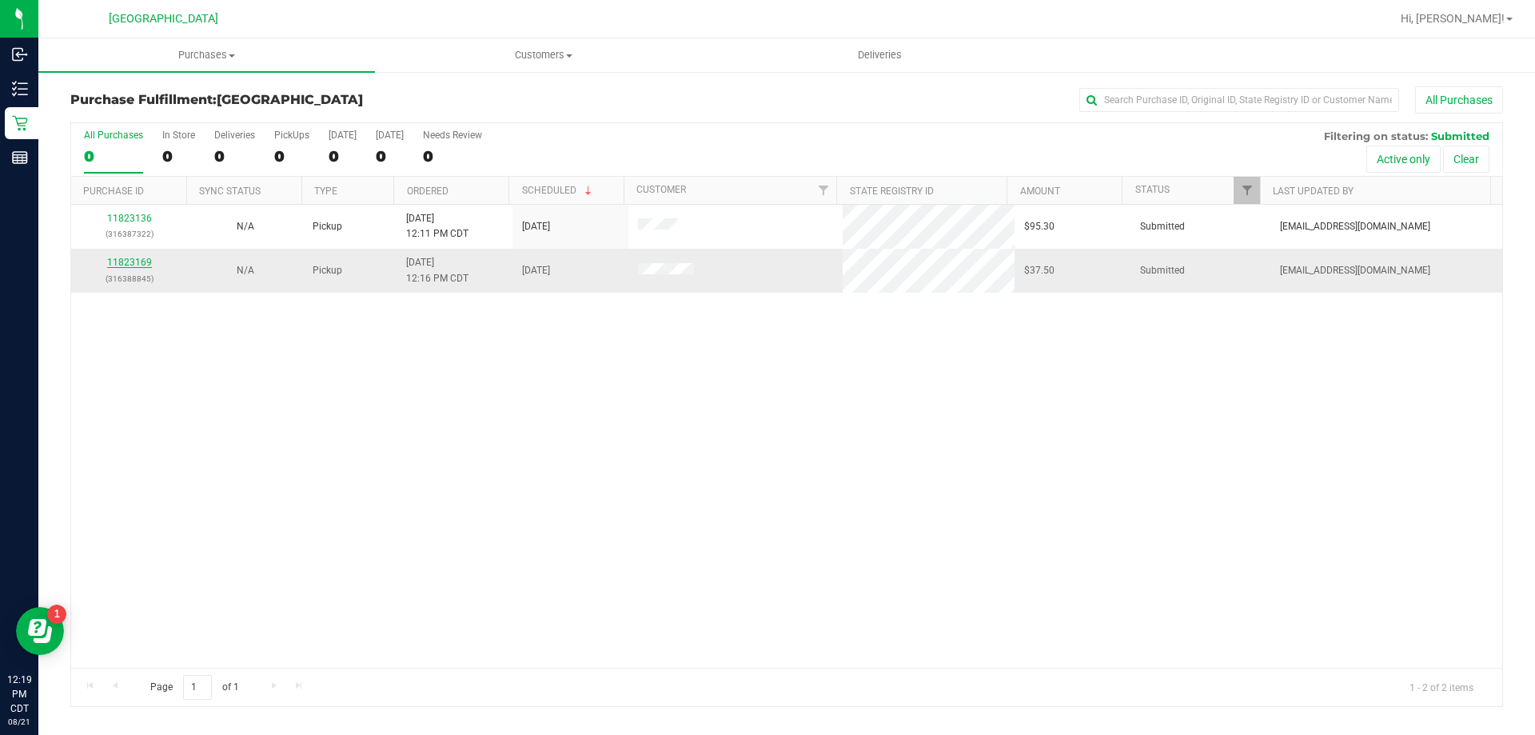
click at [141, 257] on link "11823169" at bounding box center [129, 262] width 45 height 11
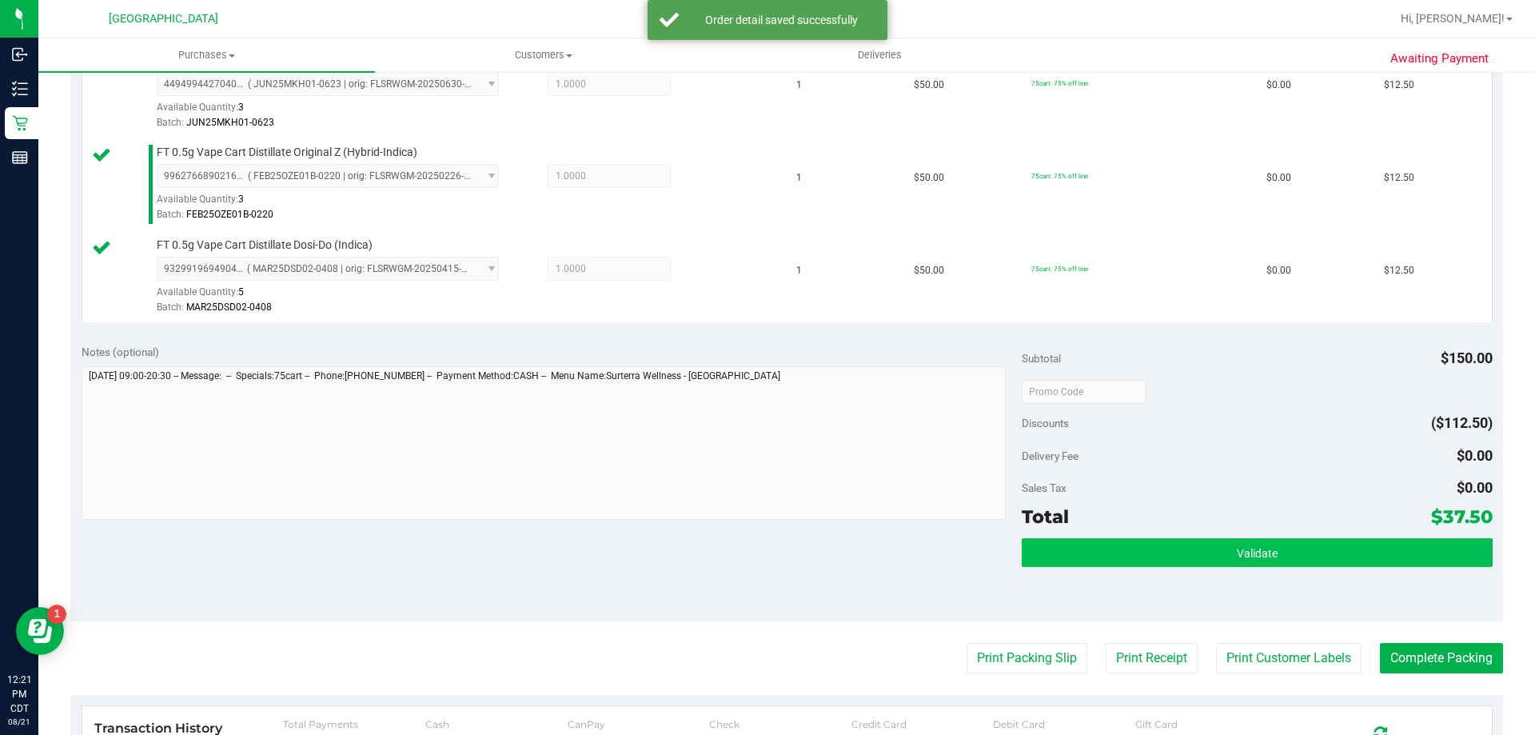
scroll to position [480, 0]
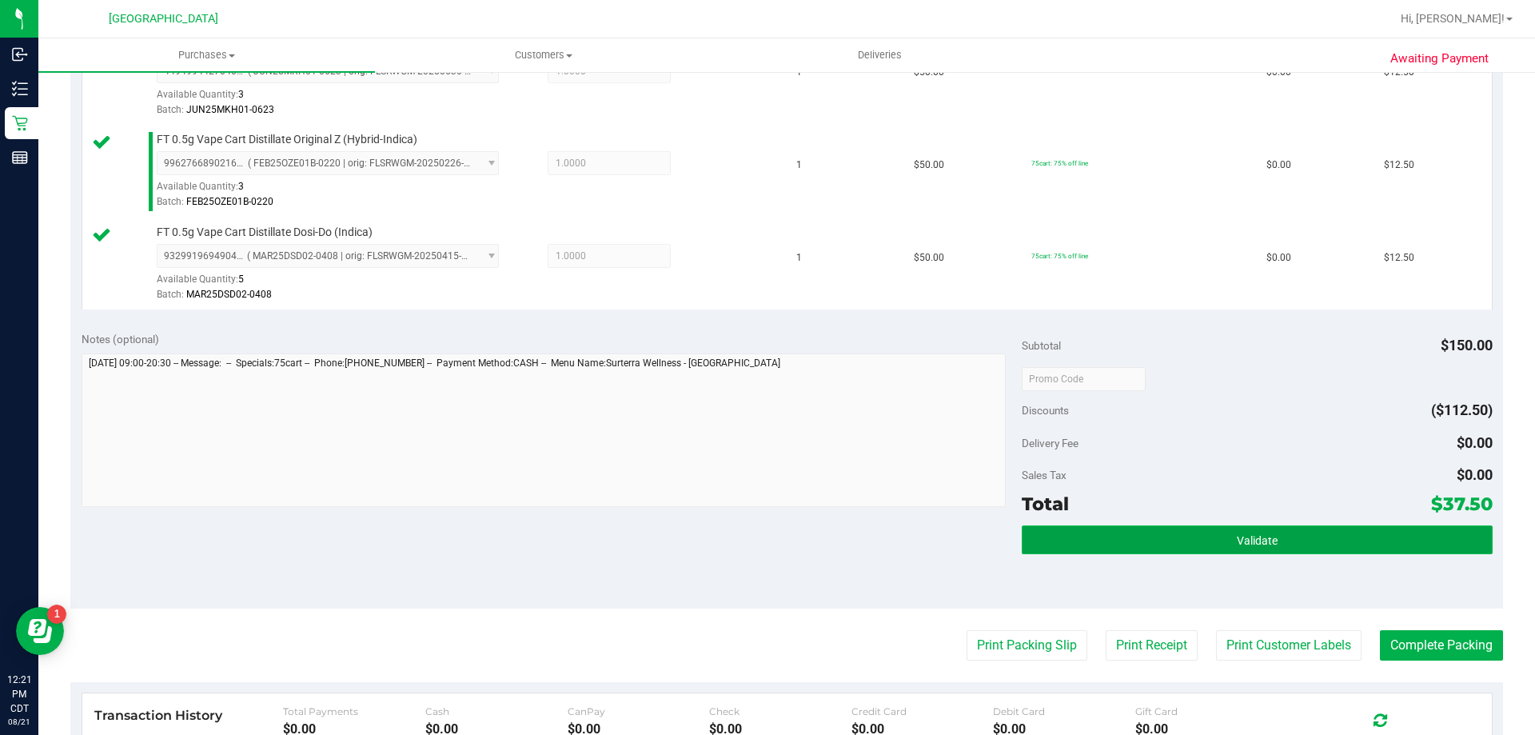
click at [1157, 535] on button "Validate" at bounding box center [1257, 539] width 470 height 29
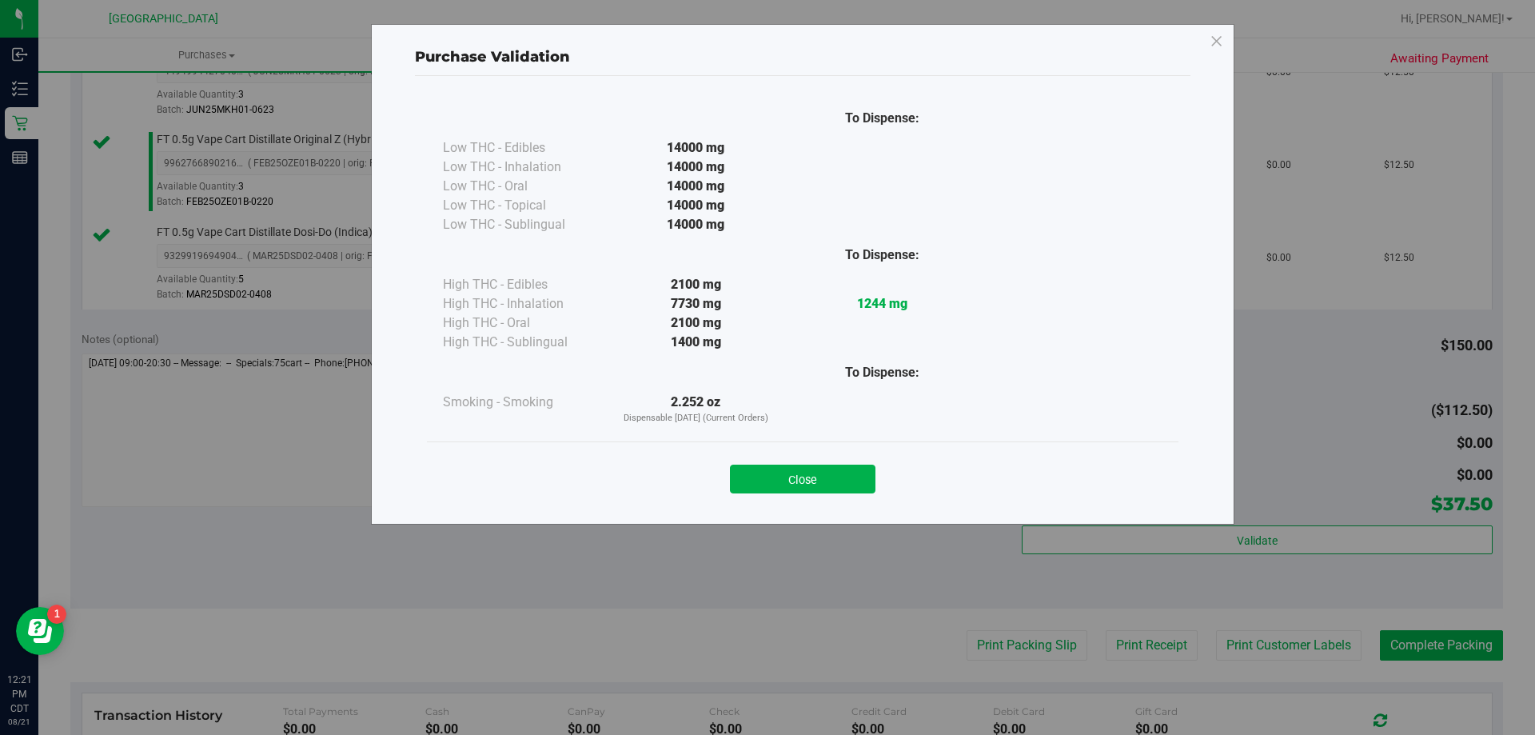
click at [834, 500] on div "Close" at bounding box center [803, 473] width 752 height 65
click at [850, 478] on button "Close" at bounding box center [803, 479] width 146 height 29
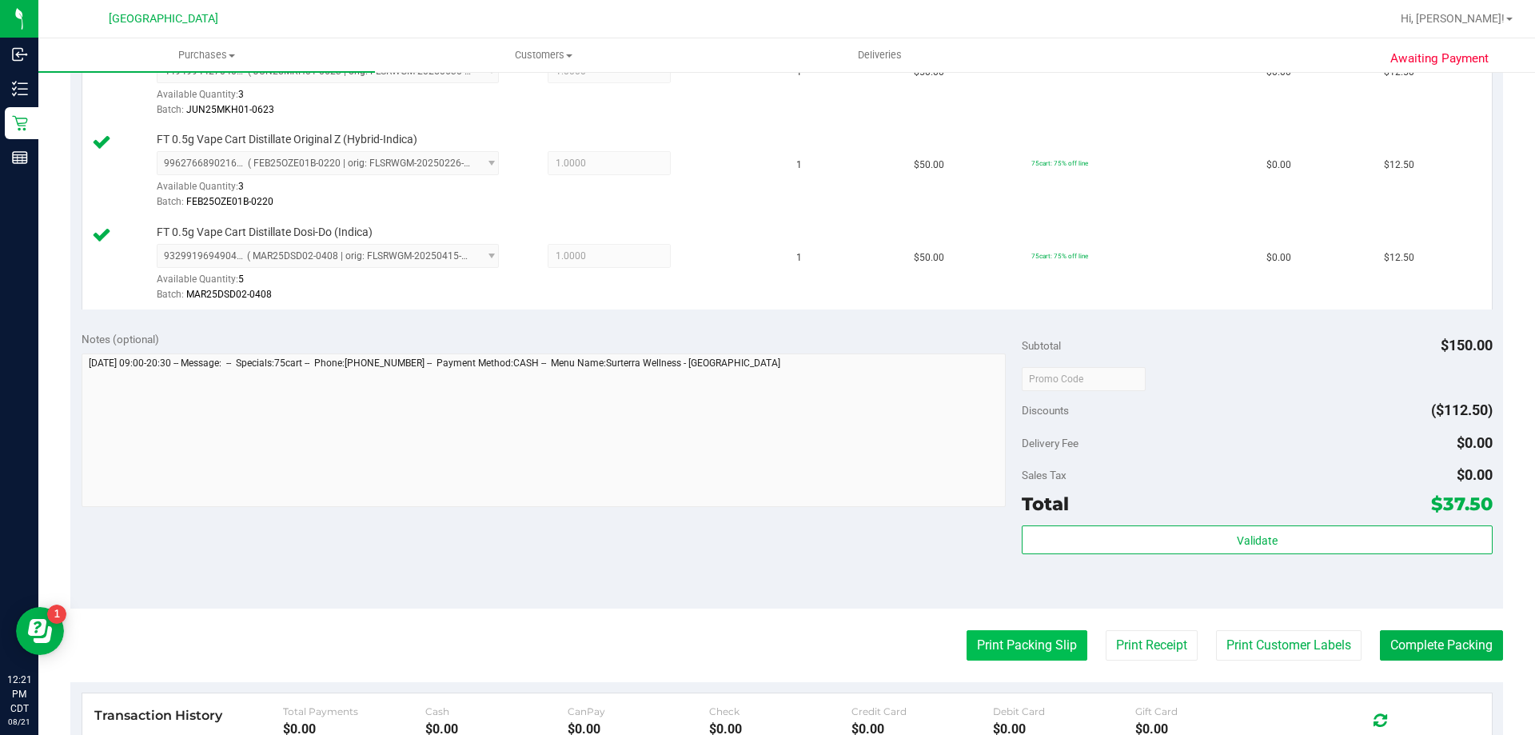
click at [1016, 639] on button "Print Packing Slip" at bounding box center [1027, 645] width 121 height 30
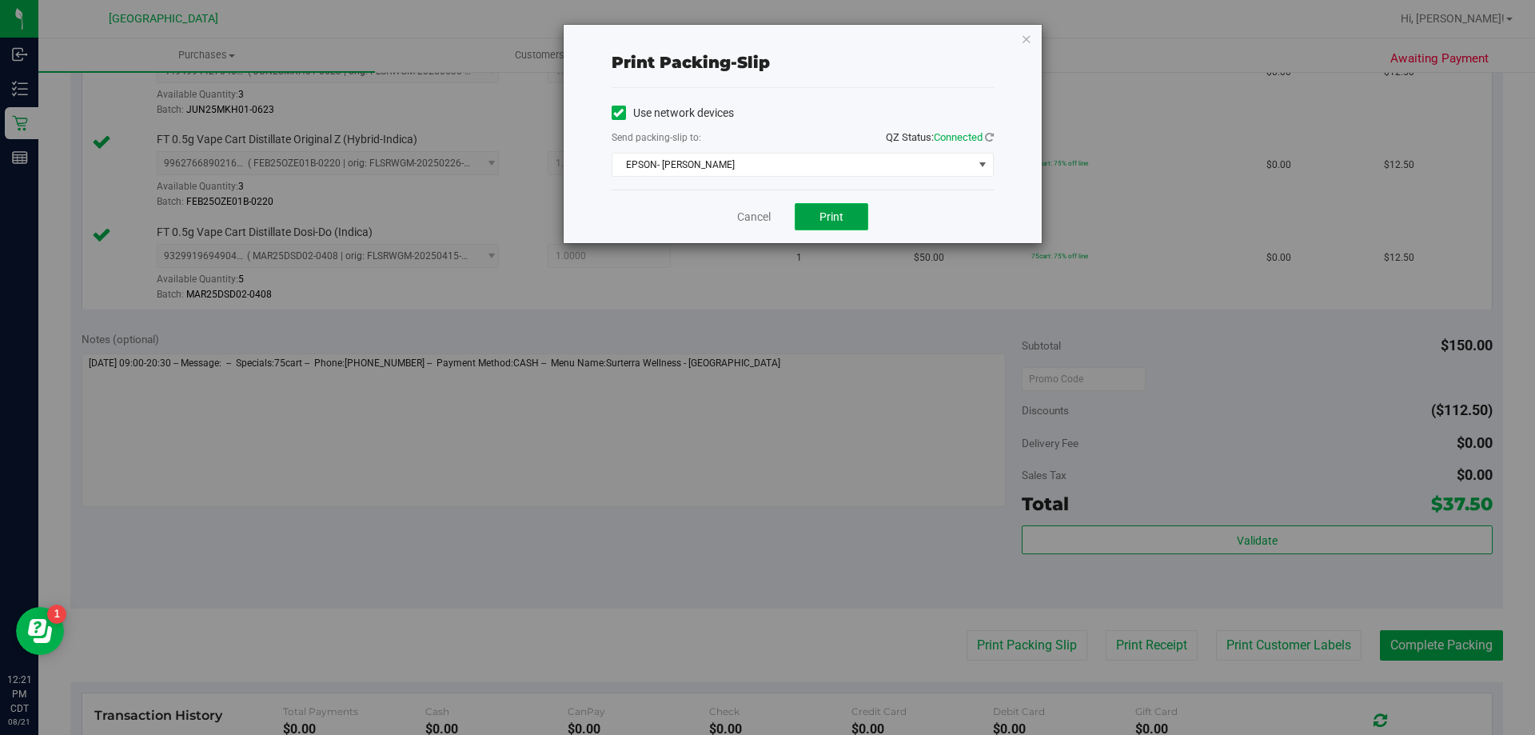
click at [862, 222] on button "Print" at bounding box center [832, 216] width 74 height 27
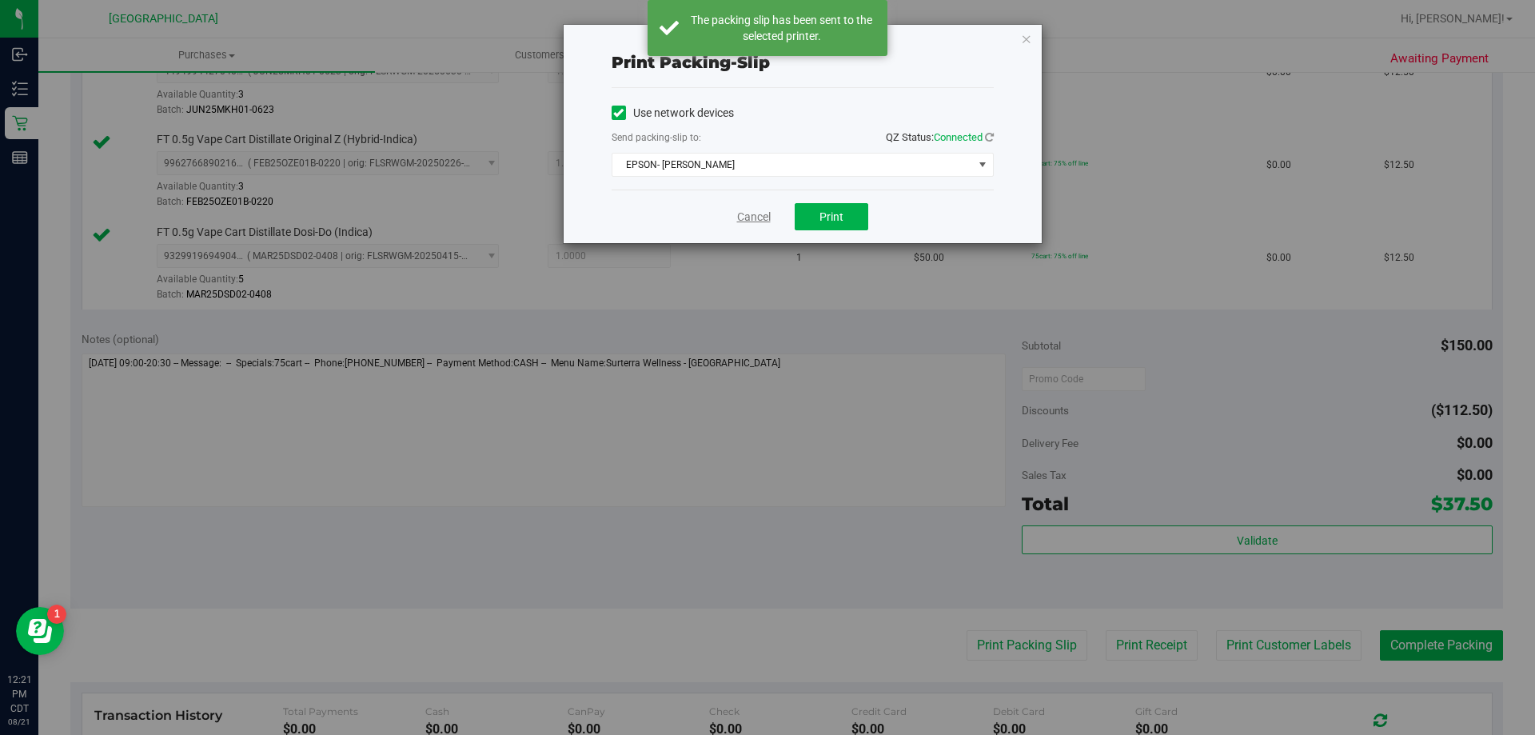
click at [757, 220] on link "Cancel" at bounding box center [754, 217] width 34 height 17
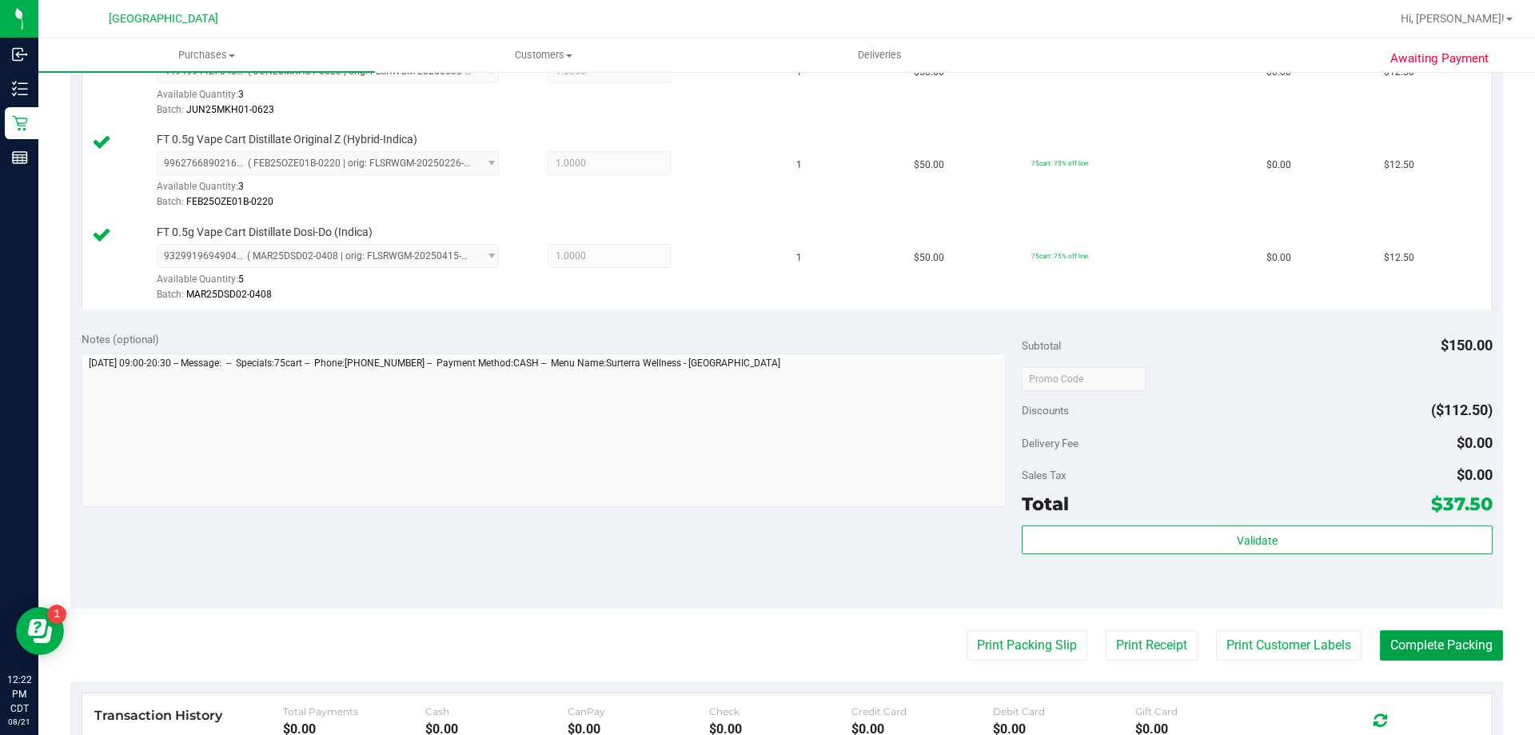
click at [1438, 648] on button "Complete Packing" at bounding box center [1441, 645] width 123 height 30
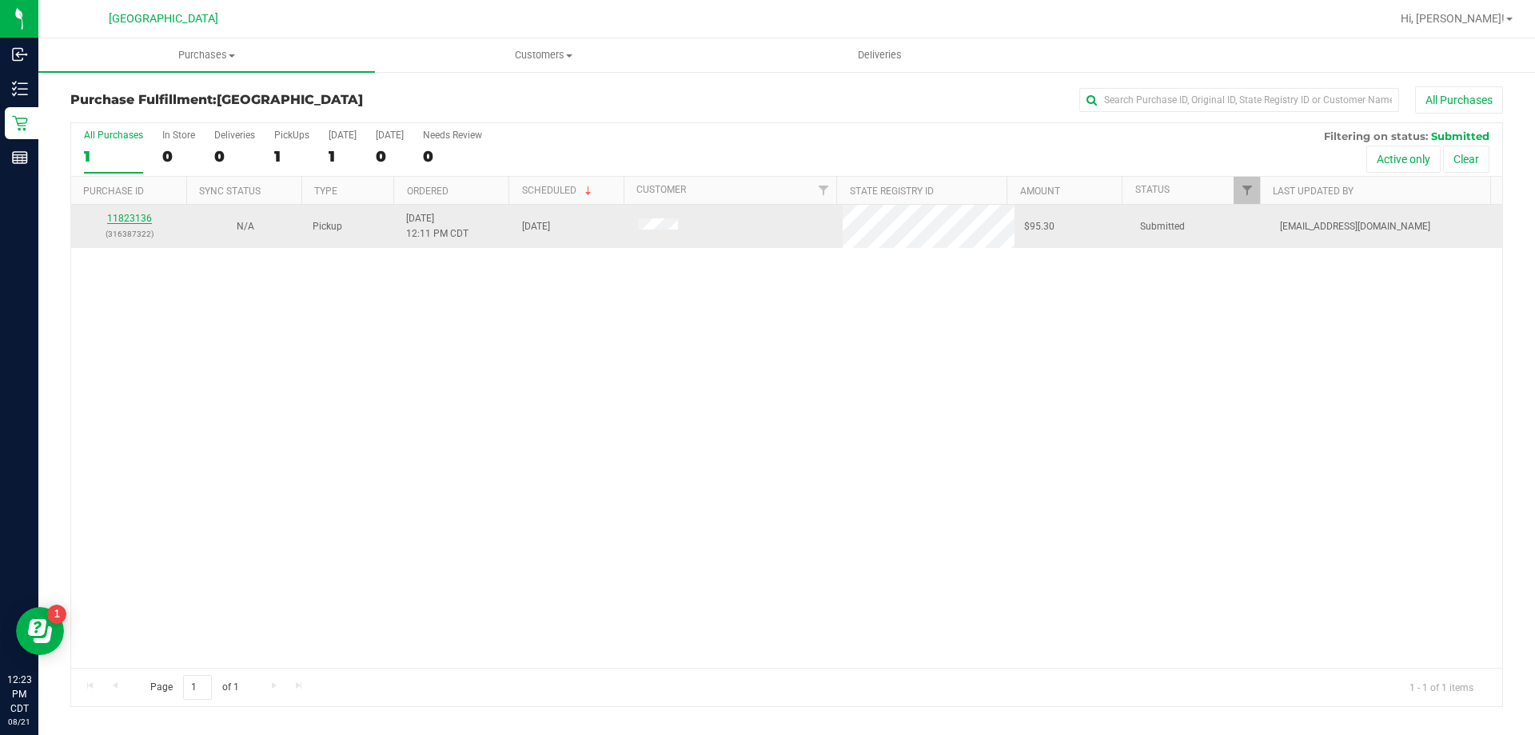
click at [120, 215] on link "11823136" at bounding box center [129, 218] width 45 height 11
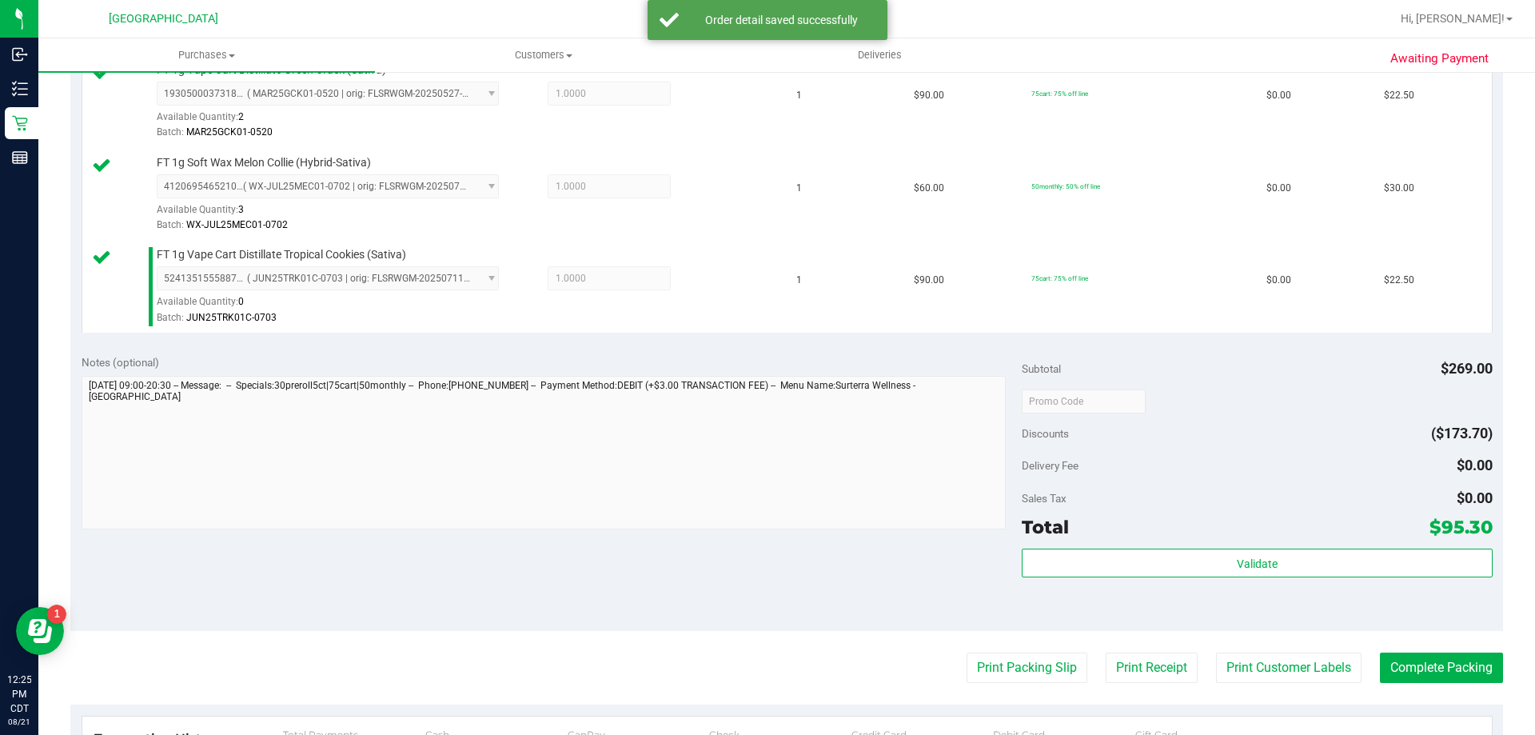
scroll to position [560, 0]
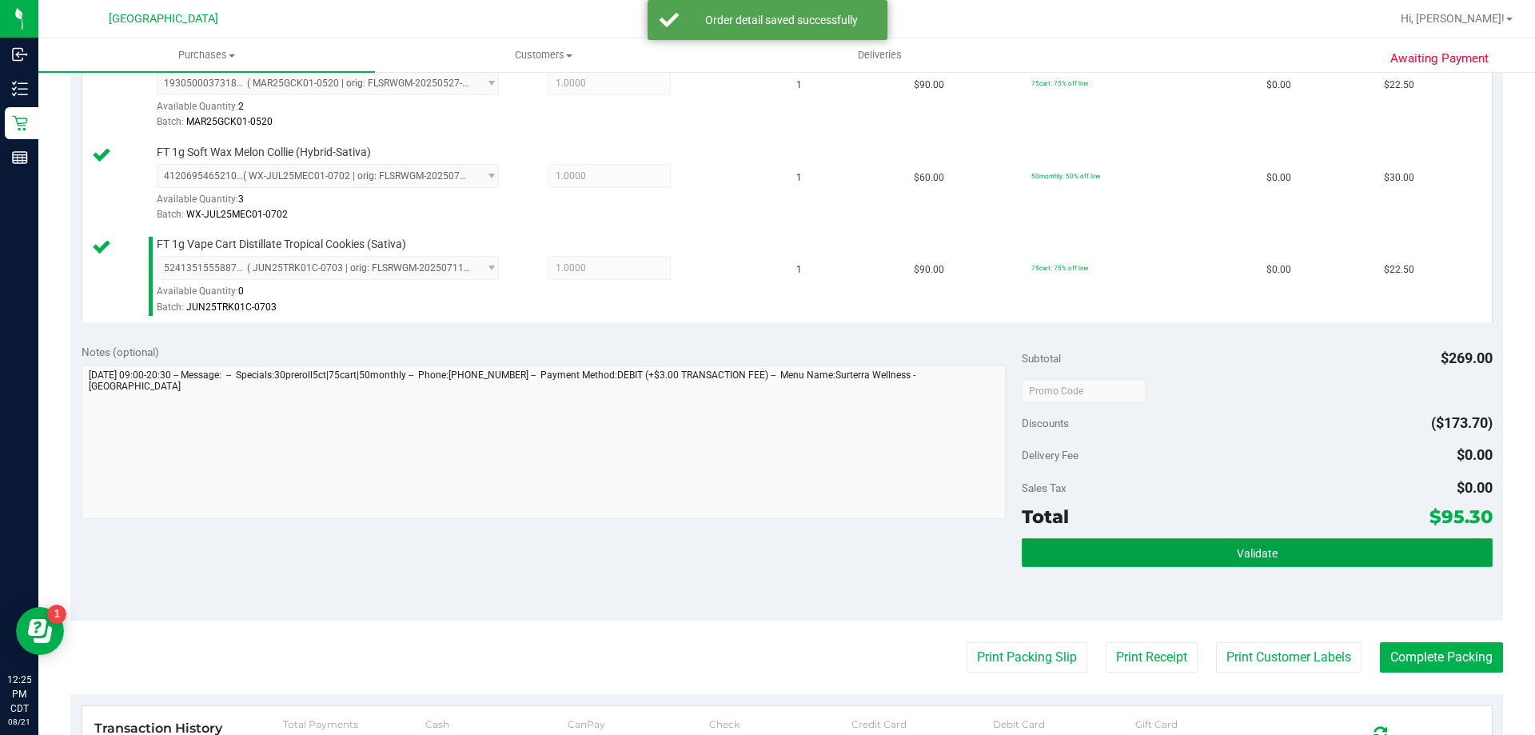
click at [1115, 553] on button "Validate" at bounding box center [1257, 552] width 470 height 29
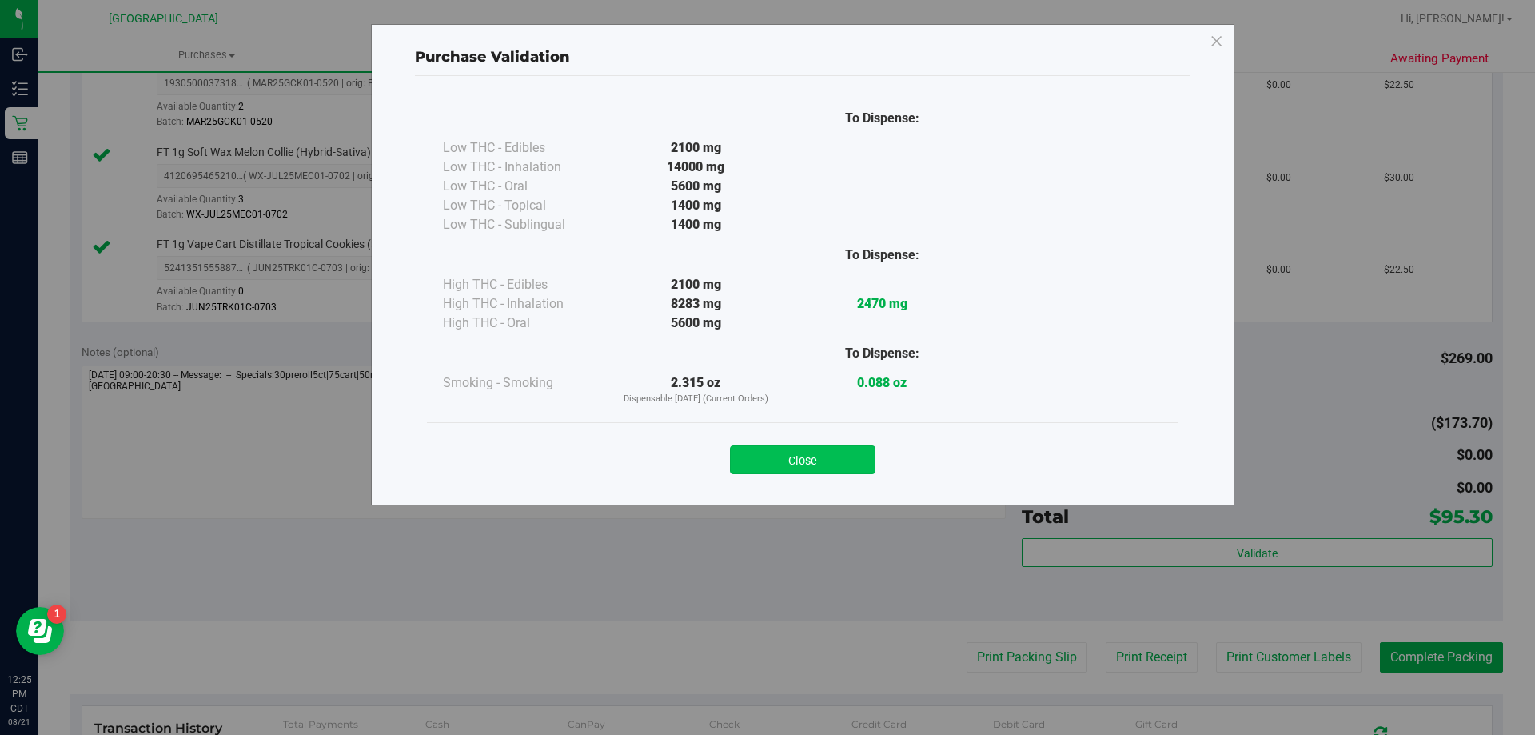
click at [803, 459] on button "Close" at bounding box center [803, 459] width 146 height 29
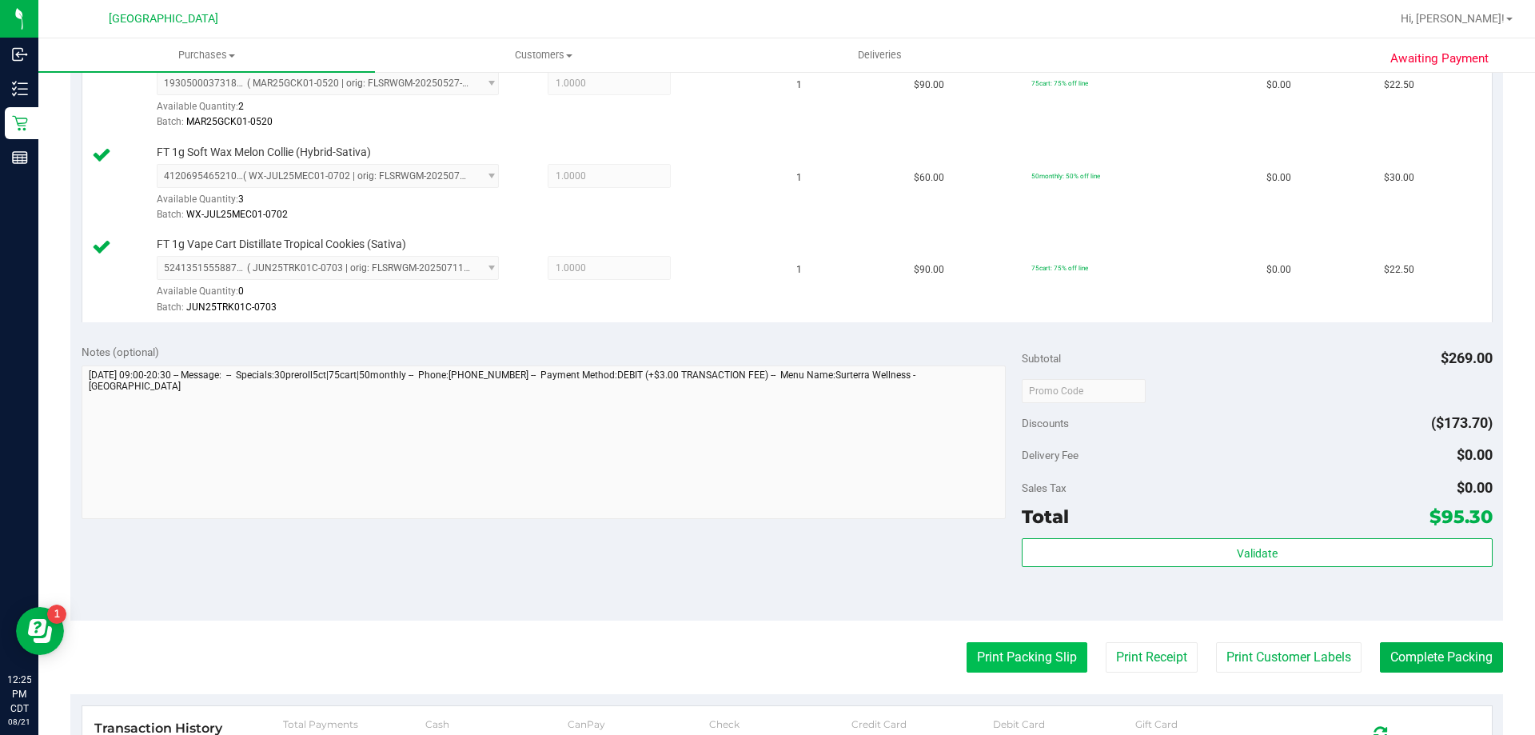
click at [1039, 662] on button "Print Packing Slip" at bounding box center [1027, 657] width 121 height 30
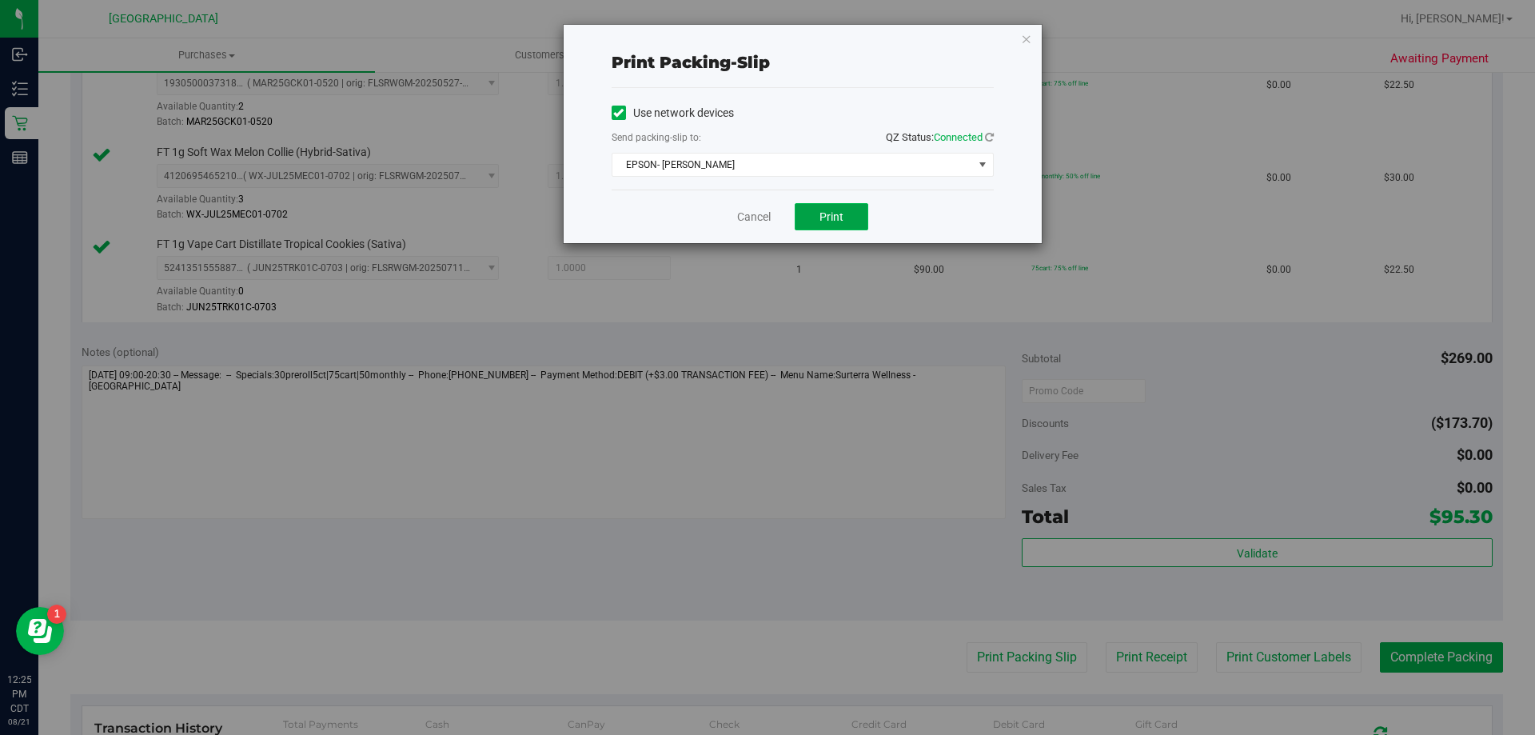
click at [852, 219] on button "Print" at bounding box center [832, 216] width 74 height 27
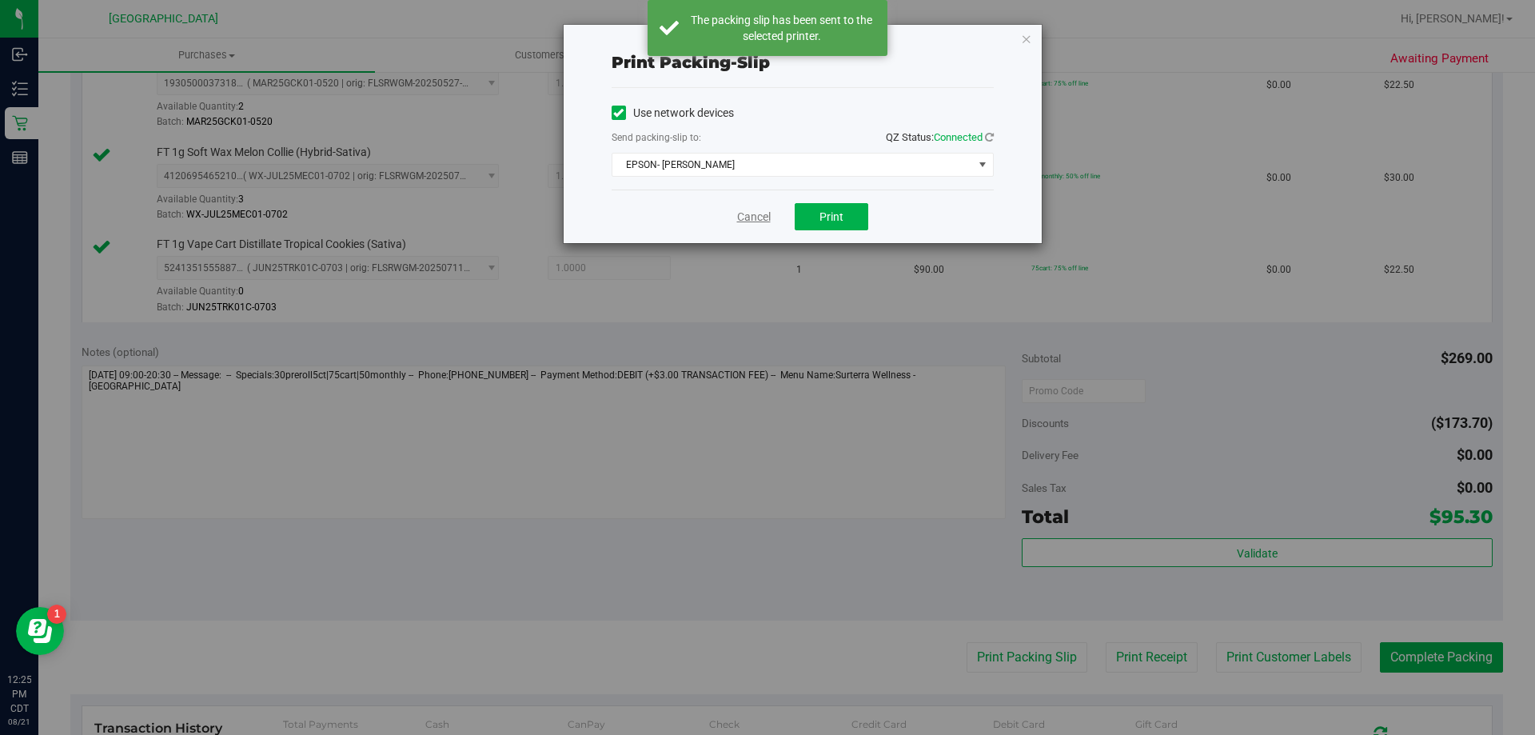
click at [745, 211] on link "Cancel" at bounding box center [754, 217] width 34 height 17
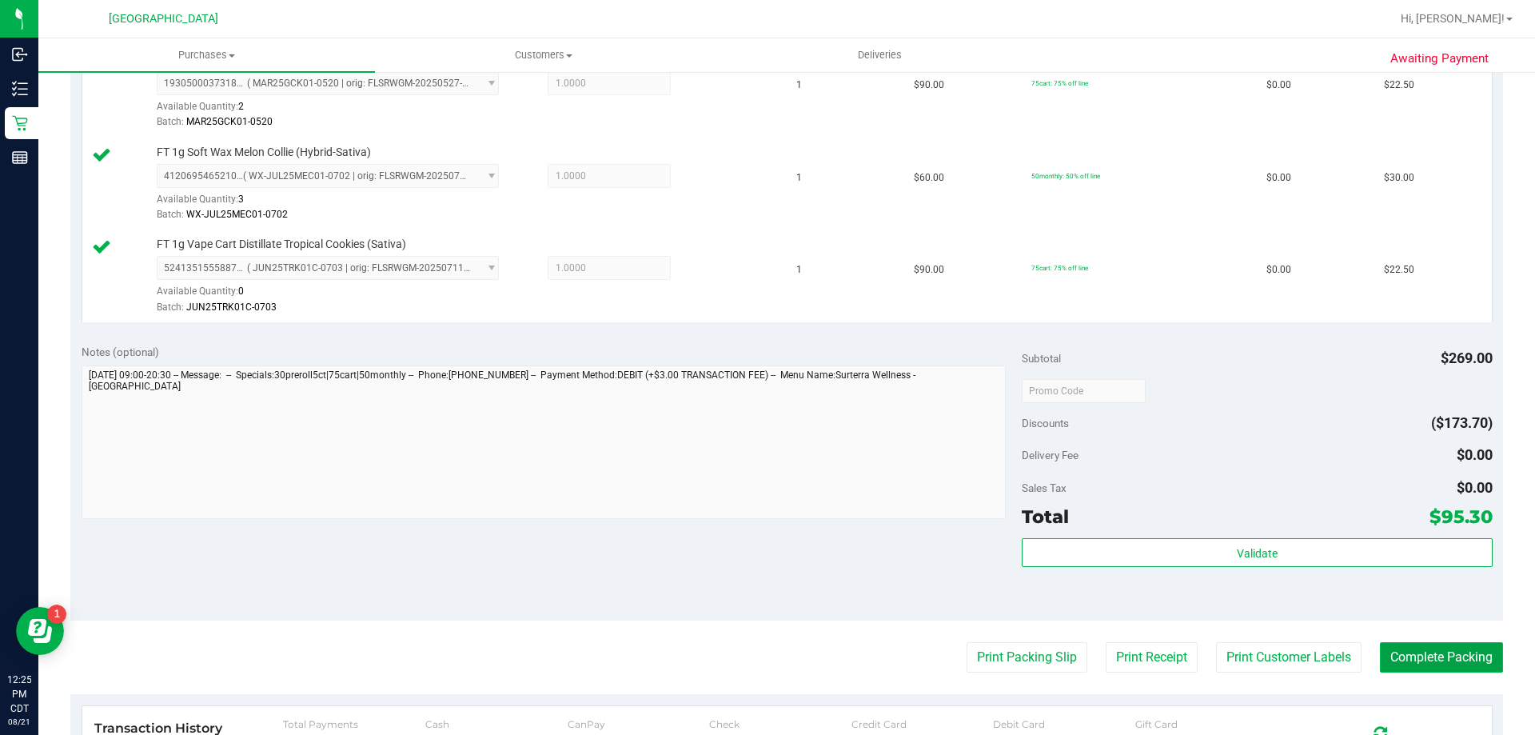
click at [1447, 655] on button "Complete Packing" at bounding box center [1441, 657] width 123 height 30
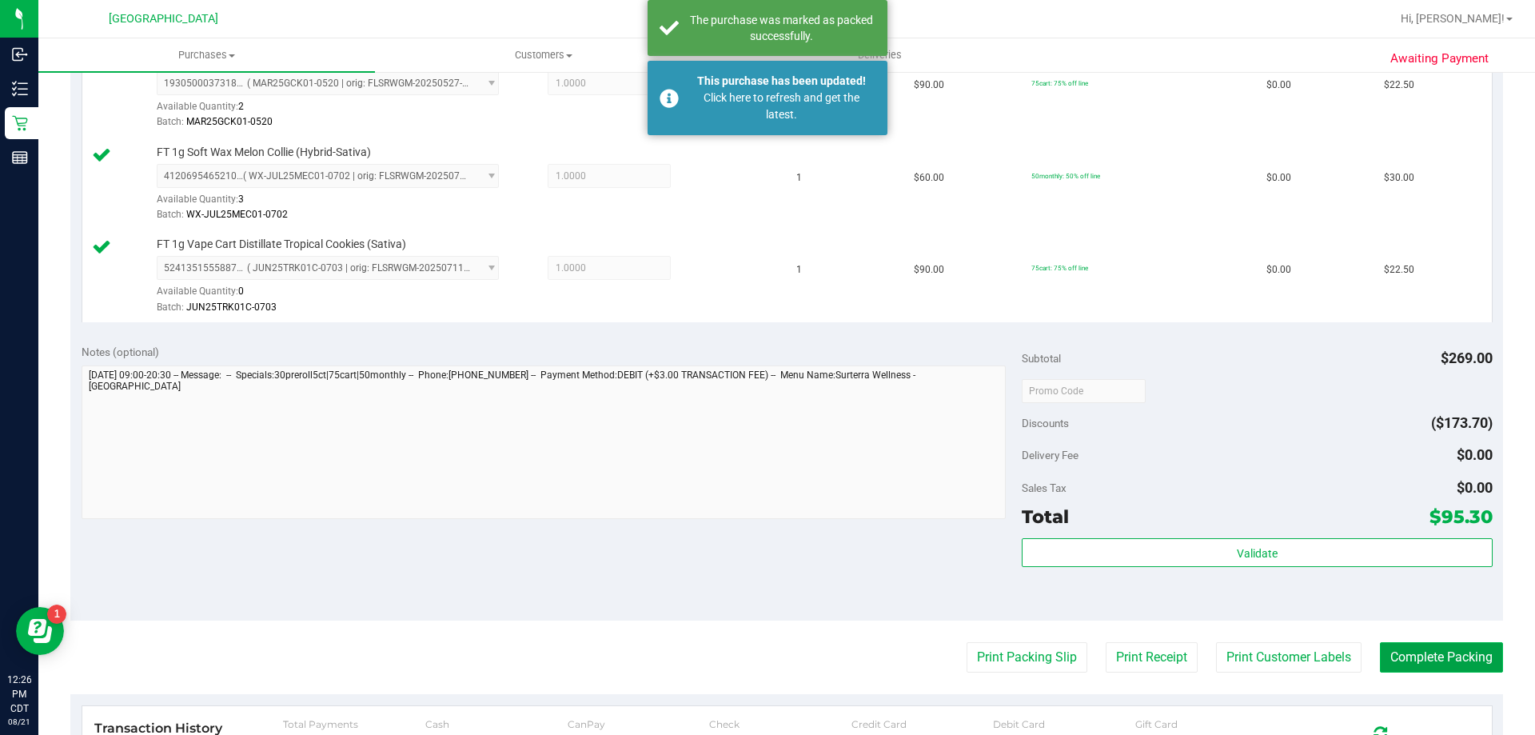
scroll to position [850, 0]
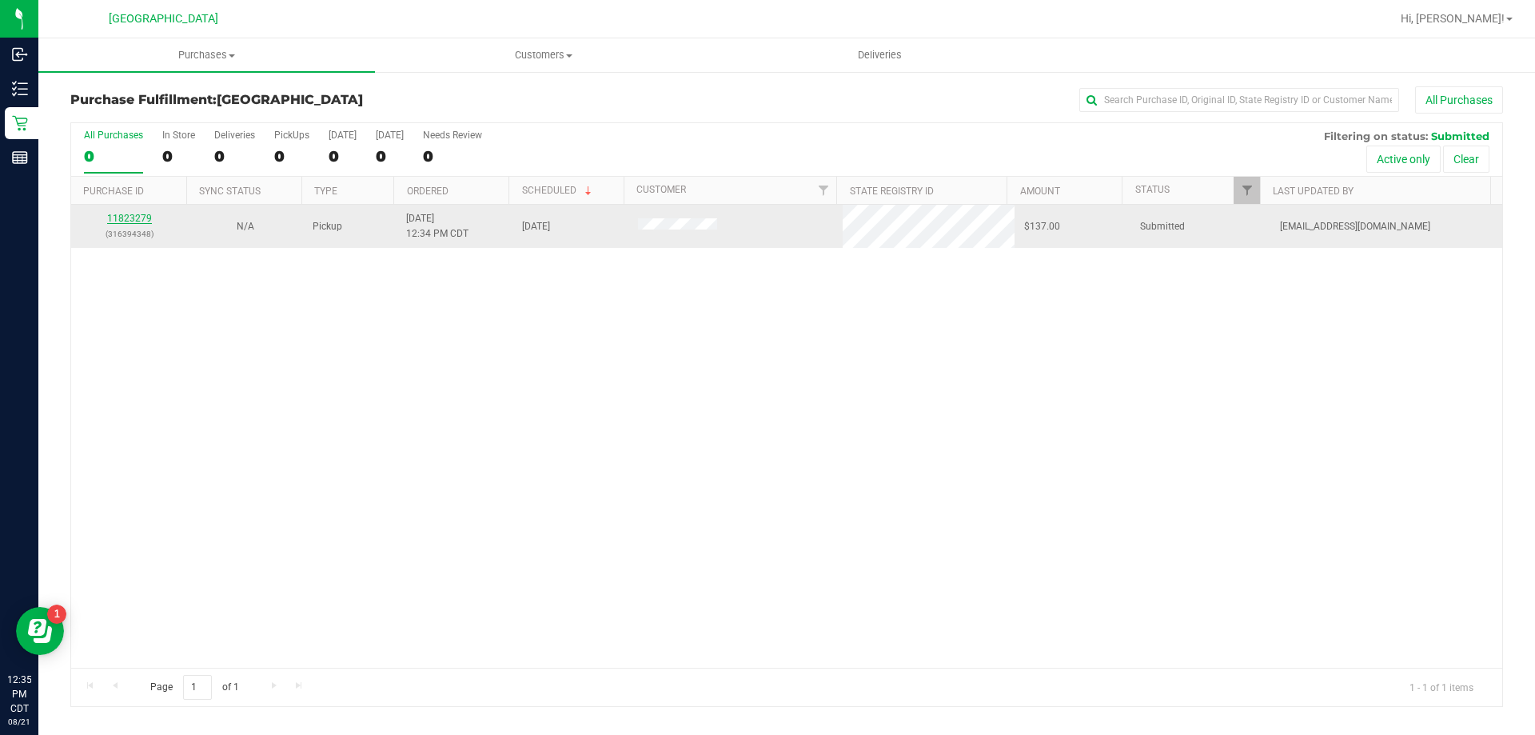
click at [132, 223] on link "11823279" at bounding box center [129, 218] width 45 height 11
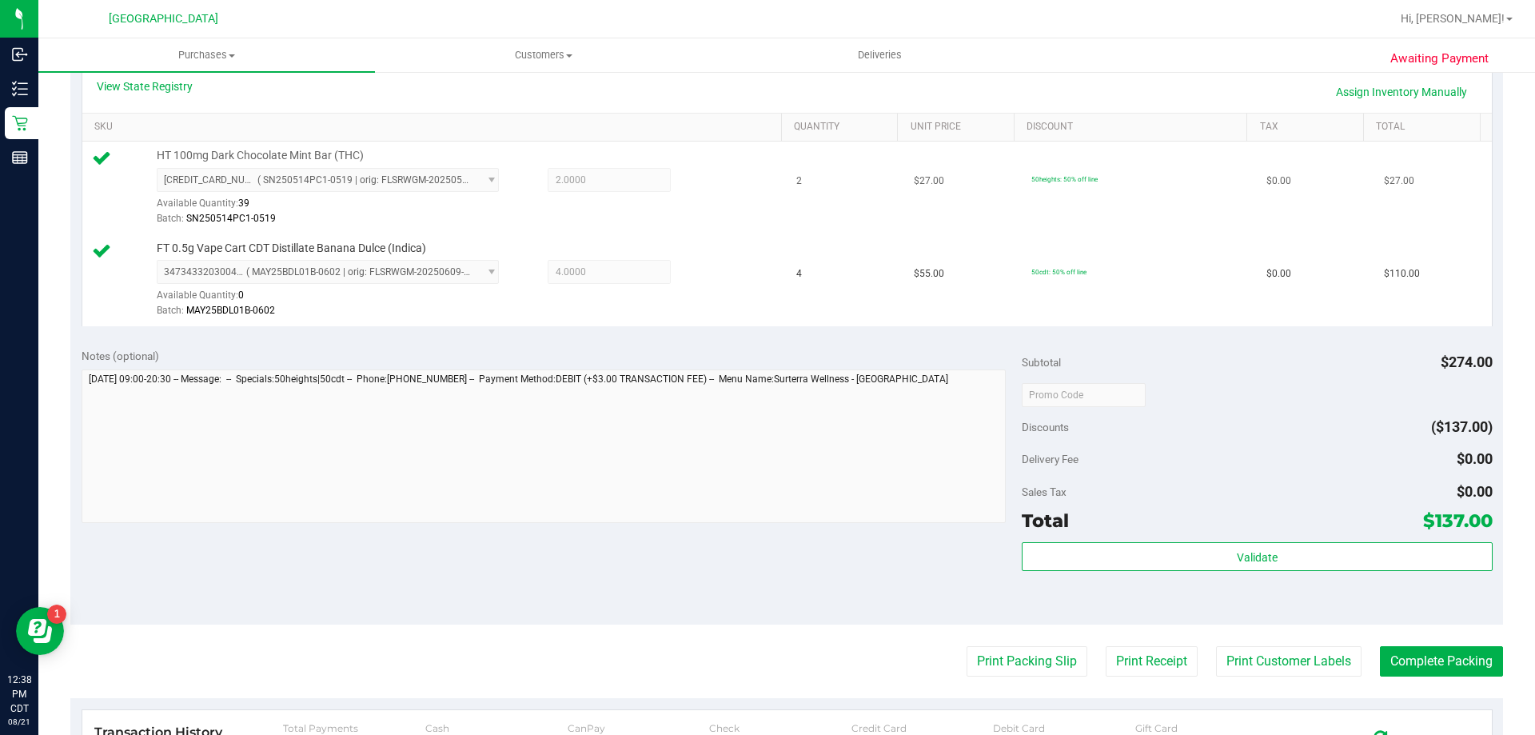
scroll to position [400, 0]
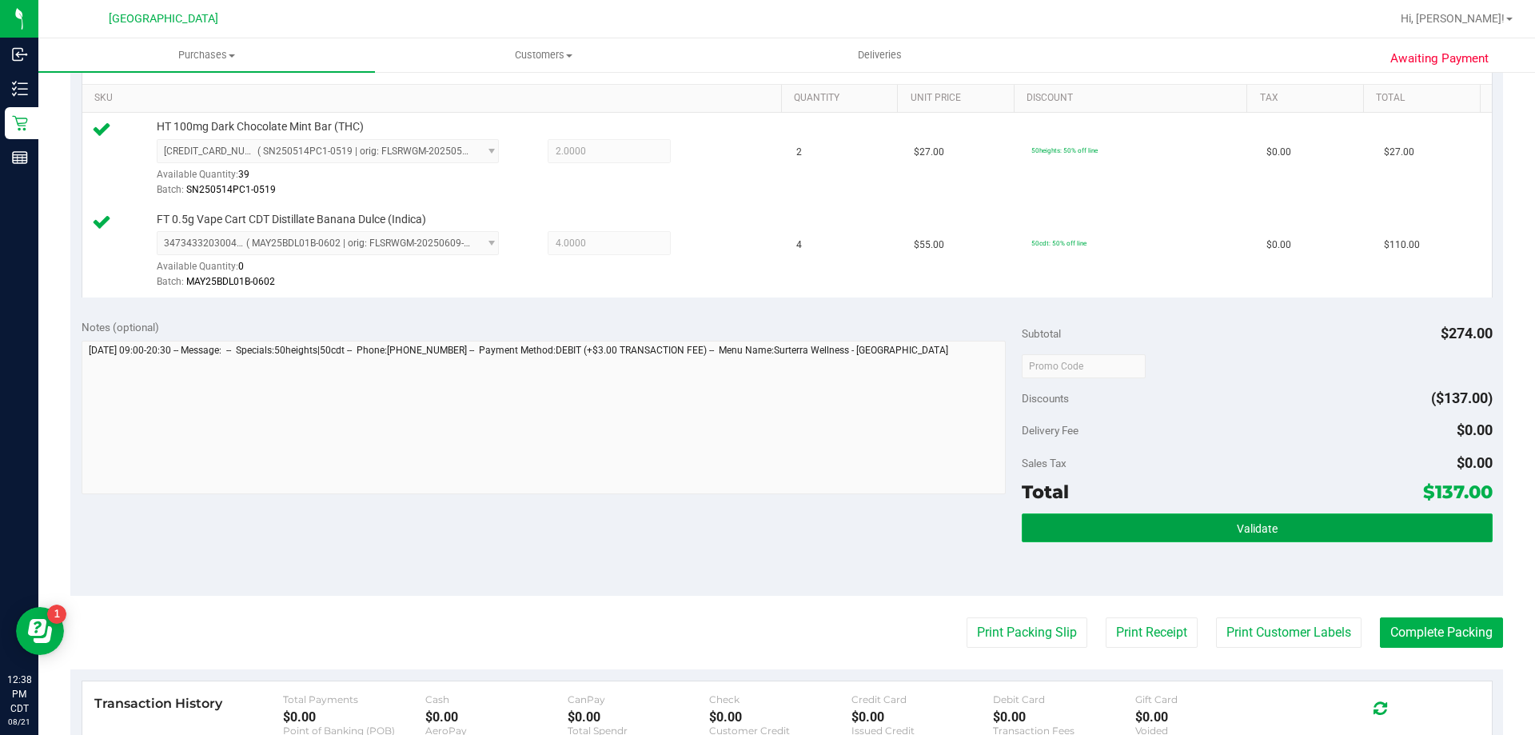
click at [1242, 538] on button "Validate" at bounding box center [1257, 527] width 470 height 29
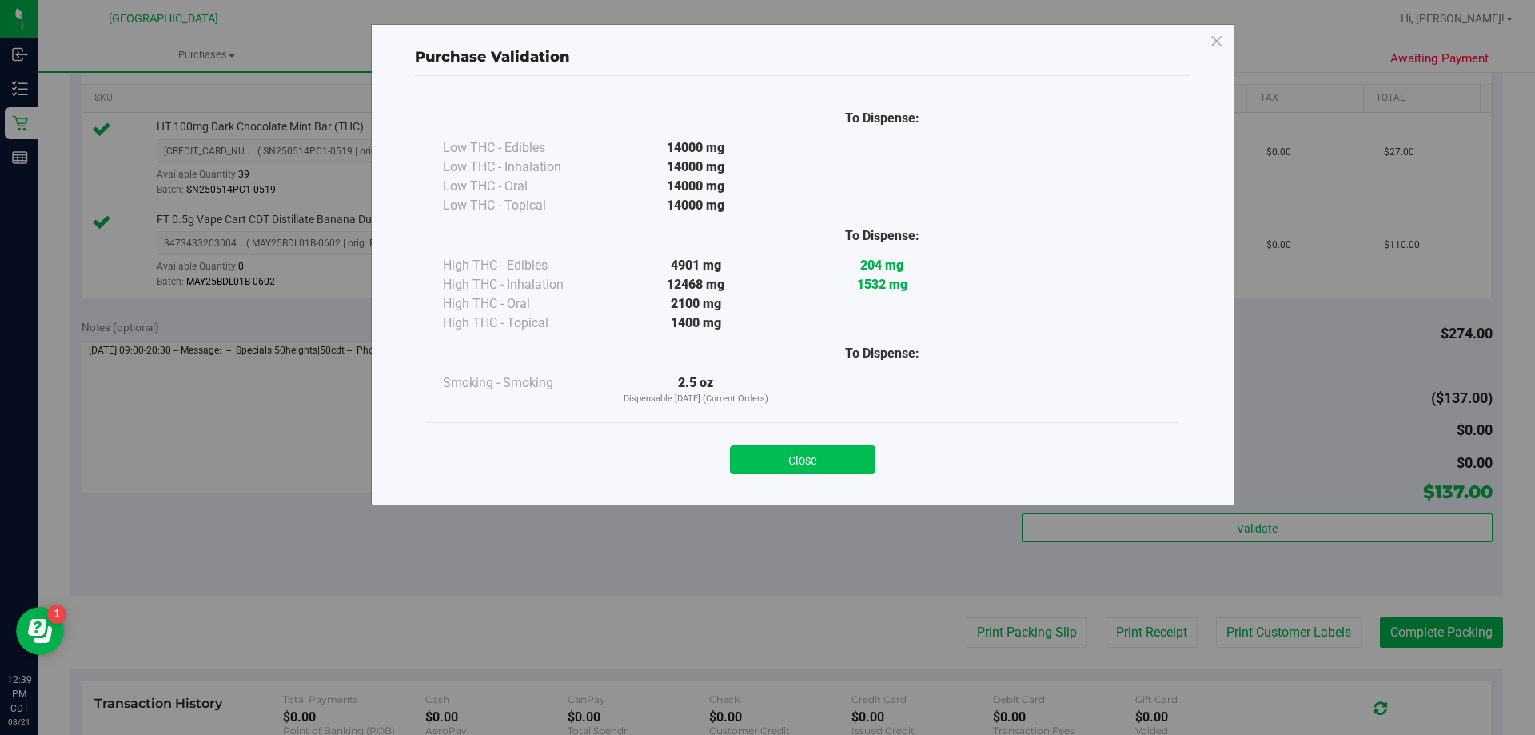
click at [813, 459] on button "Close" at bounding box center [803, 459] width 146 height 29
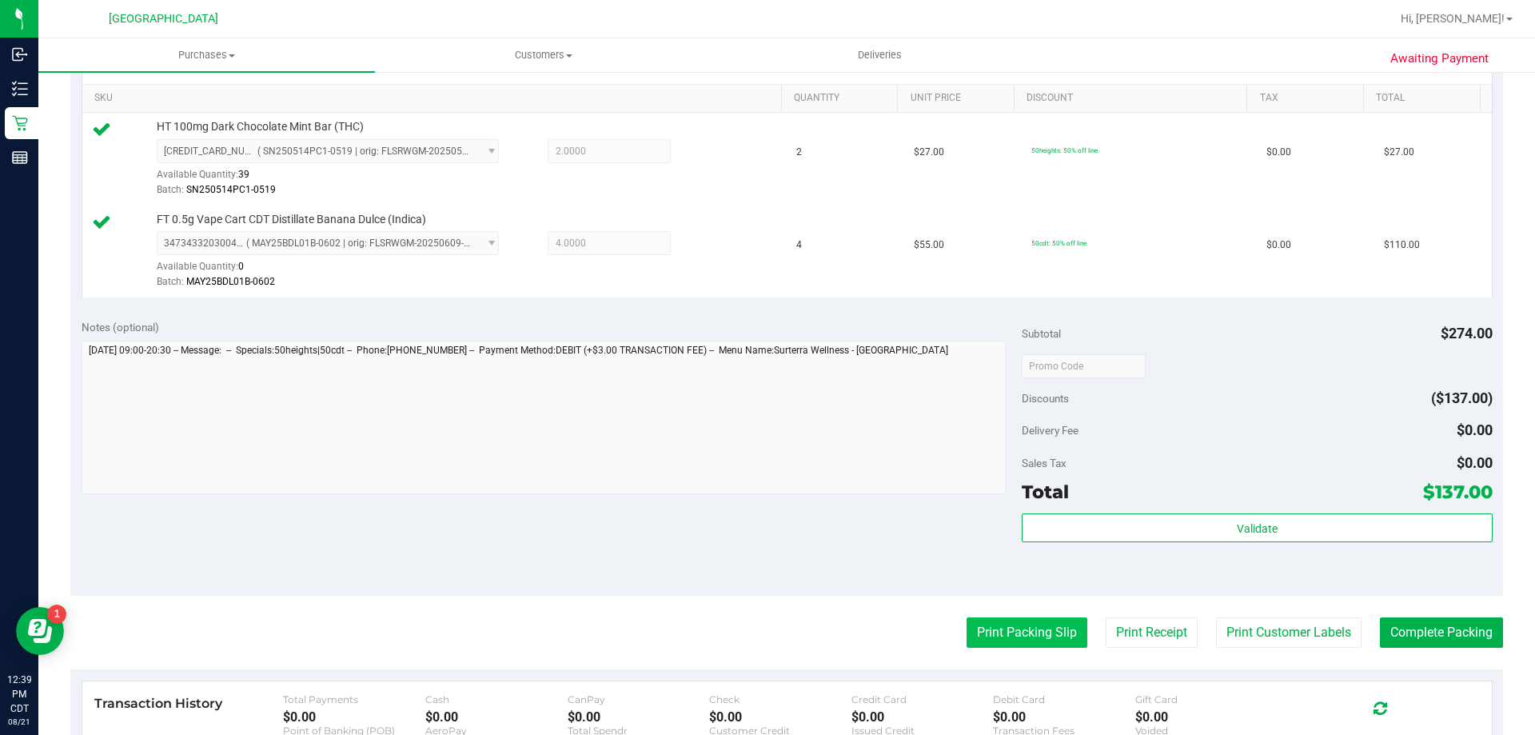
click at [1010, 637] on button "Print Packing Slip" at bounding box center [1027, 632] width 121 height 30
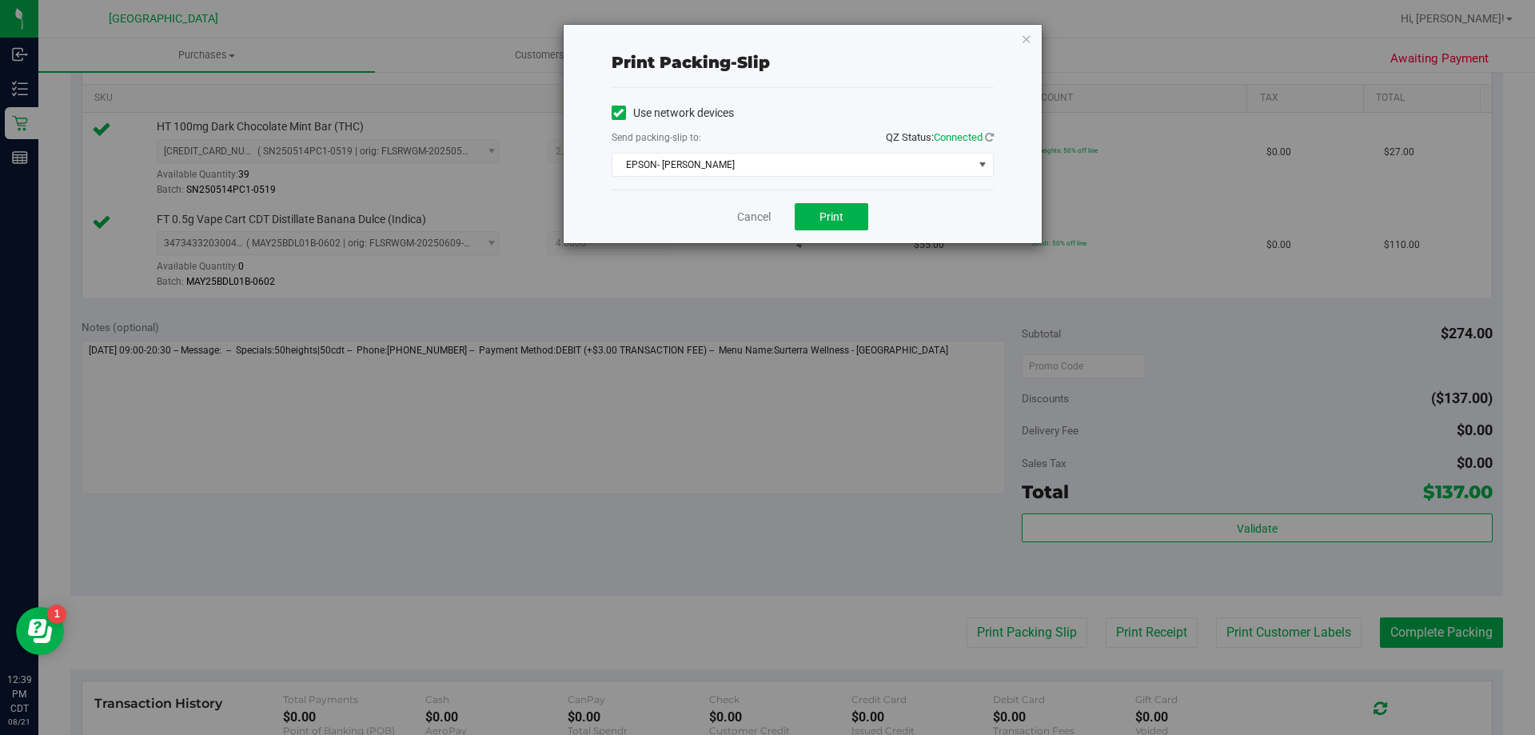
click at [850, 230] on div "Cancel Print" at bounding box center [803, 217] width 382 height 54
click at [852, 226] on button "Print" at bounding box center [832, 216] width 74 height 27
click at [761, 219] on link "Cancel" at bounding box center [754, 217] width 34 height 17
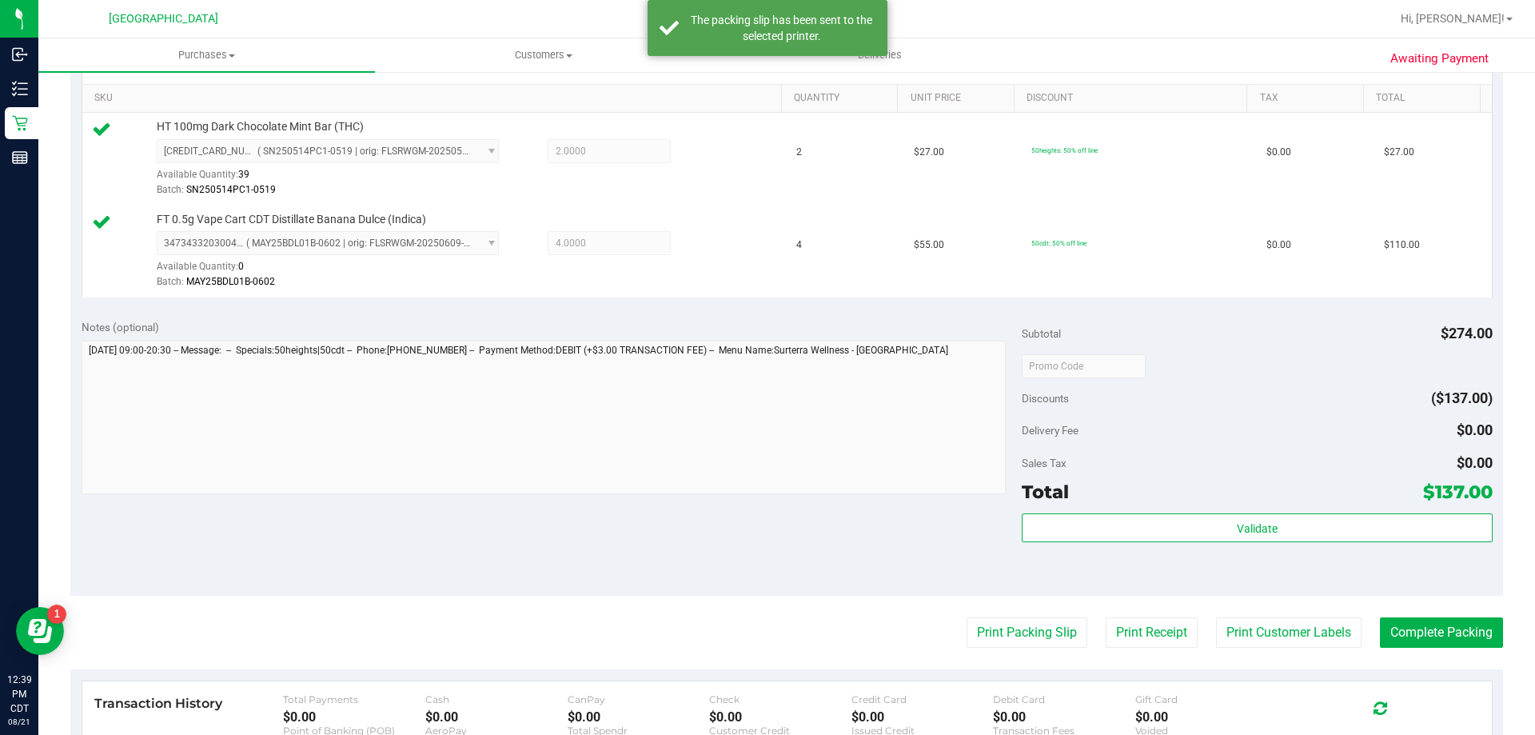
click at [1398, 615] on purchase-details "Back Edit Purchase Cancel Purchase View Profile # 11823279 BioTrack ID: - Submi…" at bounding box center [786, 328] width 1433 height 1282
click at [1401, 629] on button "Complete Packing" at bounding box center [1441, 632] width 123 height 30
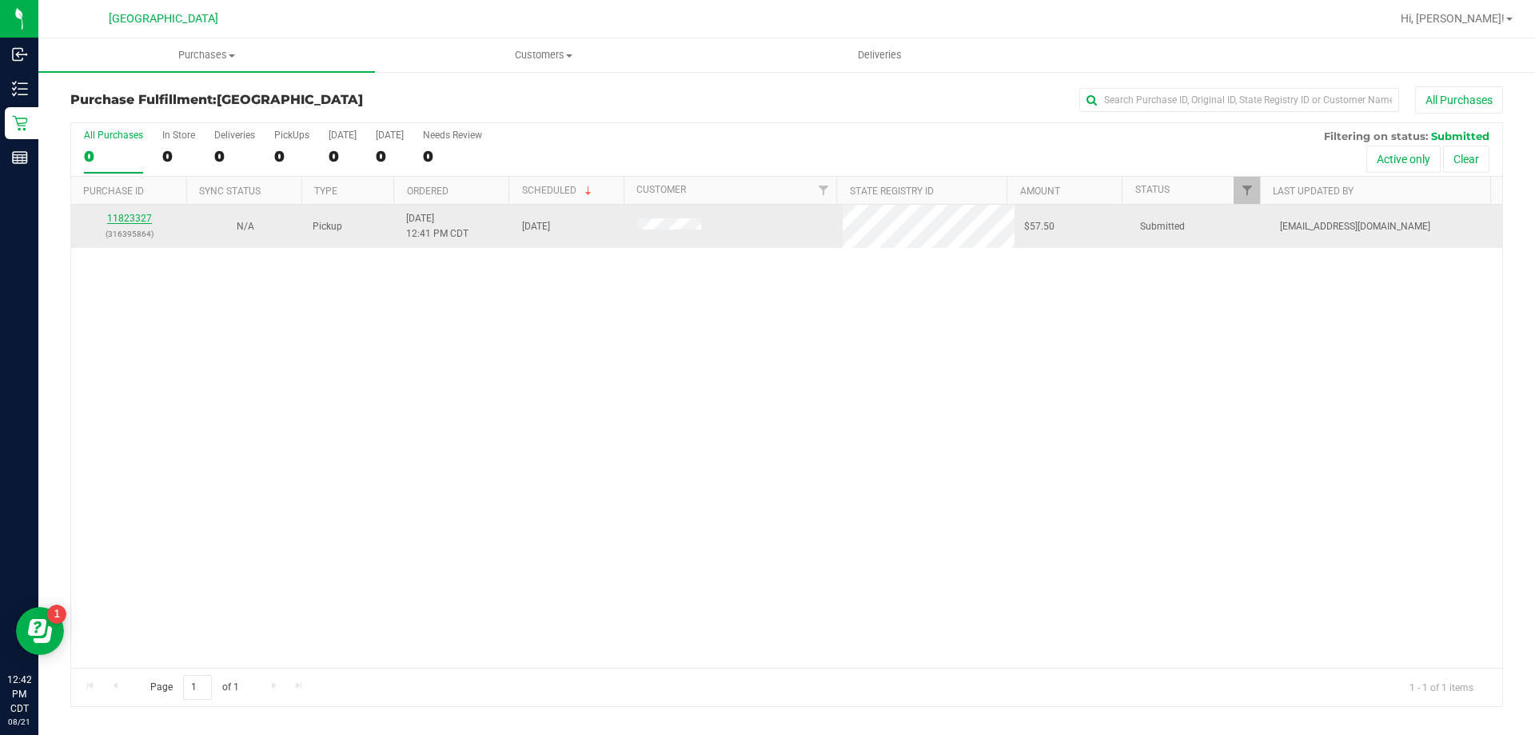
click at [138, 219] on link "11823327" at bounding box center [129, 218] width 45 height 11
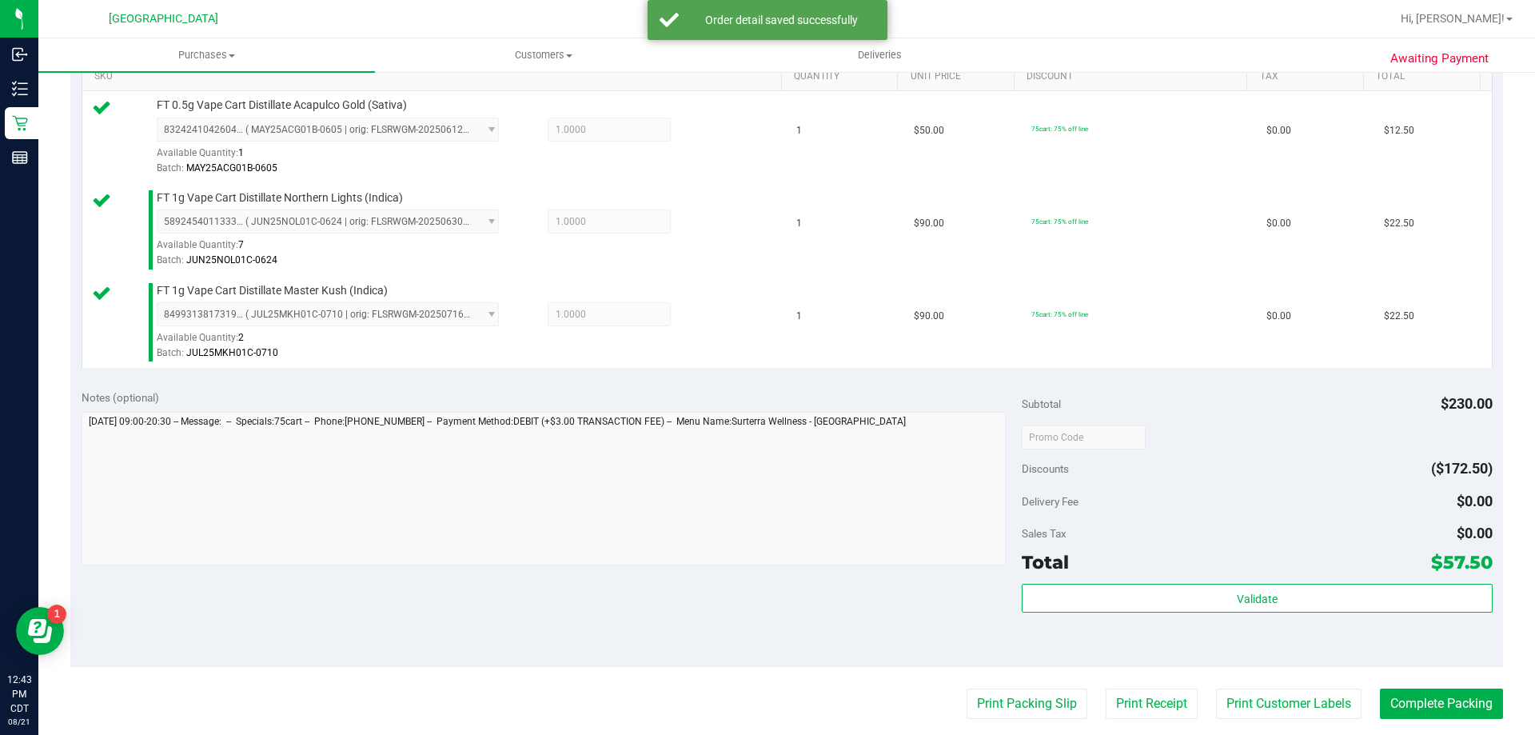
scroll to position [480, 0]
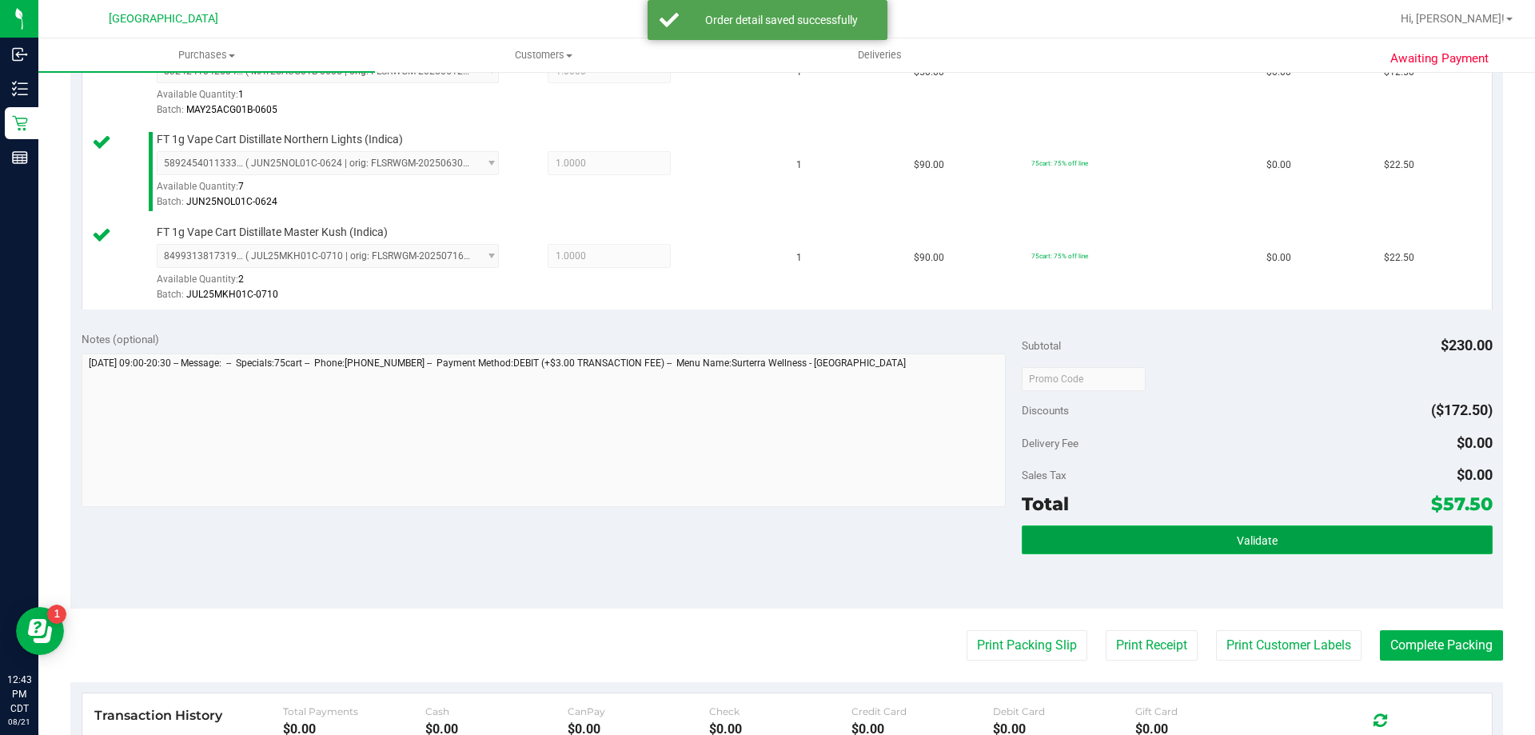
click at [1442, 541] on button "Validate" at bounding box center [1257, 539] width 470 height 29
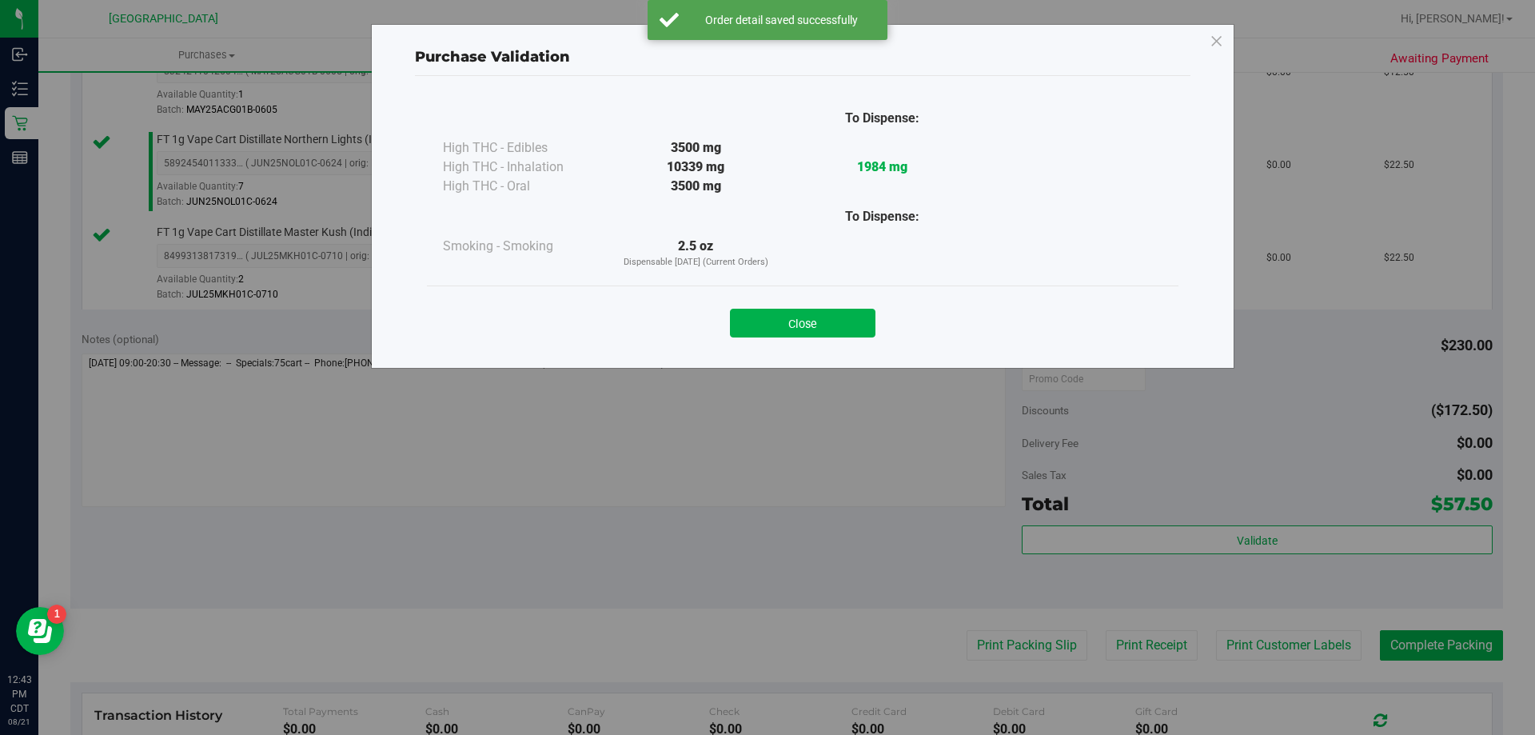
click at [804, 339] on div "Close" at bounding box center [803, 317] width 752 height 65
click at [817, 325] on button "Close" at bounding box center [803, 323] width 146 height 29
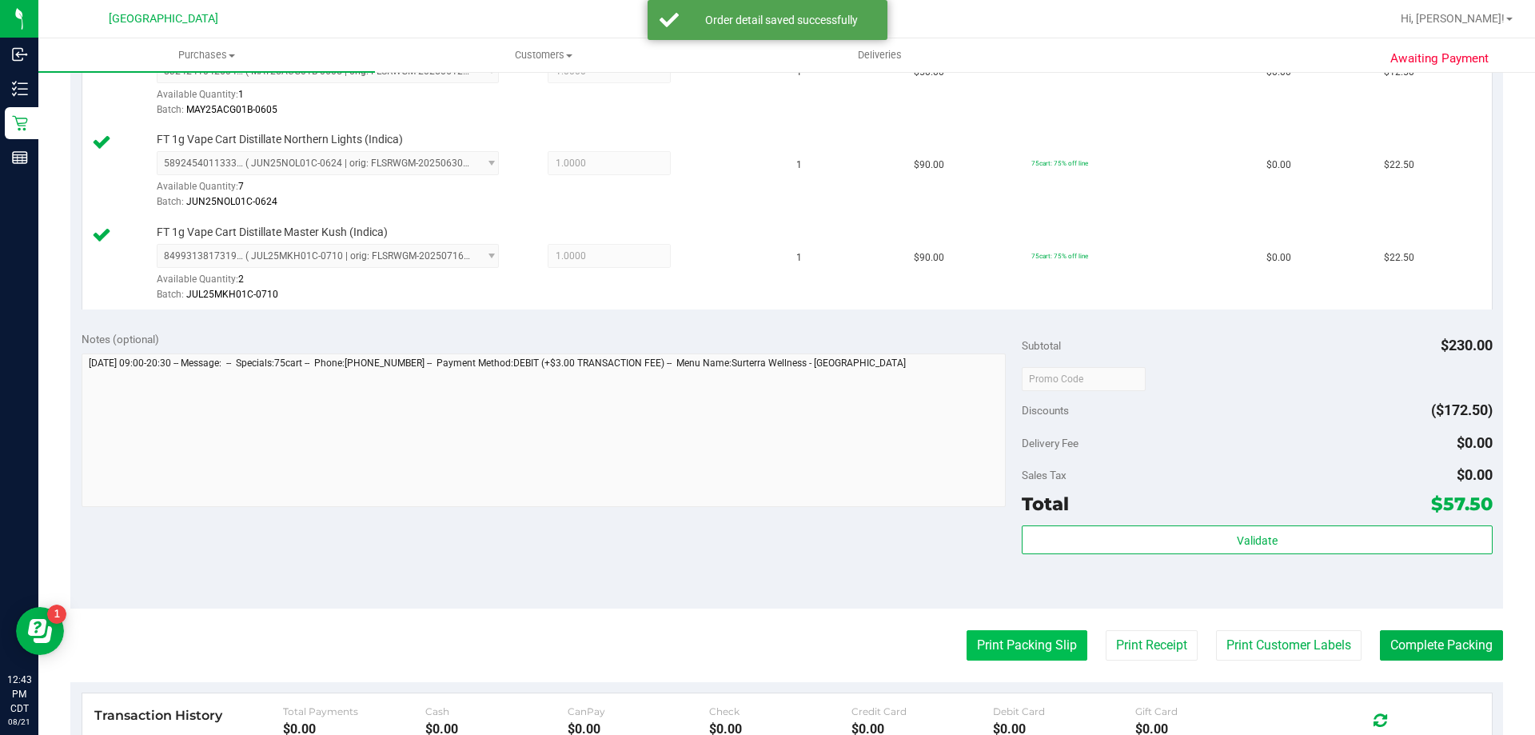
click at [1055, 634] on button "Print Packing Slip" at bounding box center [1027, 645] width 121 height 30
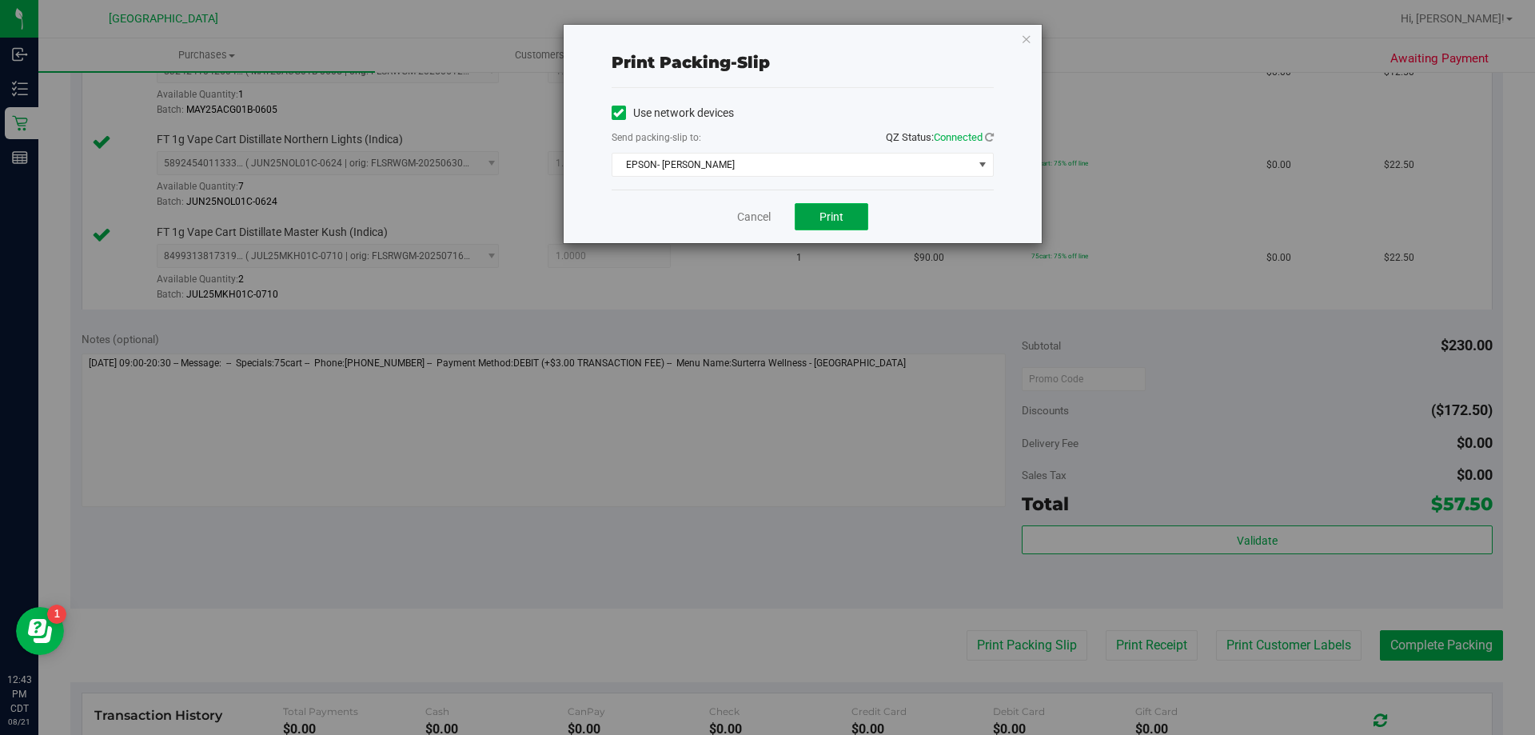
click at [831, 218] on span "Print" at bounding box center [832, 216] width 24 height 13
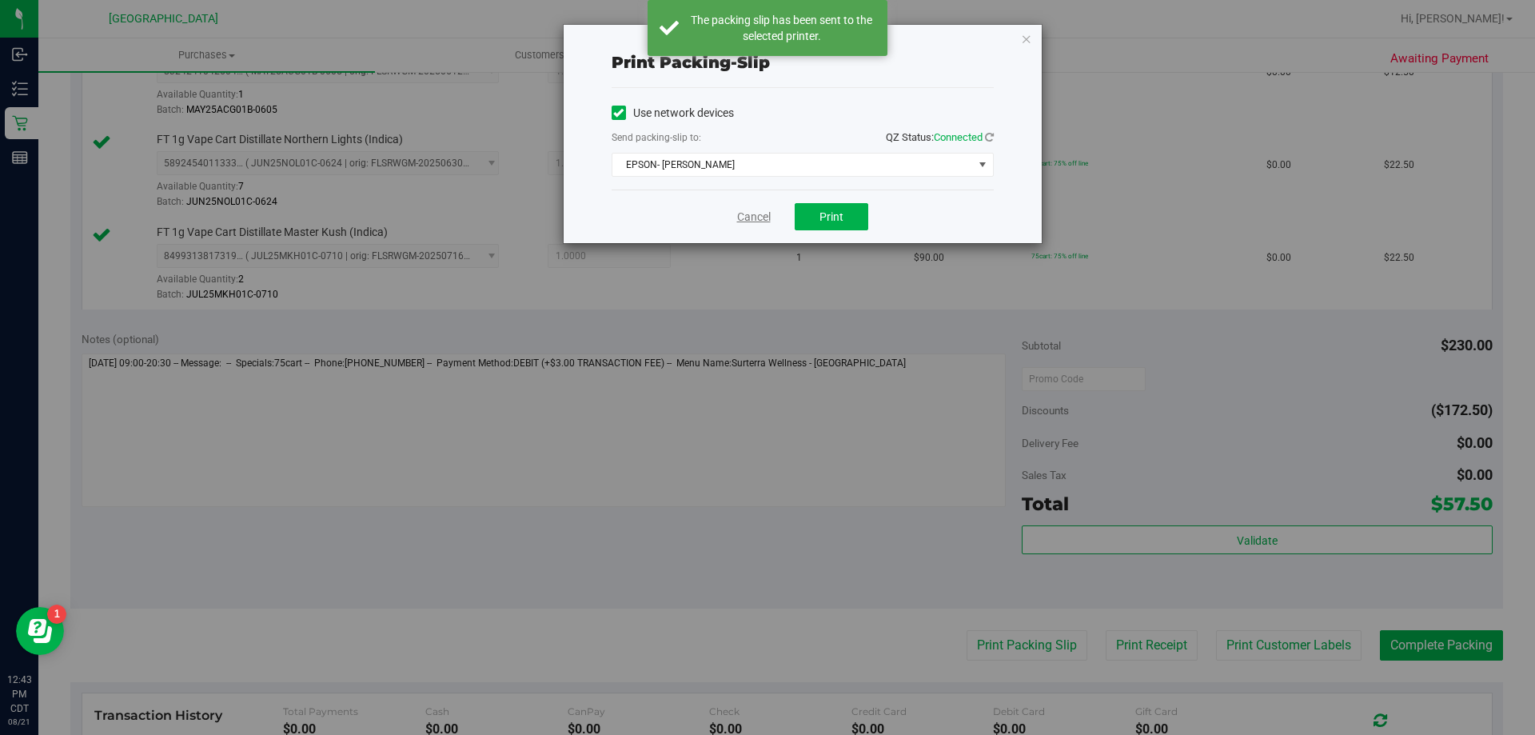
click at [757, 214] on link "Cancel" at bounding box center [754, 217] width 34 height 17
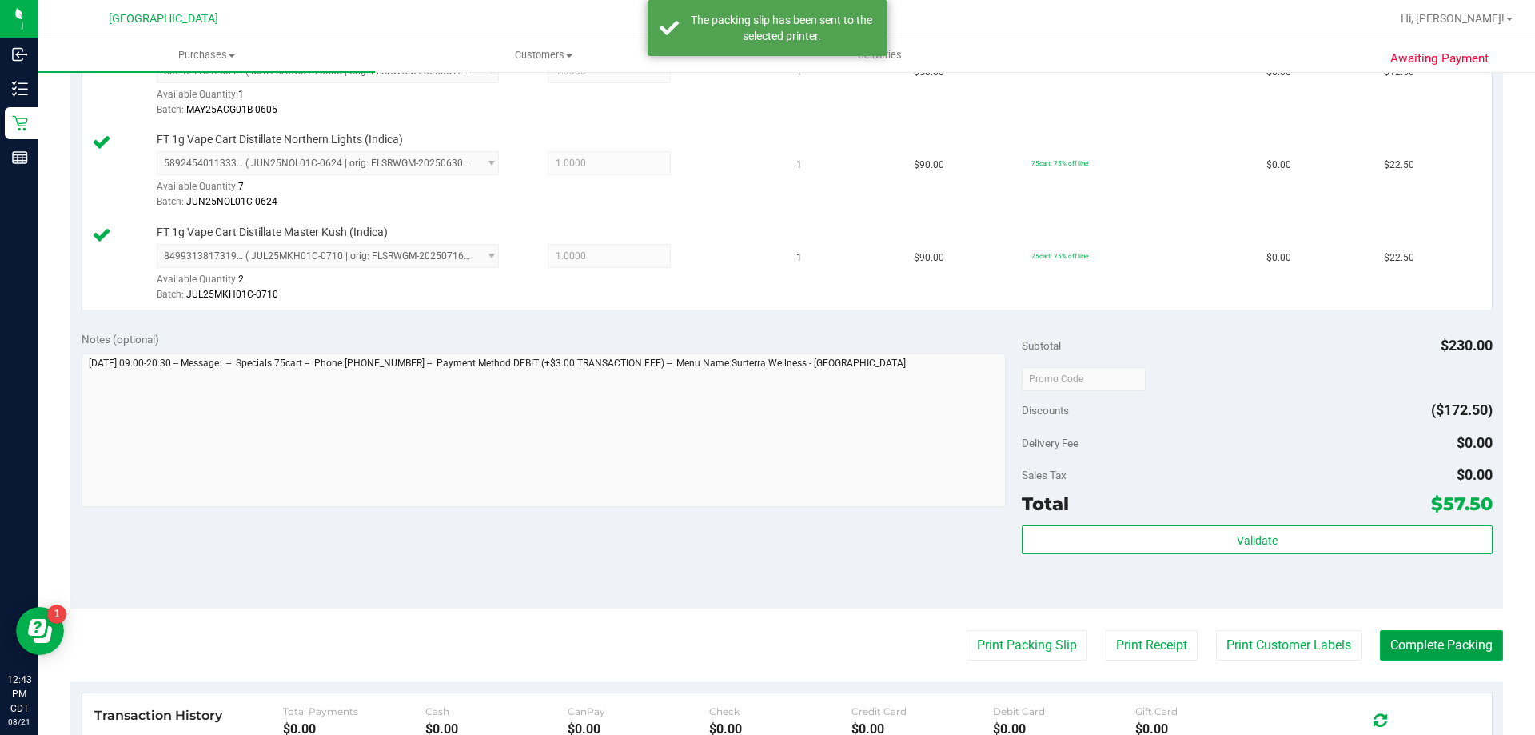
click at [1470, 643] on button "Complete Packing" at bounding box center [1441, 645] width 123 height 30
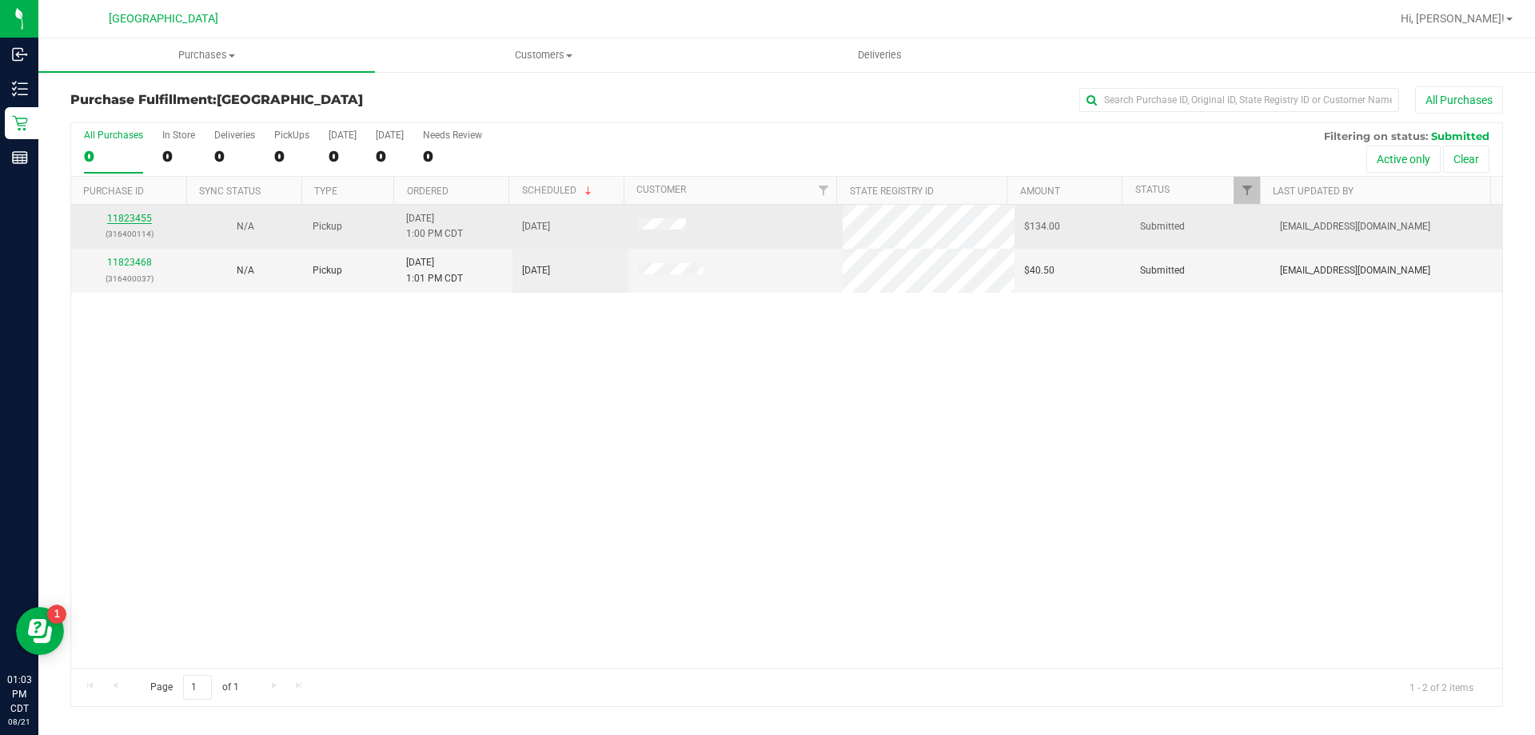
click at [122, 213] on link "11823455" at bounding box center [129, 218] width 45 height 11
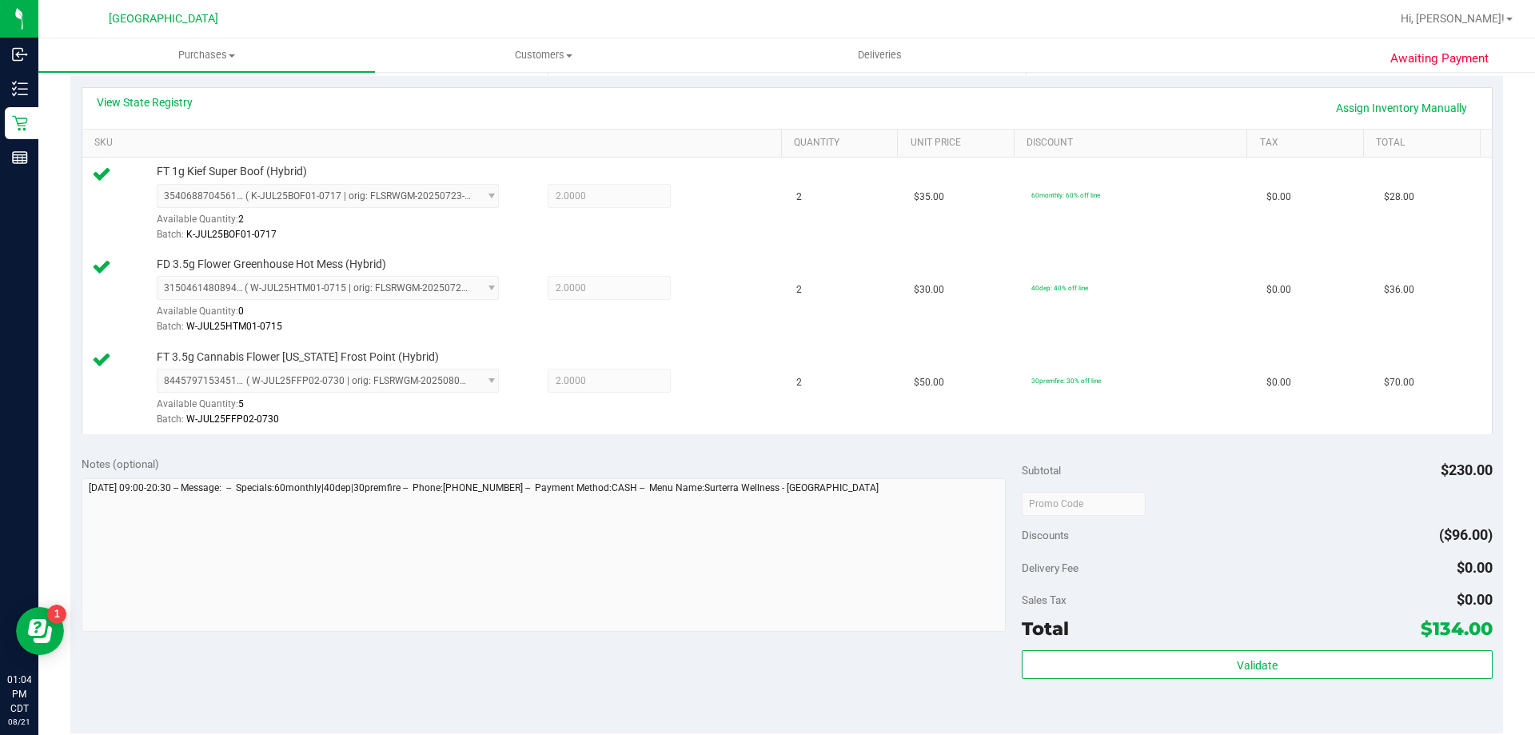
scroll to position [400, 0]
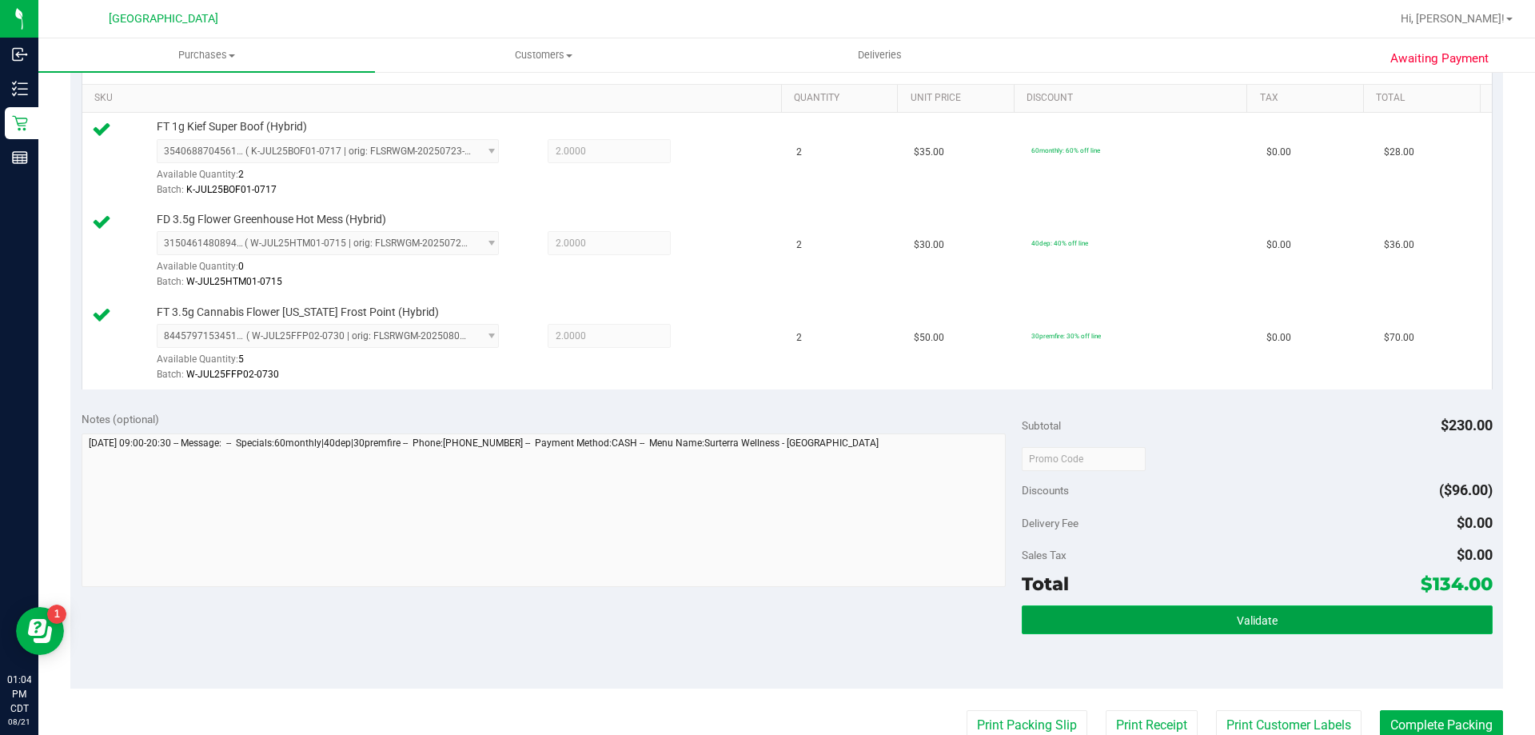
click at [1047, 615] on button "Validate" at bounding box center [1257, 619] width 470 height 29
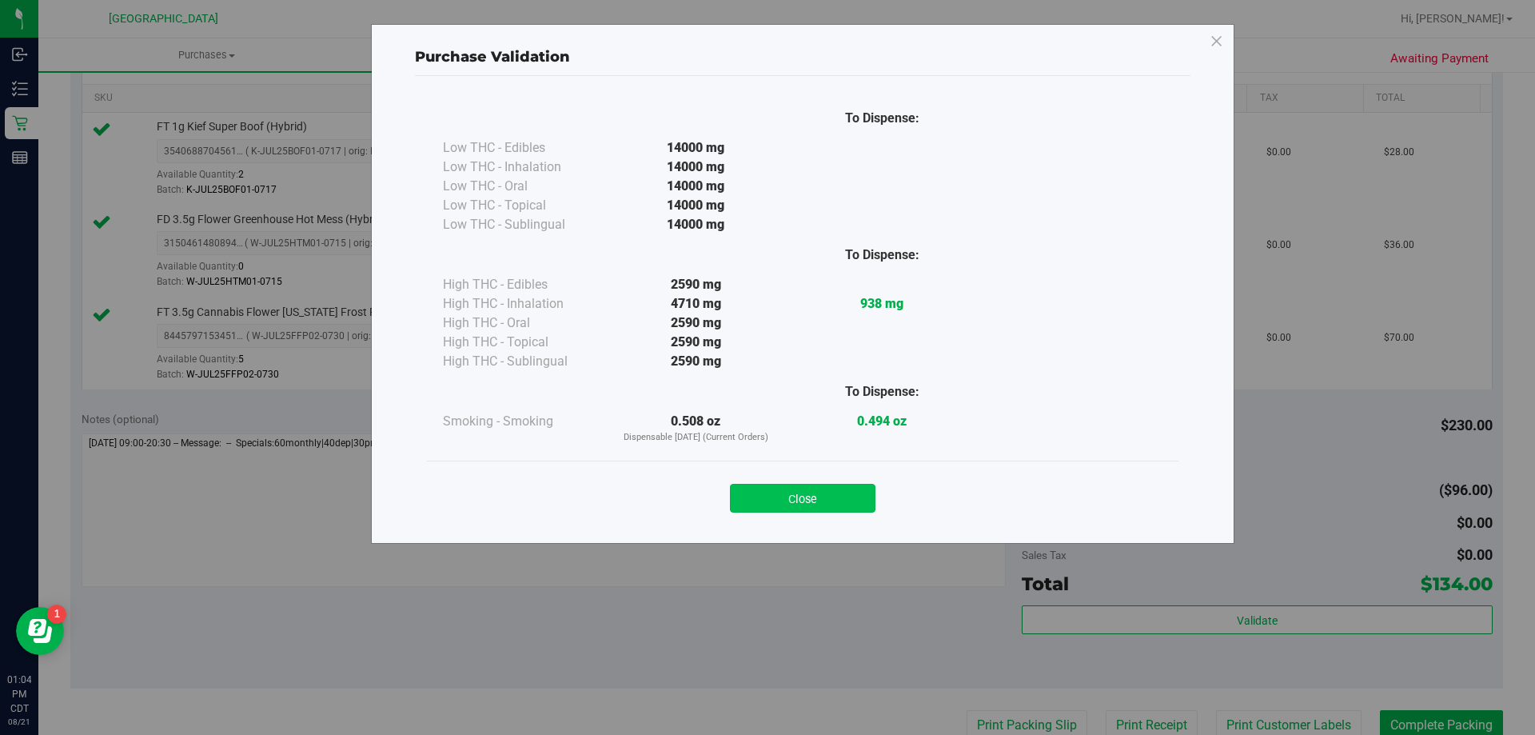
click at [821, 497] on button "Close" at bounding box center [803, 498] width 146 height 29
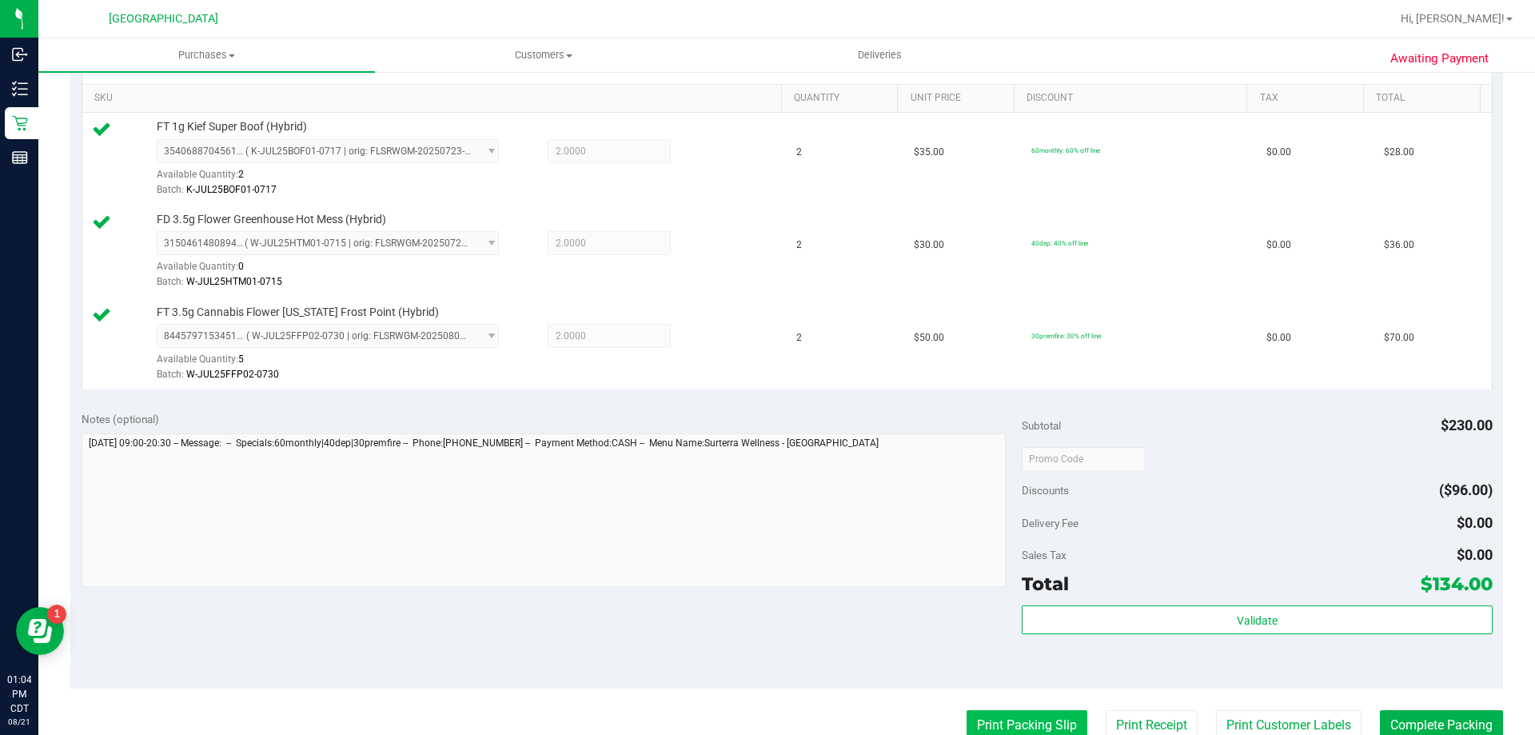
click at [1014, 723] on button "Print Packing Slip" at bounding box center [1027, 725] width 121 height 30
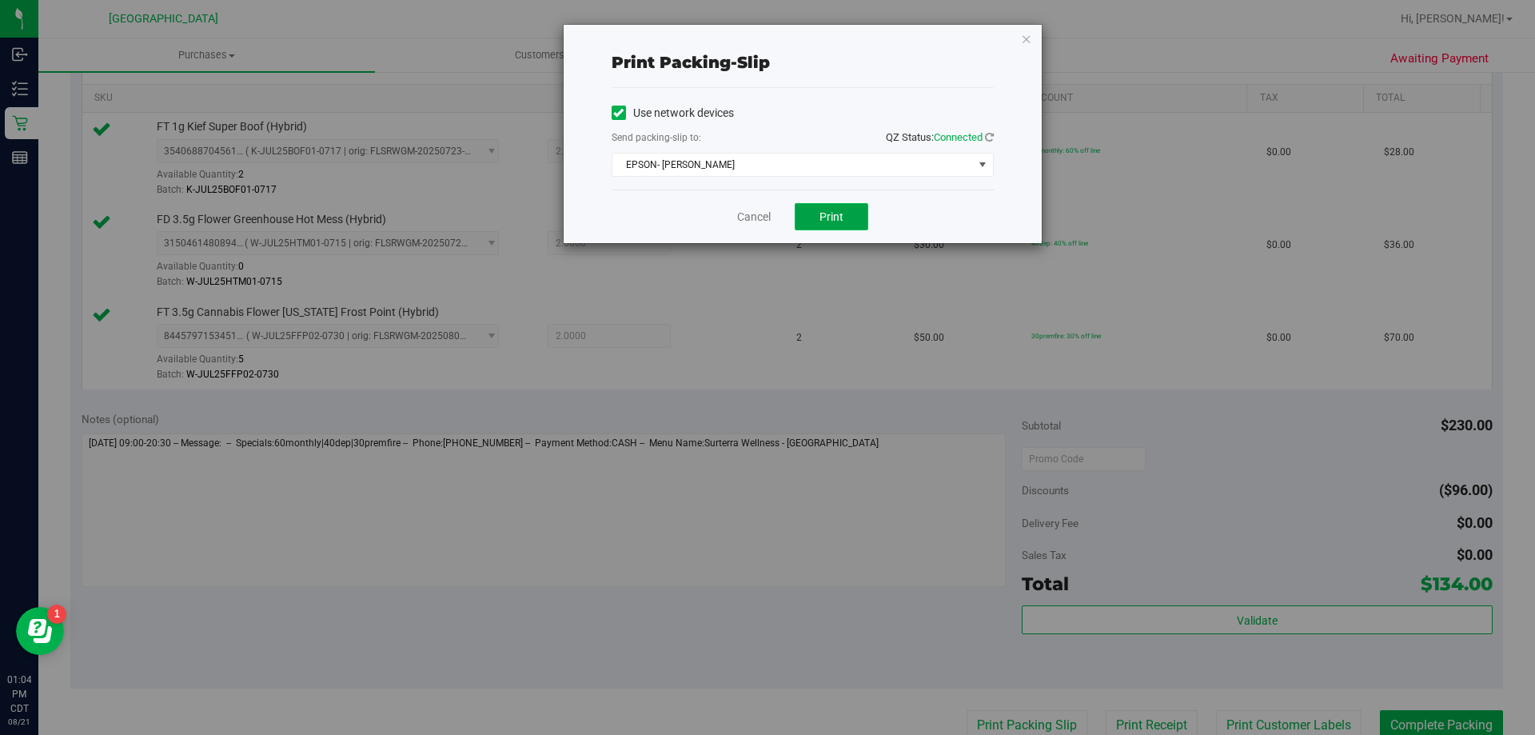
click at [841, 214] on span "Print" at bounding box center [832, 216] width 24 height 13
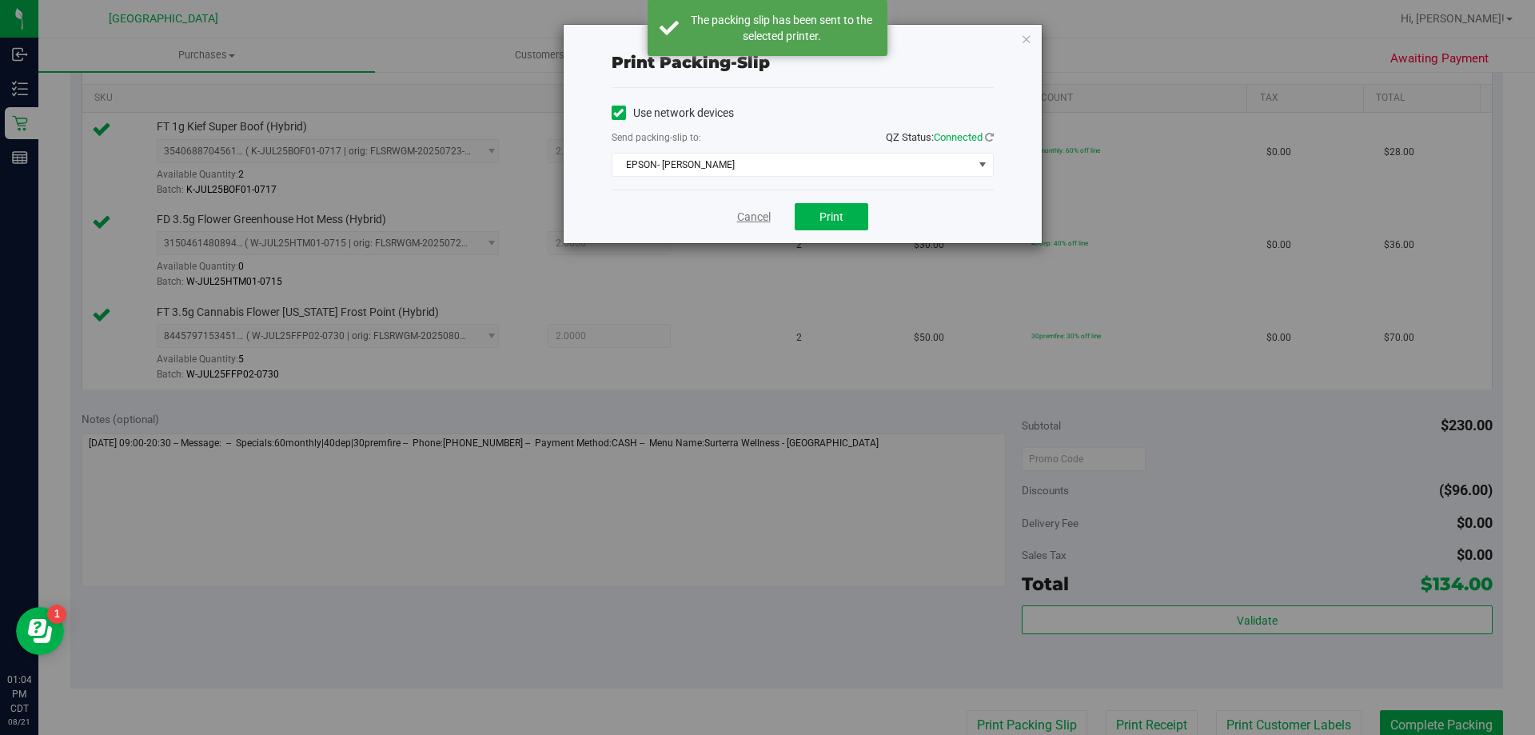
click at [754, 219] on link "Cancel" at bounding box center [754, 217] width 34 height 17
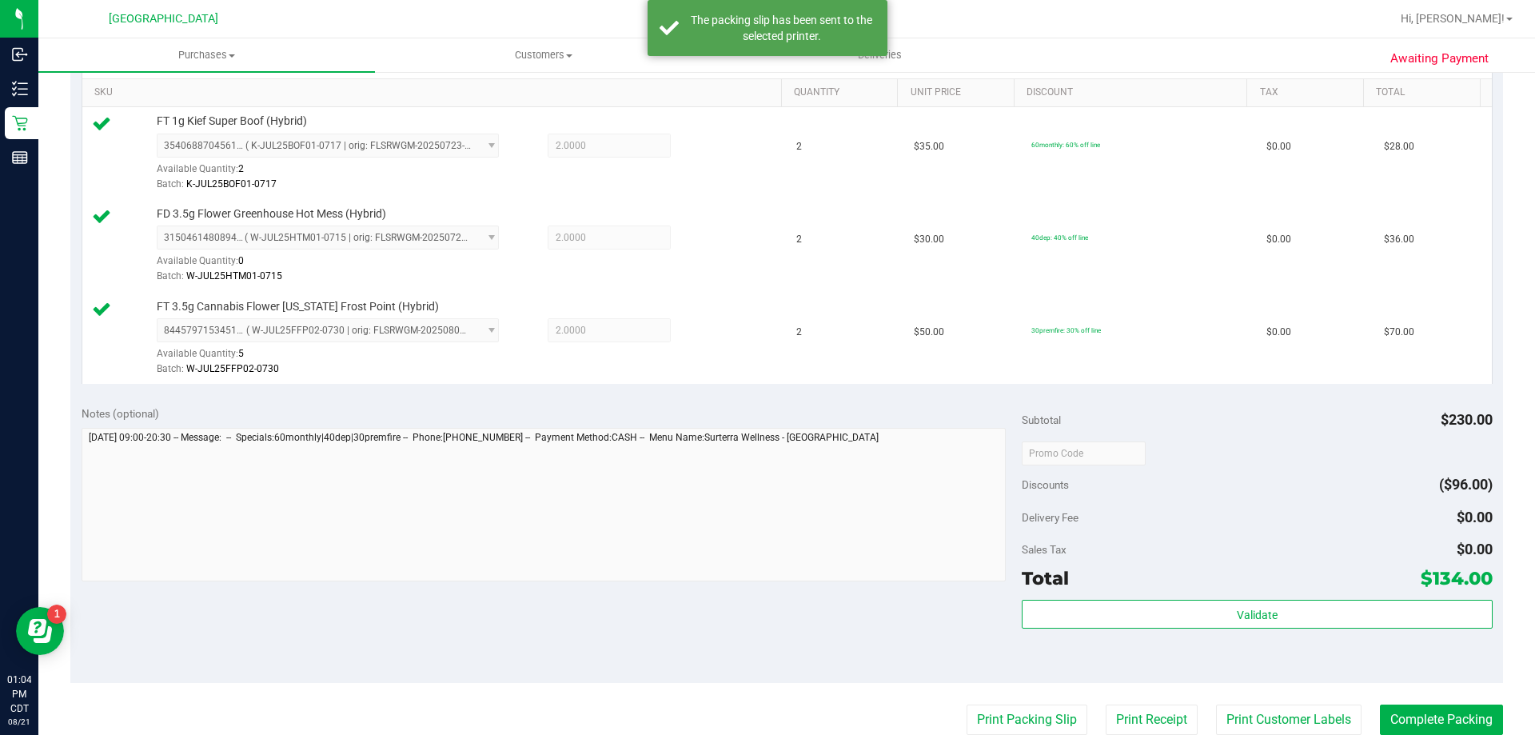
click at [1189, 653] on div "Validate" at bounding box center [1257, 636] width 470 height 72
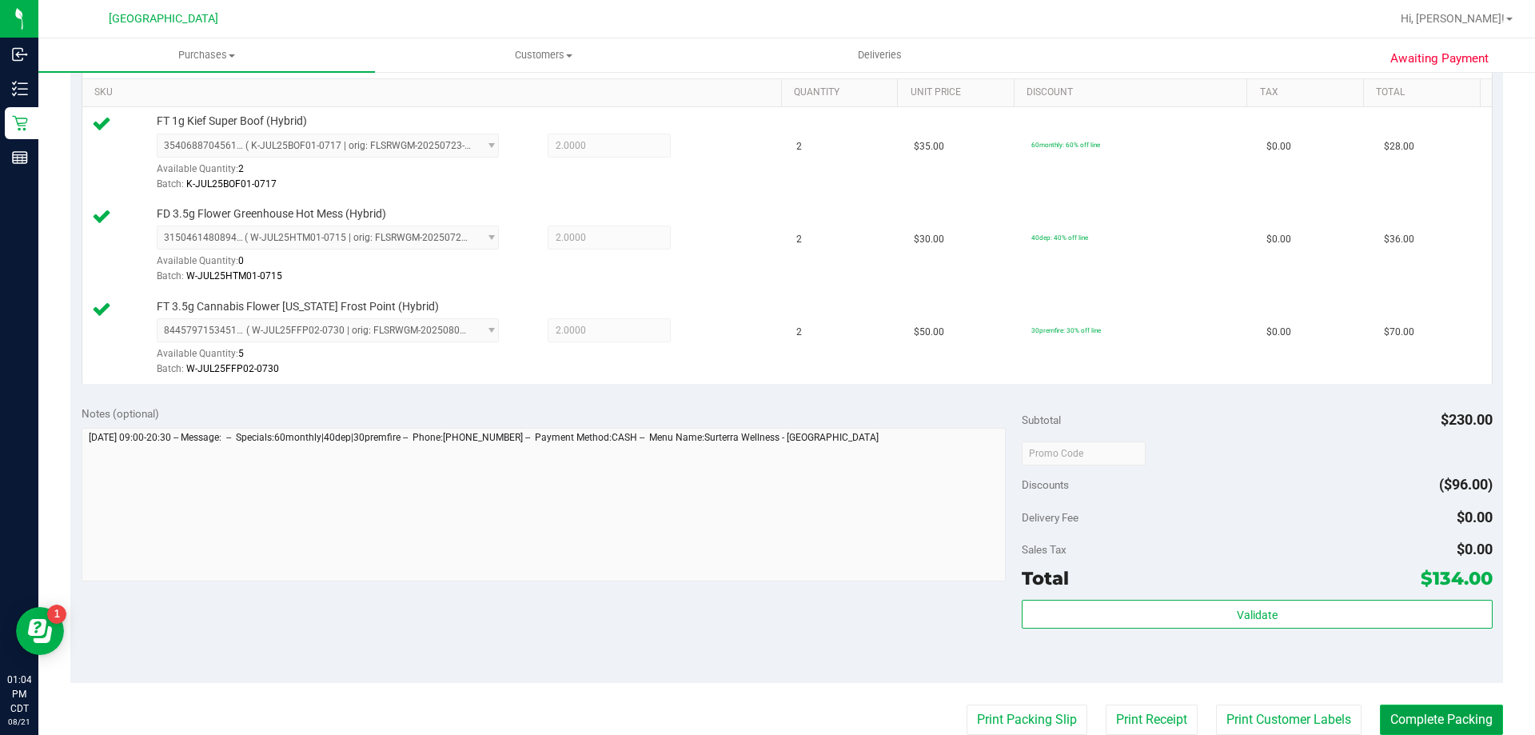
click at [1436, 715] on button "Complete Packing" at bounding box center [1441, 720] width 123 height 30
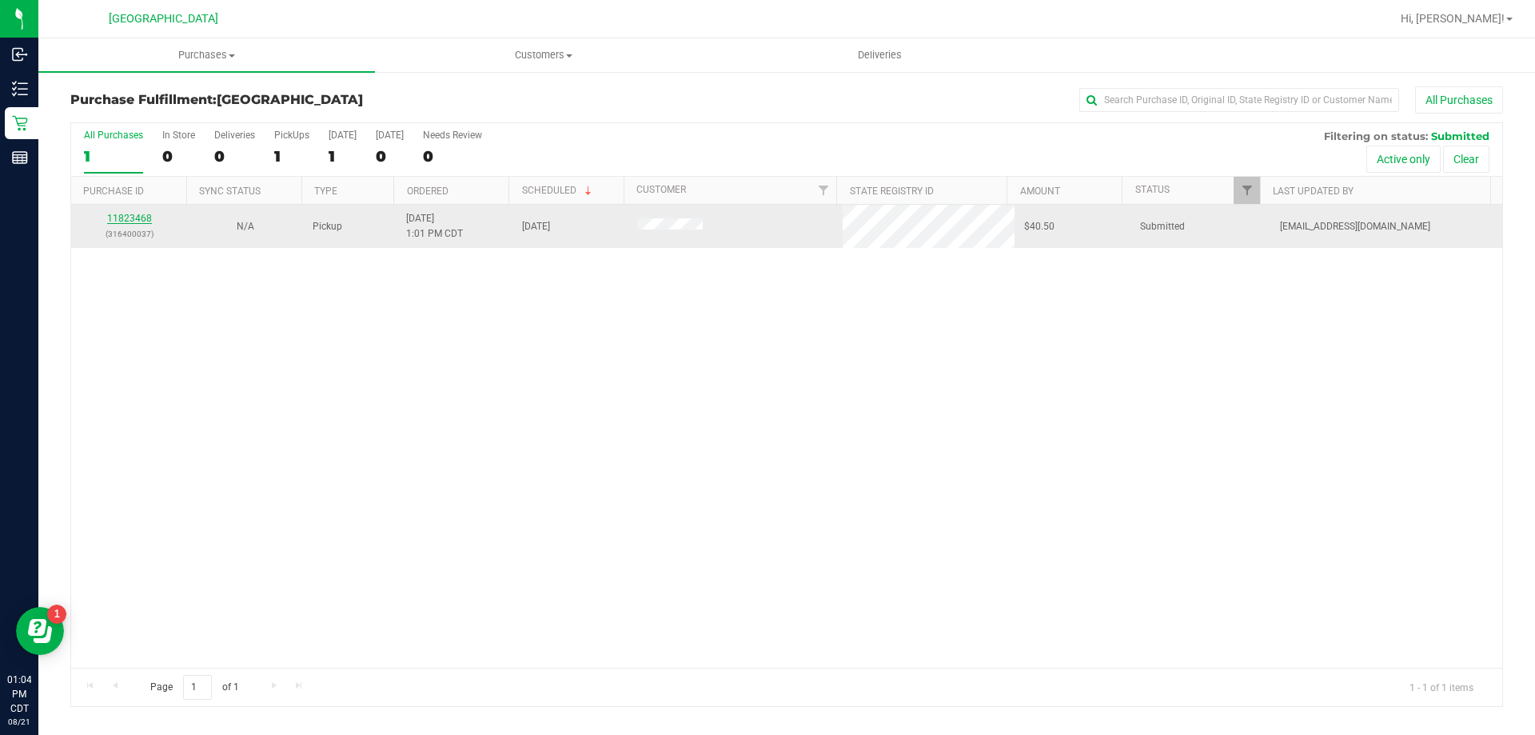
click at [121, 215] on link "11823468" at bounding box center [129, 218] width 45 height 11
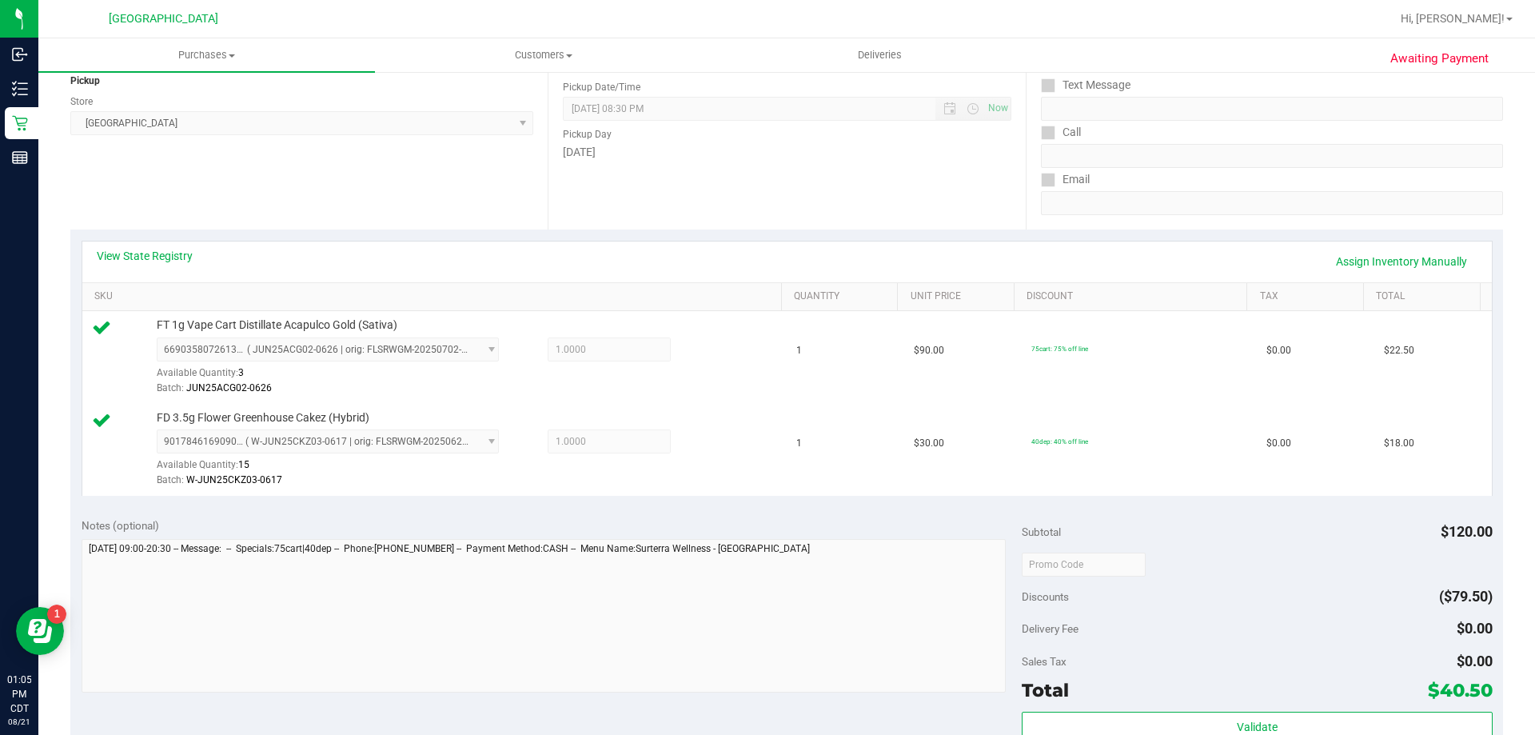
scroll to position [400, 0]
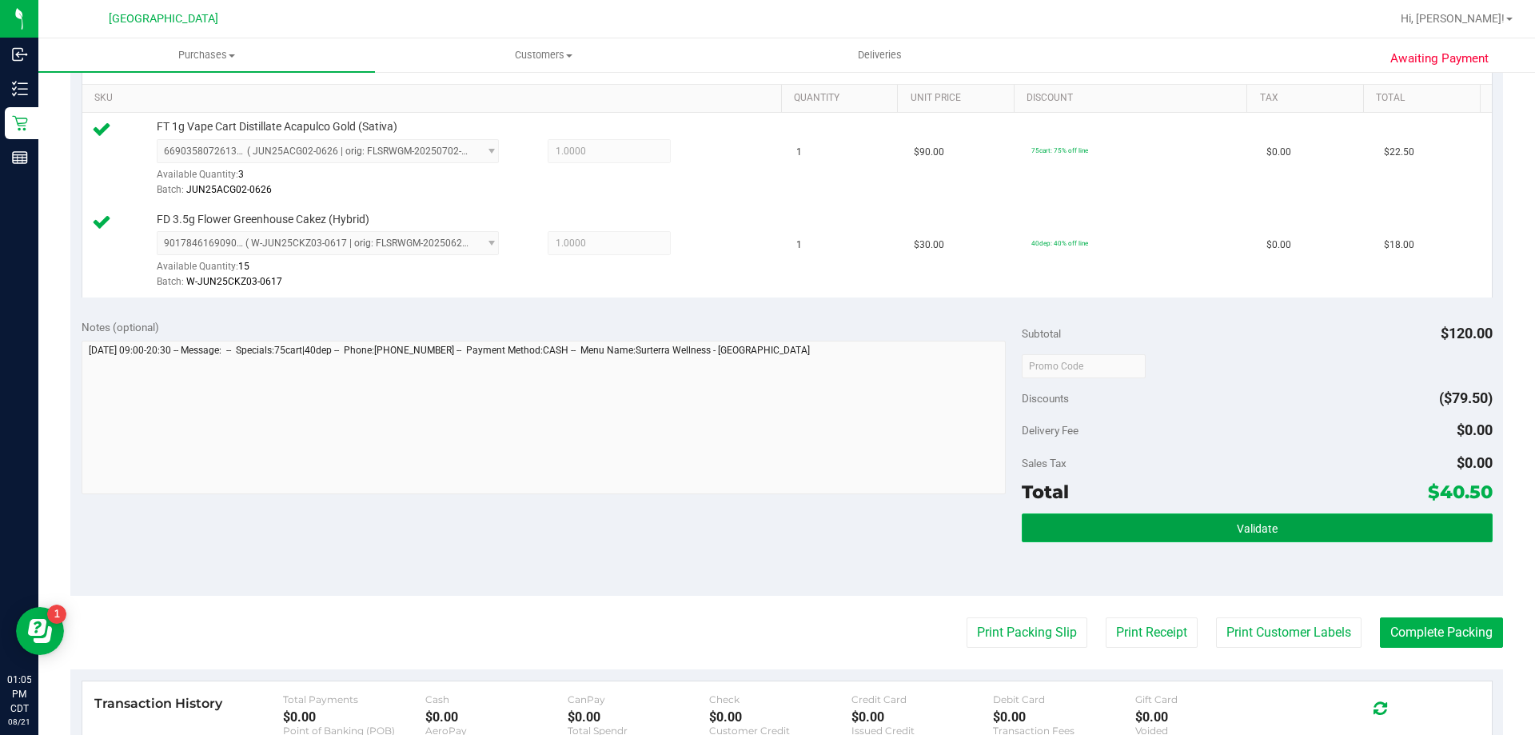
click at [1328, 529] on button "Validate" at bounding box center [1257, 527] width 470 height 29
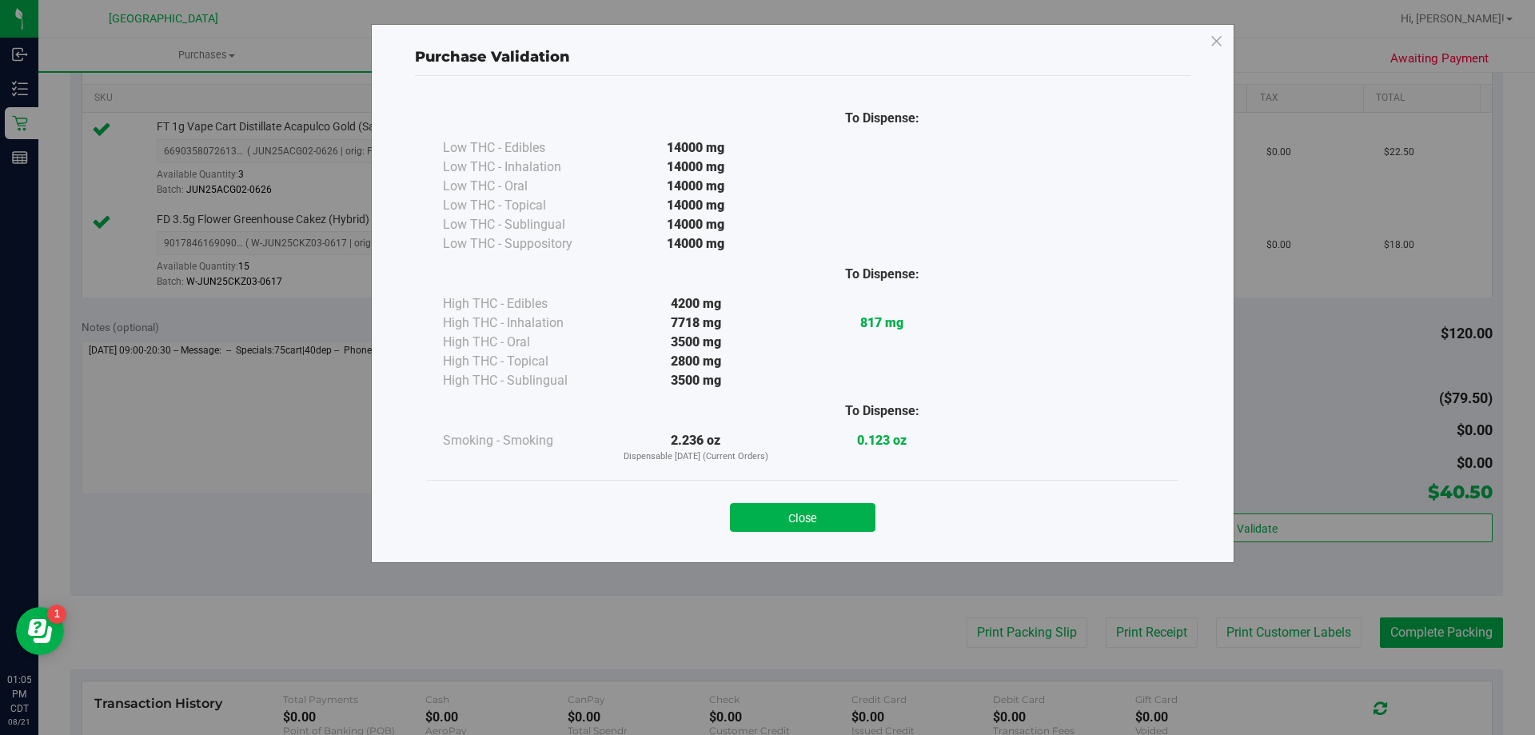
click at [824, 511] on button "Close" at bounding box center [803, 517] width 146 height 29
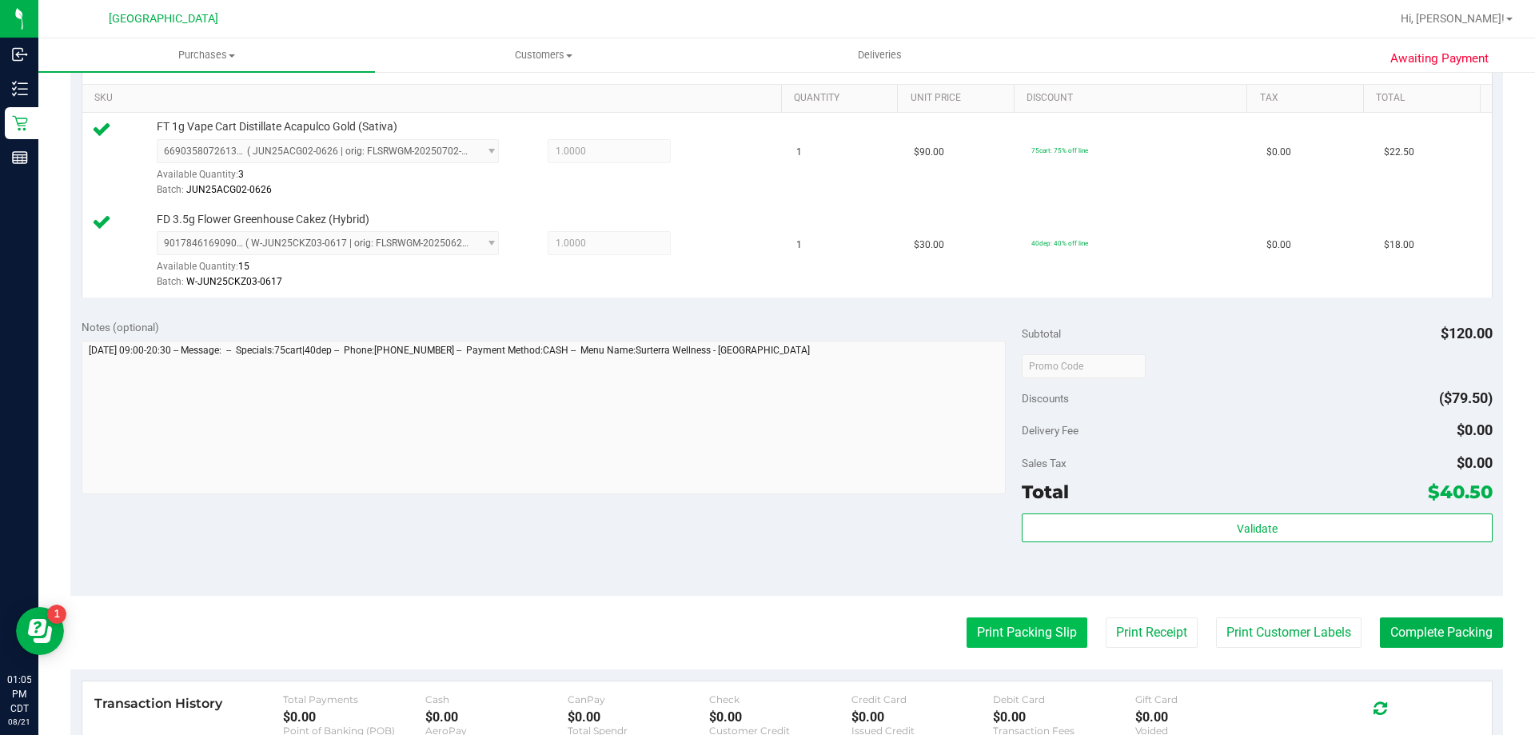
click at [1039, 632] on button "Print Packing Slip" at bounding box center [1027, 632] width 121 height 30
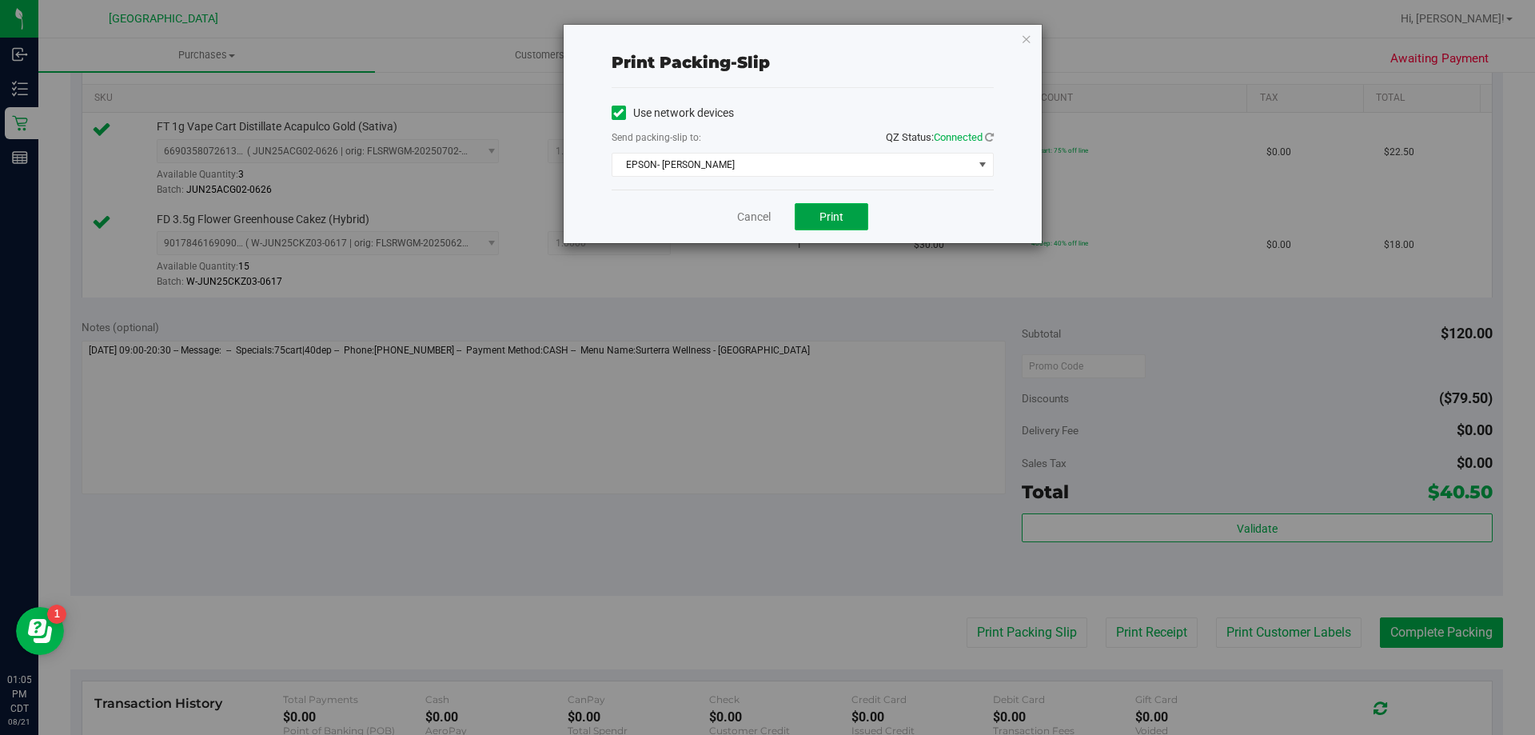
click at [830, 214] on span "Print" at bounding box center [832, 216] width 24 height 13
click at [760, 214] on link "Cancel" at bounding box center [754, 217] width 34 height 17
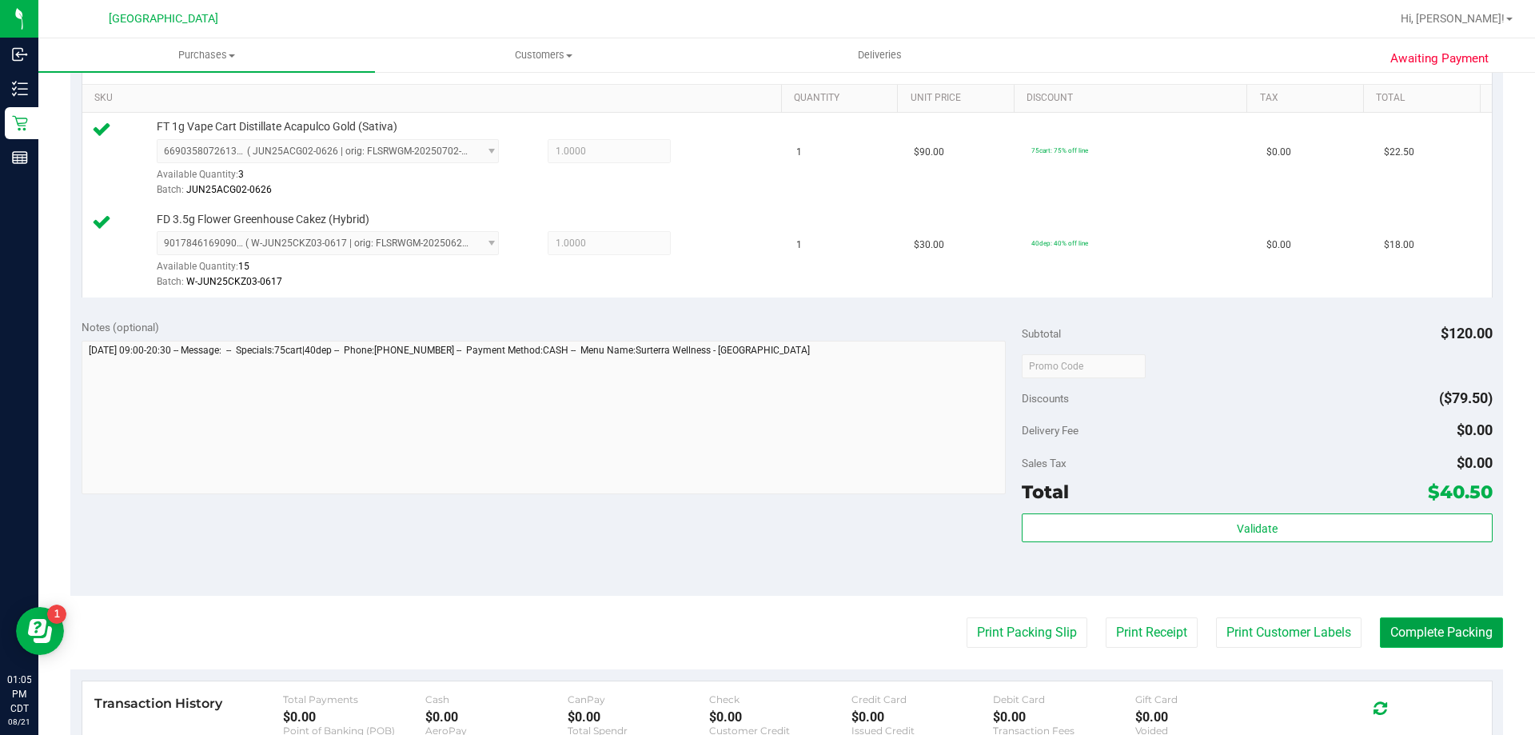
click at [1427, 626] on button "Complete Packing" at bounding box center [1441, 632] width 123 height 30
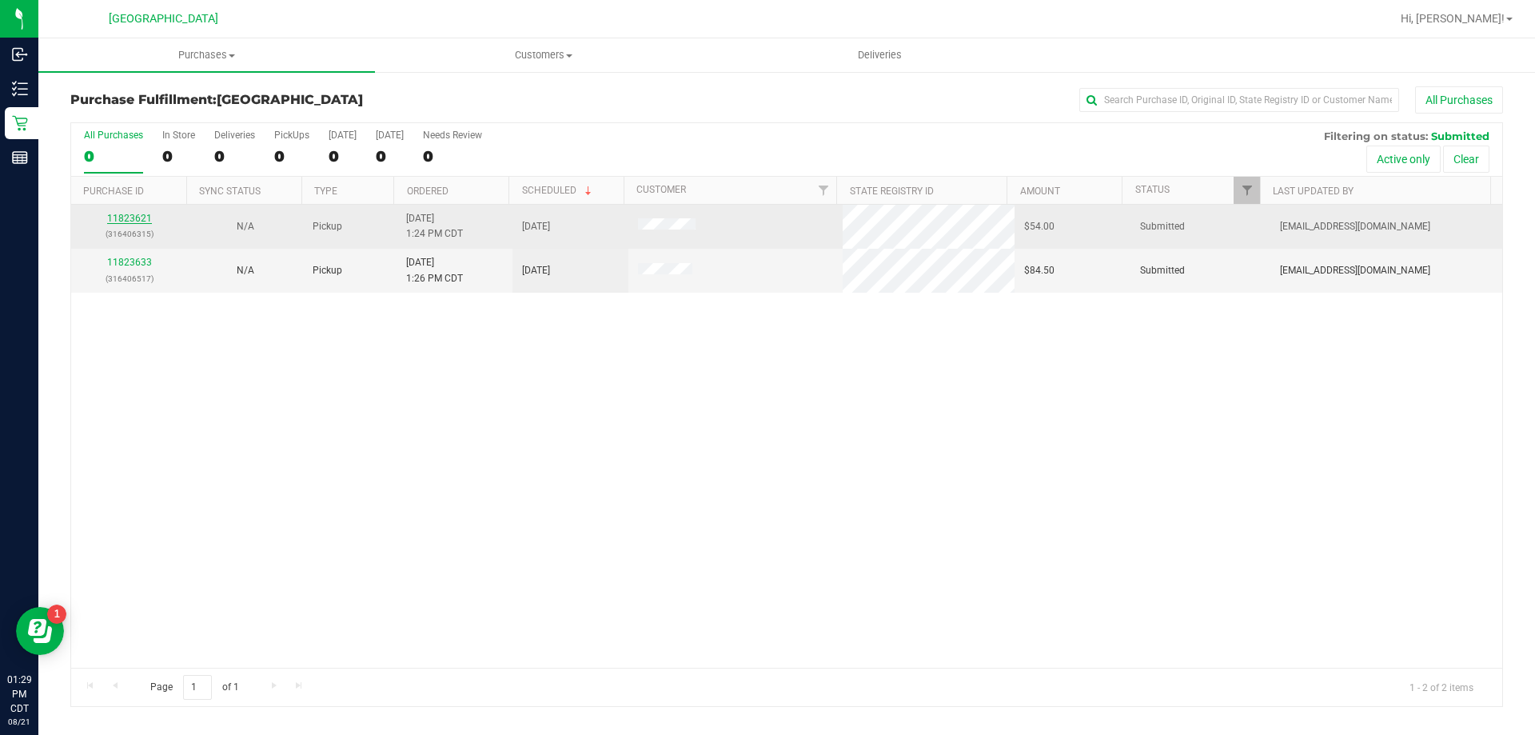
click at [118, 222] on link "11823621" at bounding box center [129, 218] width 45 height 11
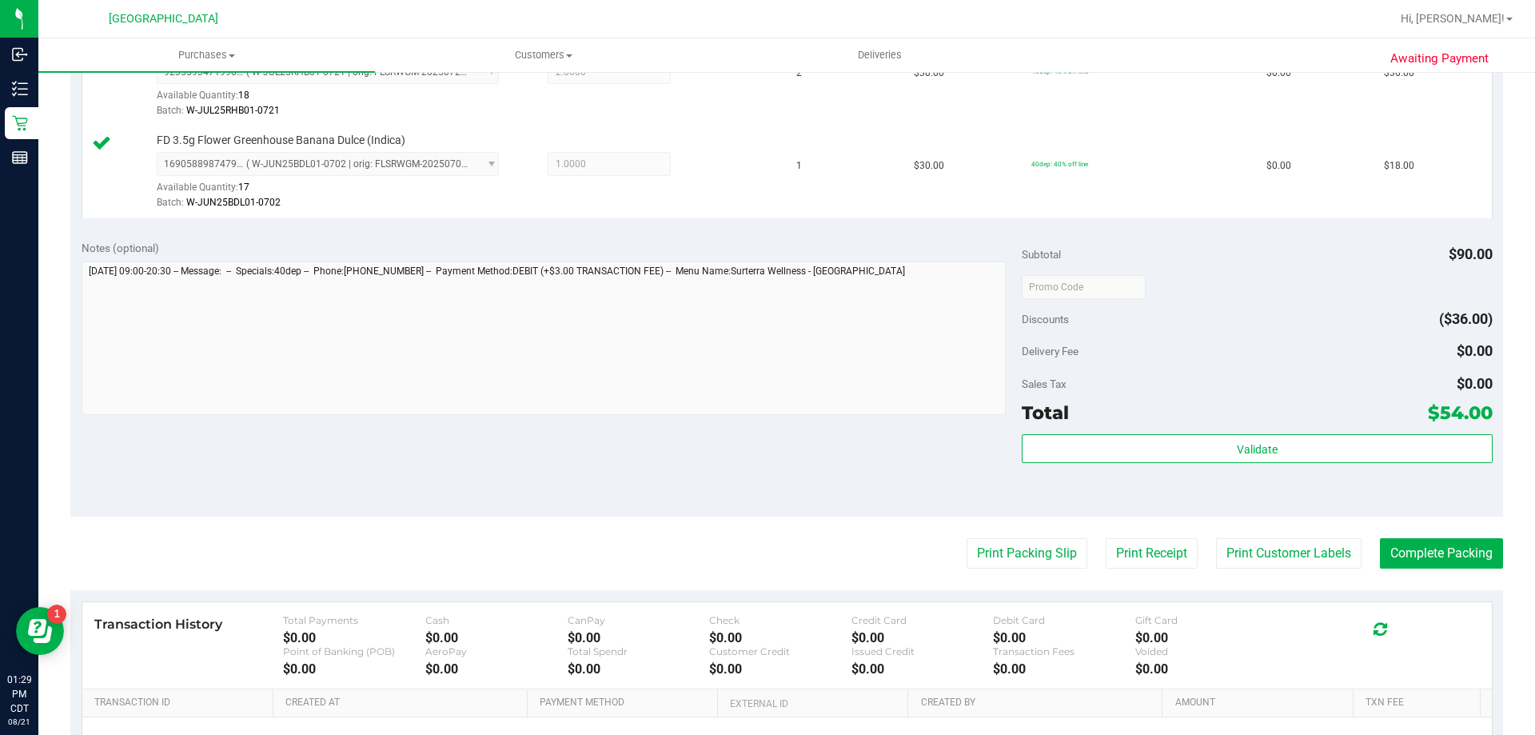
scroll to position [480, 0]
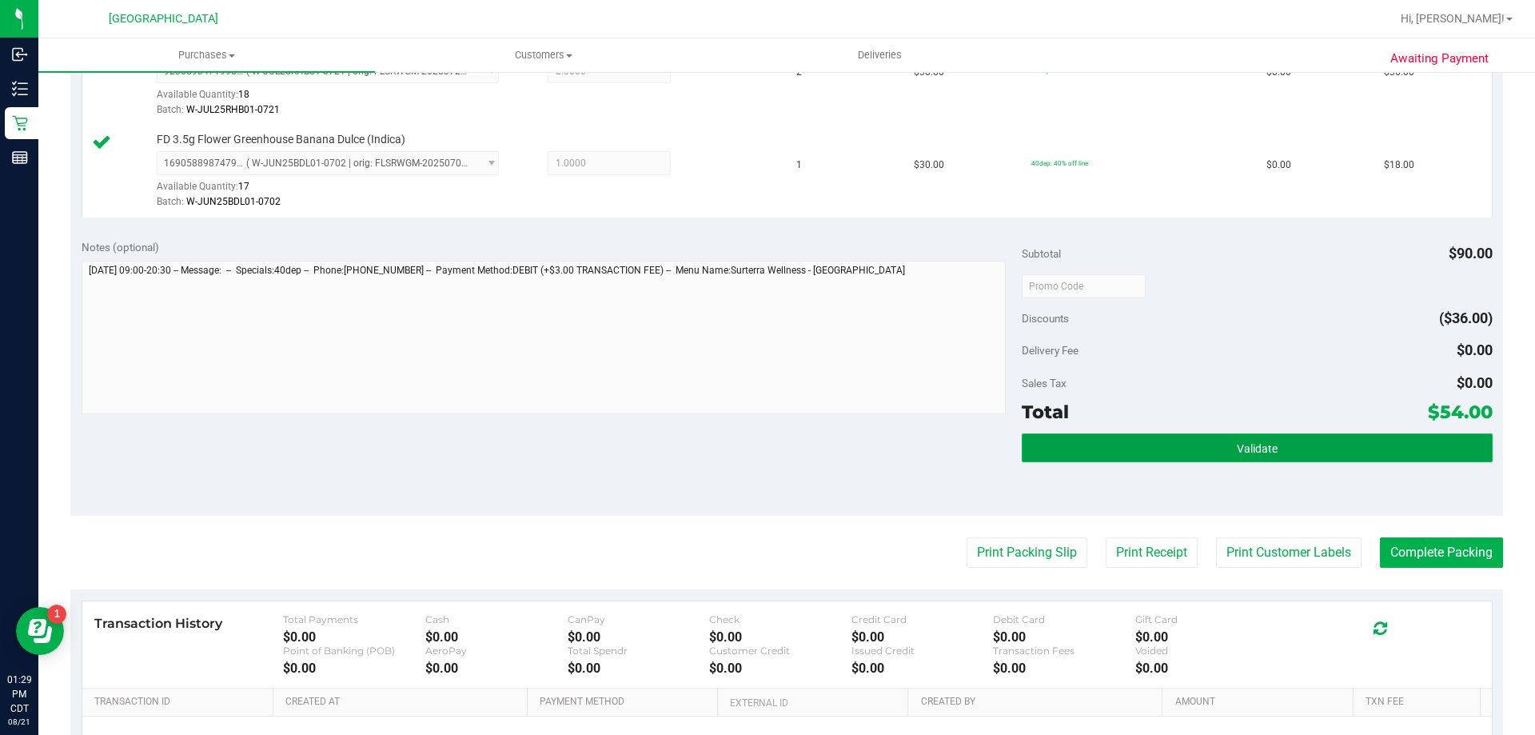
click at [1352, 449] on button "Validate" at bounding box center [1257, 447] width 470 height 29
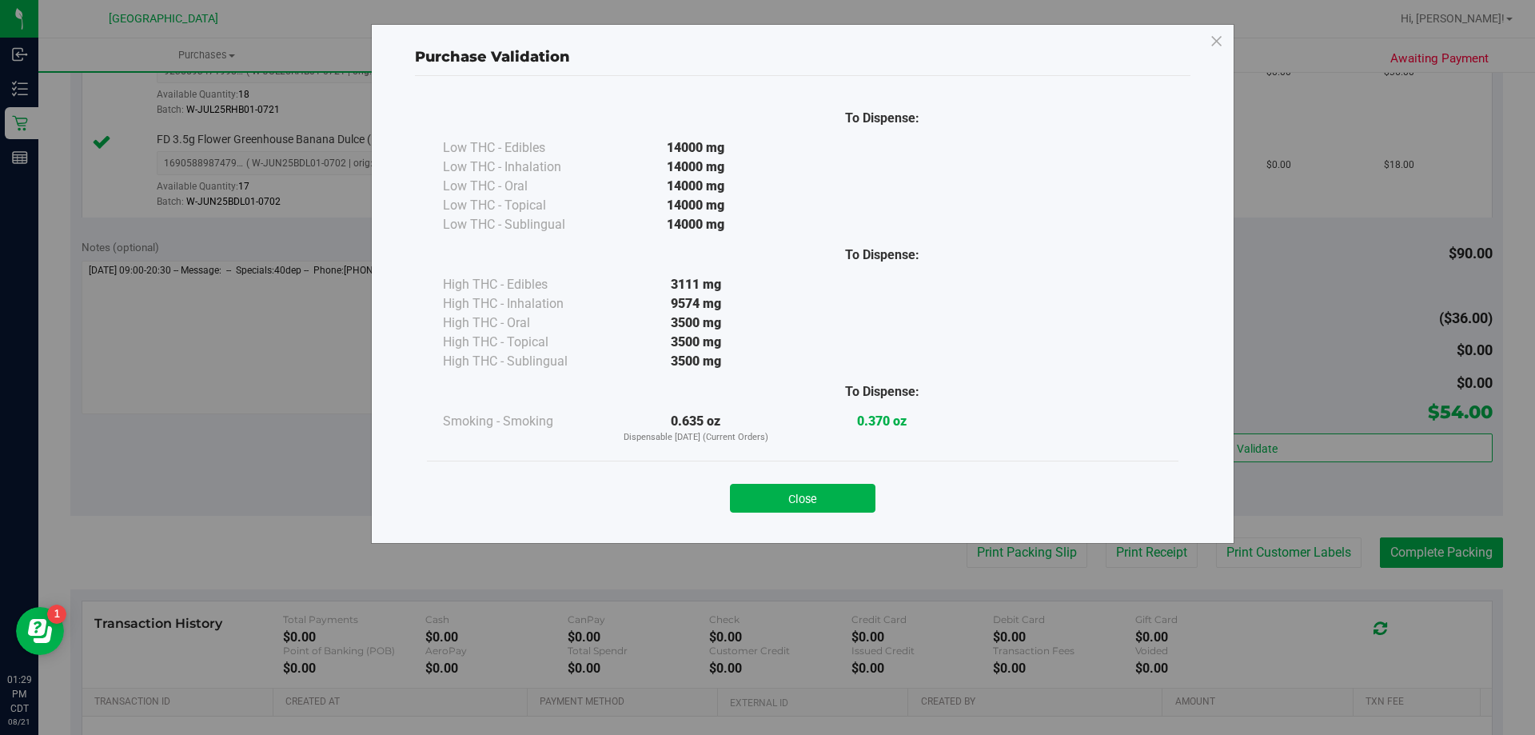
drag, startPoint x: 810, startPoint y: 493, endPoint x: 829, endPoint y: 491, distance: 18.5
click at [814, 493] on button "Close" at bounding box center [803, 498] width 146 height 29
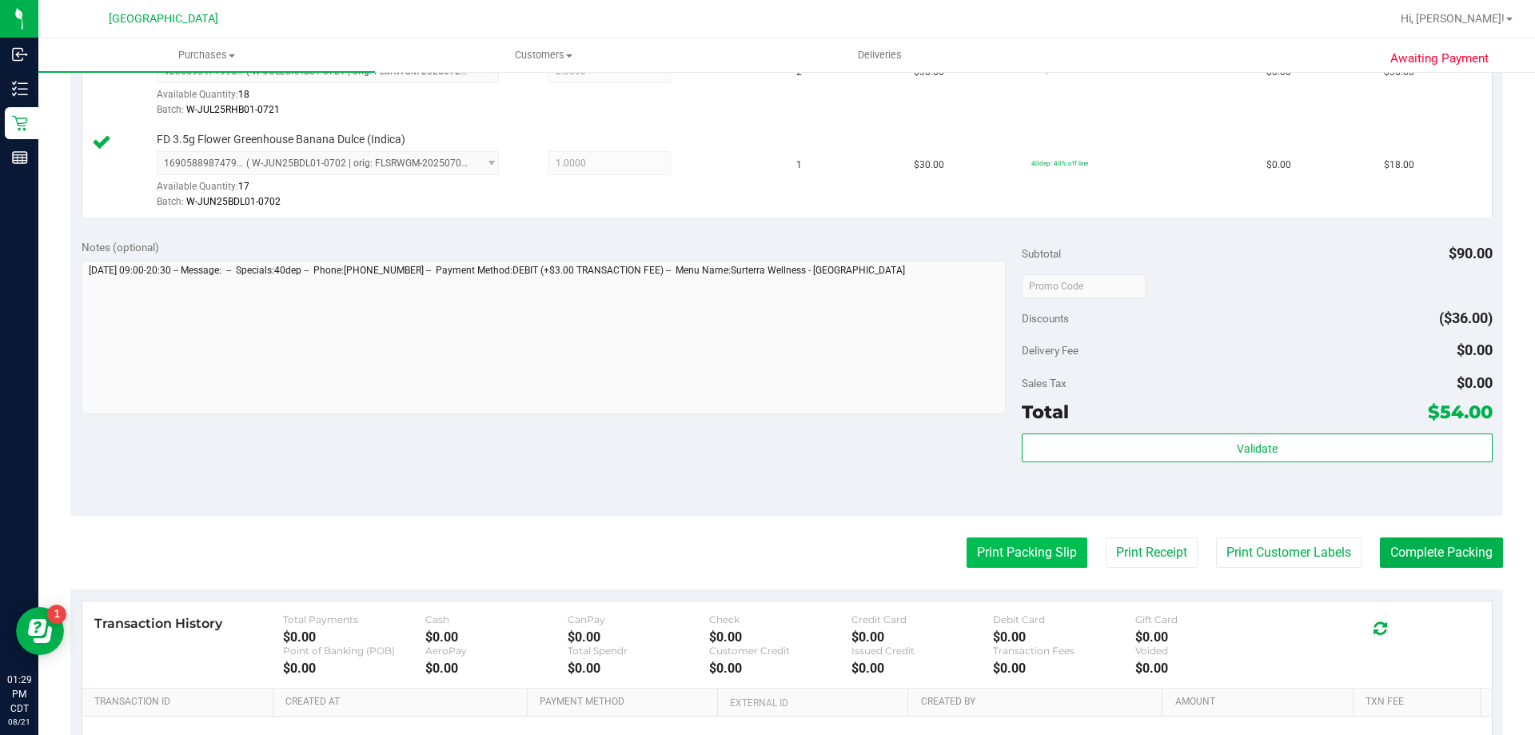
click at [1034, 556] on button "Print Packing Slip" at bounding box center [1027, 552] width 121 height 30
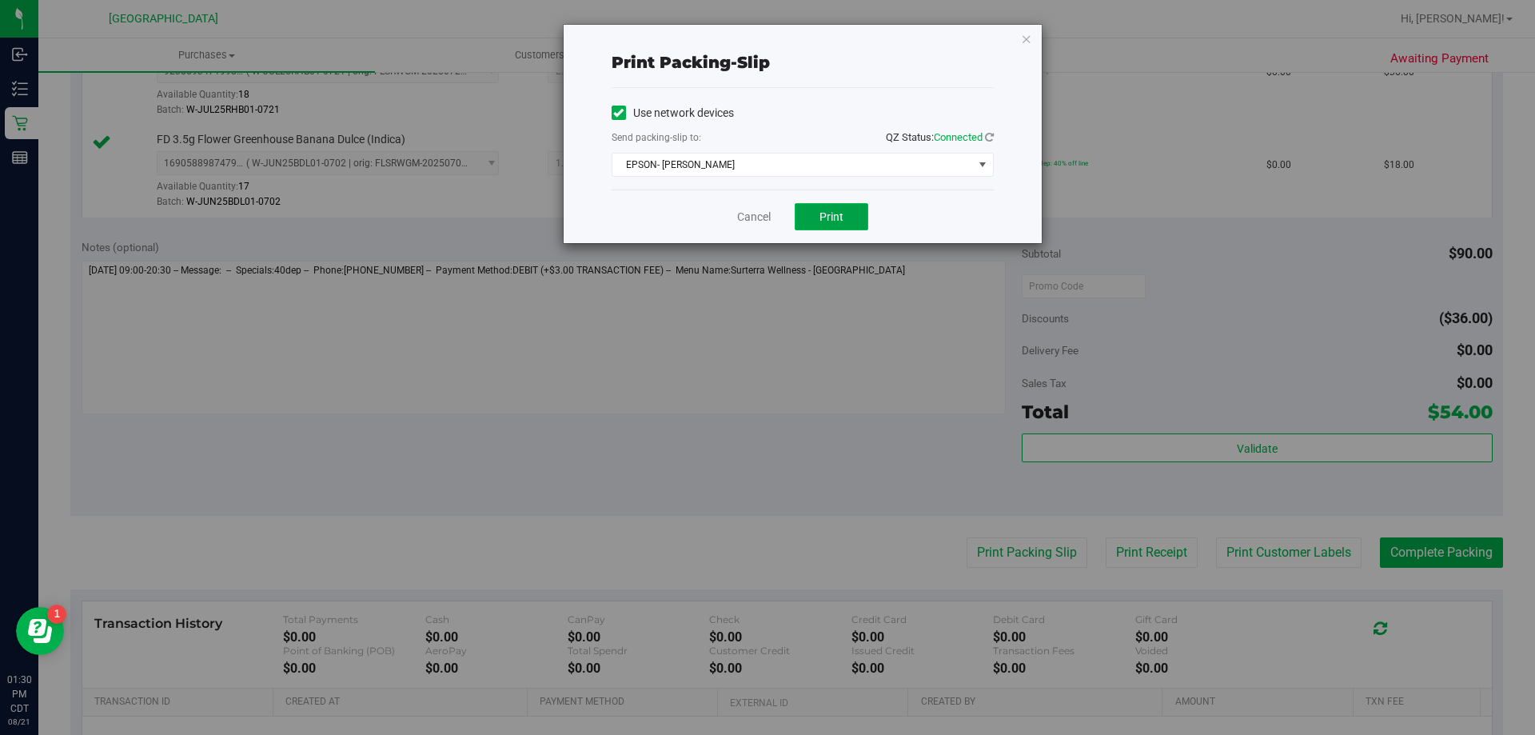
click at [830, 205] on button "Print" at bounding box center [832, 216] width 74 height 27
click at [749, 220] on link "Cancel" at bounding box center [754, 217] width 34 height 17
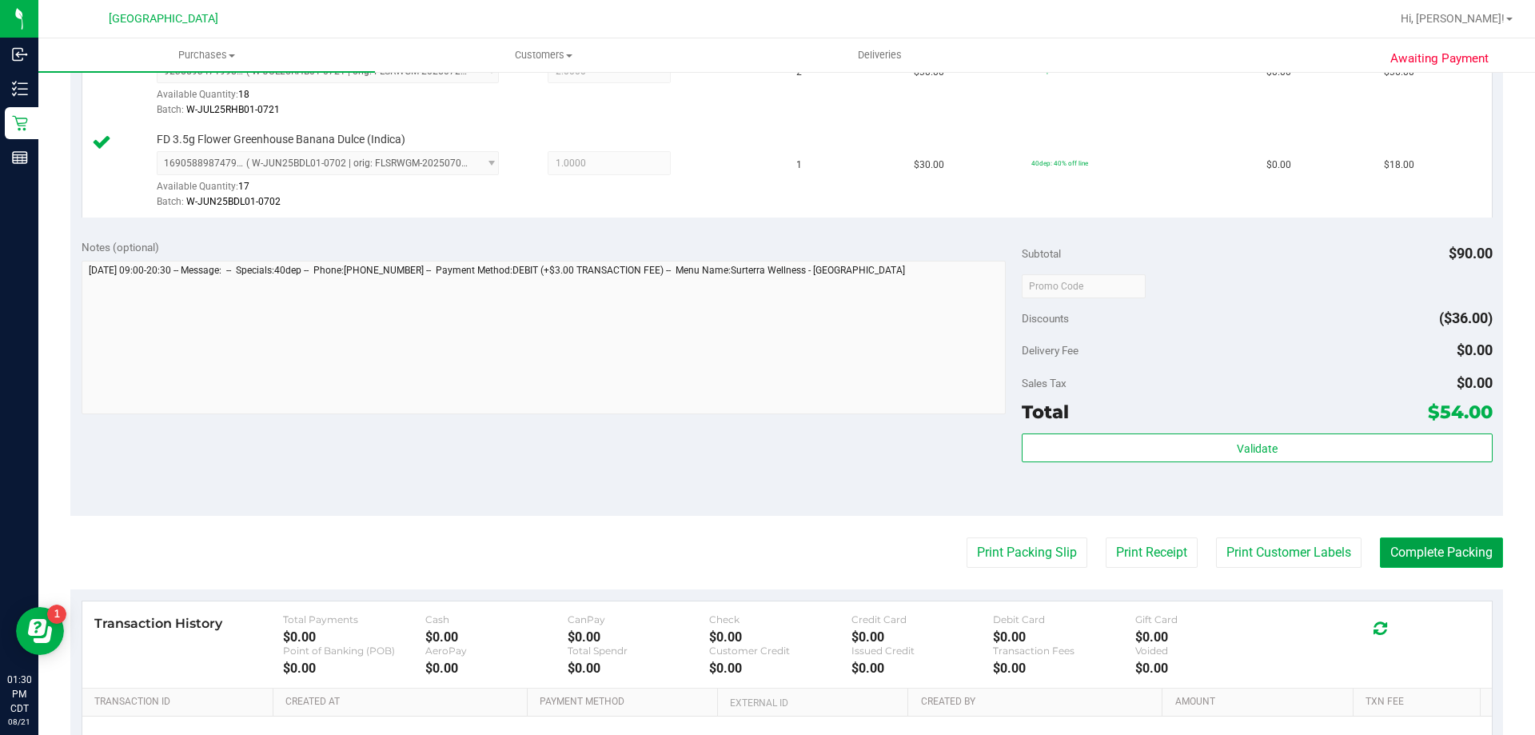
click at [1435, 547] on button "Complete Packing" at bounding box center [1441, 552] width 123 height 30
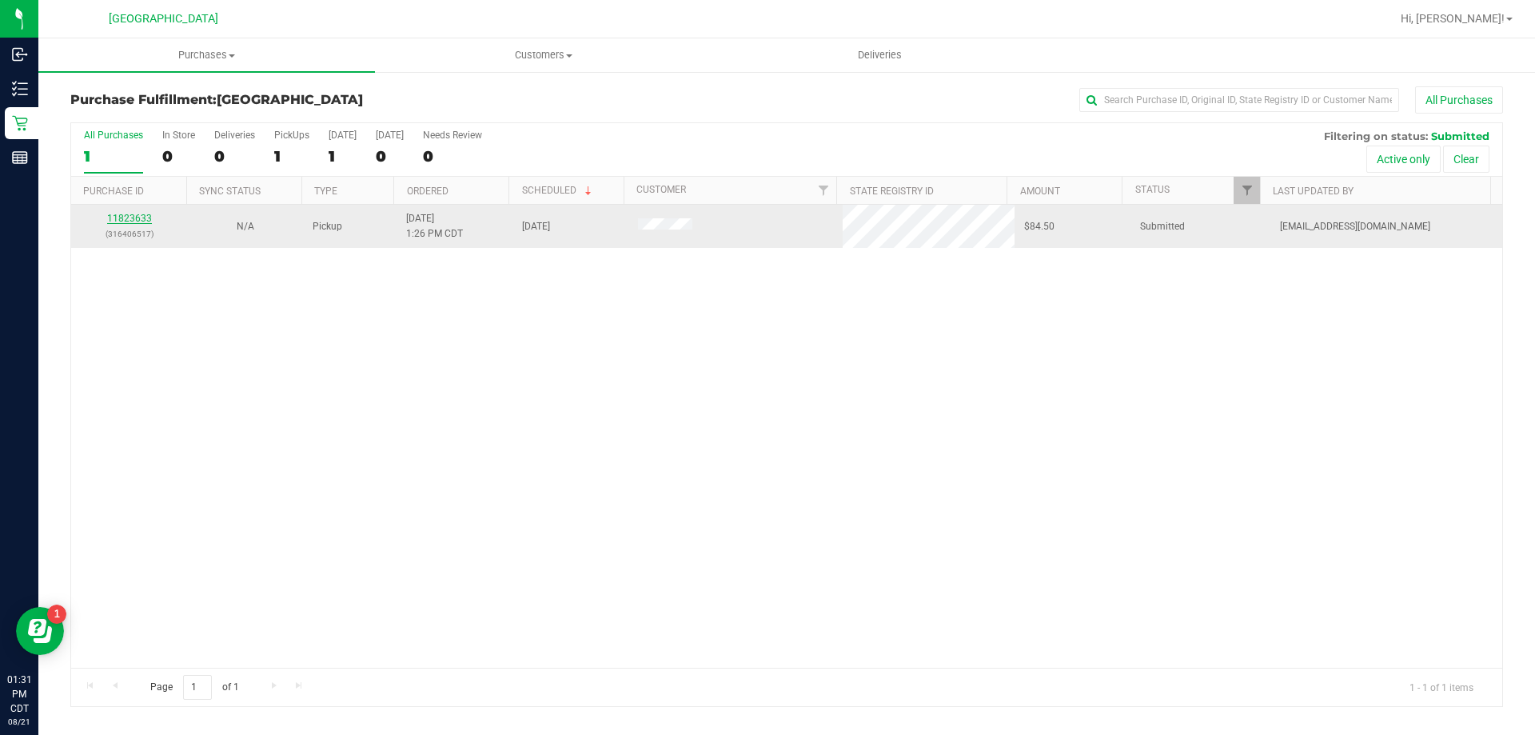
click at [120, 217] on link "11823633" at bounding box center [129, 218] width 45 height 11
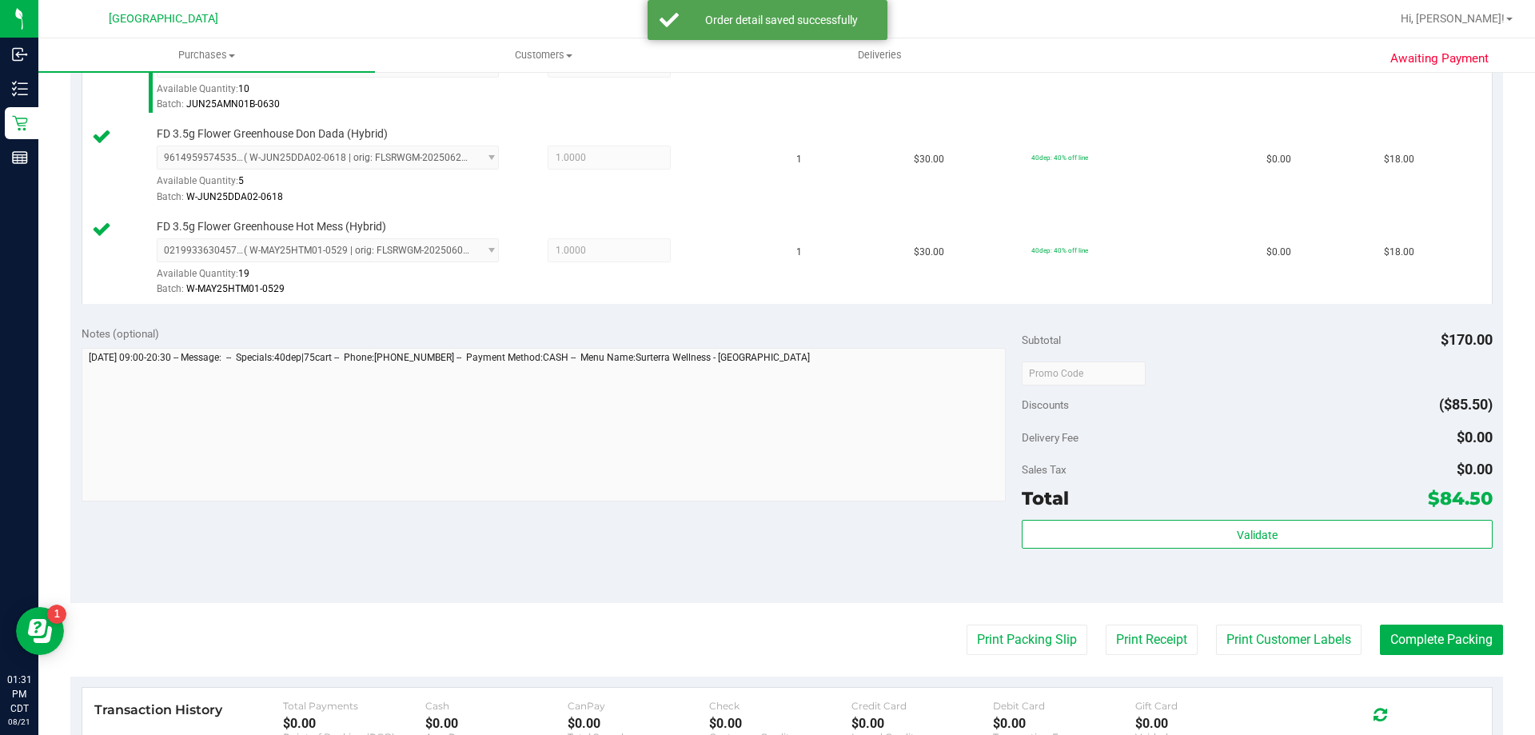
scroll to position [800, 0]
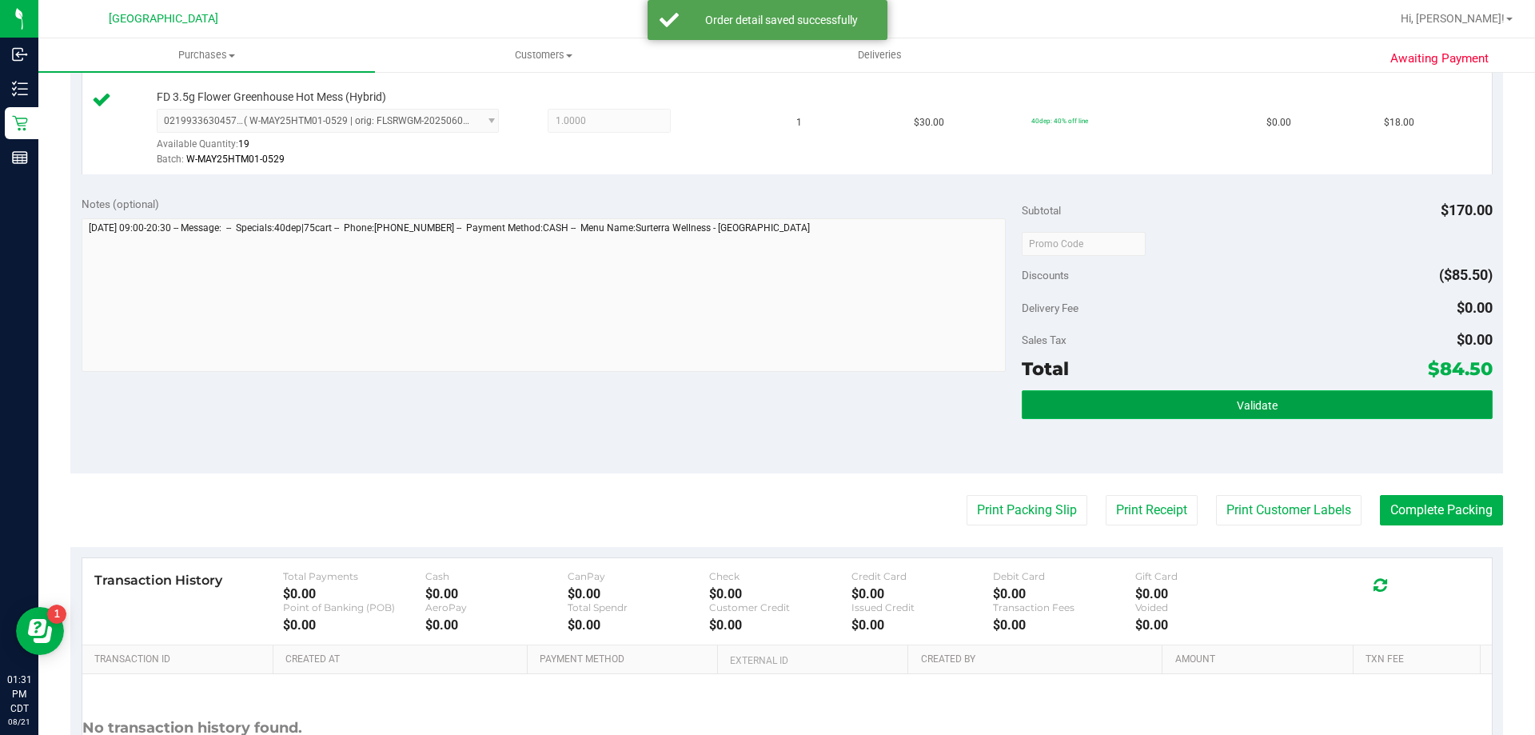
click at [1138, 398] on button "Validate" at bounding box center [1257, 404] width 470 height 29
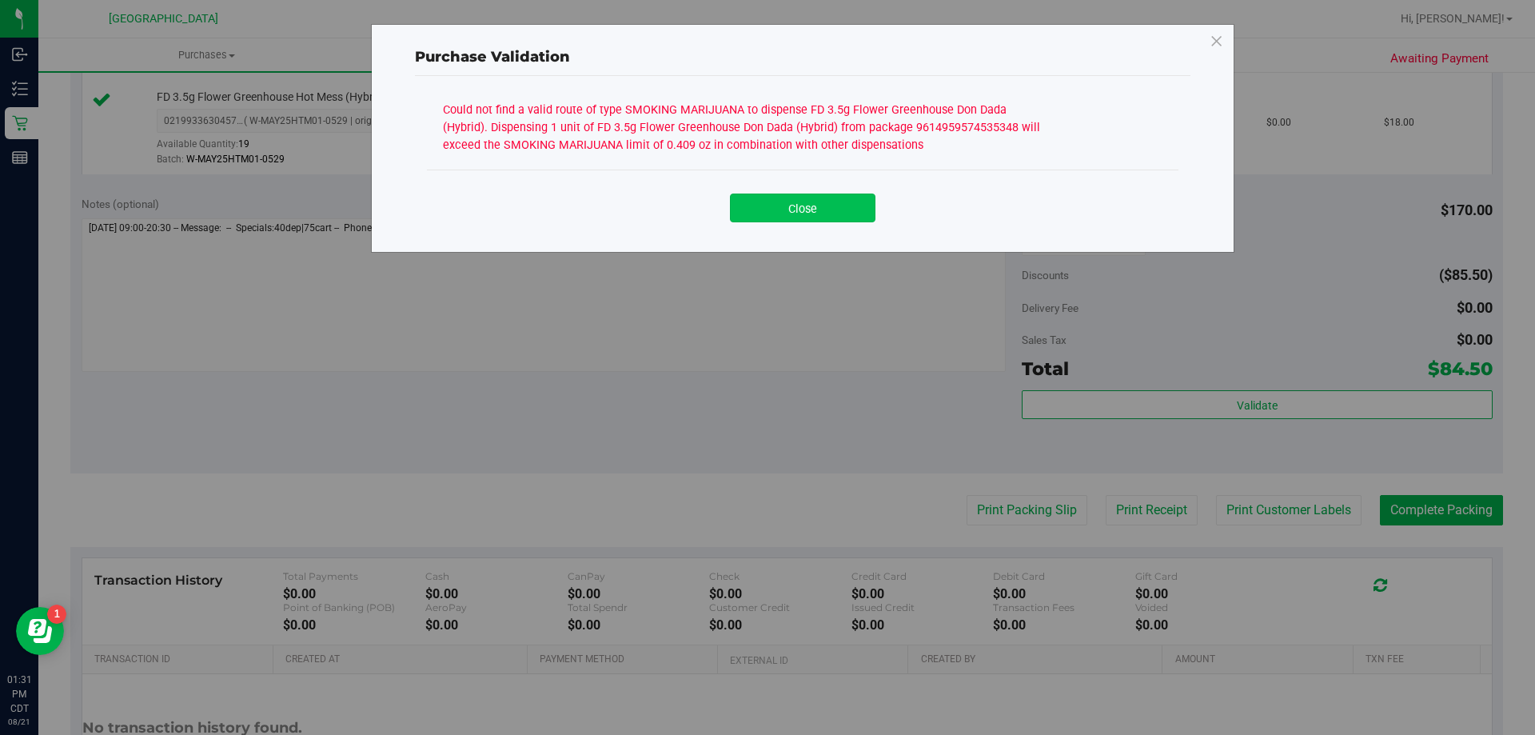
click at [793, 215] on button "Close" at bounding box center [803, 208] width 146 height 29
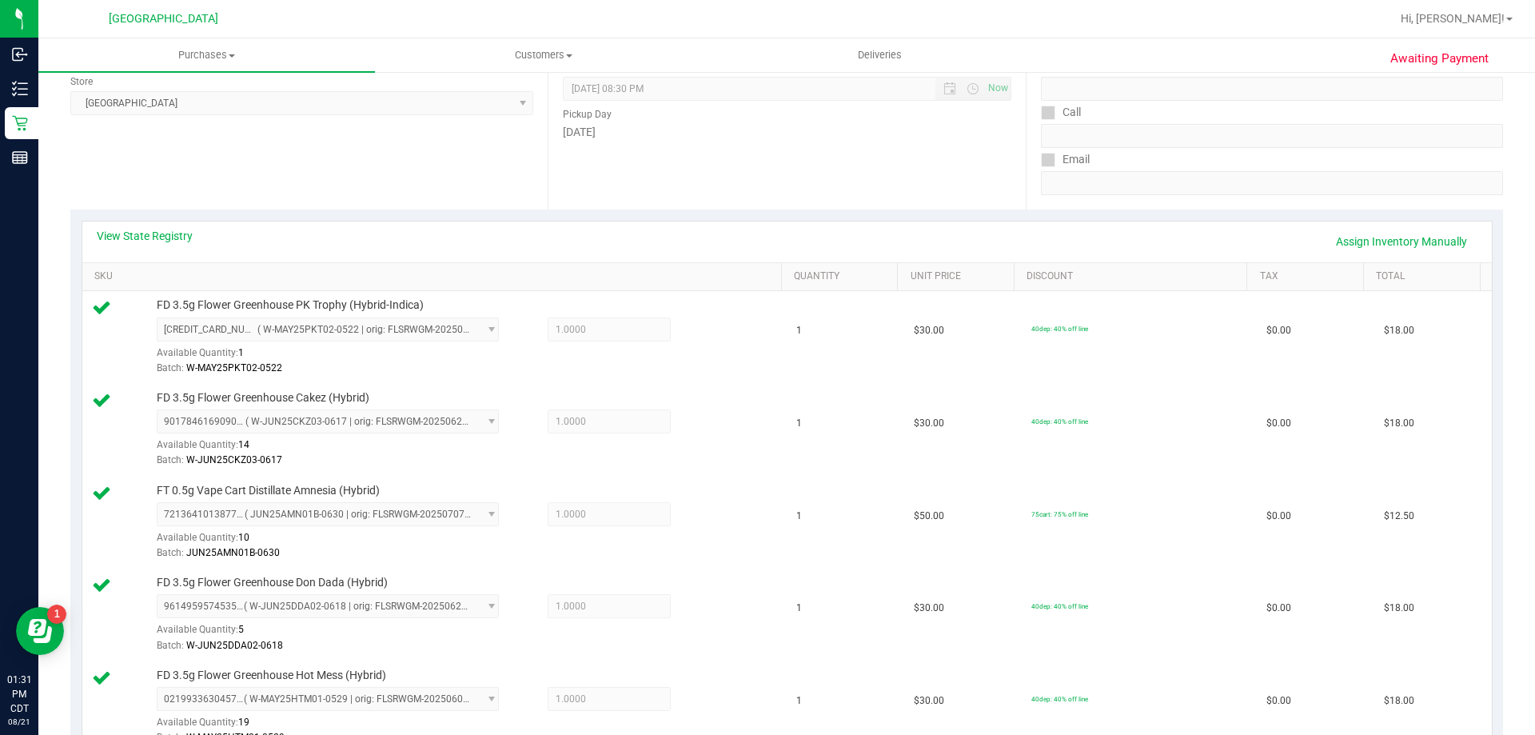
scroll to position [0, 0]
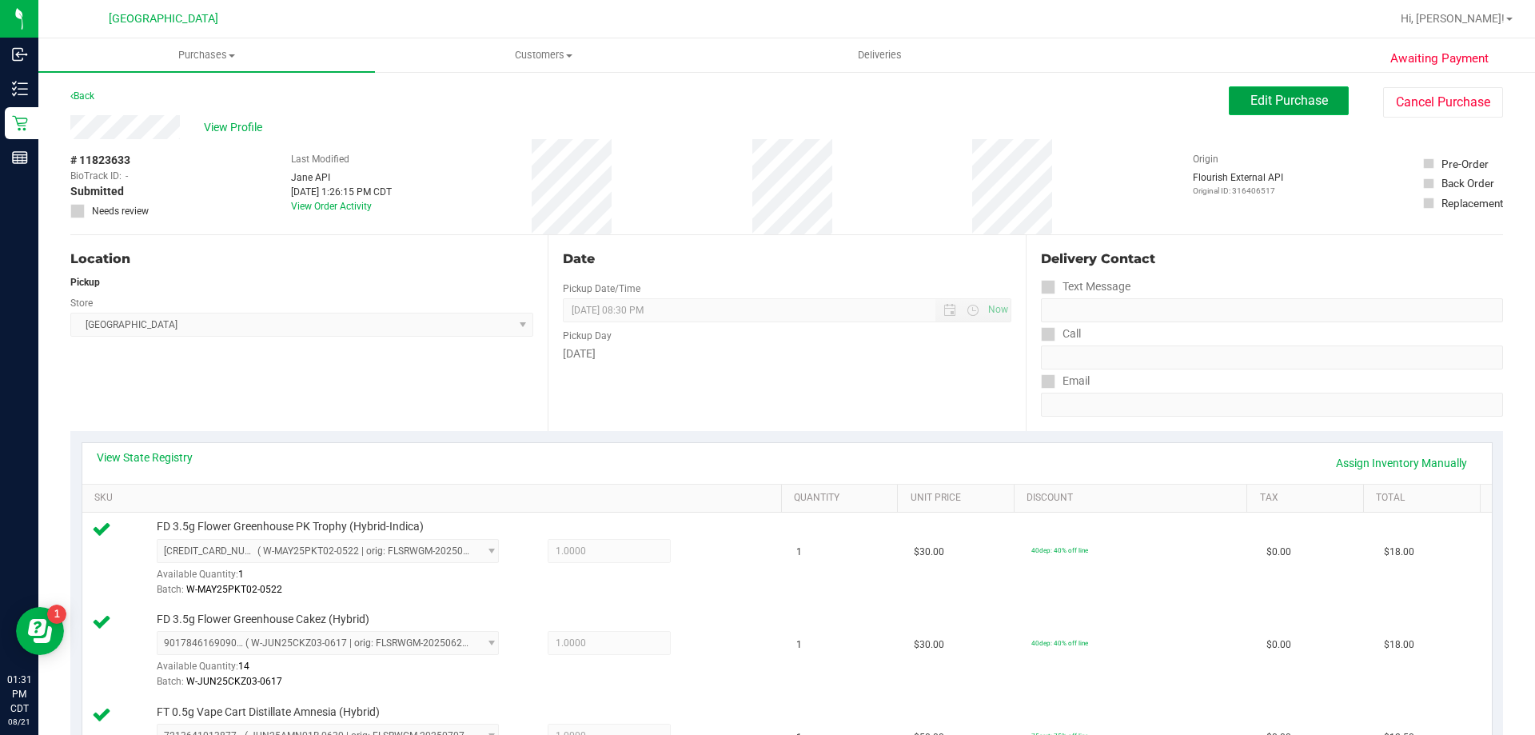
click at [1324, 97] on button "Edit Purchase" at bounding box center [1289, 100] width 120 height 29
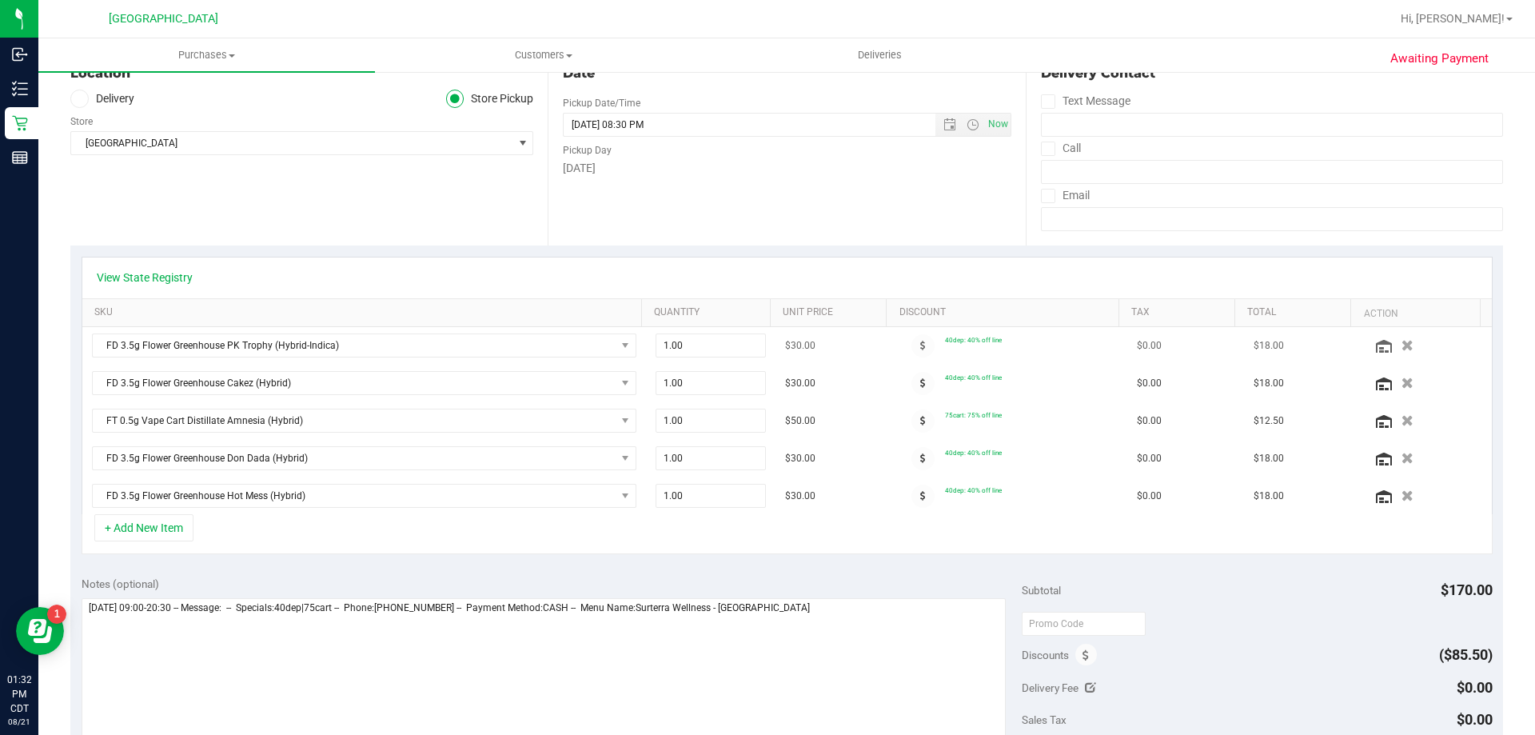
scroll to position [240, 0]
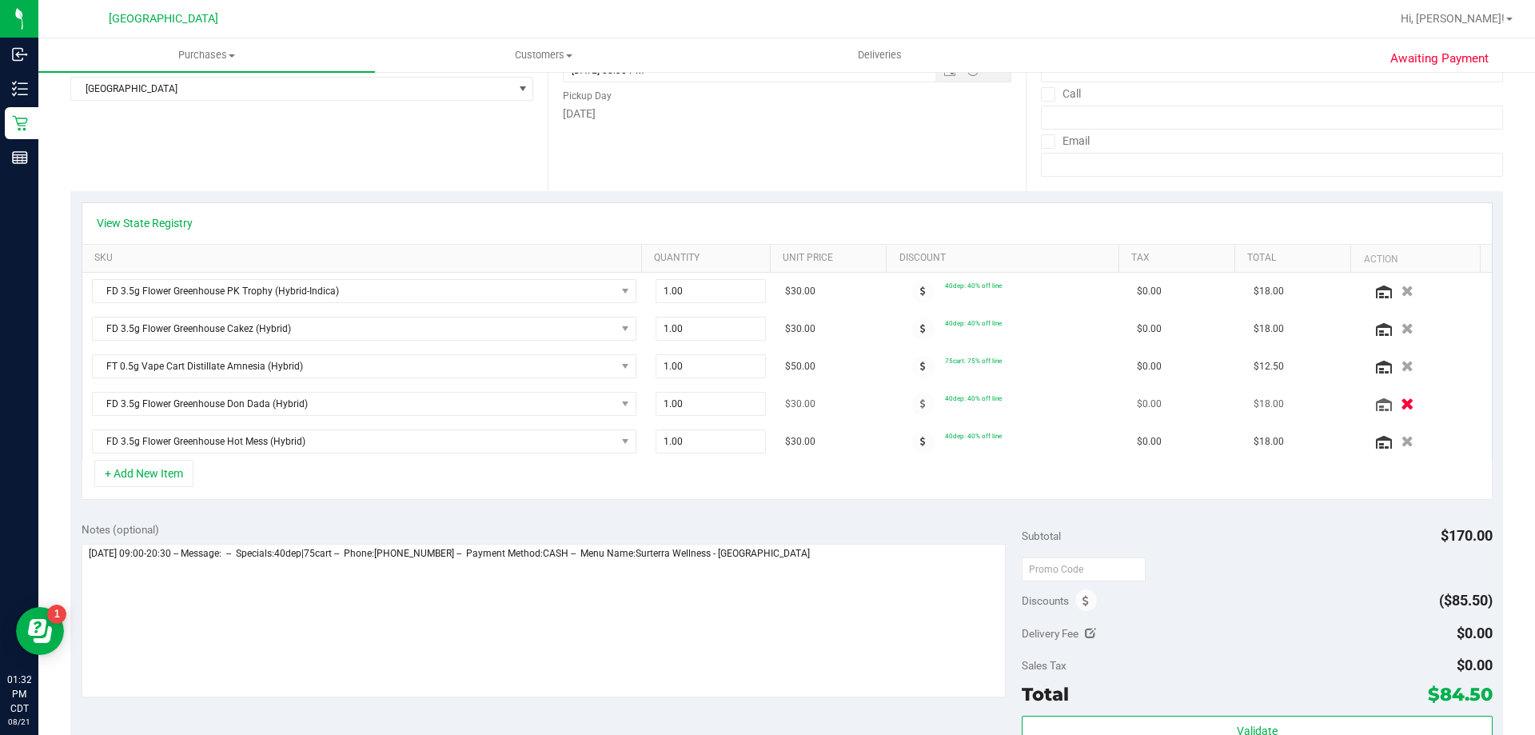
click at [1401, 400] on icon "button" at bounding box center [1408, 404] width 14 height 12
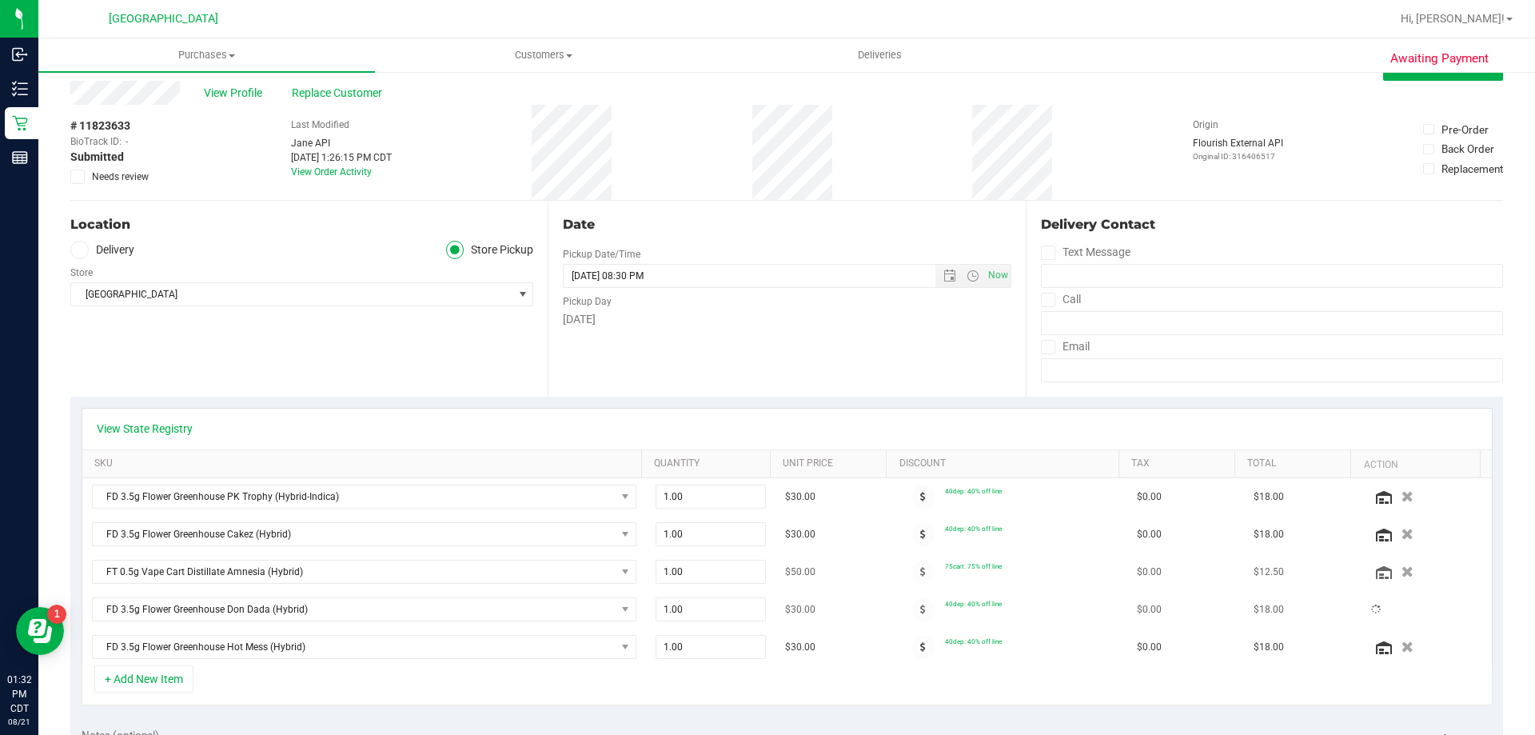
scroll to position [0, 0]
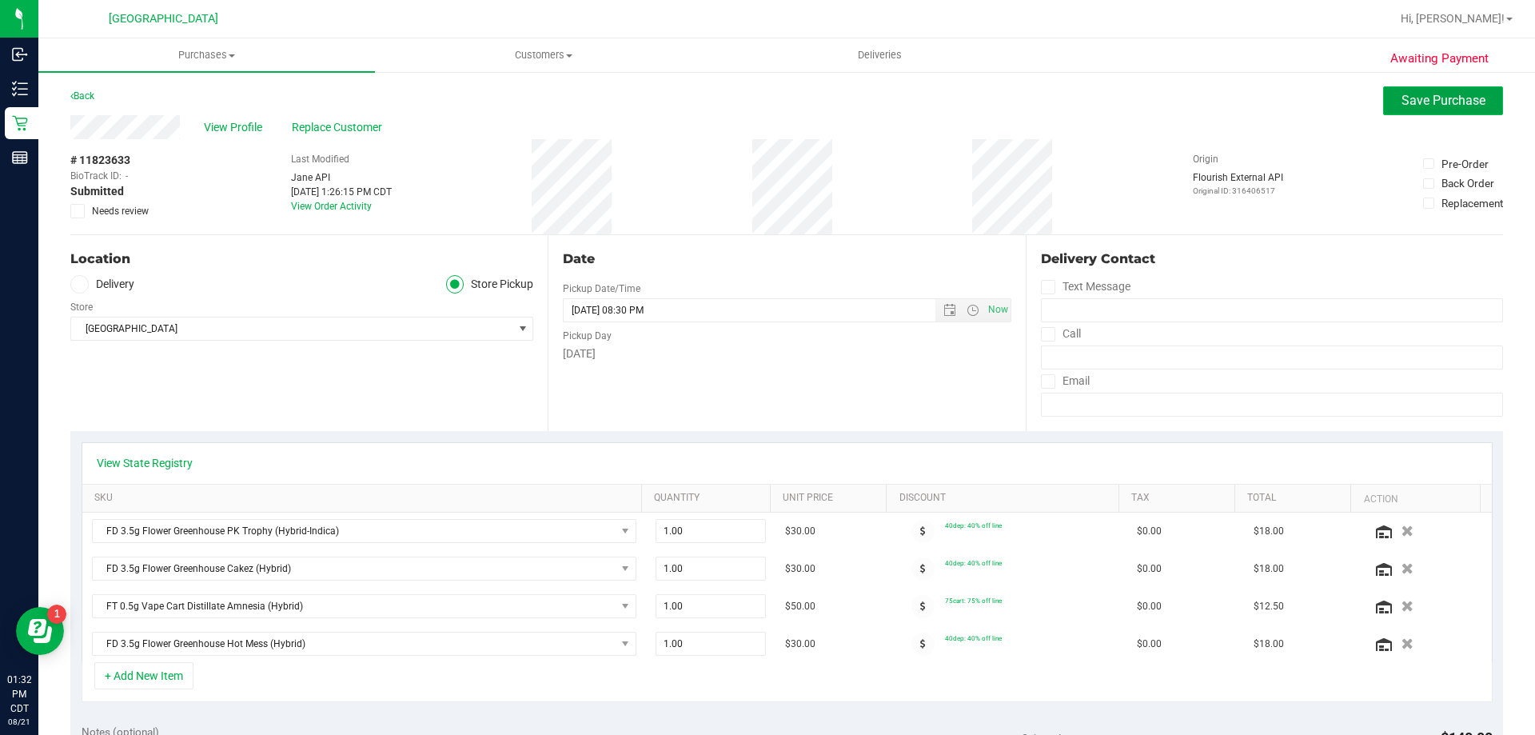
click at [1402, 98] on span "Save Purchase" at bounding box center [1444, 100] width 84 height 15
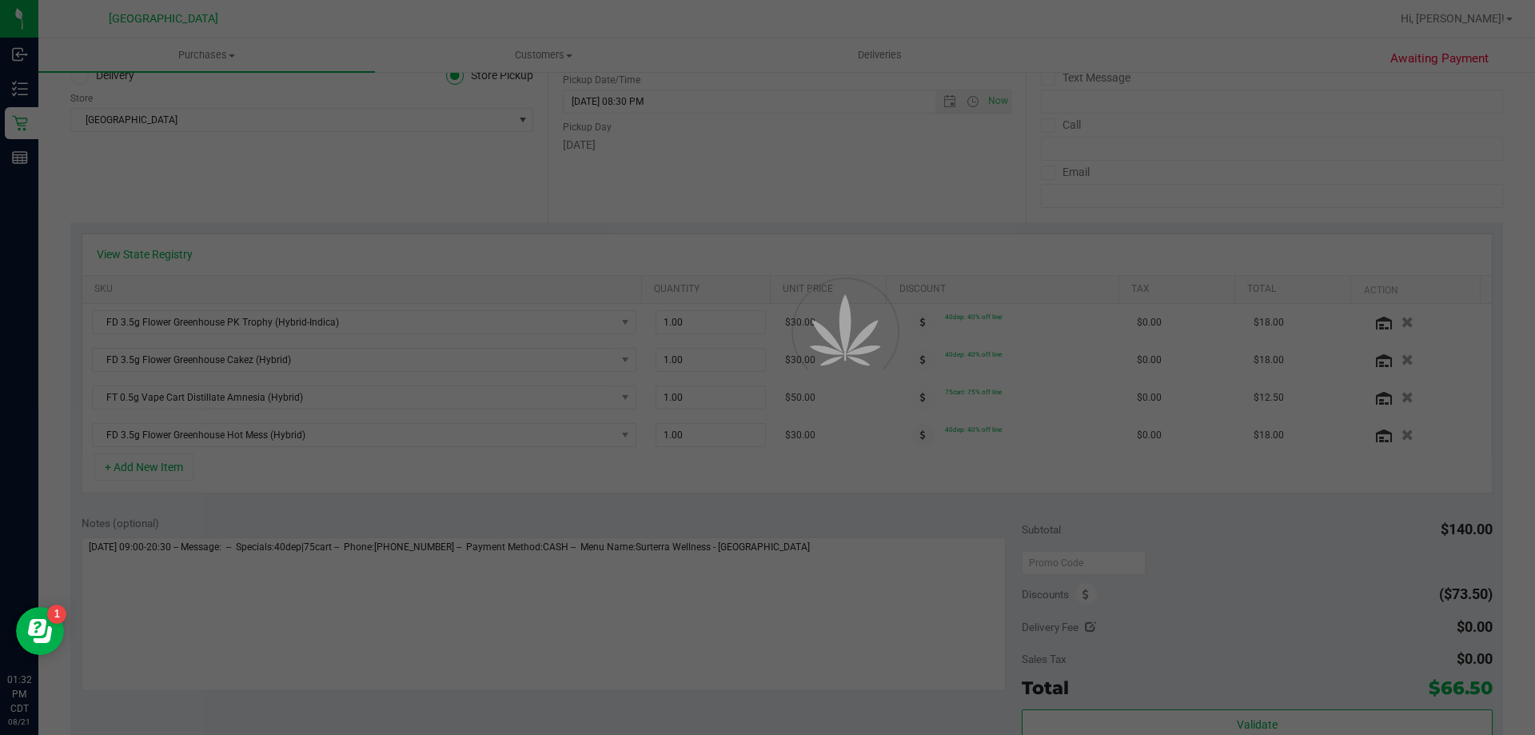
scroll to position [320, 0]
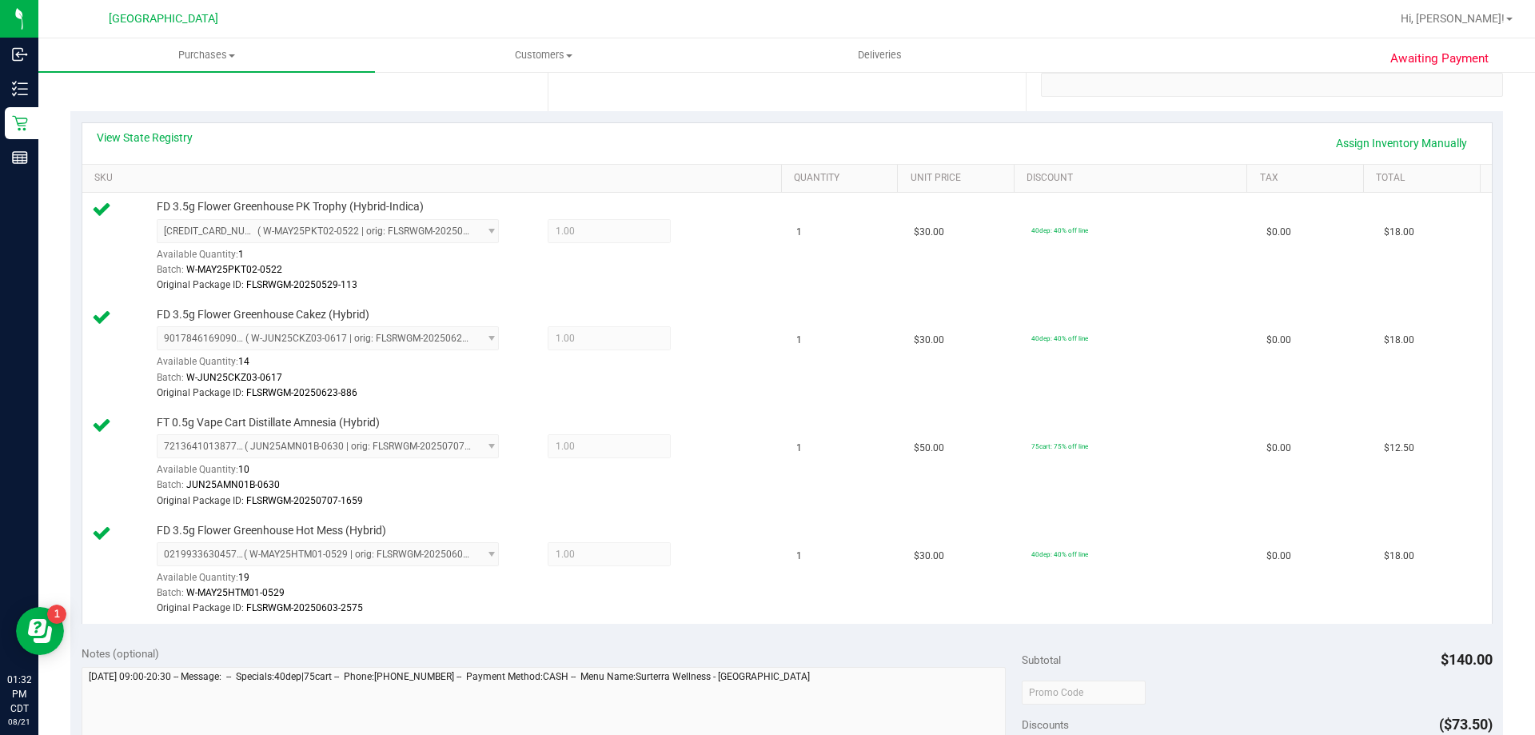
scroll to position [560, 0]
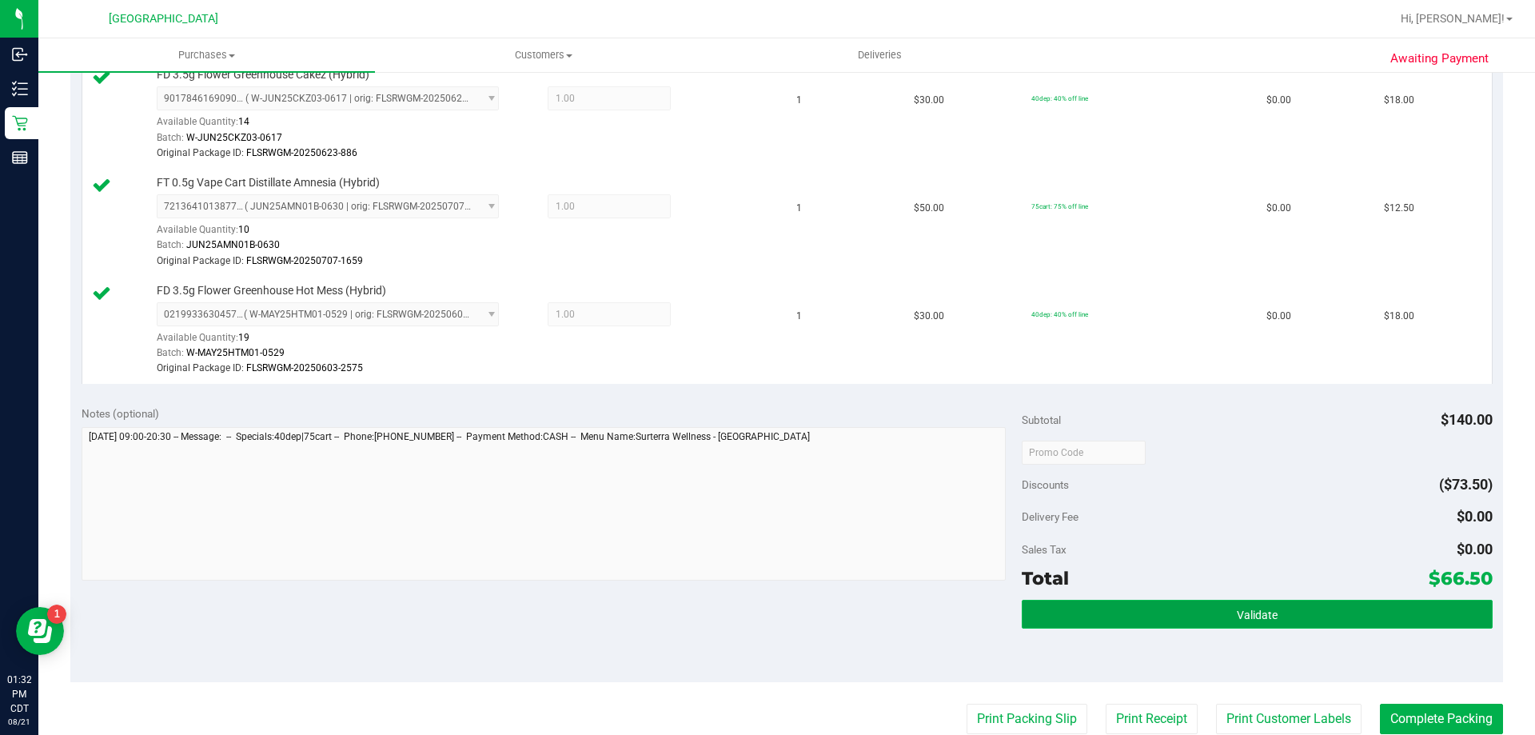
click at [1164, 609] on button "Validate" at bounding box center [1257, 614] width 470 height 29
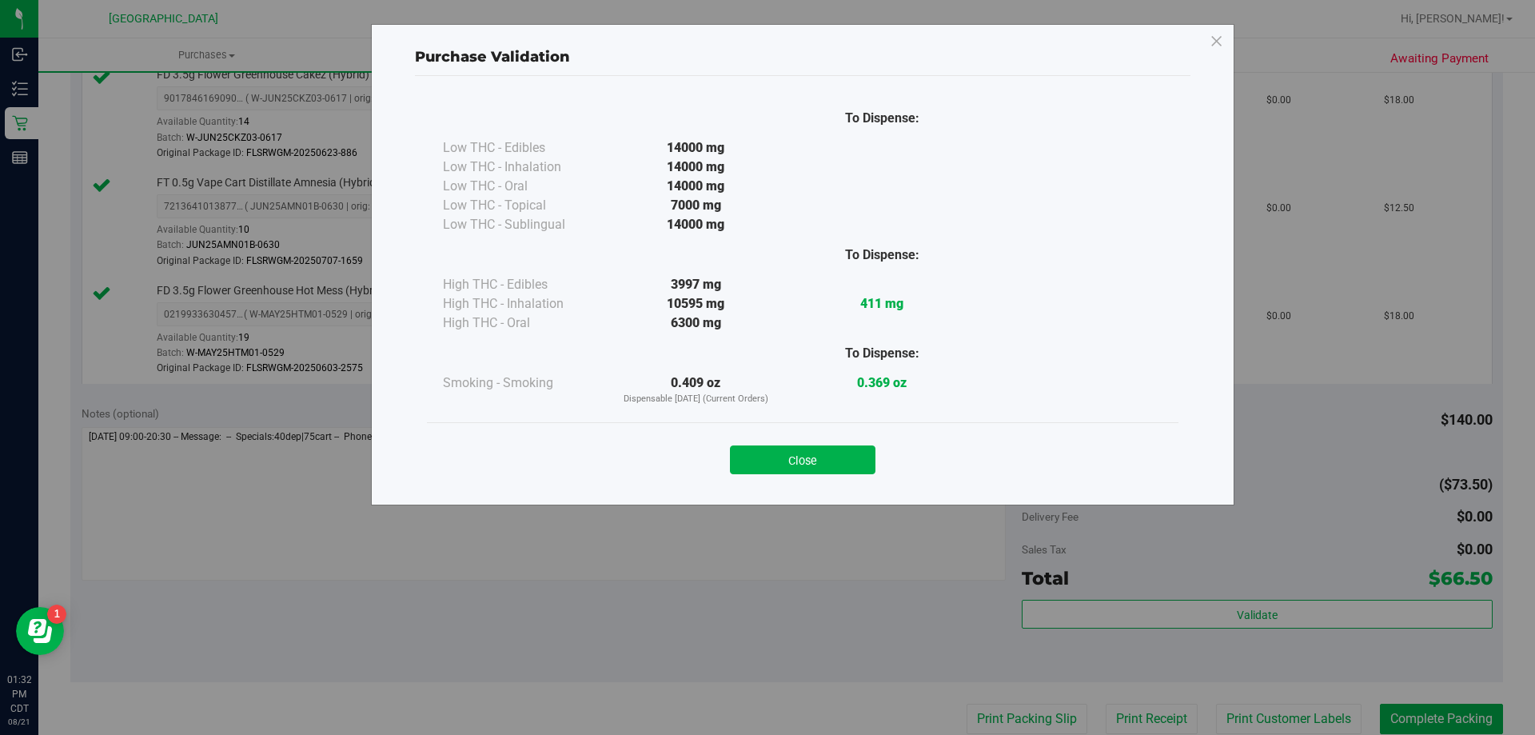
click at [824, 451] on button "Close" at bounding box center [803, 459] width 146 height 29
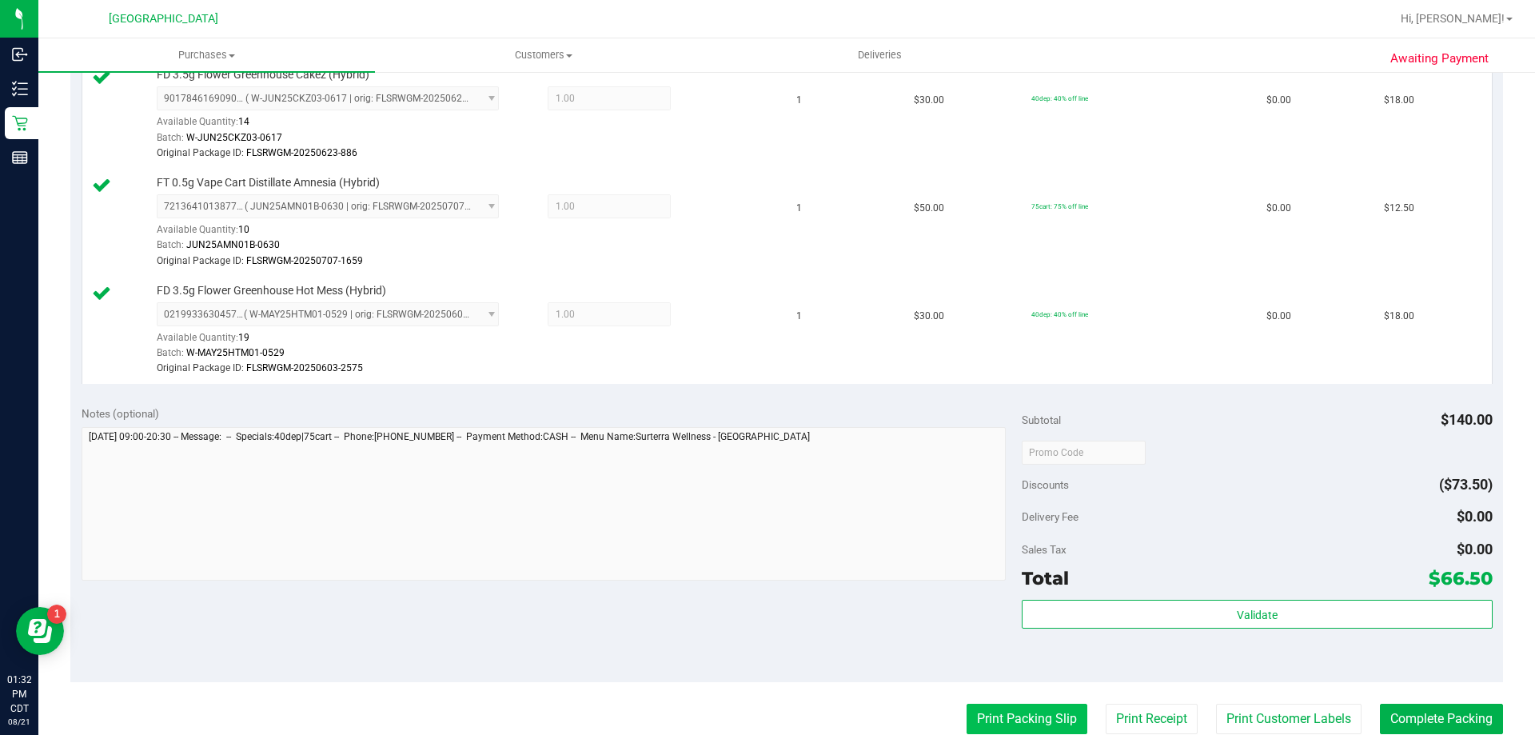
click at [1037, 716] on button "Print Packing Slip" at bounding box center [1027, 719] width 121 height 30
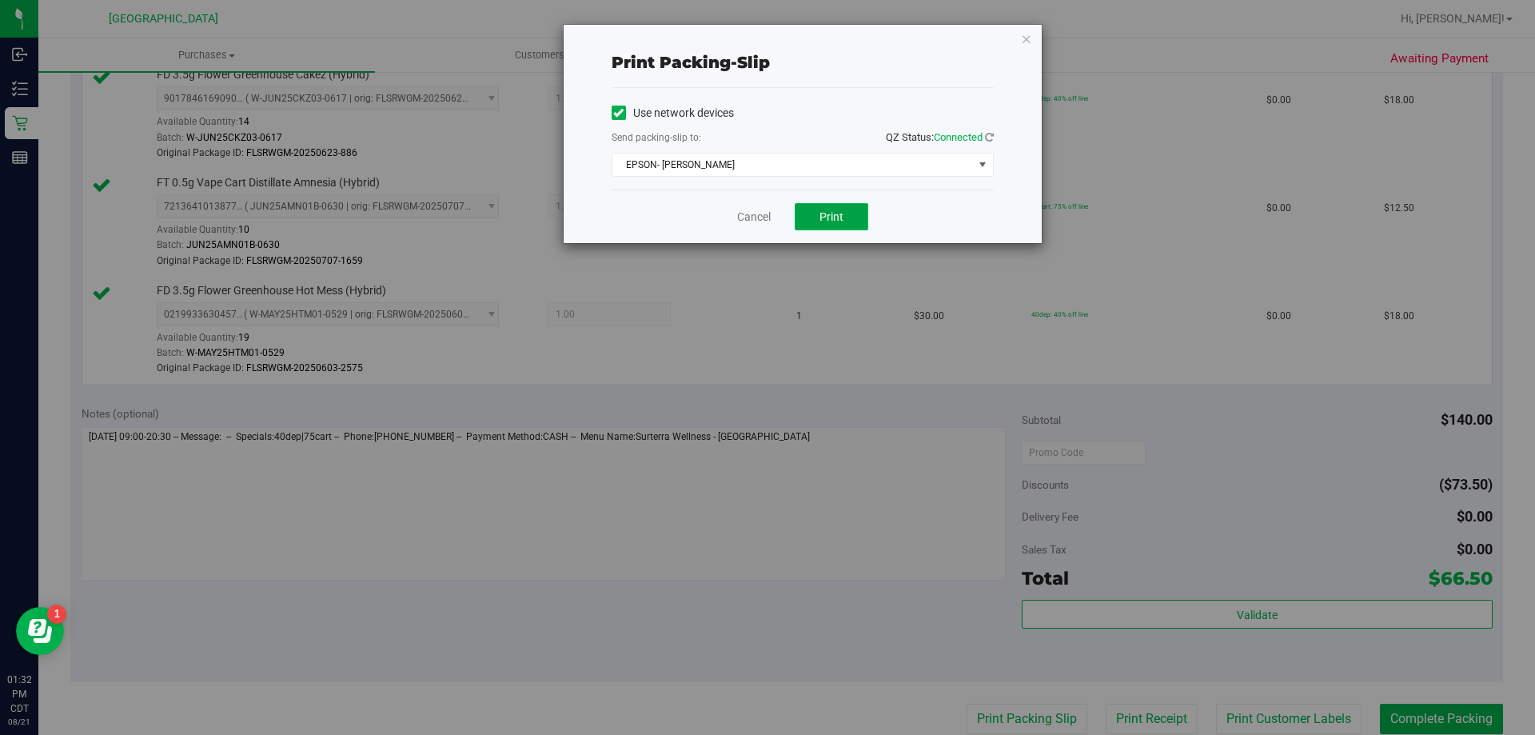
click at [827, 213] on span "Print" at bounding box center [832, 216] width 24 height 13
click at [756, 227] on div "Cancel Print" at bounding box center [803, 217] width 382 height 54
click at [757, 220] on link "Cancel" at bounding box center [754, 217] width 34 height 17
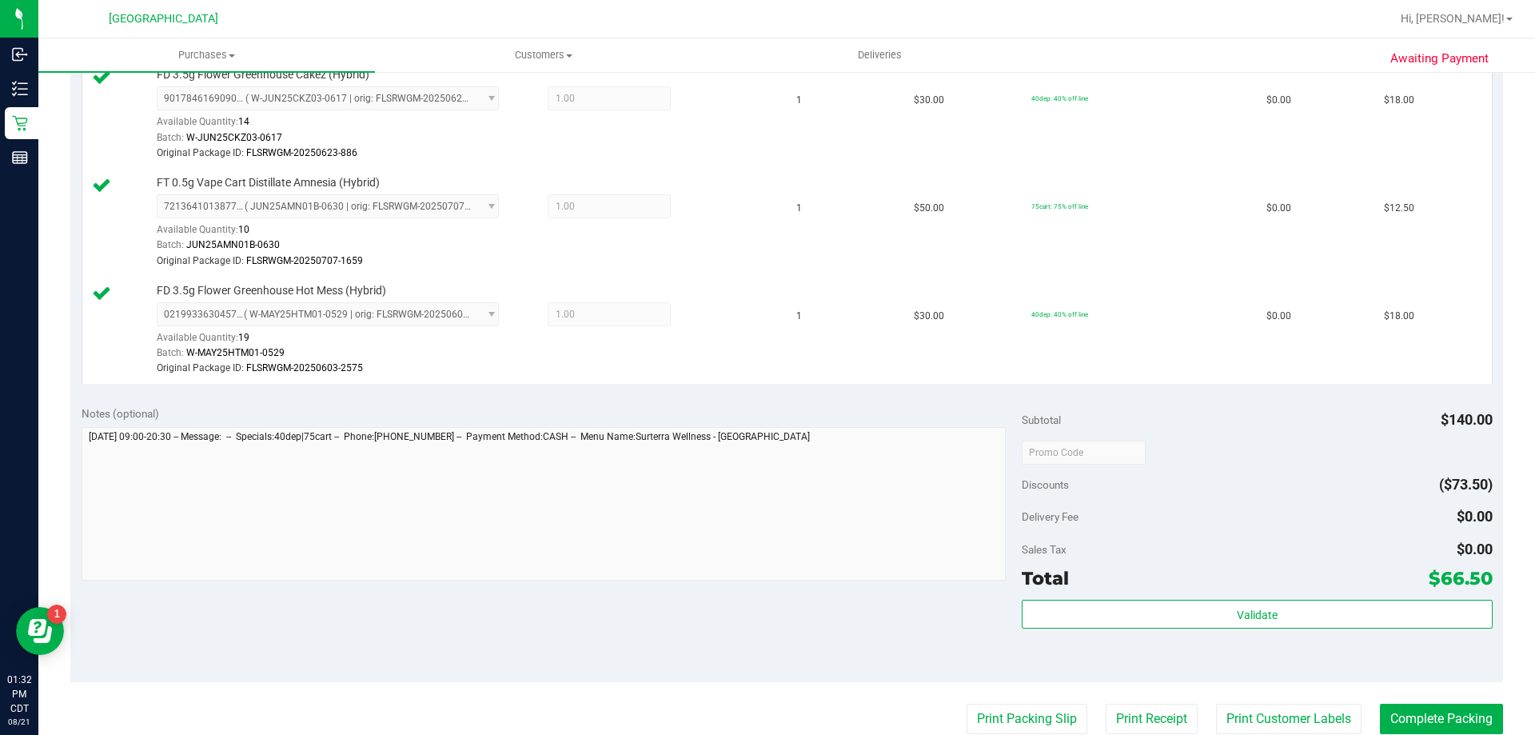
click at [1445, 701] on purchase-details "Back Edit Purchase Cancel Purchase View Profile # 11823633 BioTrack ID: - Submi…" at bounding box center [786, 291] width 1433 height 1528
click at [1438, 715] on button "Complete Packing" at bounding box center [1441, 719] width 123 height 30
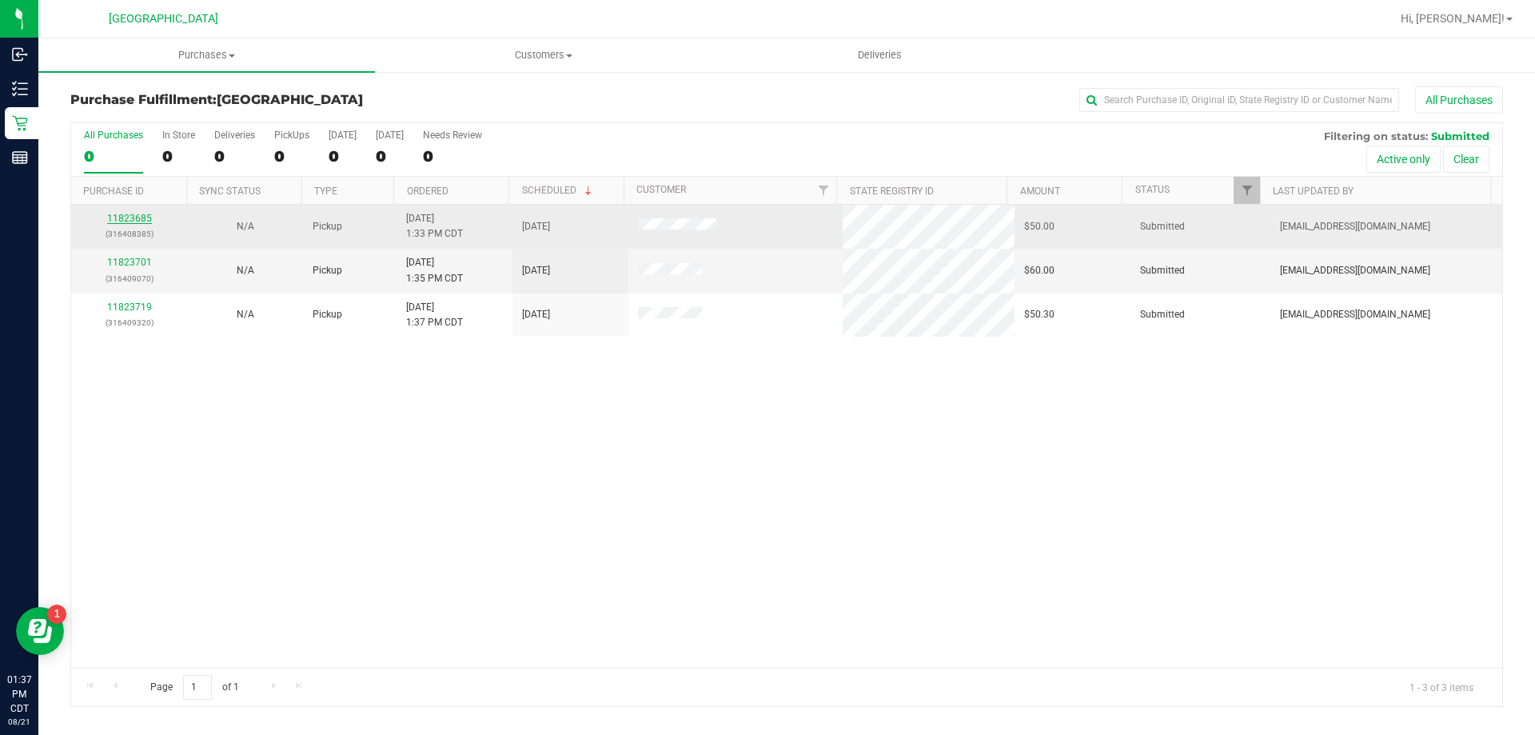
click at [111, 217] on link "11823685" at bounding box center [129, 218] width 45 height 11
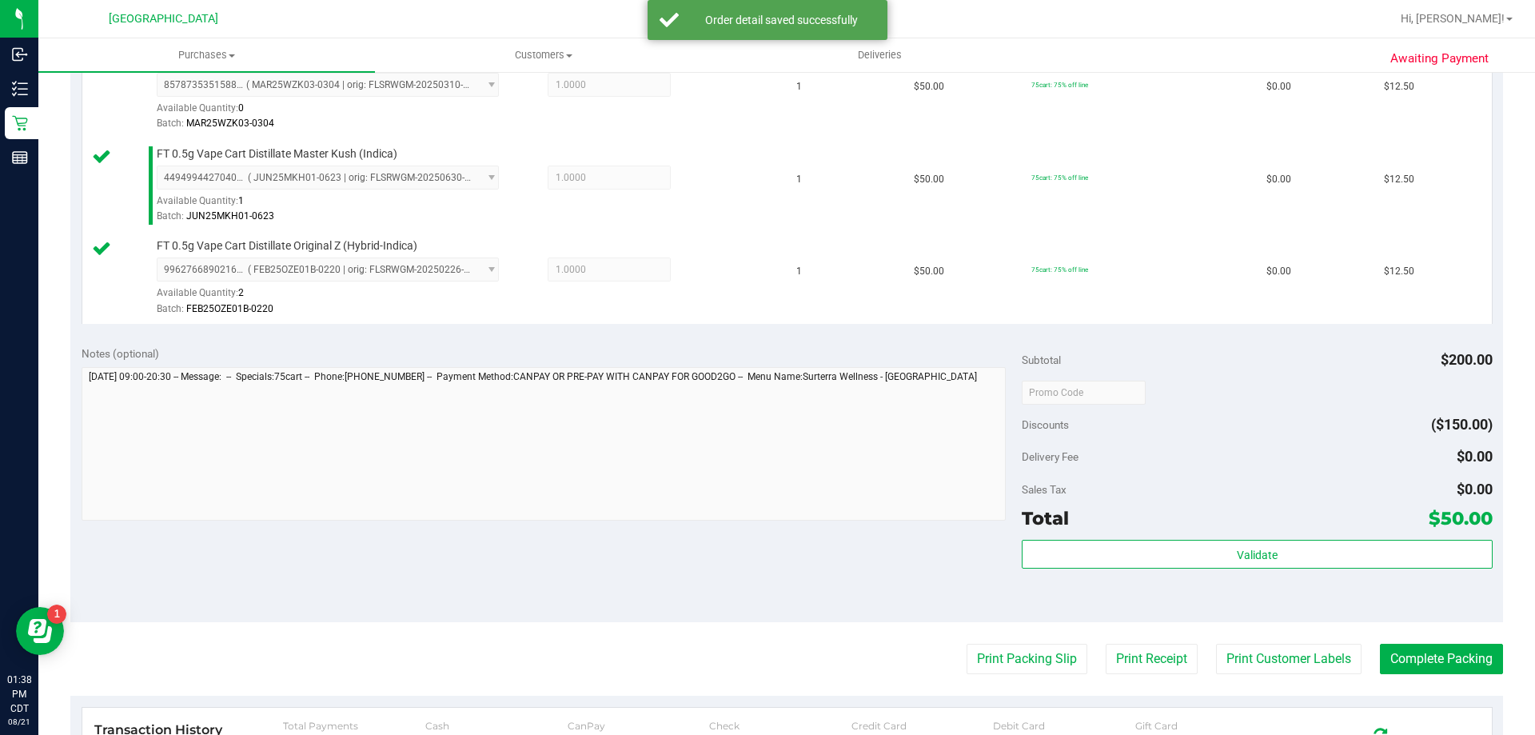
scroll to position [560, 0]
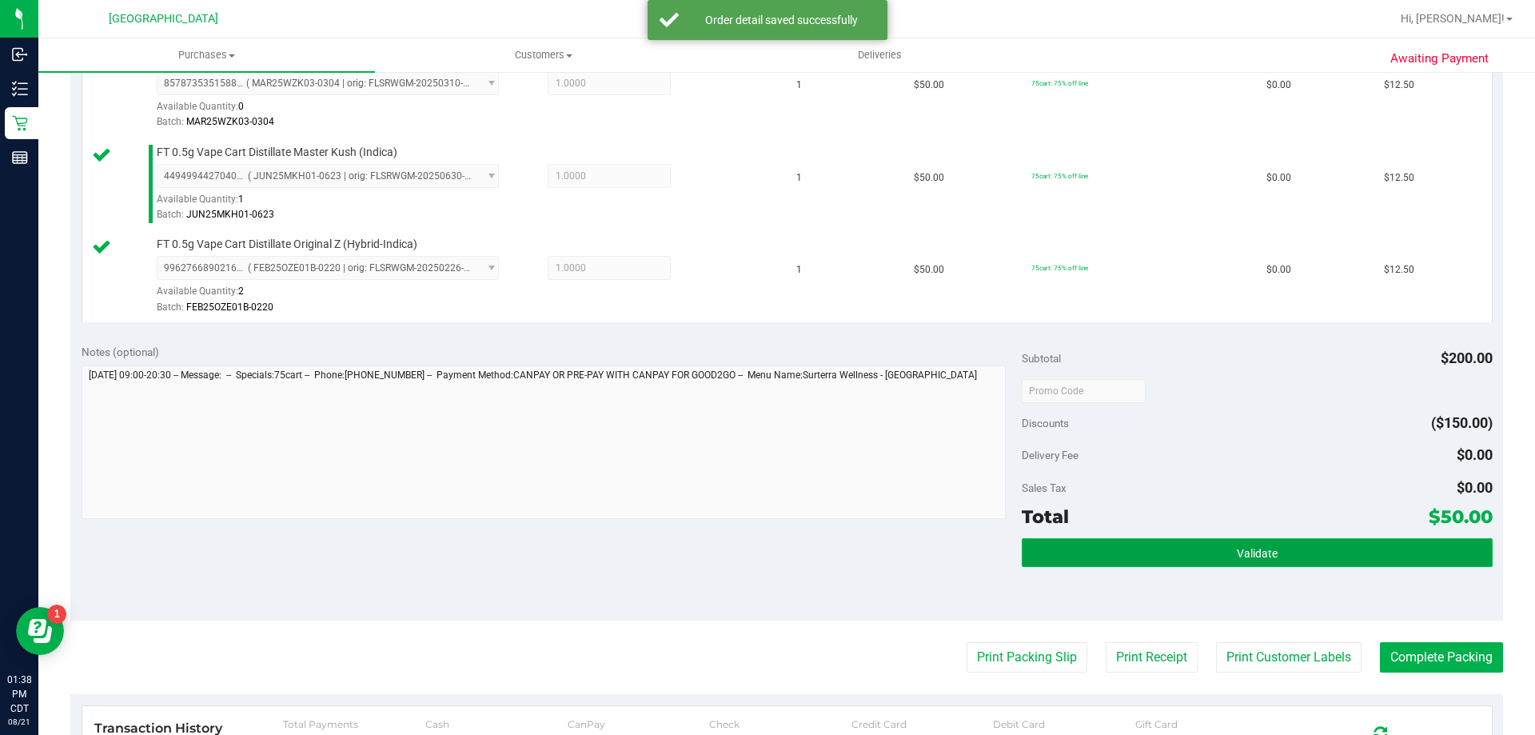
click at [1284, 551] on button "Validate" at bounding box center [1257, 552] width 470 height 29
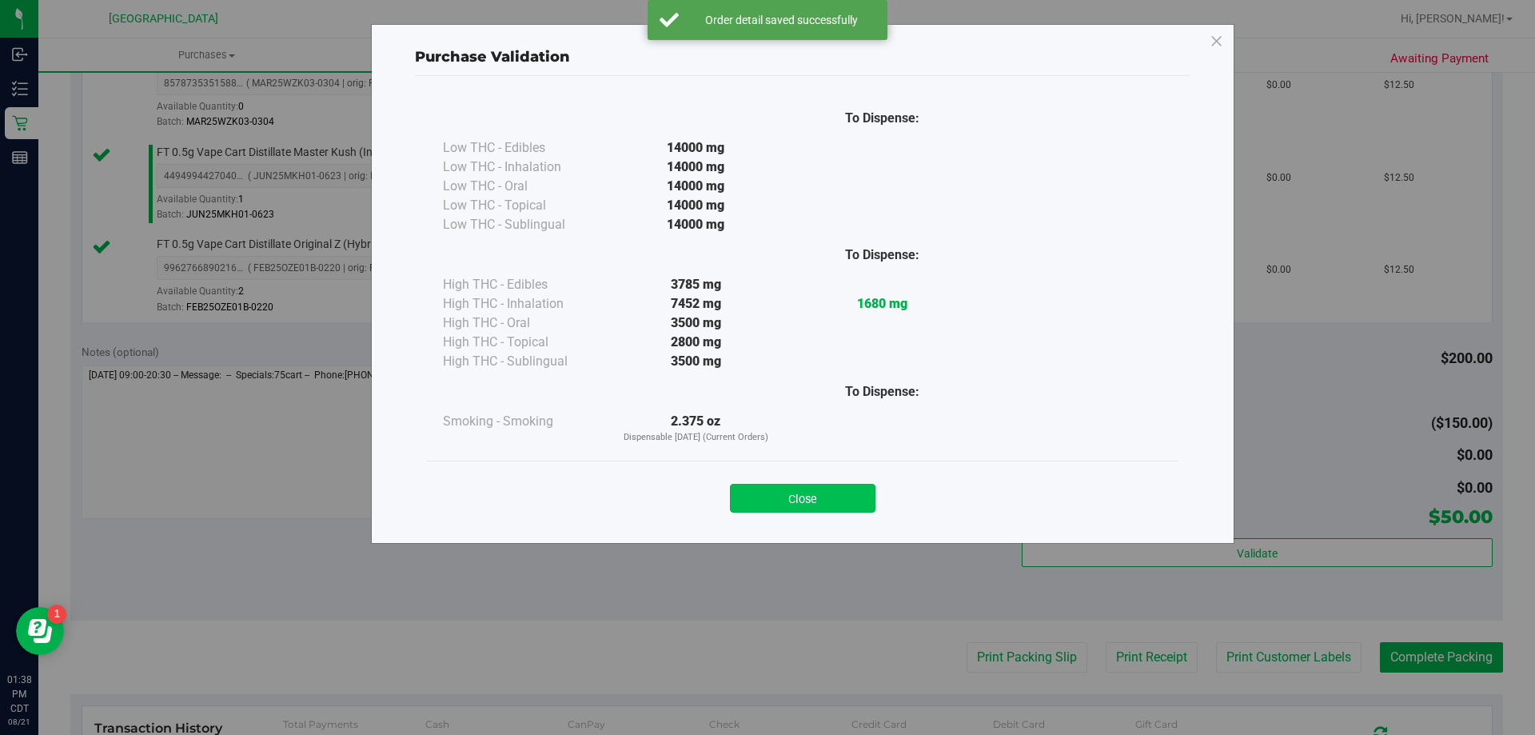
click at [792, 494] on button "Close" at bounding box center [803, 498] width 146 height 29
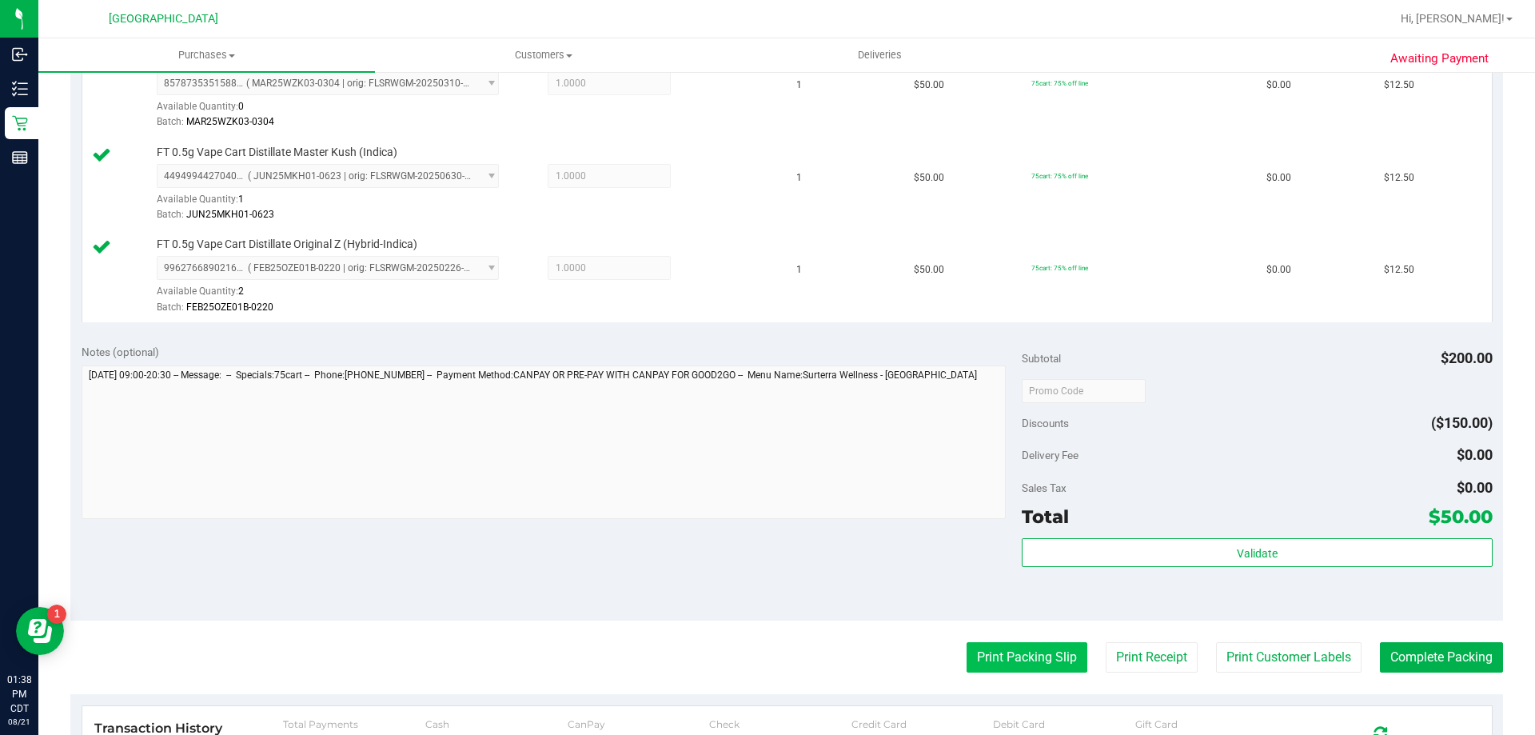
click at [1014, 658] on button "Print Packing Slip" at bounding box center [1027, 657] width 121 height 30
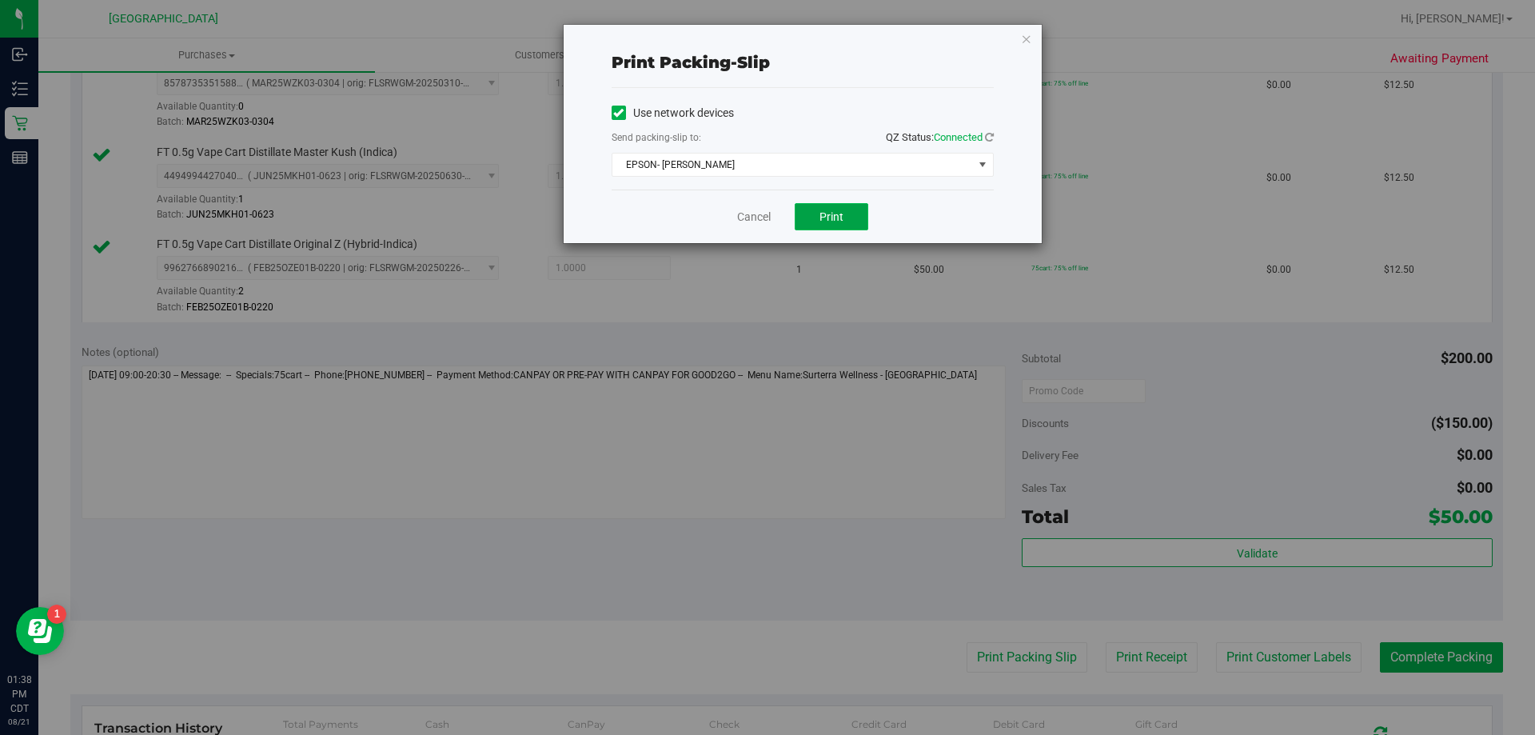
click at [843, 210] on span "Print" at bounding box center [832, 216] width 24 height 13
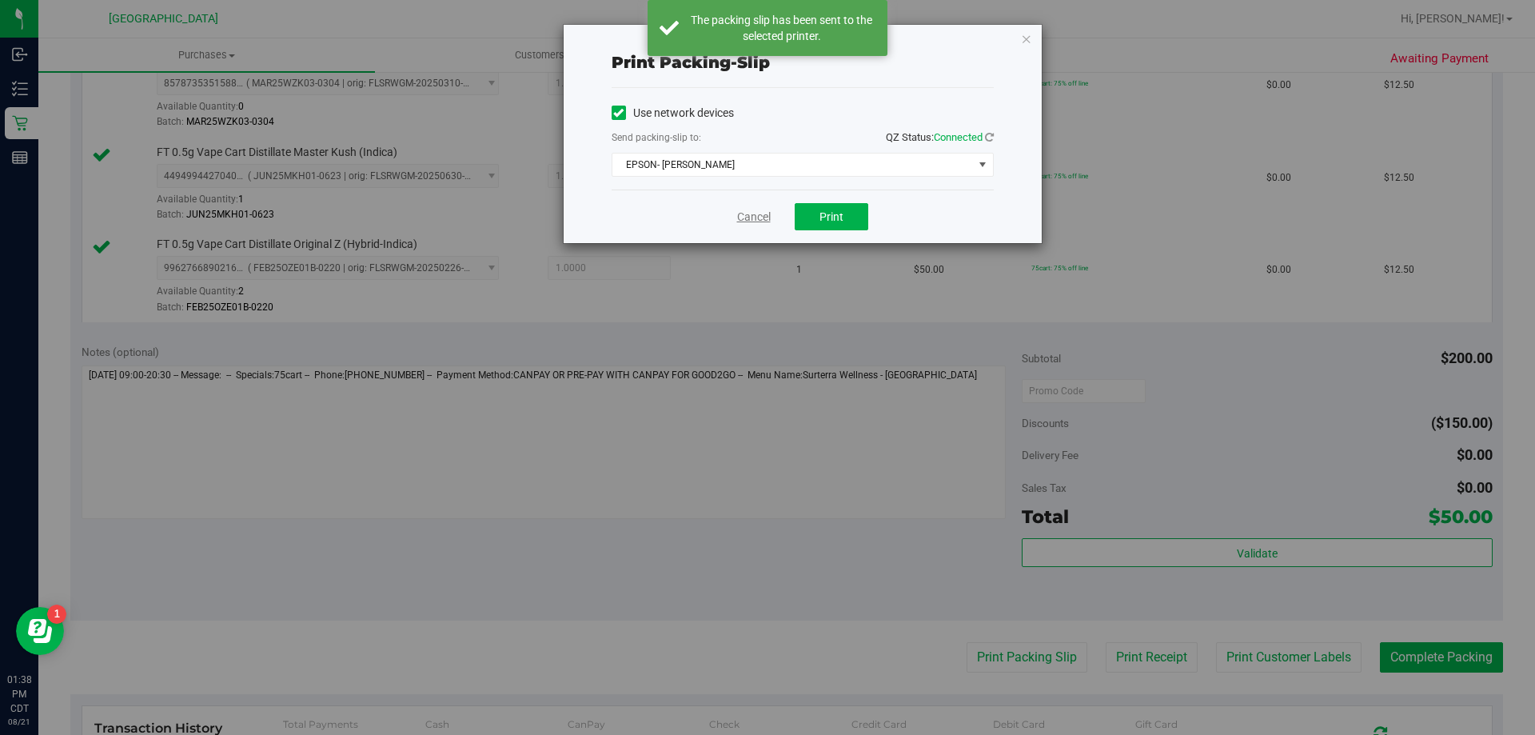
click at [763, 214] on link "Cancel" at bounding box center [754, 217] width 34 height 17
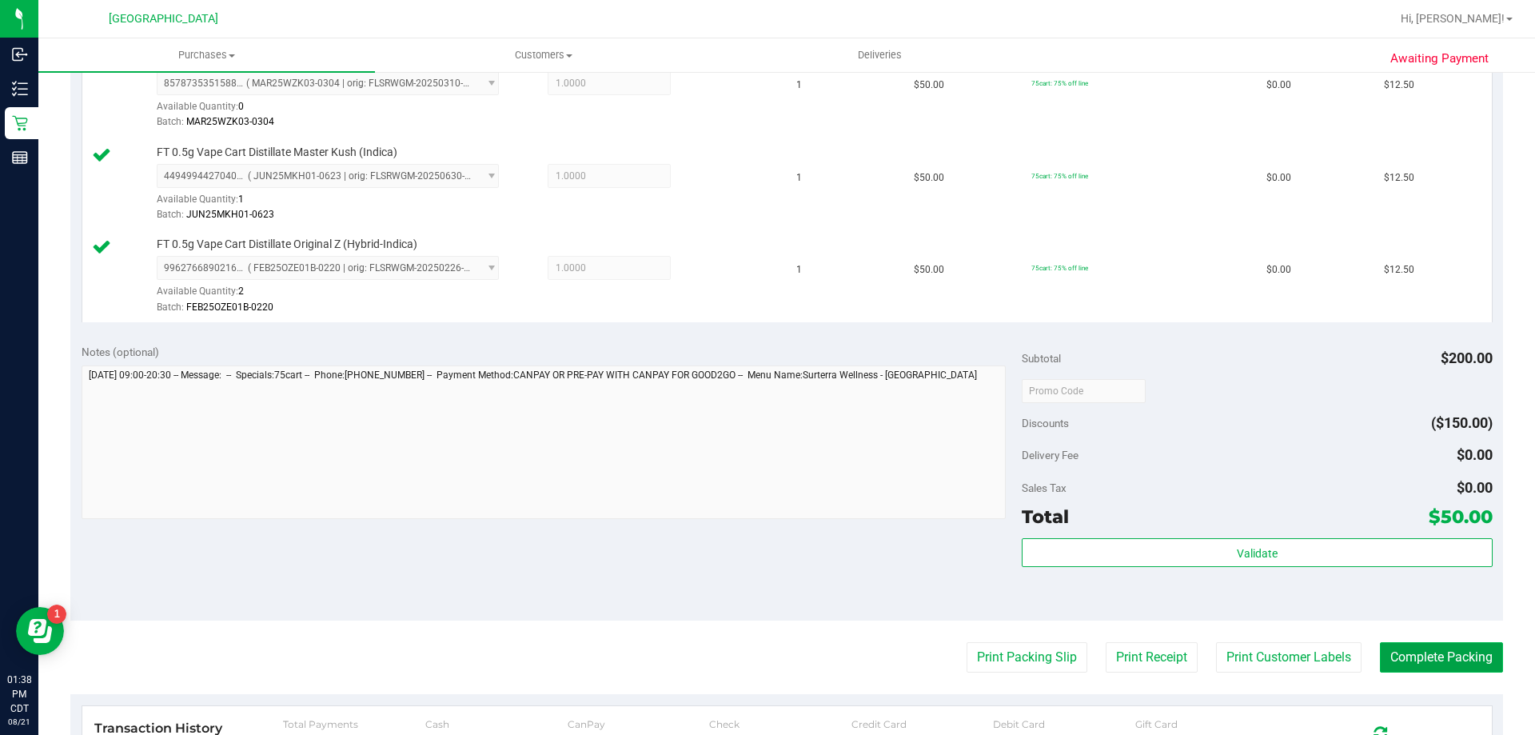
click at [1467, 661] on button "Complete Packing" at bounding box center [1441, 657] width 123 height 30
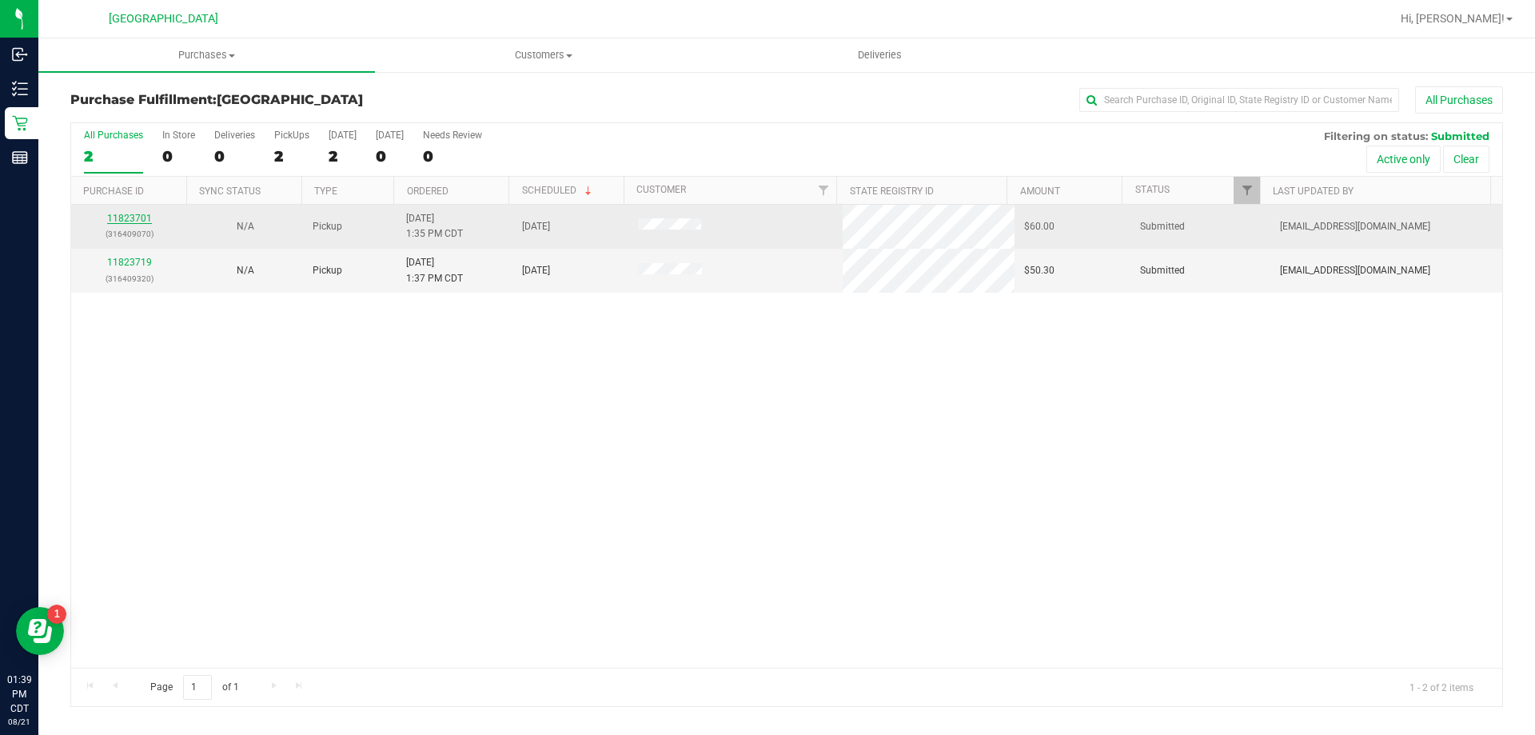
click at [142, 219] on link "11823701" at bounding box center [129, 218] width 45 height 11
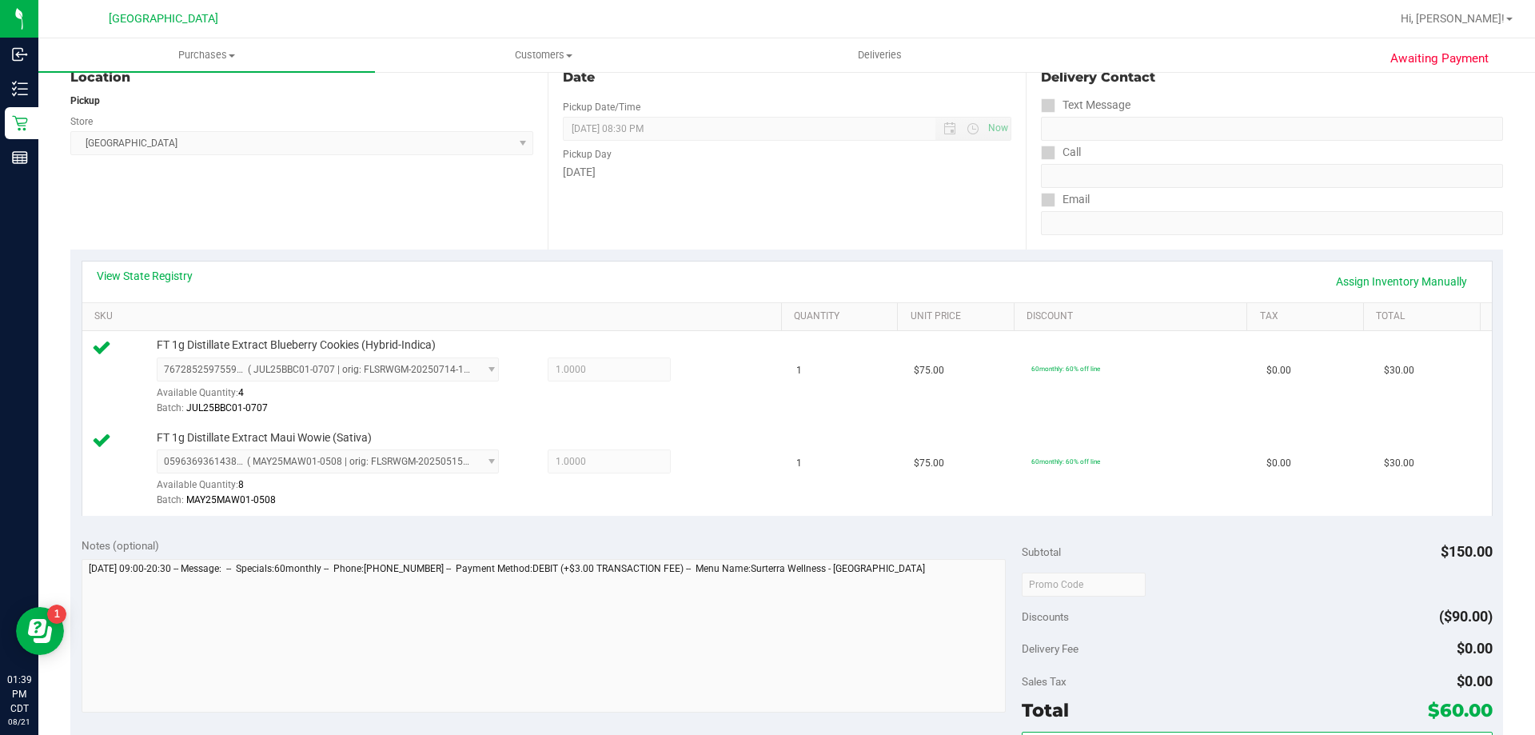
scroll to position [240, 0]
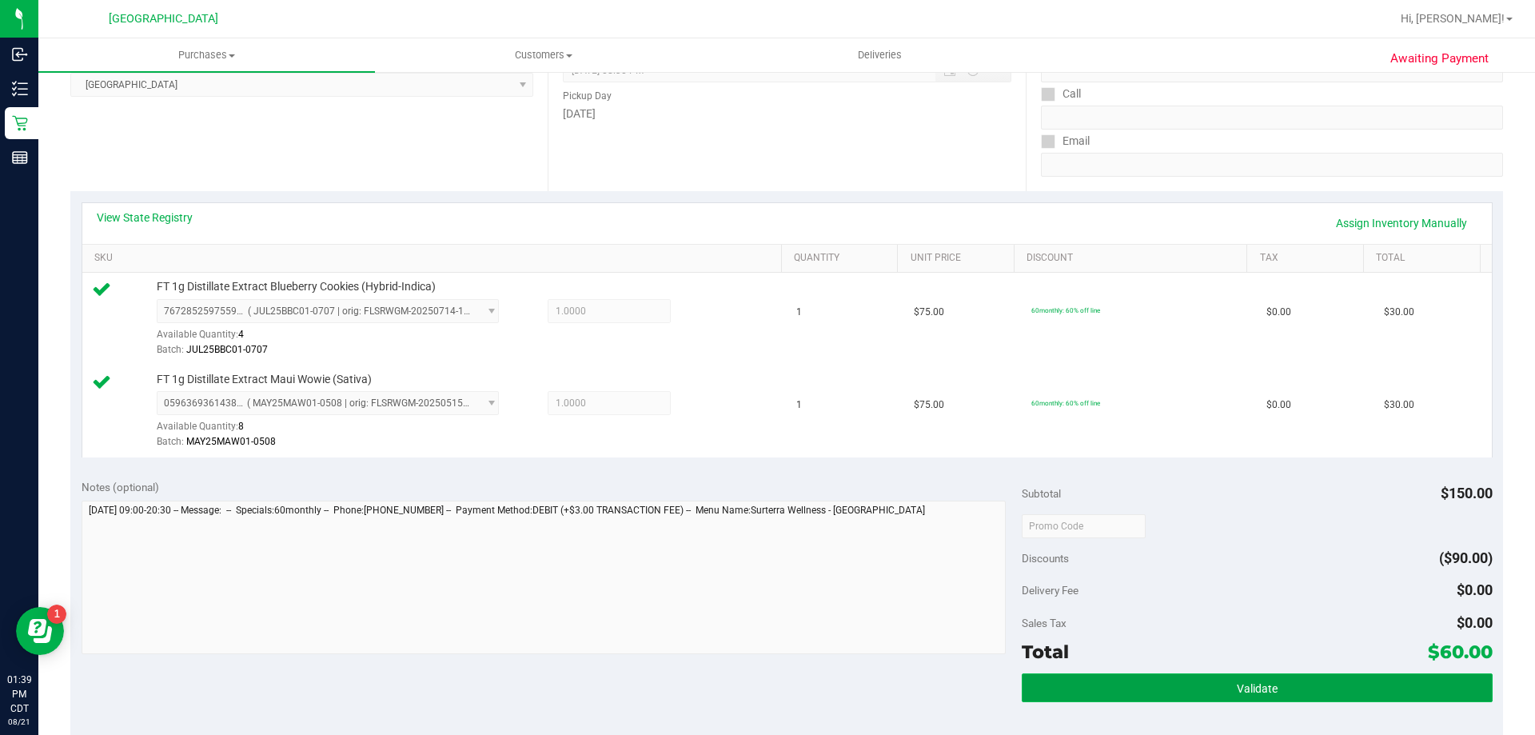
click at [1166, 687] on button "Validate" at bounding box center [1257, 687] width 470 height 29
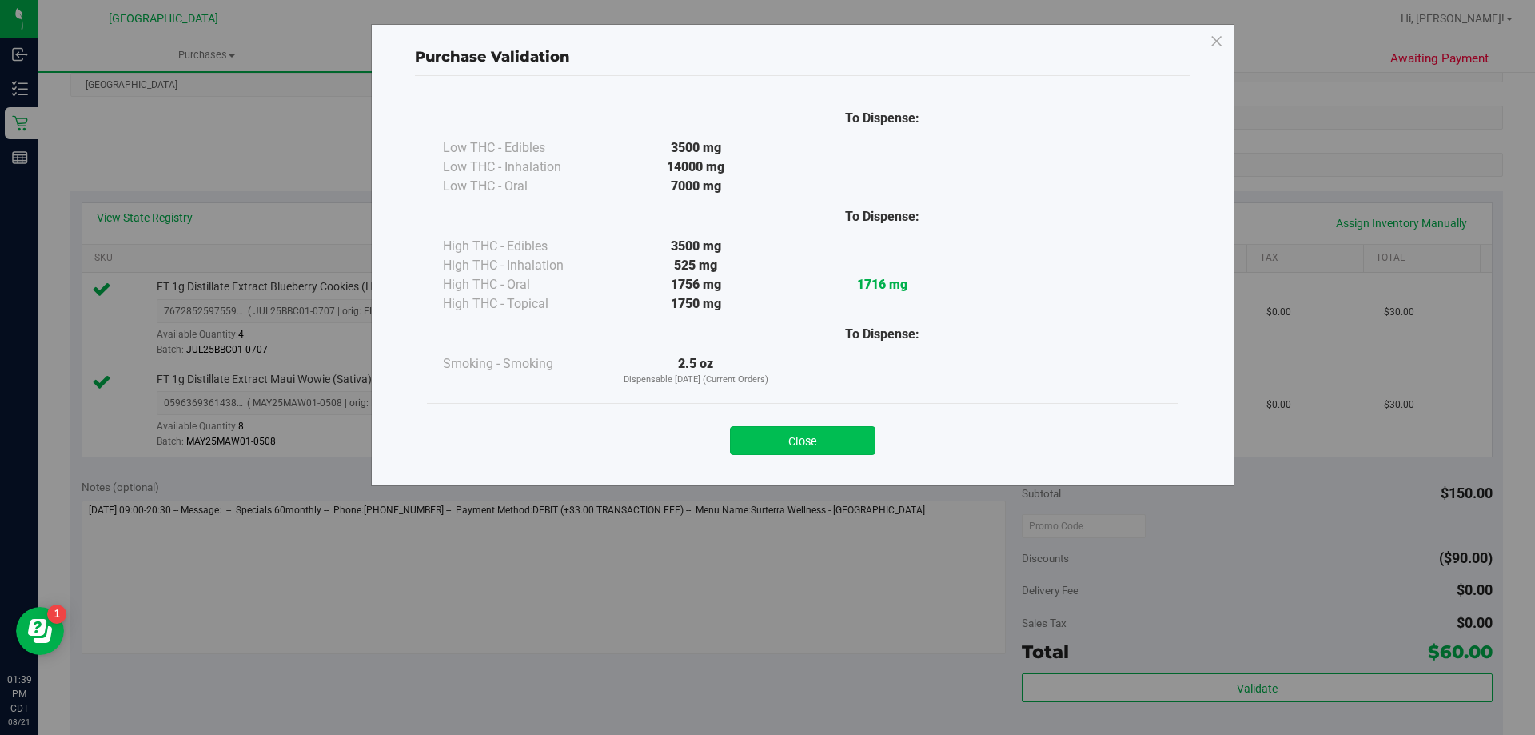
click at [778, 440] on button "Close" at bounding box center [803, 440] width 146 height 29
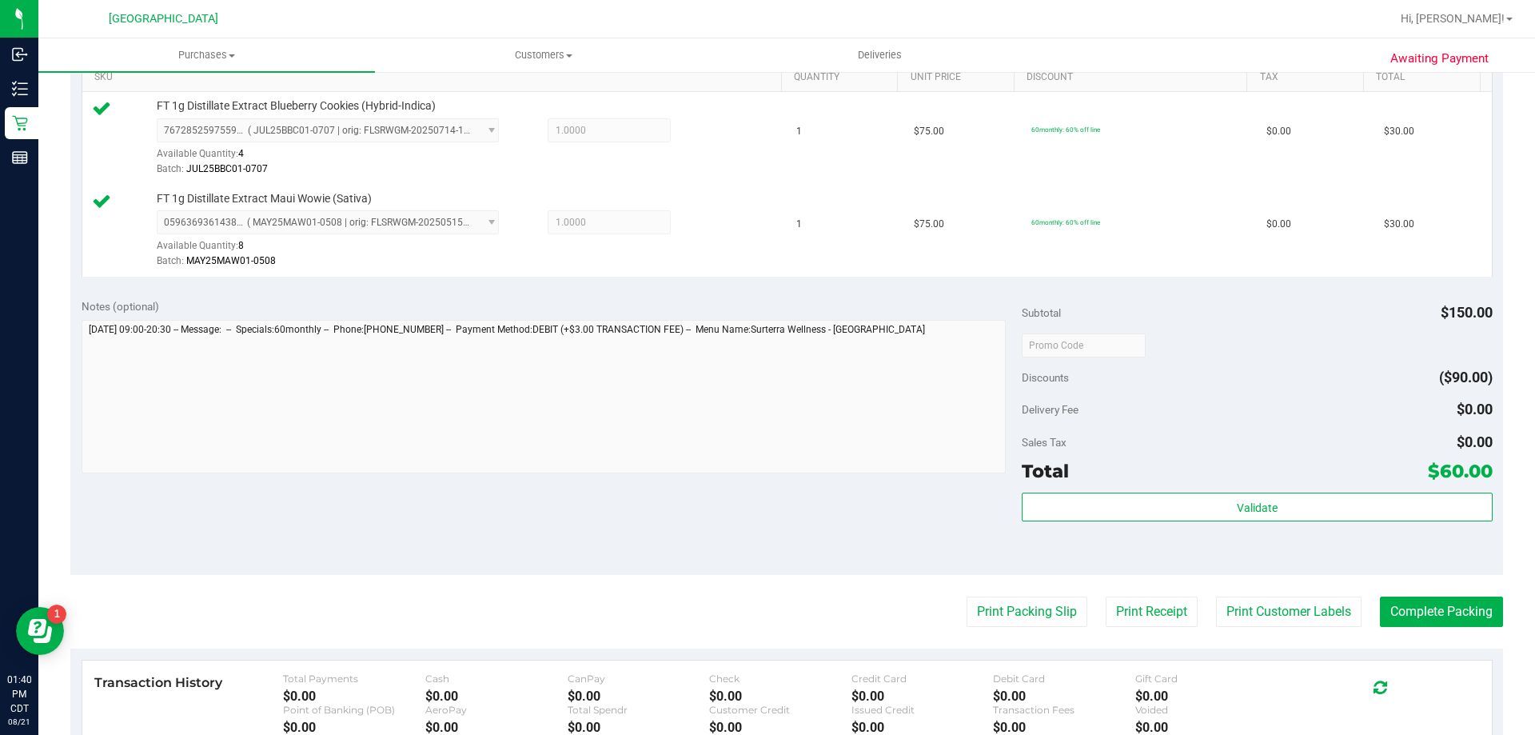
scroll to position [560, 0]
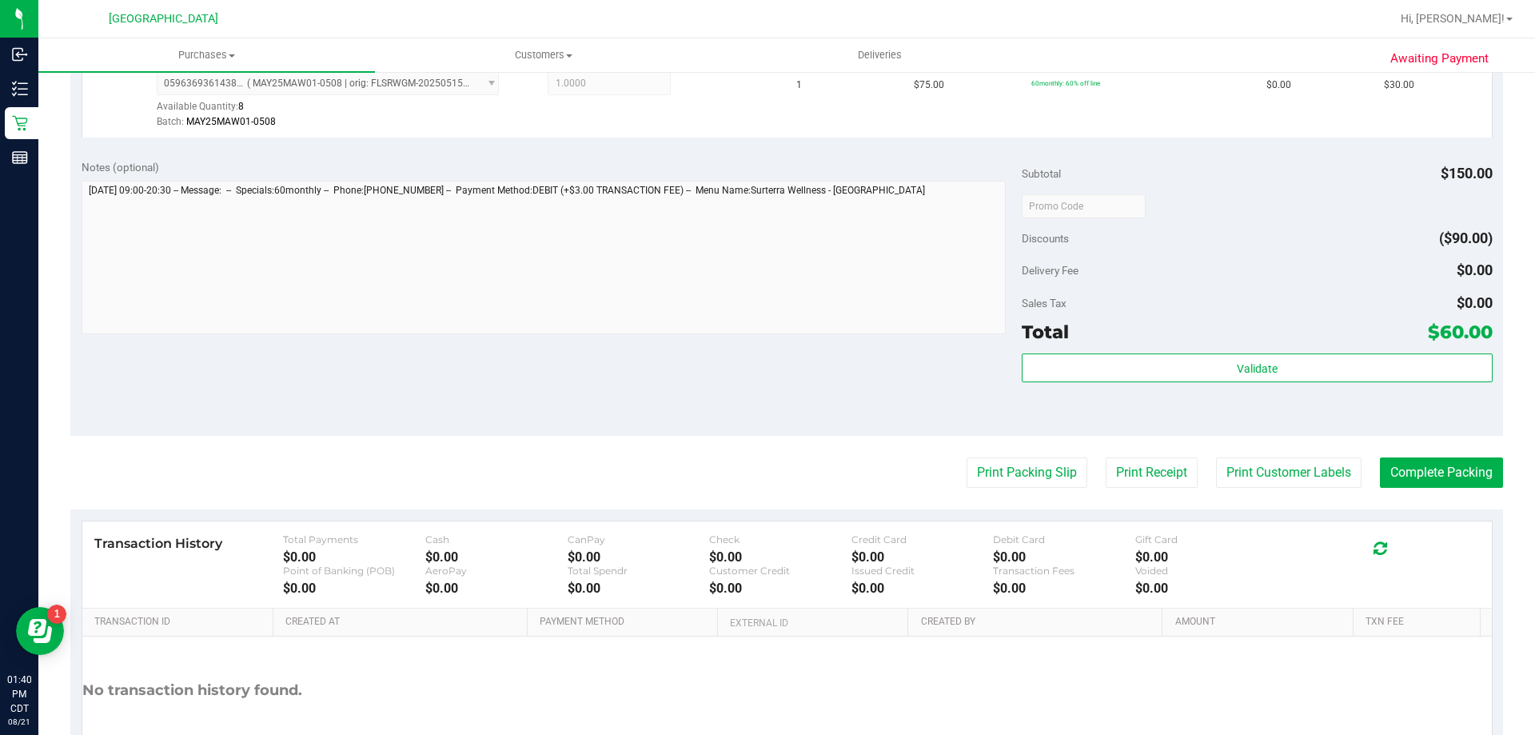
click at [1041, 455] on purchase-details "Back Edit Purchase Cancel Purchase View Profile # 11823701 BioTrack ID: - Submi…" at bounding box center [786, 168] width 1433 height 1282
click at [1037, 473] on button "Print Packing Slip" at bounding box center [1027, 472] width 121 height 30
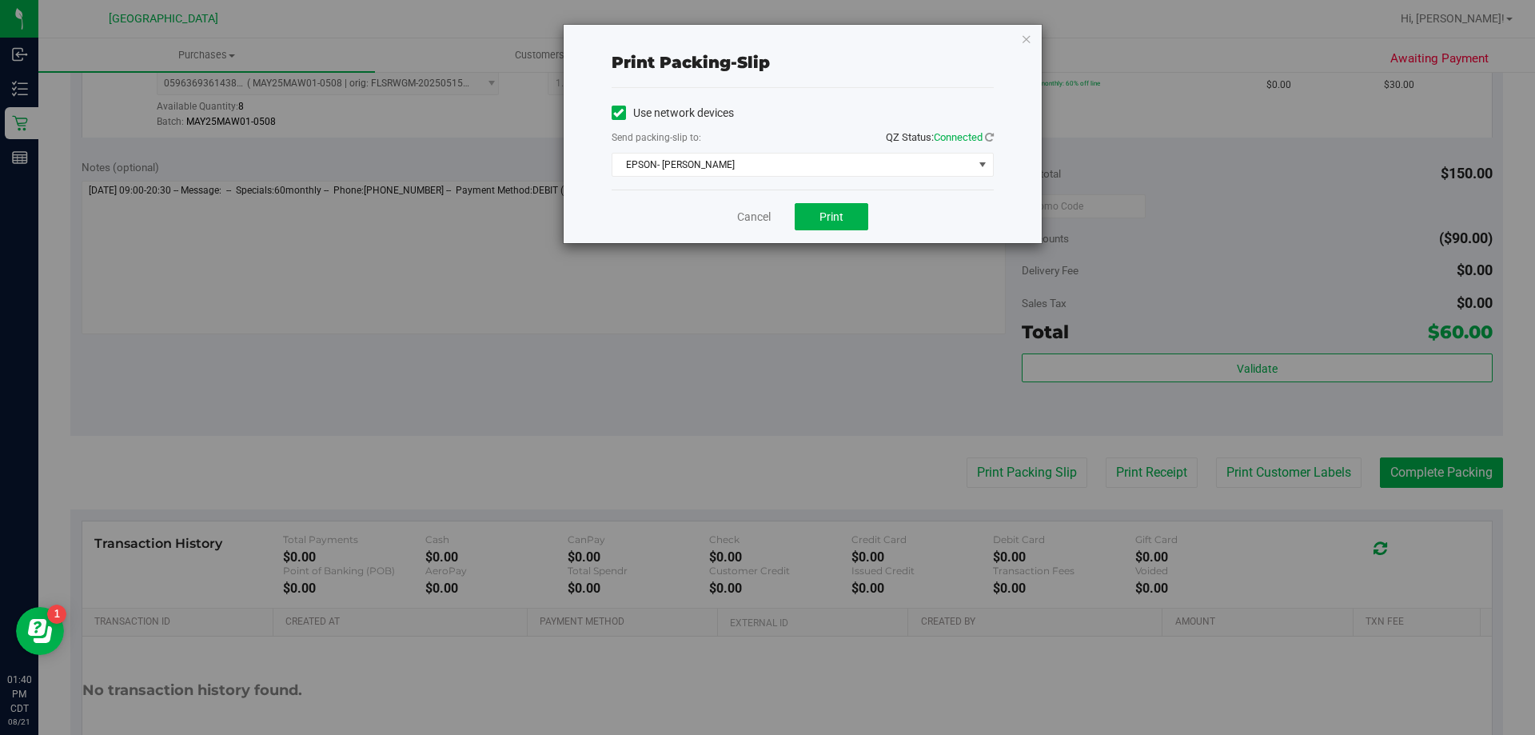
click at [806, 195] on div "Cancel Print" at bounding box center [803, 217] width 382 height 54
click at [814, 215] on button "Print" at bounding box center [832, 216] width 74 height 27
click at [757, 219] on link "Cancel" at bounding box center [754, 217] width 34 height 17
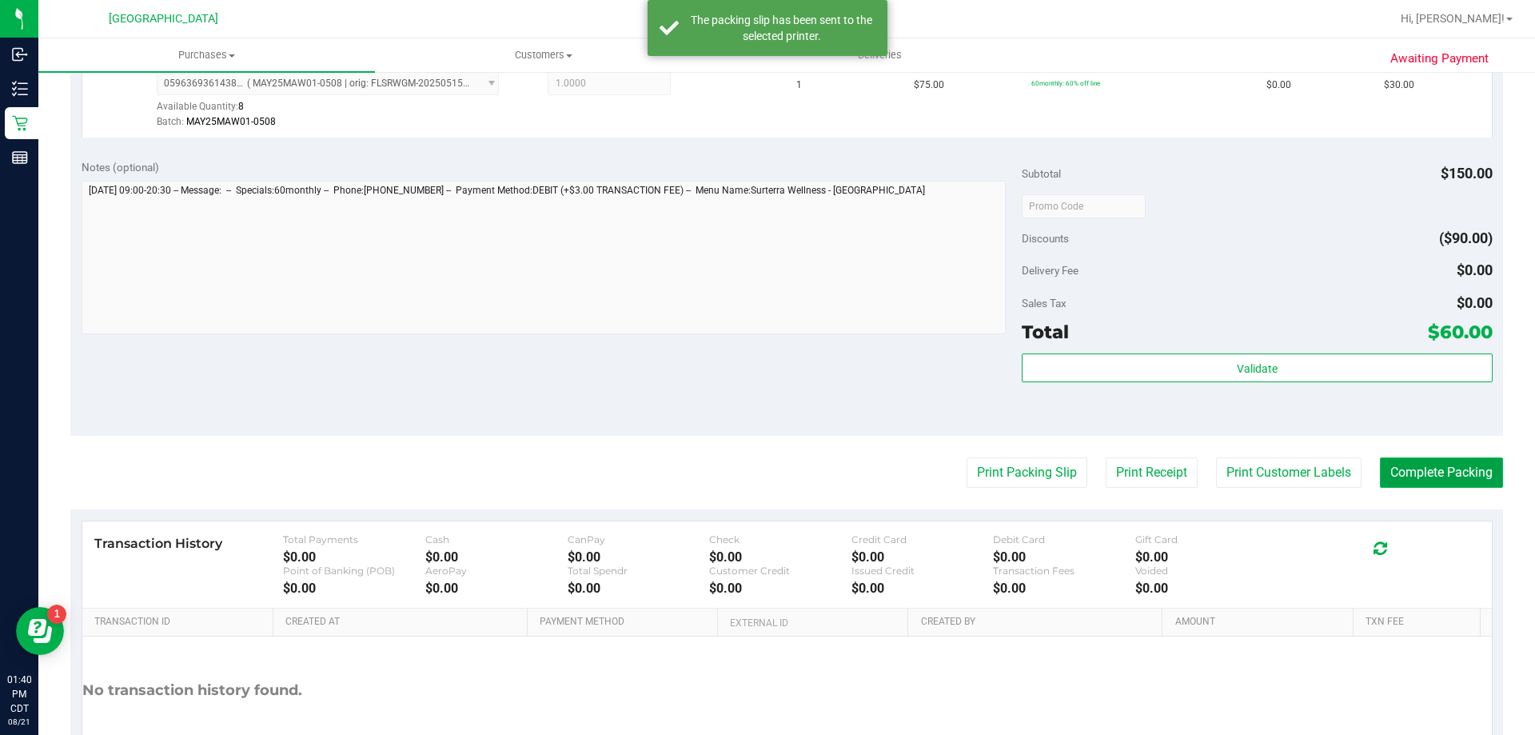
click at [1433, 471] on button "Complete Packing" at bounding box center [1441, 472] width 123 height 30
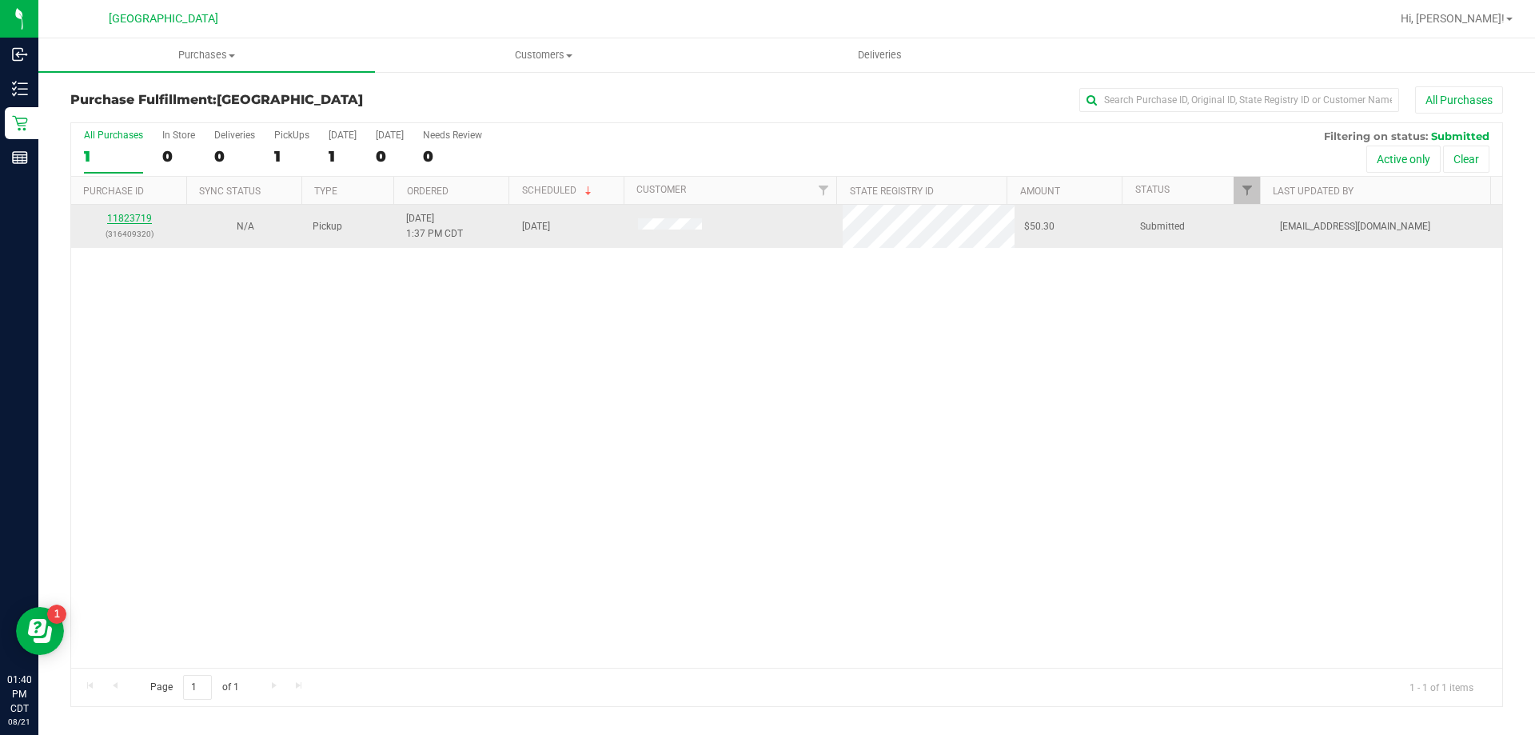
click at [128, 222] on link "11823719" at bounding box center [129, 218] width 45 height 11
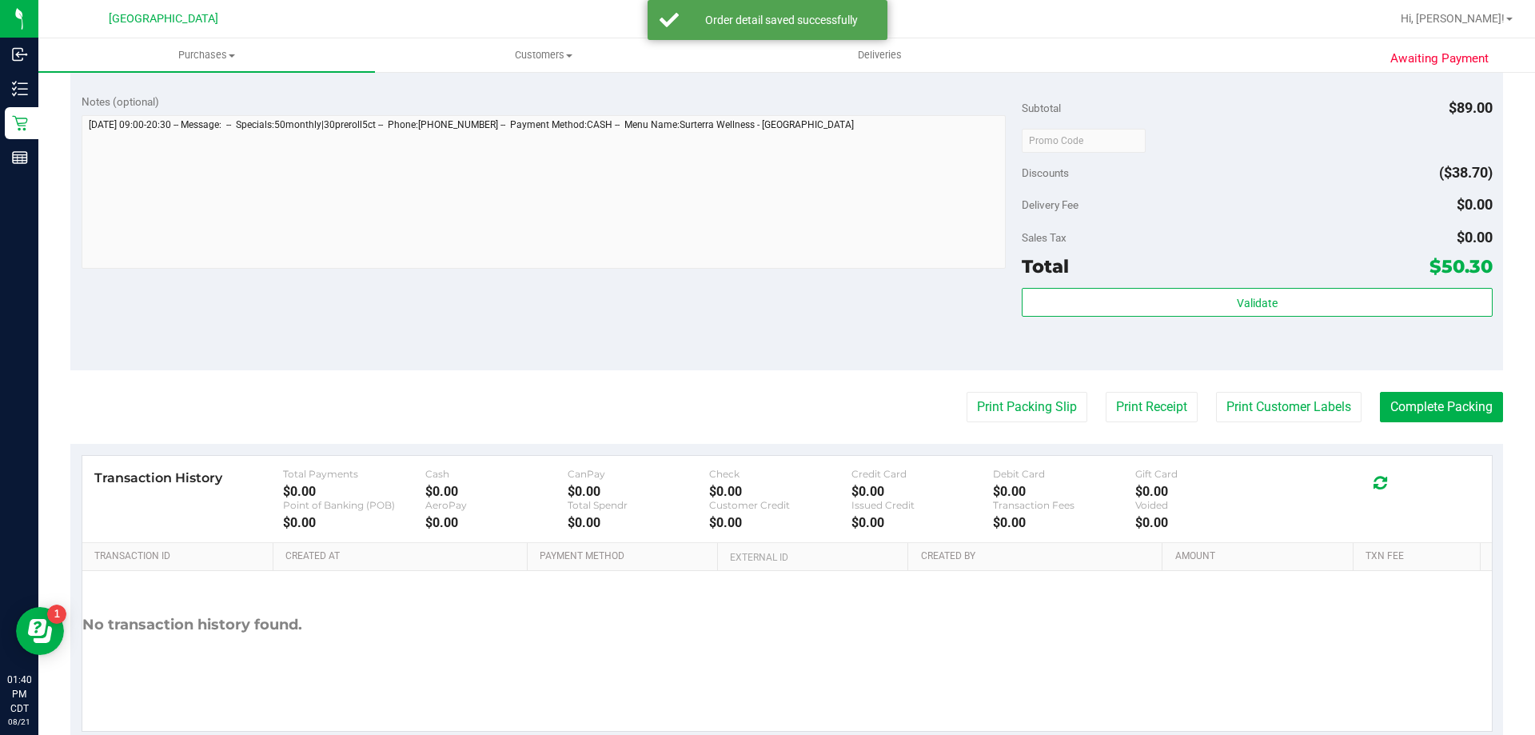
scroll to position [640, 0]
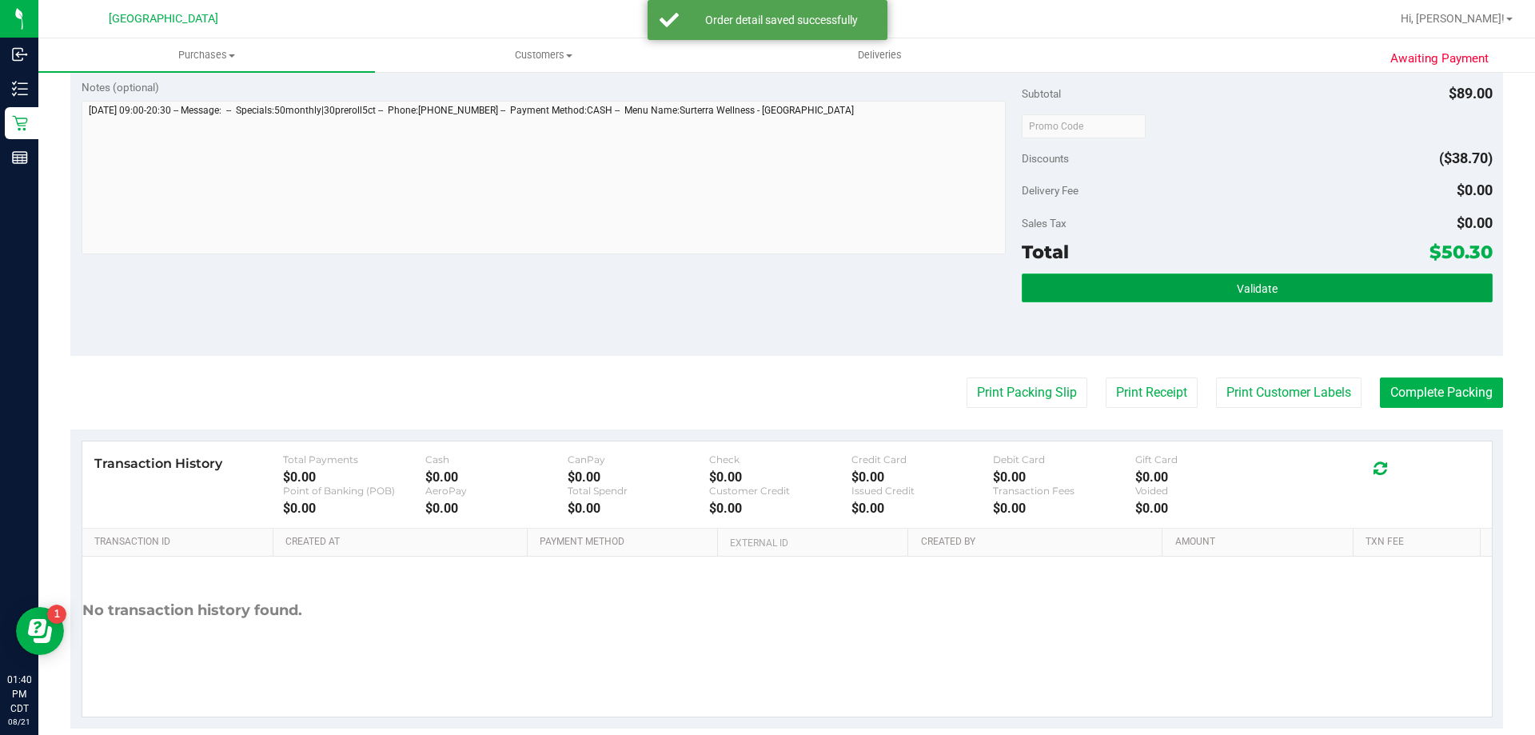
click at [1331, 285] on button "Validate" at bounding box center [1257, 288] width 470 height 29
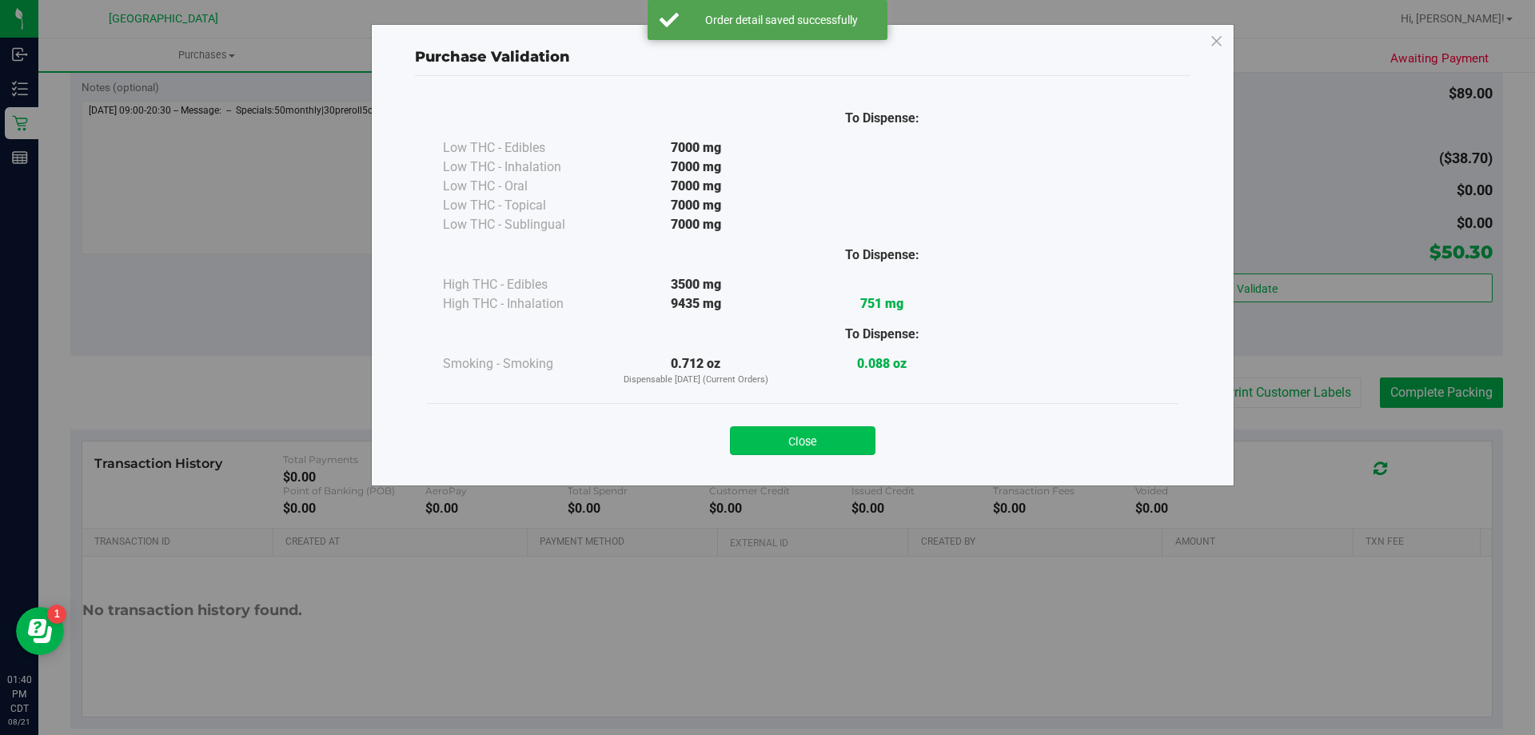
click at [773, 435] on button "Close" at bounding box center [803, 440] width 146 height 29
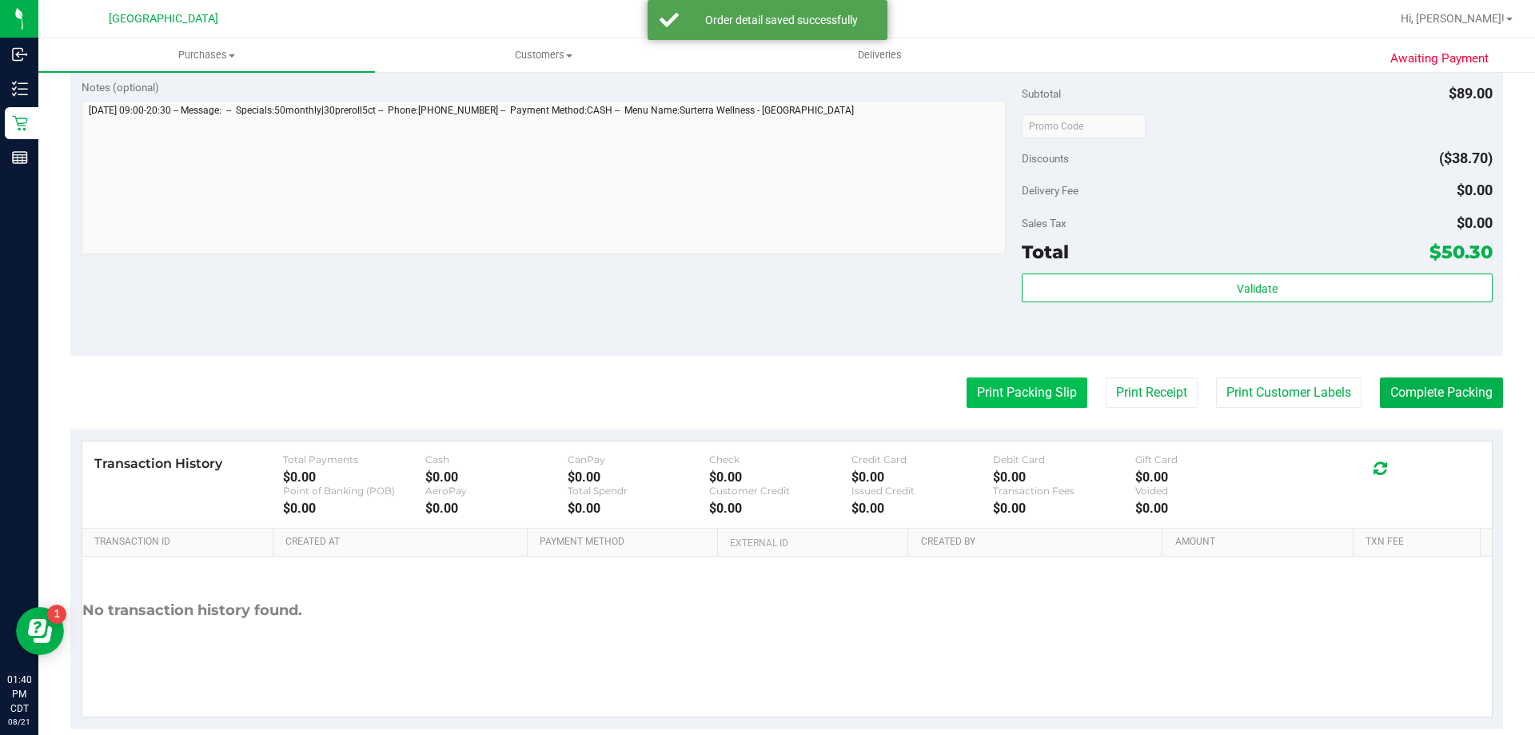
click at [985, 400] on button "Print Packing Slip" at bounding box center [1027, 392] width 121 height 30
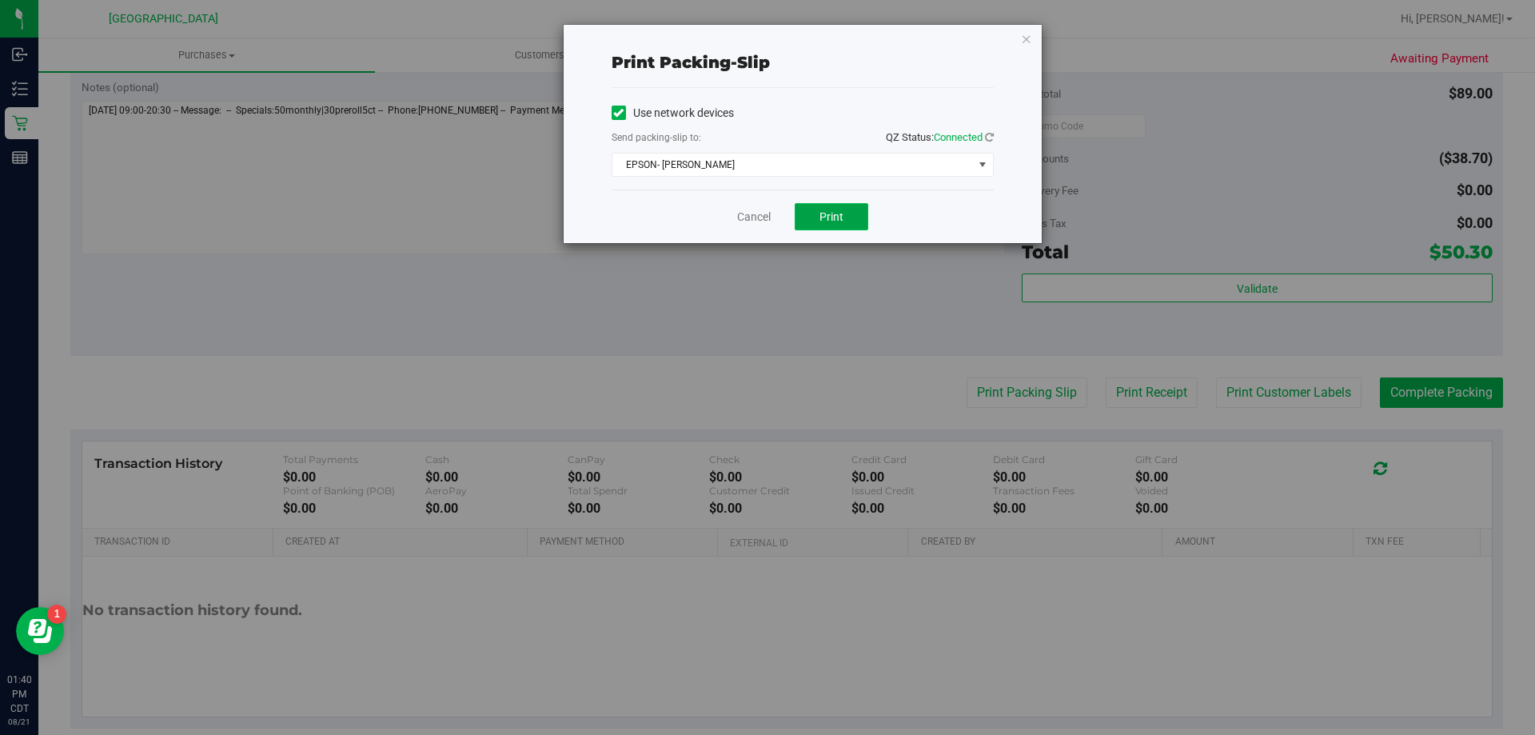
click at [812, 216] on button "Print" at bounding box center [832, 216] width 74 height 27
click at [763, 214] on link "Cancel" at bounding box center [754, 217] width 34 height 17
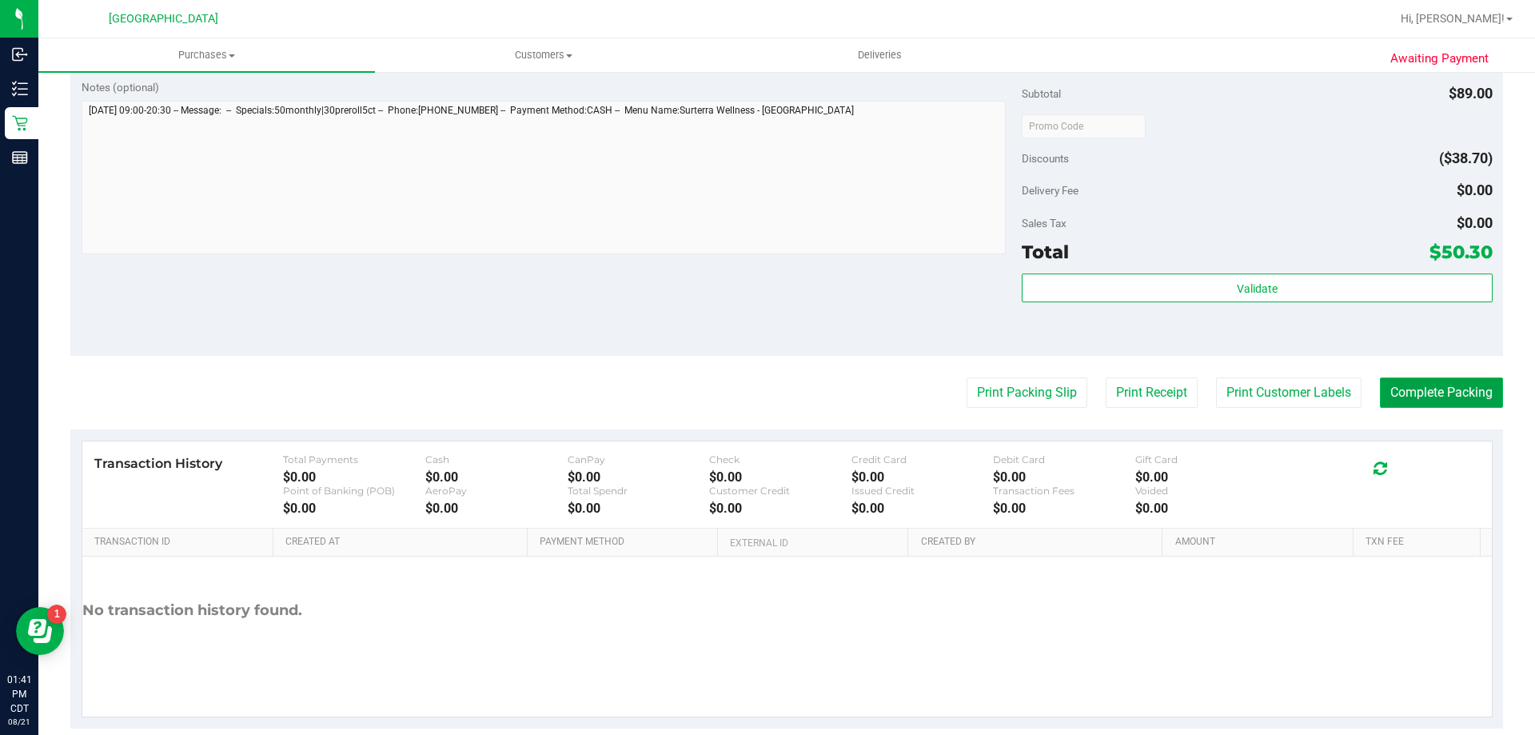
click at [1468, 388] on button "Complete Packing" at bounding box center [1441, 392] width 123 height 30
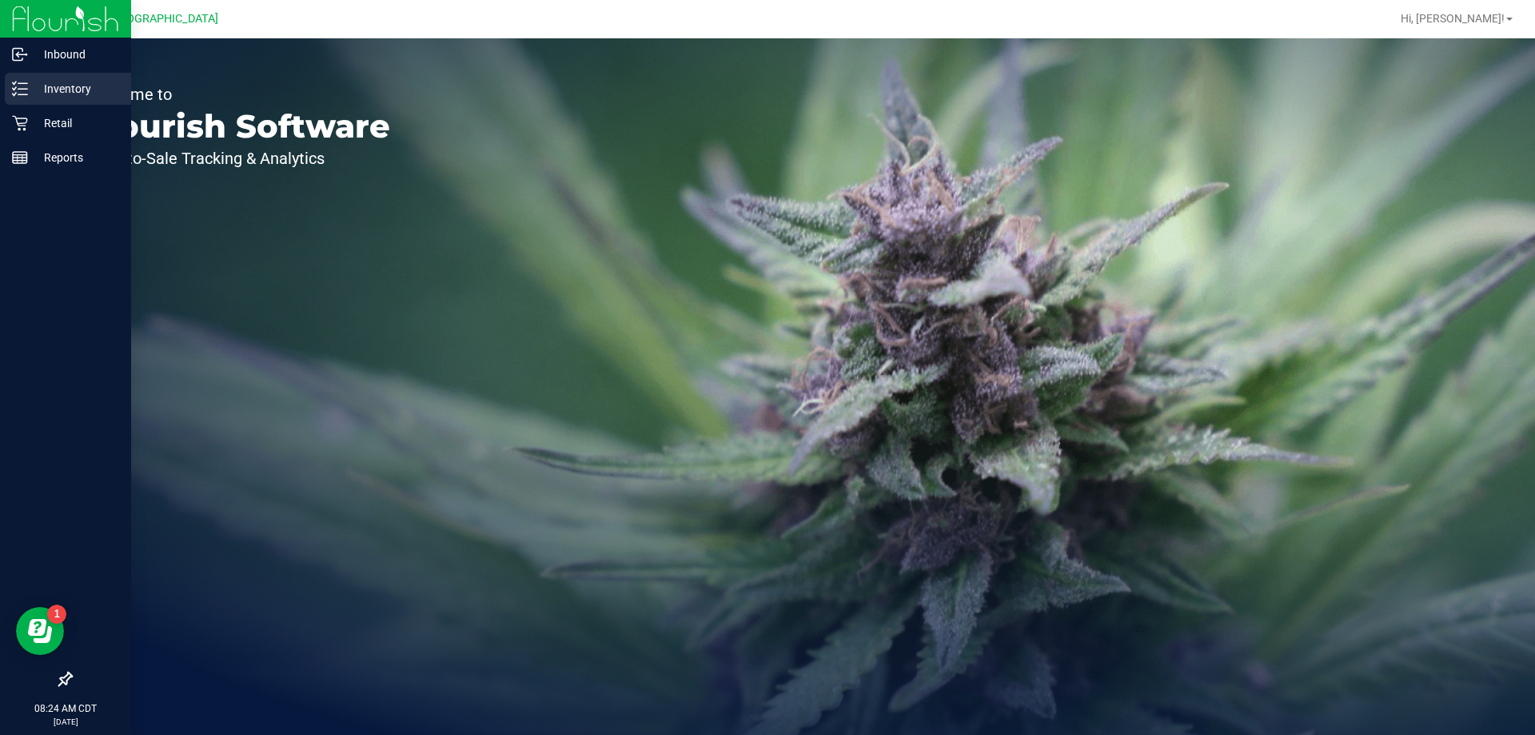
click at [54, 94] on p "Inventory" at bounding box center [76, 88] width 96 height 19
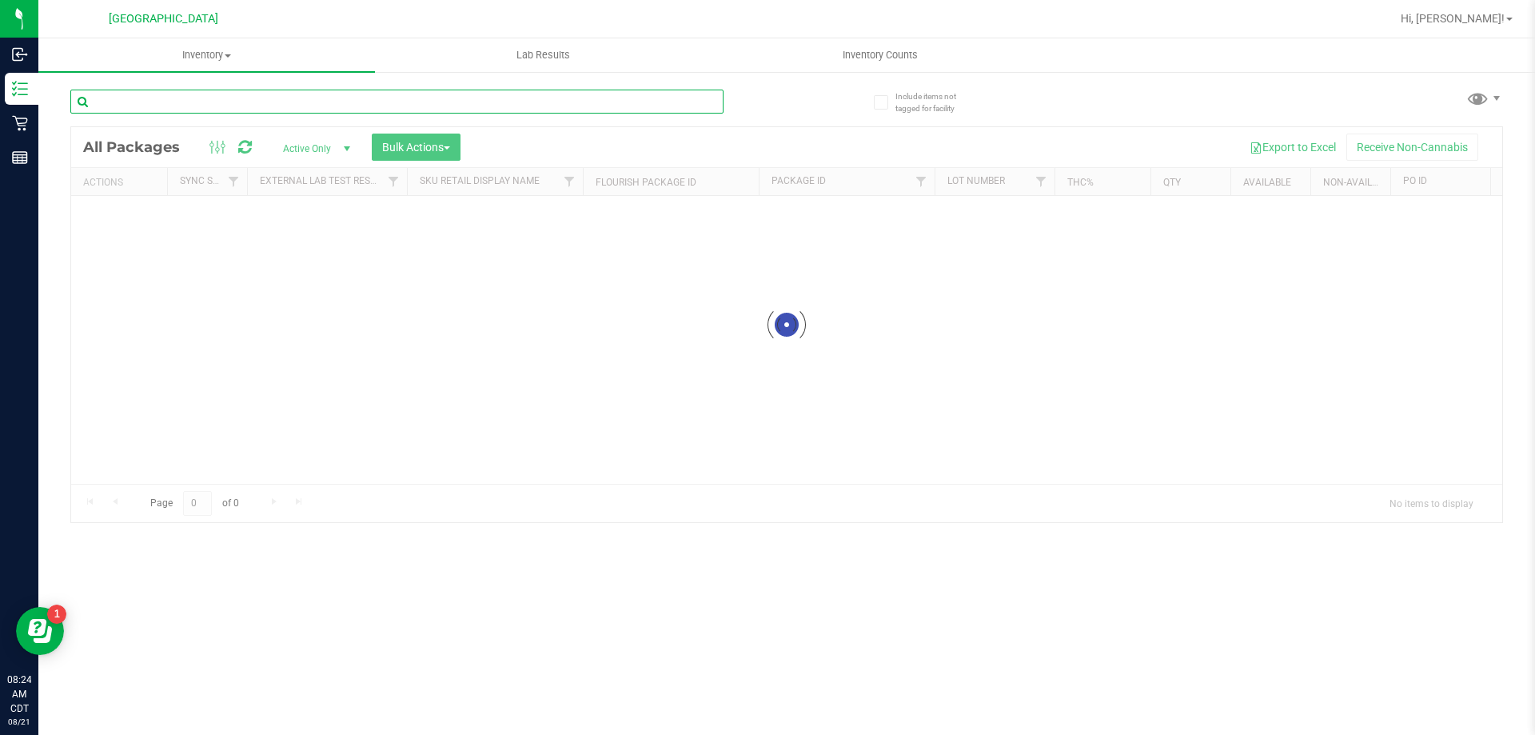
click at [317, 99] on div "Inventory All packages All inventory Waste log Create inventory Lab Results Inv…" at bounding box center [786, 386] width 1497 height 697
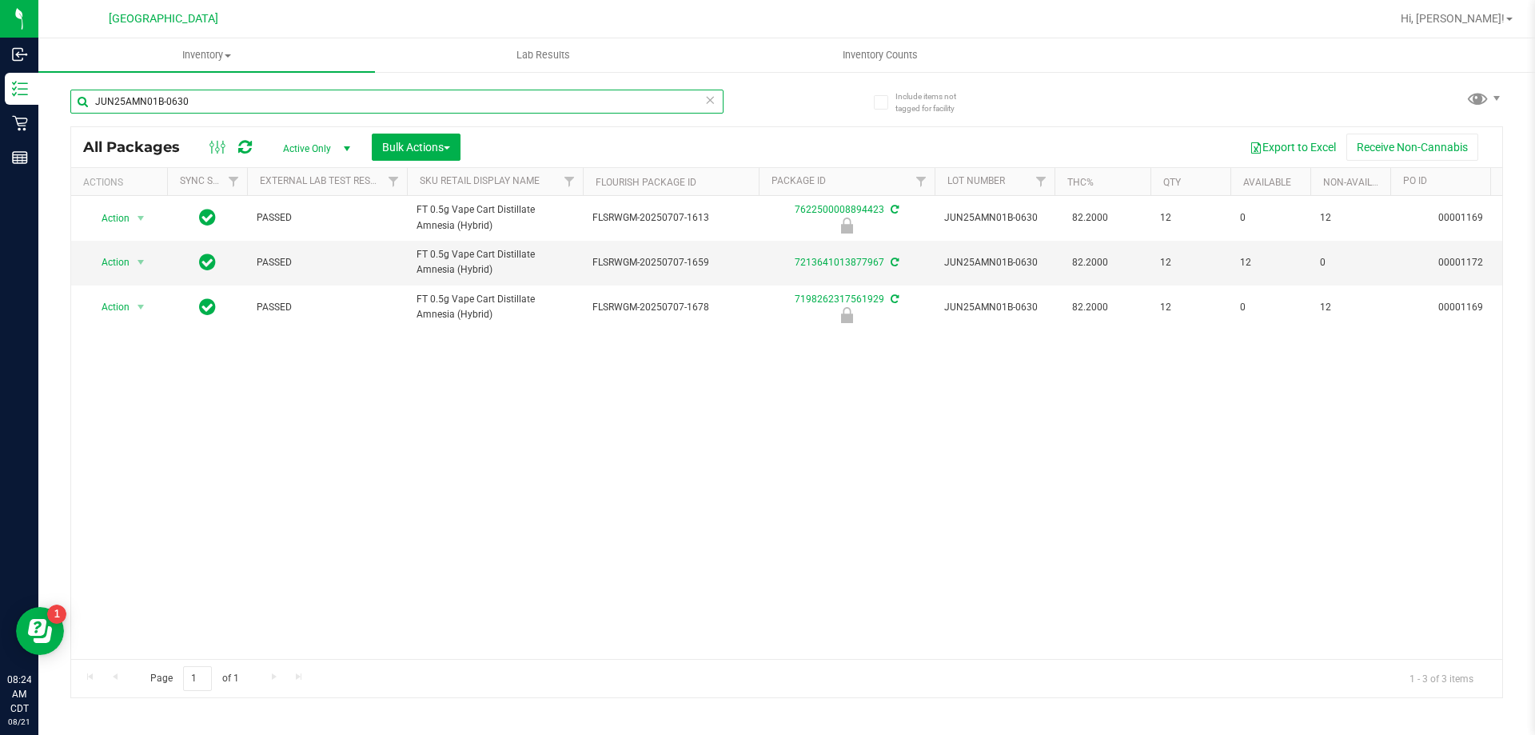
type input "JUN25AMN01B-0630"
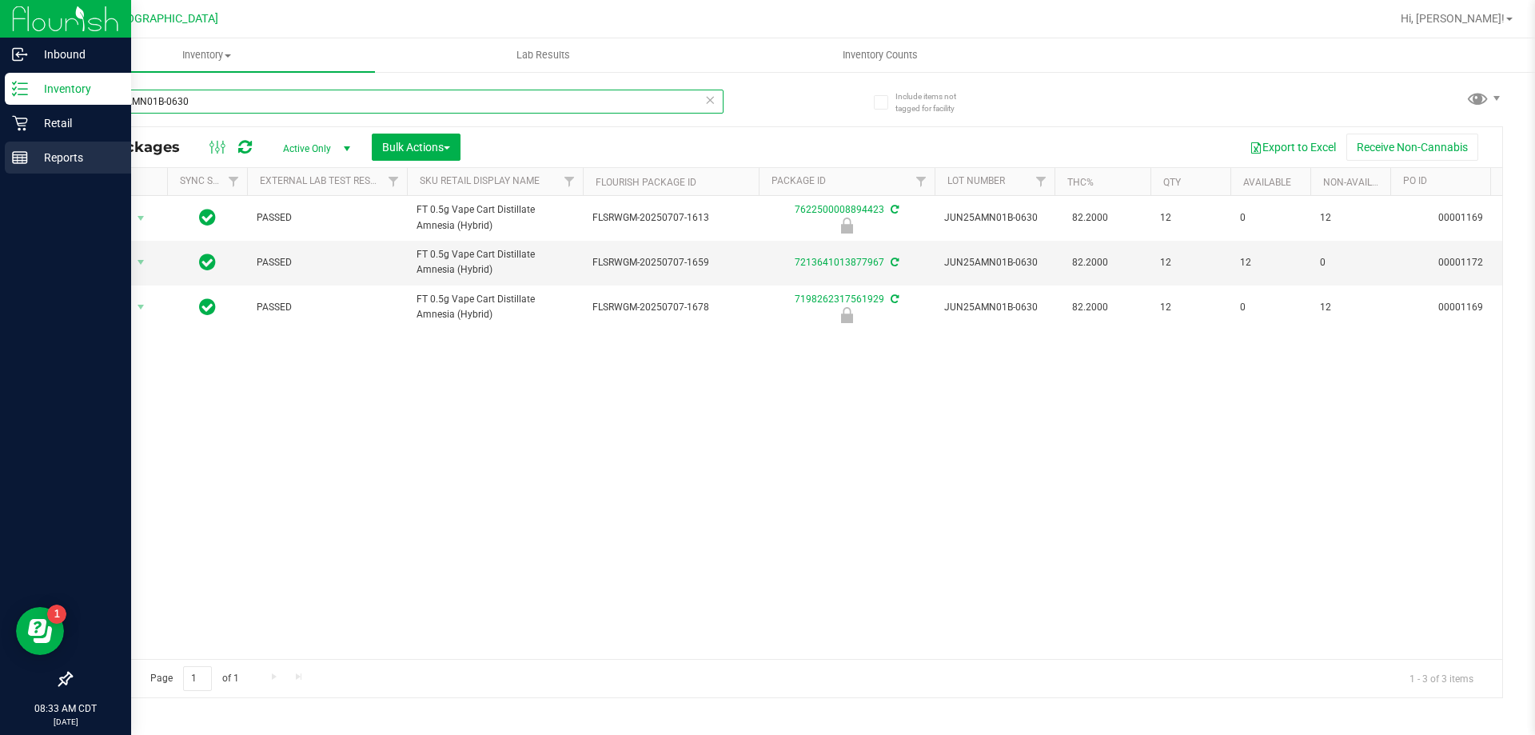
drag, startPoint x: 276, startPoint y: 104, endPoint x: 0, endPoint y: 170, distance: 283.8
click at [0, 170] on div "Inbound Inventory Retail Reports 08:33 AM CDT 08/21/2025 08/21 Panama City WC H…" at bounding box center [767, 367] width 1535 height 735
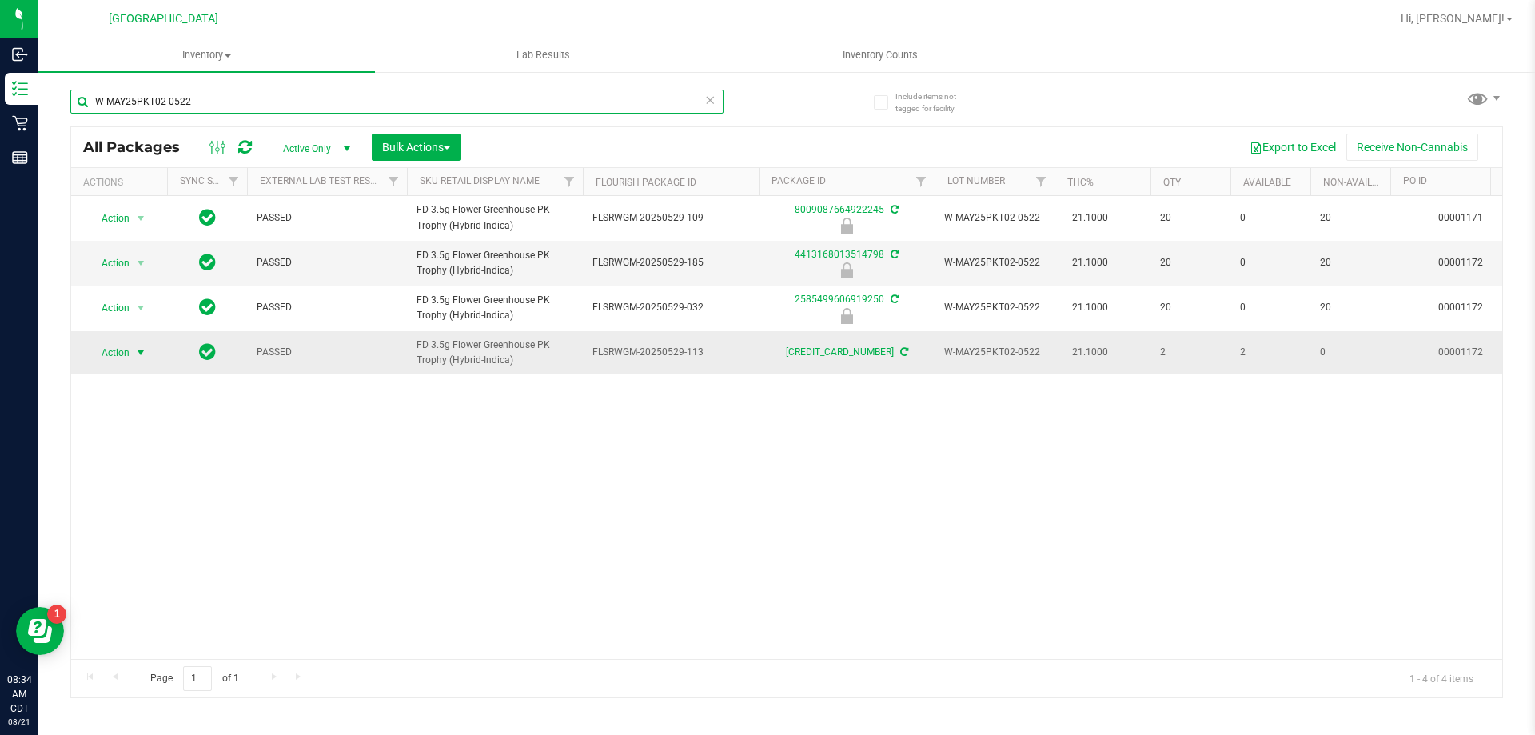
type input "W-MAY25PKT02-0522"
click at [122, 345] on span "Action" at bounding box center [108, 352] width 43 height 22
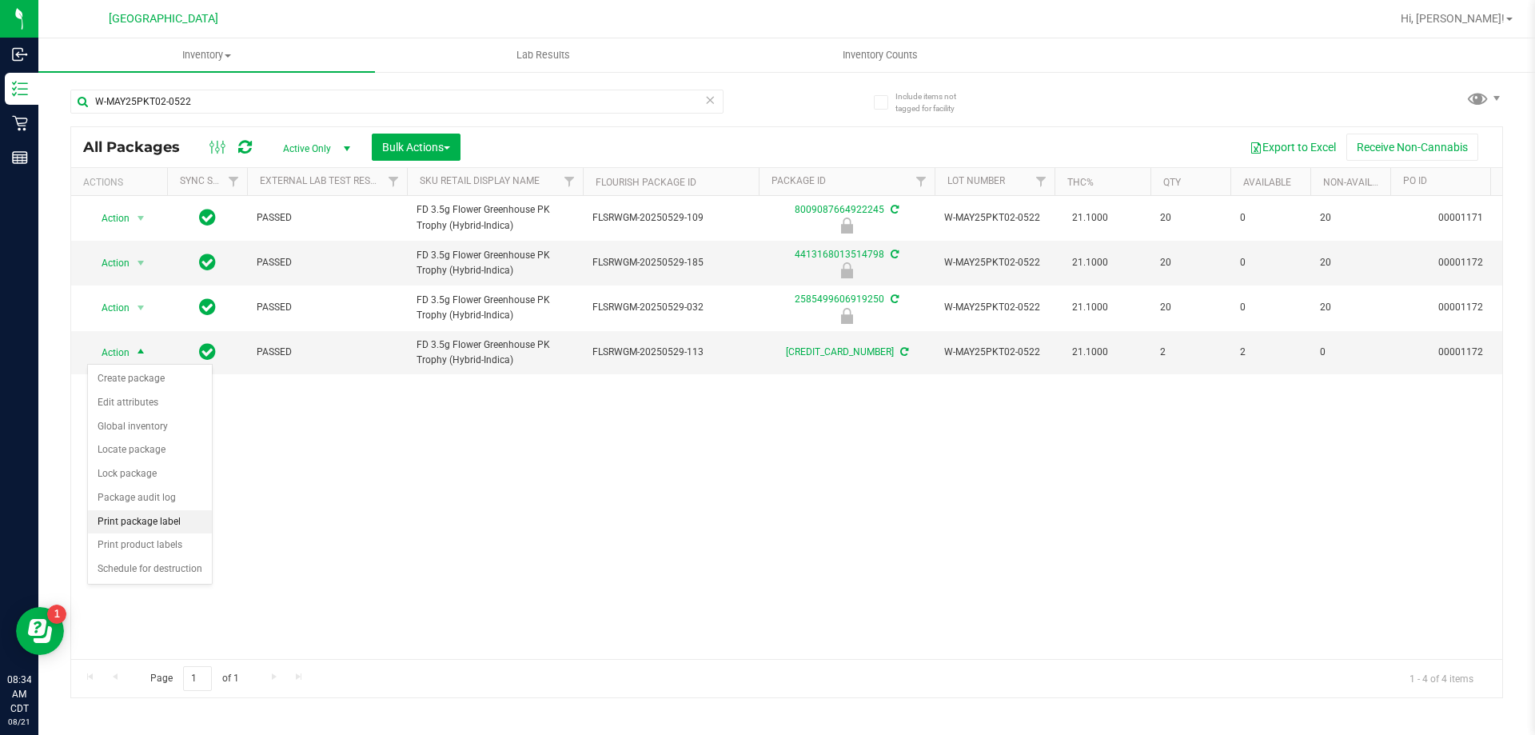
click at [156, 520] on li "Print package label" at bounding box center [150, 522] width 124 height 24
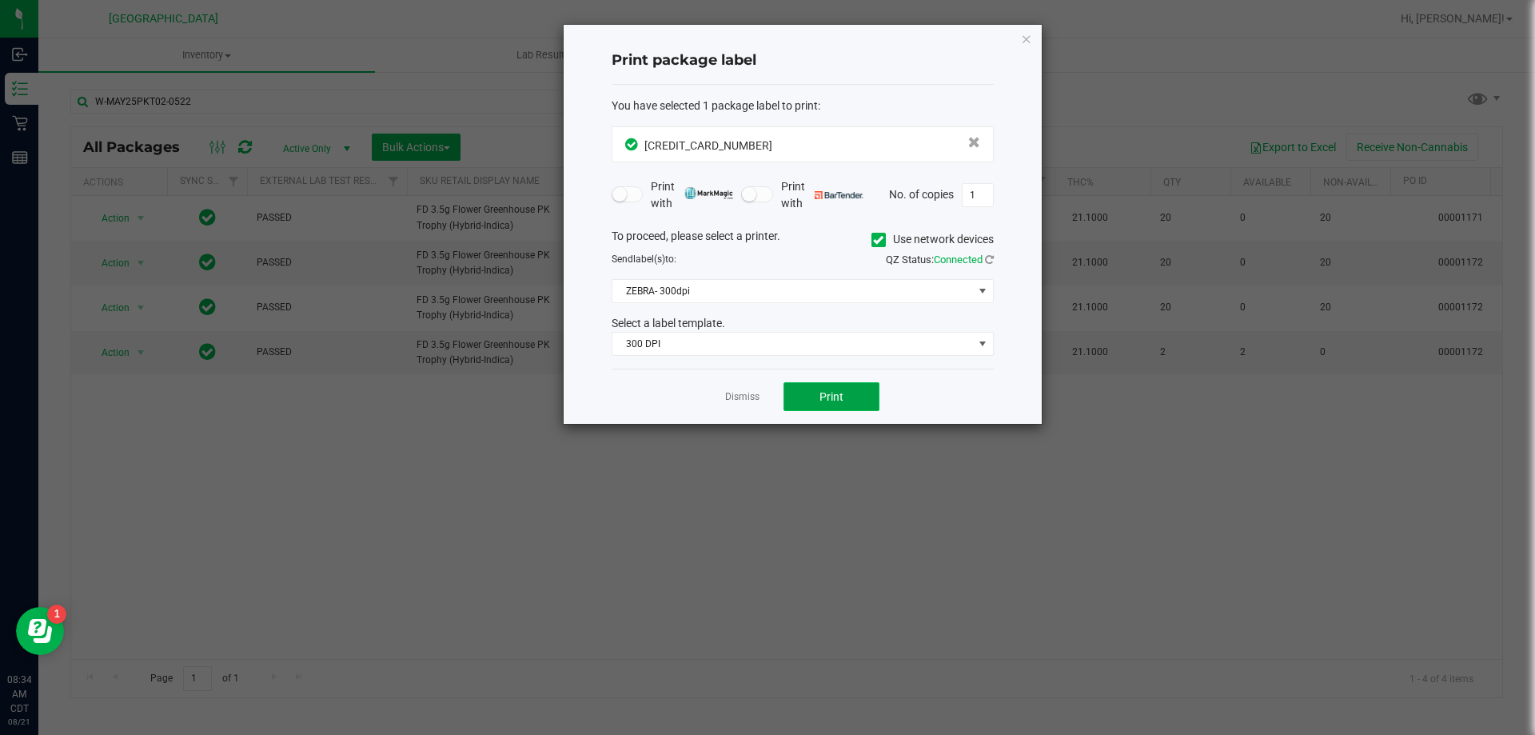
click at [817, 396] on button "Print" at bounding box center [832, 396] width 96 height 29
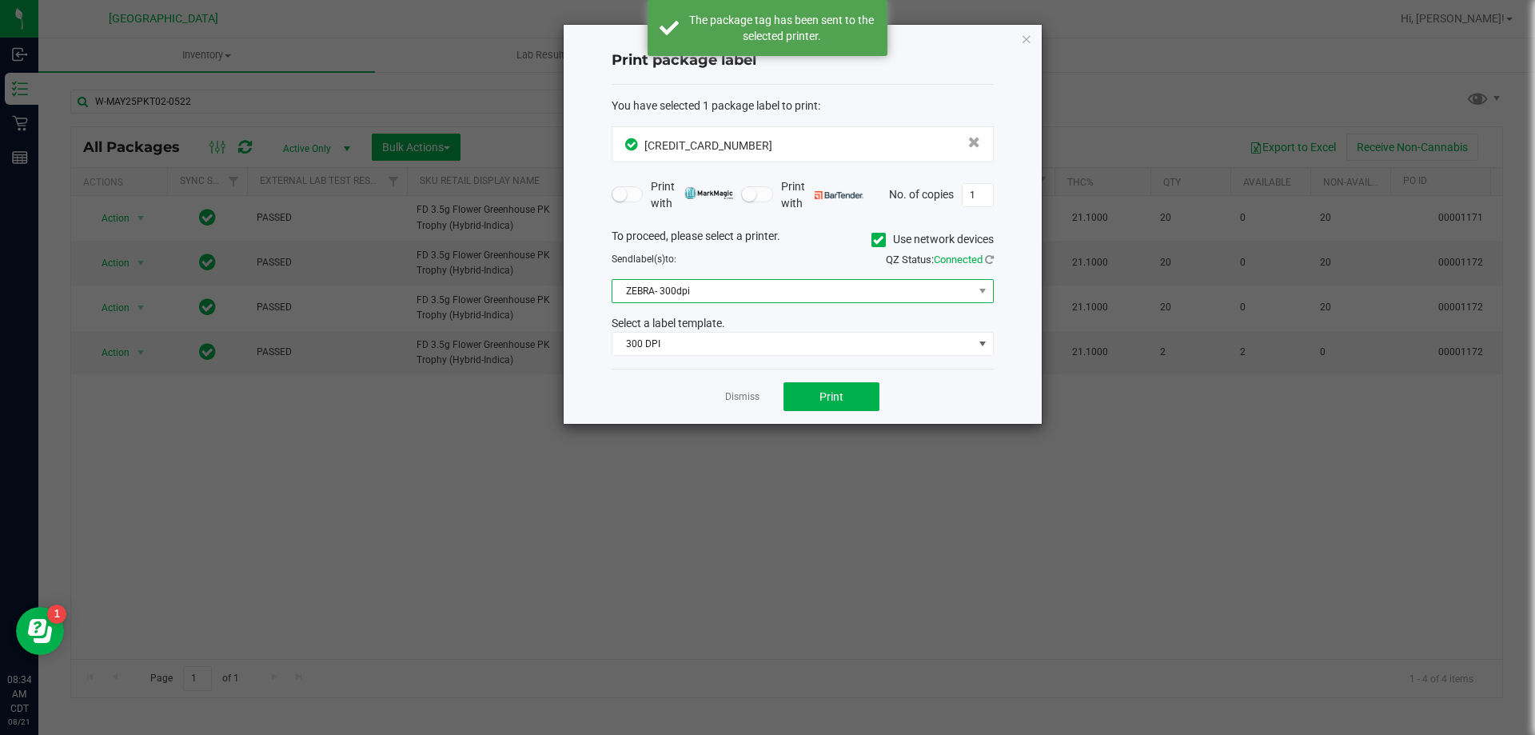
click at [741, 289] on span "ZEBRA- 300dpi" at bounding box center [793, 291] width 361 height 22
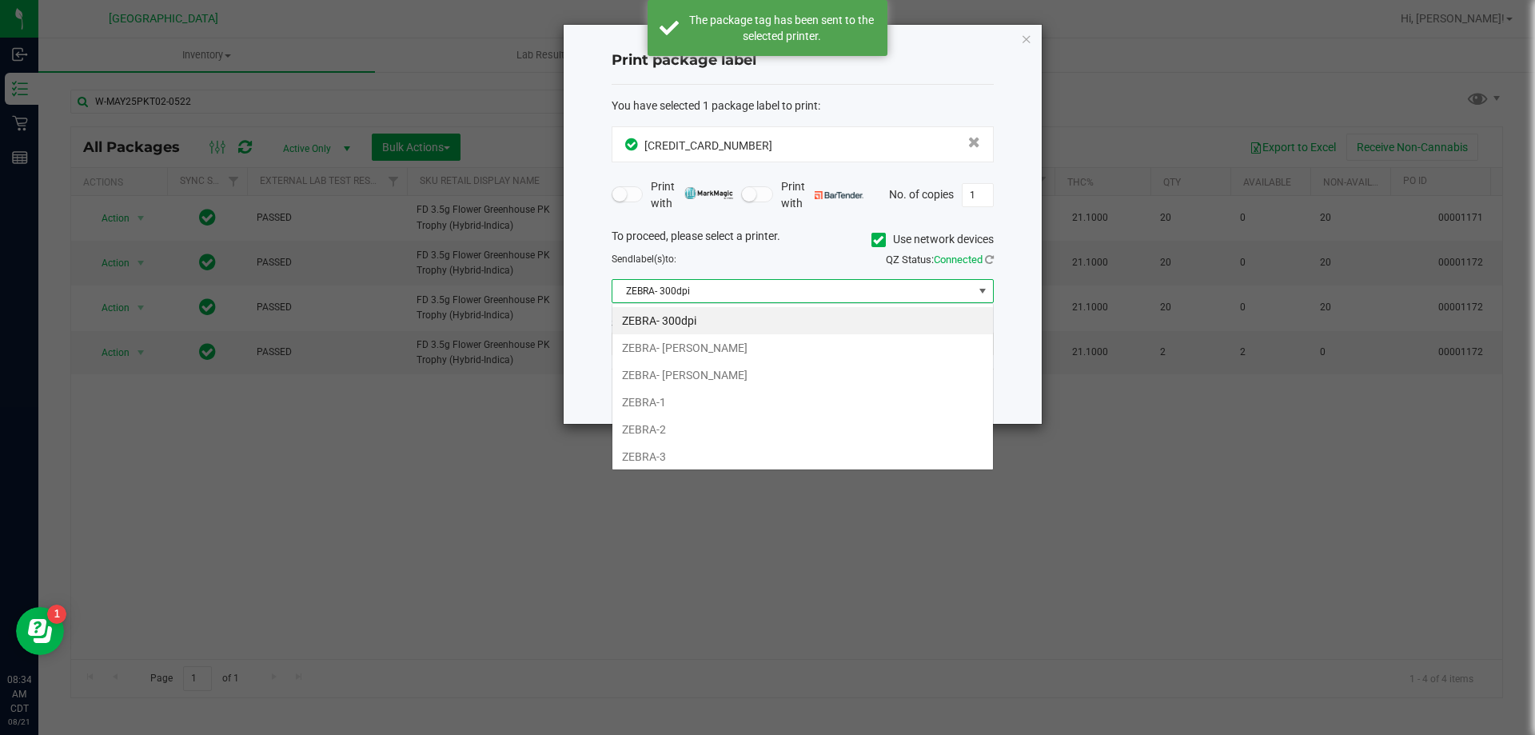
scroll to position [24, 382]
click at [710, 354] on li "ZEBRA- JAZMIN-WHITLEY" at bounding box center [803, 347] width 381 height 27
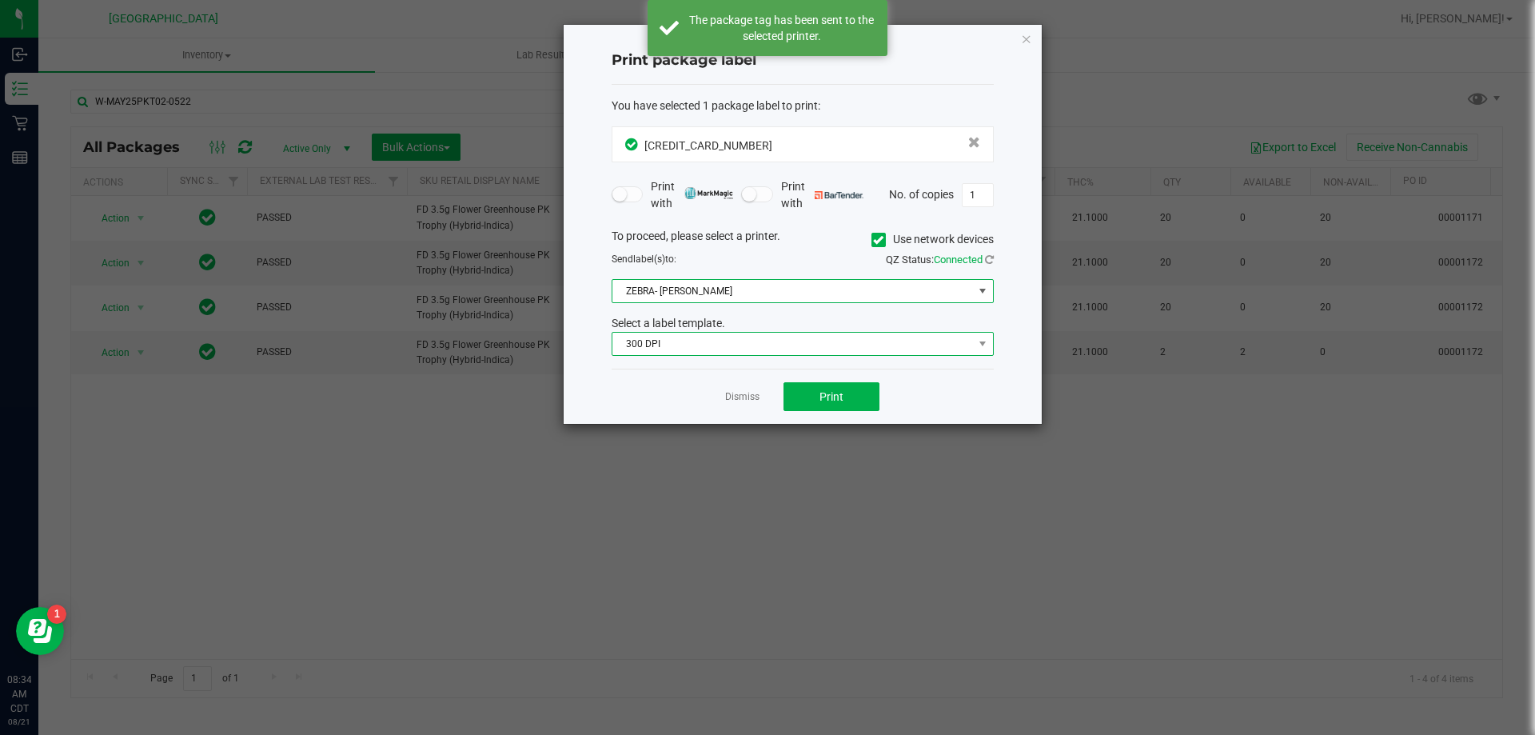
click at [710, 341] on span "300 DPI" at bounding box center [793, 344] width 361 height 22
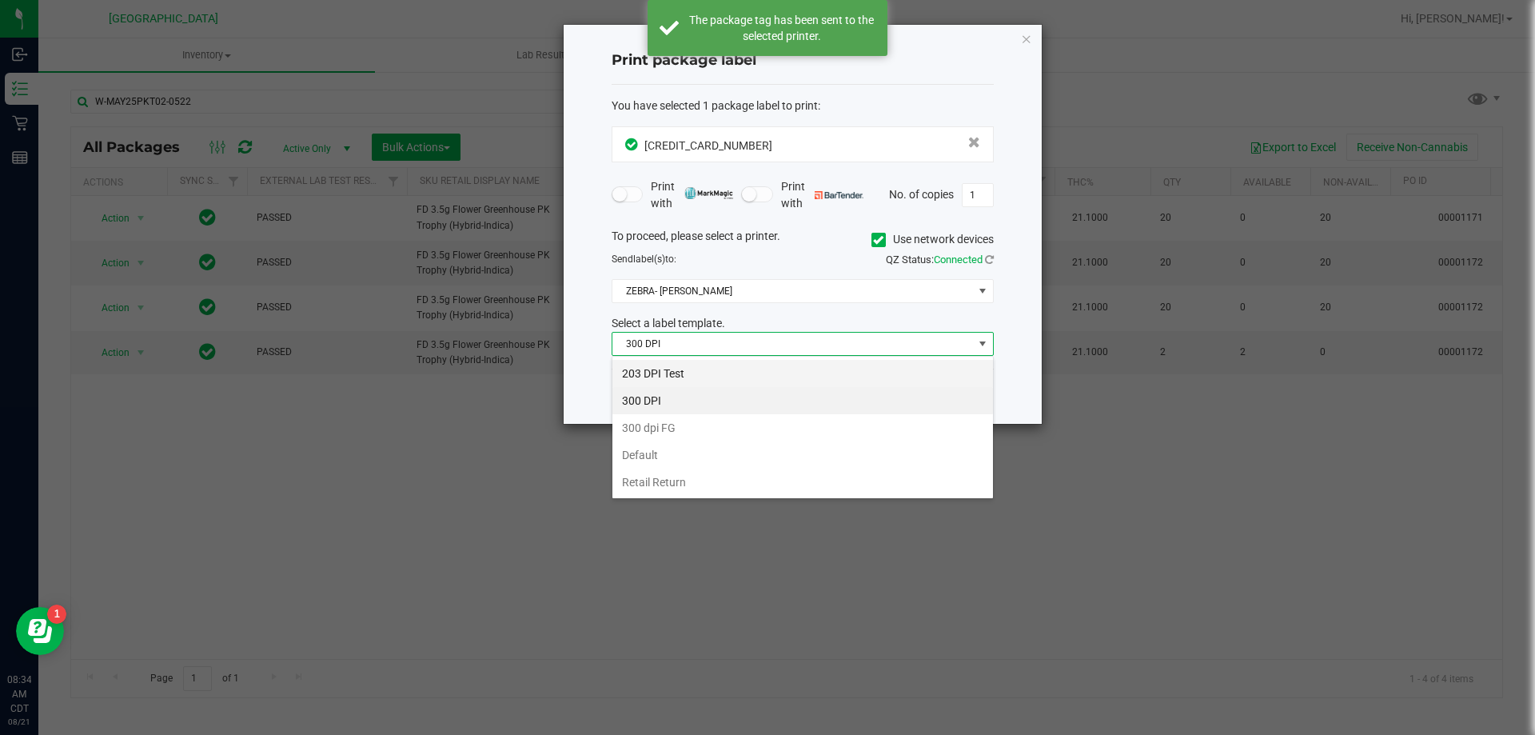
click at [673, 376] on li "203 DPI Test" at bounding box center [803, 373] width 381 height 27
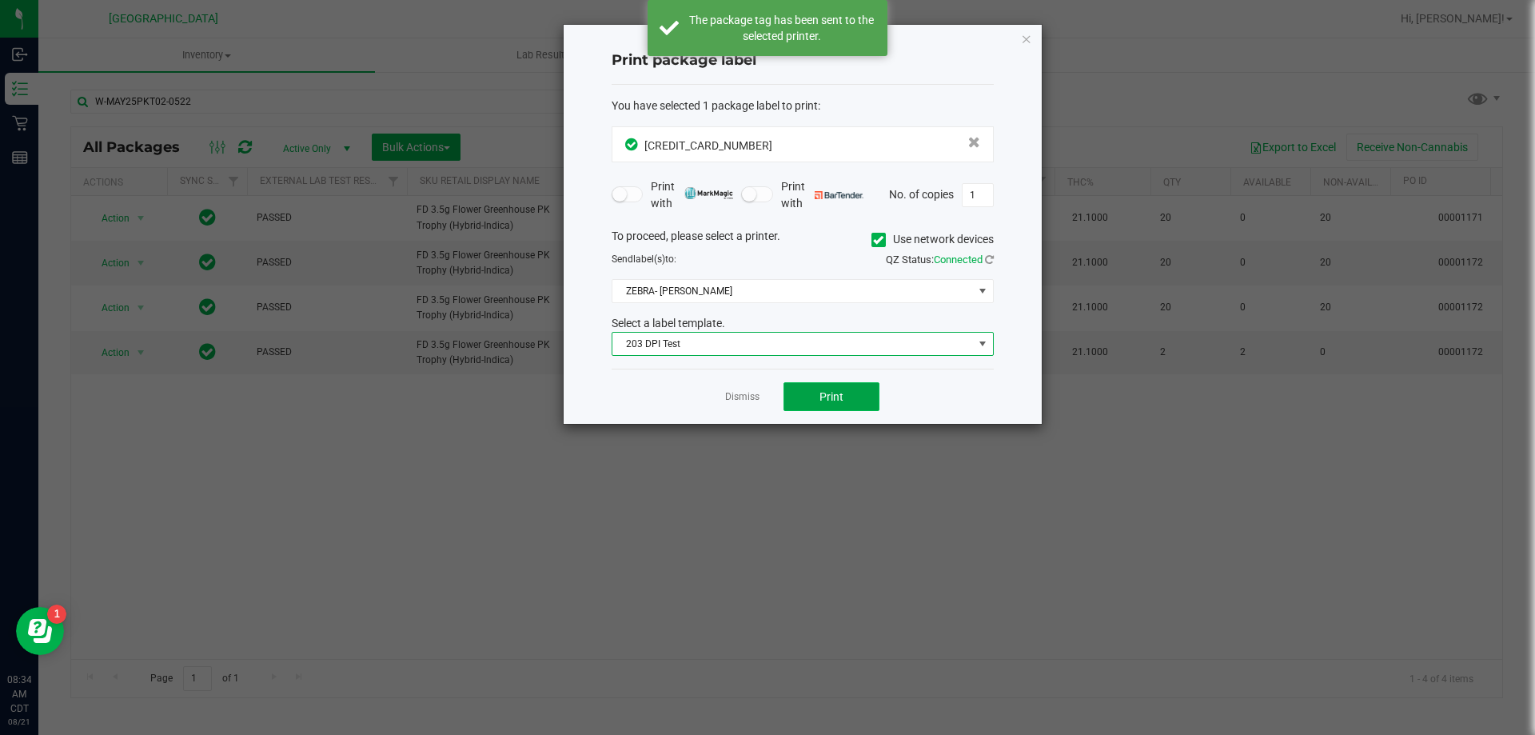
click at [815, 401] on button "Print" at bounding box center [832, 396] width 96 height 29
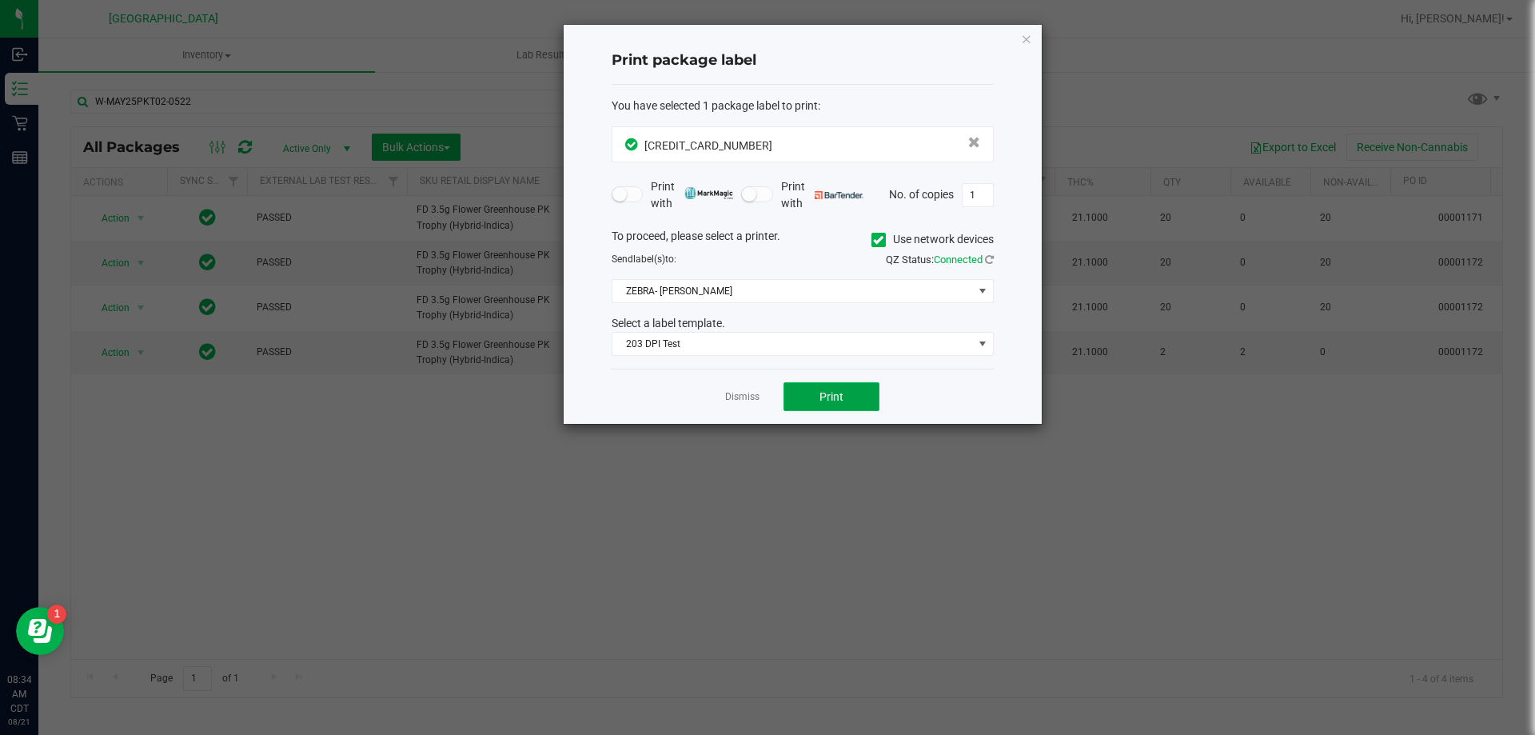
click at [815, 400] on button "Print" at bounding box center [832, 396] width 96 height 29
click at [730, 392] on link "Dismiss" at bounding box center [742, 397] width 34 height 14
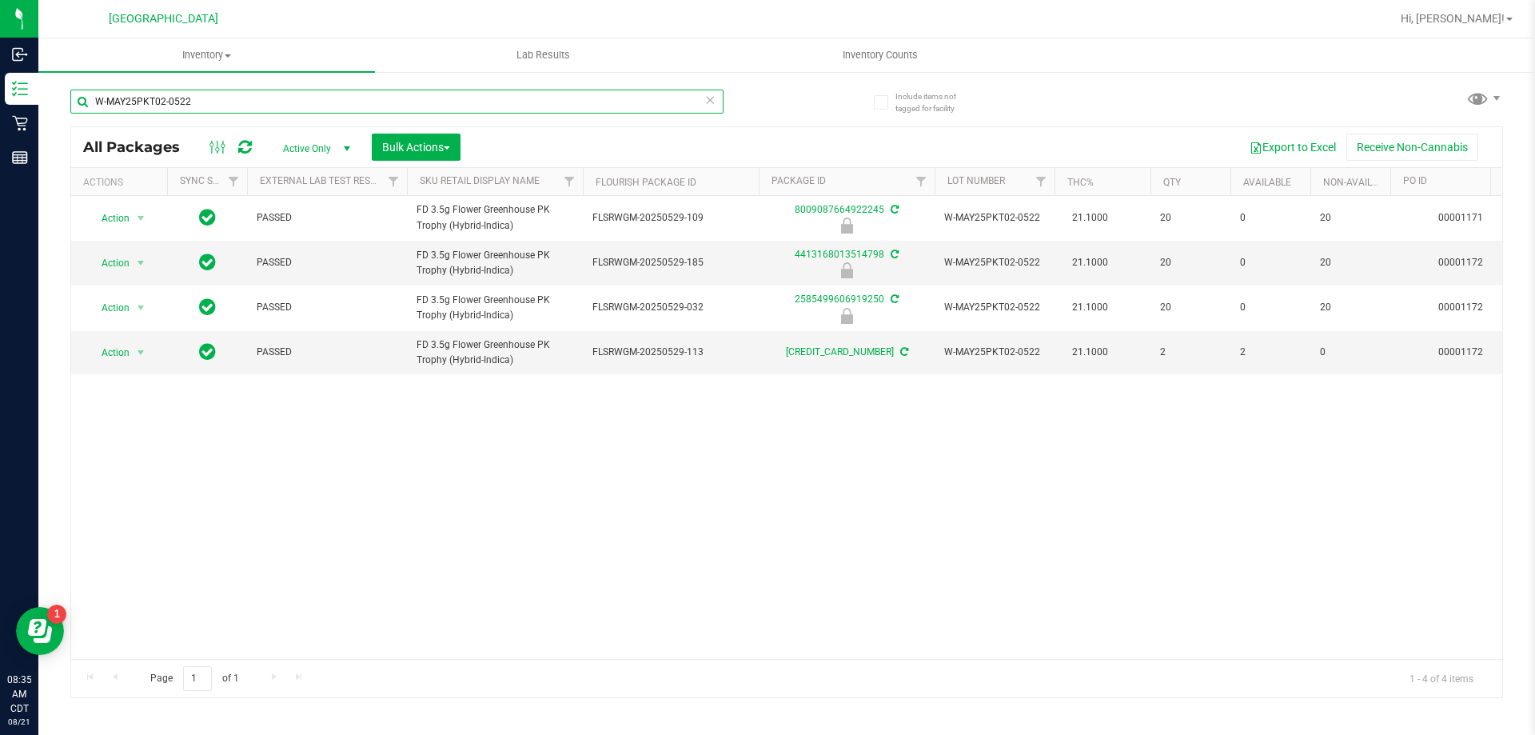
drag, startPoint x: 264, startPoint y: 94, endPoint x: 72, endPoint y: 98, distance: 192.0
click at [72, 98] on input "W-MAY25PKT02-0522" at bounding box center [396, 102] width 653 height 24
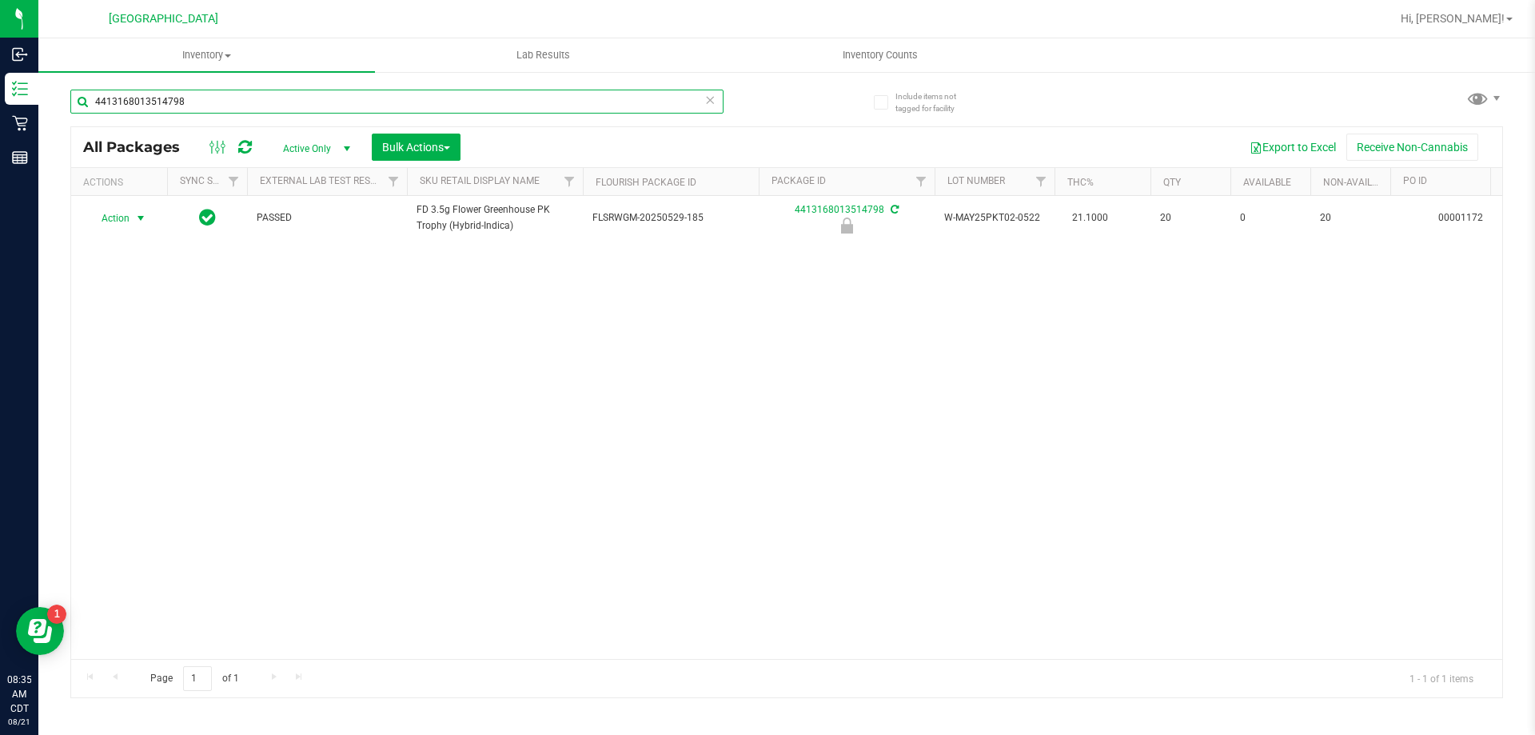
type input "4413168013514798"
click at [114, 212] on span "Action" at bounding box center [108, 218] width 43 height 22
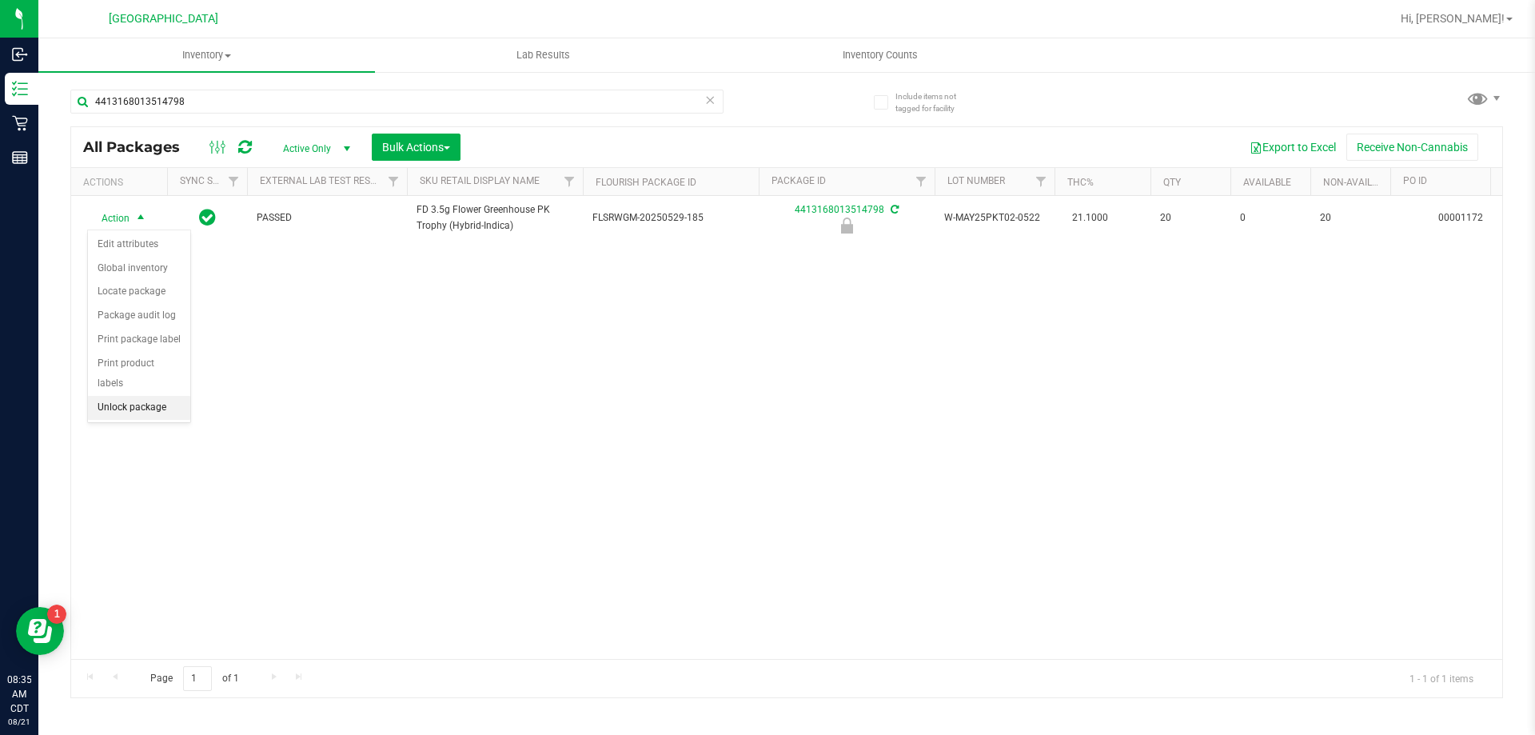
click at [140, 396] on li "Unlock package" at bounding box center [139, 408] width 102 height 24
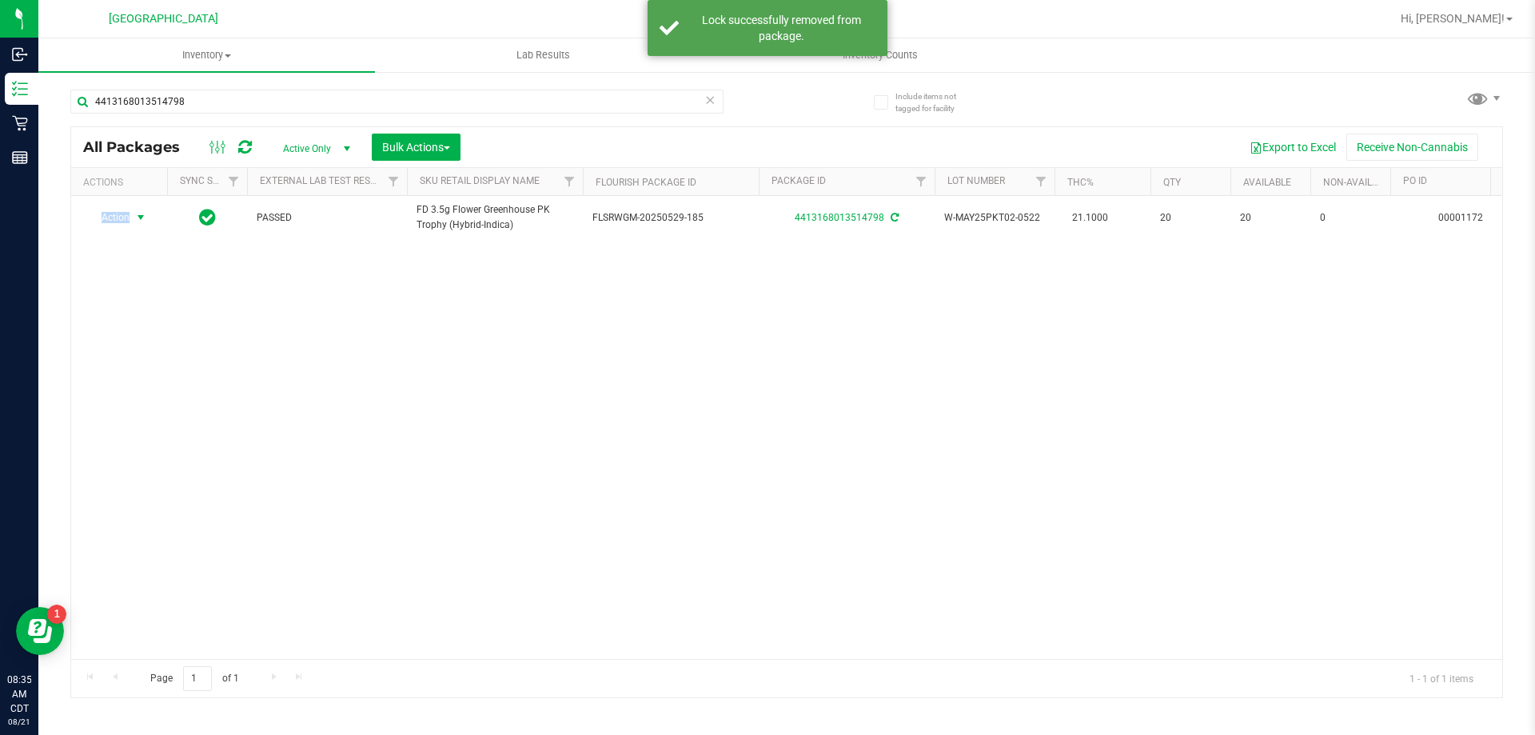
click at [119, 216] on span "Action" at bounding box center [108, 217] width 43 height 22
click at [158, 385] on li "Print package label" at bounding box center [150, 387] width 124 height 24
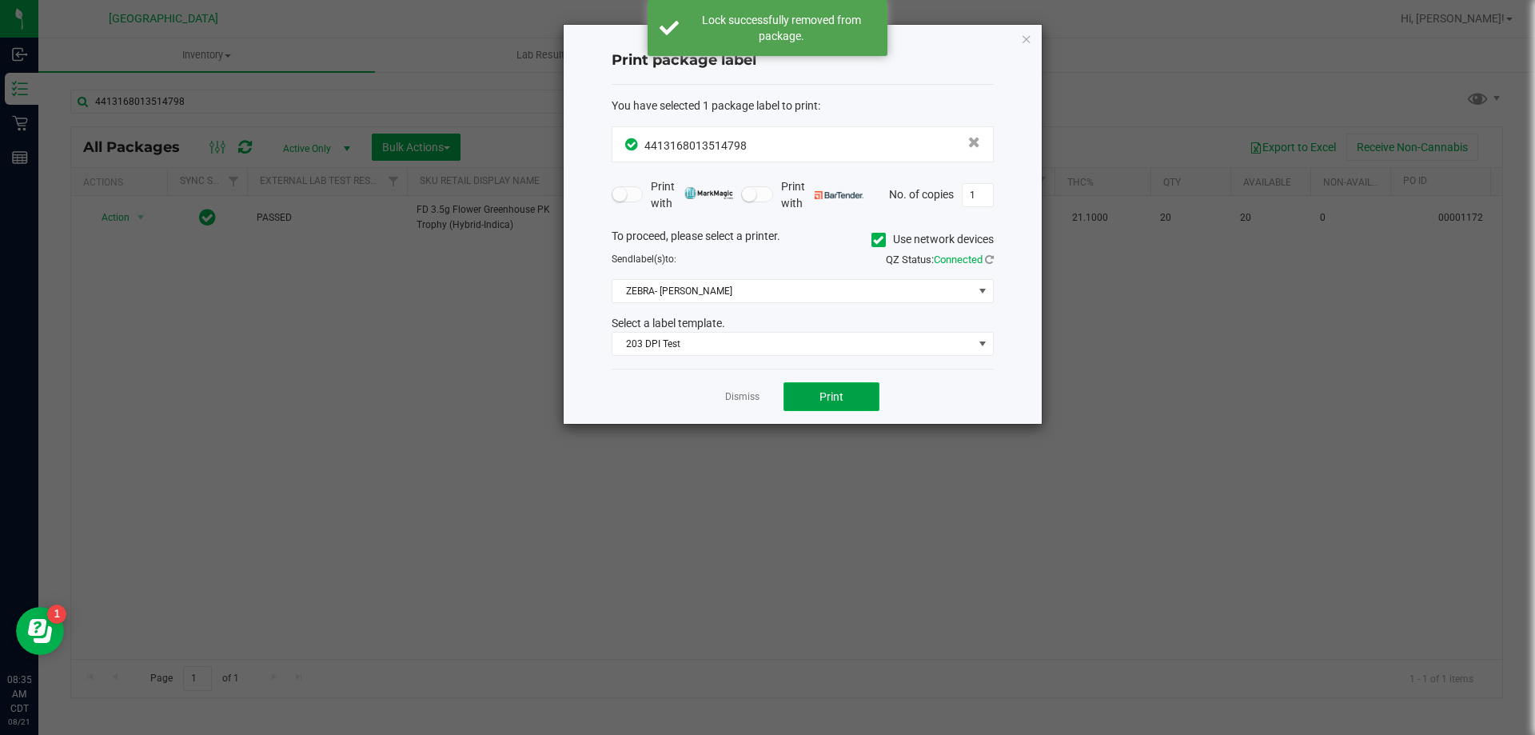
click at [801, 402] on button "Print" at bounding box center [832, 396] width 96 height 29
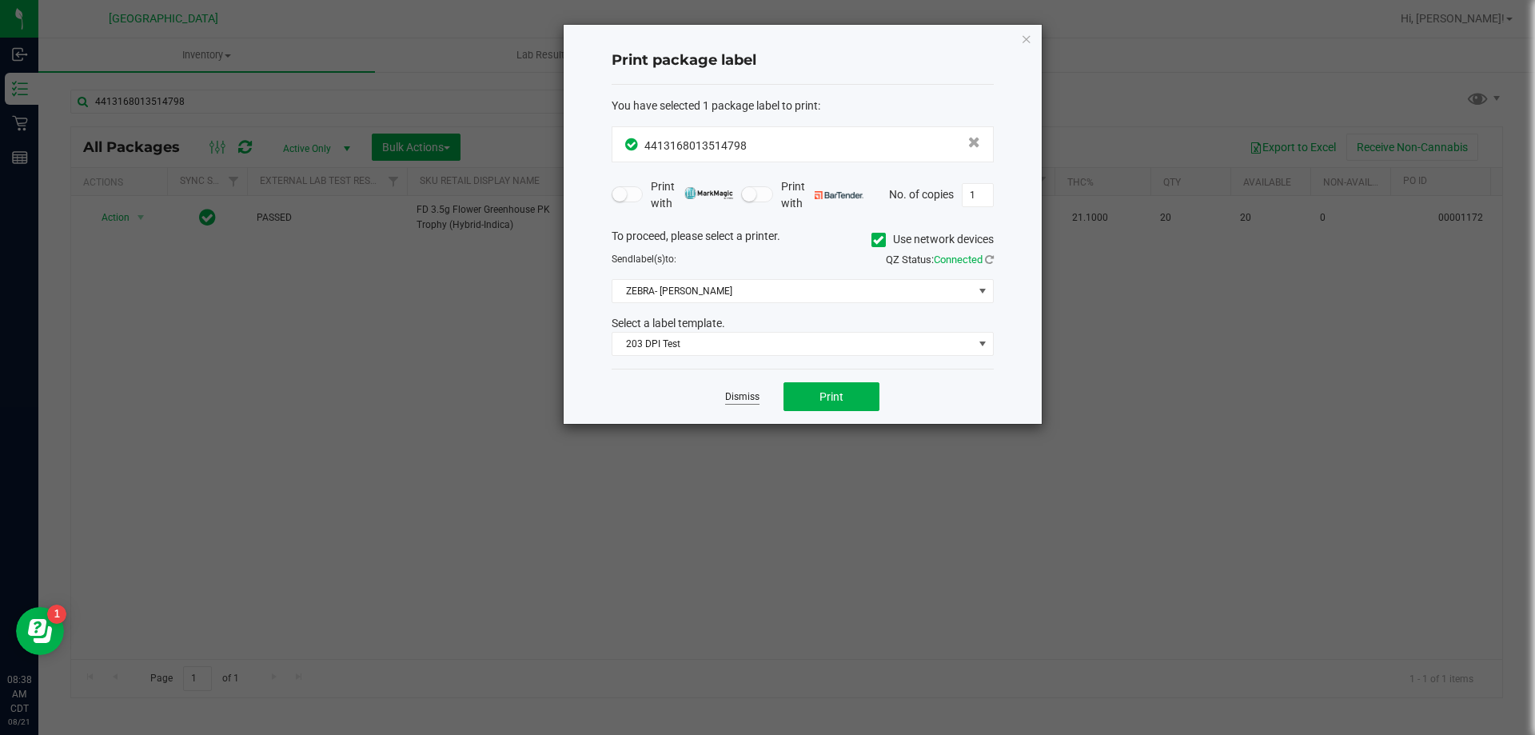
click at [745, 395] on link "Dismiss" at bounding box center [742, 397] width 34 height 14
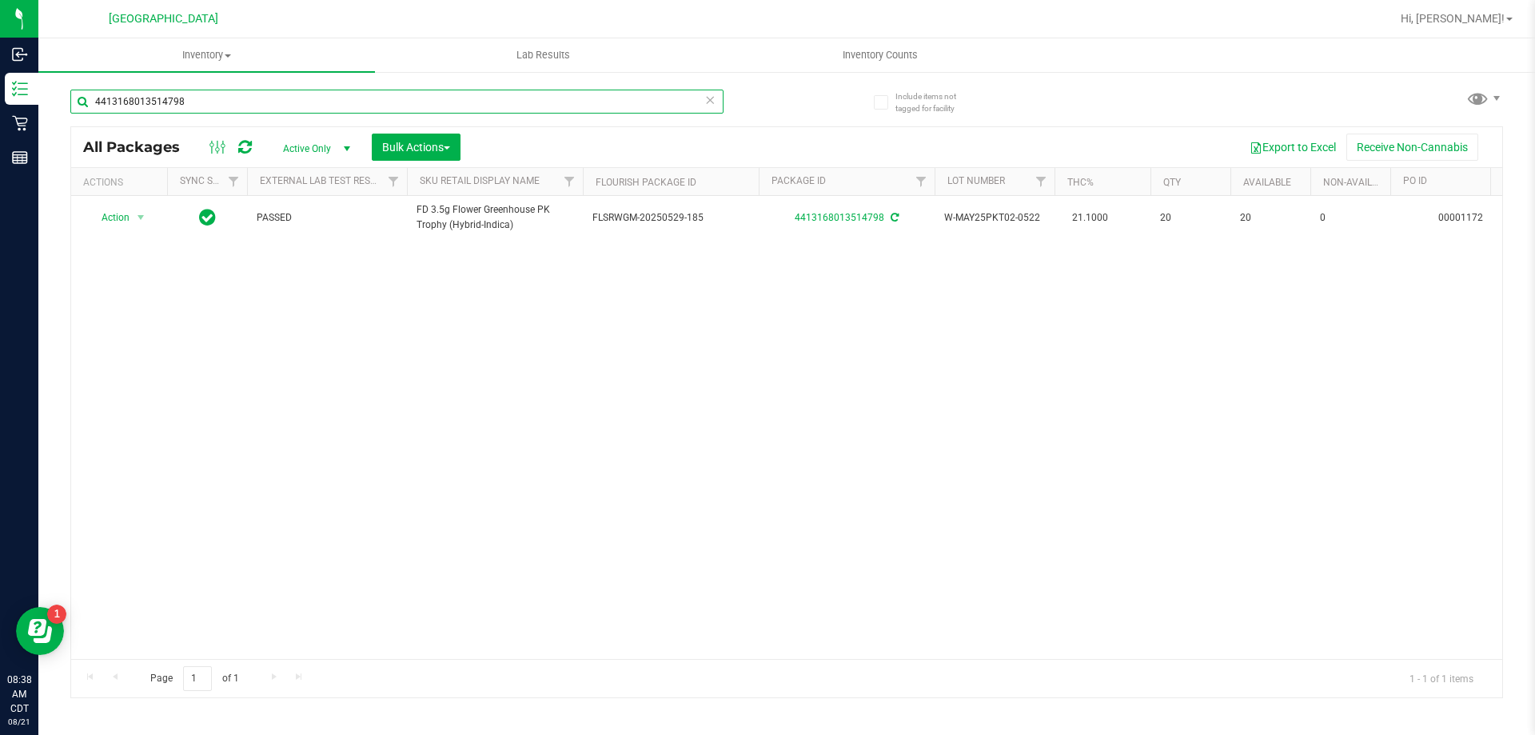
drag, startPoint x: 251, startPoint y: 110, endPoint x: 79, endPoint y: 118, distance: 172.1
click at [79, 118] on div "4413168013514798" at bounding box center [396, 108] width 653 height 37
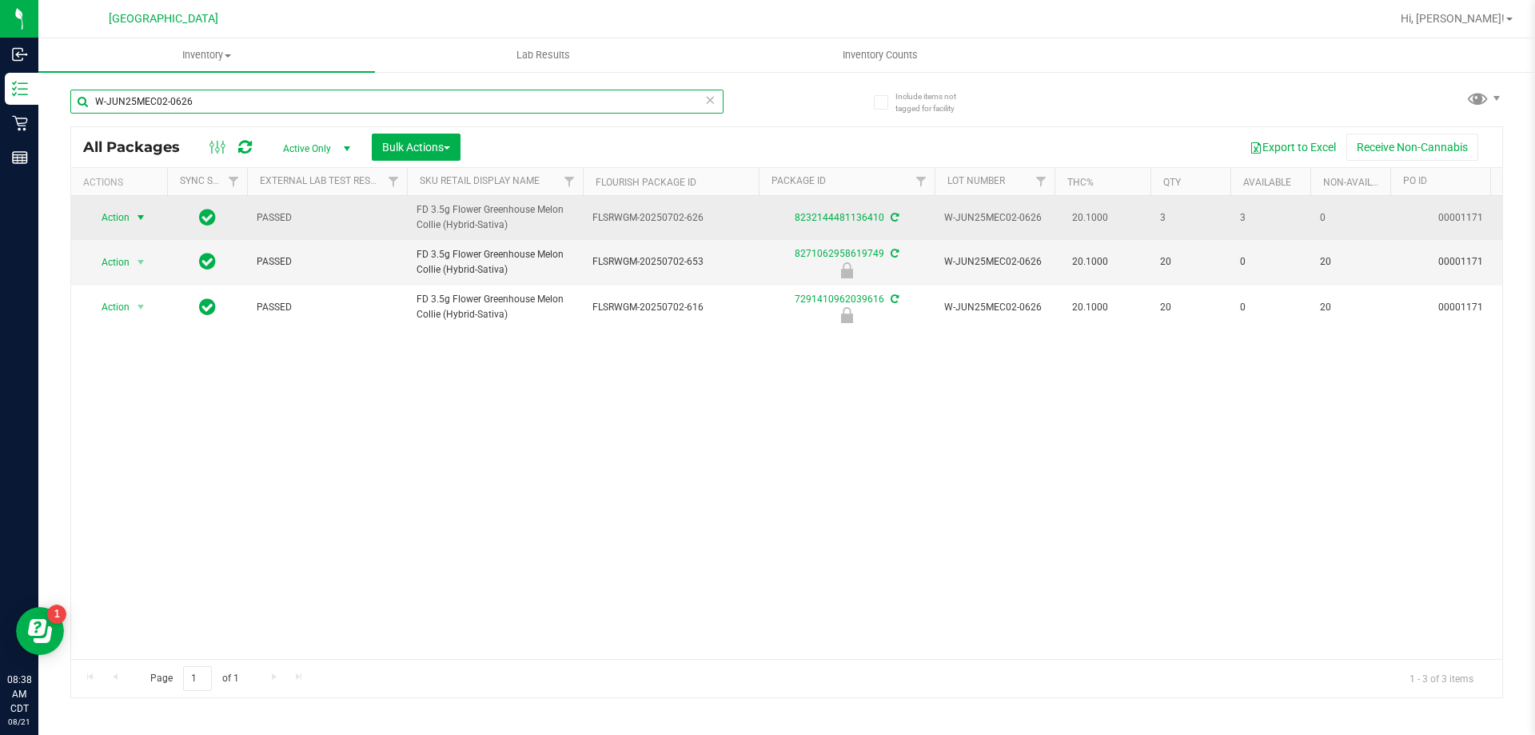
type input "W-JUN25MEC02-0626"
click at [114, 223] on span "Action" at bounding box center [108, 217] width 43 height 22
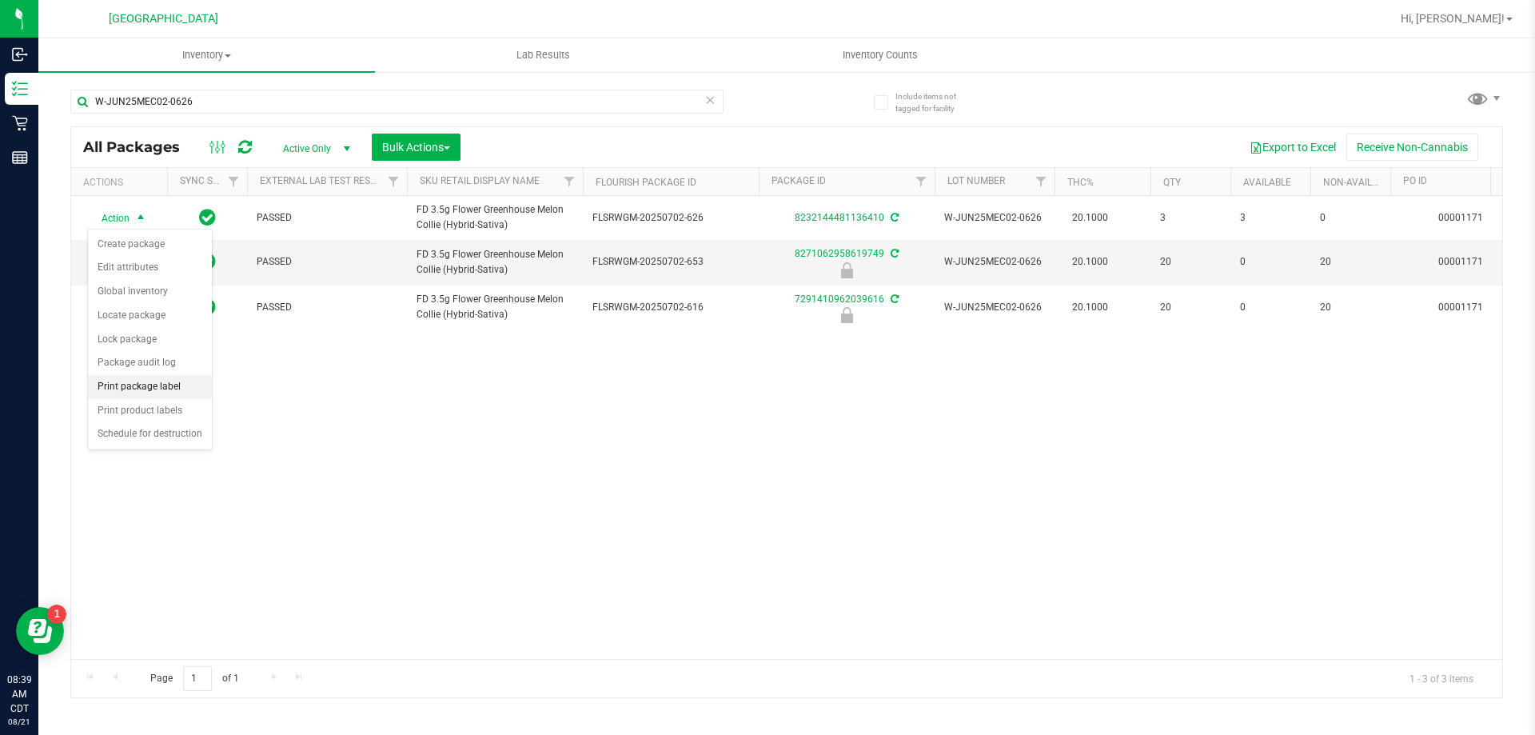
click at [160, 385] on li "Print package label" at bounding box center [150, 387] width 124 height 24
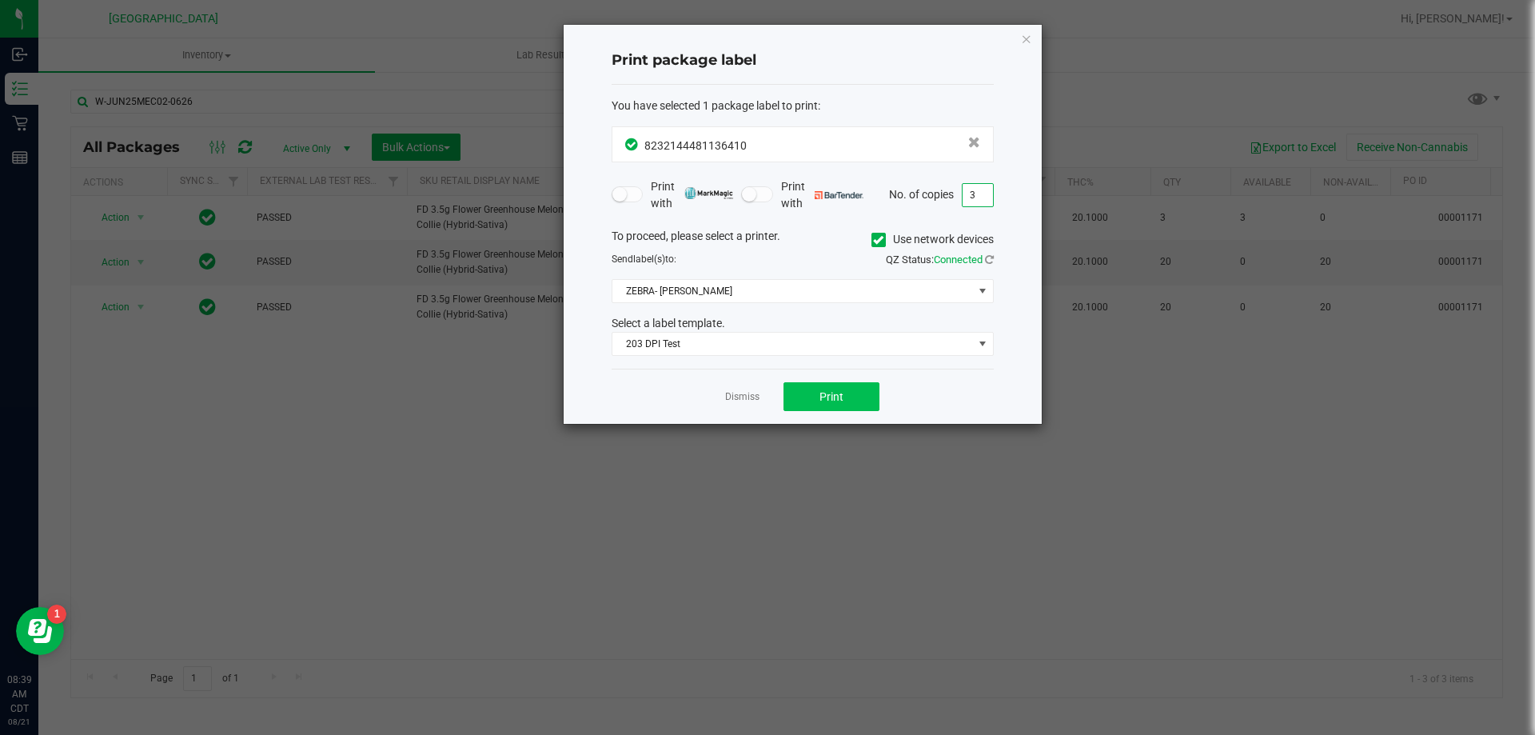
type input "3"
click at [841, 385] on button "Print" at bounding box center [832, 396] width 96 height 29
drag, startPoint x: 841, startPoint y: 385, endPoint x: 749, endPoint y: 766, distance: 392.6
click at [749, 734] on html "Inbound Inventory Retail Reports 08:40 AM CDT 08/21/2025 08/21 Panama City WC H…" at bounding box center [767, 367] width 1535 height 735
click at [734, 389] on app-cancel-button "Dismiss" at bounding box center [742, 397] width 34 height 17
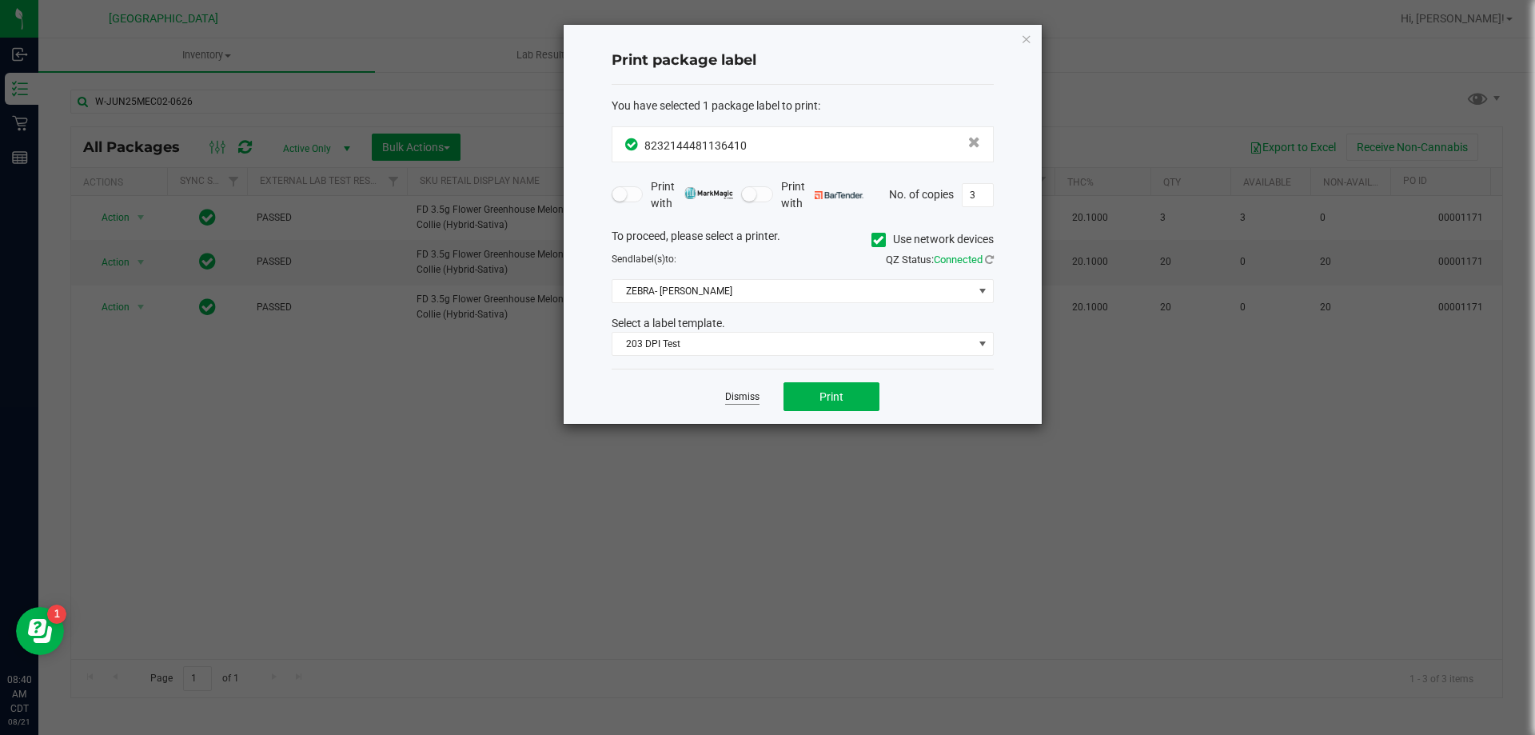
click at [733, 402] on link "Dismiss" at bounding box center [742, 397] width 34 height 14
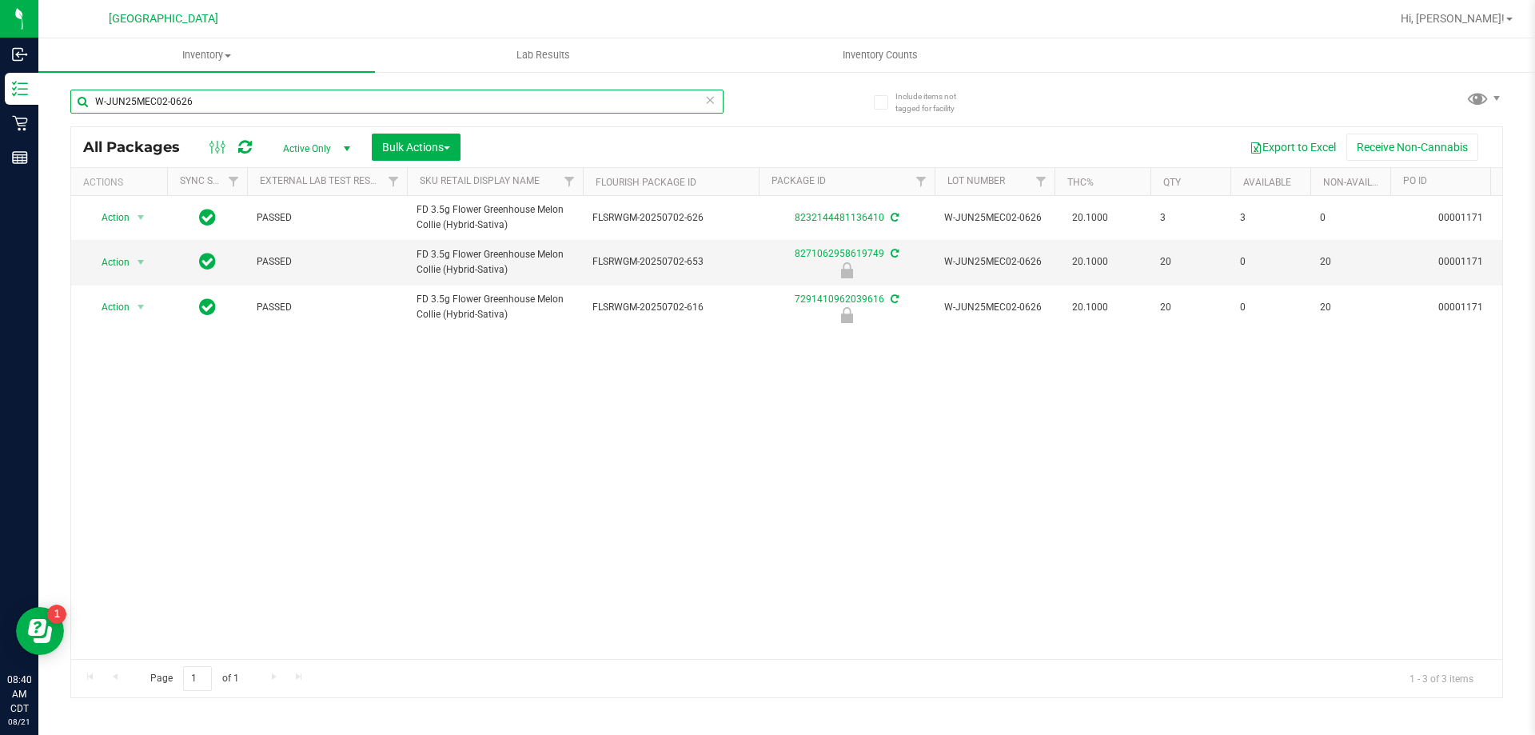
drag, startPoint x: 231, startPoint y: 93, endPoint x: 88, endPoint y: 105, distance: 143.7
click at [88, 105] on input "W-JUN25MEC02-0626" at bounding box center [396, 102] width 653 height 24
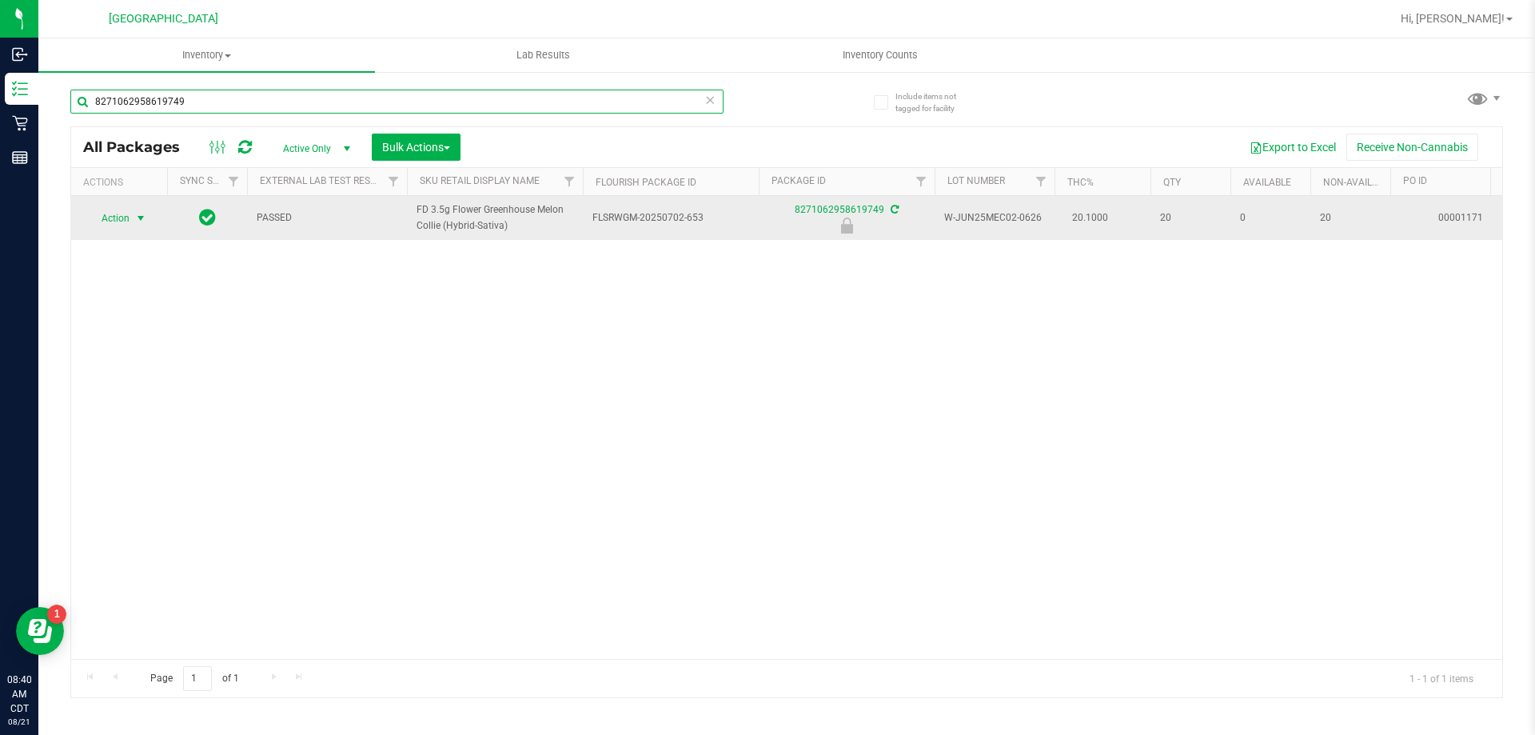
type input "8271062958619749"
click at [136, 216] on span "select" at bounding box center [140, 218] width 13 height 13
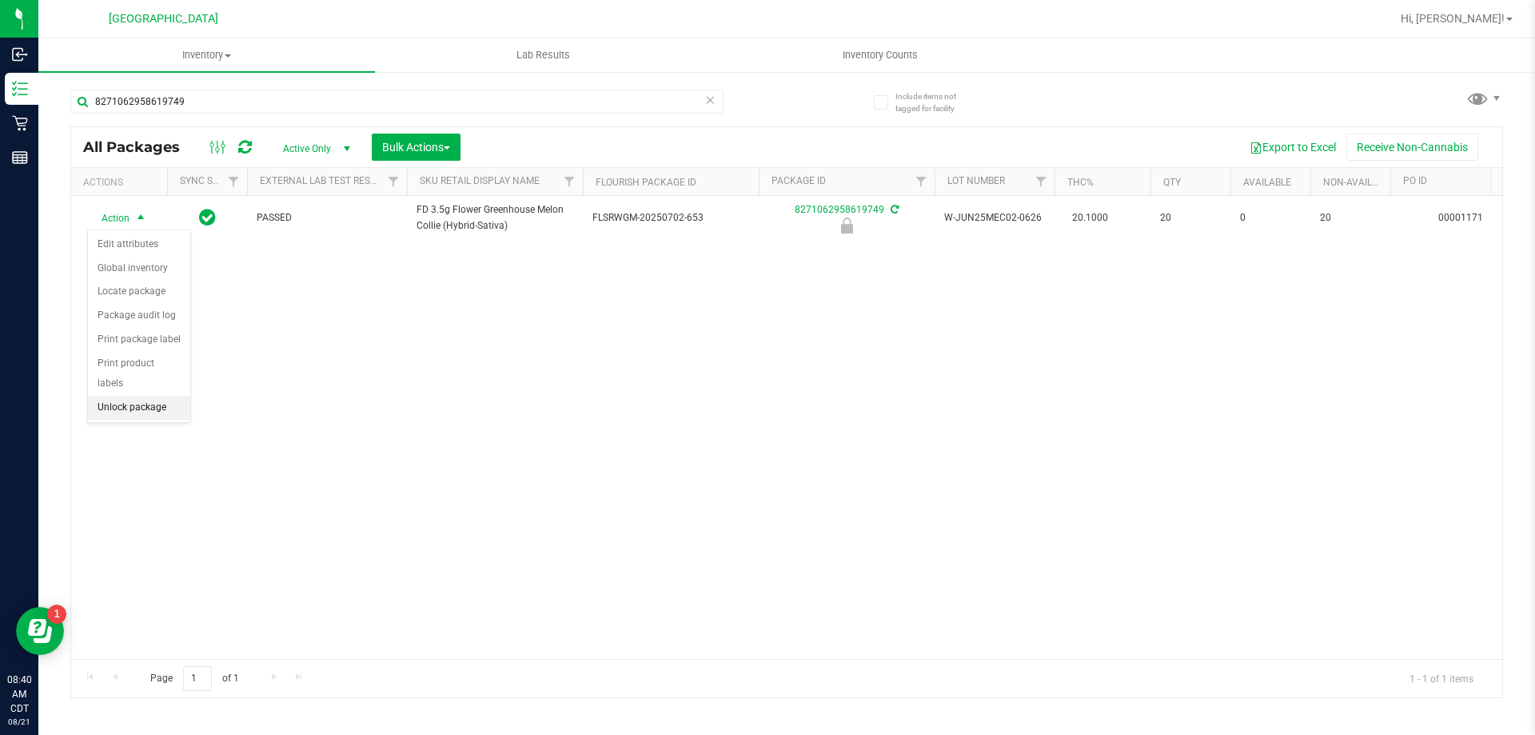
click at [125, 396] on li "Unlock package" at bounding box center [139, 408] width 102 height 24
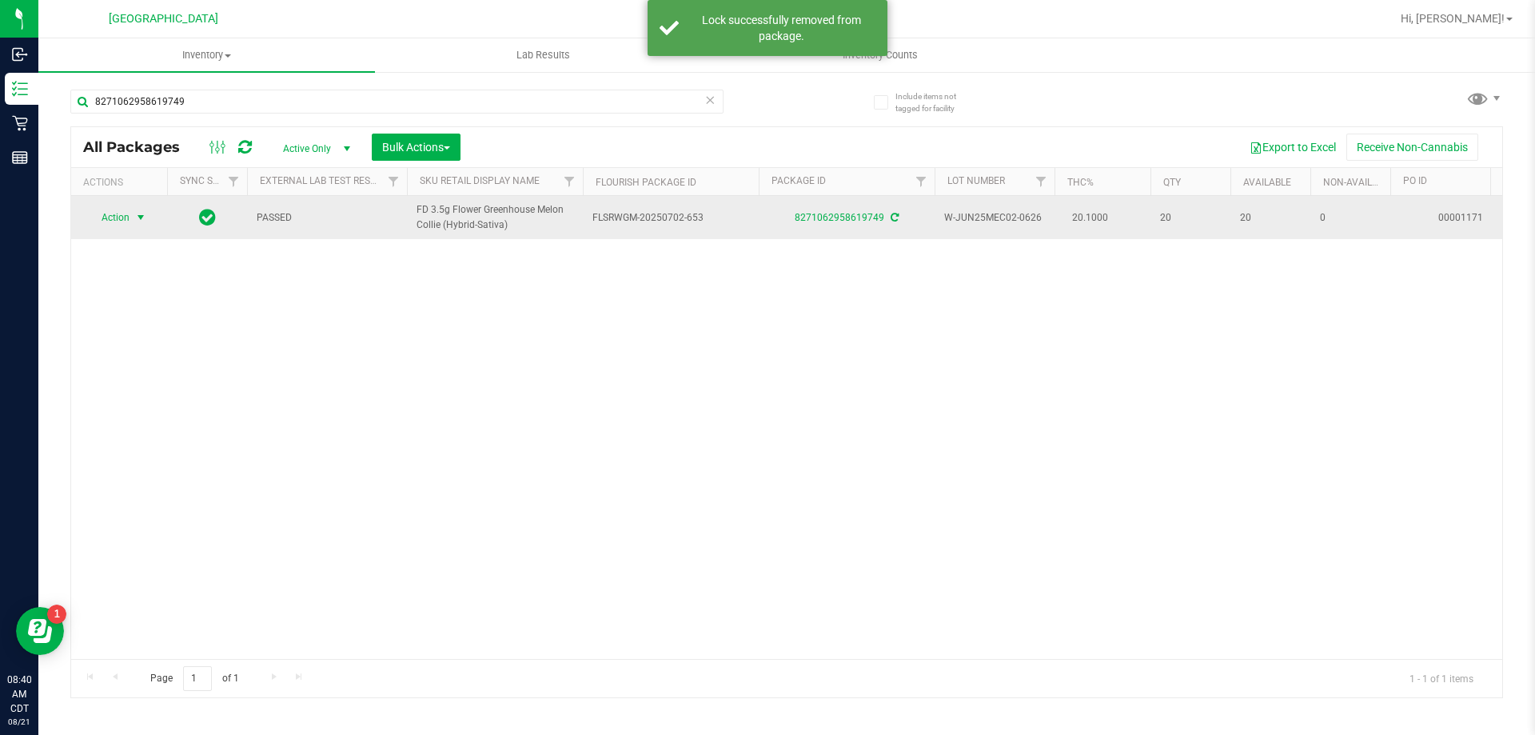
click at [116, 217] on span "Action" at bounding box center [108, 217] width 43 height 22
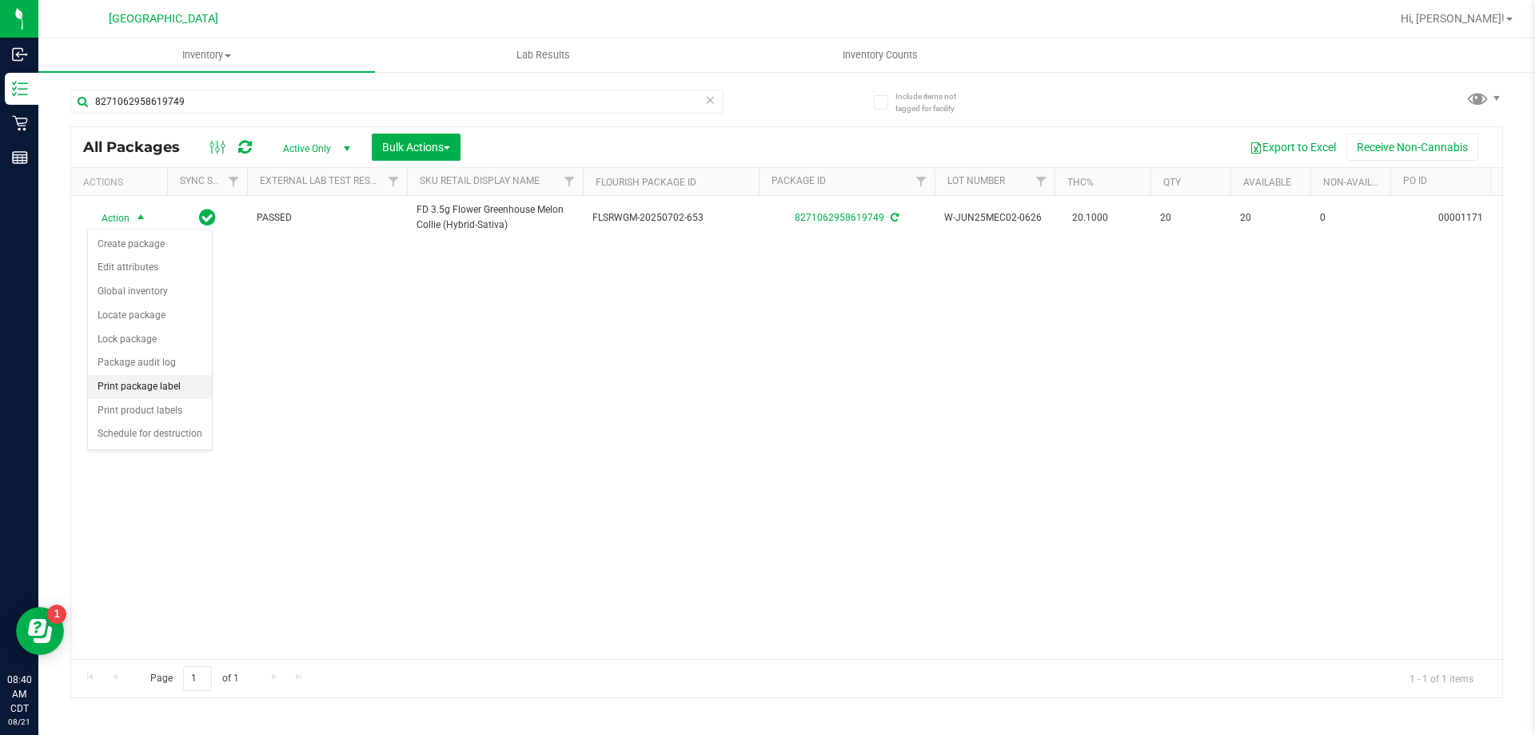
click at [155, 385] on li "Print package label" at bounding box center [150, 387] width 124 height 24
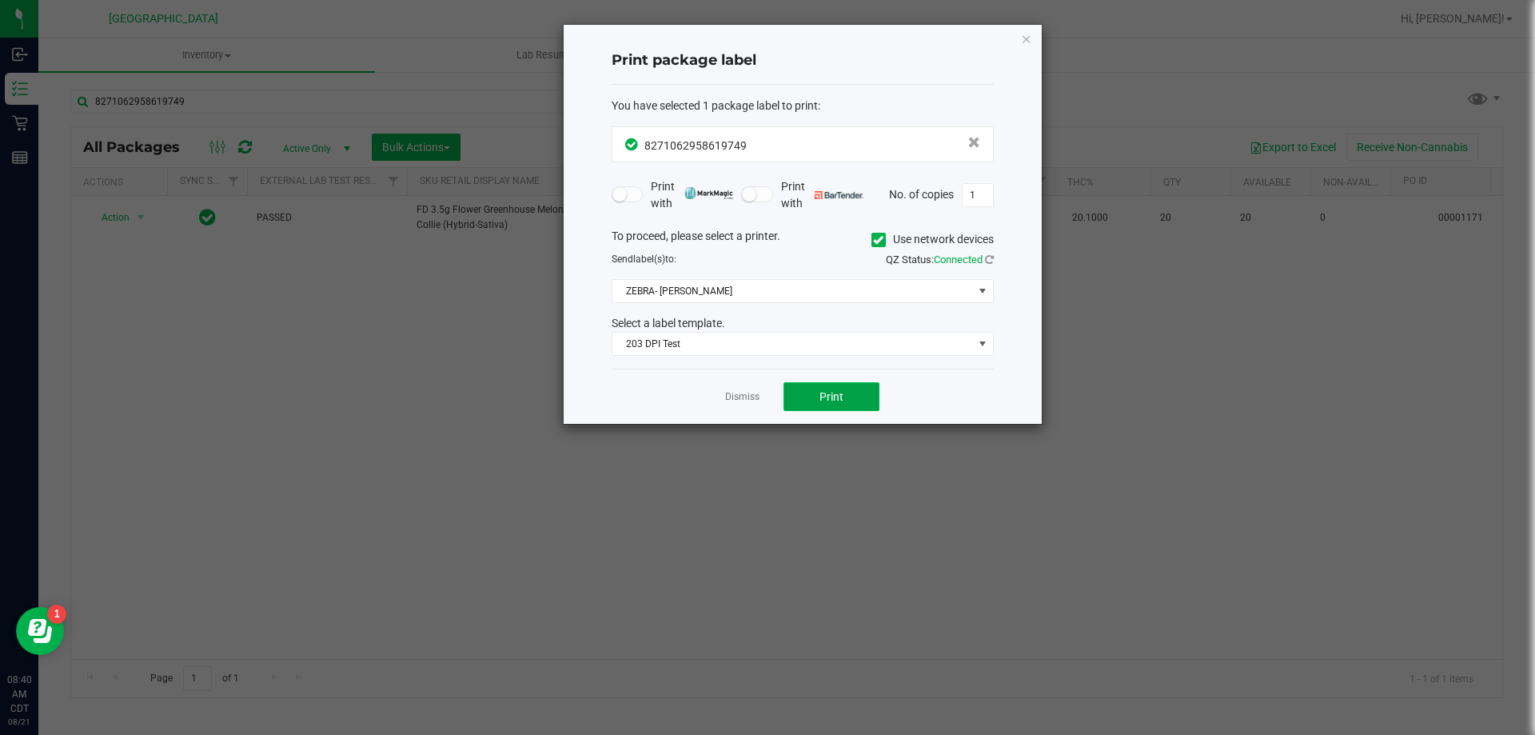
click at [797, 394] on button "Print" at bounding box center [832, 396] width 96 height 29
click at [742, 399] on link "Dismiss" at bounding box center [742, 397] width 34 height 14
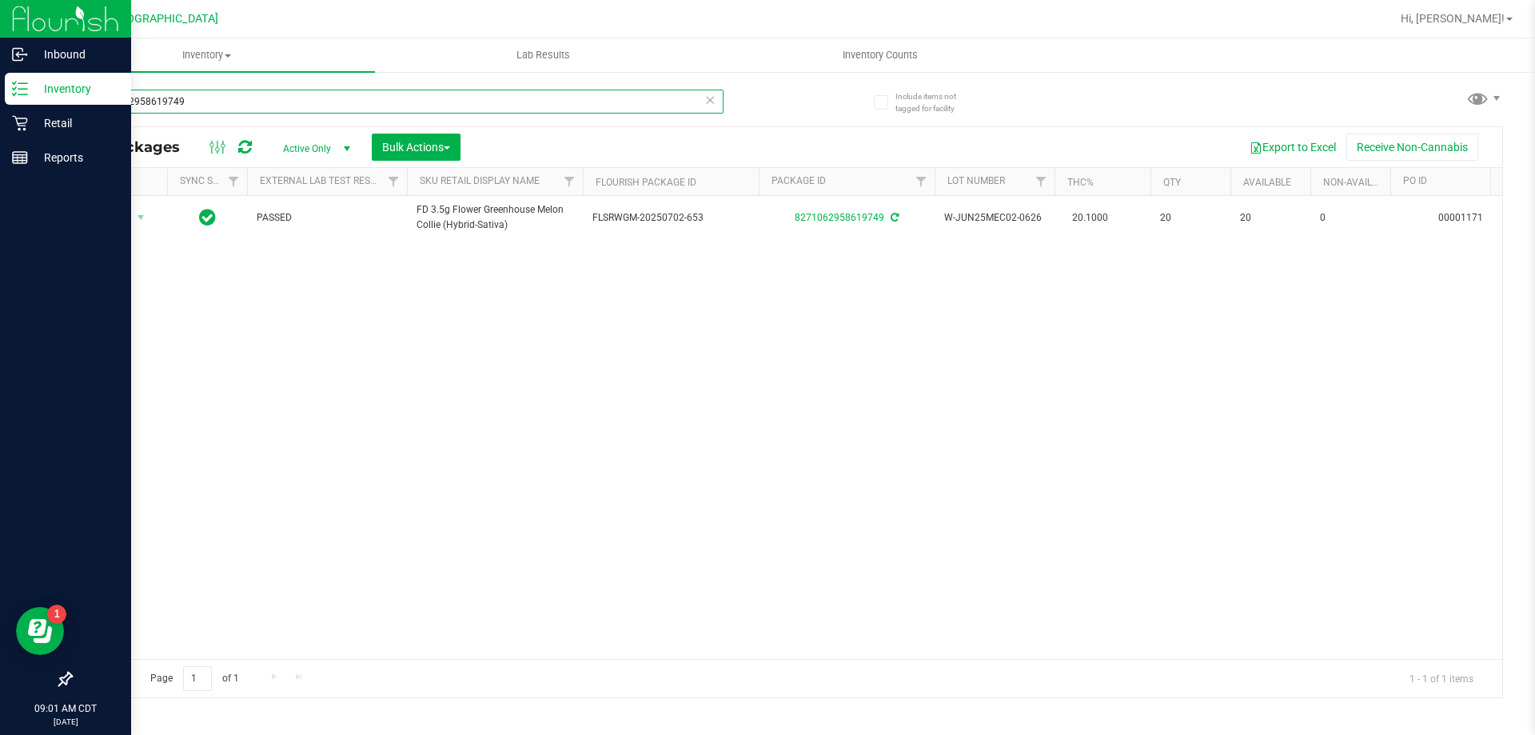
drag, startPoint x: 217, startPoint y: 111, endPoint x: 0, endPoint y: 106, distance: 216.8
click at [0, 106] on div "Inbound Inventory Retail Reports 09:01 AM CDT 08/21/2025 08/21 Panama City WC H…" at bounding box center [767, 367] width 1535 height 735
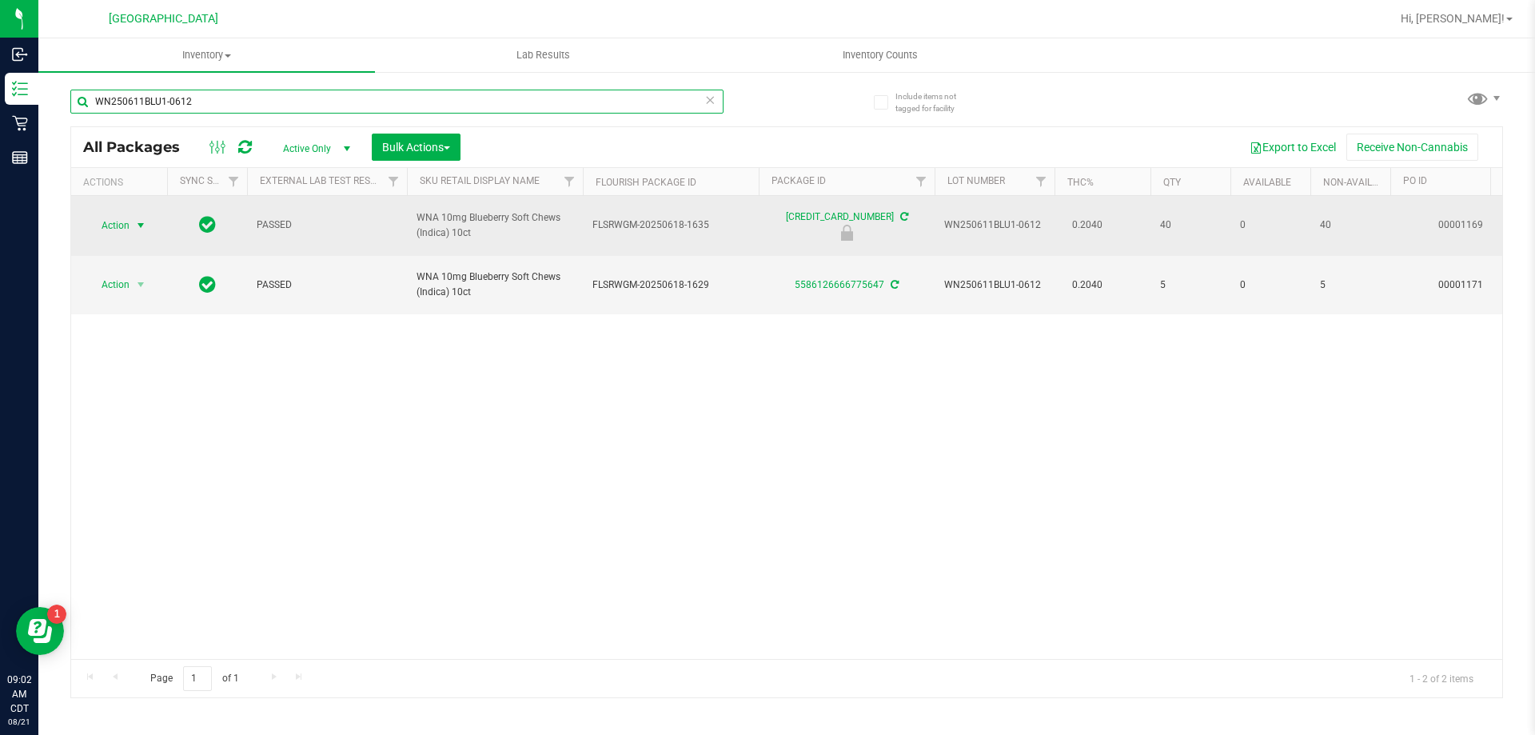
type input "WN250611BLU1-0612"
click at [126, 228] on span "Action" at bounding box center [108, 225] width 43 height 22
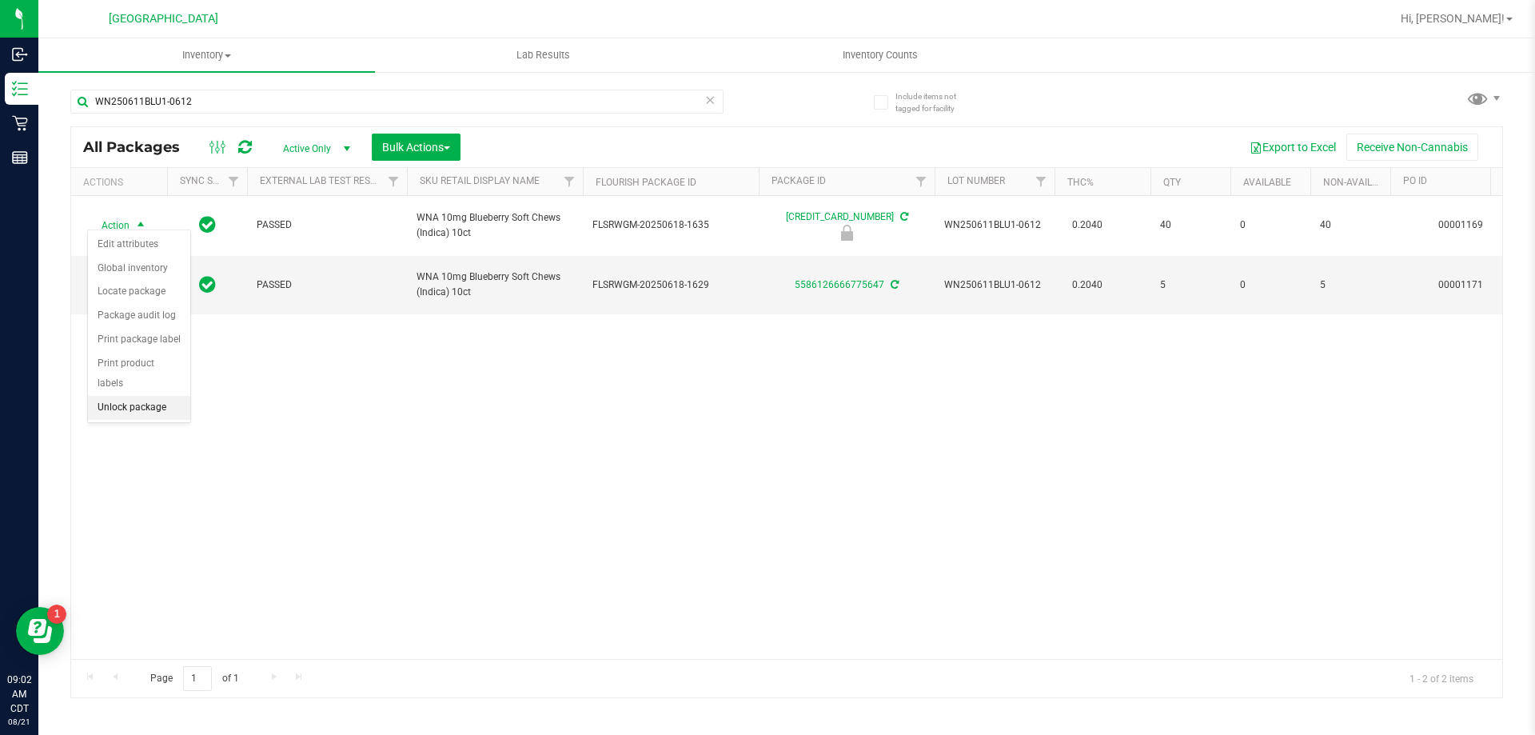
click at [119, 396] on li "Unlock package" at bounding box center [139, 408] width 102 height 24
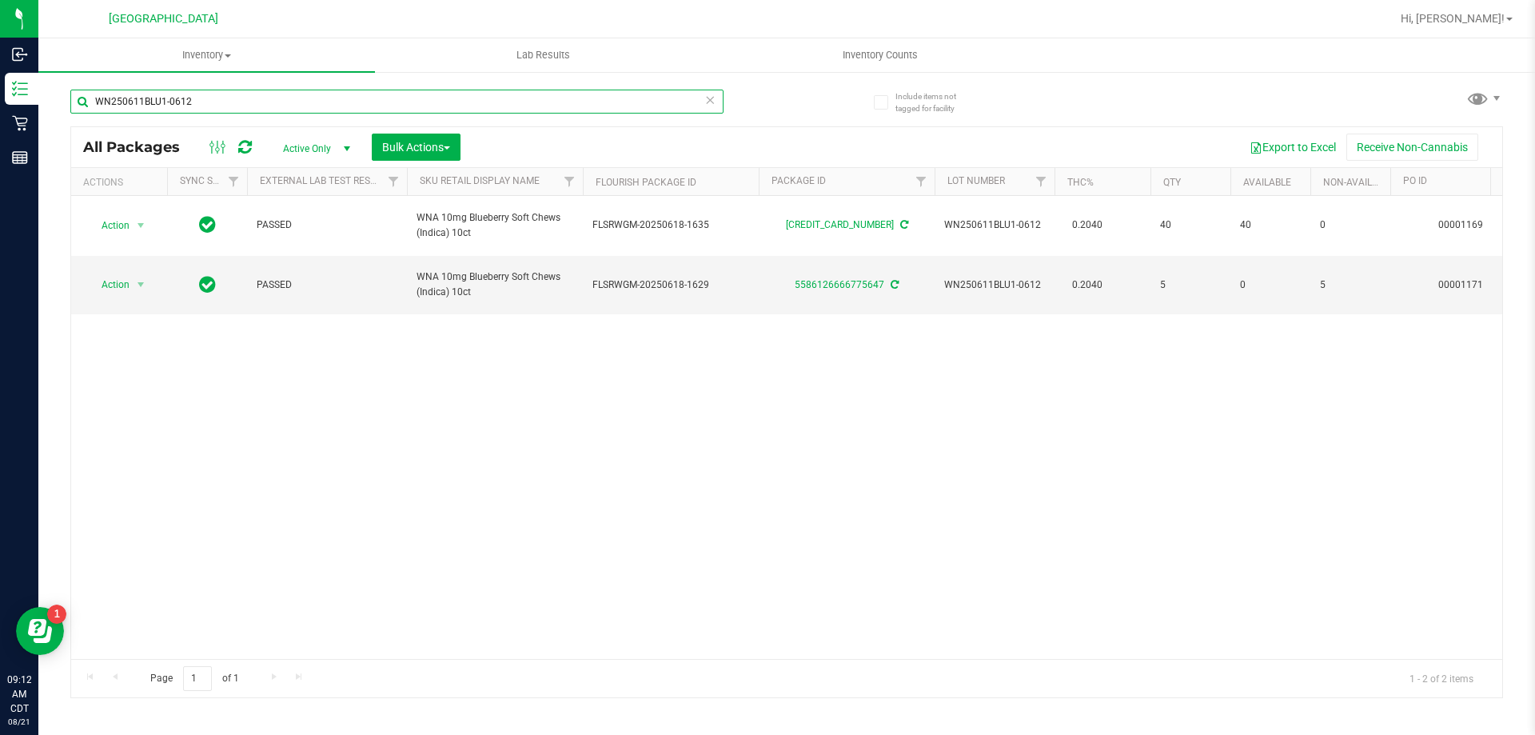
drag, startPoint x: 162, startPoint y: 108, endPoint x: 94, endPoint y: 115, distance: 67.6
click at [94, 115] on div "WN250611BLU1-0612" at bounding box center [396, 108] width 653 height 37
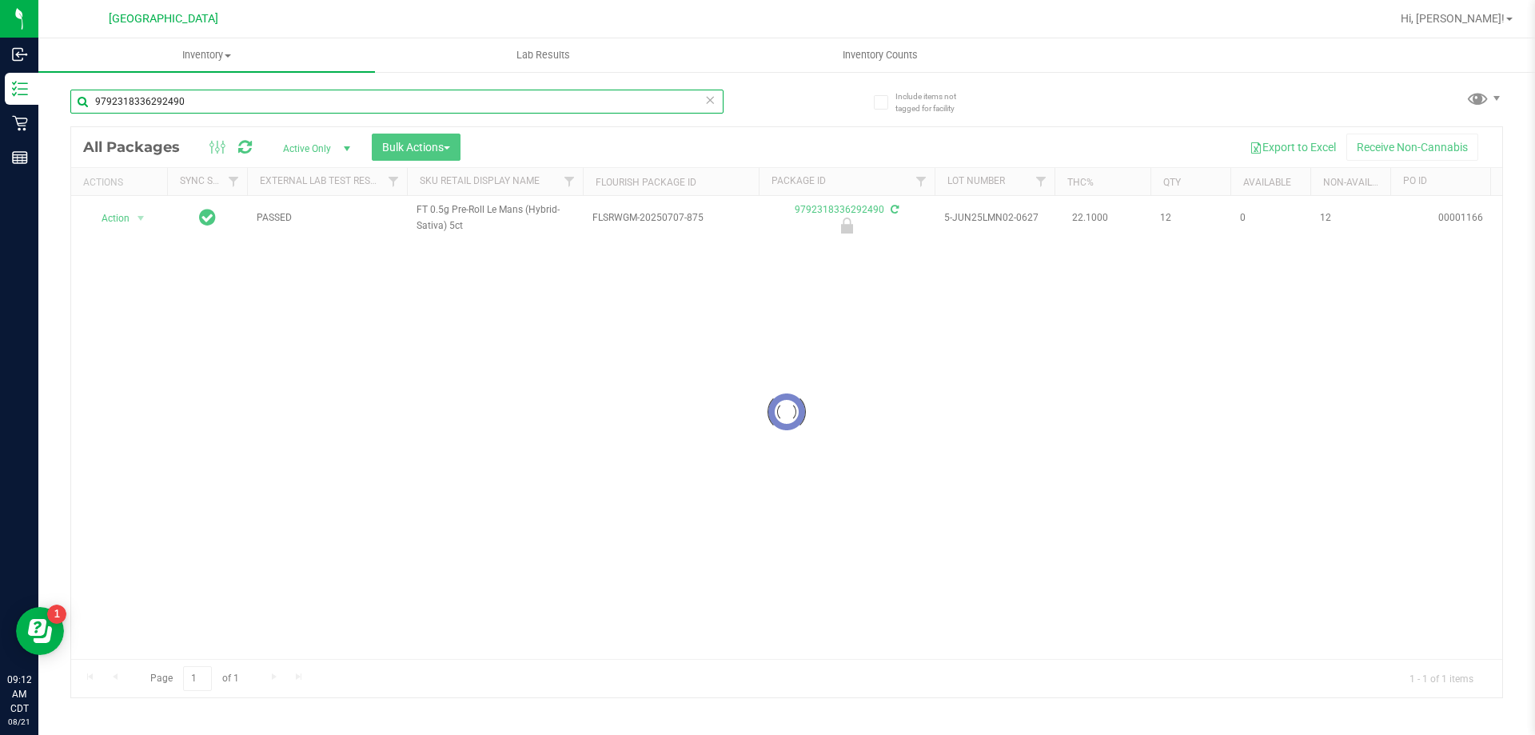
type input "9792318336292490"
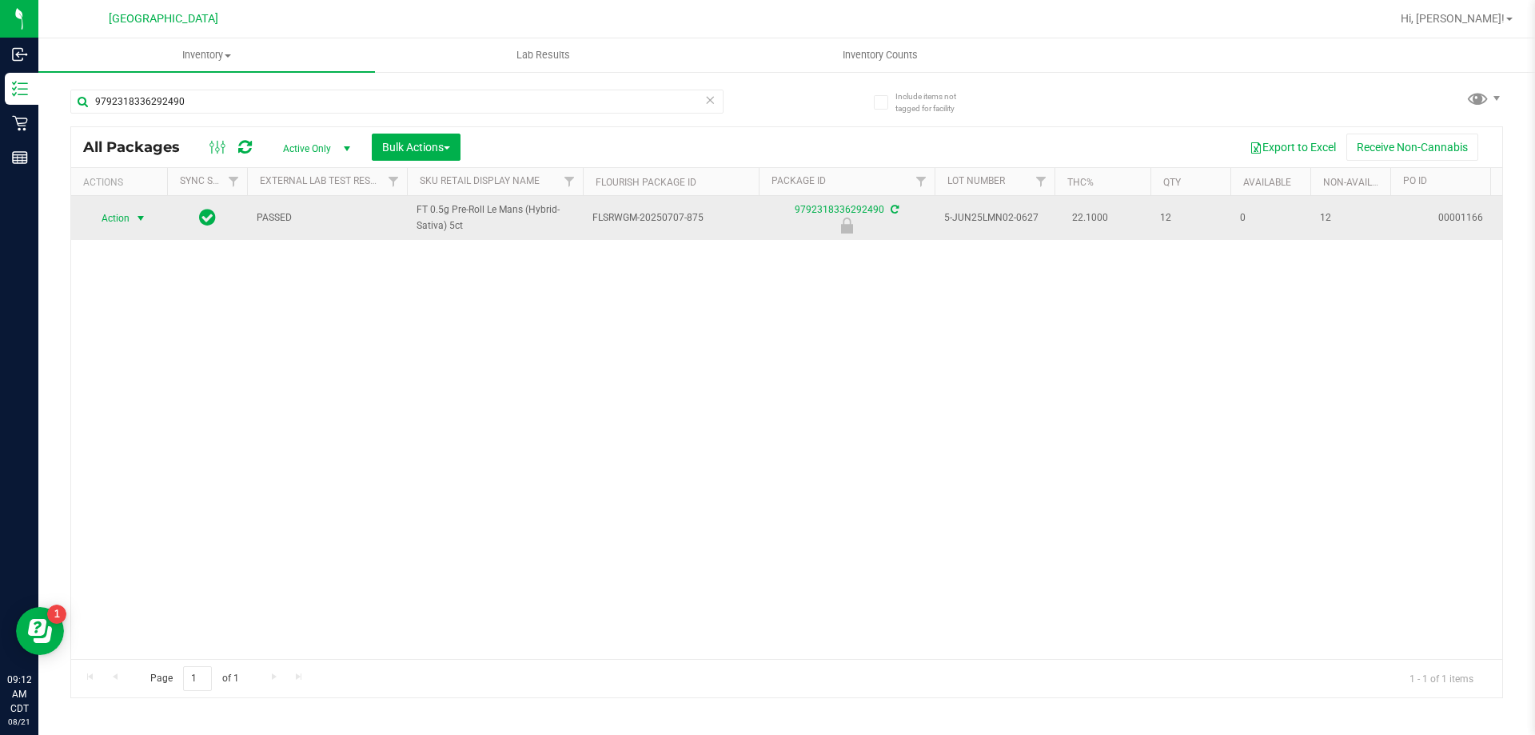
click at [117, 222] on span "Action" at bounding box center [108, 218] width 43 height 22
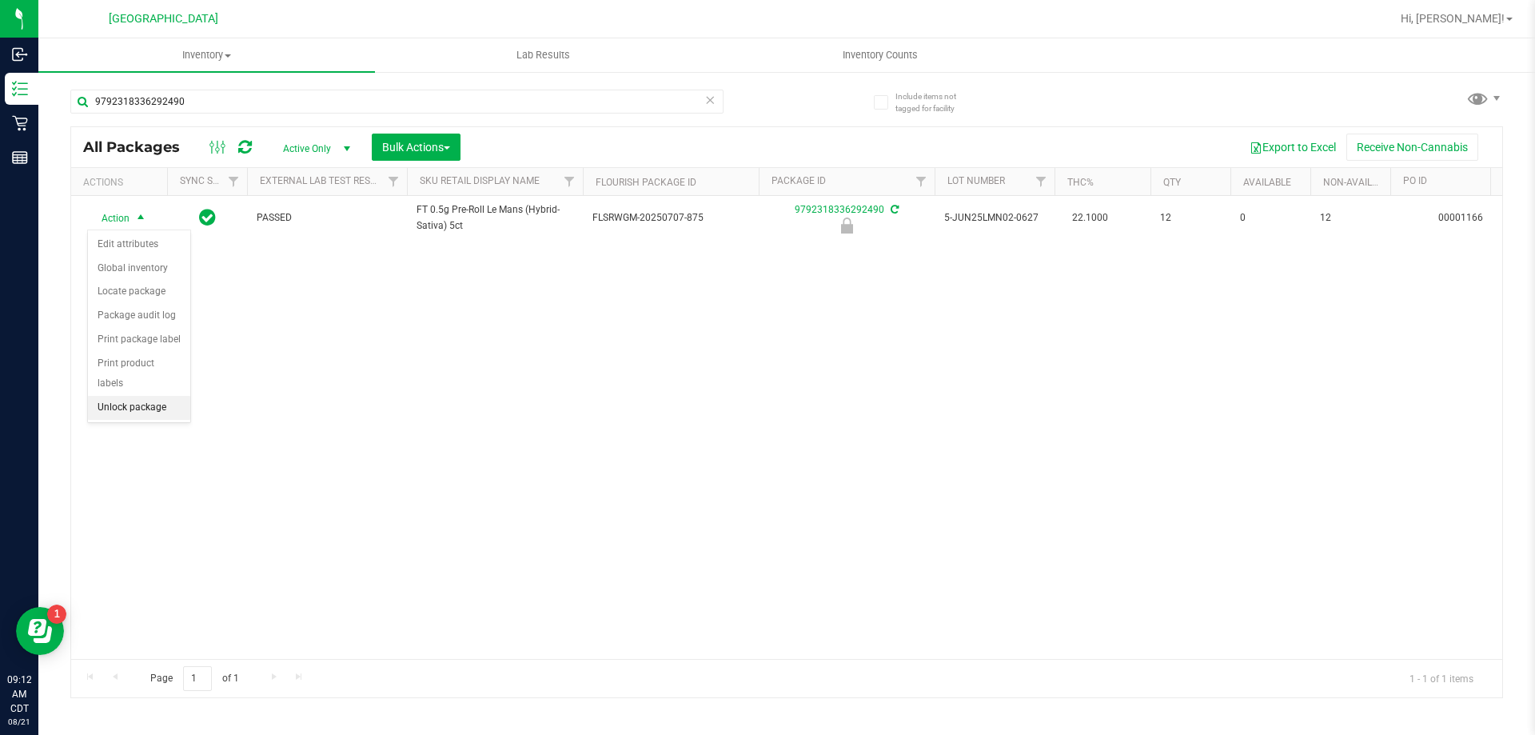
click at [130, 396] on li "Unlock package" at bounding box center [139, 408] width 102 height 24
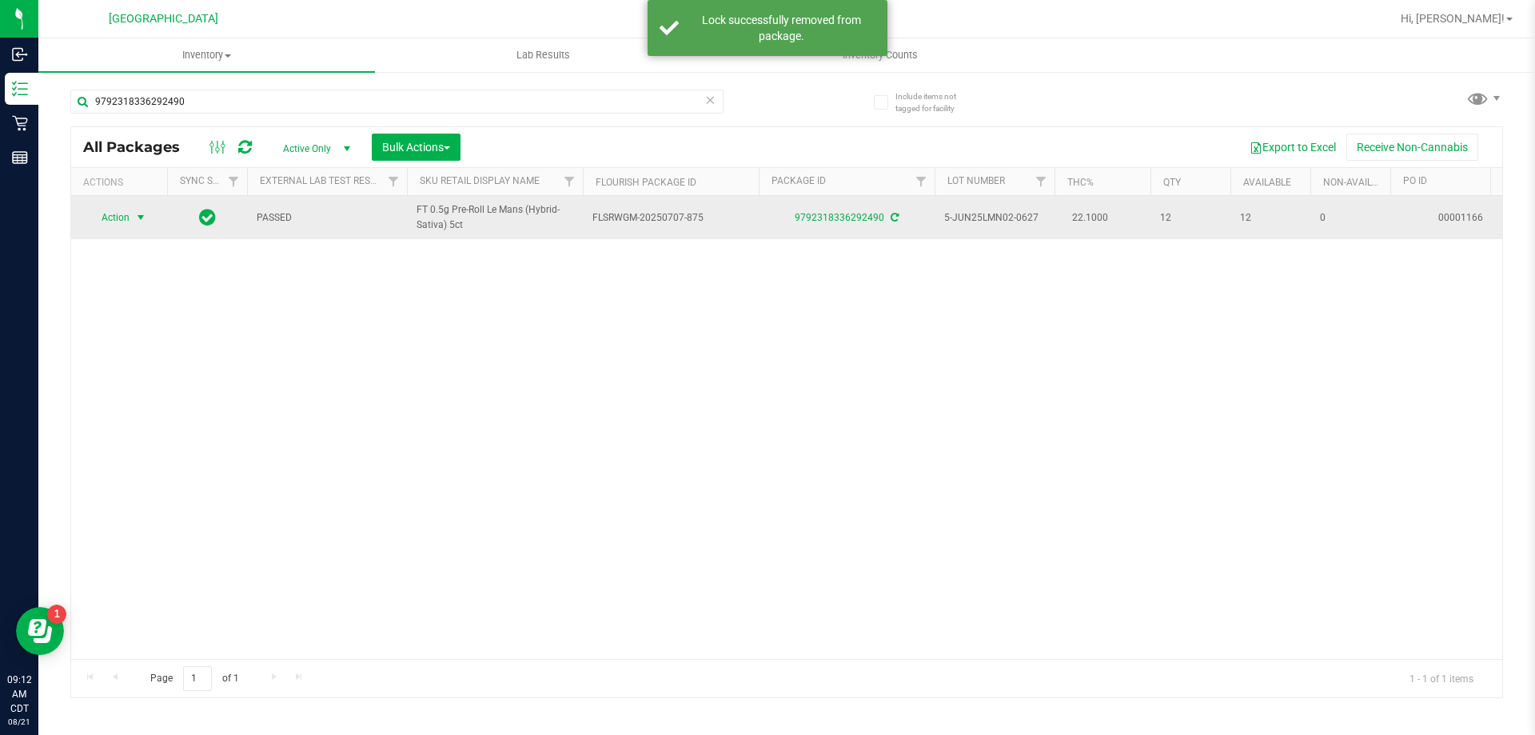
click at [118, 208] on span "Action" at bounding box center [108, 217] width 43 height 22
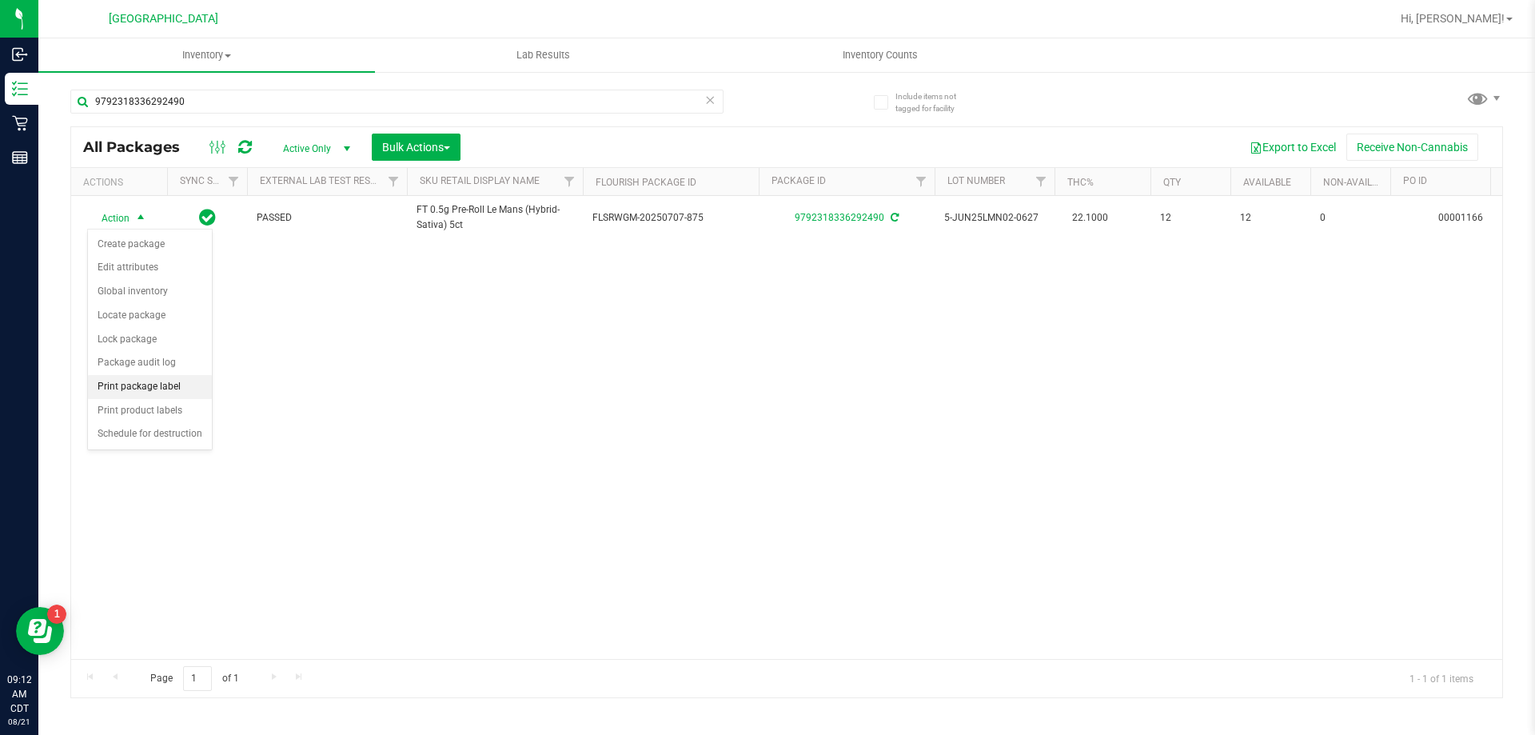
click at [138, 388] on li "Print package label" at bounding box center [150, 387] width 124 height 24
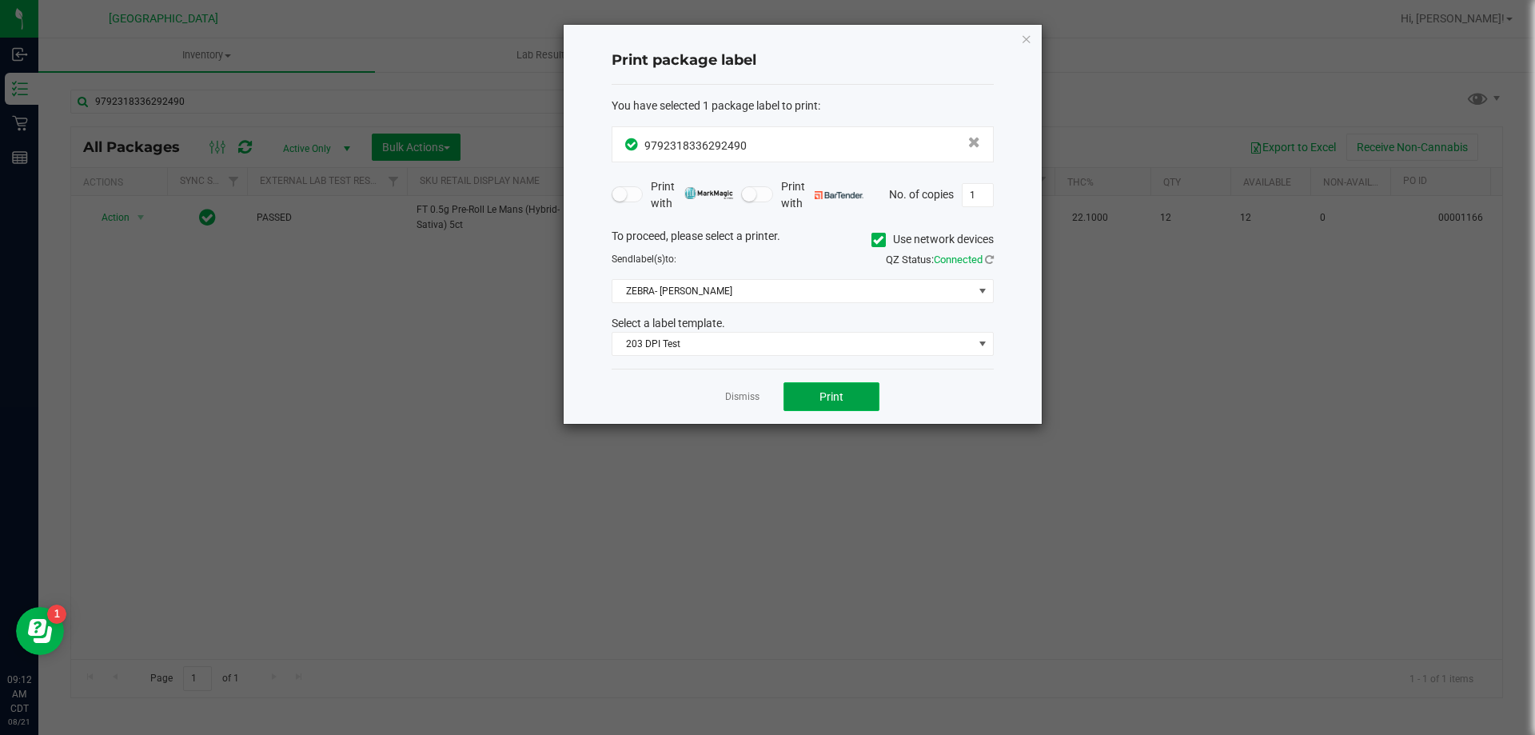
click at [793, 394] on button "Print" at bounding box center [832, 396] width 96 height 29
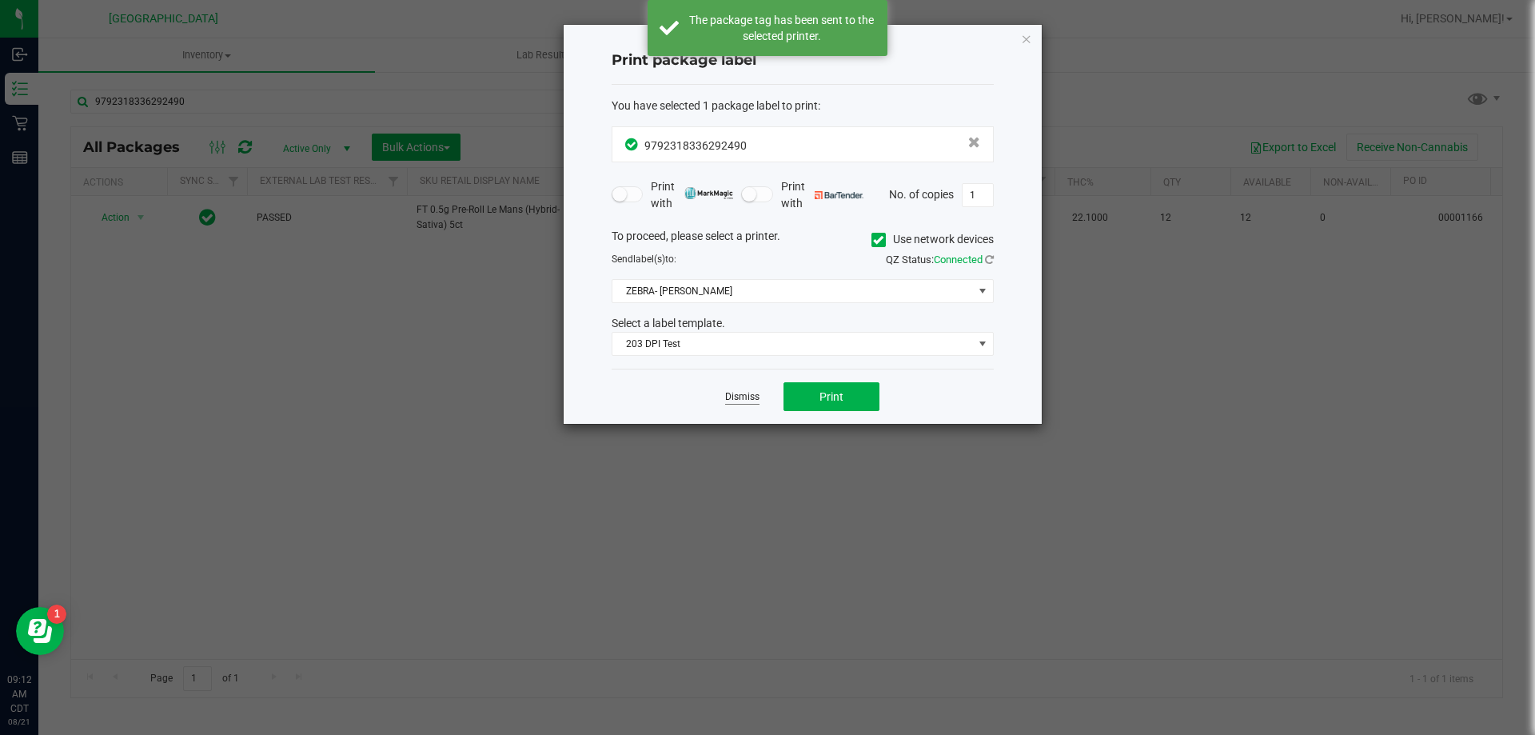
click at [745, 397] on link "Dismiss" at bounding box center [742, 397] width 34 height 14
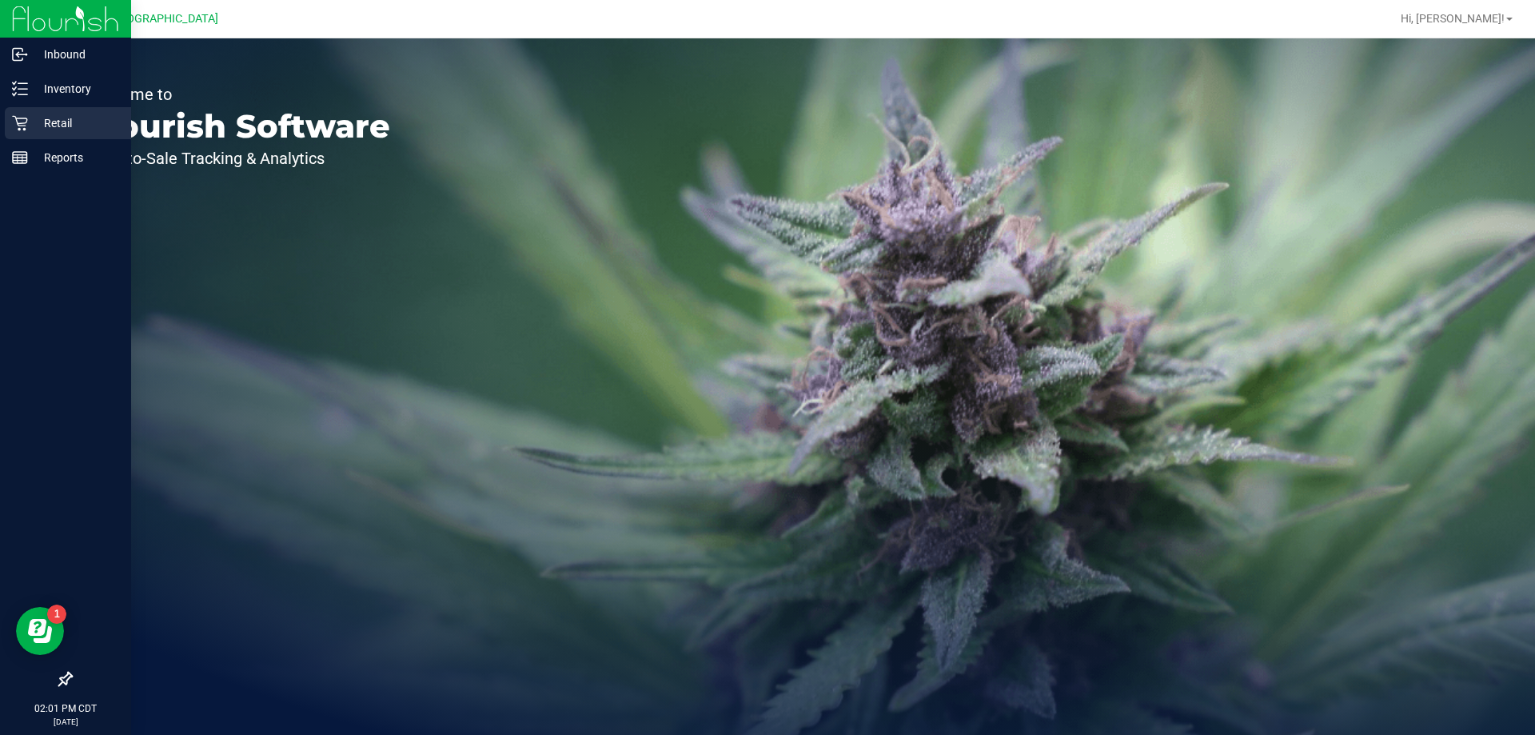
click at [25, 122] on icon at bounding box center [20, 123] width 16 height 16
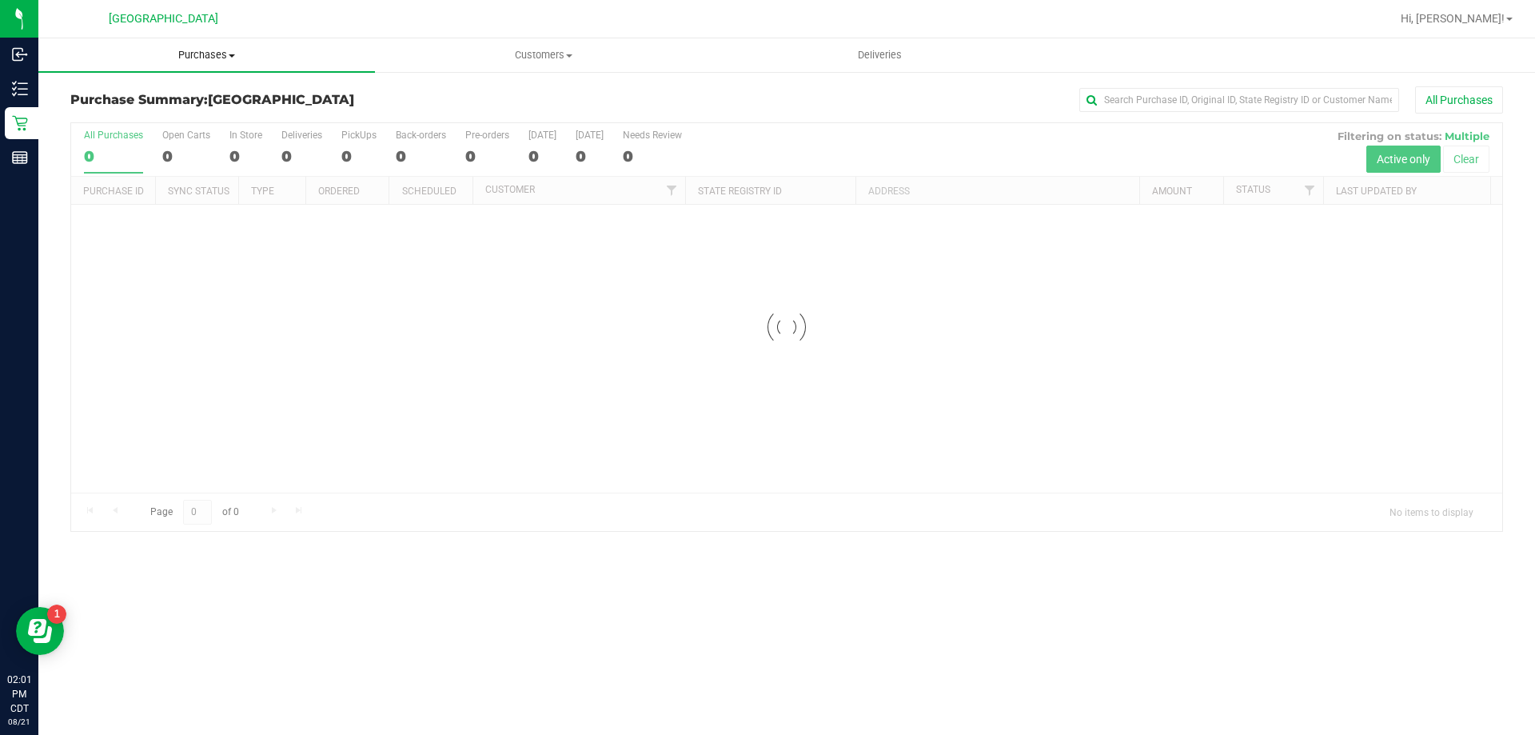
click at [225, 45] on uib-tab-heading "Purchases Summary of purchases Fulfillment All purchases" at bounding box center [206, 55] width 337 height 34
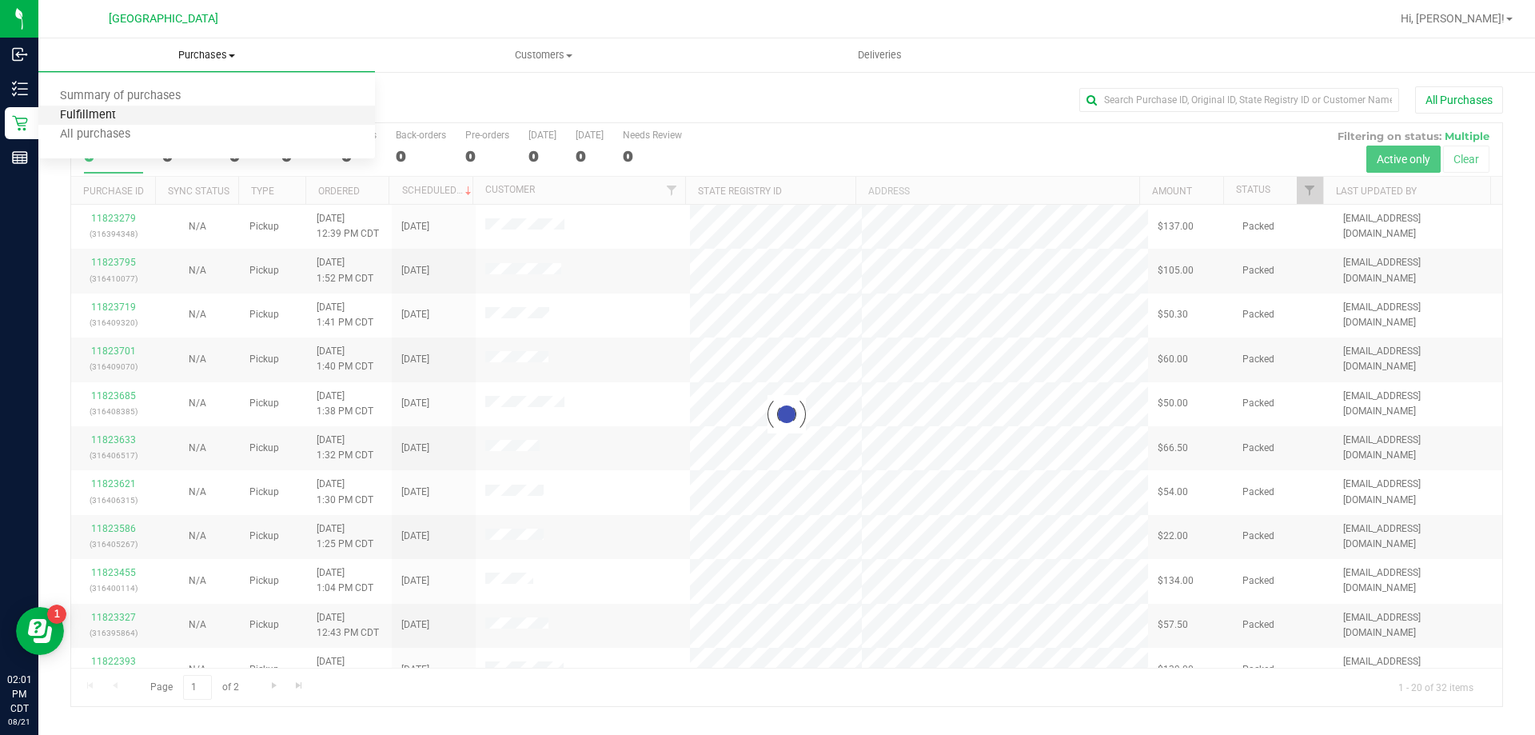
click at [100, 115] on span "Fulfillment" at bounding box center [87, 116] width 99 height 14
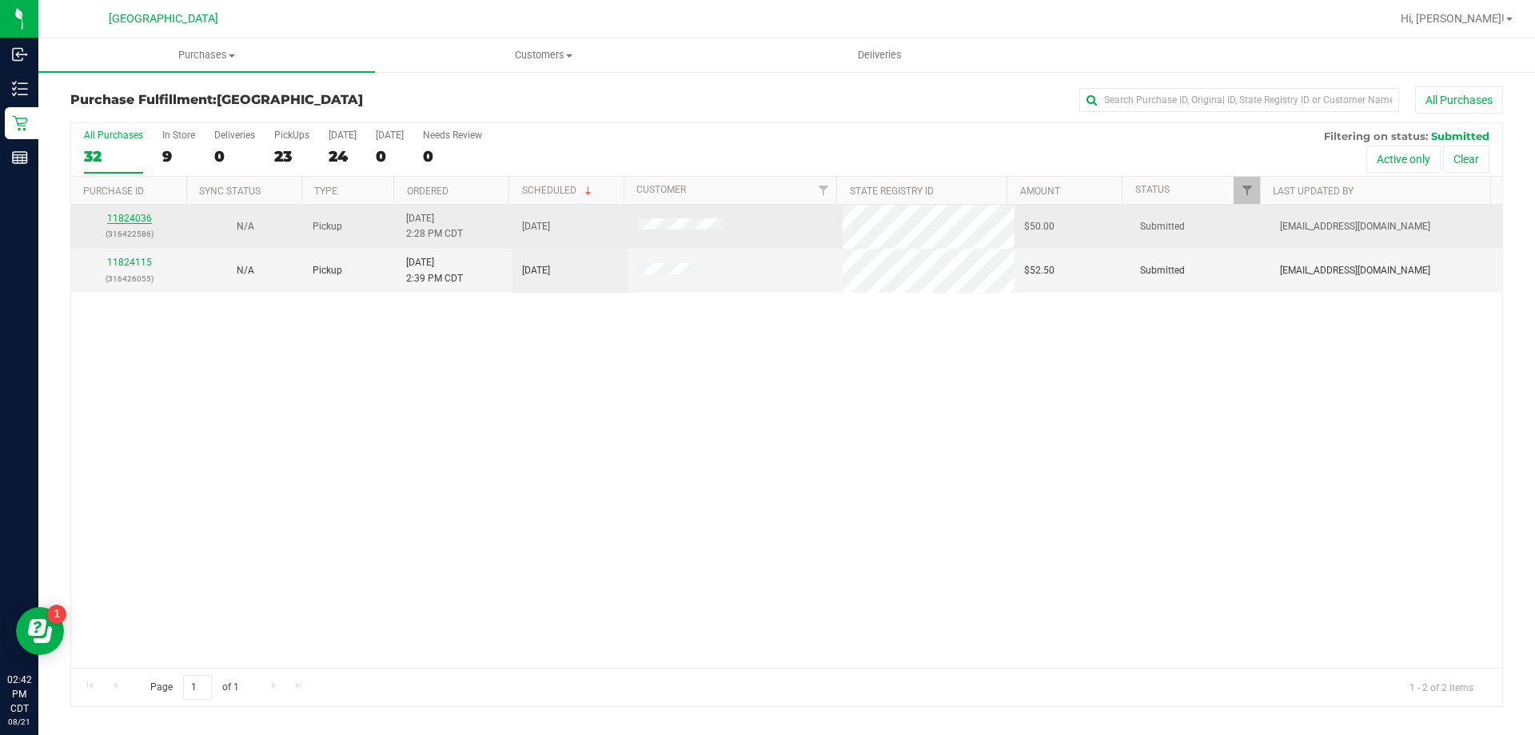
click at [140, 222] on link "11824036" at bounding box center [129, 218] width 45 height 11
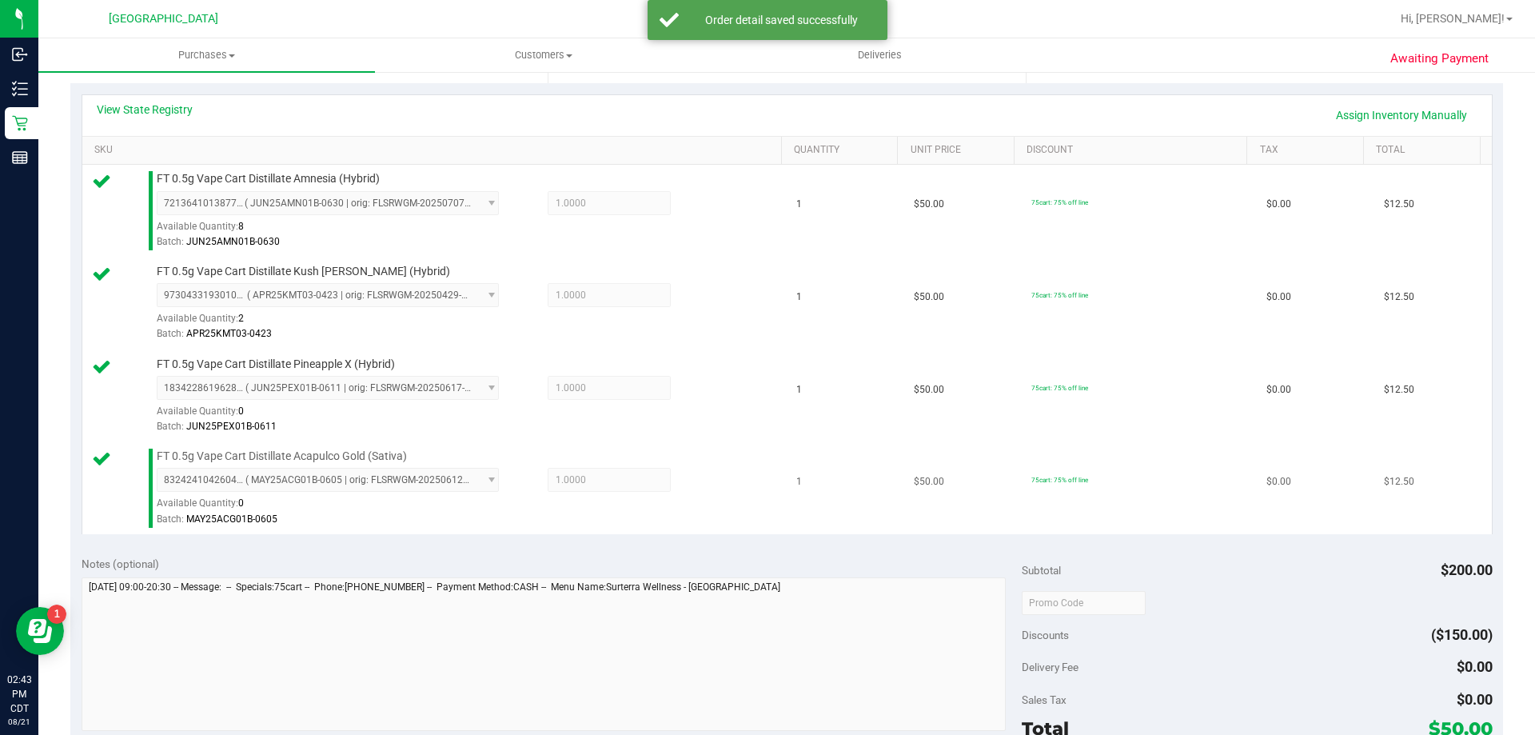
scroll to position [400, 0]
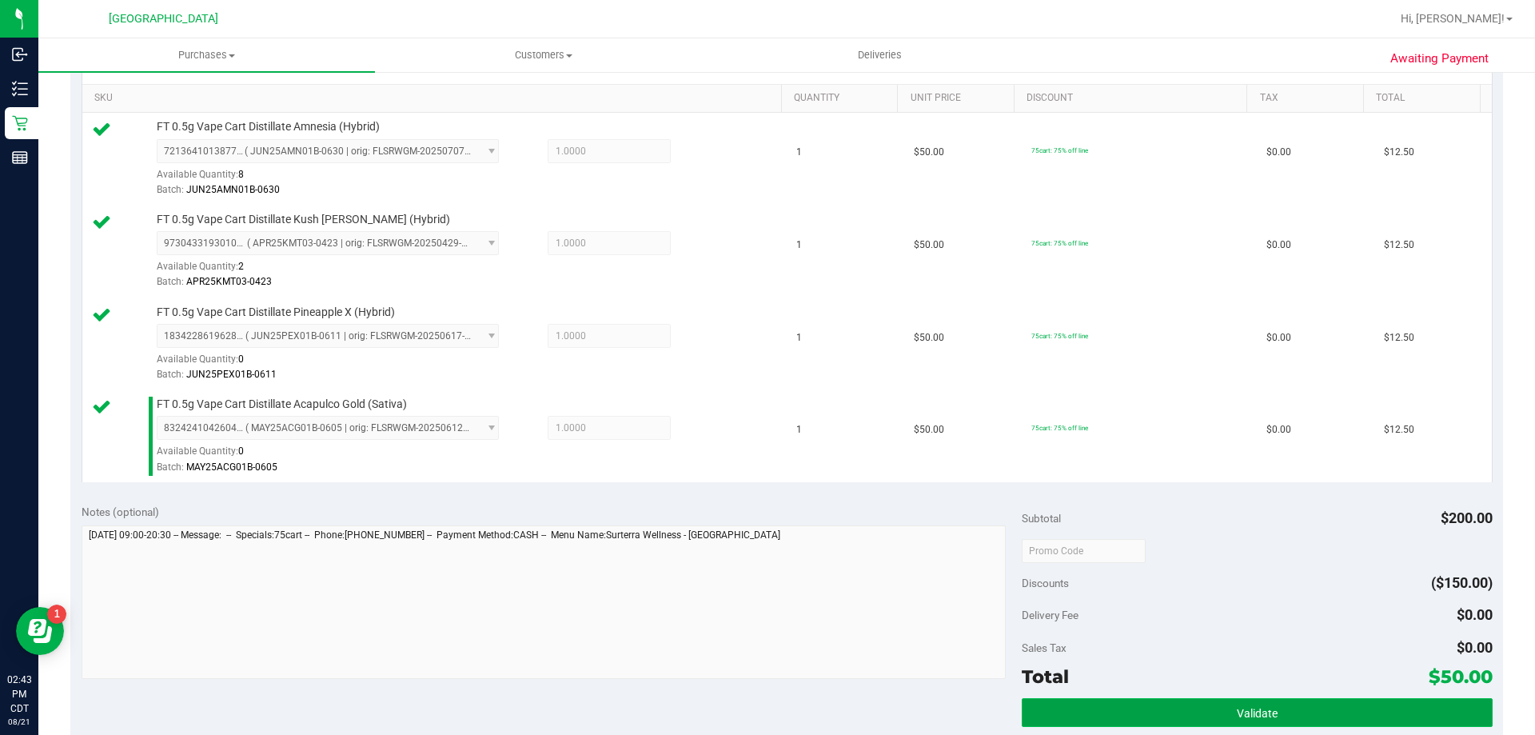
click at [1259, 705] on button "Validate" at bounding box center [1257, 712] width 470 height 29
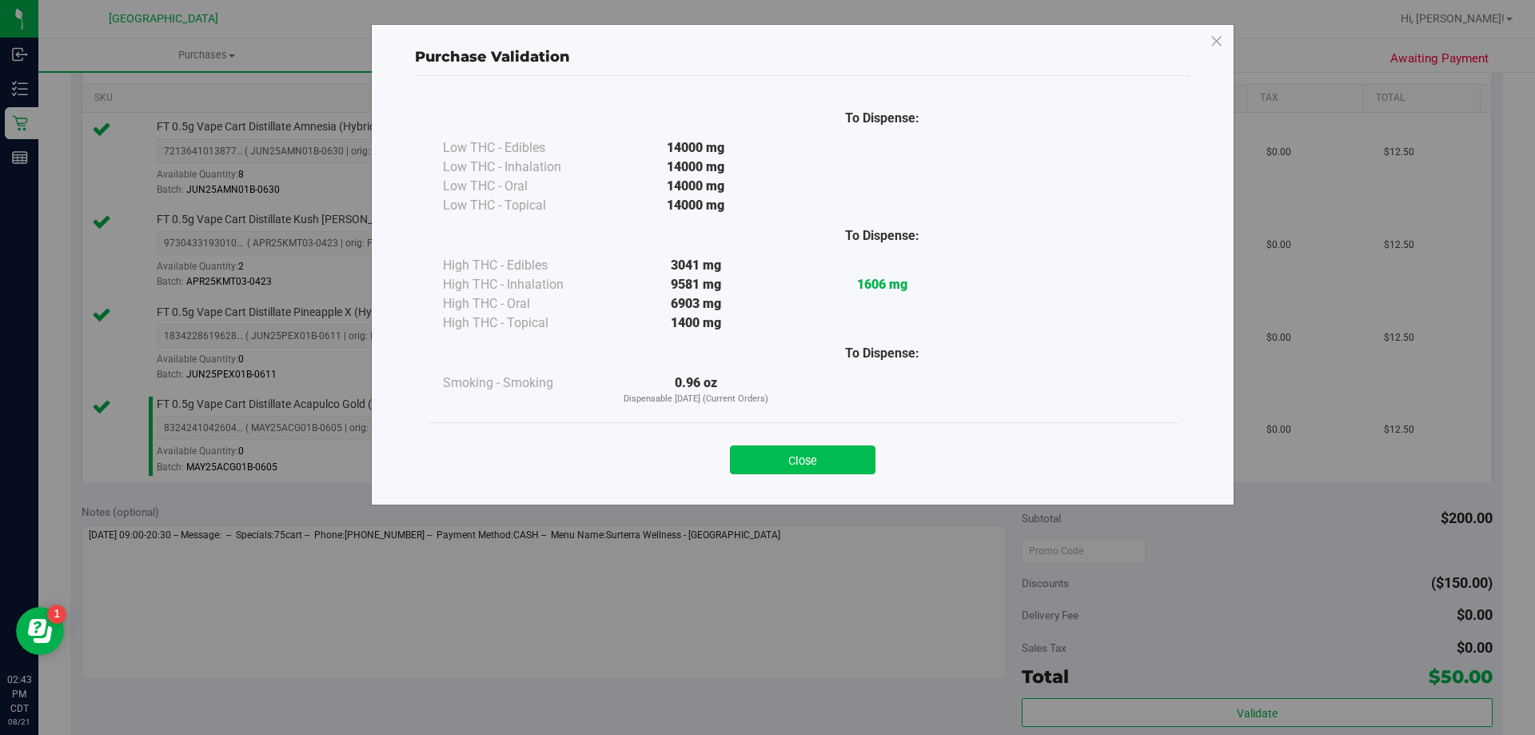
click at [833, 456] on button "Close" at bounding box center [803, 459] width 146 height 29
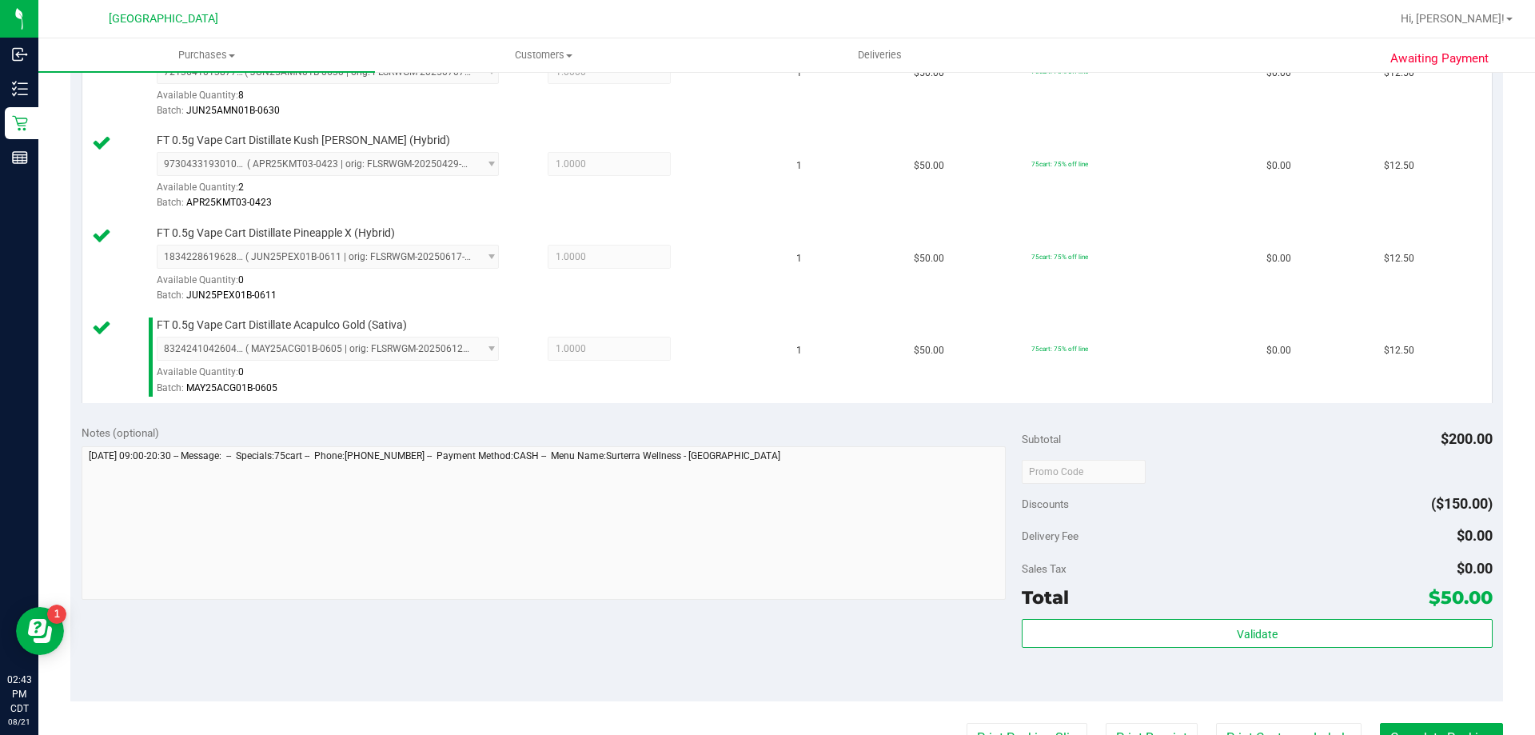
scroll to position [720, 0]
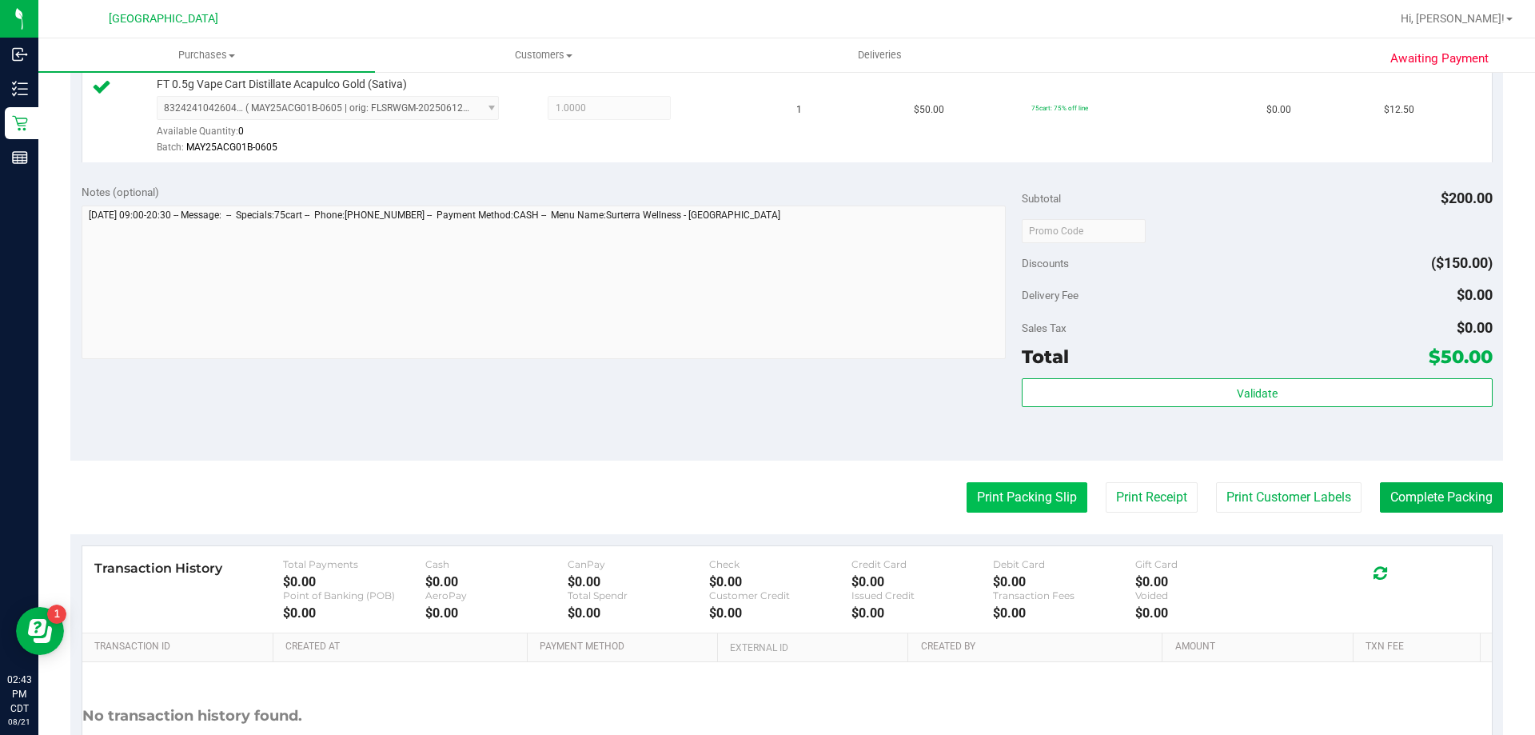
click at [992, 493] on button "Print Packing Slip" at bounding box center [1027, 497] width 121 height 30
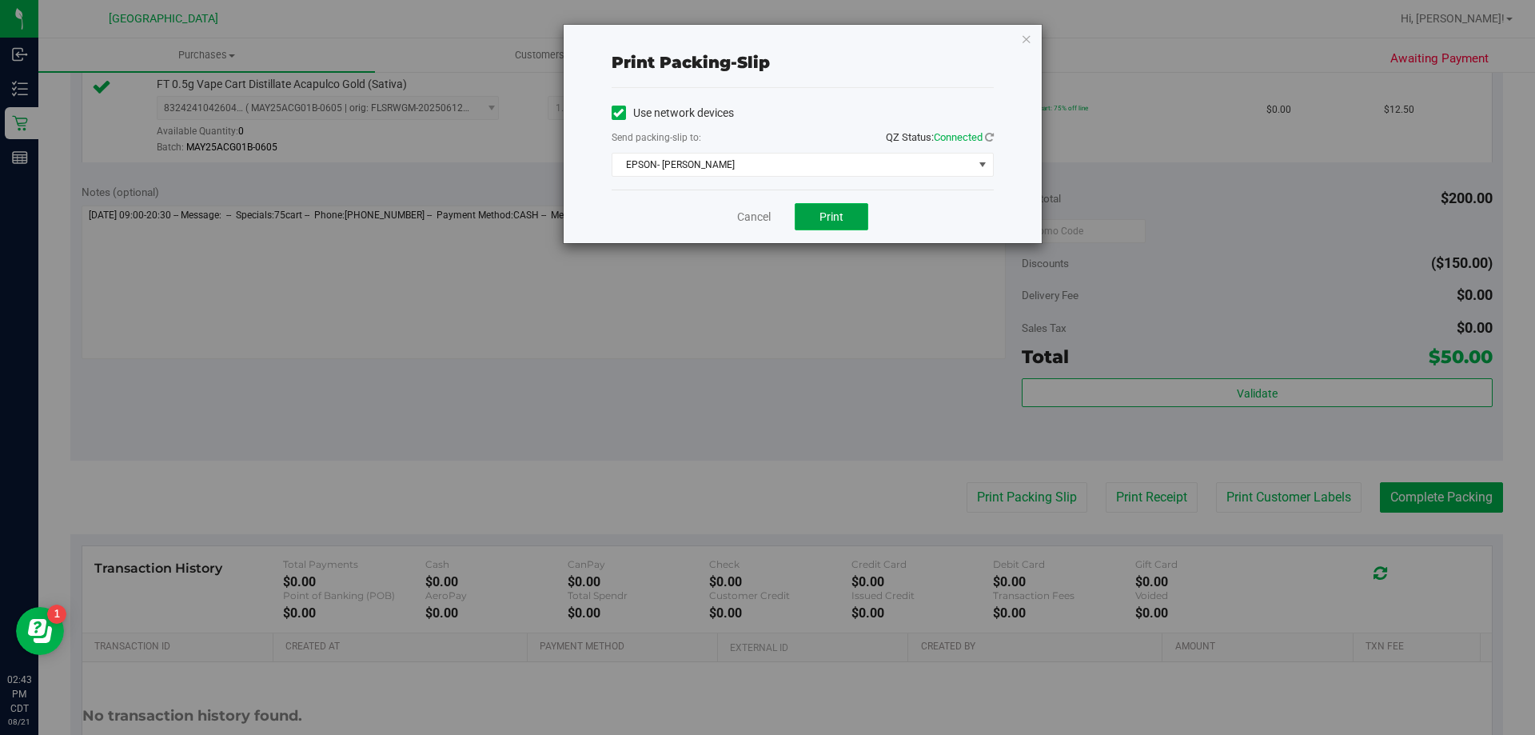
click at [860, 212] on button "Print" at bounding box center [832, 216] width 74 height 27
click at [754, 220] on link "Cancel" at bounding box center [754, 217] width 34 height 17
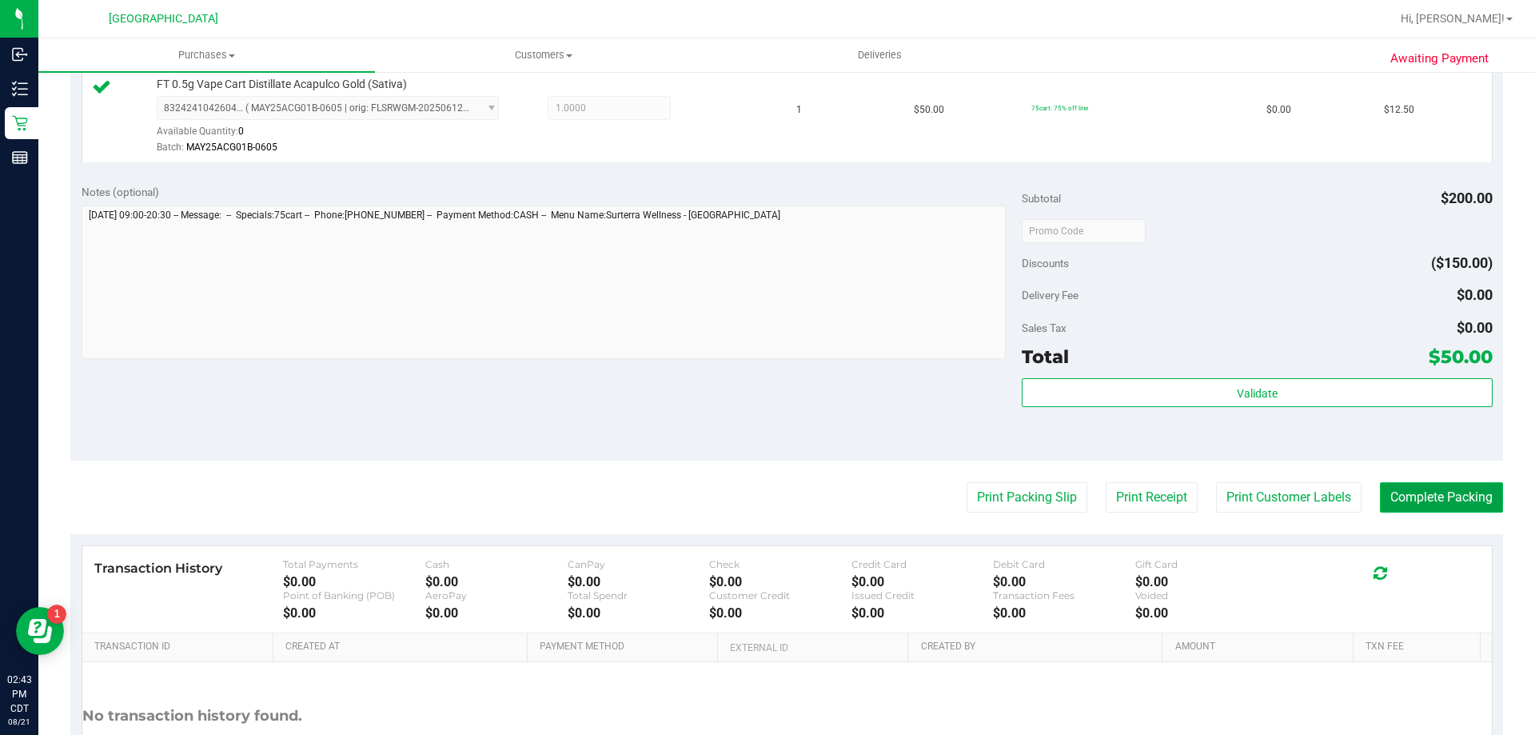
click at [1404, 500] on button "Complete Packing" at bounding box center [1441, 497] width 123 height 30
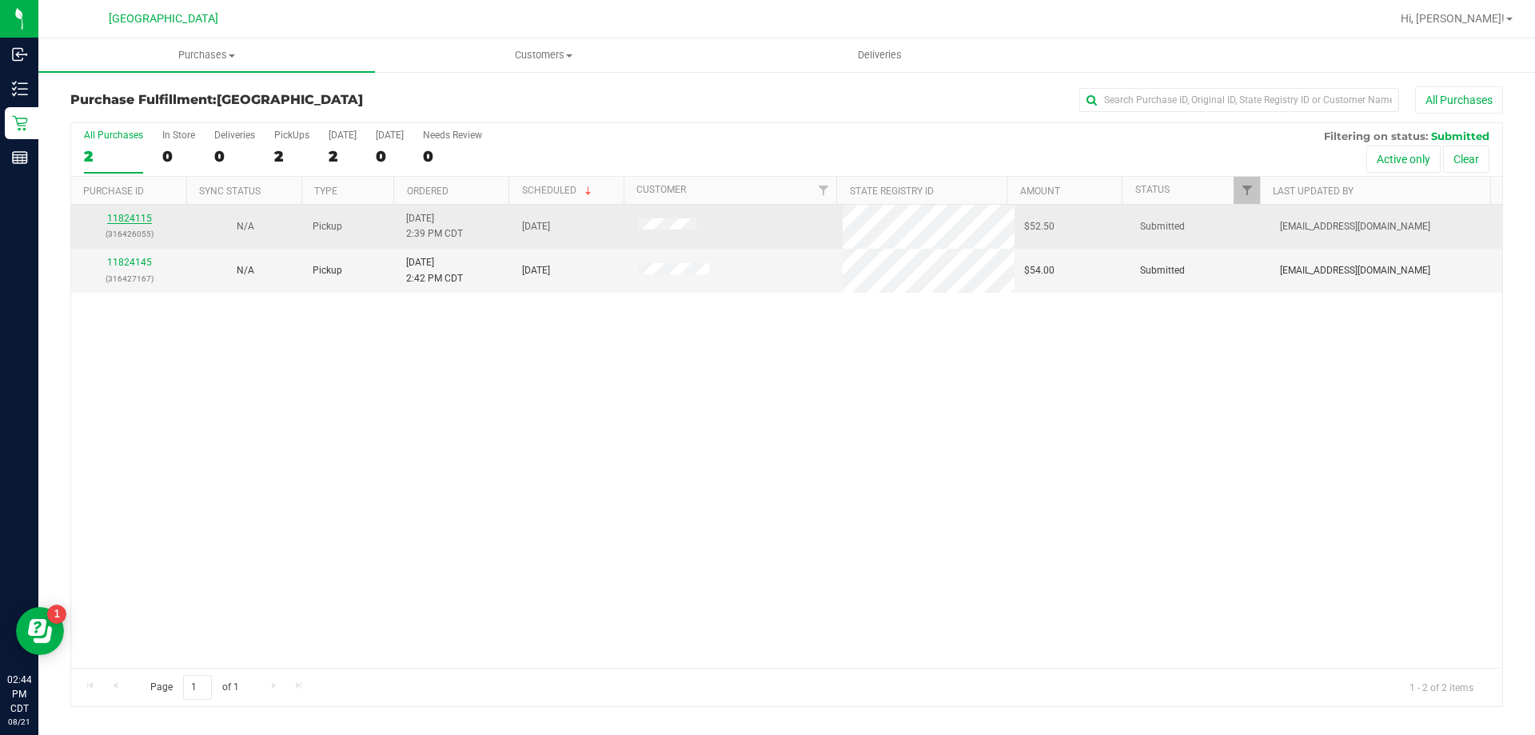
click at [134, 218] on link "11824115" at bounding box center [129, 218] width 45 height 11
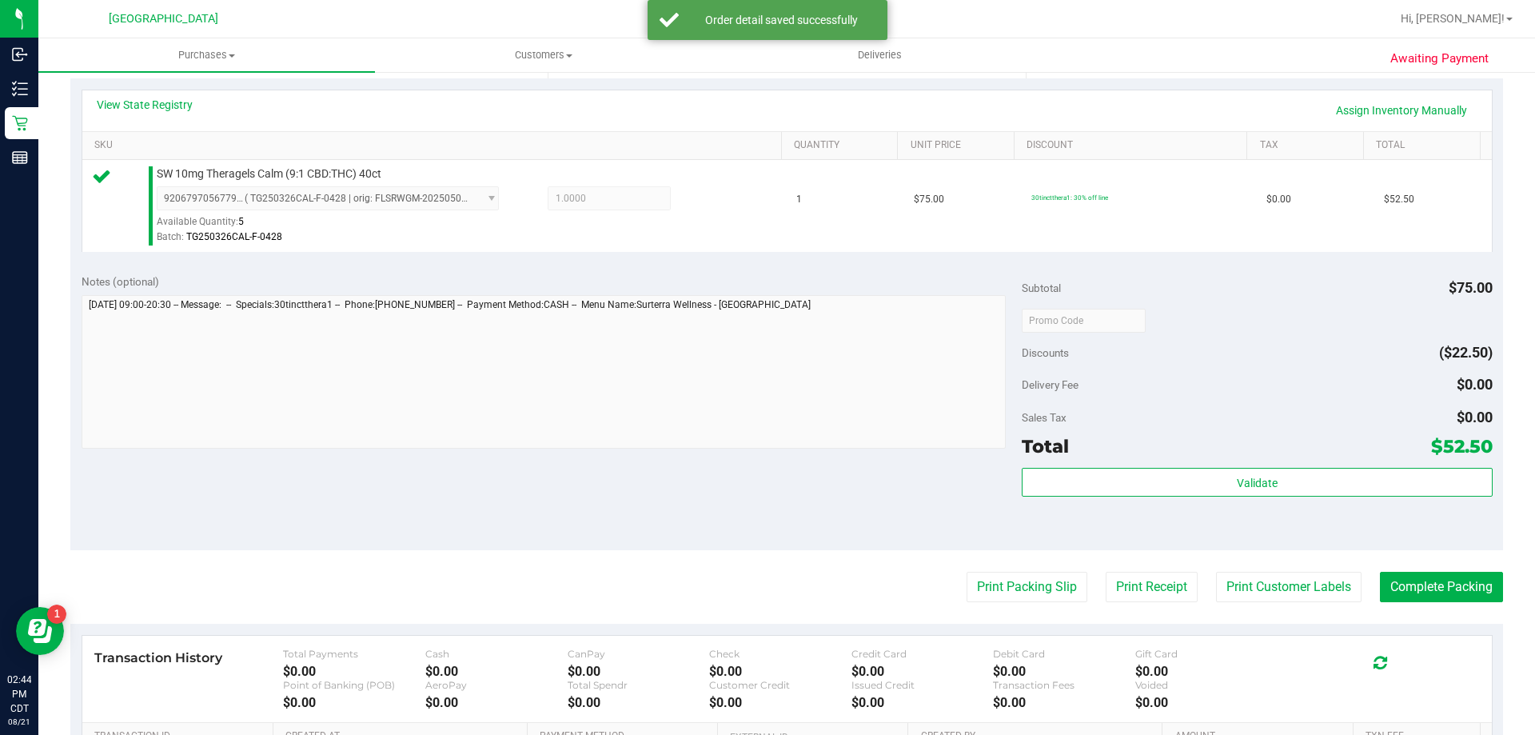
scroll to position [400, 0]
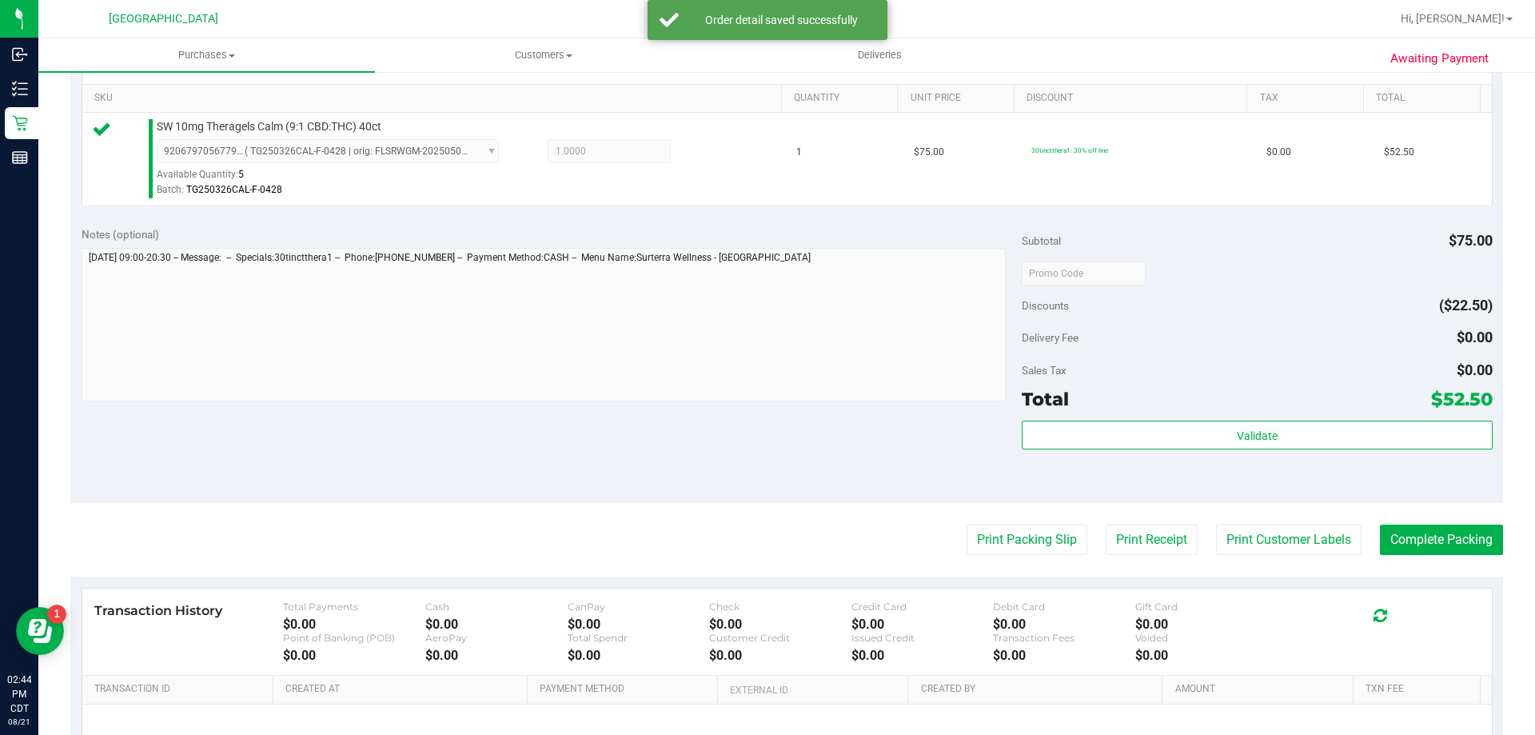
click at [1134, 450] on div "Validate" at bounding box center [1257, 457] width 470 height 72
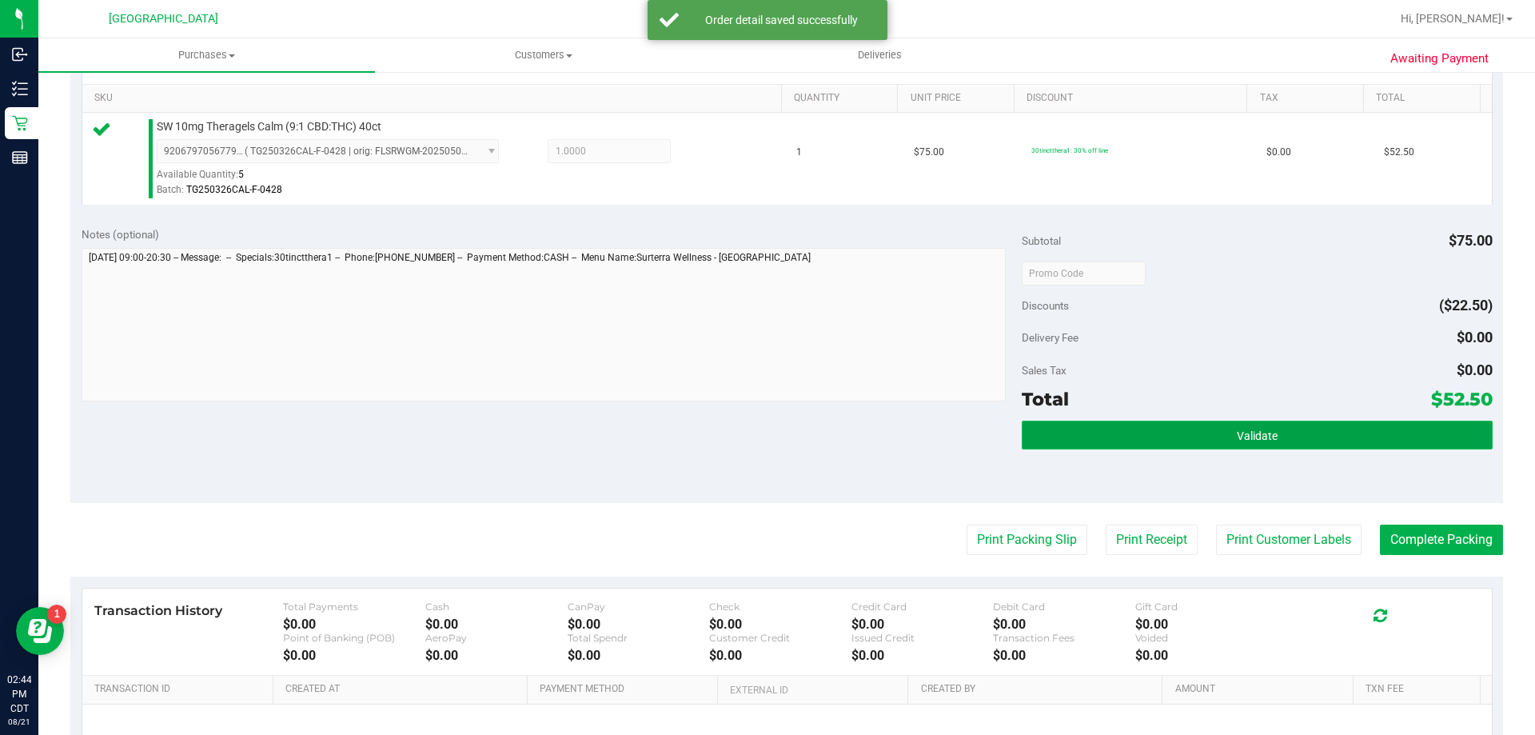
click at [1135, 437] on button "Validate" at bounding box center [1257, 435] width 470 height 29
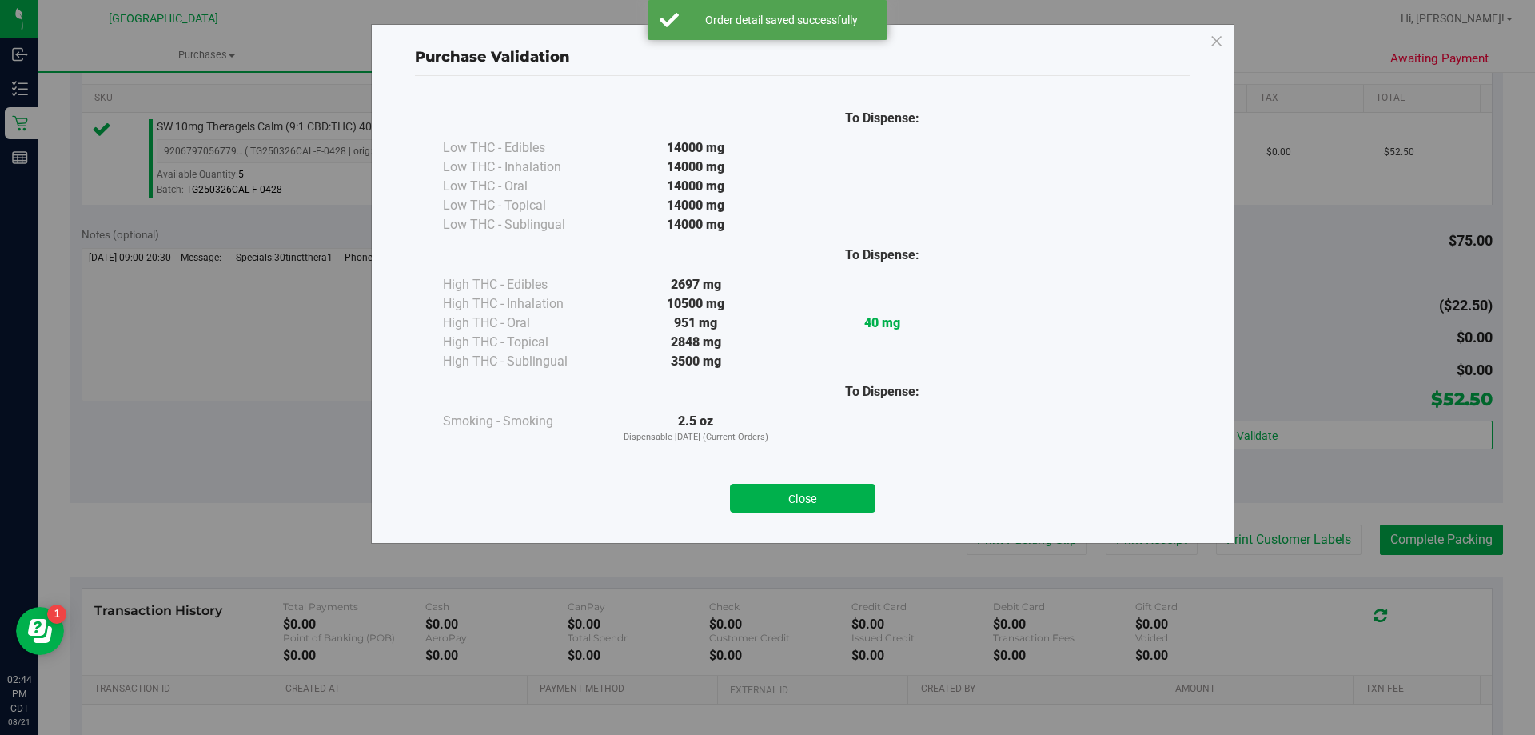
click at [1026, 546] on div "Purchase Validation To Dispense: Low THC - Edibles 14000 mg" at bounding box center [773, 367] width 1547 height 735
click at [762, 497] on button "Close" at bounding box center [803, 498] width 146 height 29
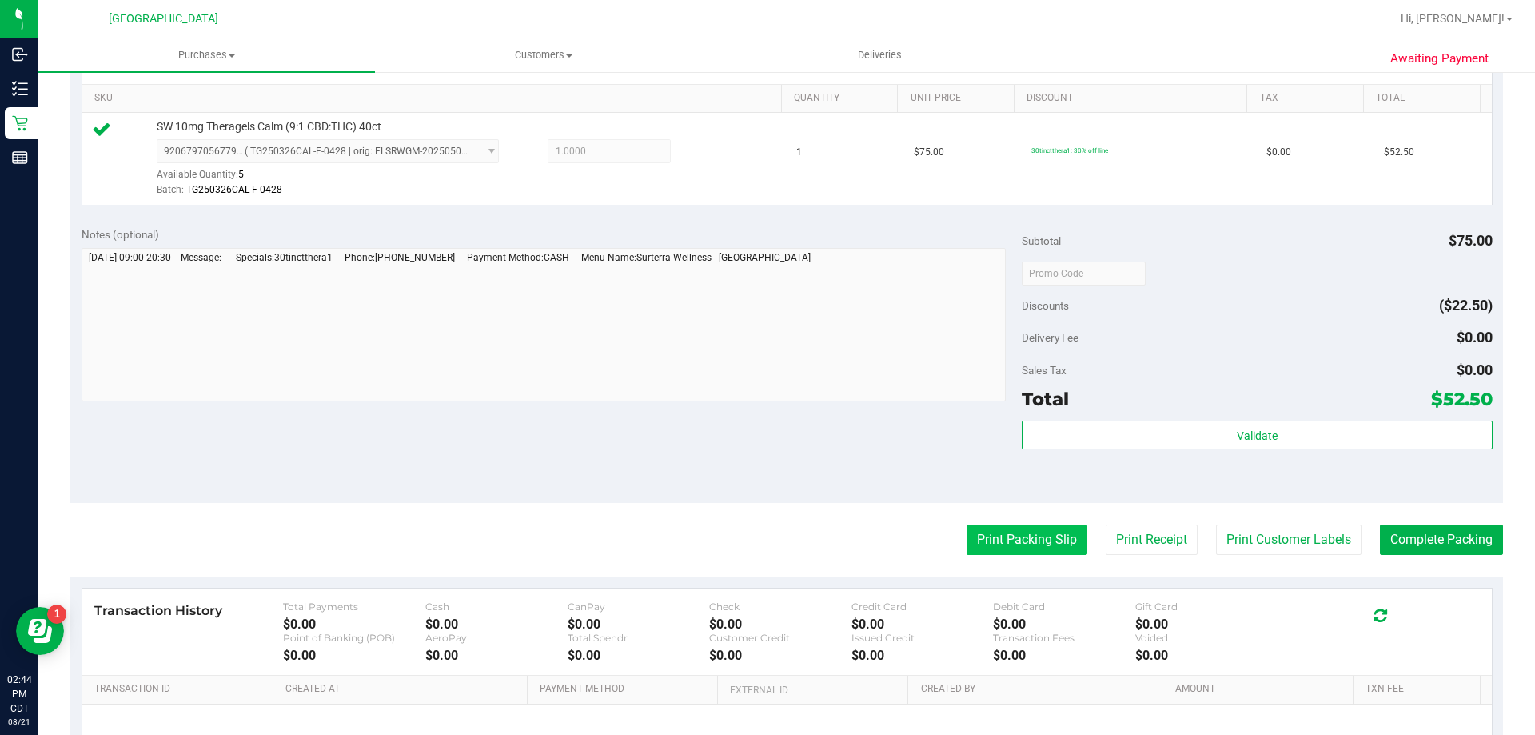
click at [994, 552] on button "Print Packing Slip" at bounding box center [1027, 540] width 121 height 30
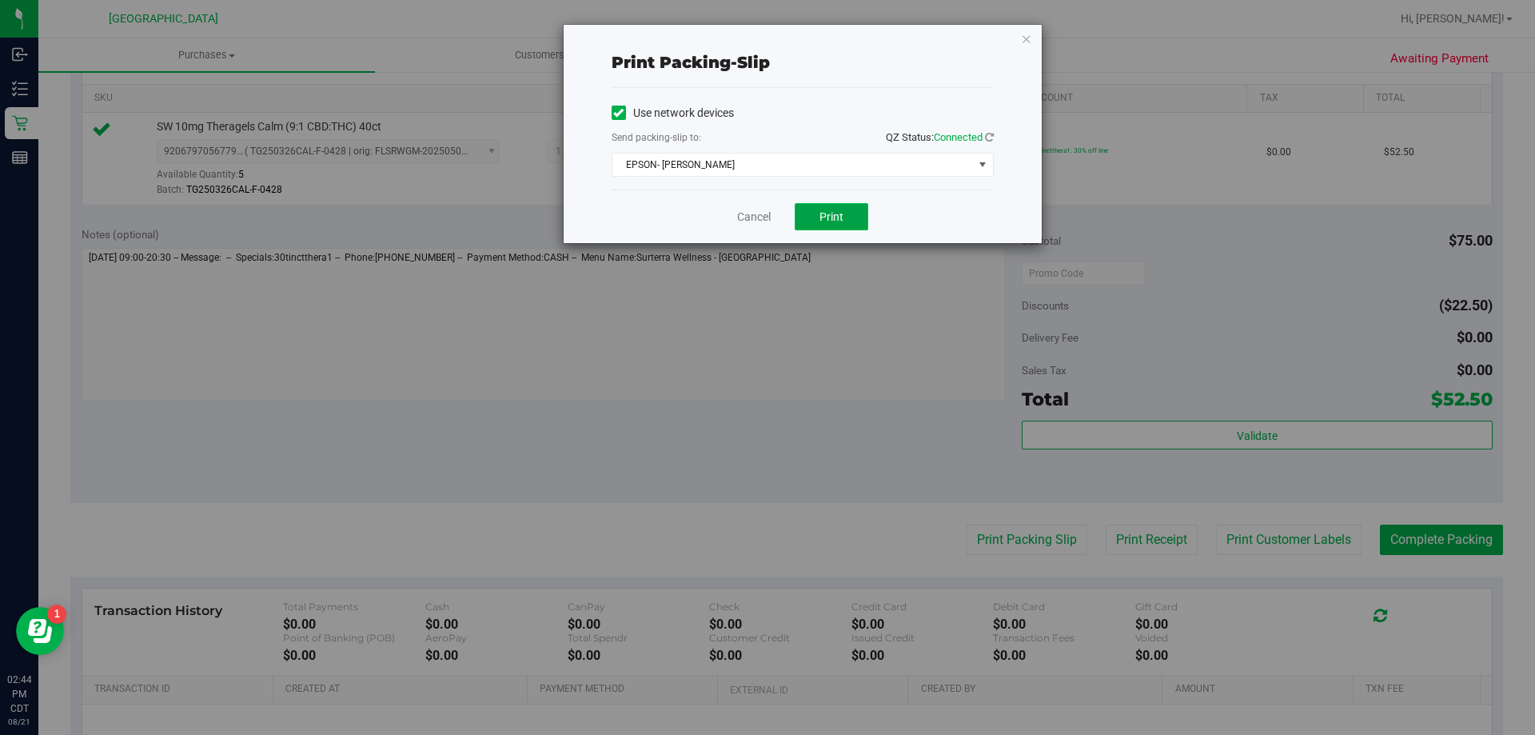
click at [845, 230] on button "Print" at bounding box center [832, 216] width 74 height 27
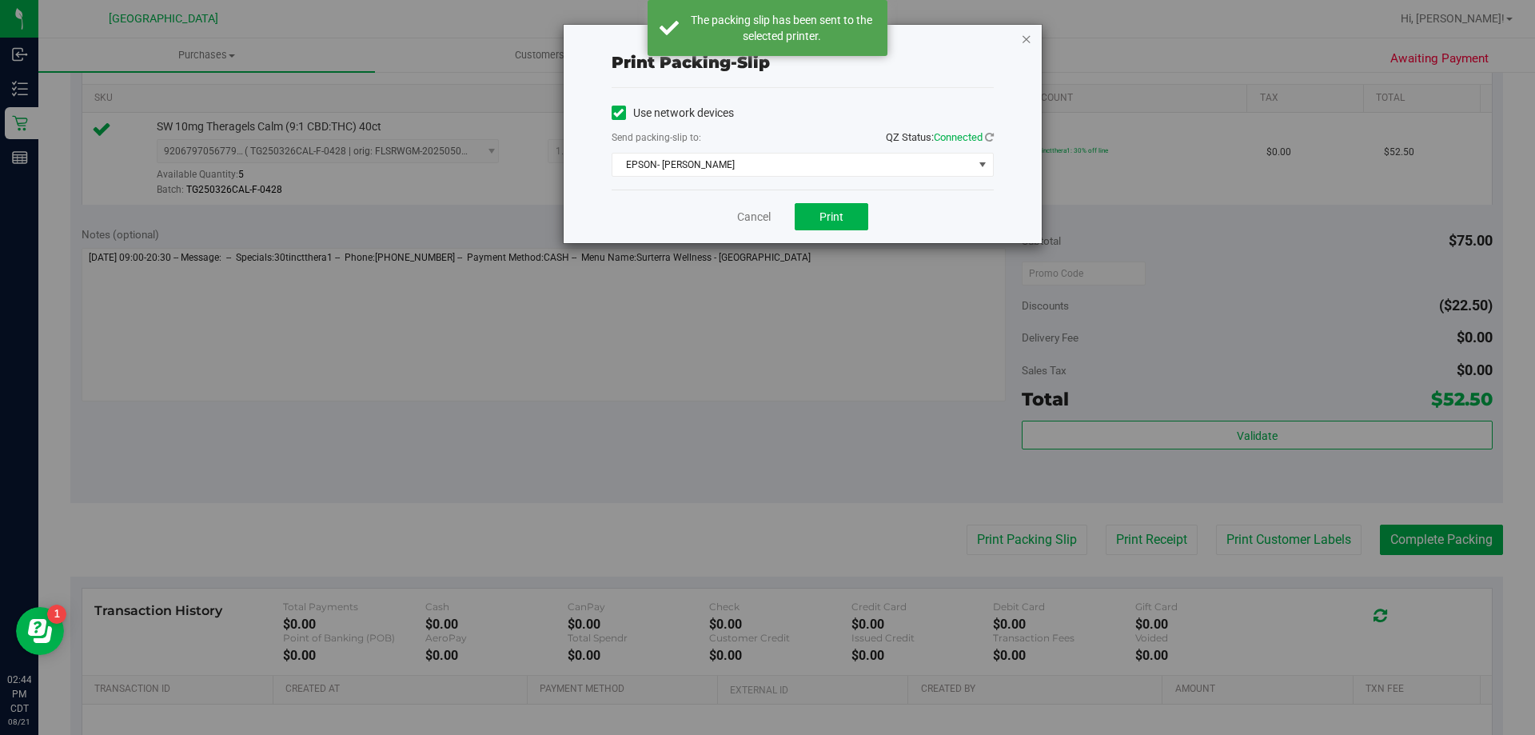
click at [1028, 39] on icon "button" at bounding box center [1026, 38] width 11 height 19
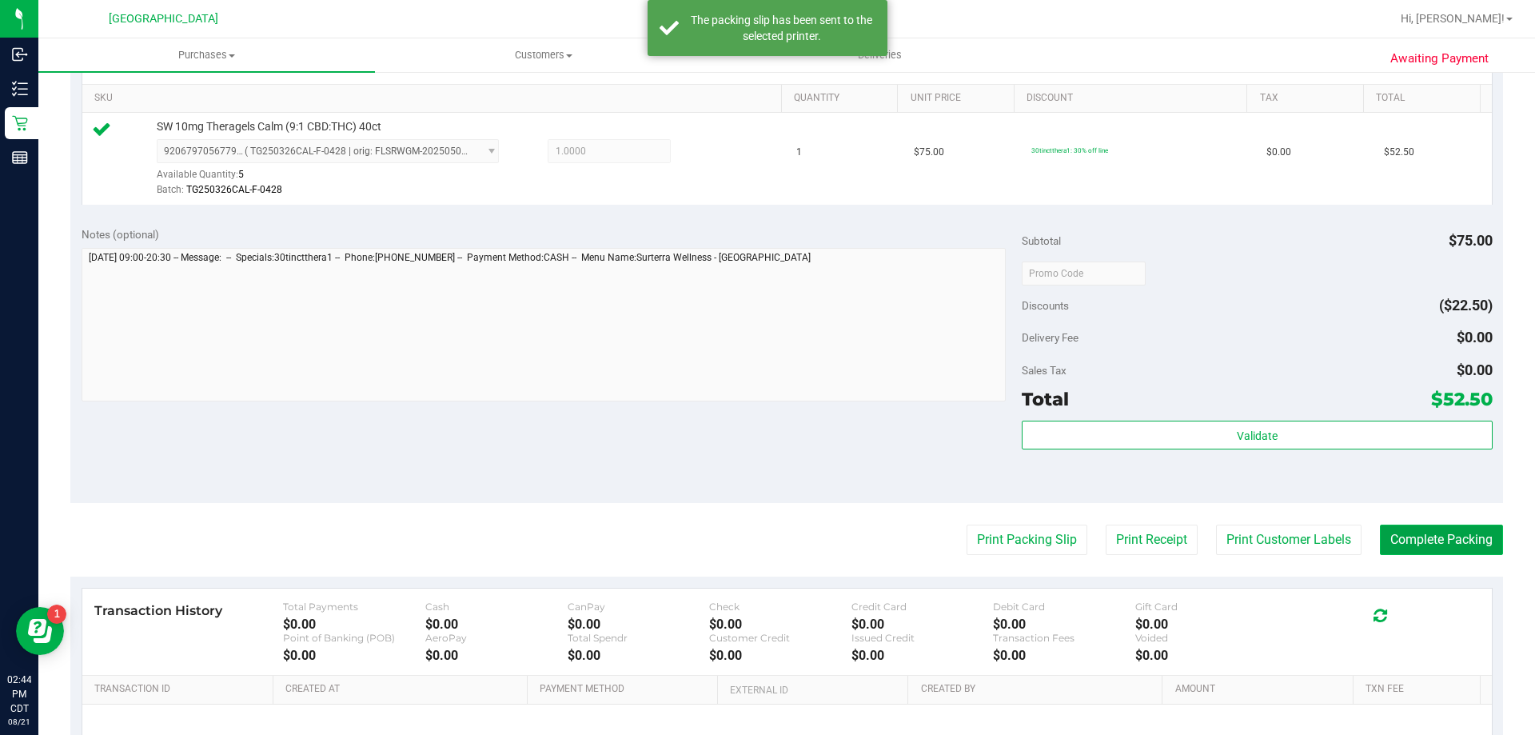
click at [1411, 542] on button "Complete Packing" at bounding box center [1441, 540] width 123 height 30
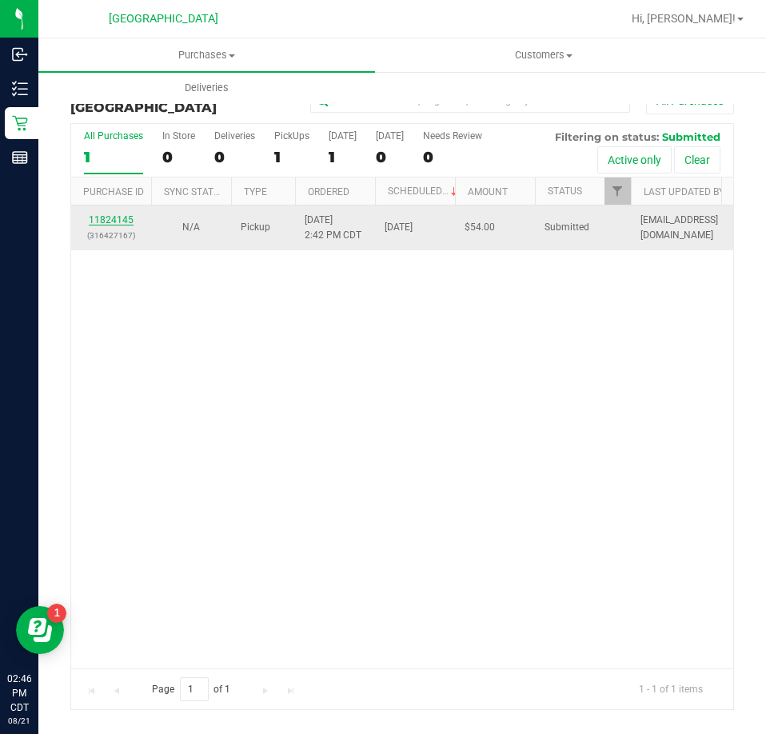
click at [110, 214] on link "11824145" at bounding box center [111, 219] width 45 height 11
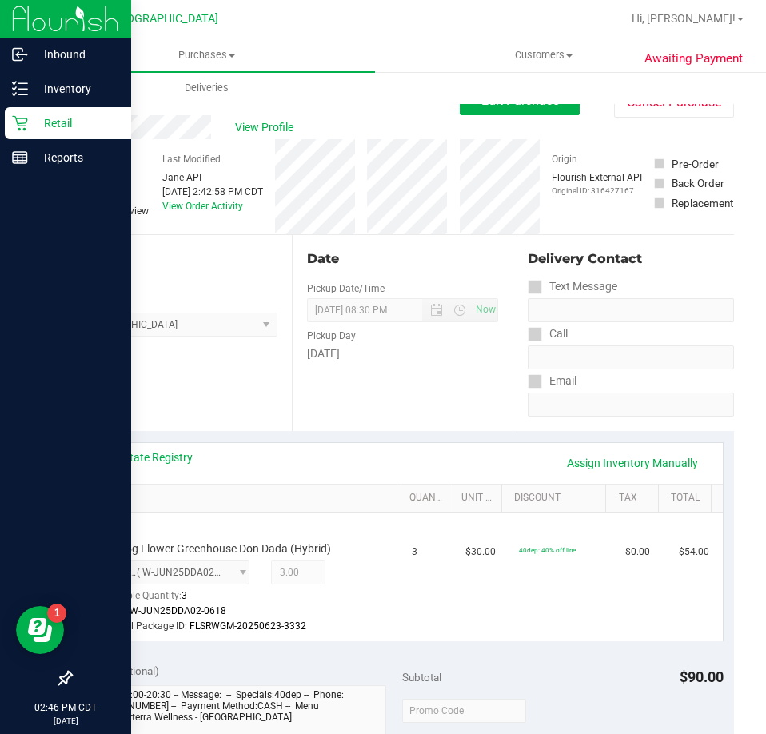
click at [34, 122] on p "Retail" at bounding box center [76, 123] width 96 height 19
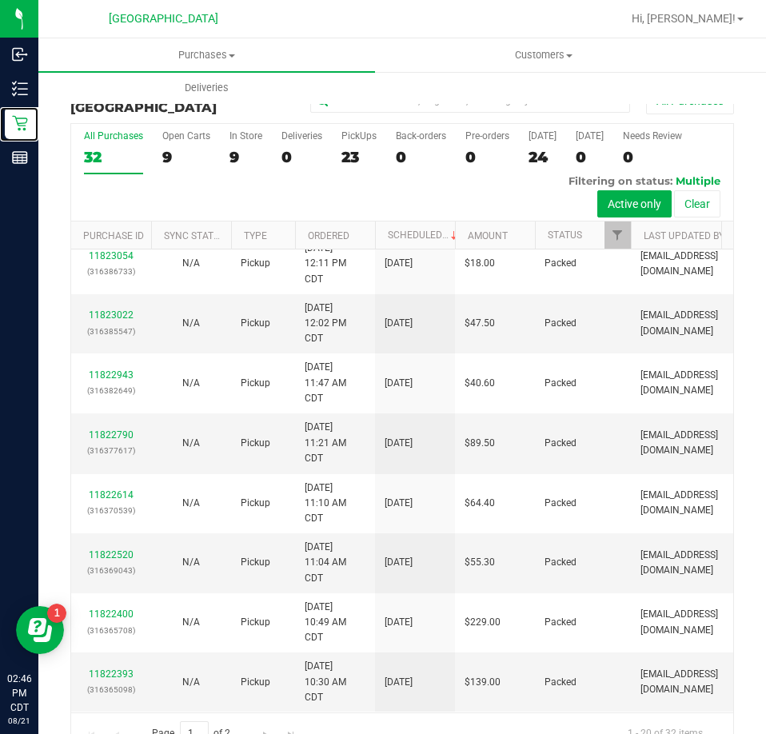
scroll to position [720, 0]
click at [350, 160] on div "23" at bounding box center [358, 157] width 35 height 18
click at [0, 0] on input "PickUps 23" at bounding box center [0, 0] width 0 height 0
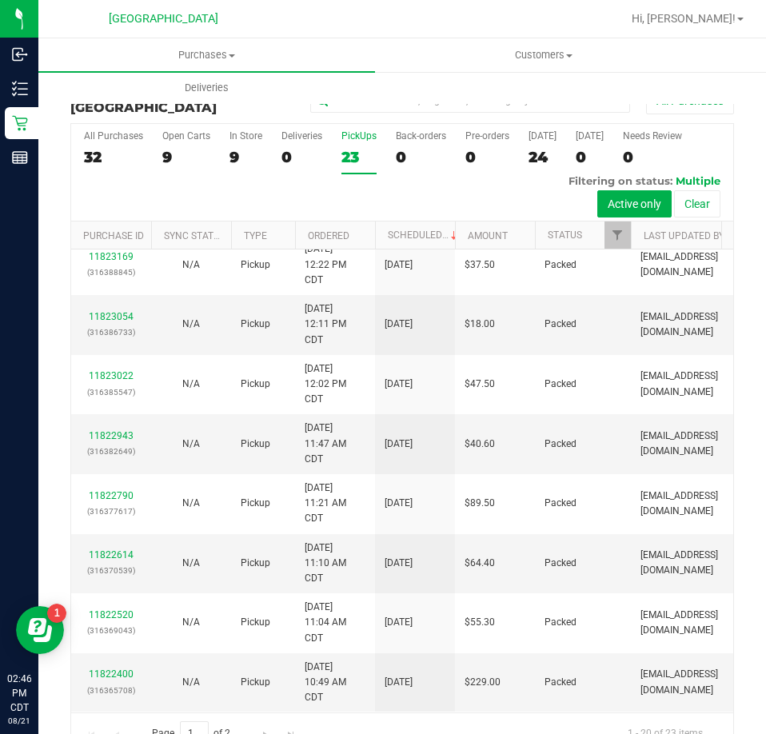
scroll to position [0, 0]
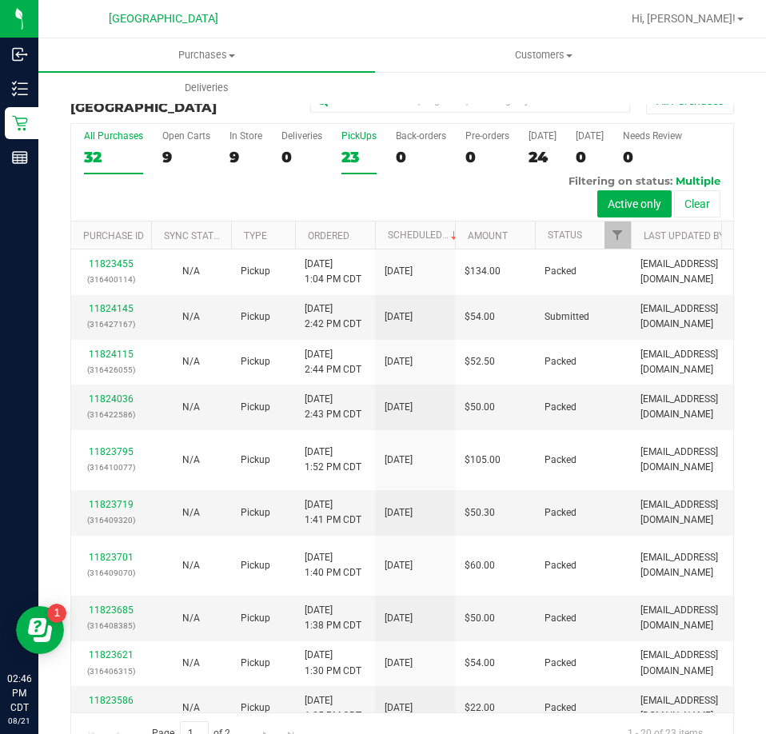
click at [125, 146] on label "All Purchases 32" at bounding box center [113, 152] width 59 height 44
click at [0, 0] on input "All Purchases 32" at bounding box center [0, 0] width 0 height 0
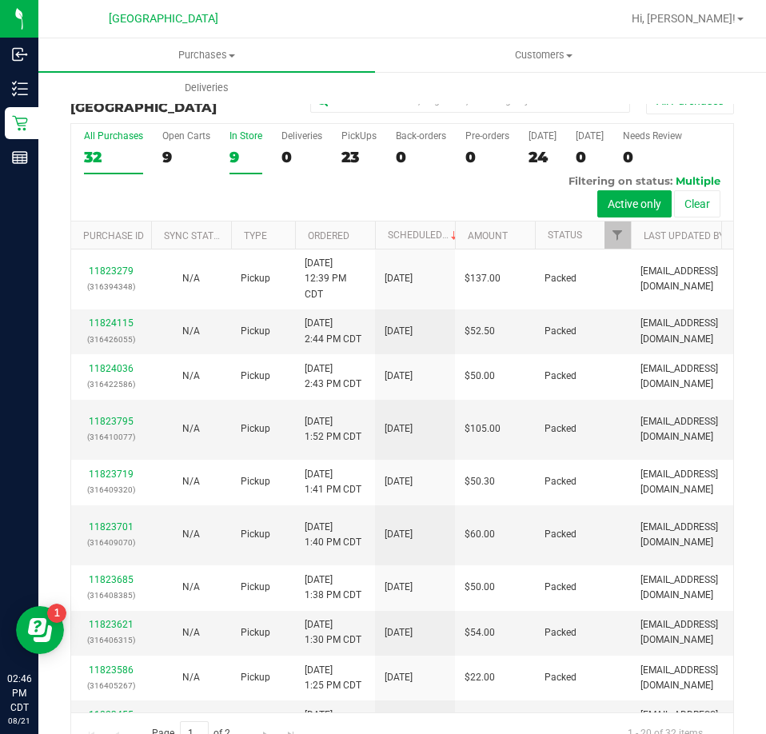
click at [242, 149] on div "9" at bounding box center [246, 157] width 33 height 18
click at [0, 0] on input "In Store 9" at bounding box center [0, 0] width 0 height 0
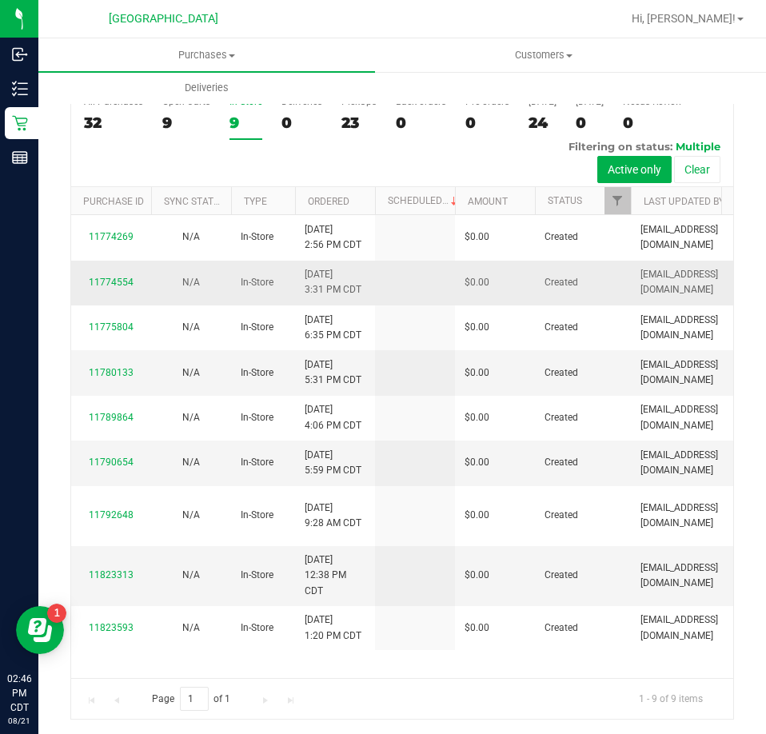
scroll to position [36, 0]
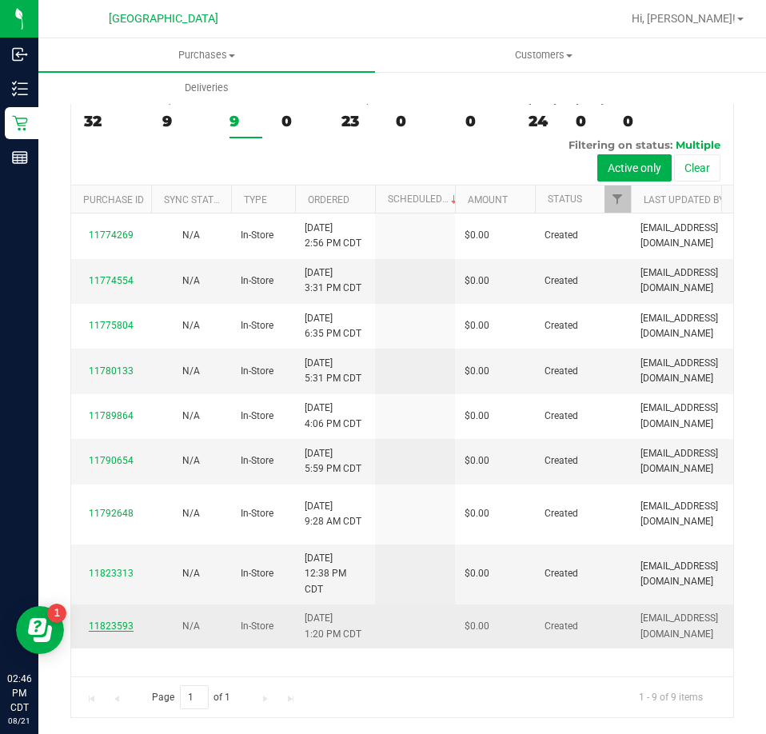
click at [109, 621] on link "11823593" at bounding box center [111, 626] width 45 height 11
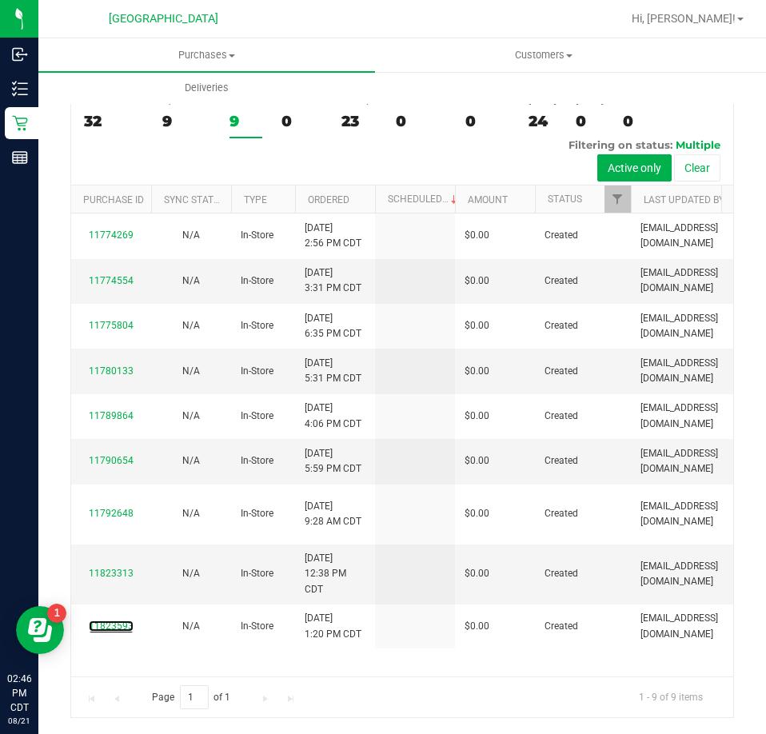
scroll to position [0, 0]
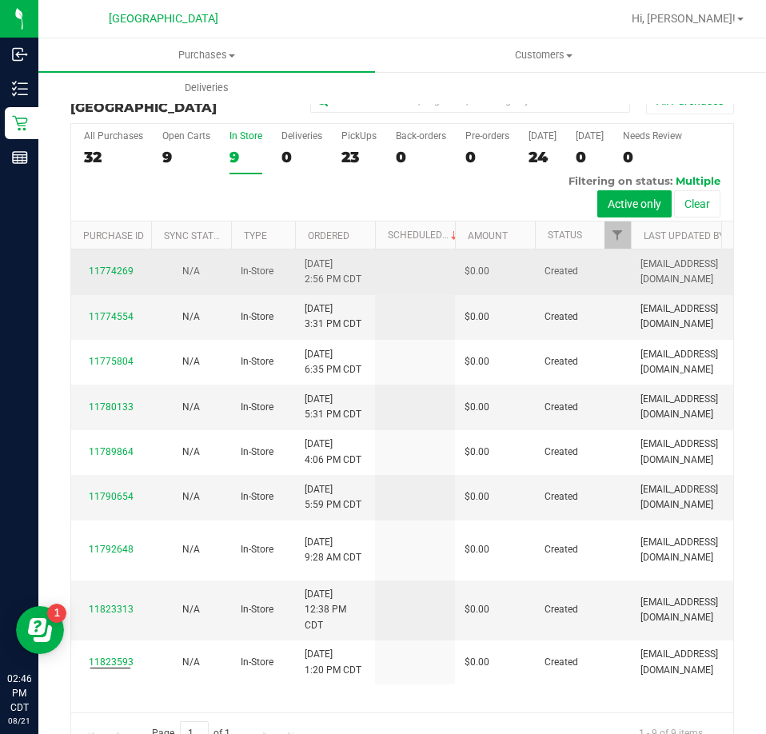
click at [133, 274] on div "11774269" at bounding box center [111, 271] width 61 height 15
click at [122, 270] on link "11774269" at bounding box center [111, 271] width 45 height 11
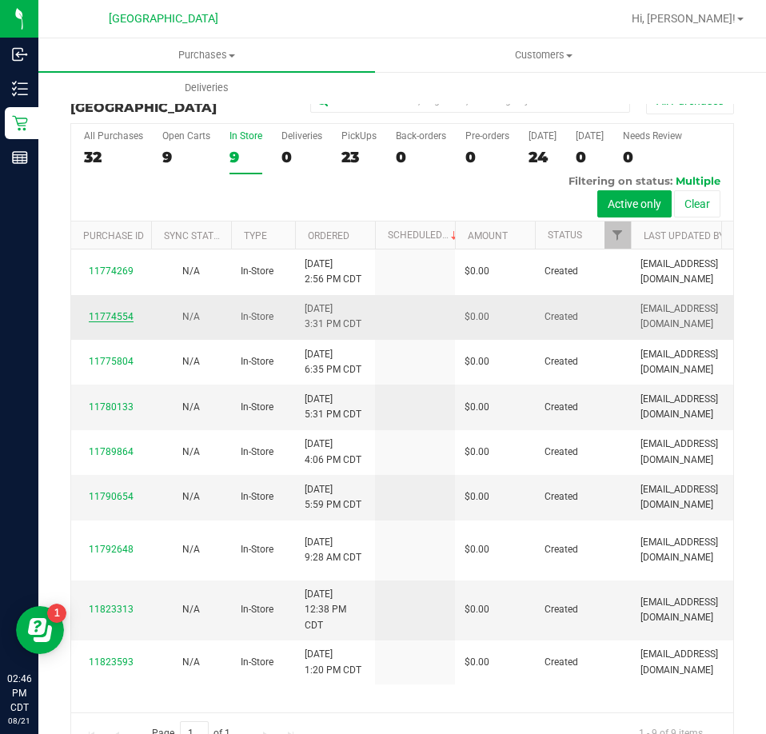
click at [120, 317] on link "11774554" at bounding box center [111, 316] width 45 height 11
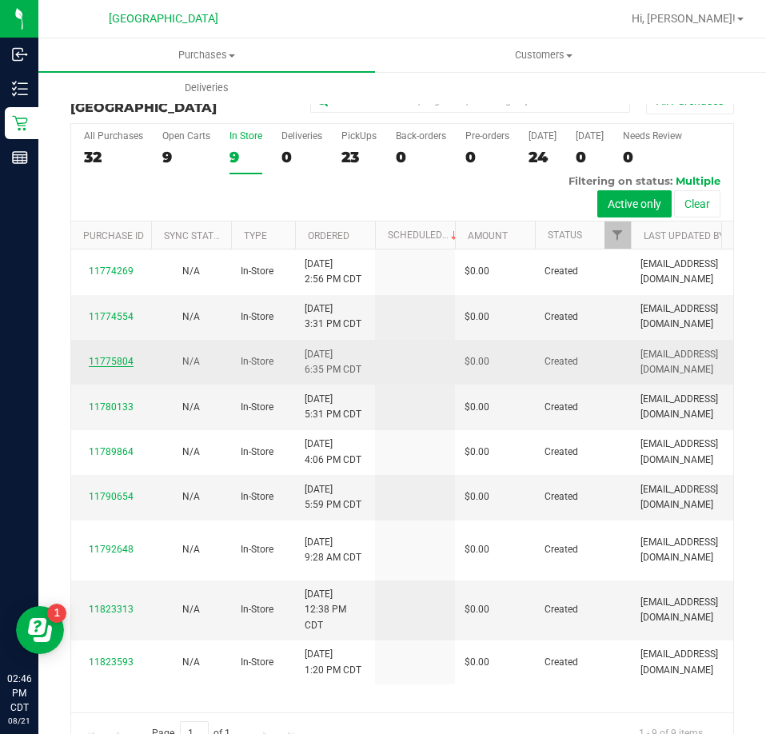
click at [119, 360] on link "11775804" at bounding box center [111, 361] width 45 height 11
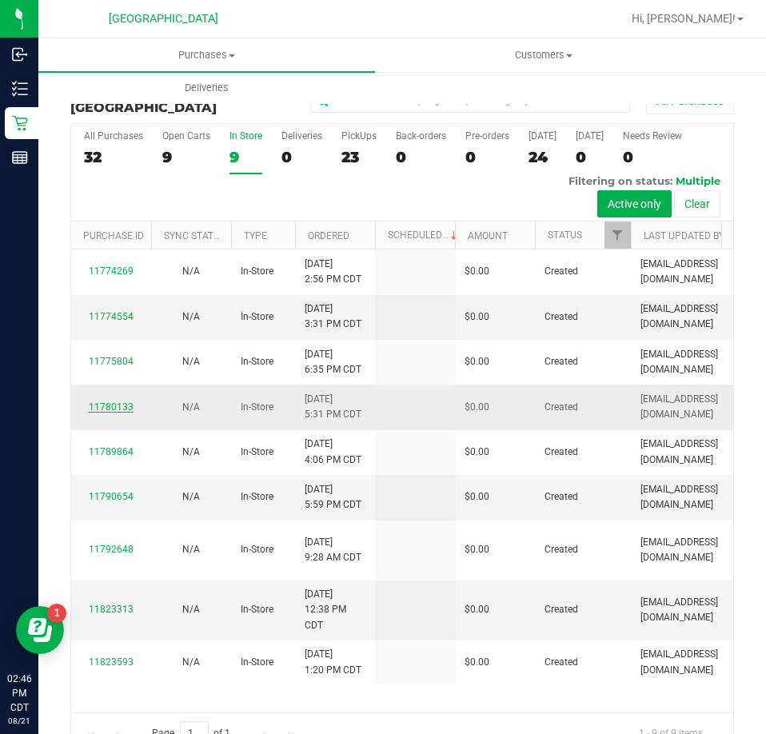
click at [127, 409] on link "11780133" at bounding box center [111, 406] width 45 height 11
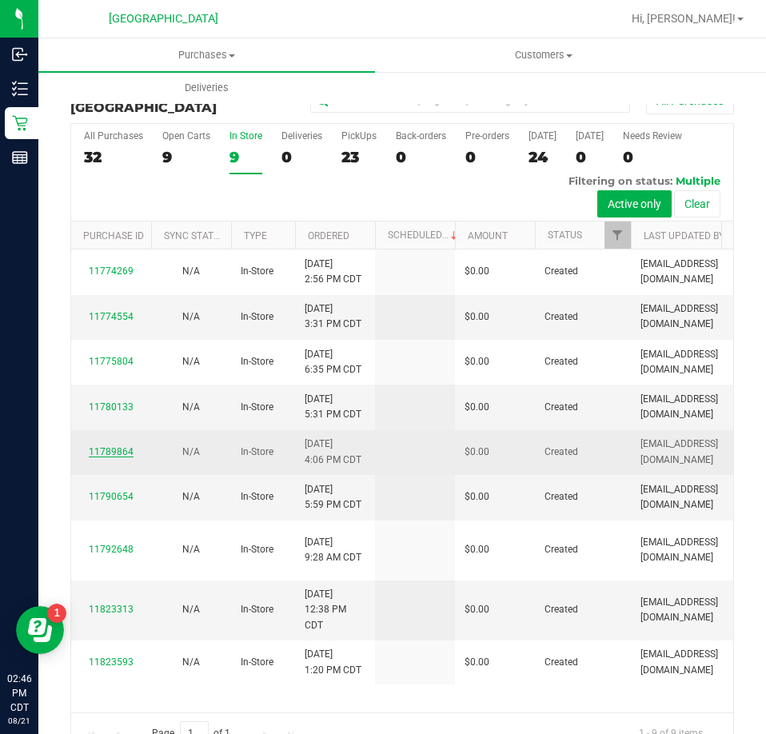
click at [110, 449] on link "11789864" at bounding box center [111, 451] width 45 height 11
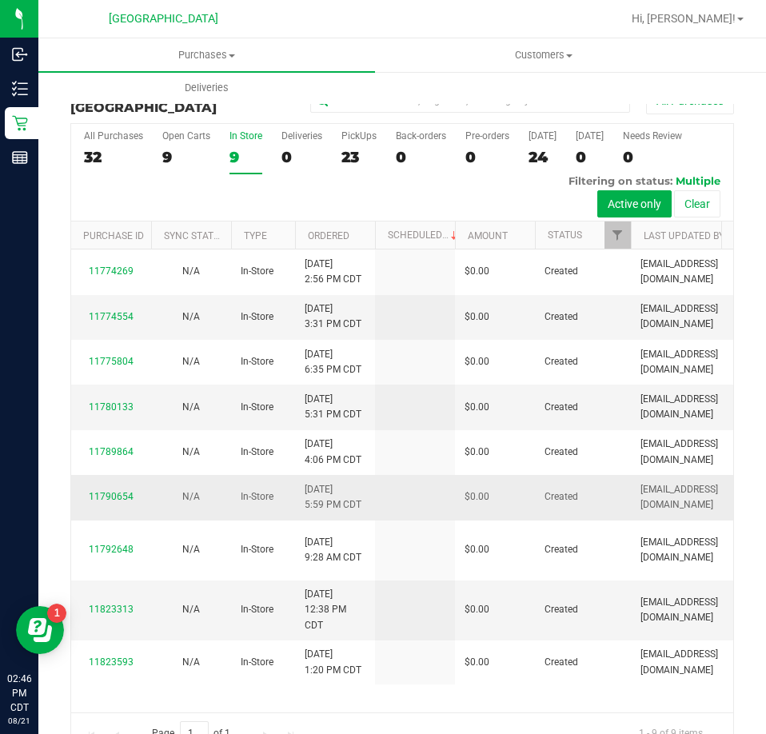
click at [111, 500] on div "11790654" at bounding box center [111, 496] width 61 height 15
click at [111, 491] on link "11790654" at bounding box center [111, 496] width 45 height 11
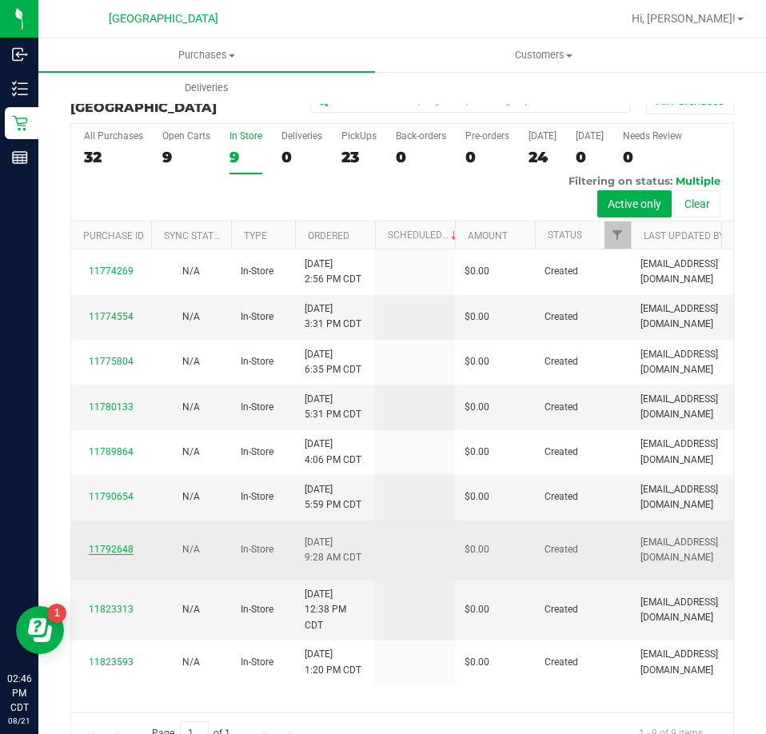
click at [122, 544] on link "11792648" at bounding box center [111, 549] width 45 height 11
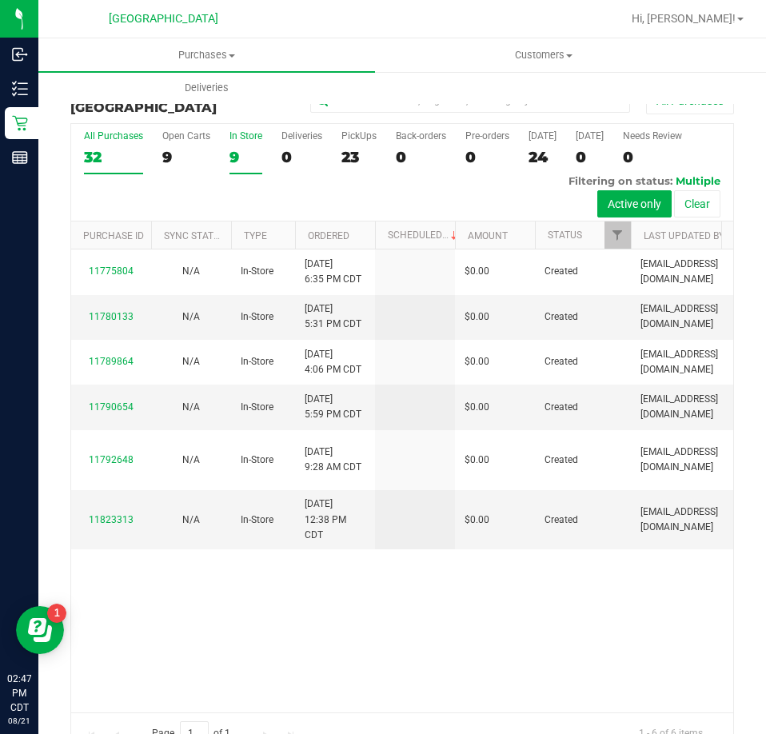
click at [126, 153] on div "32" at bounding box center [113, 157] width 59 height 18
click at [0, 0] on input "All Purchases 32" at bounding box center [0, 0] width 0 height 0
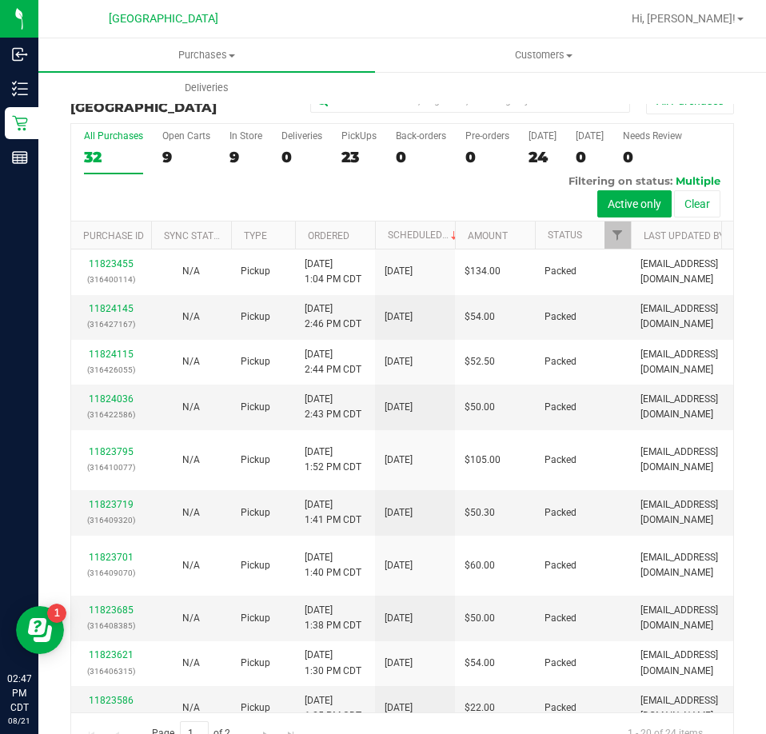
click at [245, 158] on div "9" at bounding box center [246, 157] width 33 height 18
click at [0, 0] on input "In Store 9" at bounding box center [0, 0] width 0 height 0
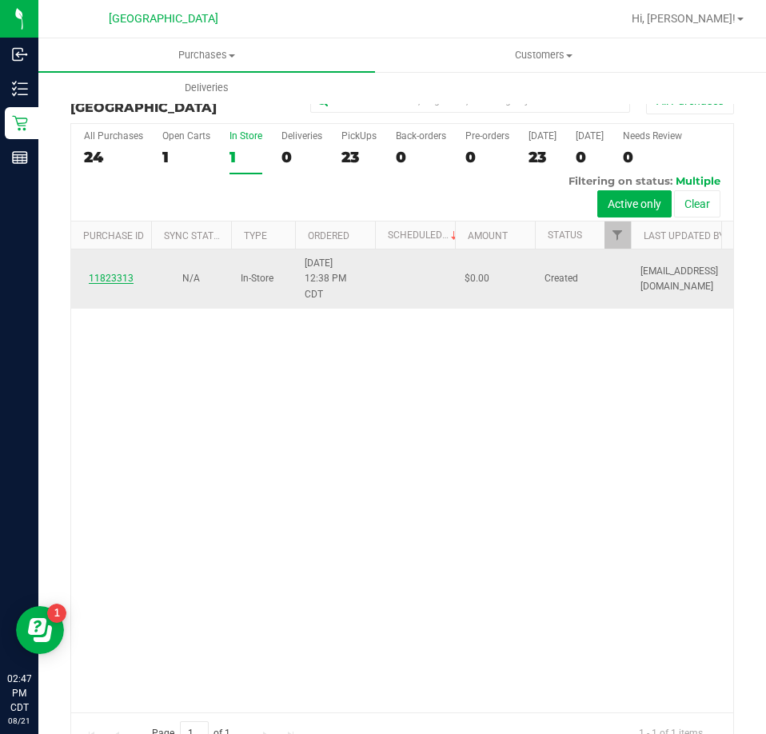
click at [114, 282] on link "11823313" at bounding box center [111, 278] width 45 height 11
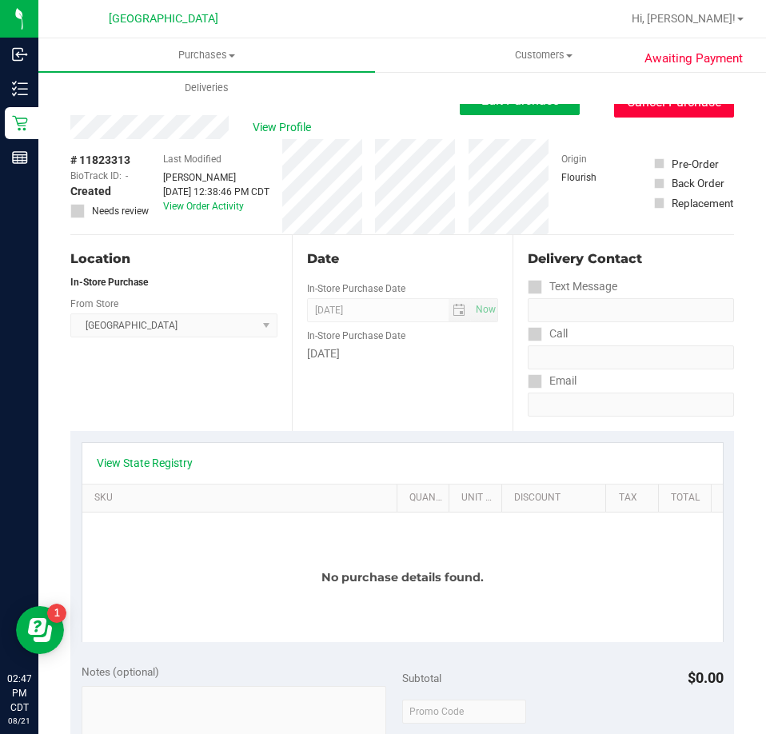
click at [643, 112] on button "Cancel Purchase" at bounding box center [674, 102] width 120 height 30
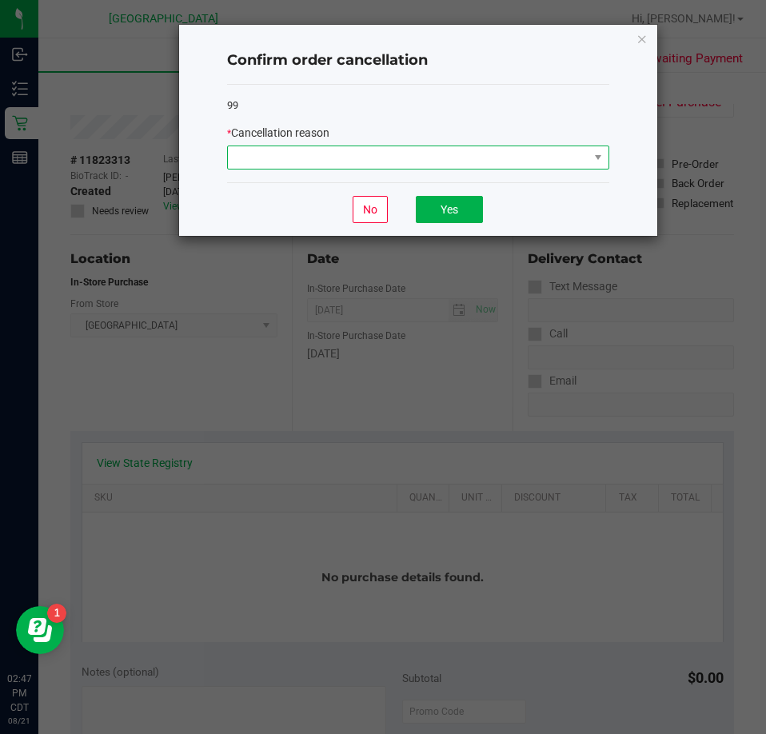
click at [361, 169] on span at bounding box center [408, 157] width 361 height 22
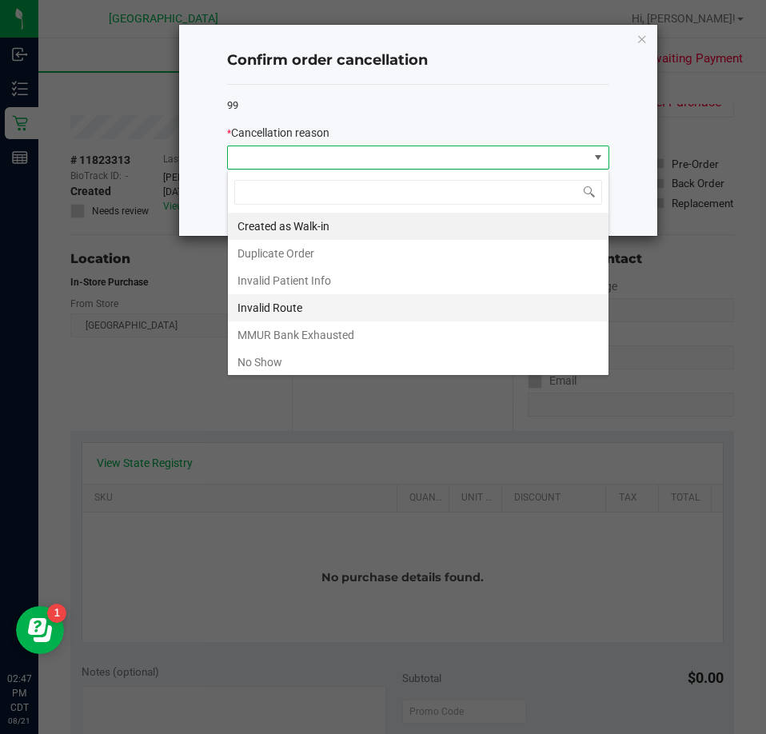
scroll to position [80, 0]
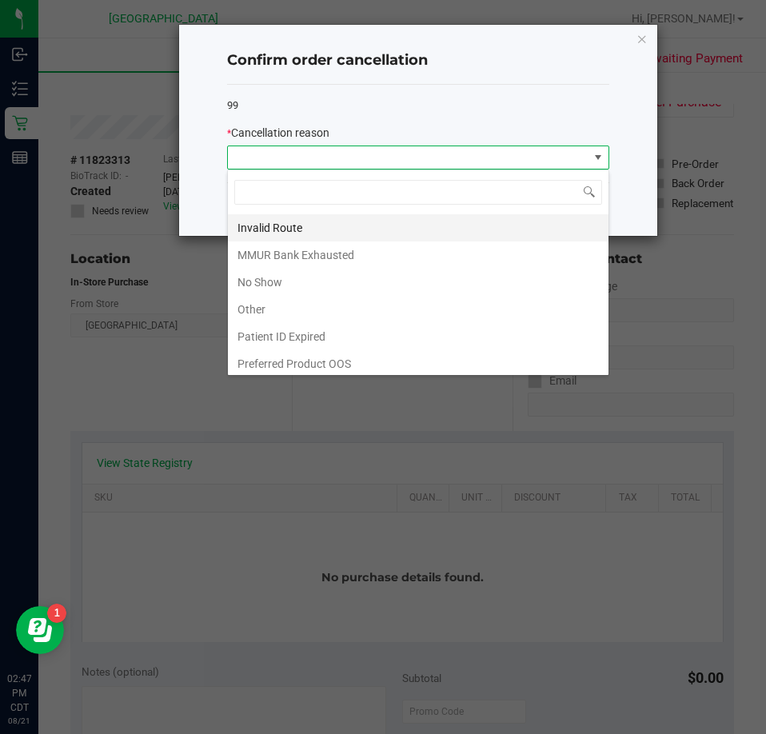
click at [272, 316] on li "Other" at bounding box center [418, 309] width 381 height 27
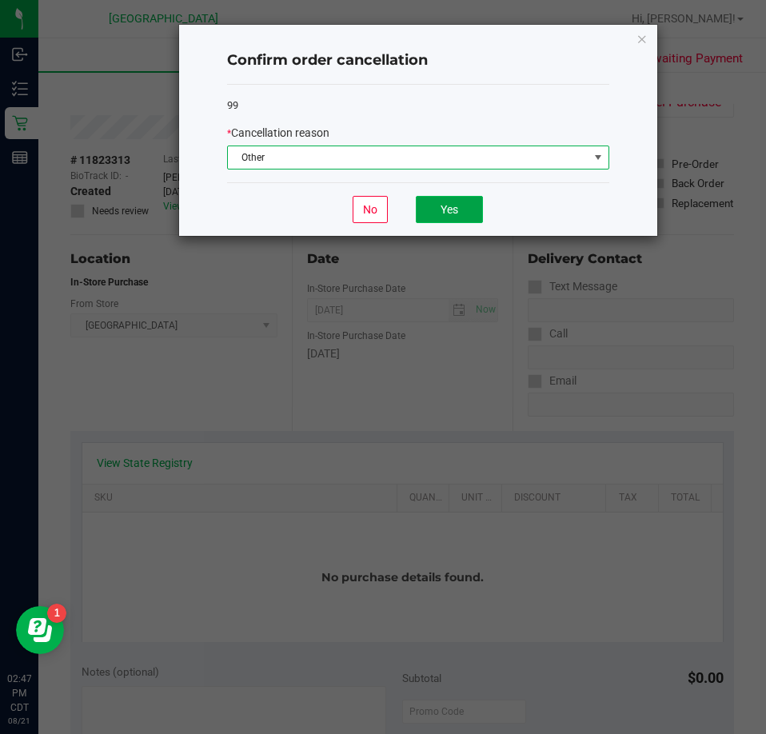
click at [477, 198] on button "Yes" at bounding box center [449, 209] width 67 height 27
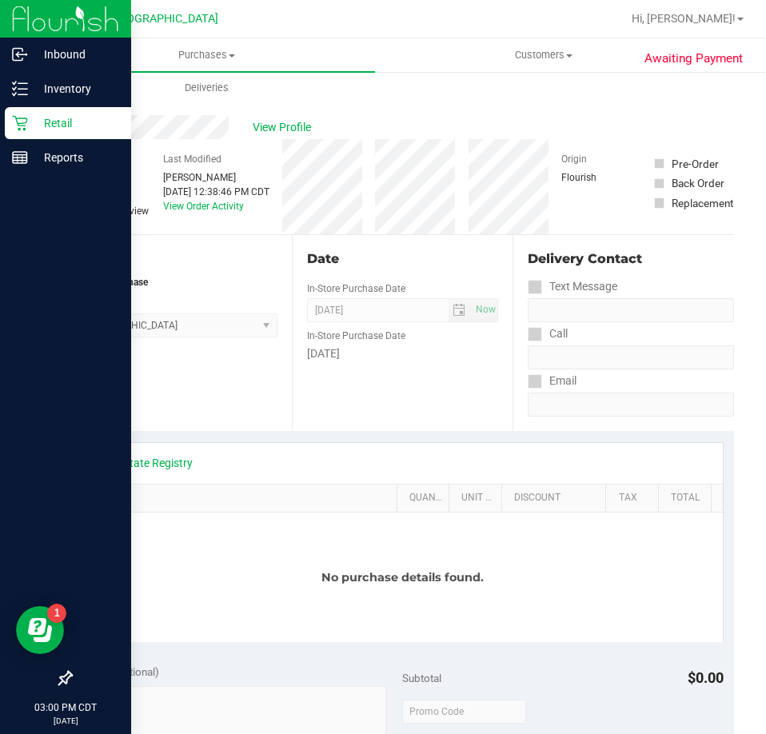
click at [29, 120] on p "Retail" at bounding box center [76, 123] width 96 height 19
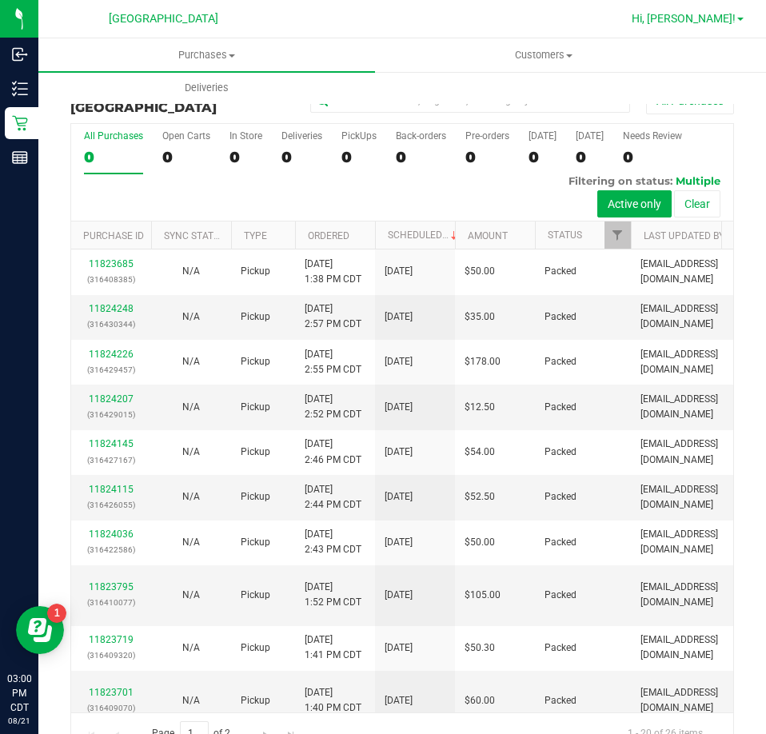
click at [717, 18] on span "Hi, [PERSON_NAME]!" at bounding box center [684, 18] width 104 height 13
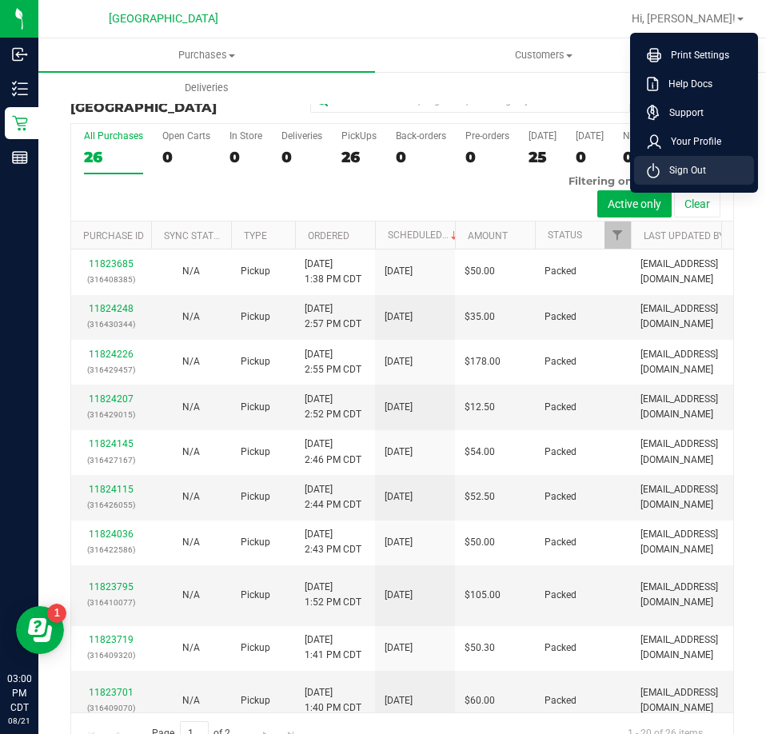
click at [680, 161] on li "Sign Out" at bounding box center [694, 170] width 120 height 29
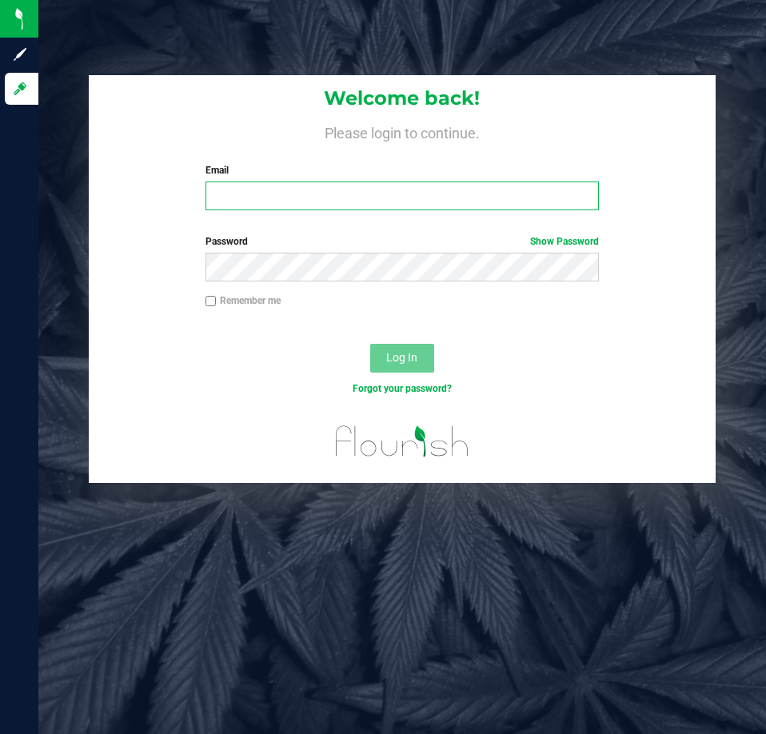
click at [280, 198] on input "Email" at bounding box center [402, 196] width 393 height 29
type input "lallen@liveparallel.com"
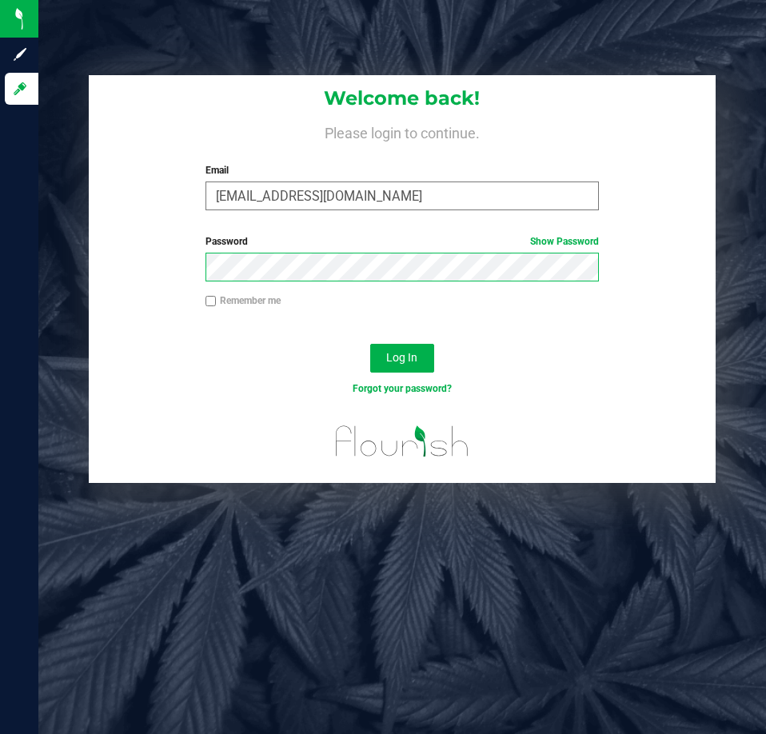
click at [370, 344] on button "Log In" at bounding box center [402, 358] width 64 height 29
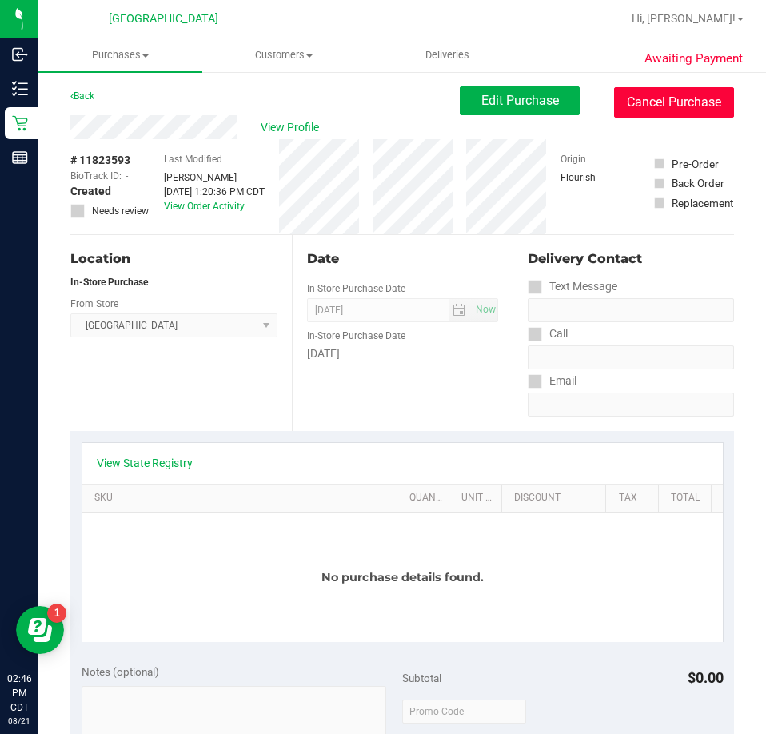
click at [654, 92] on button "Cancel Purchase" at bounding box center [674, 102] width 120 height 30
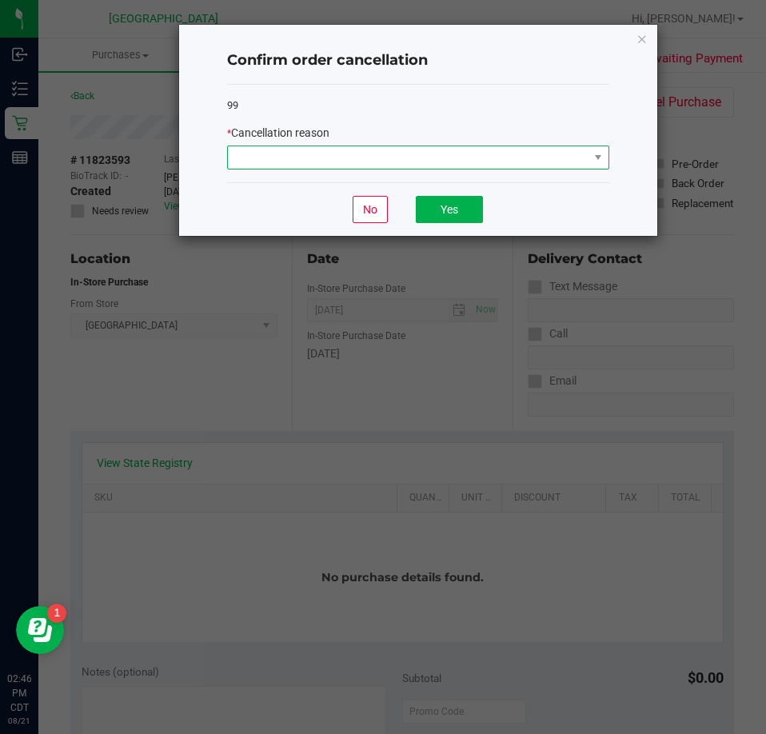
click at [437, 155] on span at bounding box center [408, 157] width 361 height 22
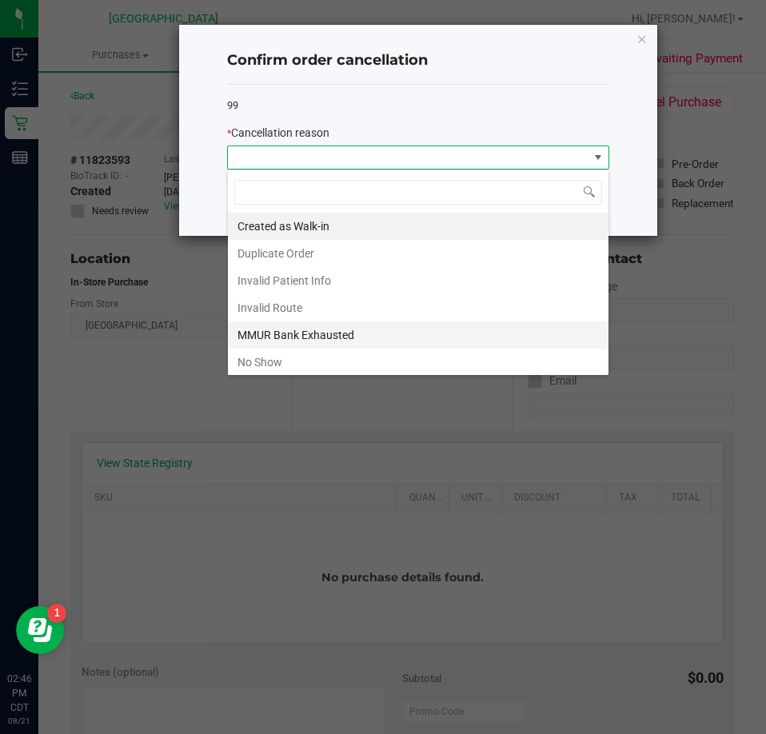
scroll to position [80, 0]
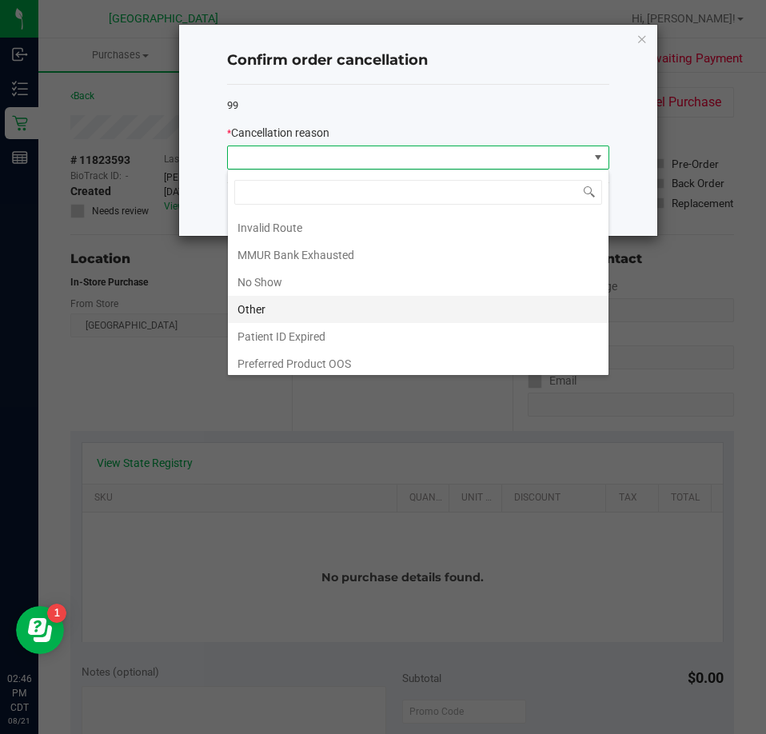
click at [274, 313] on li "Other" at bounding box center [418, 309] width 381 height 27
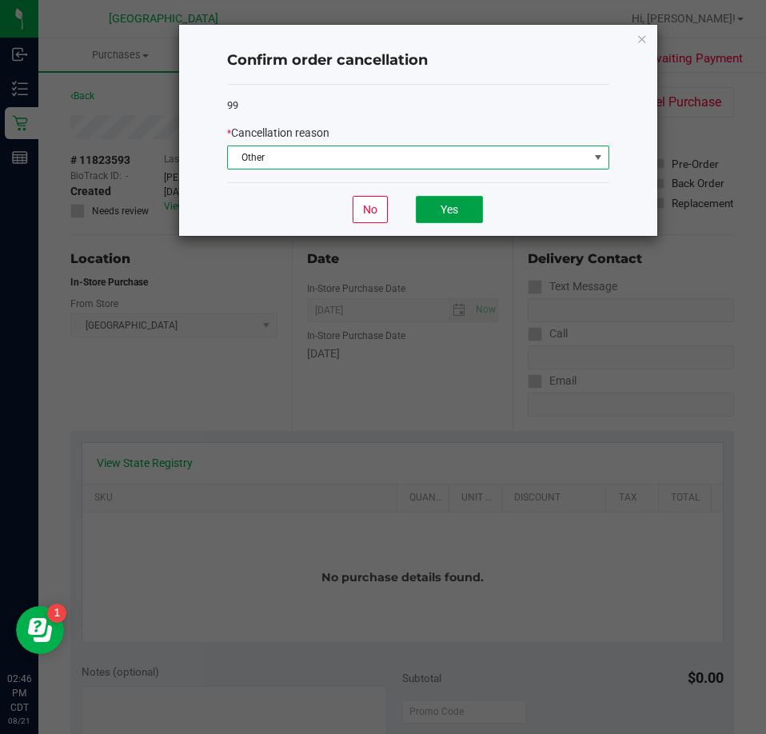
click at [431, 205] on button "Yes" at bounding box center [449, 209] width 67 height 27
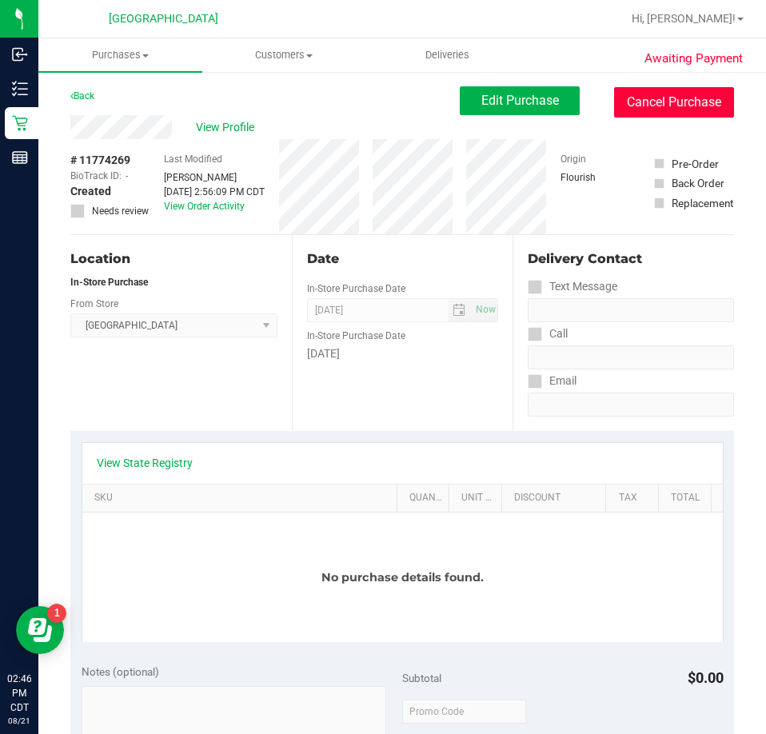
click at [640, 100] on button "Cancel Purchase" at bounding box center [674, 102] width 120 height 30
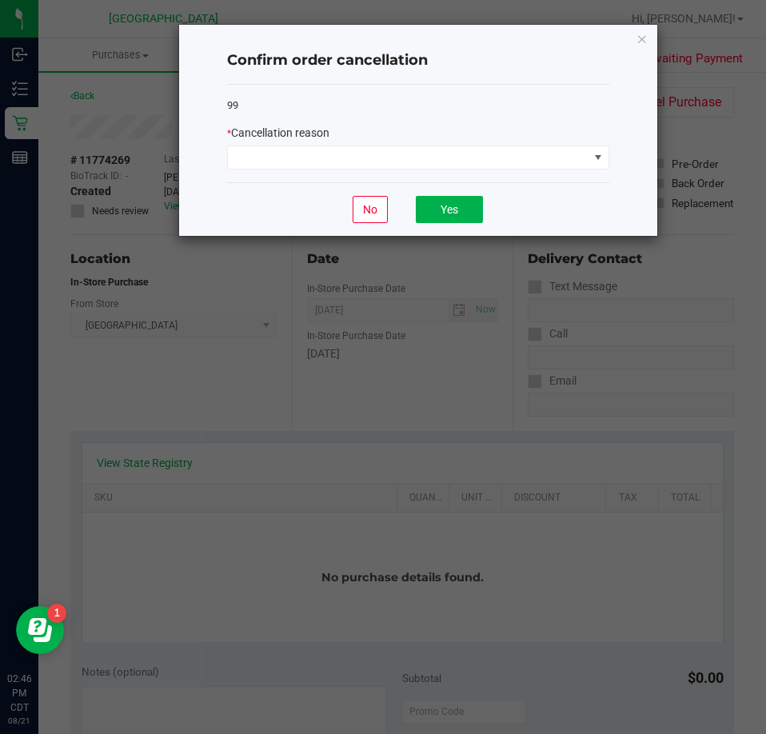
click at [311, 141] on div "* Cancellation reason" at bounding box center [418, 133] width 382 height 17
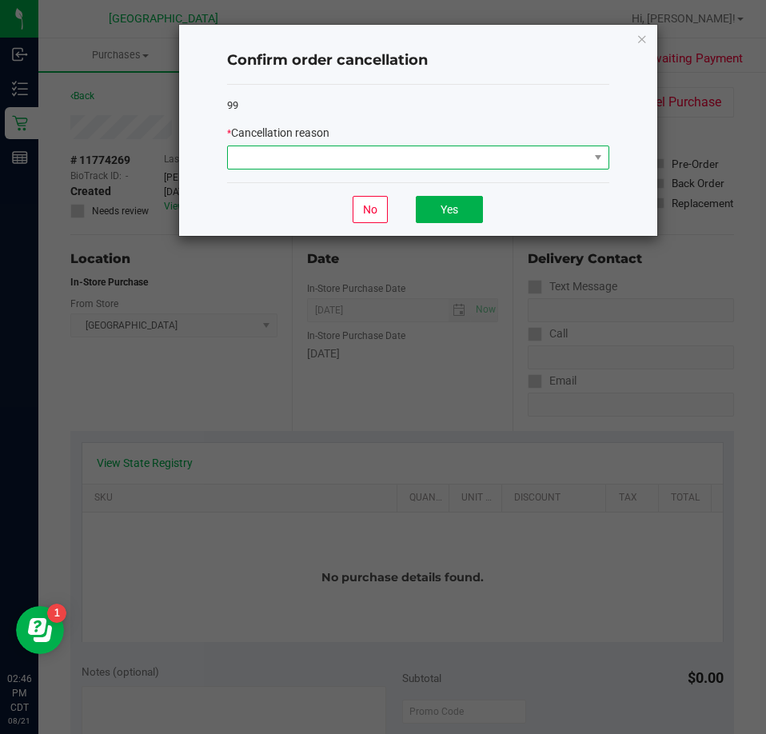
click at [313, 153] on span at bounding box center [408, 157] width 361 height 22
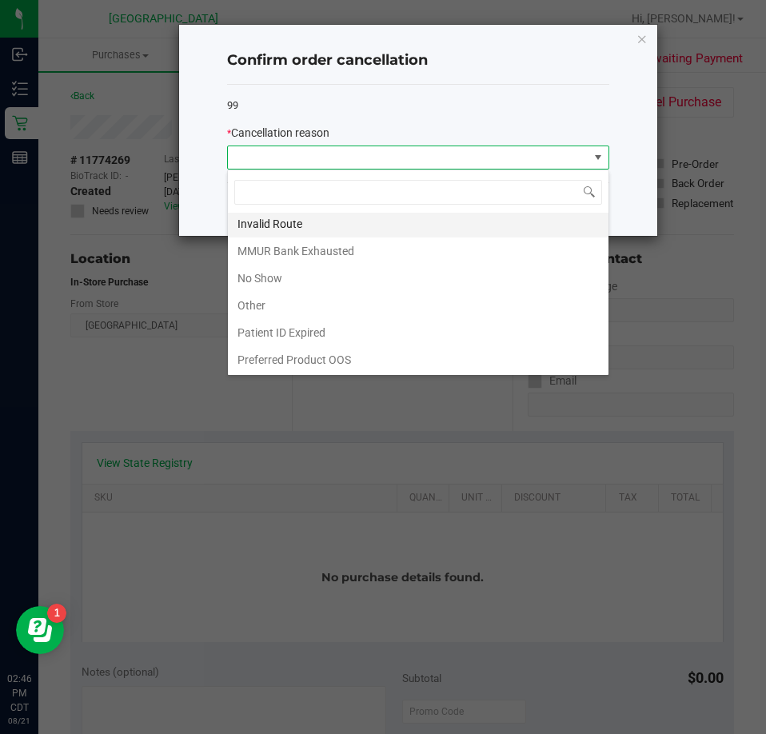
scroll to position [85, 0]
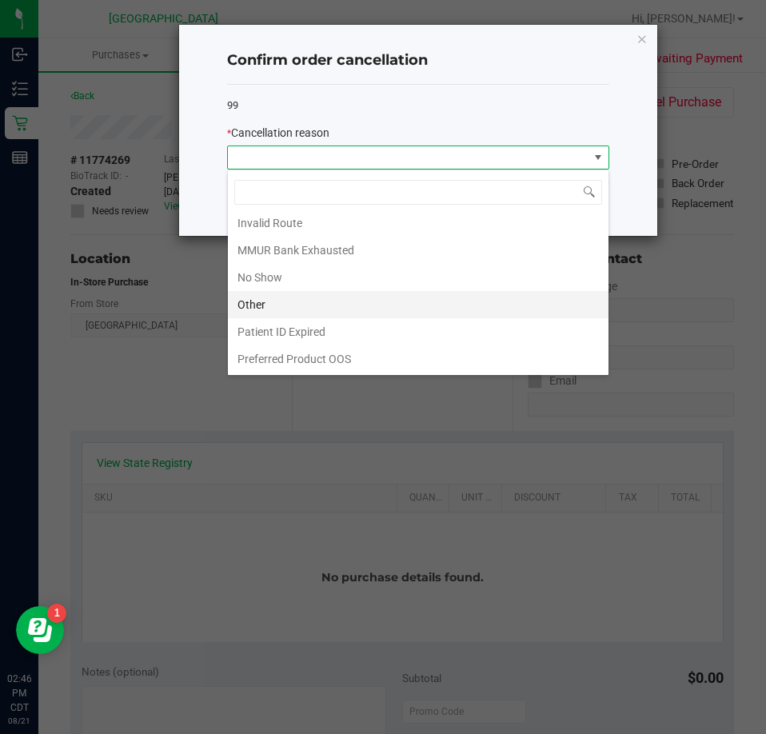
click at [282, 301] on li "Other" at bounding box center [418, 304] width 381 height 27
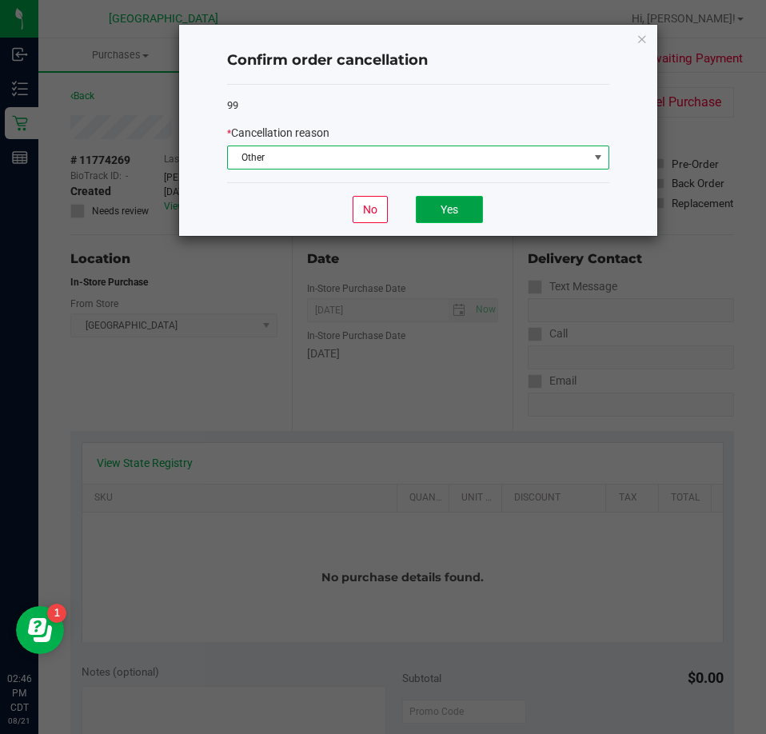
click at [465, 201] on button "Yes" at bounding box center [449, 209] width 67 height 27
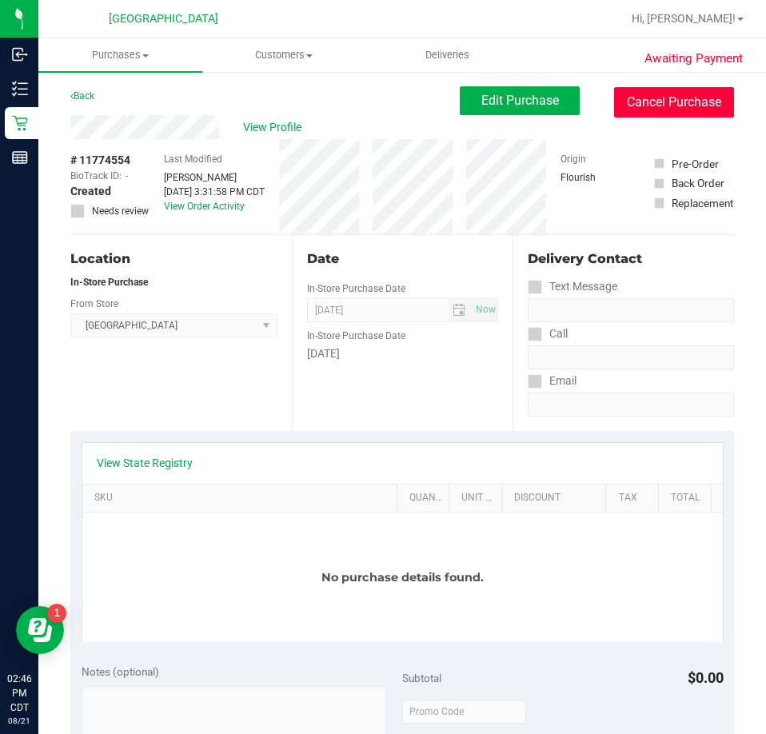
click at [649, 104] on button "Cancel Purchase" at bounding box center [674, 102] width 120 height 30
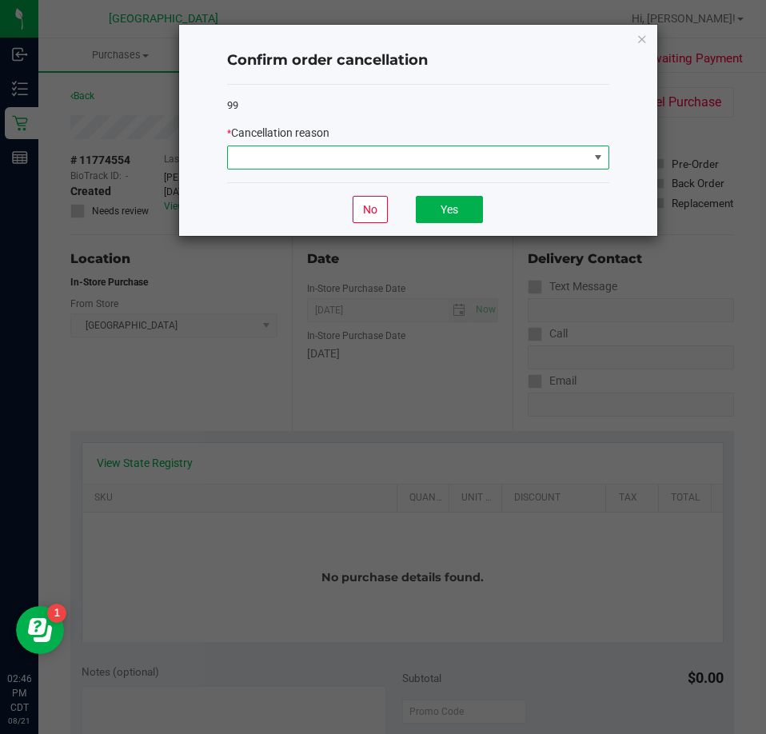
click at [391, 149] on span at bounding box center [408, 157] width 361 height 22
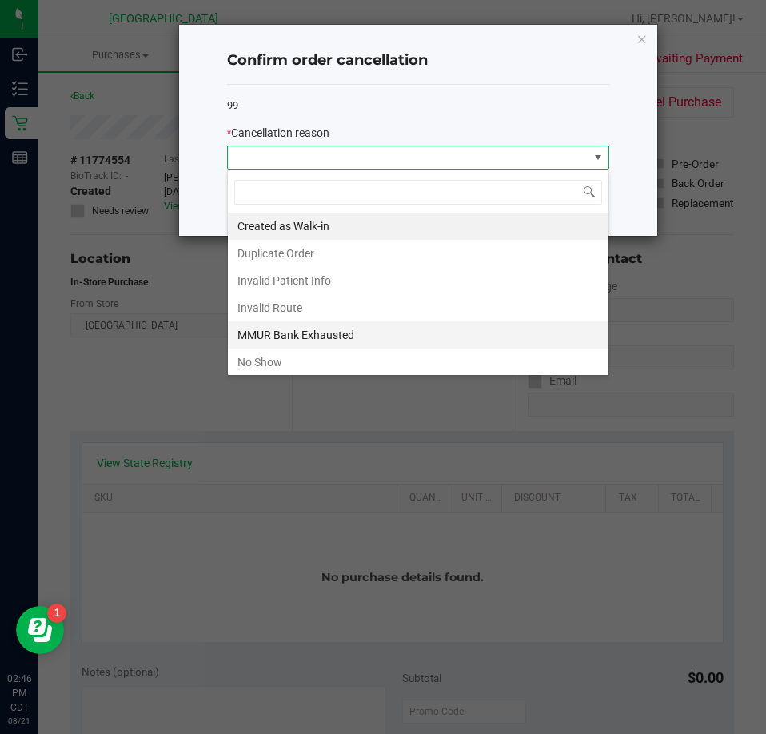
scroll to position [24, 382]
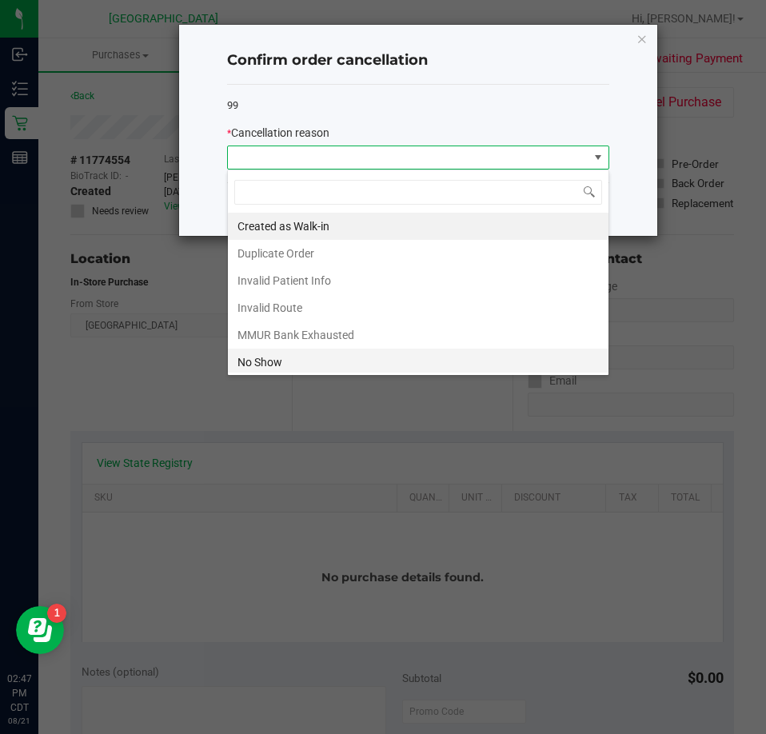
click at [290, 366] on li "No Show" at bounding box center [418, 362] width 381 height 27
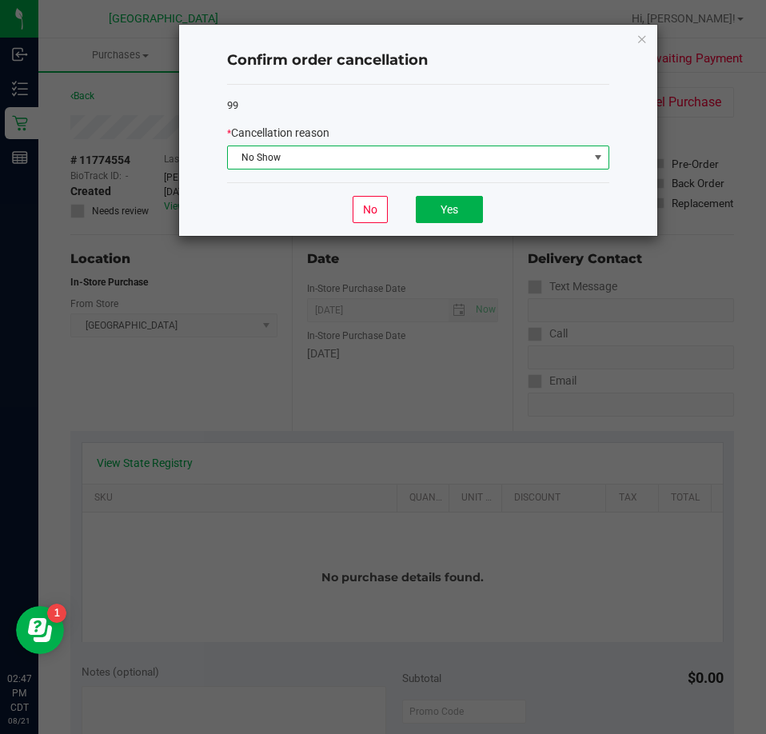
click at [321, 166] on span "No Show" at bounding box center [408, 157] width 361 height 22
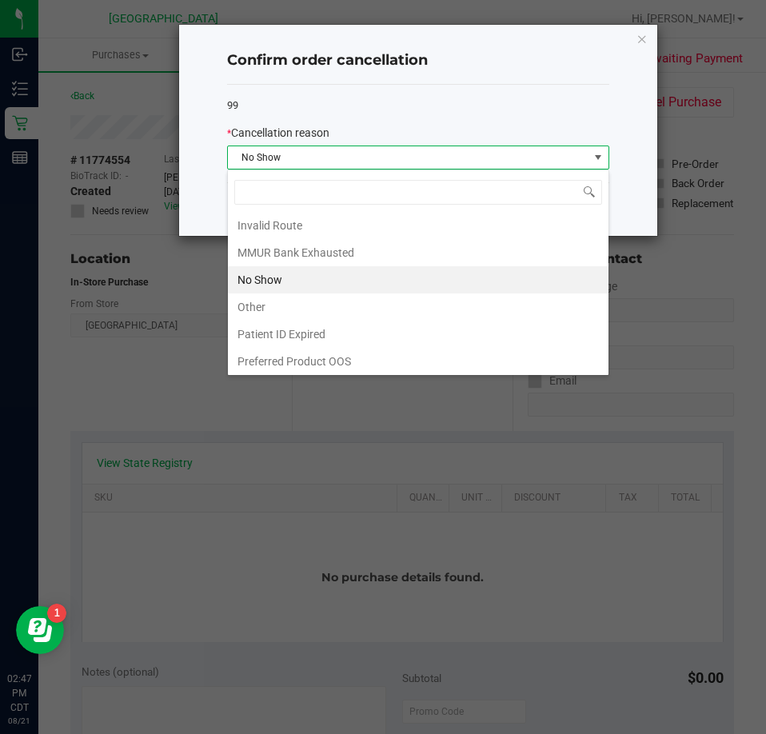
scroll to position [83, 0]
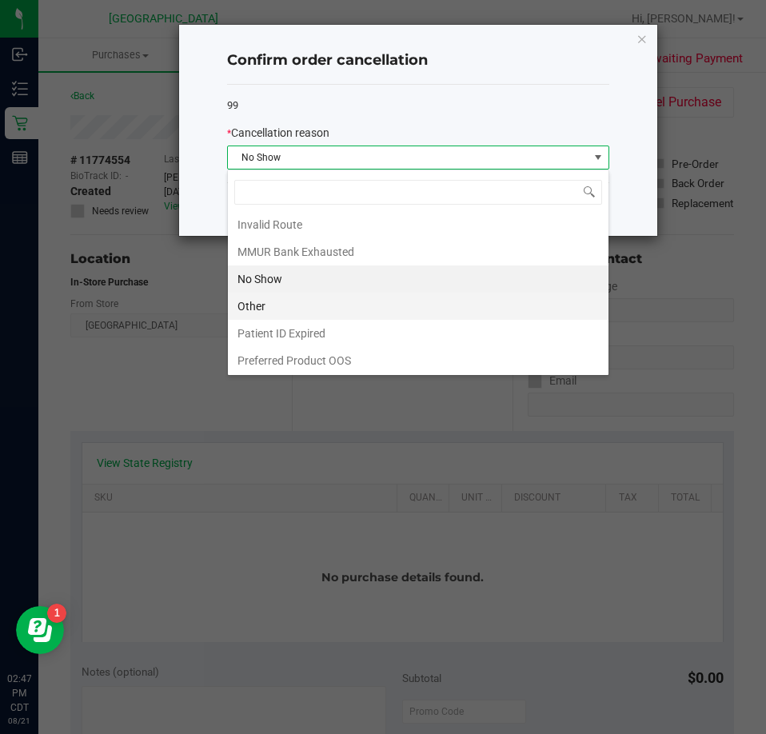
click at [301, 318] on li "Other" at bounding box center [418, 306] width 381 height 27
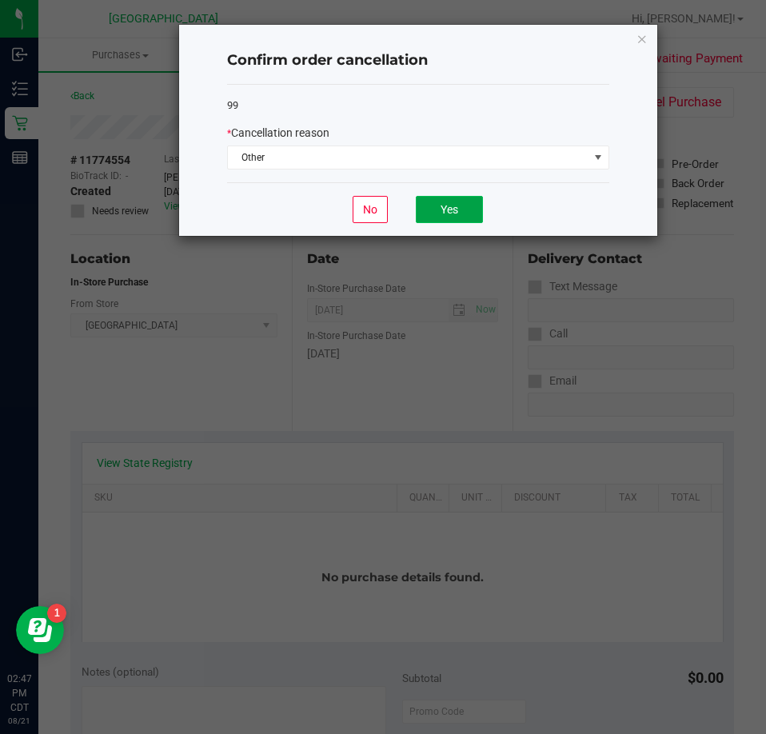
click at [436, 212] on button "Yes" at bounding box center [449, 209] width 67 height 27
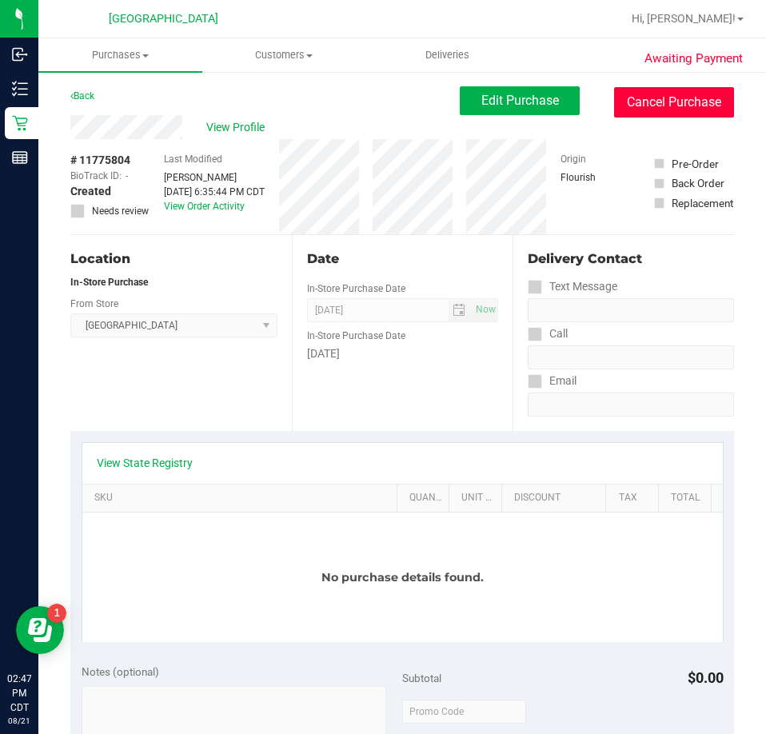
click at [614, 109] on button "Cancel Purchase" at bounding box center [674, 102] width 120 height 30
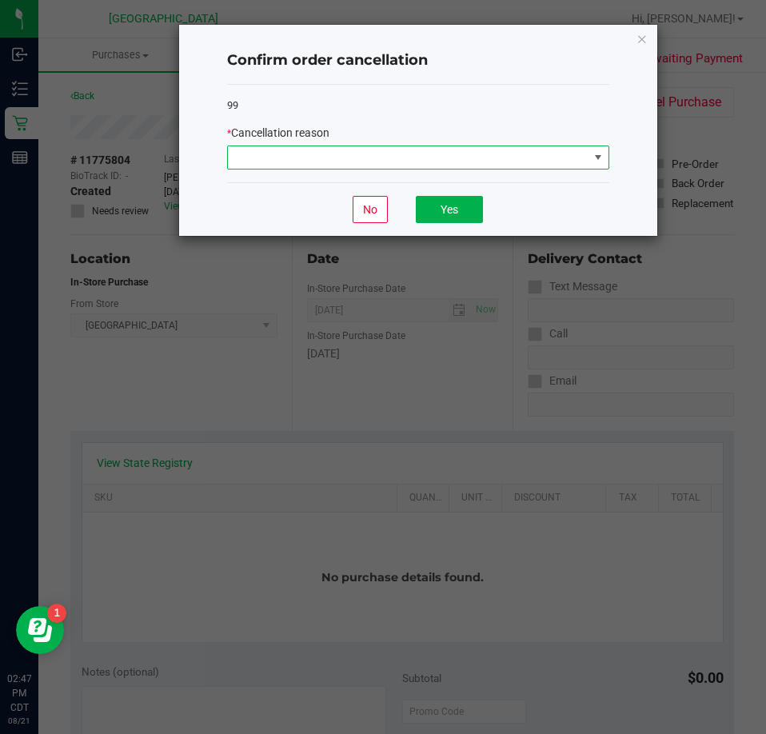
click at [397, 162] on span at bounding box center [408, 157] width 361 height 22
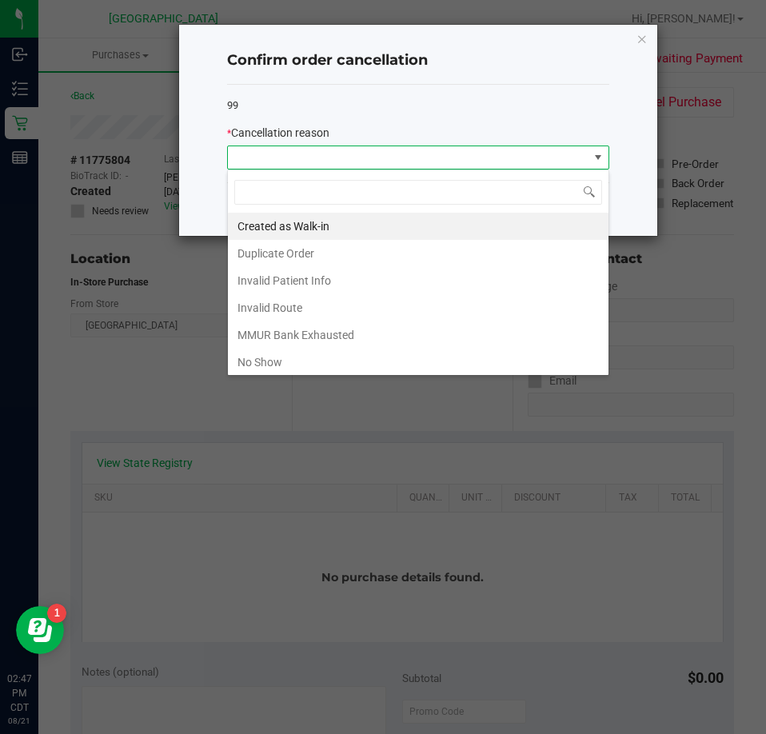
scroll to position [80, 0]
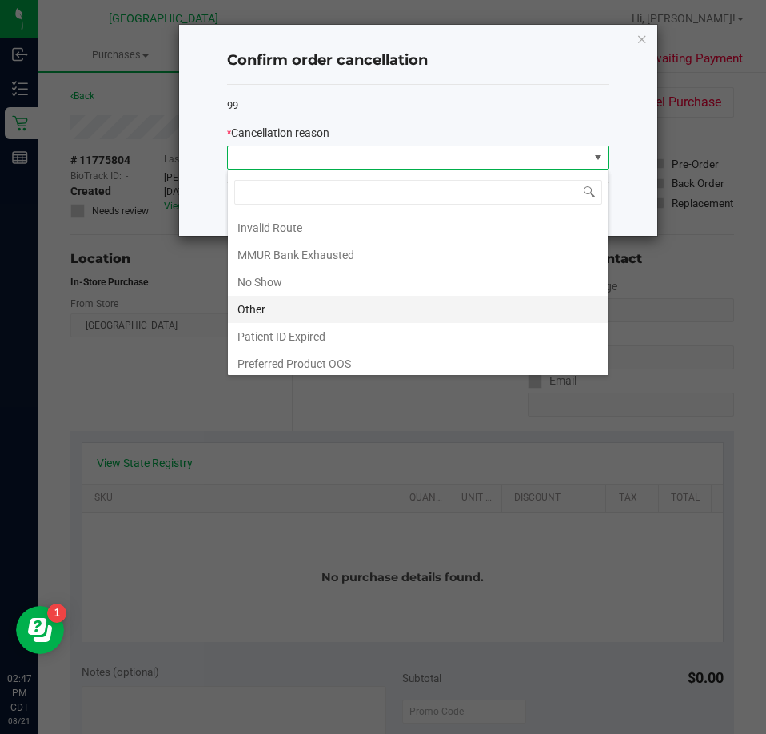
click at [293, 310] on li "Other" at bounding box center [418, 309] width 381 height 27
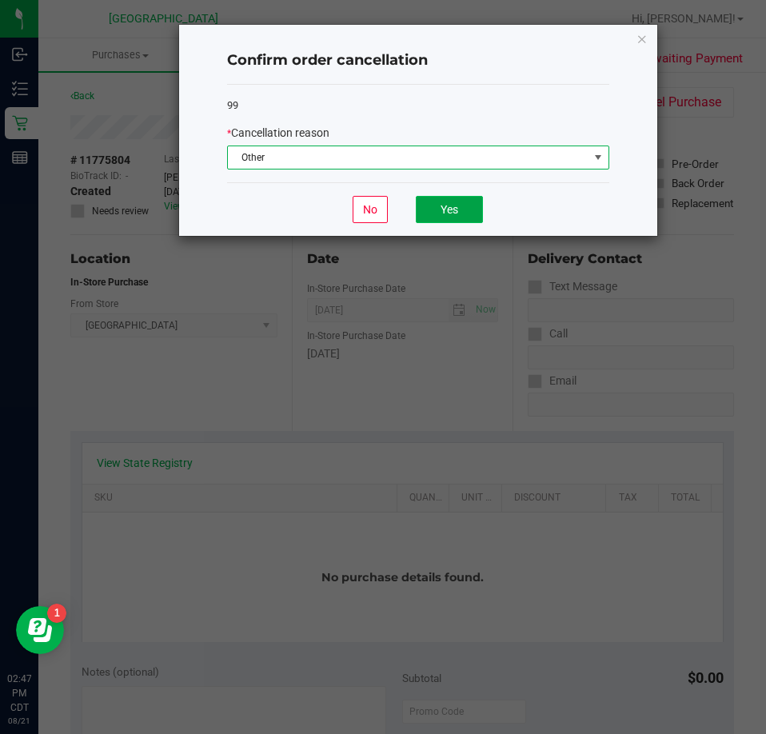
click at [449, 223] on button "Yes" at bounding box center [449, 209] width 67 height 27
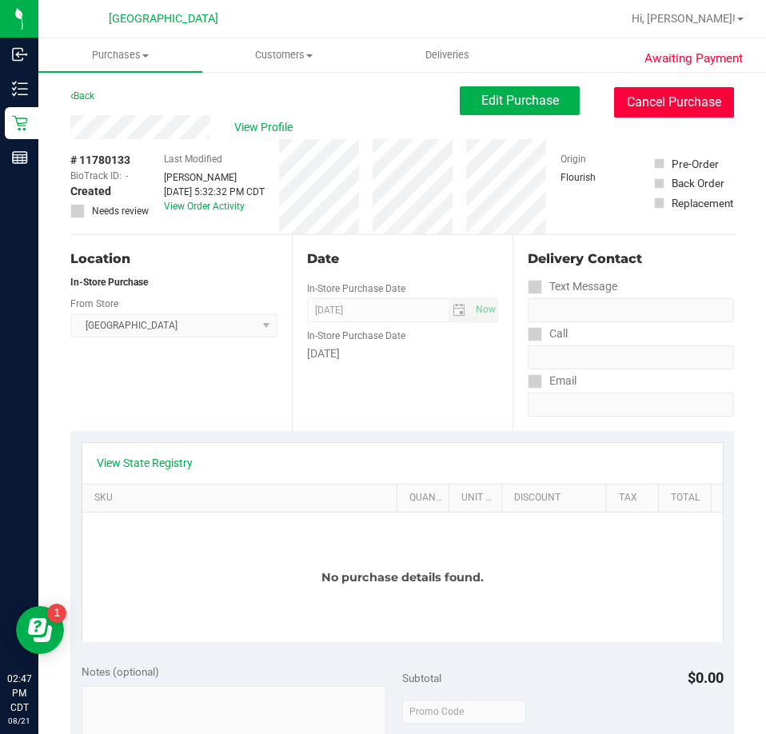
click at [637, 94] on button "Cancel Purchase" at bounding box center [674, 102] width 120 height 30
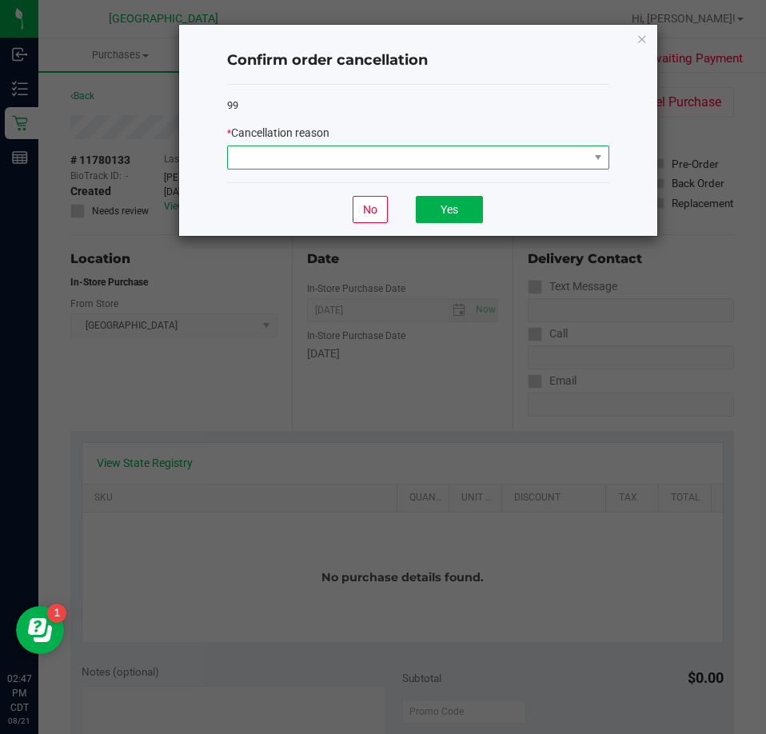
click at [457, 155] on span at bounding box center [408, 157] width 361 height 22
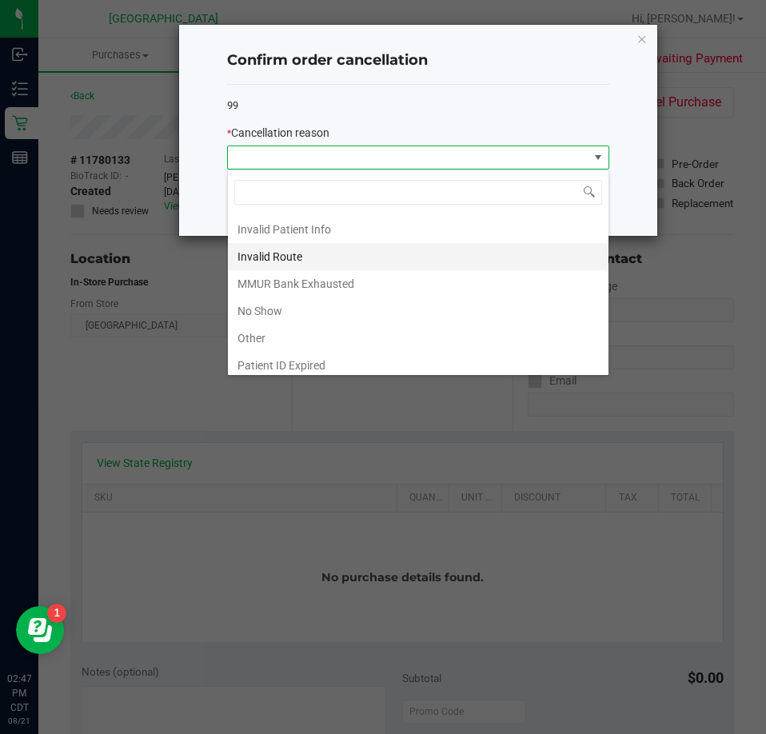
scroll to position [85, 0]
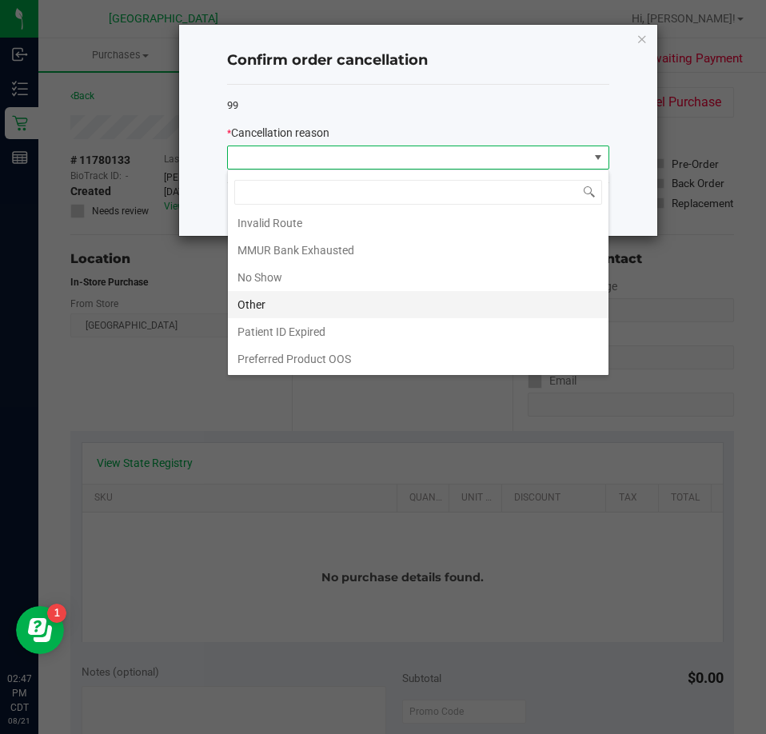
click at [333, 295] on li "Other" at bounding box center [418, 304] width 381 height 27
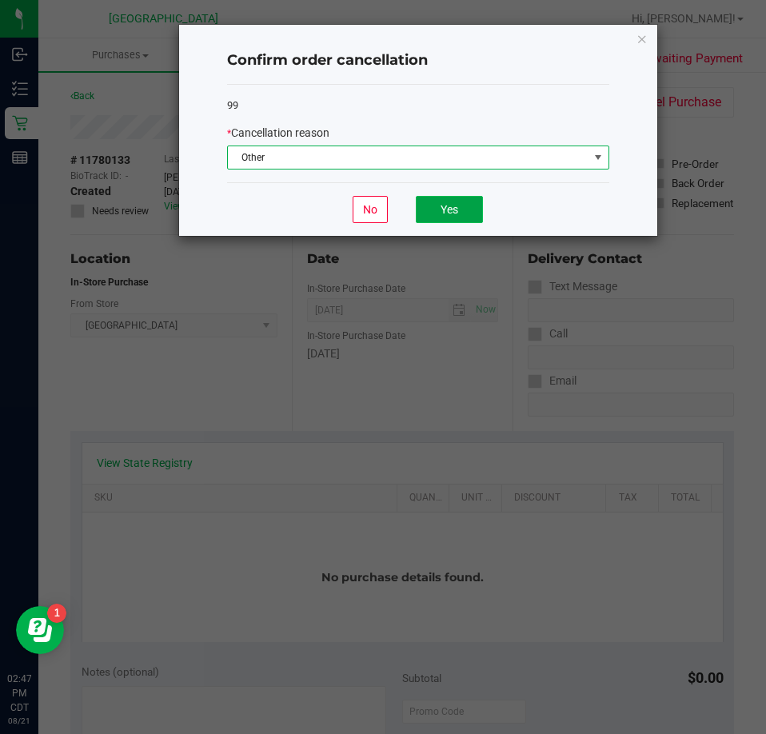
click at [435, 213] on button "Yes" at bounding box center [449, 209] width 67 height 27
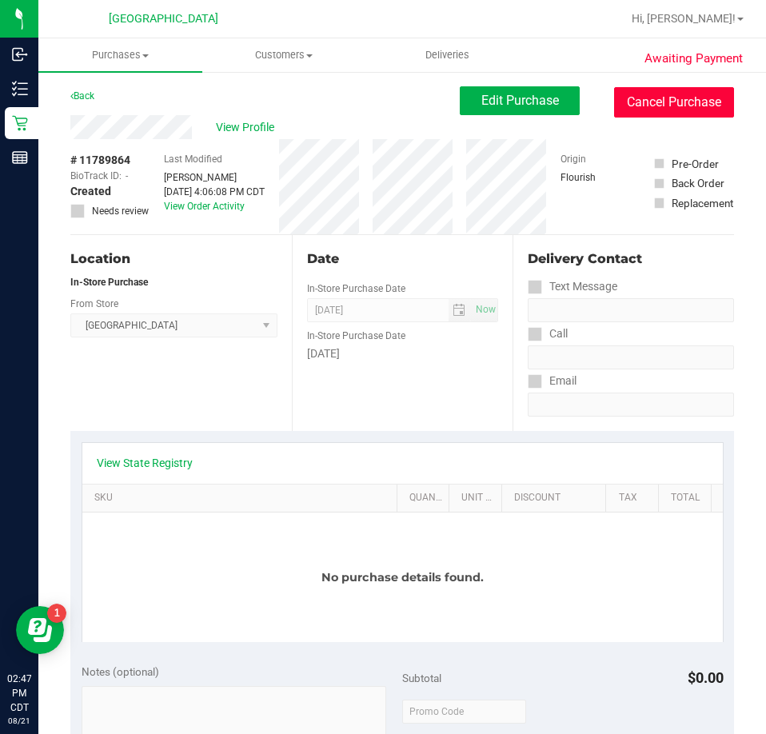
click at [636, 101] on button "Cancel Purchase" at bounding box center [674, 102] width 120 height 30
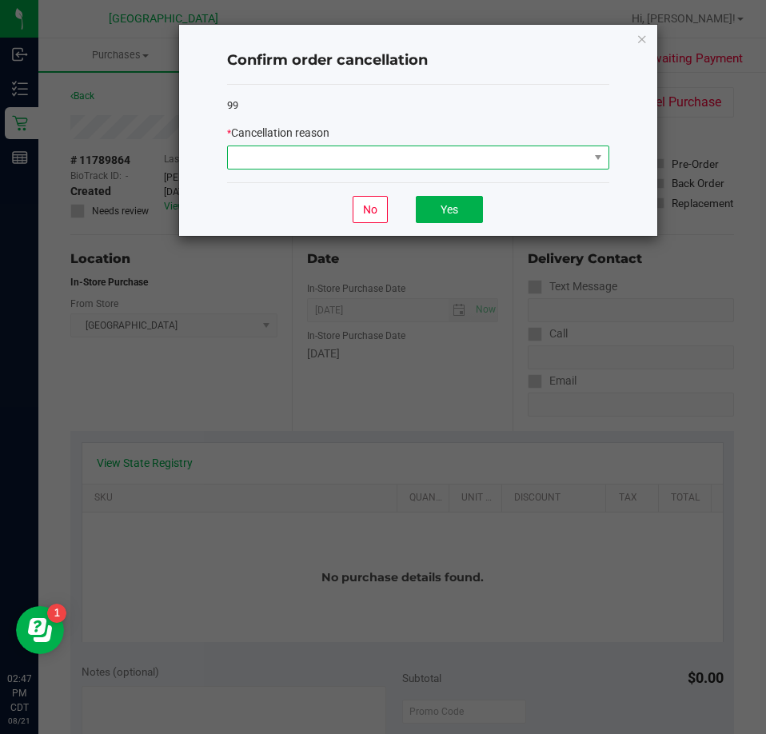
click at [432, 159] on span at bounding box center [408, 157] width 361 height 22
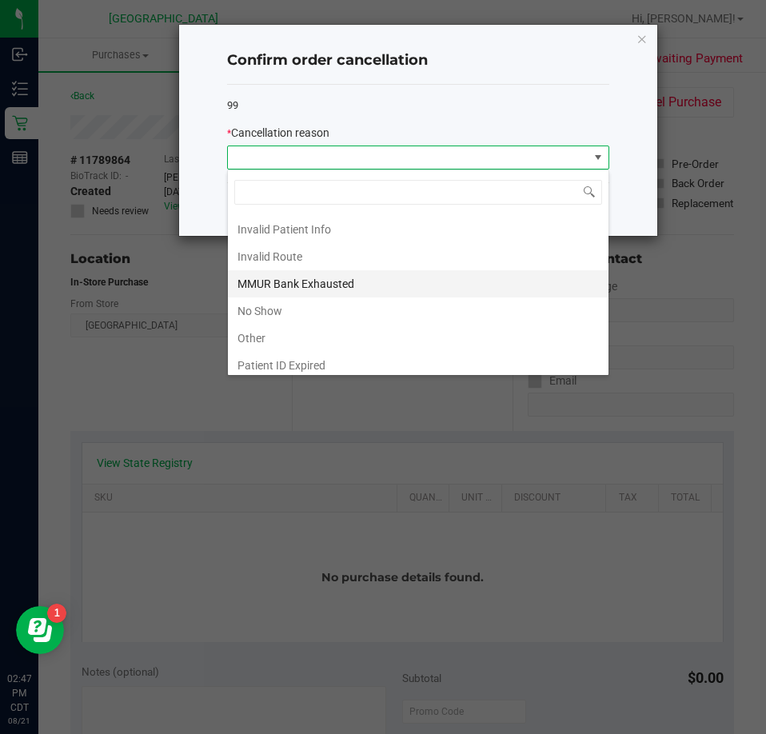
scroll to position [80, 0]
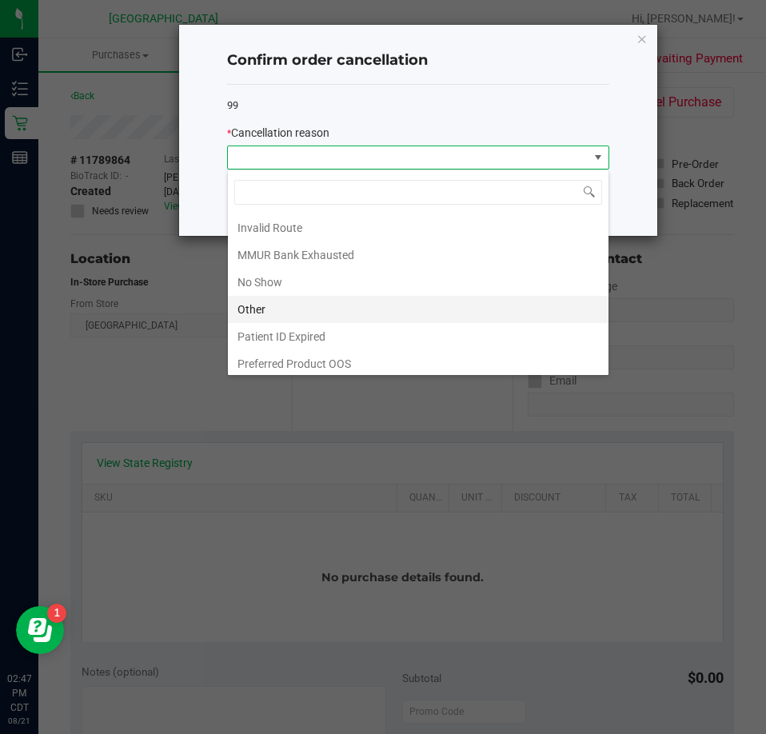
click at [315, 301] on li "Other" at bounding box center [418, 309] width 381 height 27
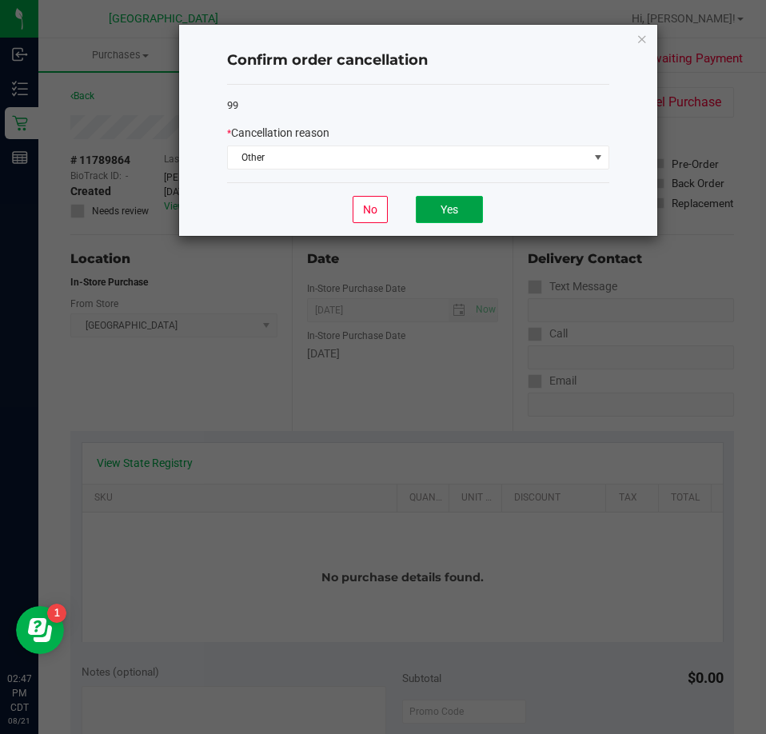
click at [433, 198] on button "Yes" at bounding box center [449, 209] width 67 height 27
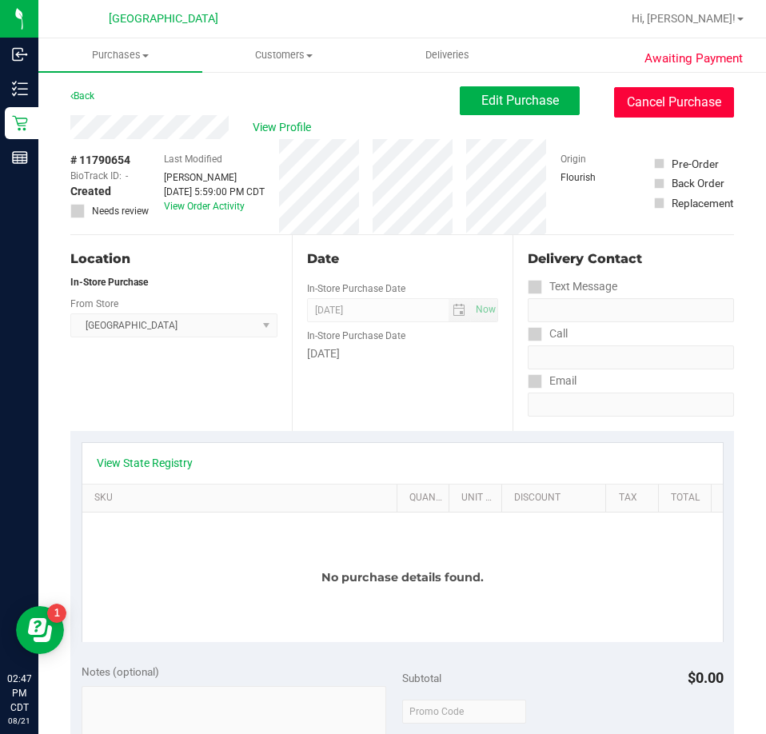
click at [621, 87] on button "Cancel Purchase" at bounding box center [674, 102] width 120 height 30
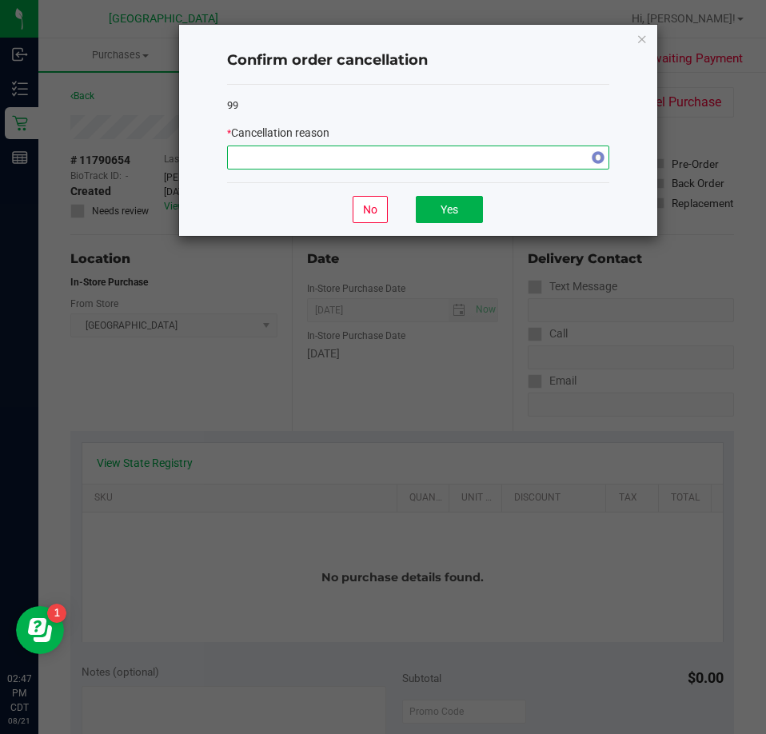
click at [414, 160] on span "NO DATA FOUND" at bounding box center [408, 157] width 361 height 22
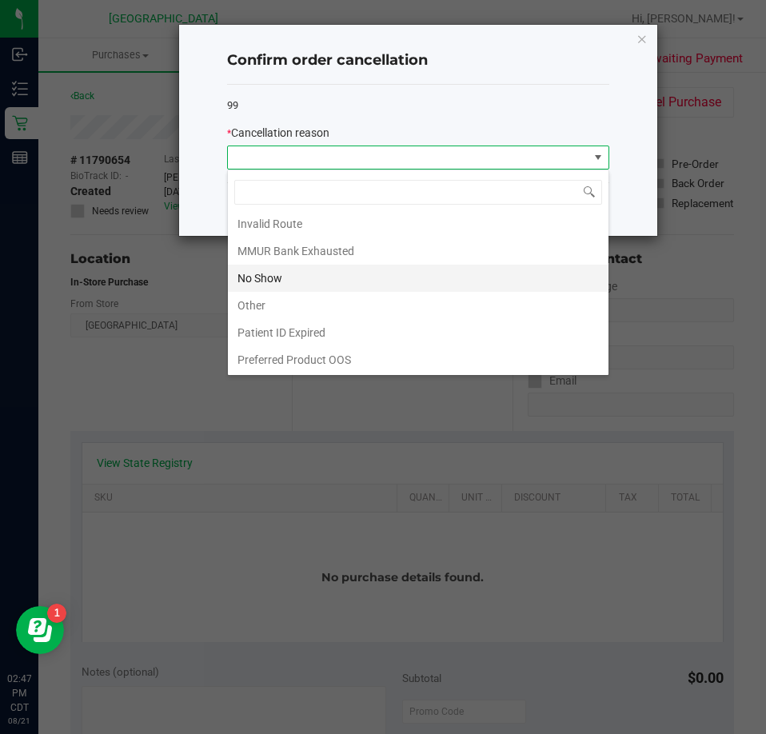
scroll to position [85, 0]
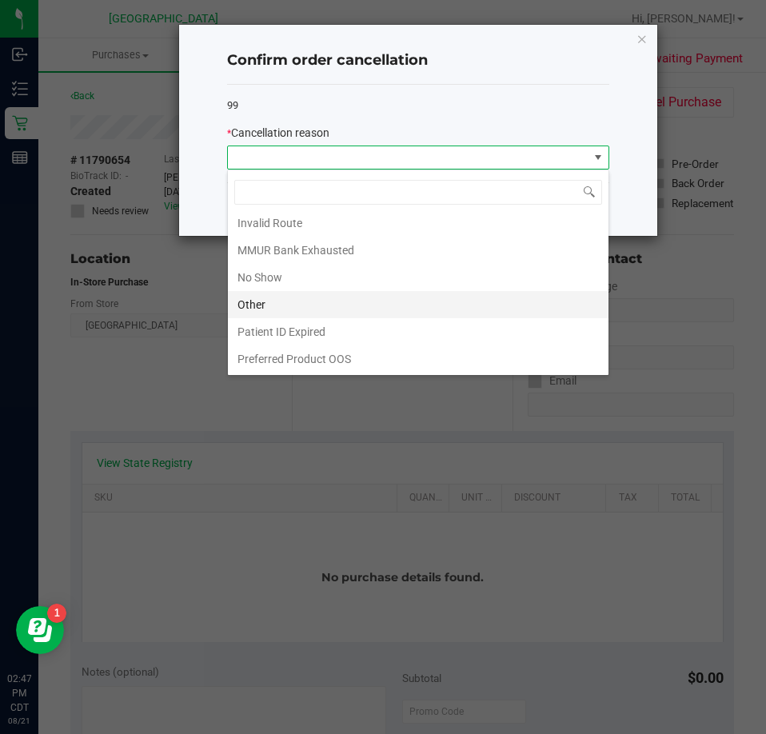
click at [331, 304] on li "Other" at bounding box center [418, 304] width 381 height 27
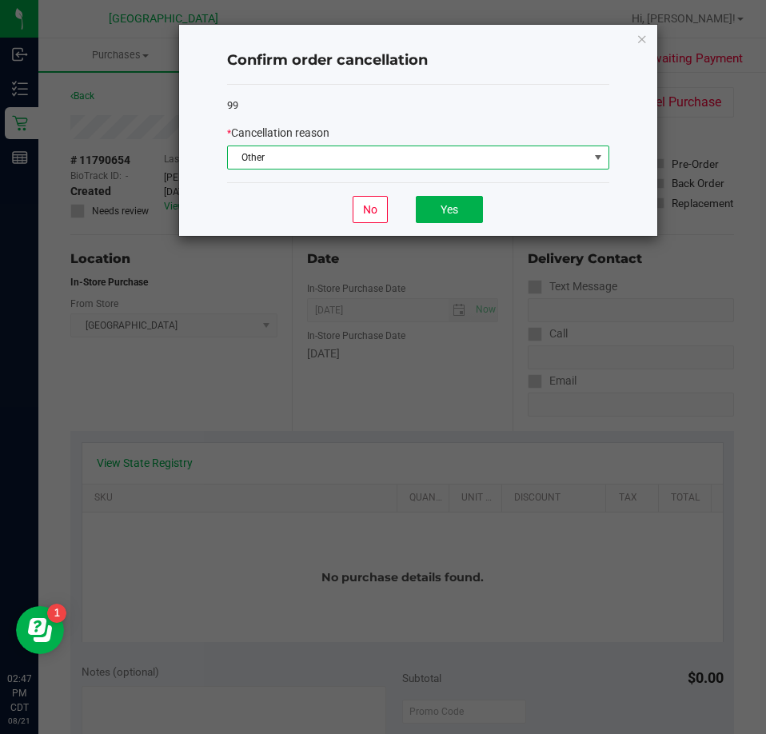
click at [439, 184] on div "No Yes" at bounding box center [418, 209] width 382 height 54
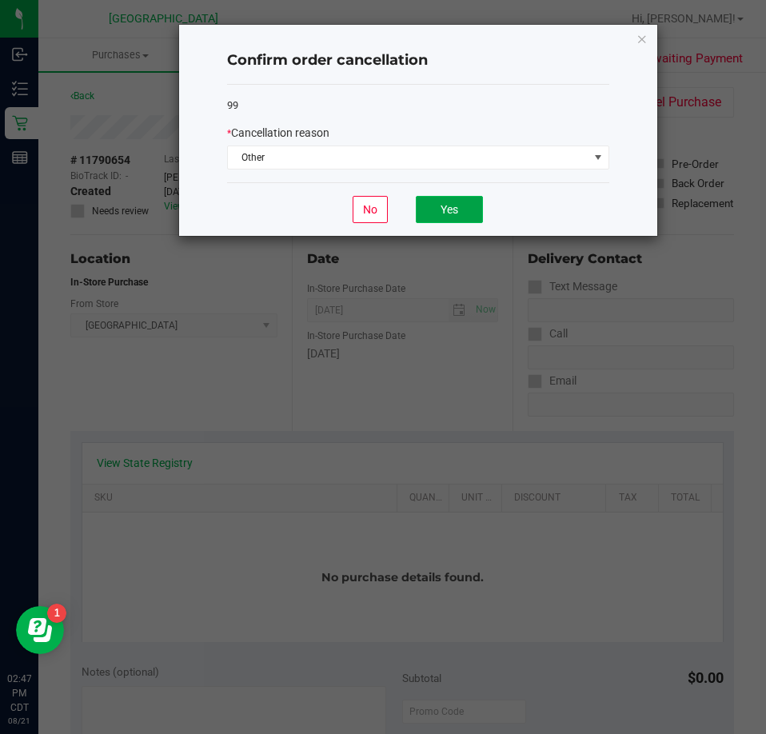
click at [450, 198] on button "Yes" at bounding box center [449, 209] width 67 height 27
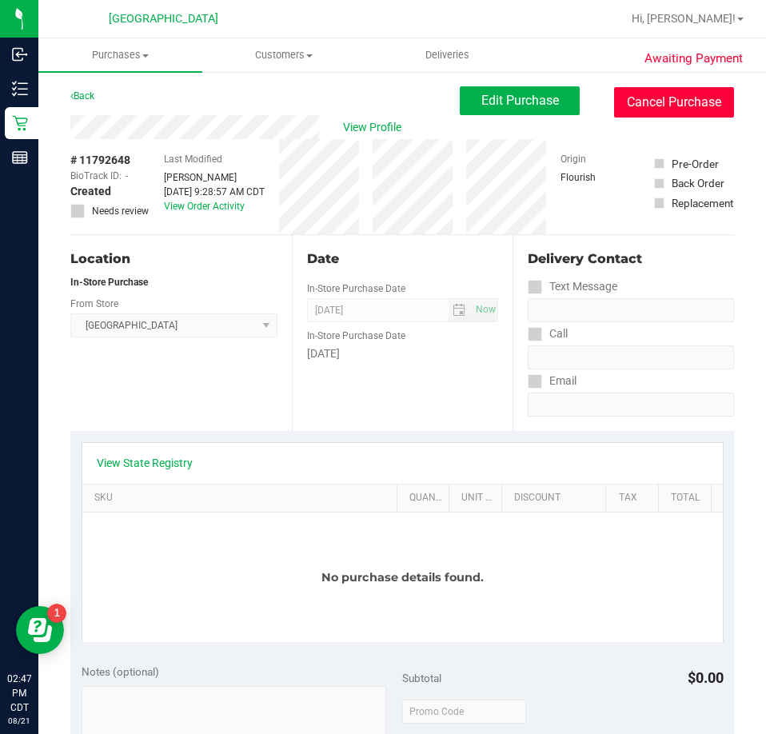
click at [653, 95] on button "Cancel Purchase" at bounding box center [674, 102] width 120 height 30
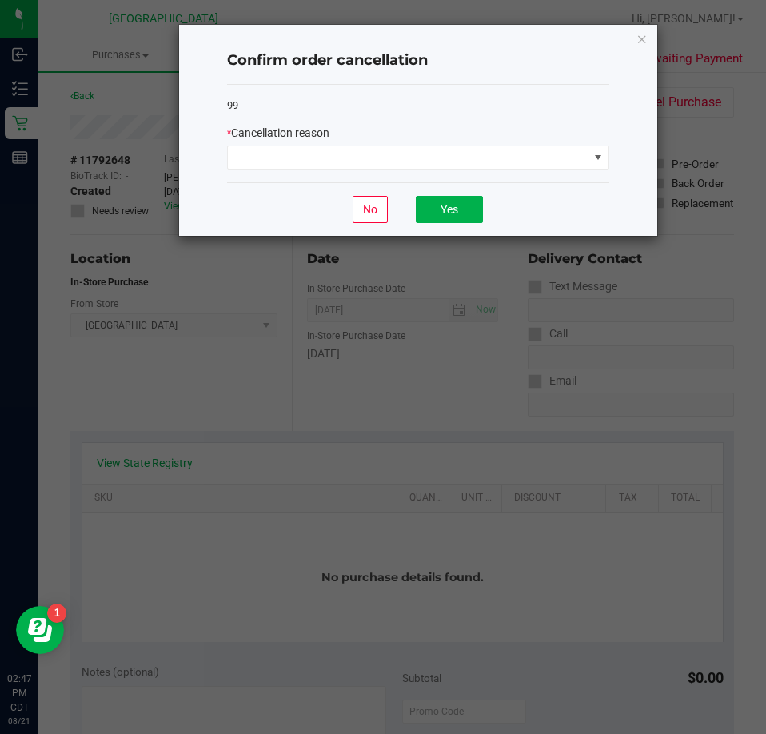
click at [284, 175] on div "99 * Cancellation reason" at bounding box center [418, 134] width 382 height 98
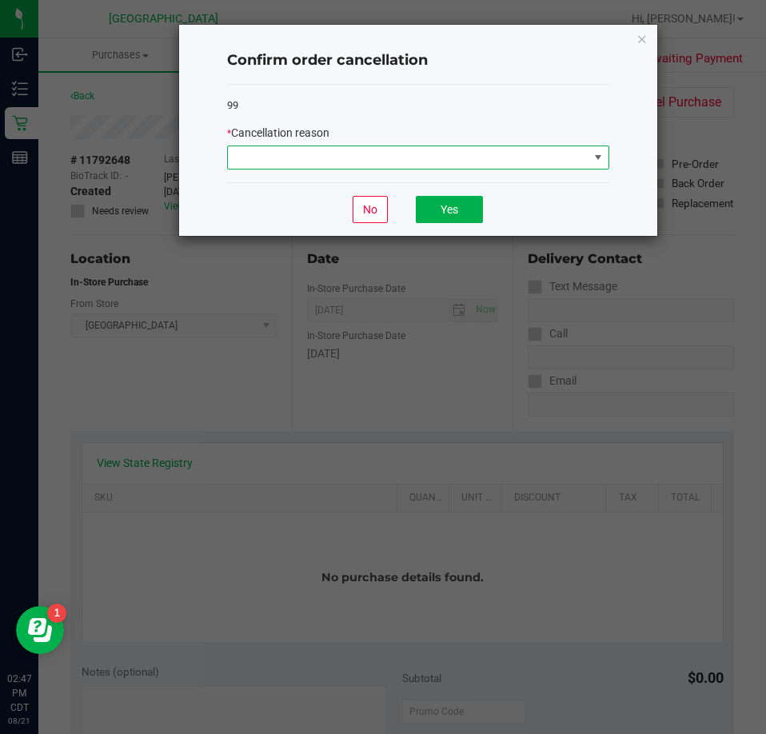
click at [299, 166] on span at bounding box center [408, 157] width 361 height 22
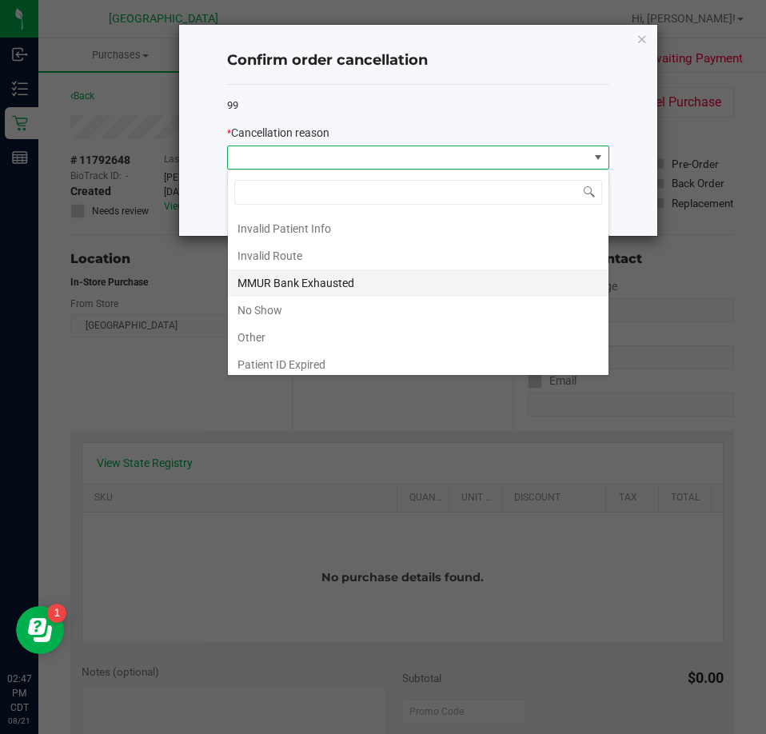
scroll to position [85, 0]
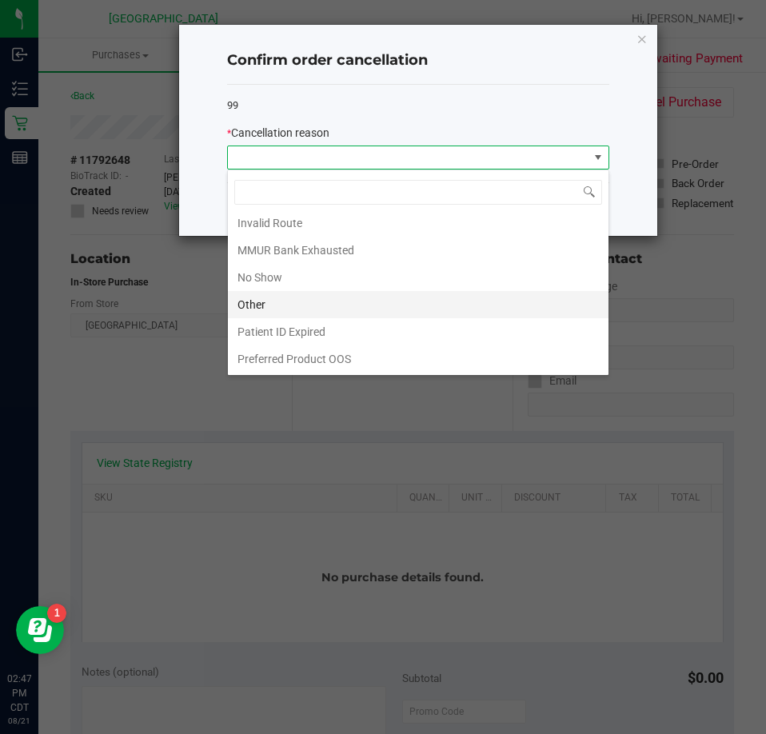
click at [294, 296] on li "Other" at bounding box center [418, 304] width 381 height 27
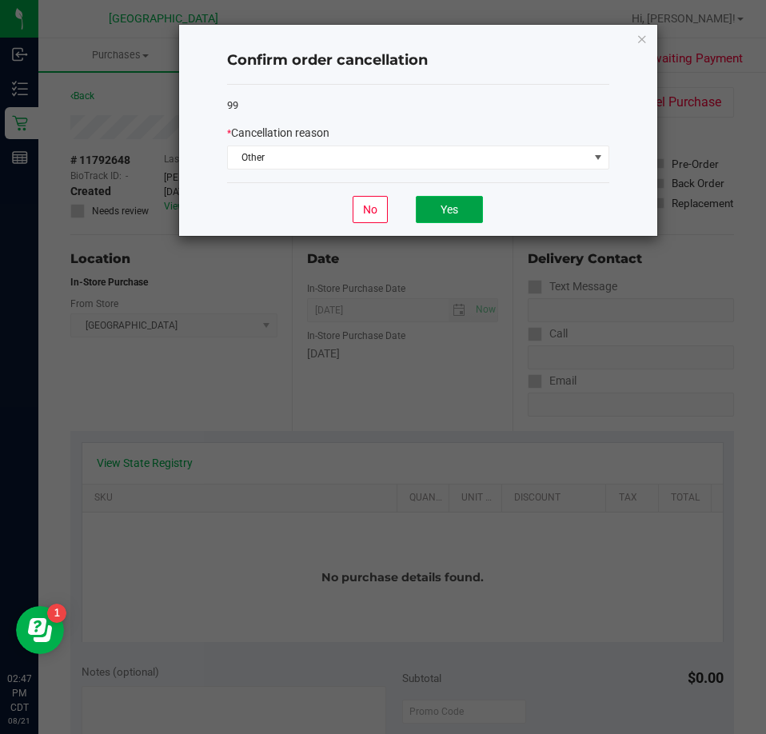
click at [441, 211] on button "Yes" at bounding box center [449, 209] width 67 height 27
